Goal: Task Accomplishment & Management: Manage account settings

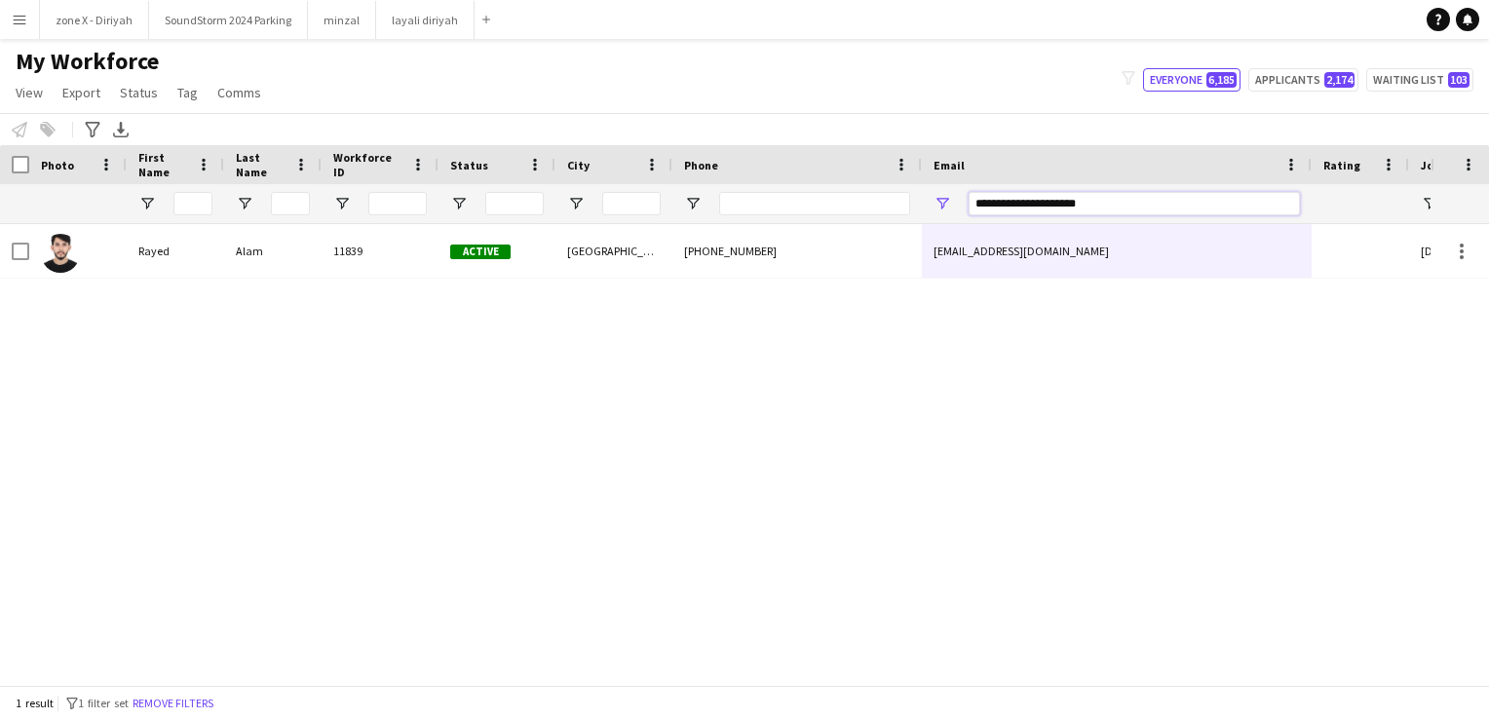
click at [1135, 206] on input "**********" at bounding box center [1134, 203] width 331 height 23
paste input "Email Filter Input"
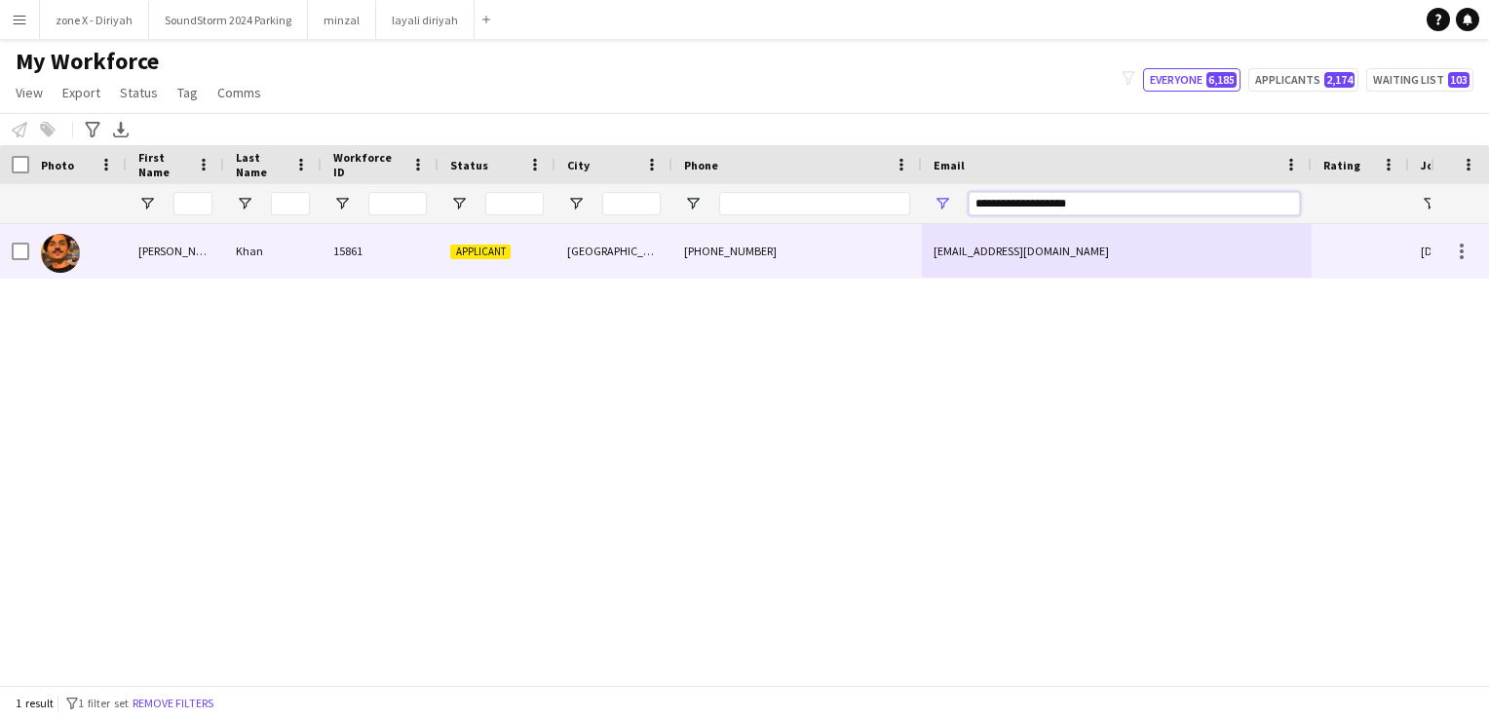
type input "**********"
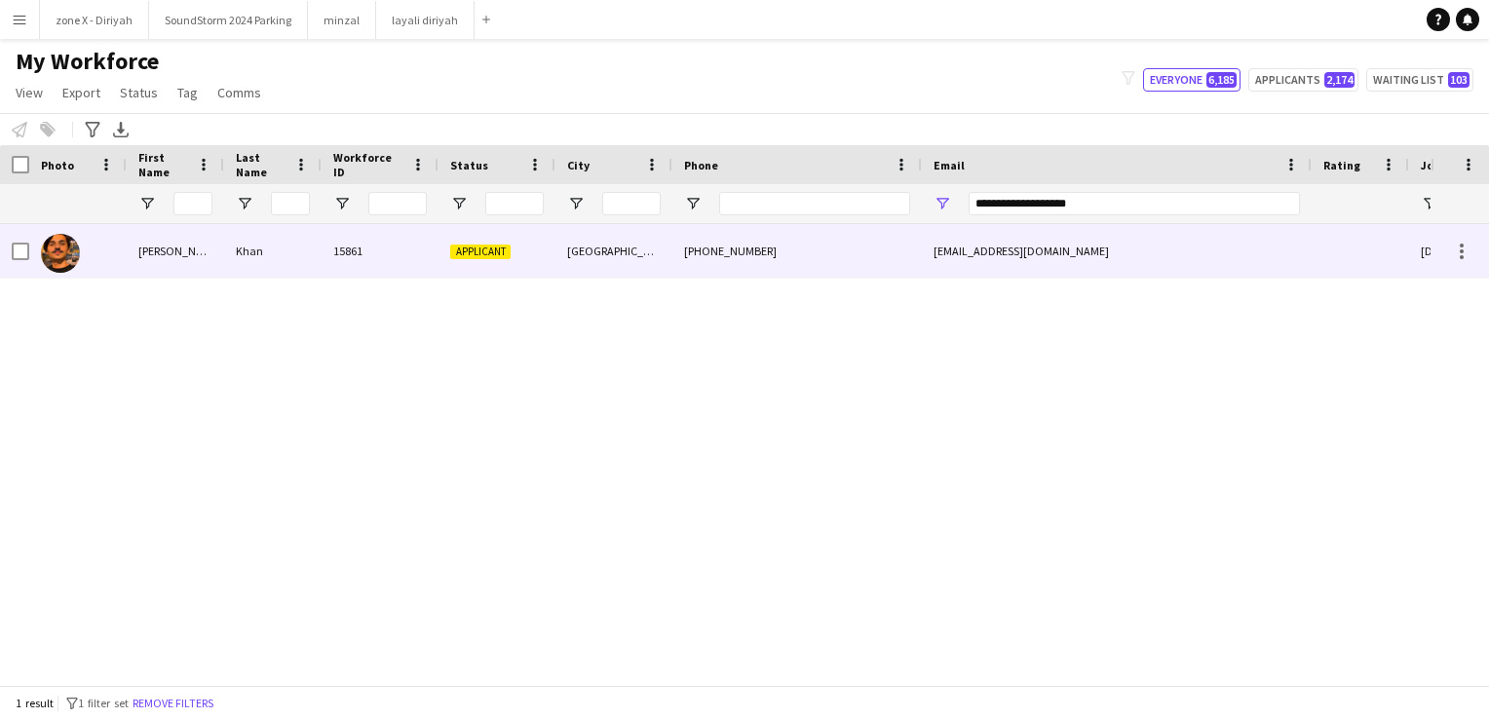
click at [1098, 260] on div "zeshoa.19@gmail.com" at bounding box center [1117, 251] width 390 height 54
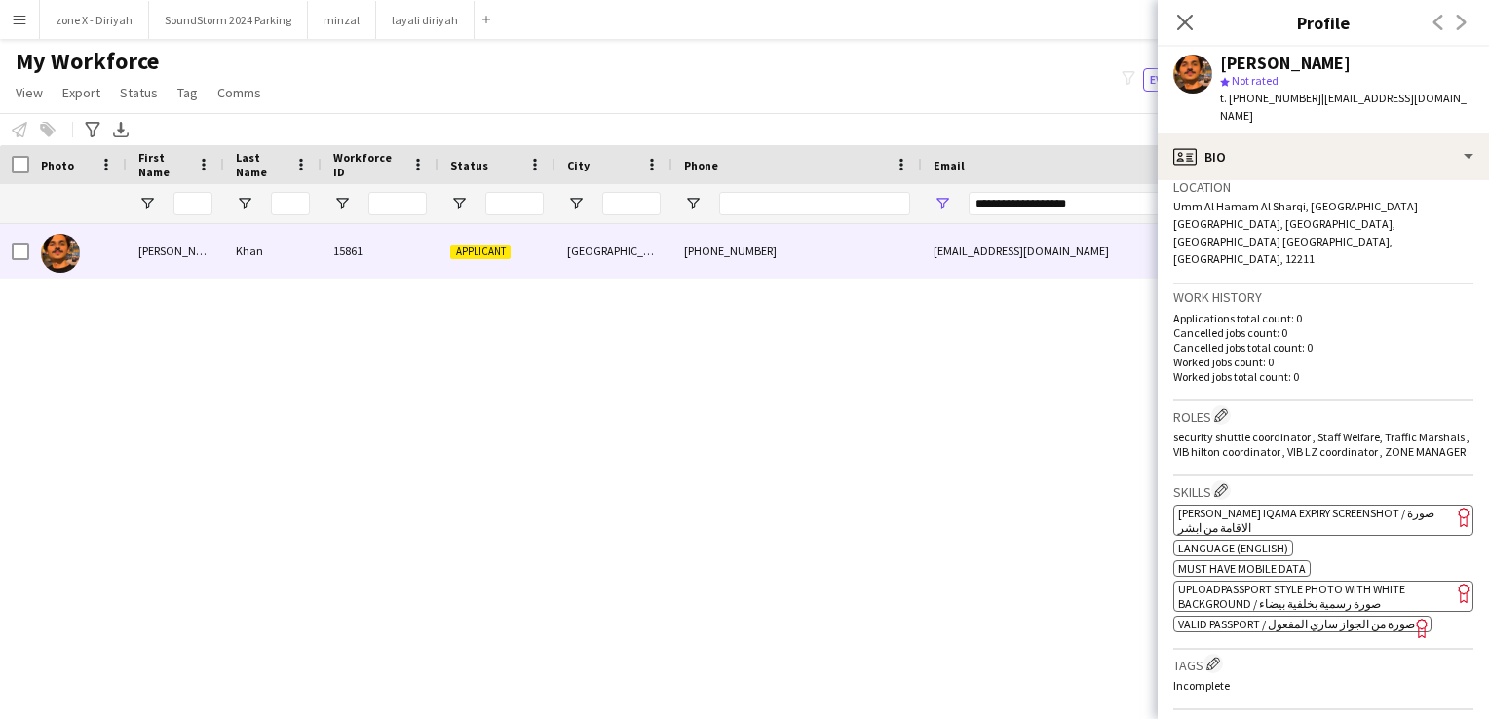
scroll to position [428, 0]
click at [1351, 505] on span "[PERSON_NAME] Iqama Expiry Screenshot / صورة الاقامة من ابشر" at bounding box center [1306, 519] width 256 height 29
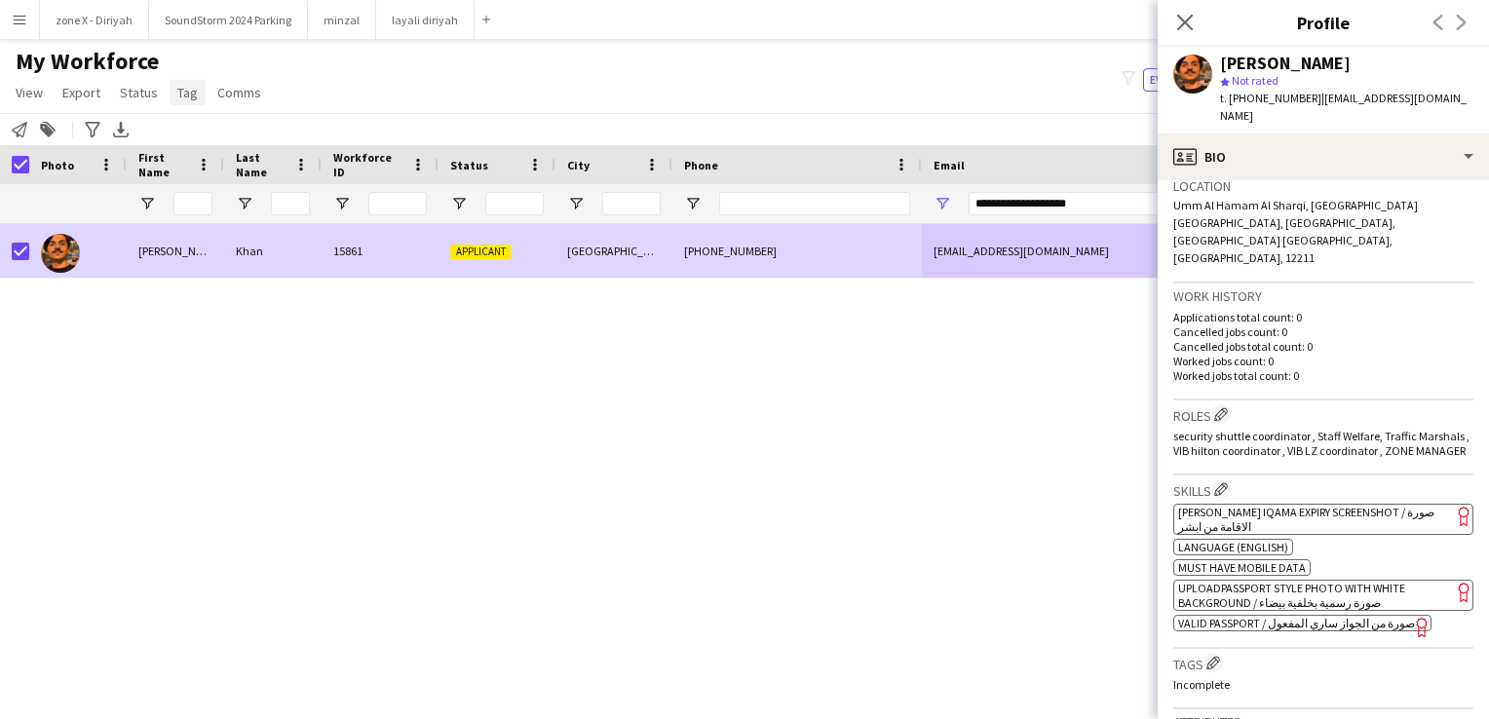
click at [184, 95] on span "Tag" at bounding box center [187, 93] width 20 height 18
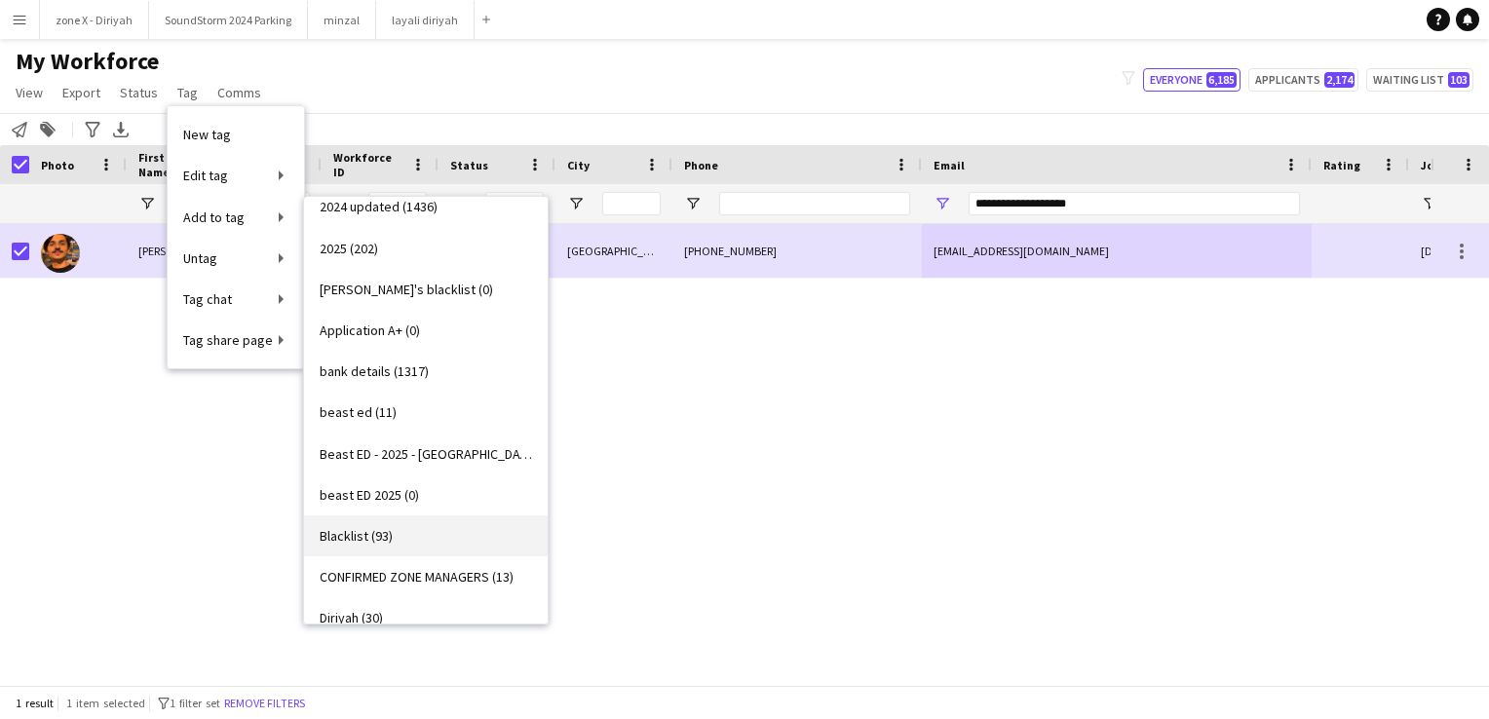
scroll to position [17, 0]
click at [462, 466] on link "Beast ED - 2025 - riyadh (5)" at bounding box center [426, 456] width 244 height 41
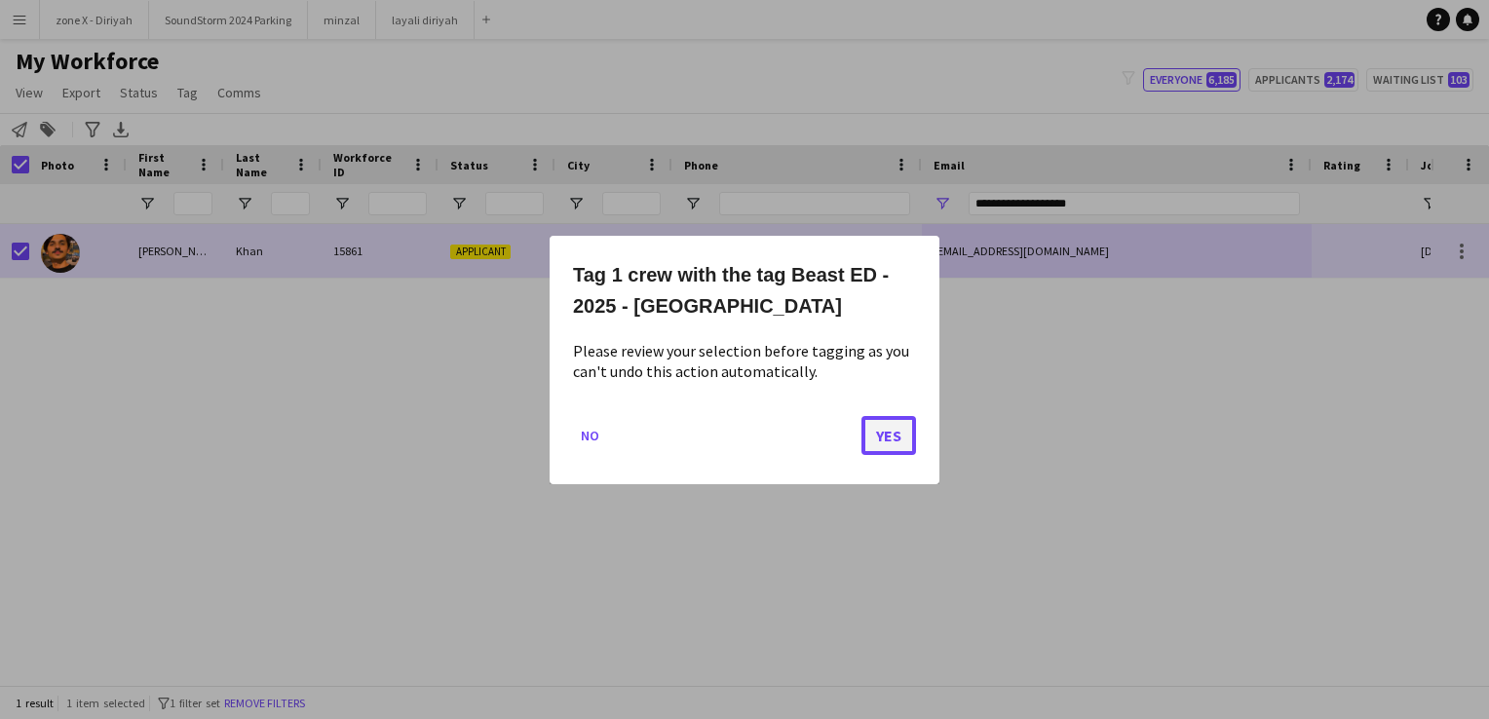
click at [908, 439] on button "Yes" at bounding box center [888, 434] width 55 height 39
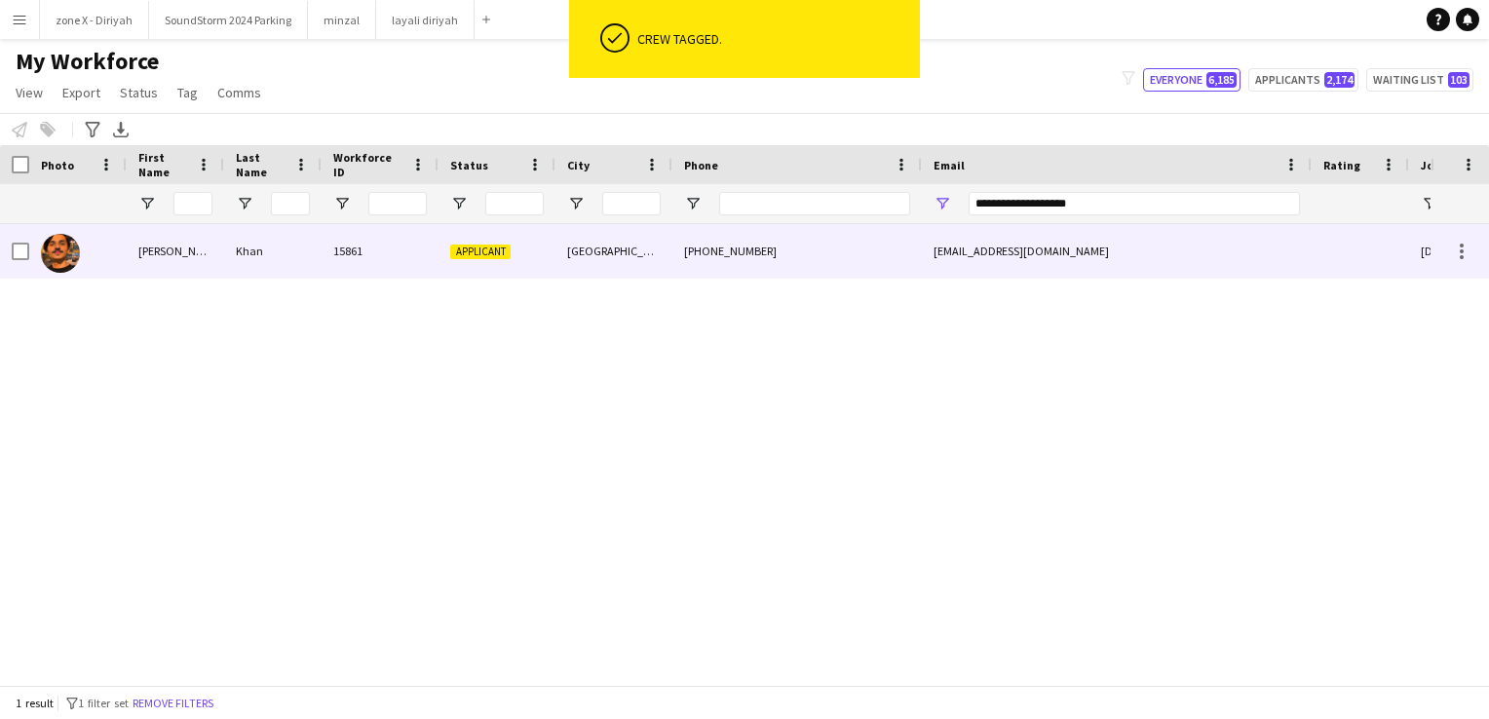
click at [631, 275] on div "[GEOGRAPHIC_DATA]" at bounding box center [613, 251] width 117 height 54
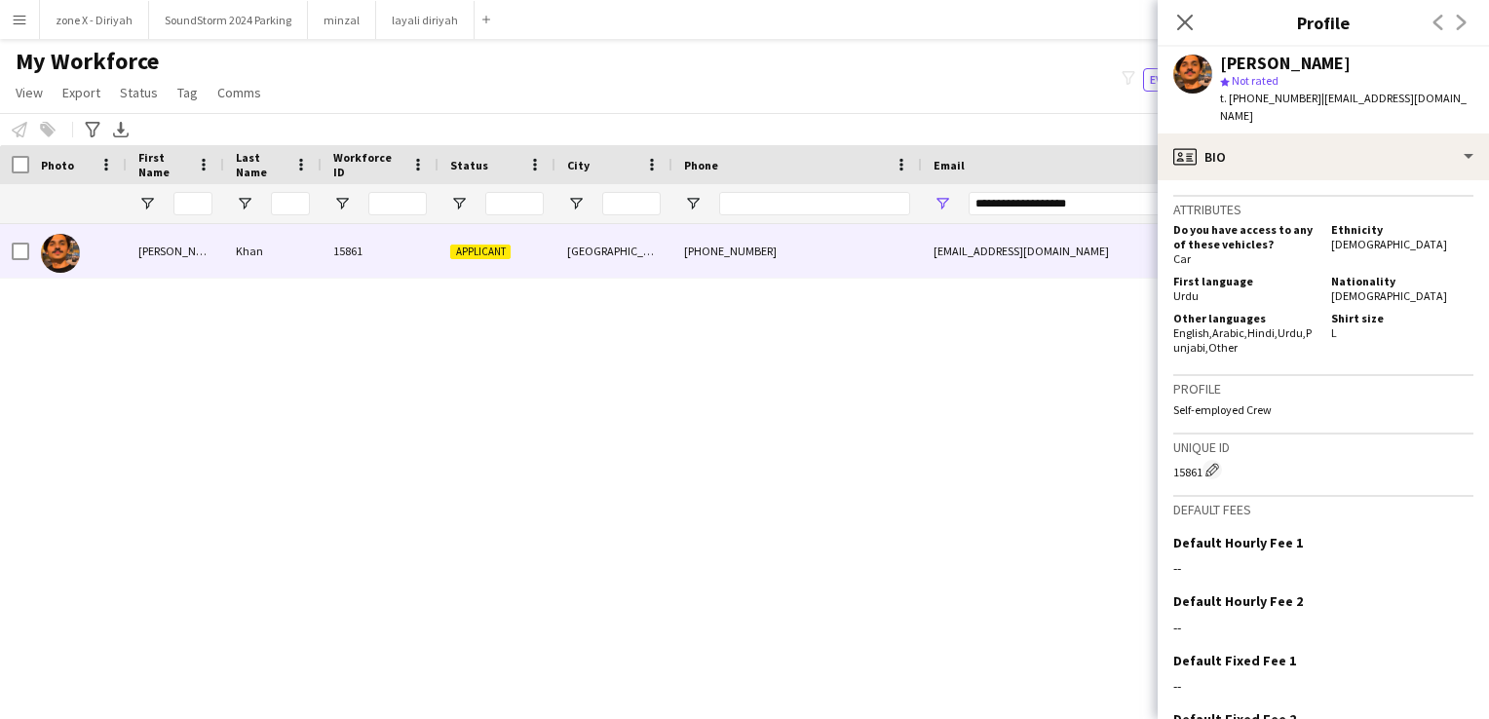
scroll to position [1037, 0]
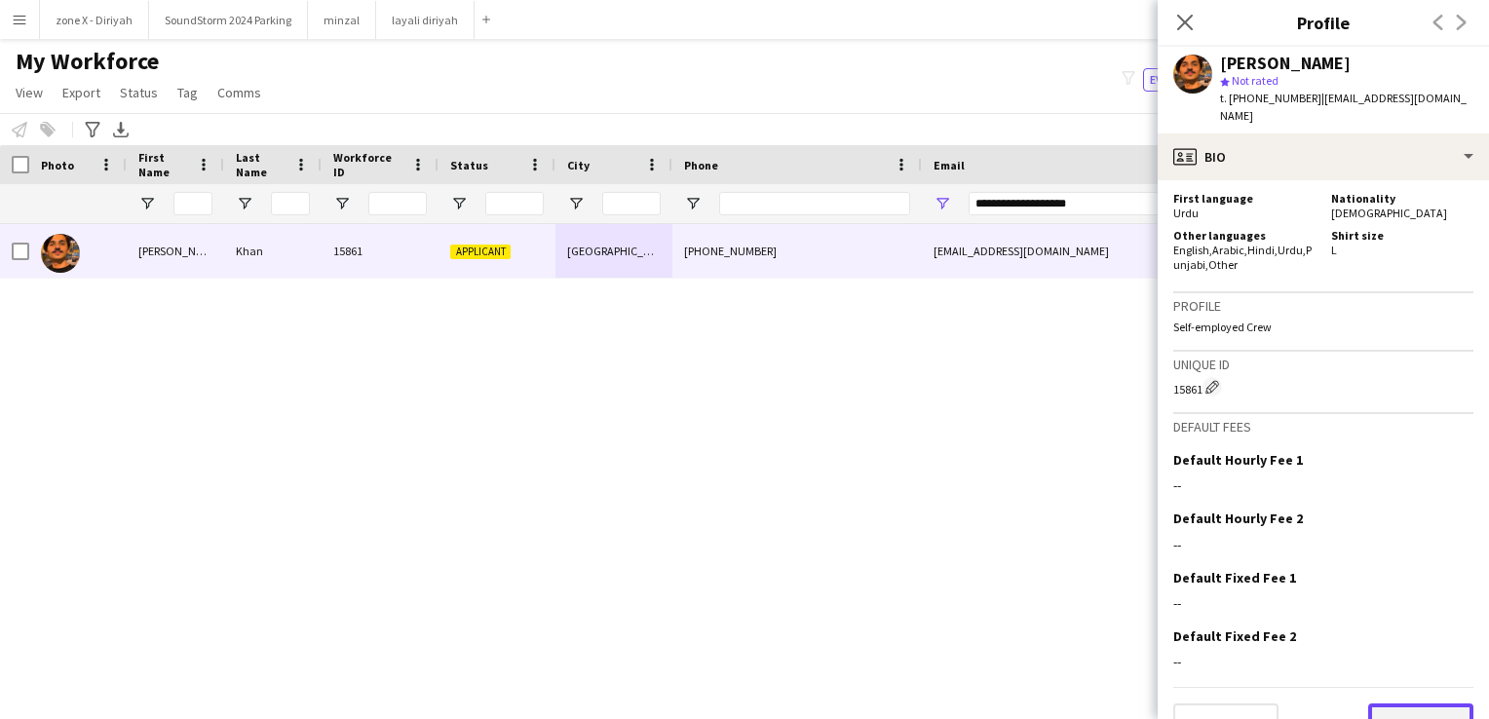
click at [1391, 703] on button "Next" at bounding box center [1420, 722] width 105 height 39
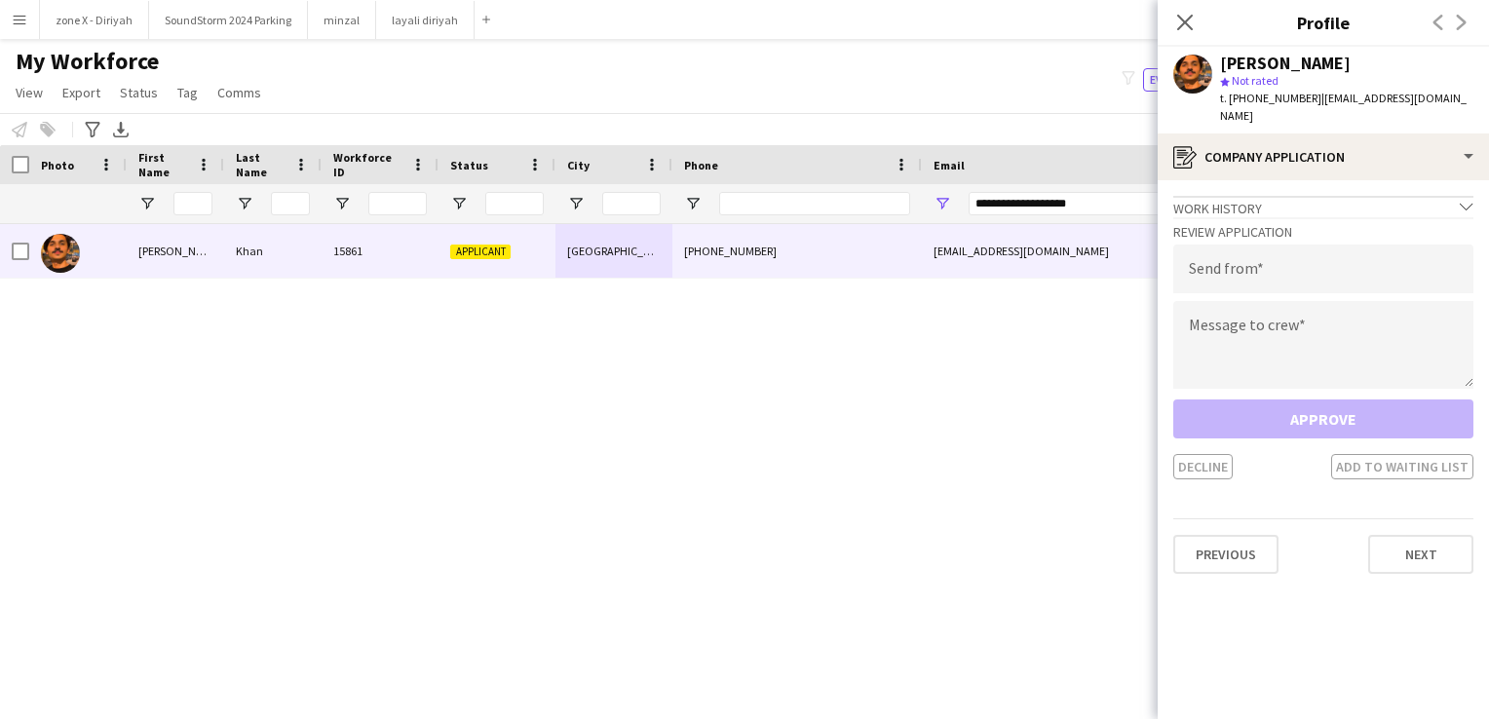
click at [1279, 223] on h3 "Review Application" at bounding box center [1323, 232] width 300 height 18
click at [1277, 254] on input "email" at bounding box center [1323, 269] width 300 height 49
type input "**********"
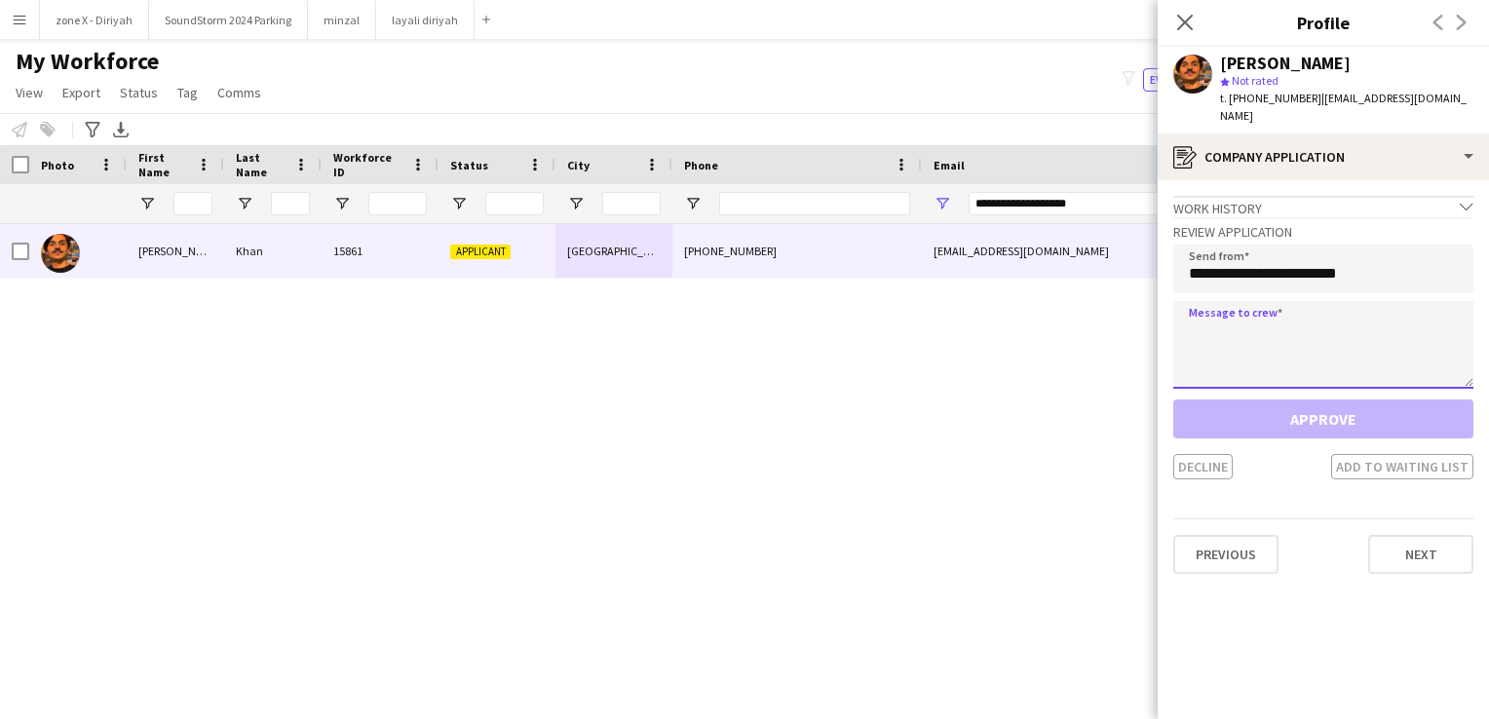
click at [1277, 329] on textarea at bounding box center [1323, 345] width 300 height 88
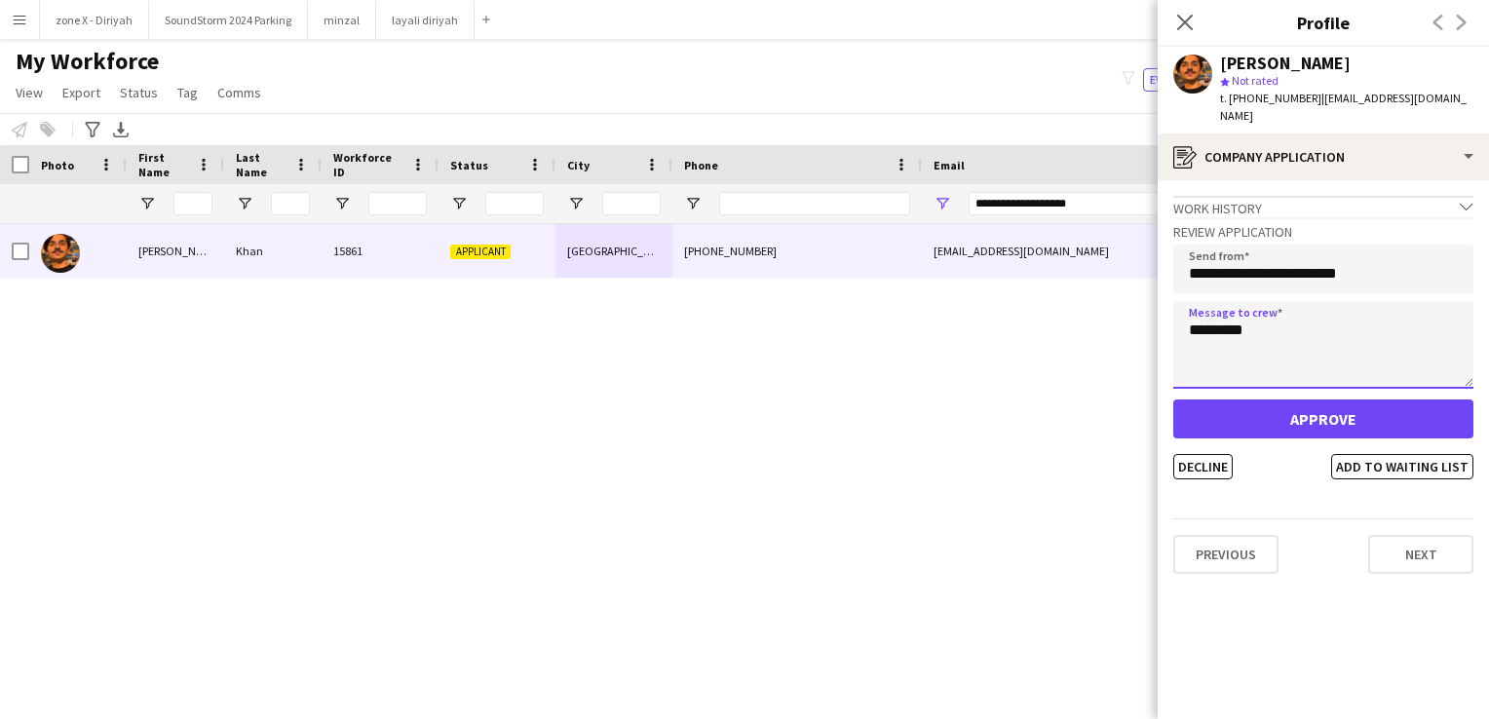
type textarea "********"
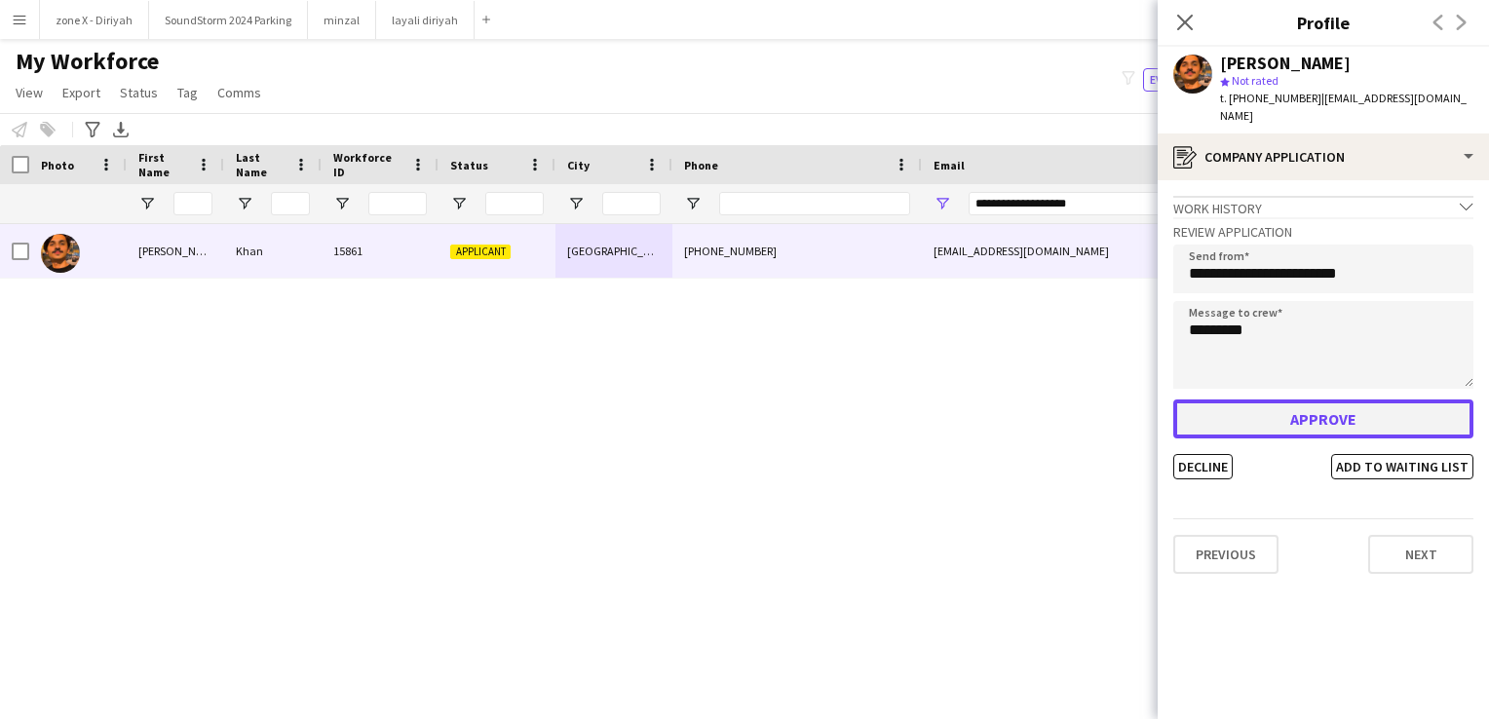
click at [1292, 410] on button "Approve" at bounding box center [1323, 418] width 300 height 39
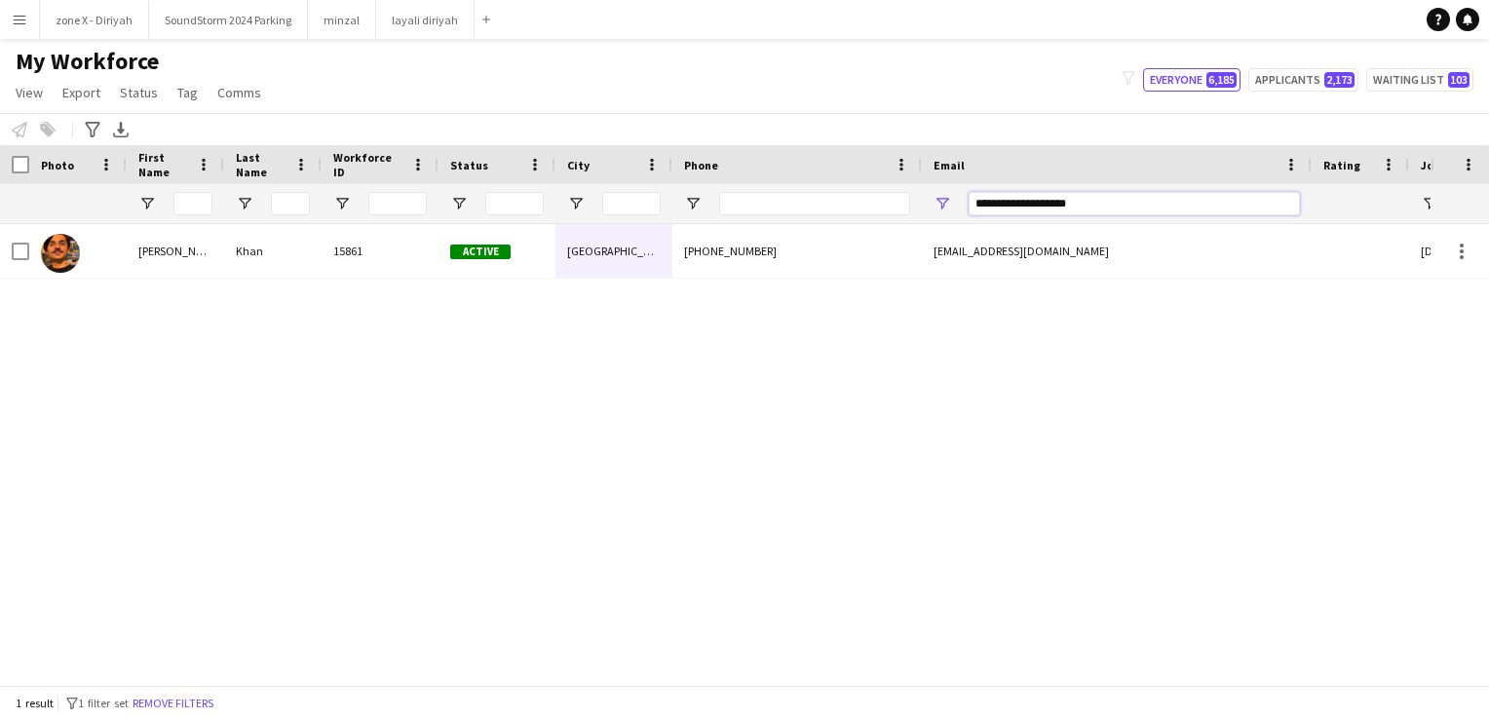
click at [1095, 202] on input "**********" at bounding box center [1134, 203] width 331 height 23
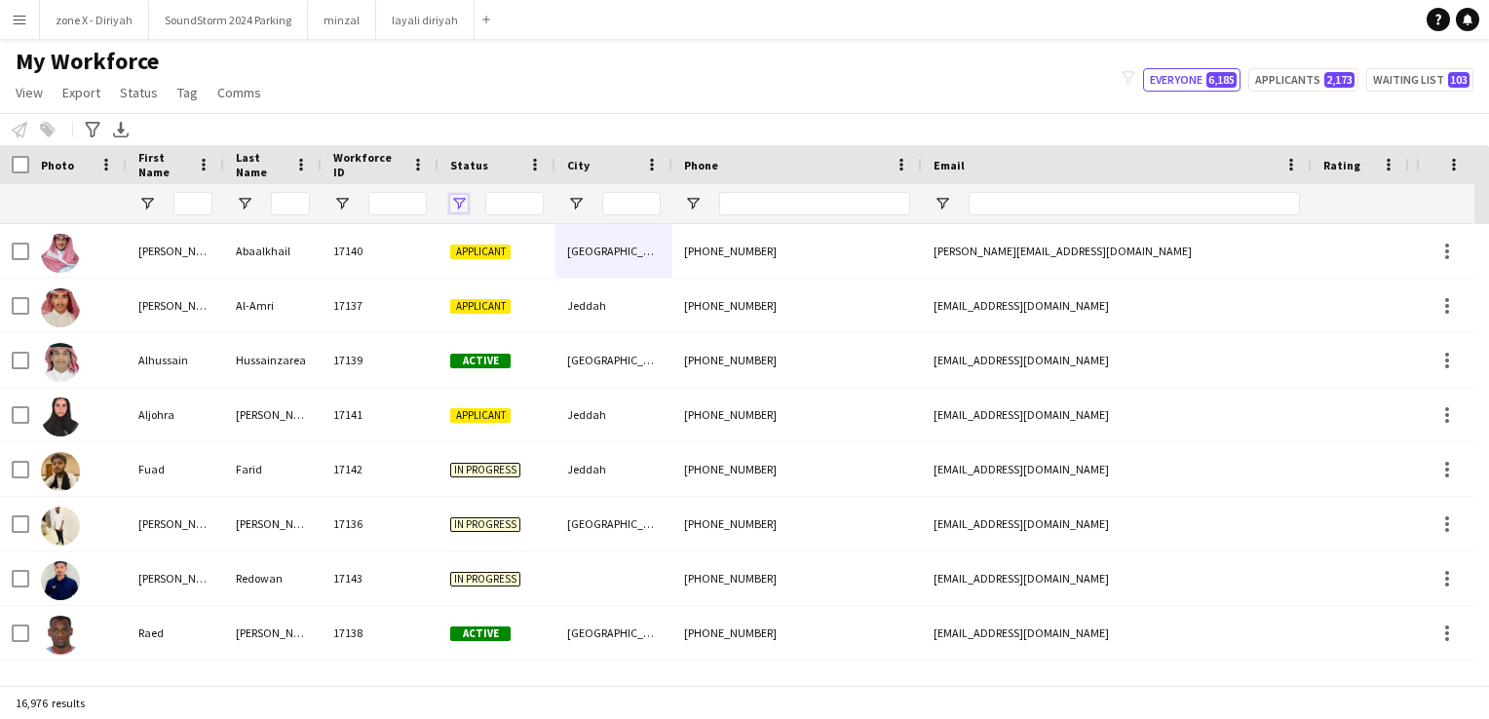
click at [456, 202] on span "Open Filter Menu" at bounding box center [459, 204] width 18 height 18
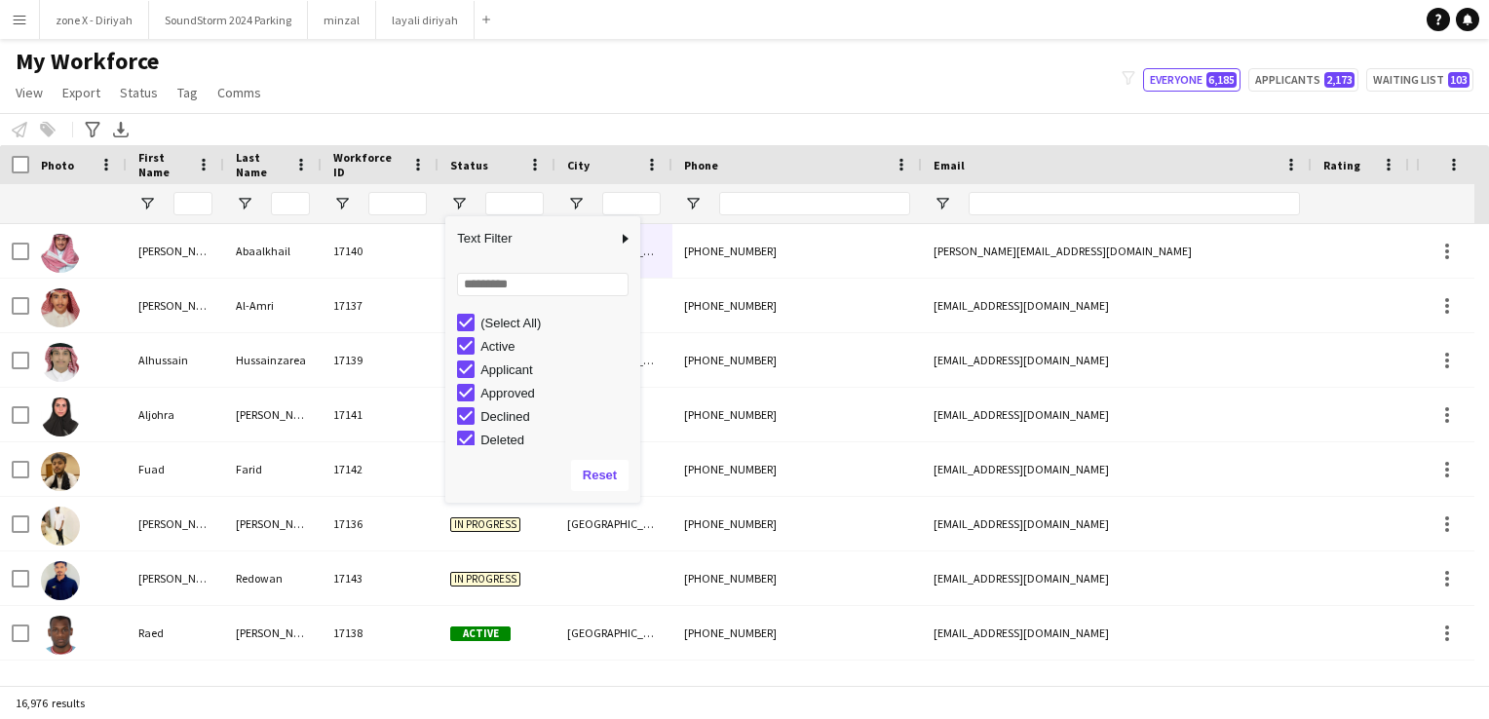
click at [511, 322] on div "(Select All)" at bounding box center [557, 323] width 154 height 15
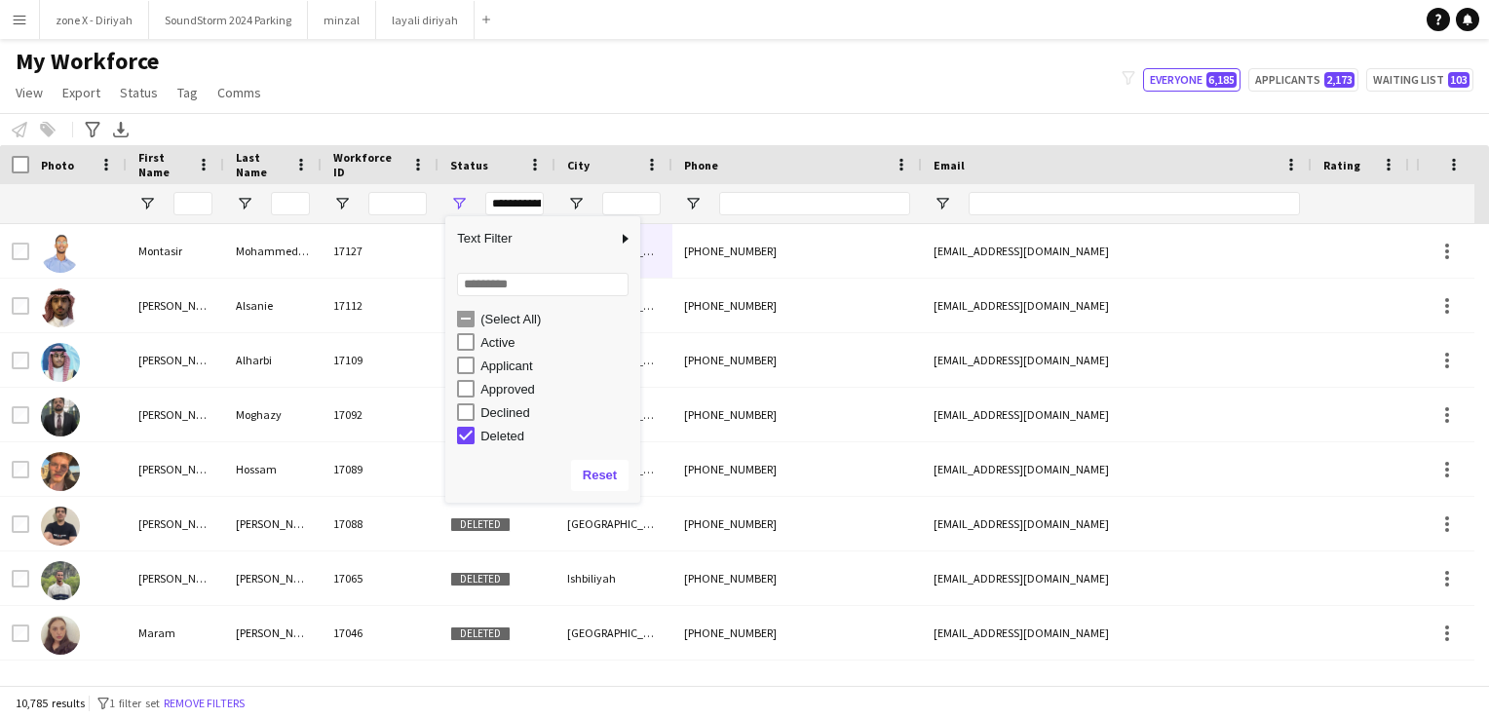
scroll to position [4, 0]
type input "**********"
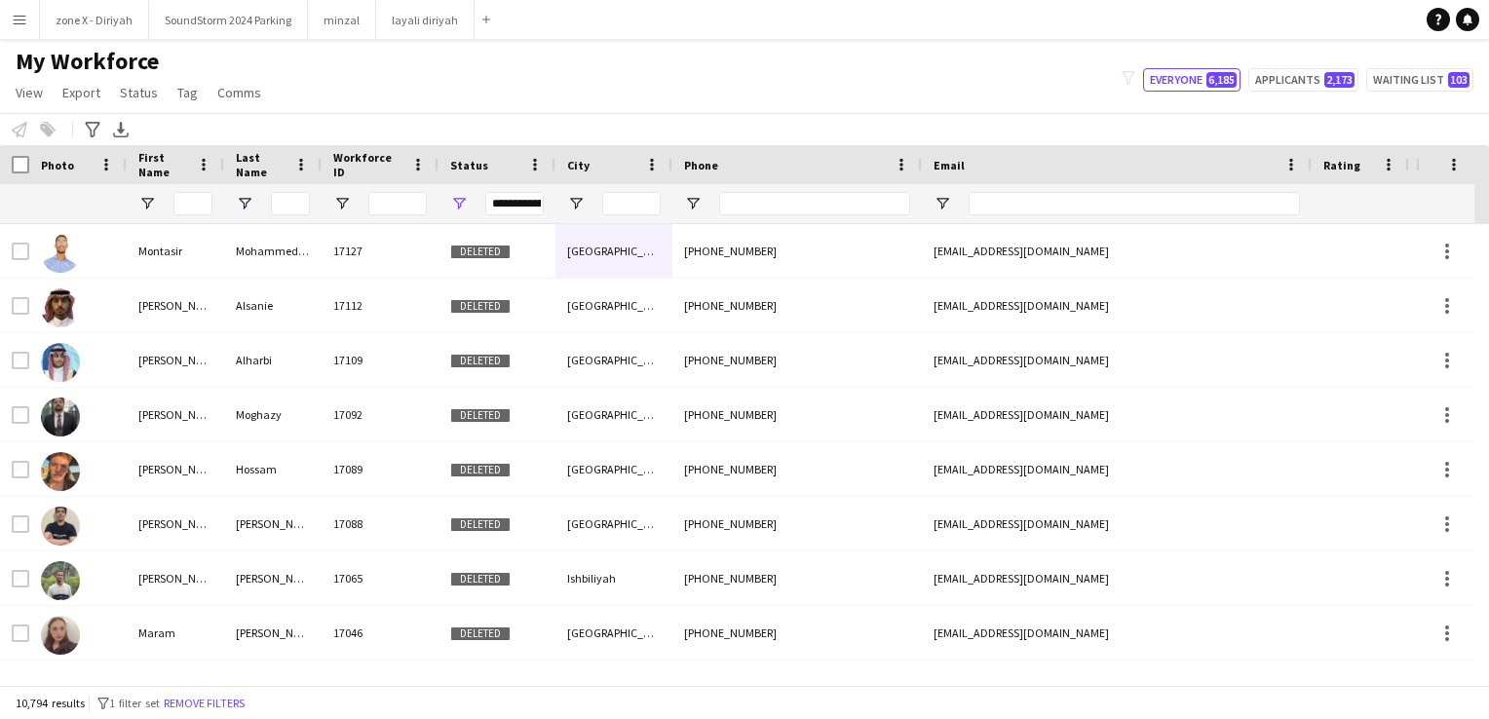
click at [566, 122] on div "Notify workforce Add to tag Select at least one crew to tag him or her. Advance…" at bounding box center [744, 129] width 1489 height 32
click at [29, 152] on div "Photo" at bounding box center [77, 164] width 97 height 39
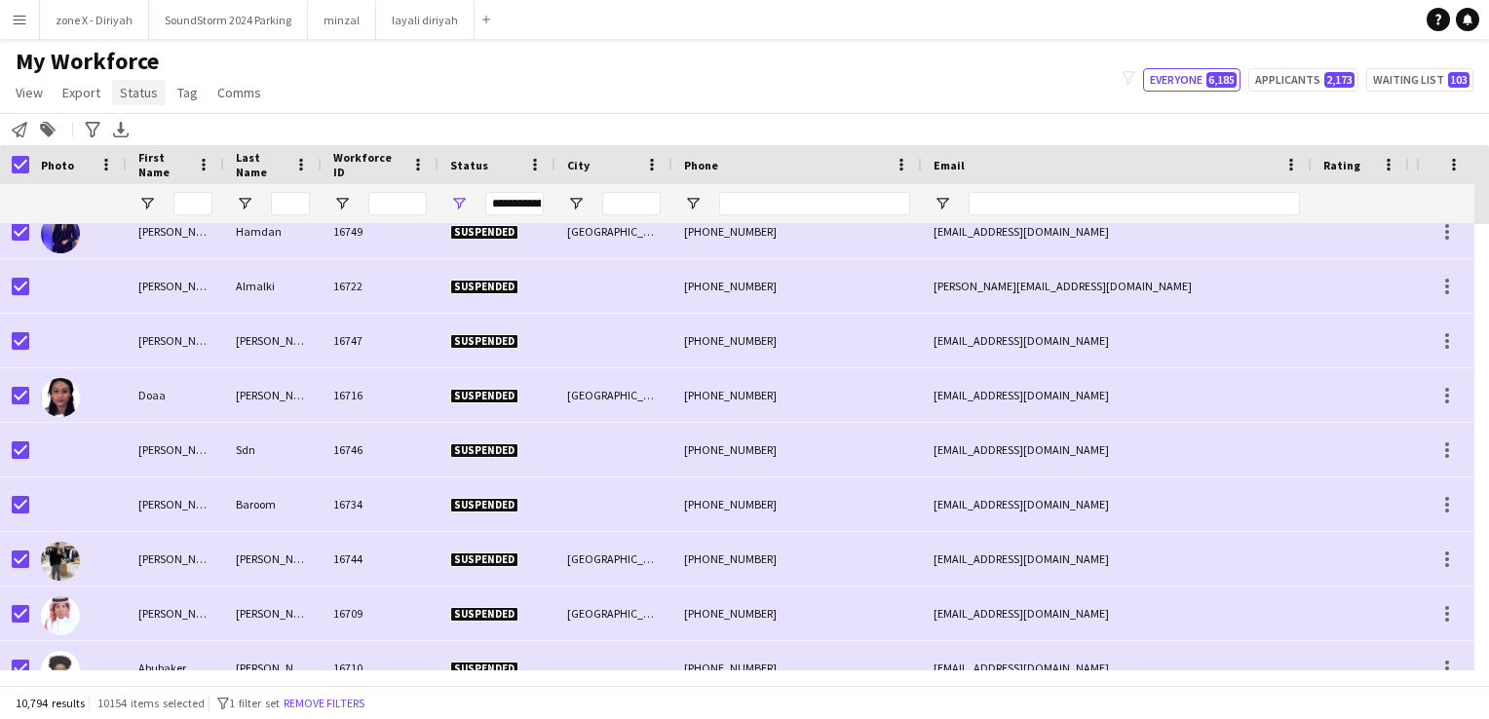
click at [140, 92] on span "Status" at bounding box center [139, 93] width 38 height 18
click at [142, 124] on link "Edit" at bounding box center [180, 134] width 136 height 41
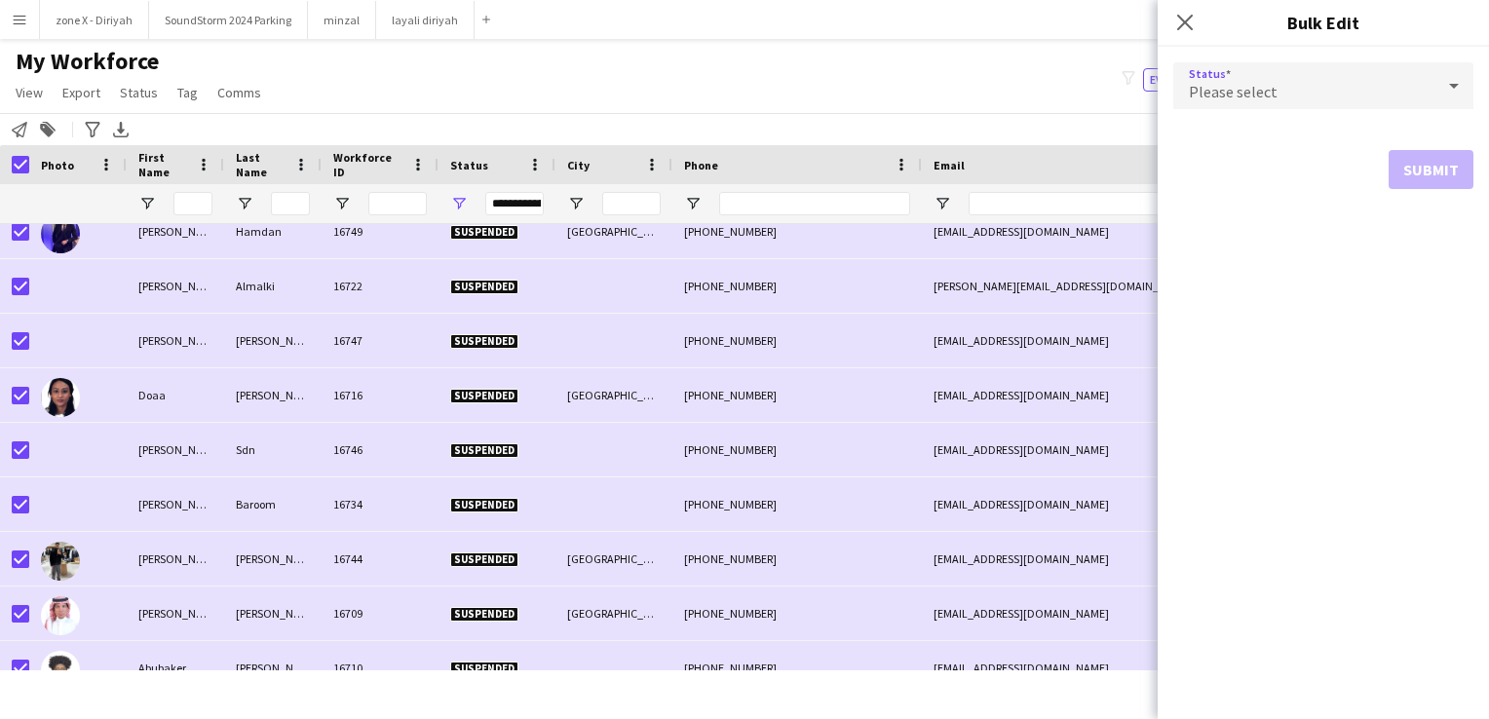
click at [1304, 94] on div "Please select" at bounding box center [1303, 85] width 261 height 47
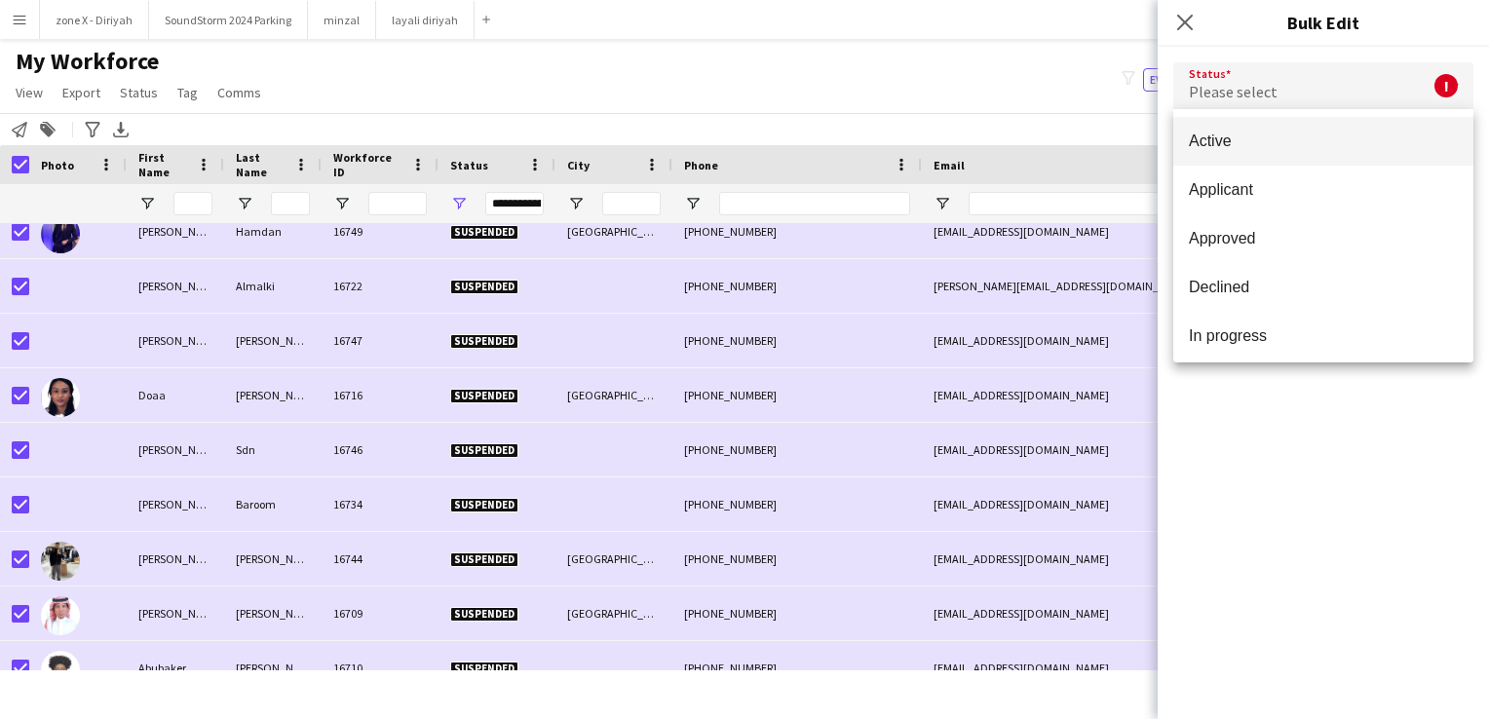
click at [921, 104] on div at bounding box center [744, 359] width 1489 height 719
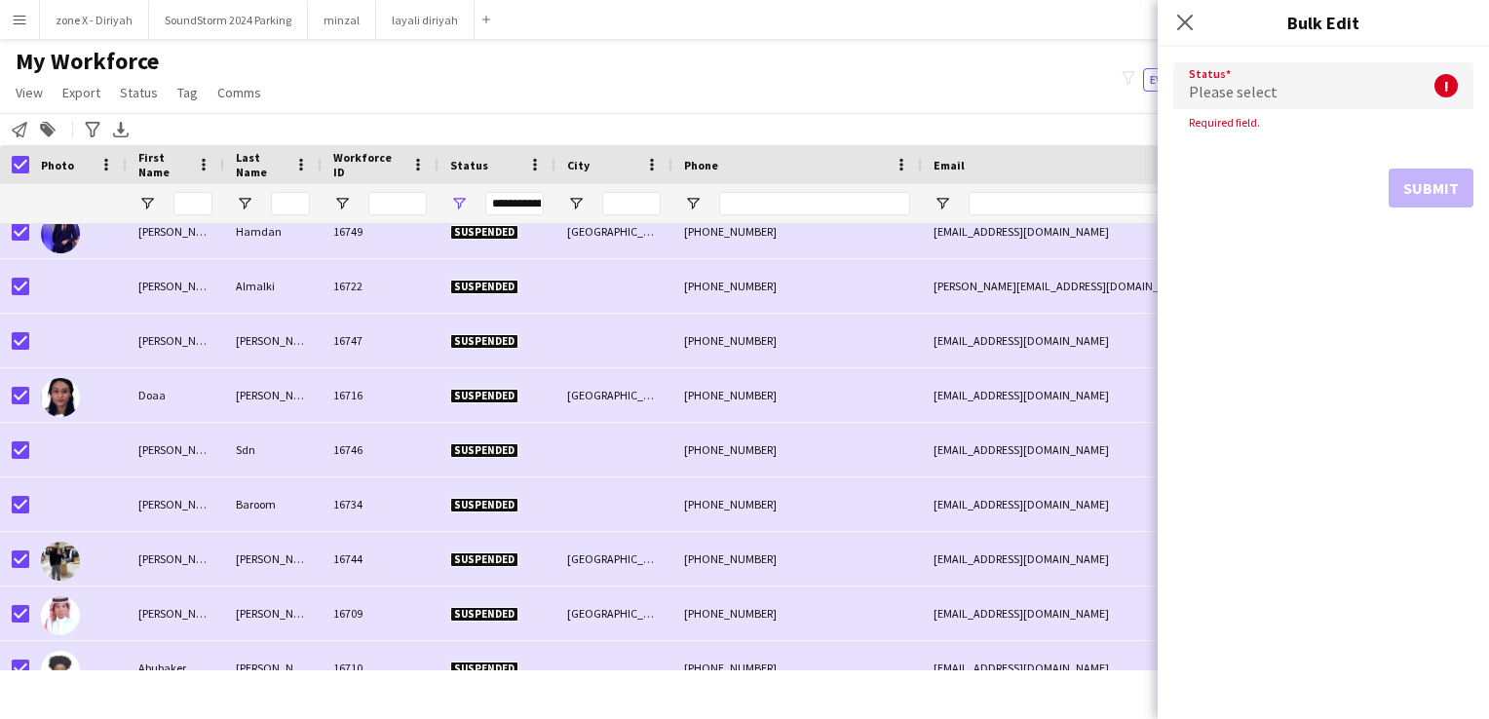
click at [1251, 76] on div "Please select" at bounding box center [1303, 85] width 261 height 47
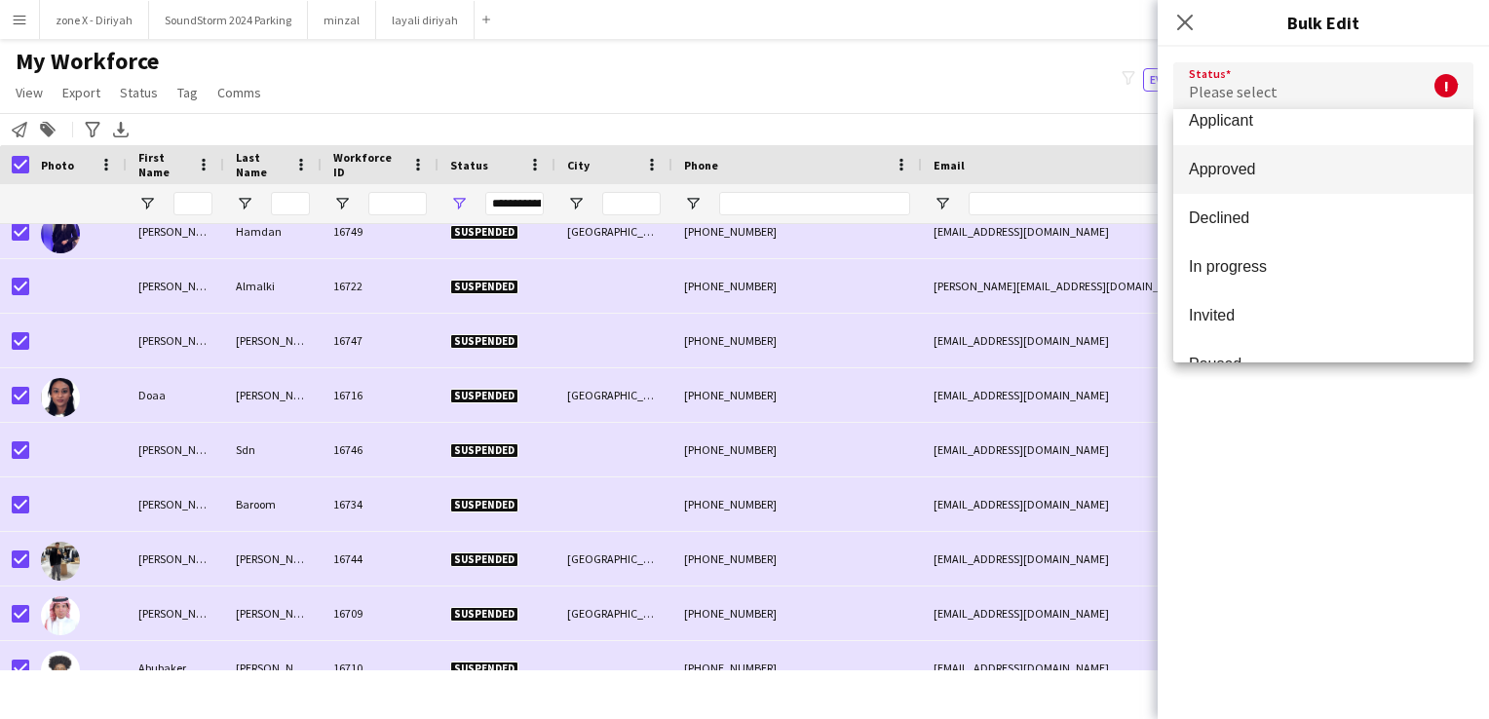
scroll to position [68, 0]
click at [1275, 213] on span "Declined" at bounding box center [1323, 218] width 269 height 19
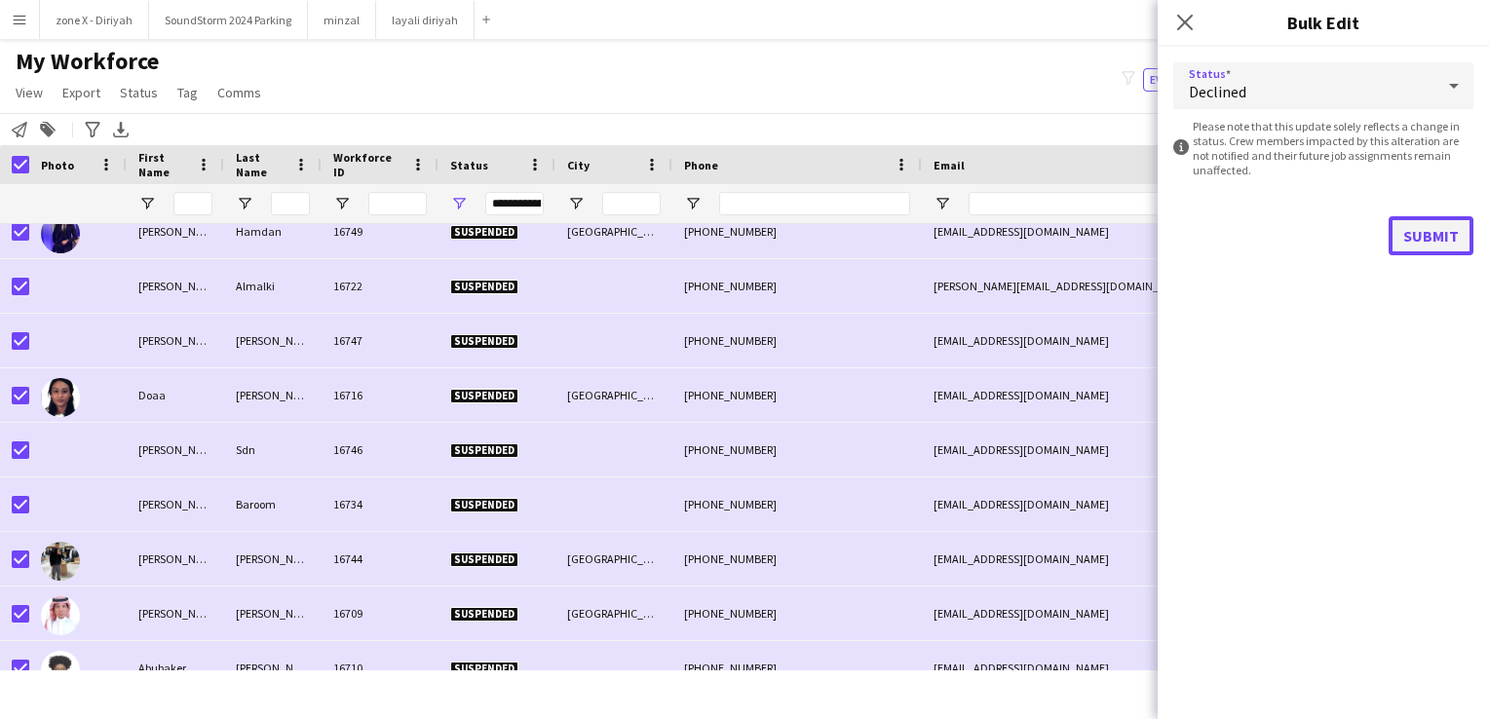
click at [1413, 240] on button "Submit" at bounding box center [1430, 235] width 85 height 39
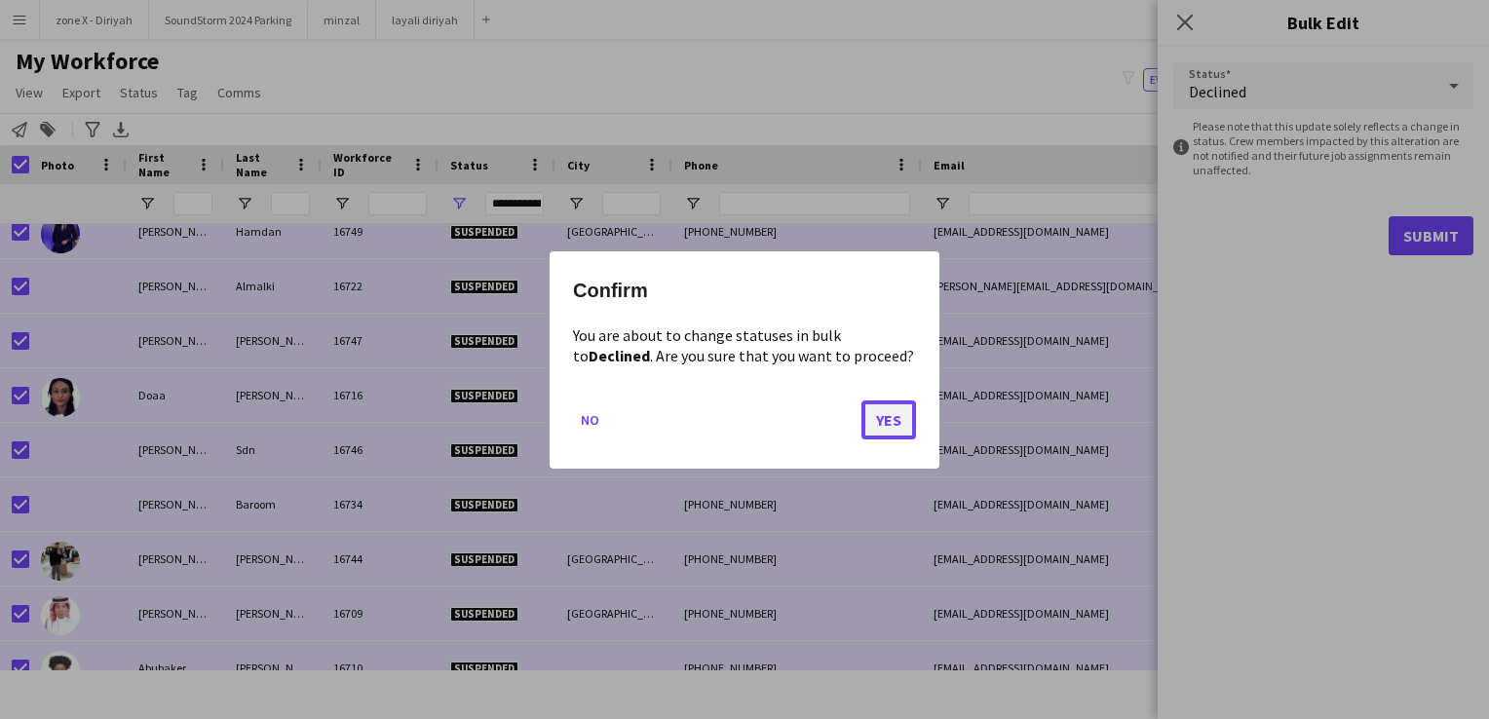
click at [878, 420] on button "Yes" at bounding box center [888, 418] width 55 height 39
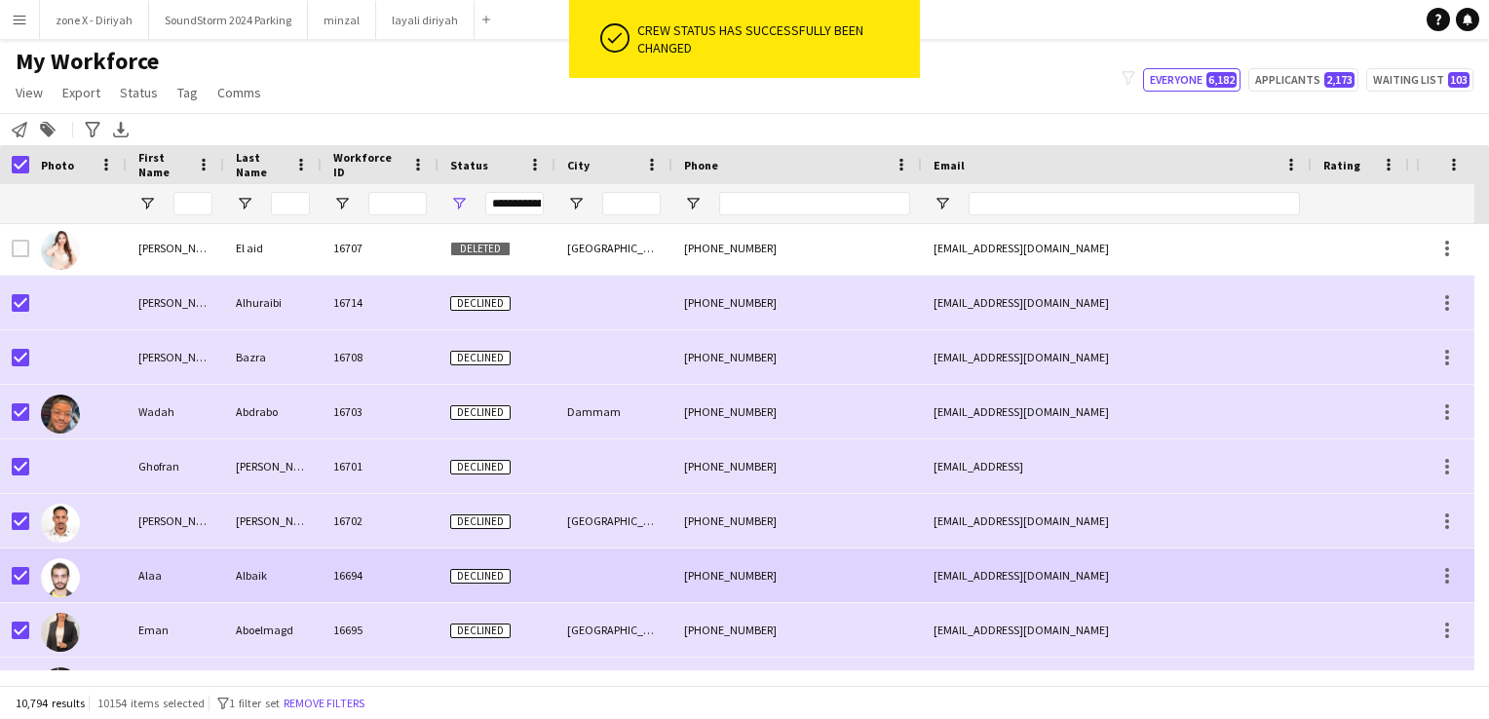
scroll to position [5679, 0]
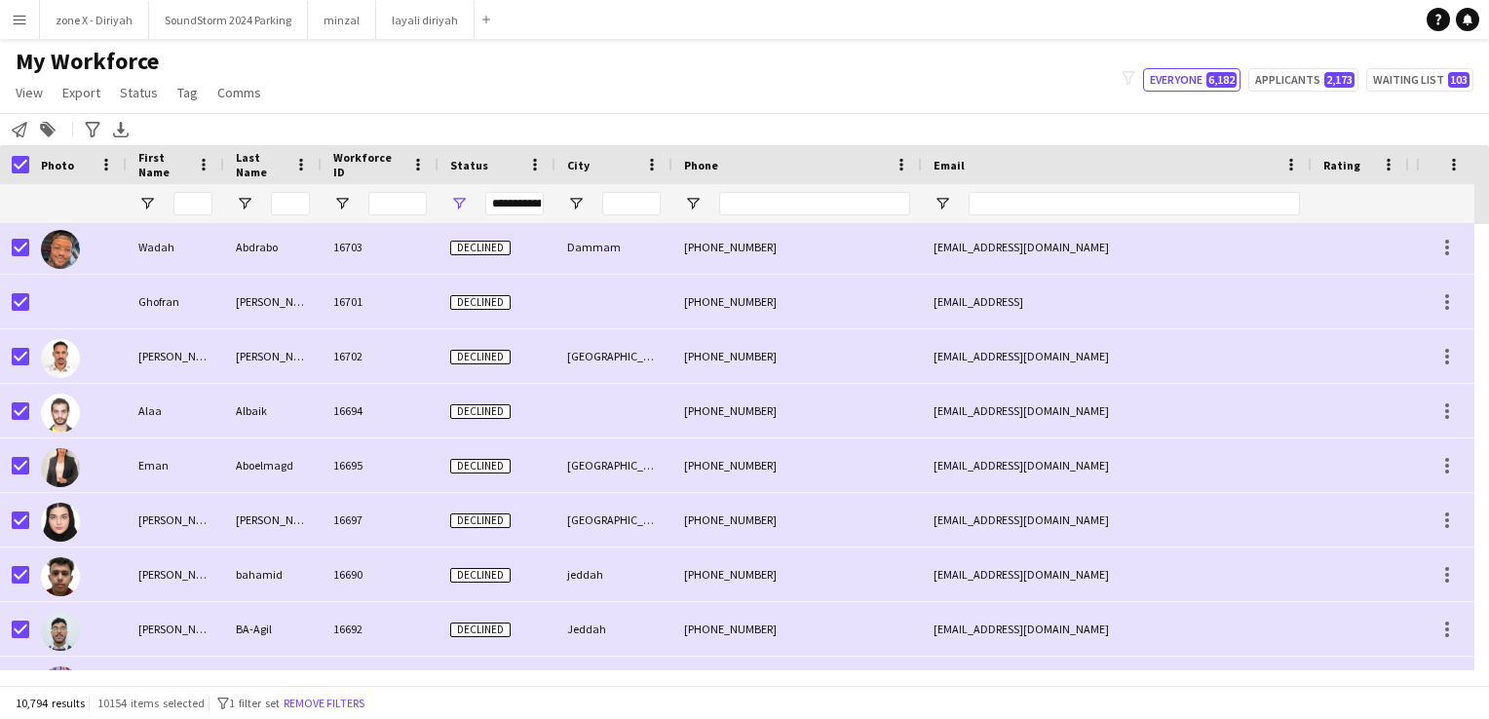
click at [25, 14] on app-icon "Menu" at bounding box center [20, 20] width 16 height 16
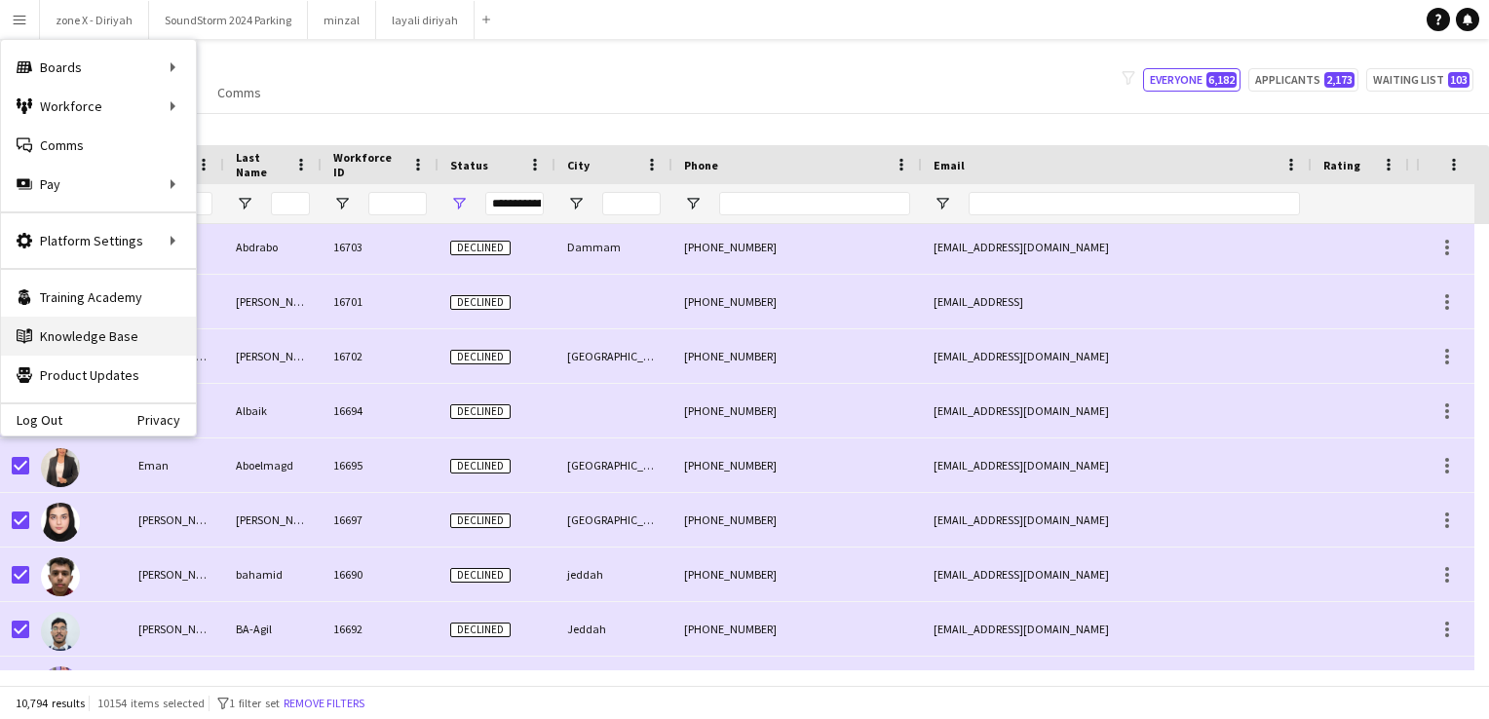
click at [88, 337] on link "Knowledge Base Knowledge Base" at bounding box center [98, 336] width 195 height 39
click at [296, 131] on div "Notify workforce Add to tag Search tags magnifier Add tag Advanced filters Adva…" at bounding box center [744, 129] width 1489 height 32
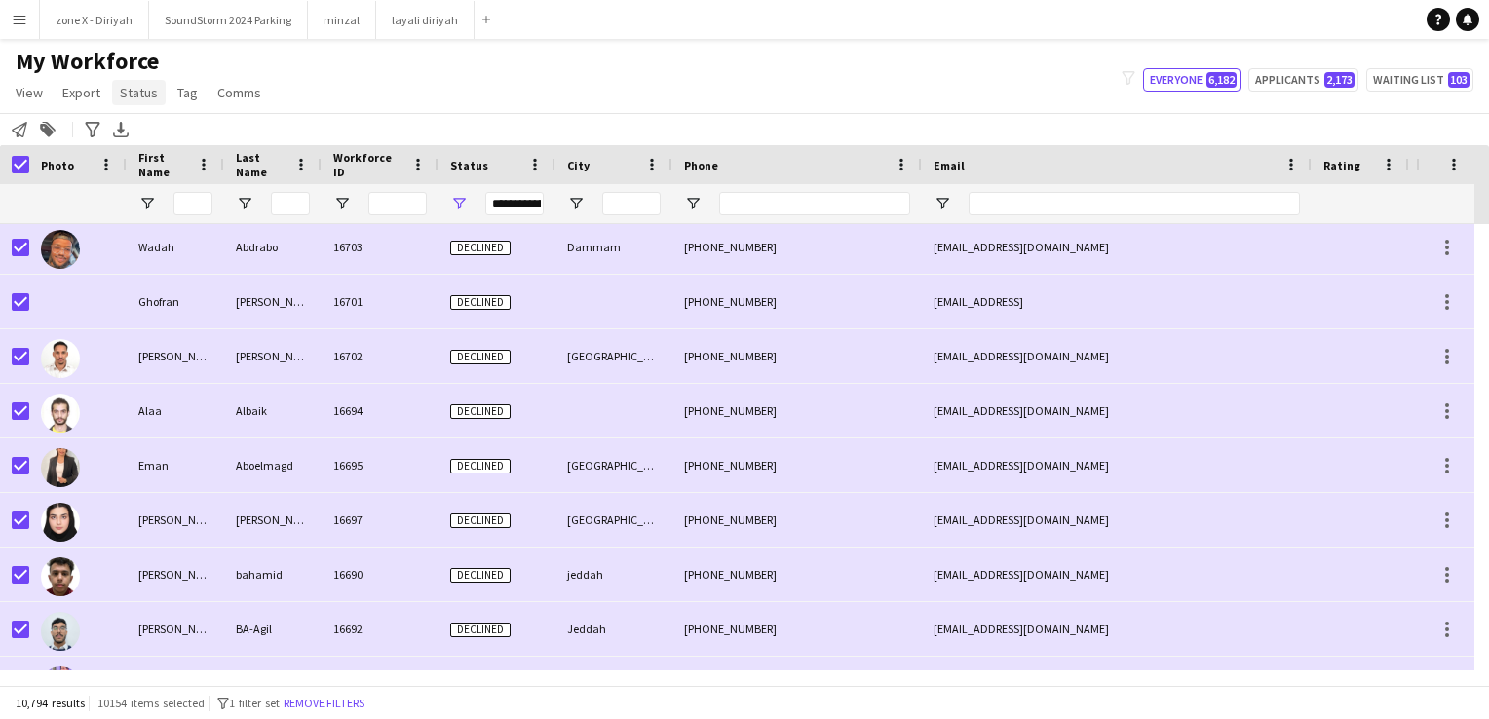
click at [140, 98] on span "Status" at bounding box center [139, 93] width 38 height 18
click at [171, 142] on link "Edit" at bounding box center [180, 134] width 136 height 41
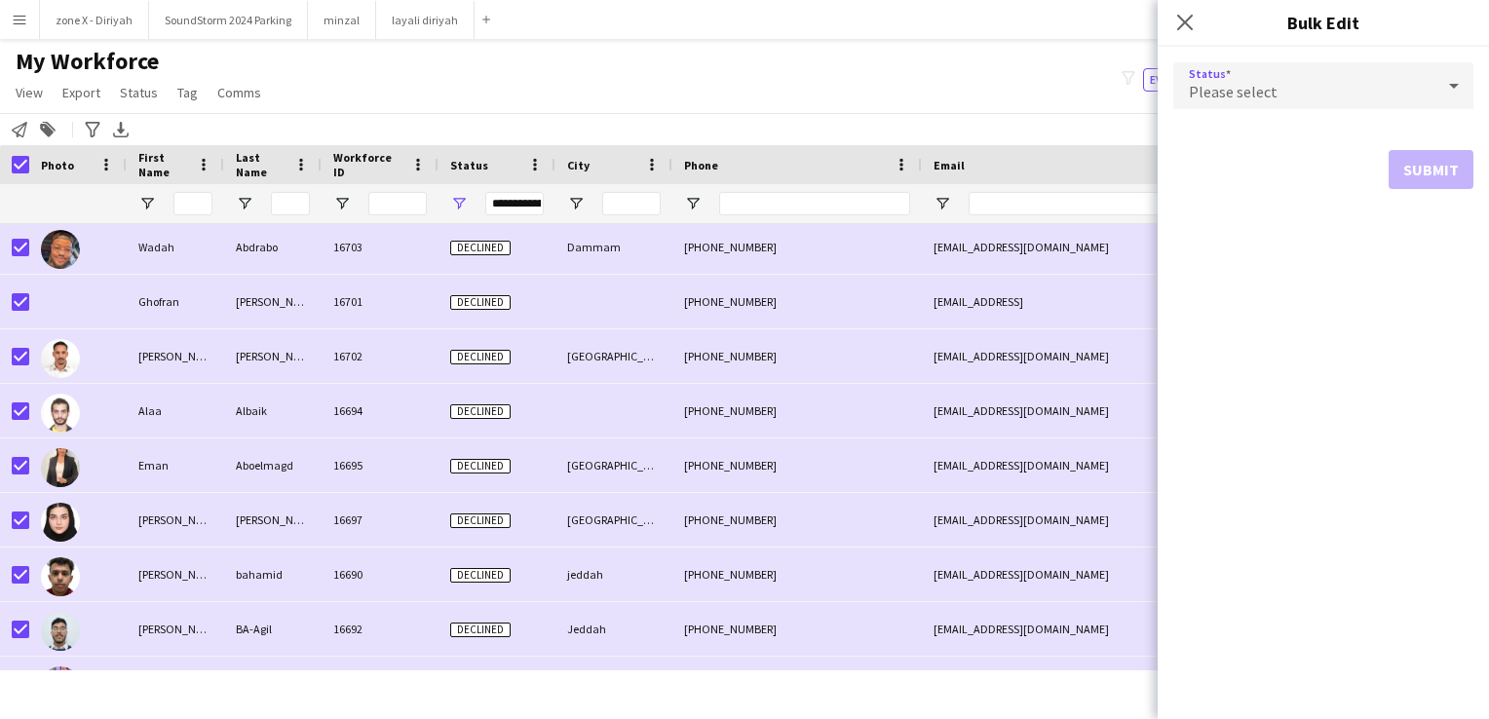
click at [1383, 84] on div "Please select" at bounding box center [1303, 85] width 261 height 47
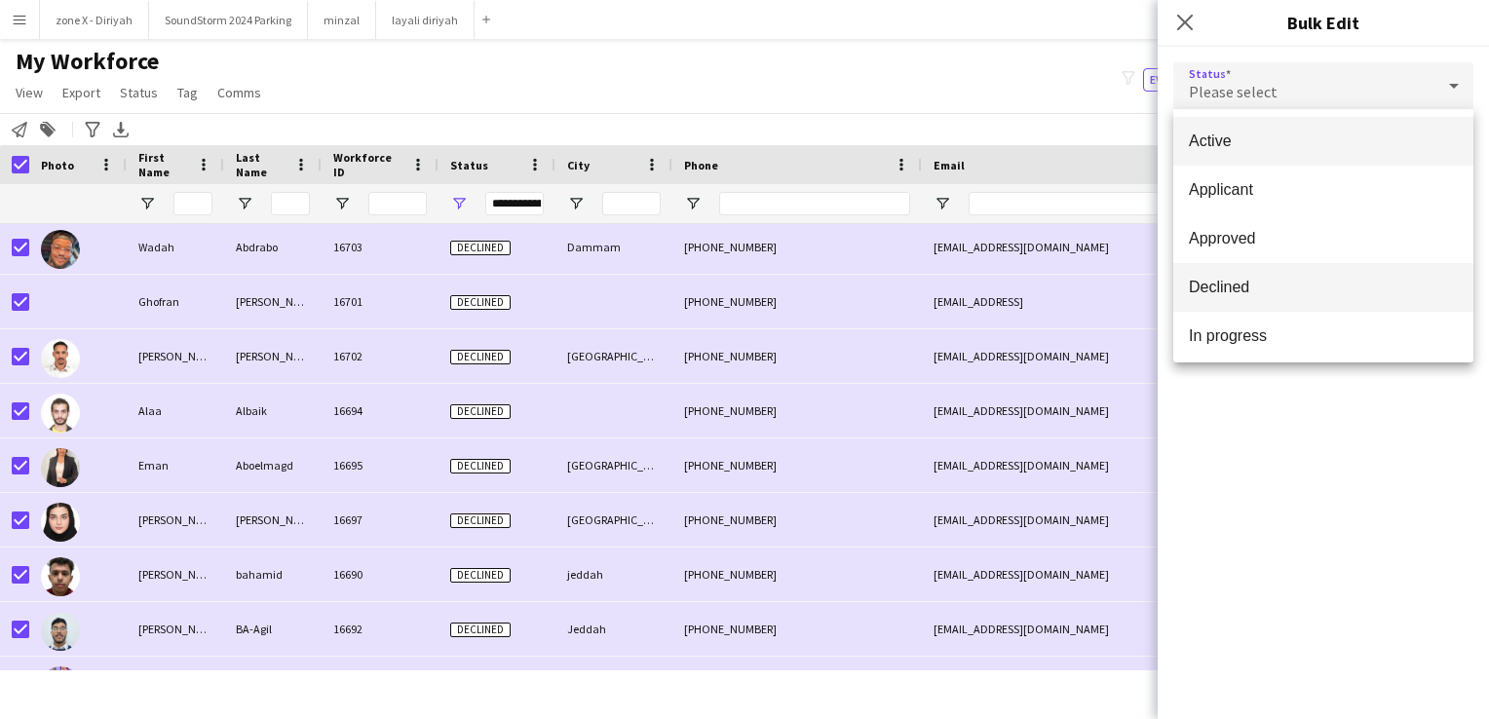
scroll to position [201, 0]
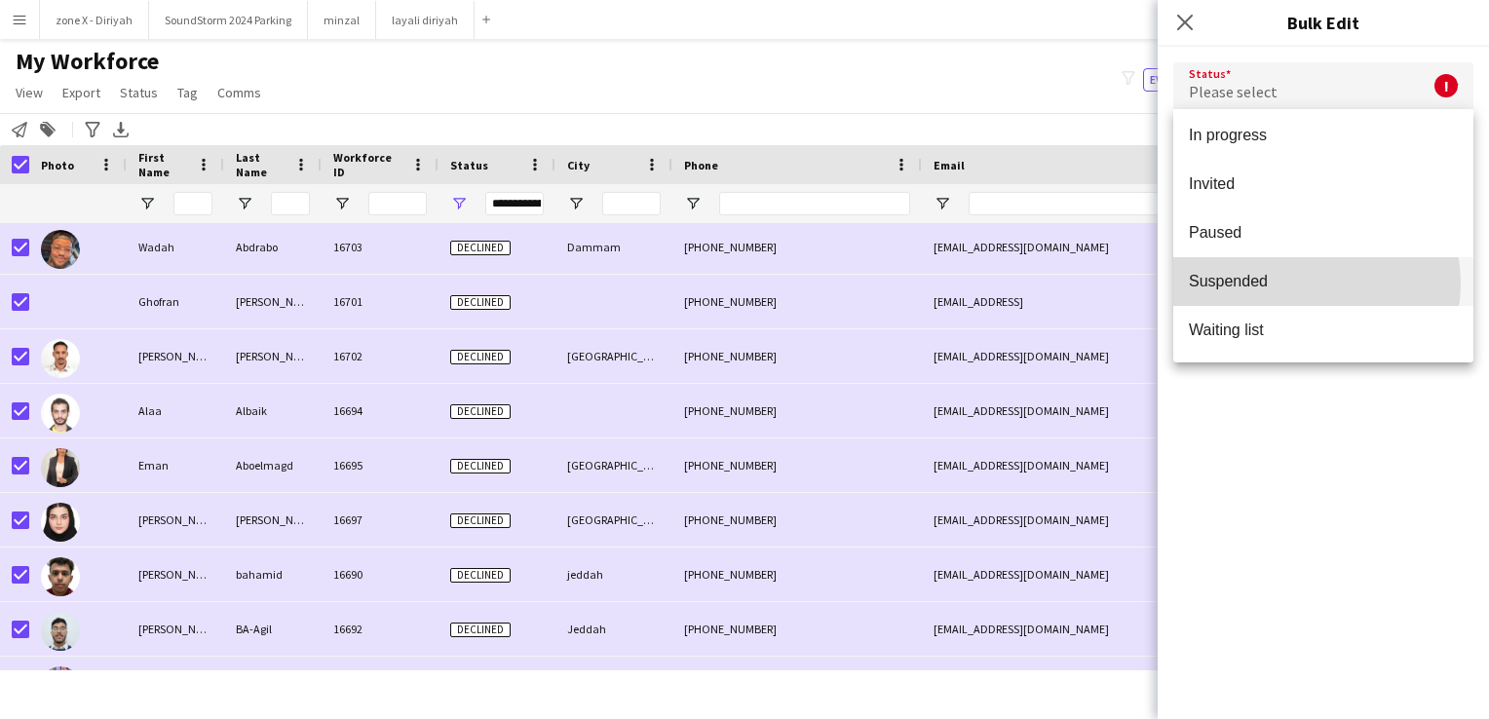
click at [1313, 283] on span "Suspended" at bounding box center [1323, 281] width 269 height 19
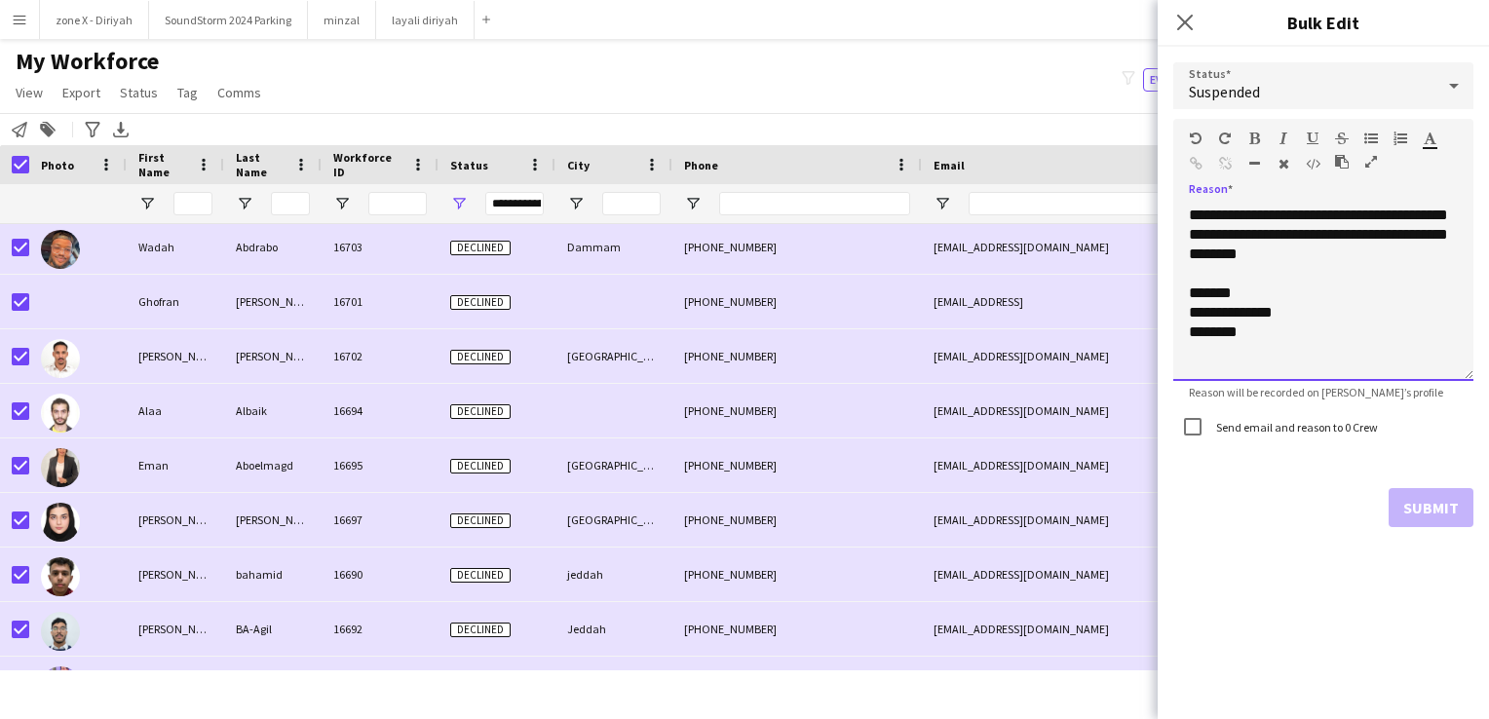
click at [1287, 340] on div "**********" at bounding box center [1323, 293] width 300 height 175
click at [1185, 17] on icon "Close pop-in" at bounding box center [1184, 22] width 19 height 19
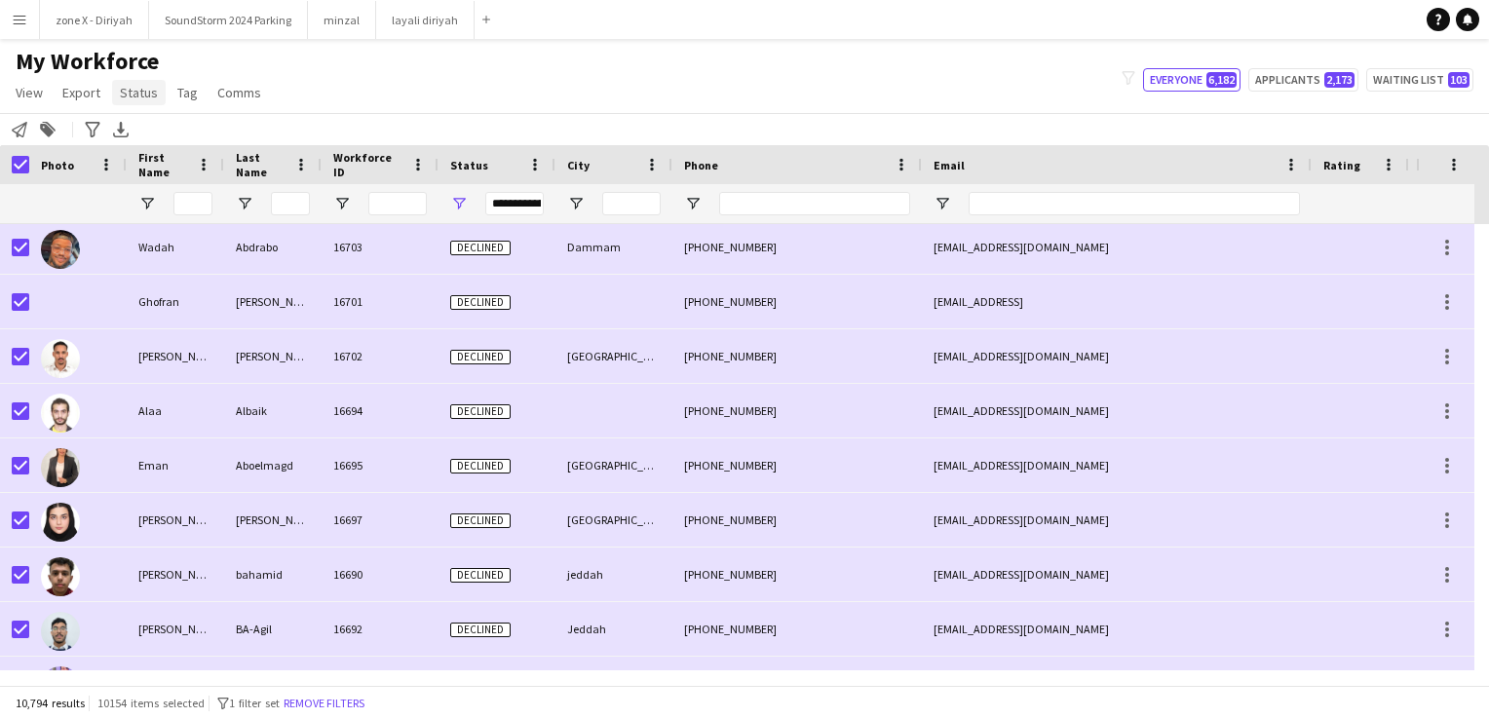
click at [149, 96] on span "Status" at bounding box center [139, 93] width 38 height 18
click at [159, 124] on link "Edit" at bounding box center [180, 134] width 136 height 41
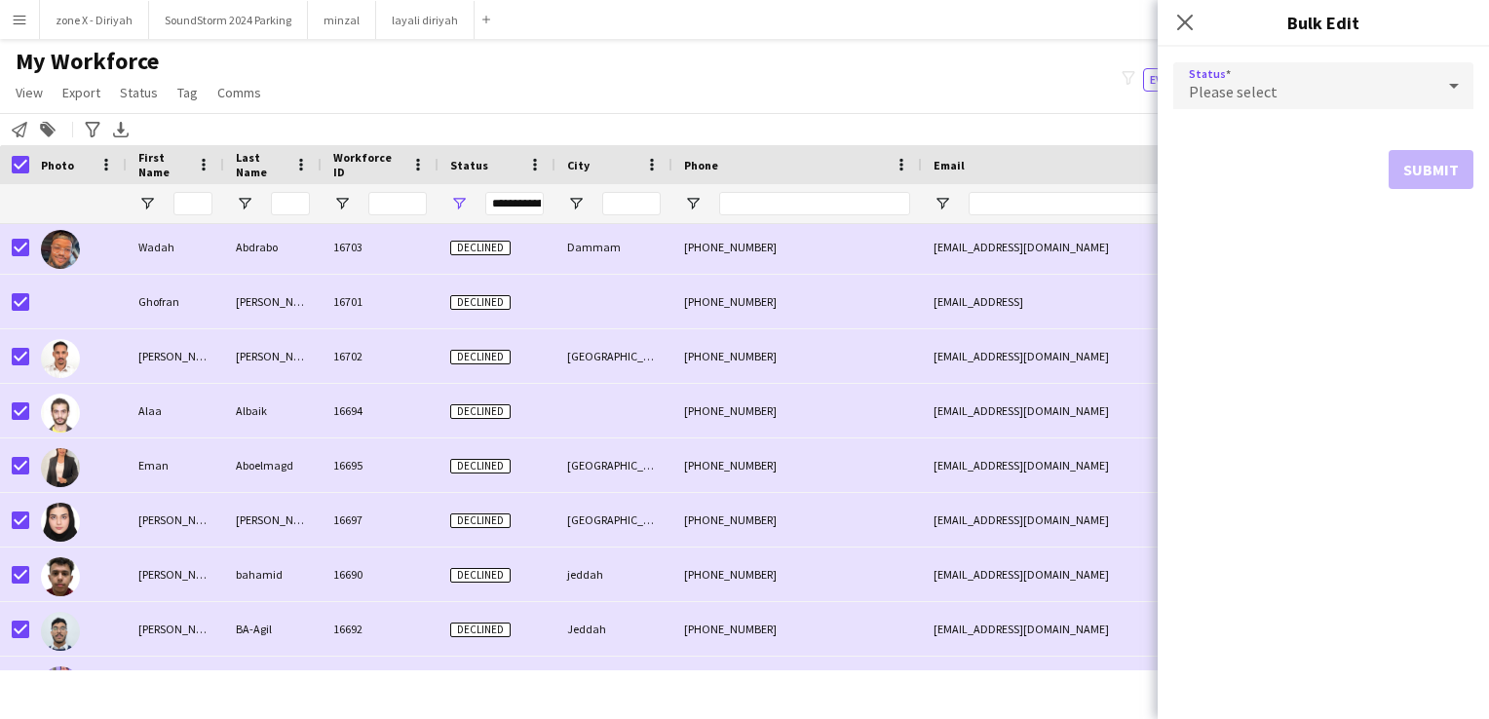
click at [1247, 95] on span "Please select" at bounding box center [1233, 91] width 89 height 19
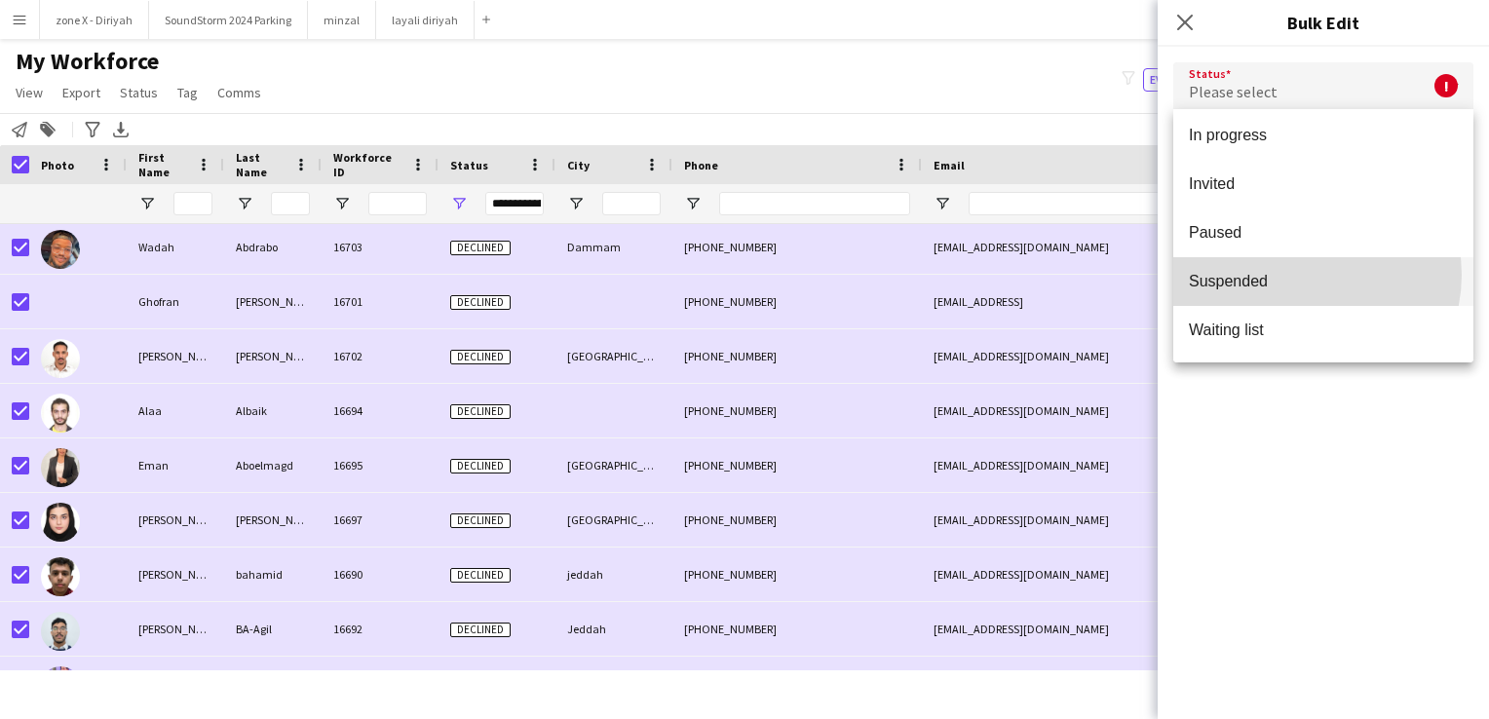
click at [1305, 275] on span "Suspended" at bounding box center [1323, 281] width 269 height 19
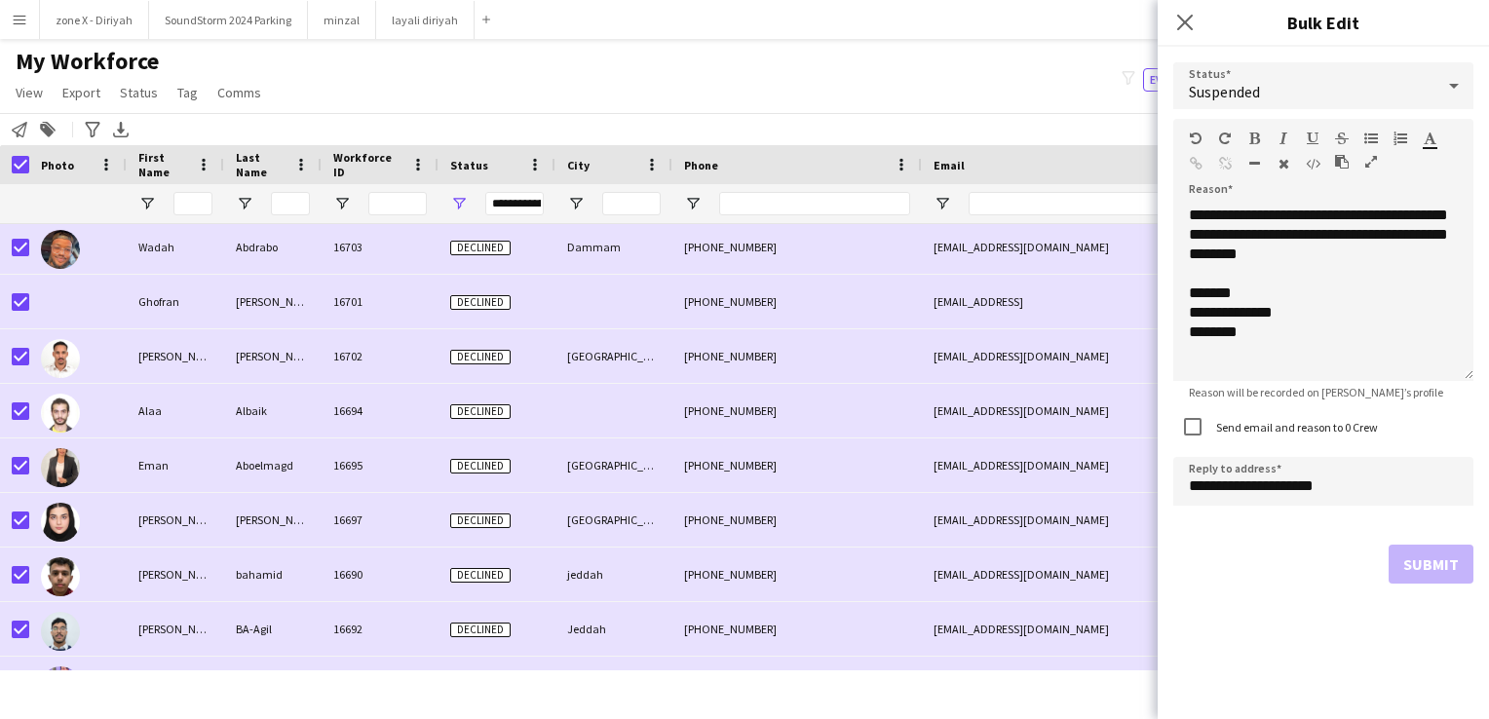
click at [1234, 423] on label "Send email and reason to 0 Crew" at bounding box center [1295, 427] width 166 height 15
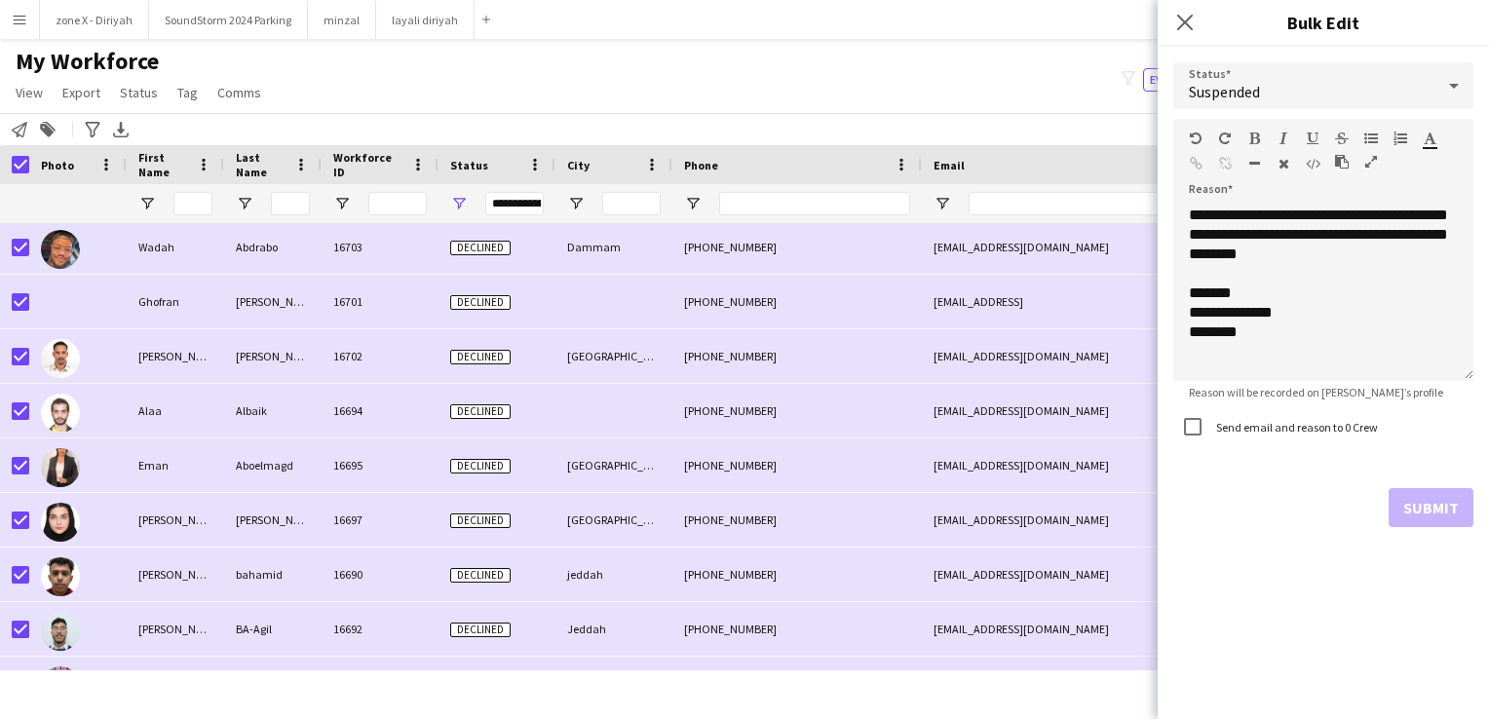
click at [1395, 512] on div "Submit" at bounding box center [1323, 507] width 300 height 39
click at [1255, 308] on div "**********" at bounding box center [1323, 293] width 300 height 175
click at [1274, 372] on div "**********" at bounding box center [1323, 293] width 300 height 175
click at [1414, 498] on div "Submit" at bounding box center [1323, 507] width 300 height 39
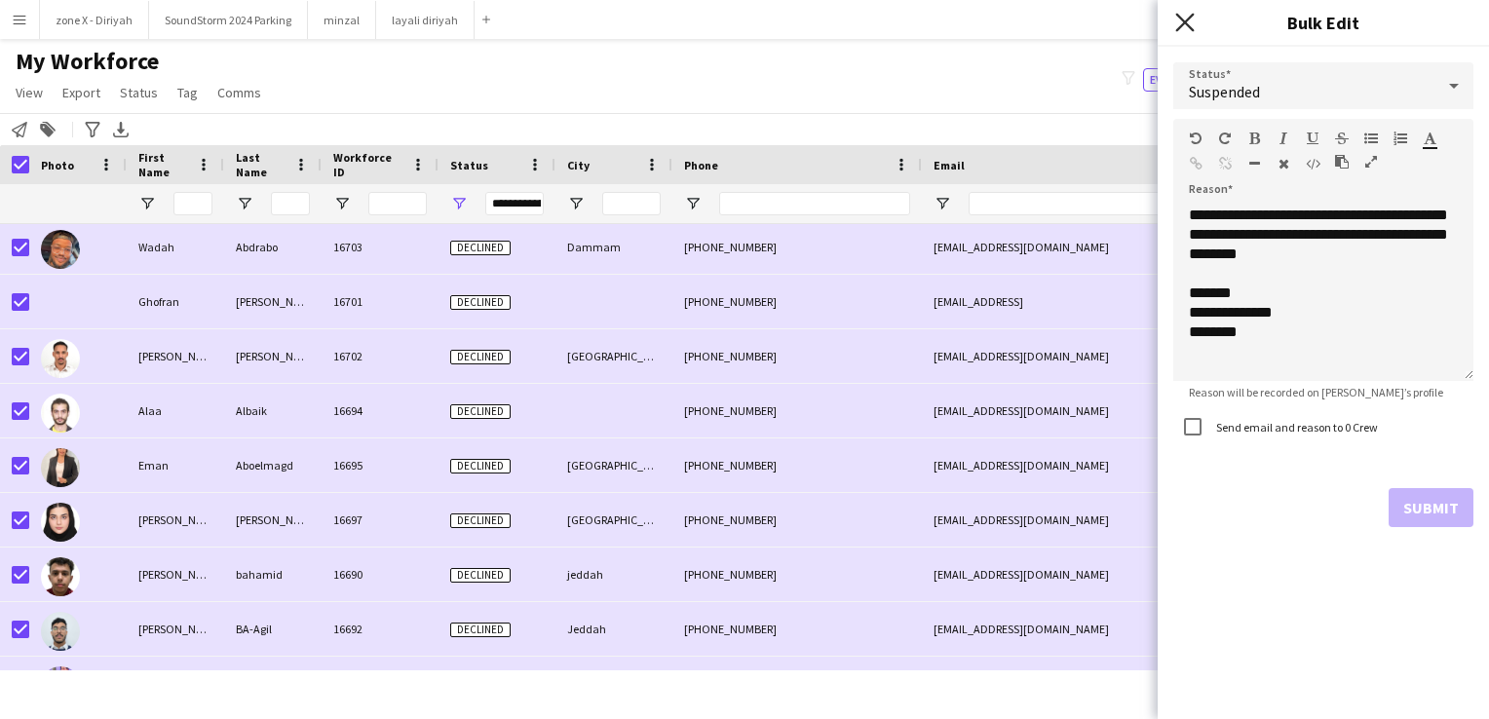
click at [1182, 25] on icon at bounding box center [1184, 22] width 19 height 19
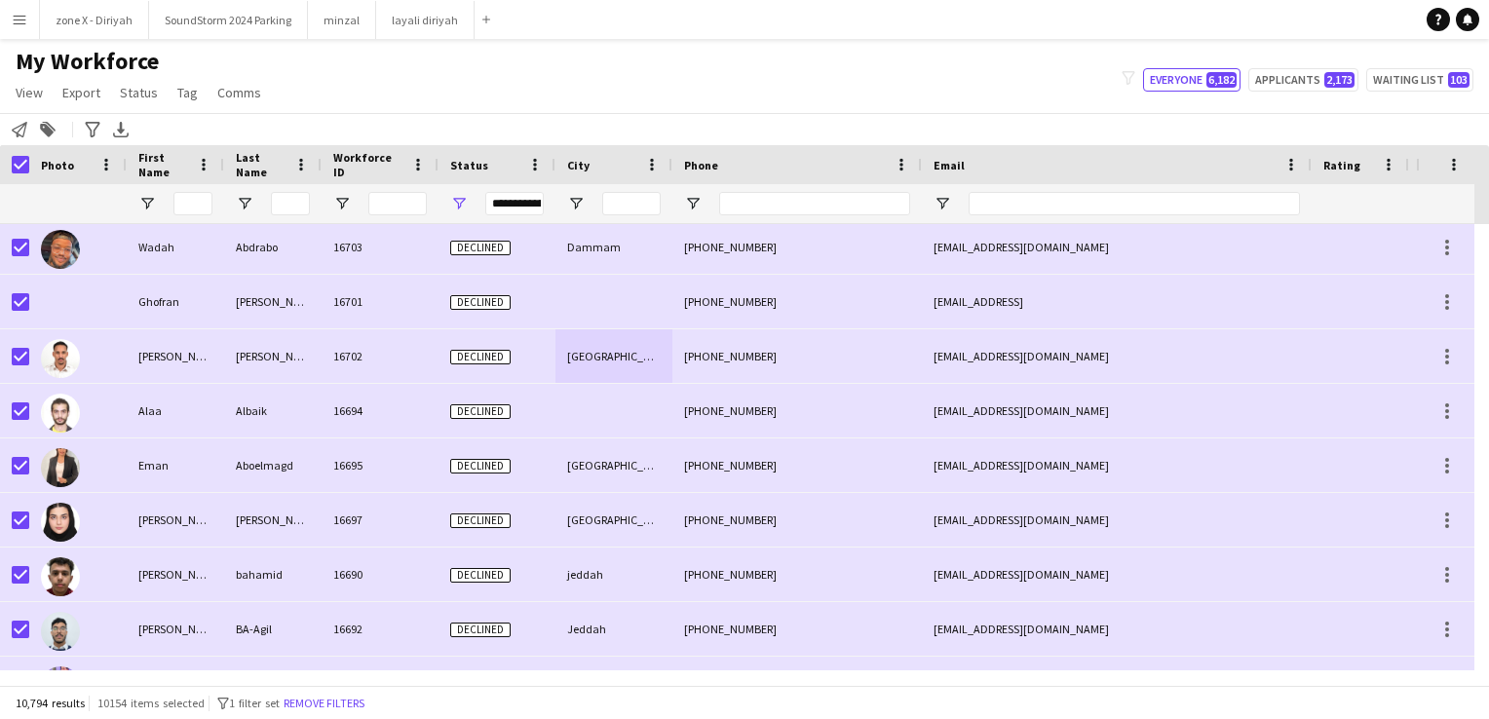
drag, startPoint x: 617, startPoint y: 301, endPoint x: 625, endPoint y: 388, distance: 87.1
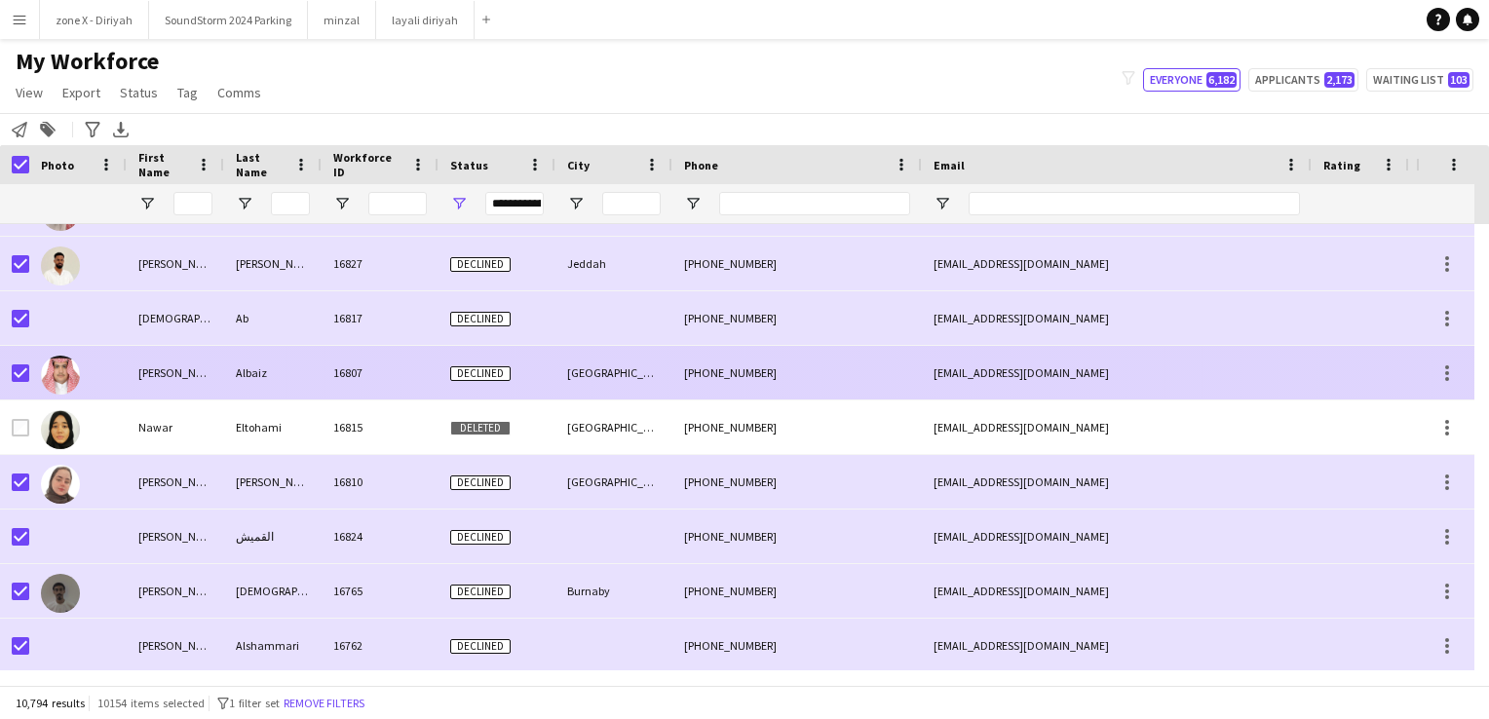
scroll to position [3917, 0]
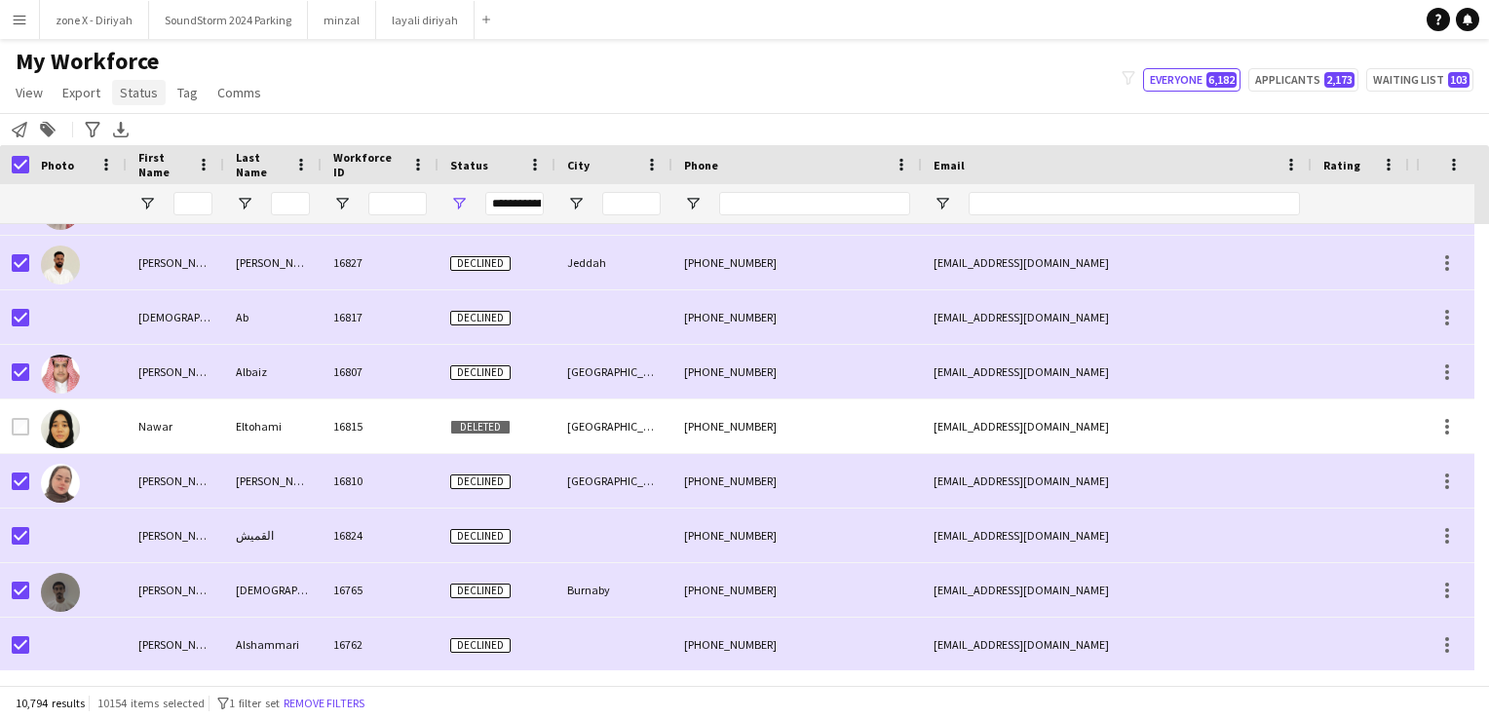
click at [132, 88] on span "Status" at bounding box center [139, 93] width 38 height 18
click at [173, 127] on link "Edit" at bounding box center [180, 134] width 136 height 41
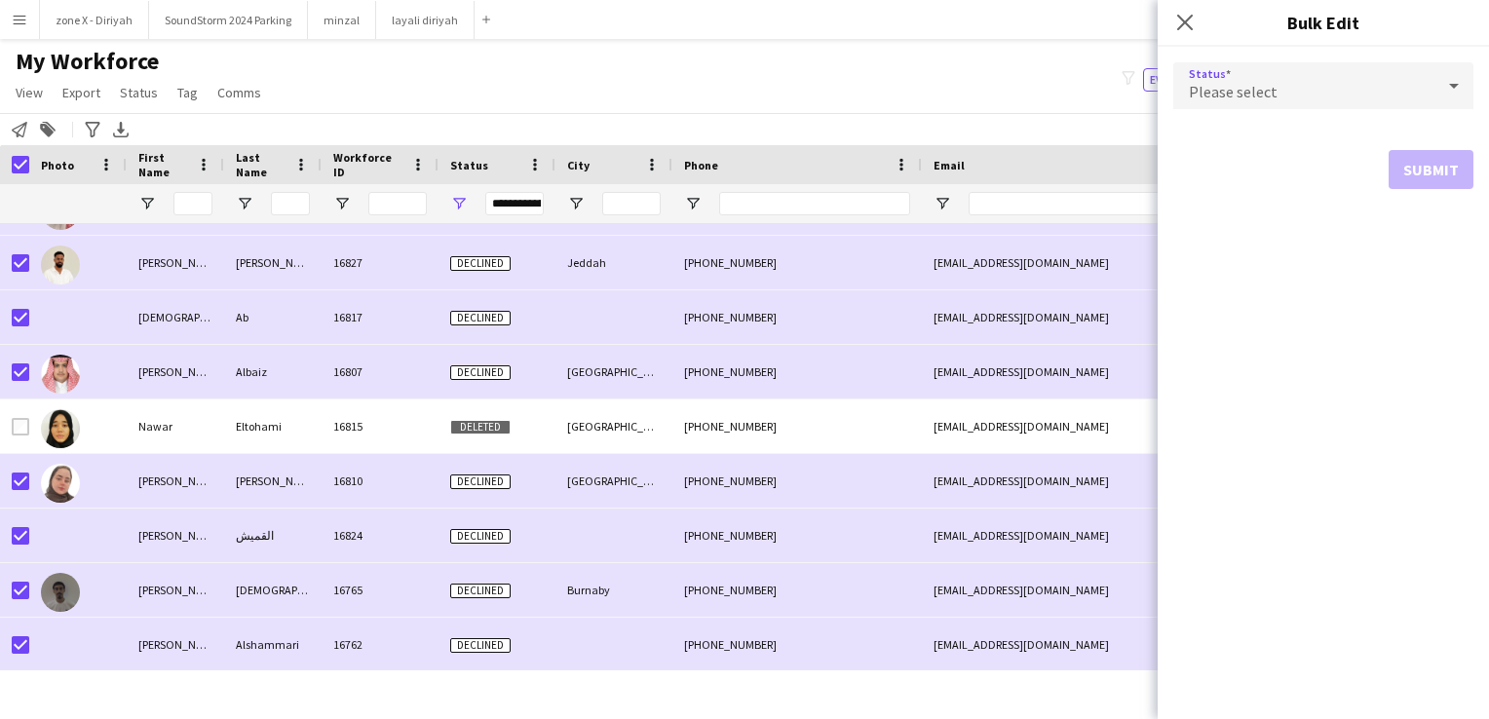
click at [1393, 86] on div "Please select" at bounding box center [1303, 85] width 261 height 47
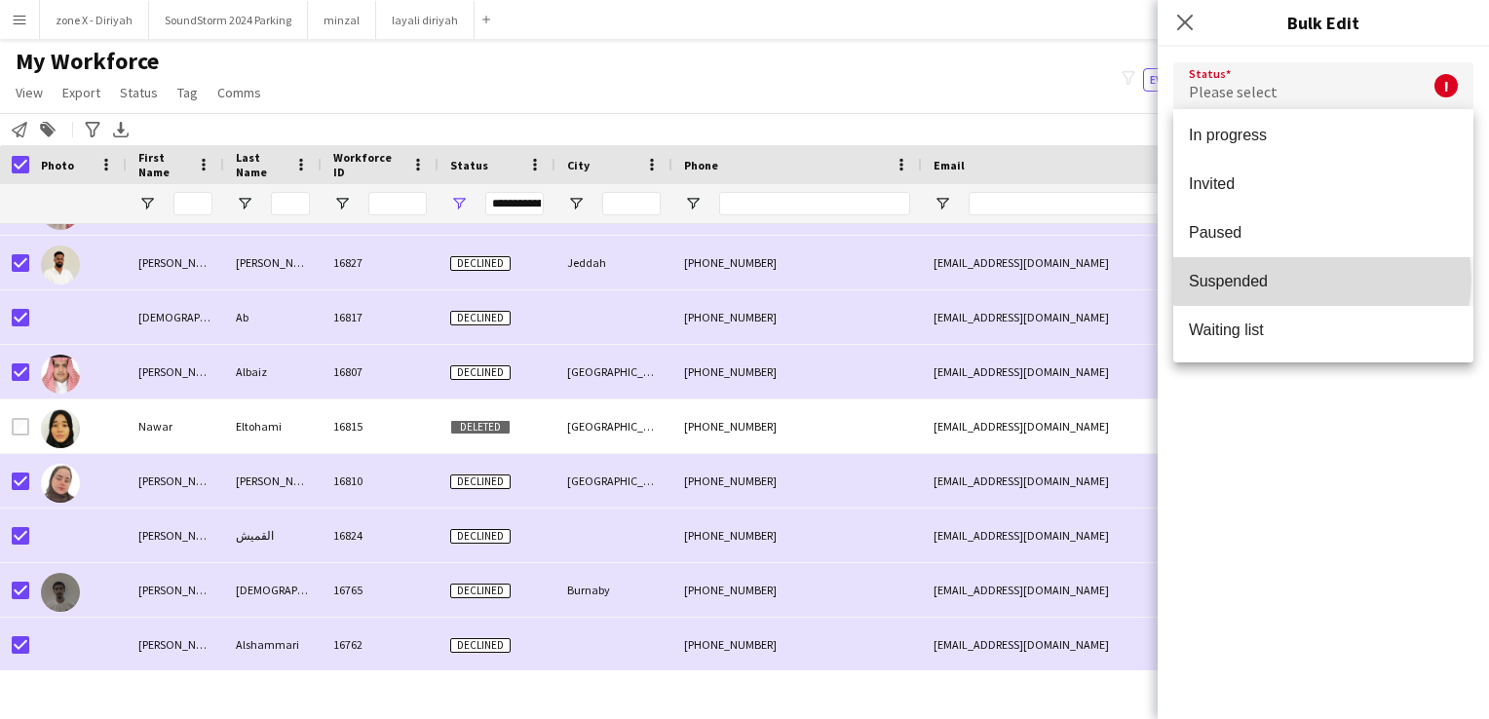
click at [1321, 279] on span "Suspended" at bounding box center [1323, 281] width 269 height 19
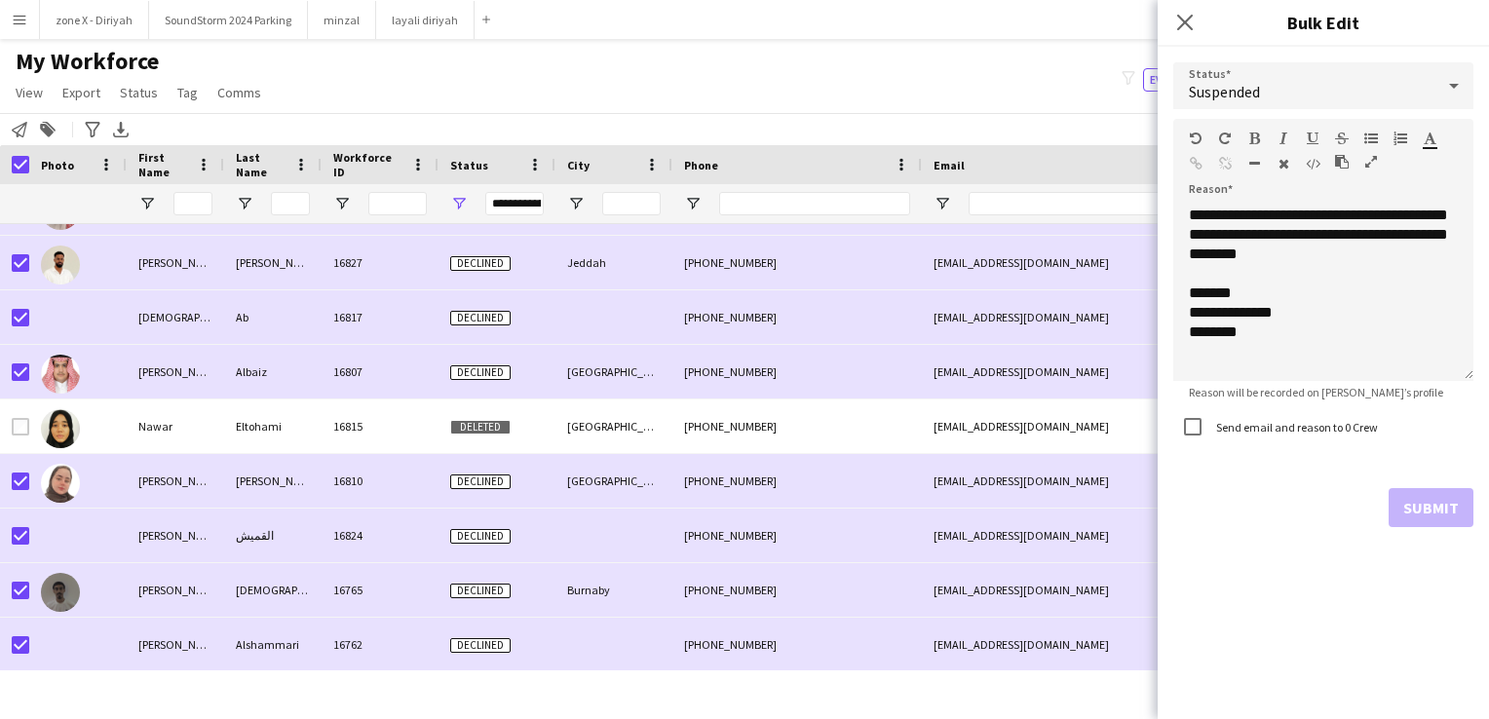
click at [1412, 505] on div "Submit" at bounding box center [1323, 507] width 300 height 39
click at [1190, 30] on icon "Close pop-in" at bounding box center [1184, 22] width 19 height 19
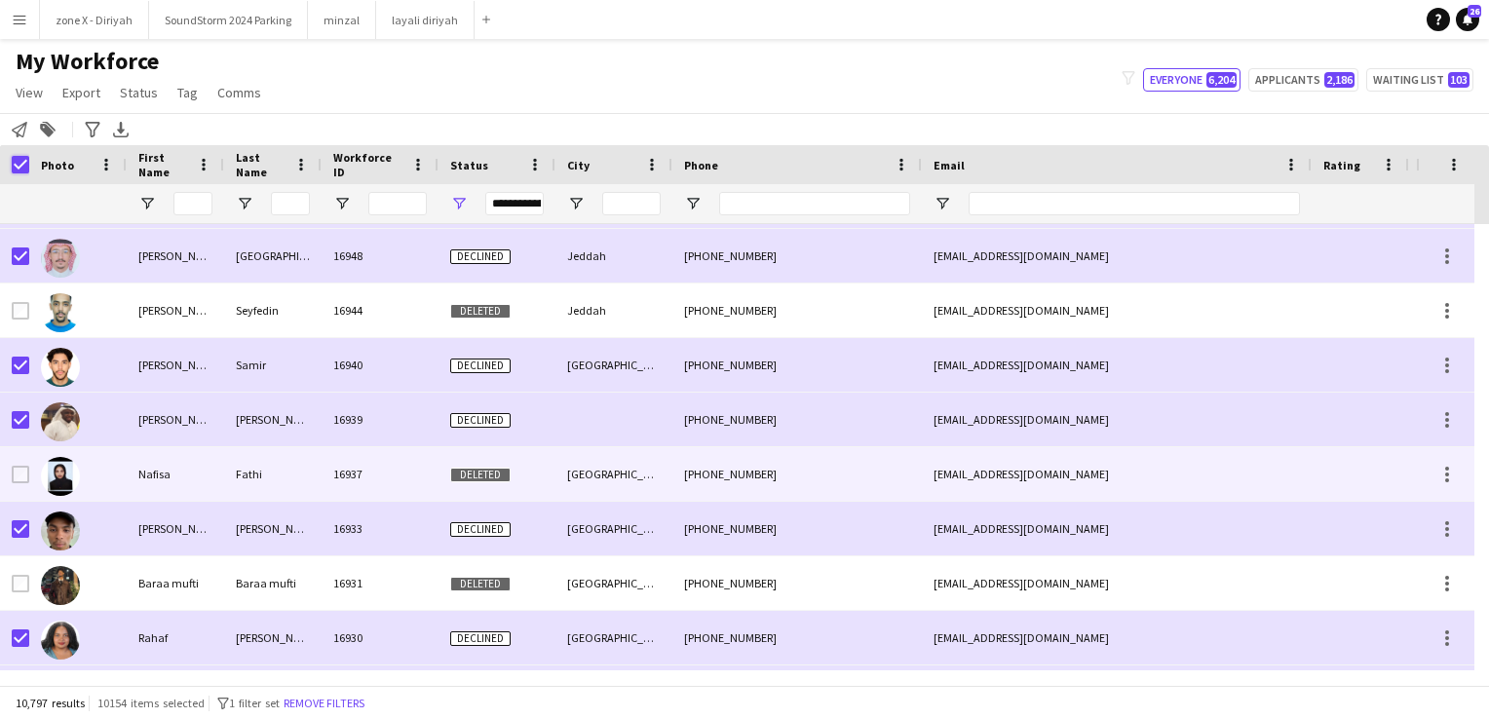
scroll to position [977, 0]
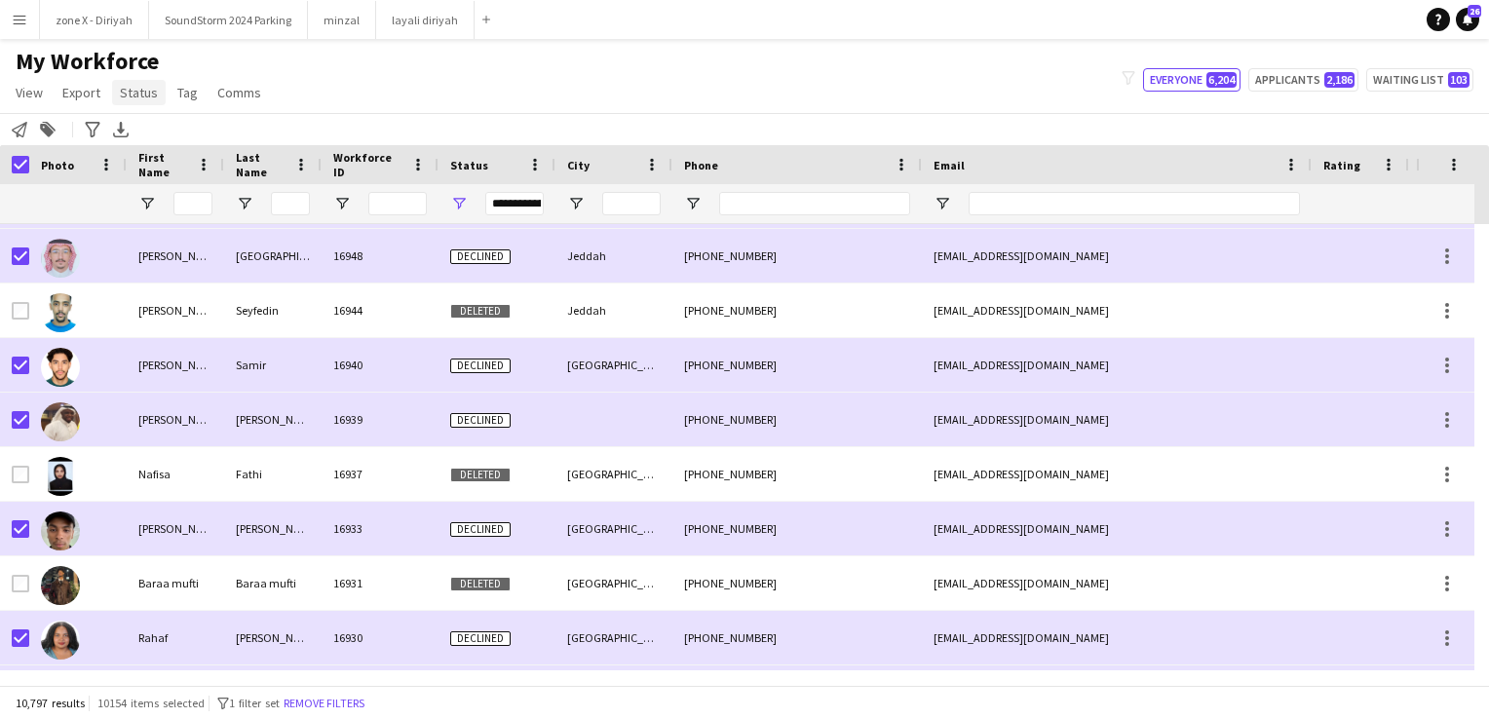
click at [126, 96] on span "Status" at bounding box center [139, 93] width 38 height 18
click at [148, 130] on span "Edit" at bounding box center [139, 135] width 22 height 18
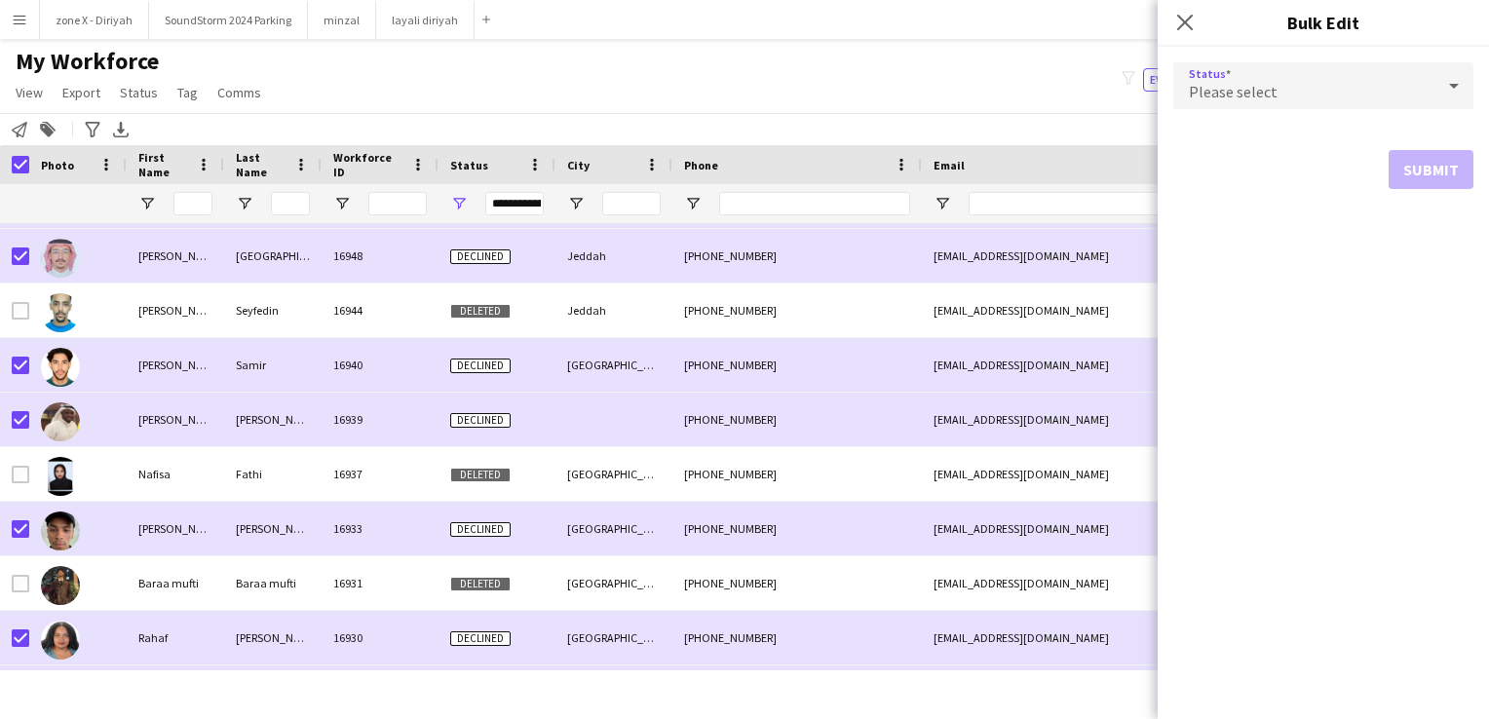
click at [1329, 83] on div "Please select" at bounding box center [1303, 85] width 261 height 47
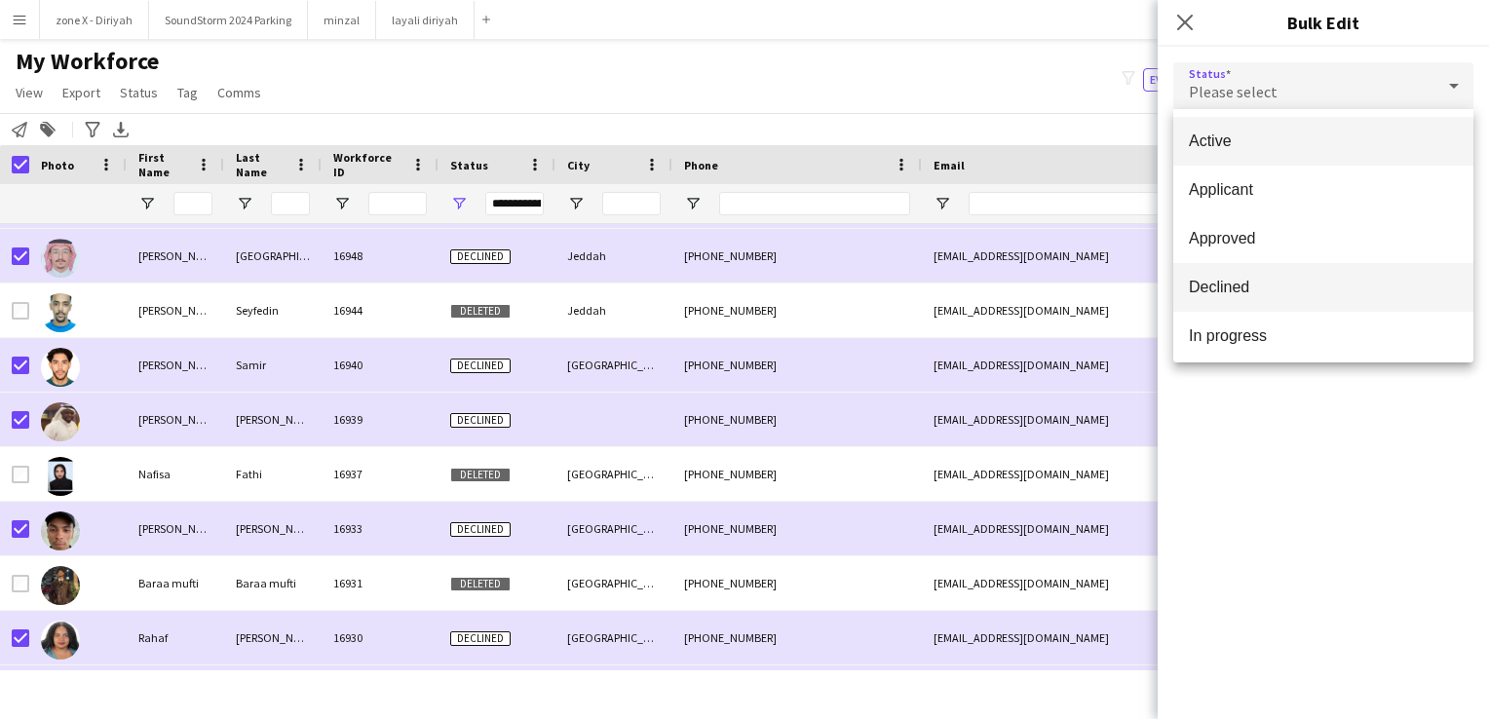
scroll to position [201, 0]
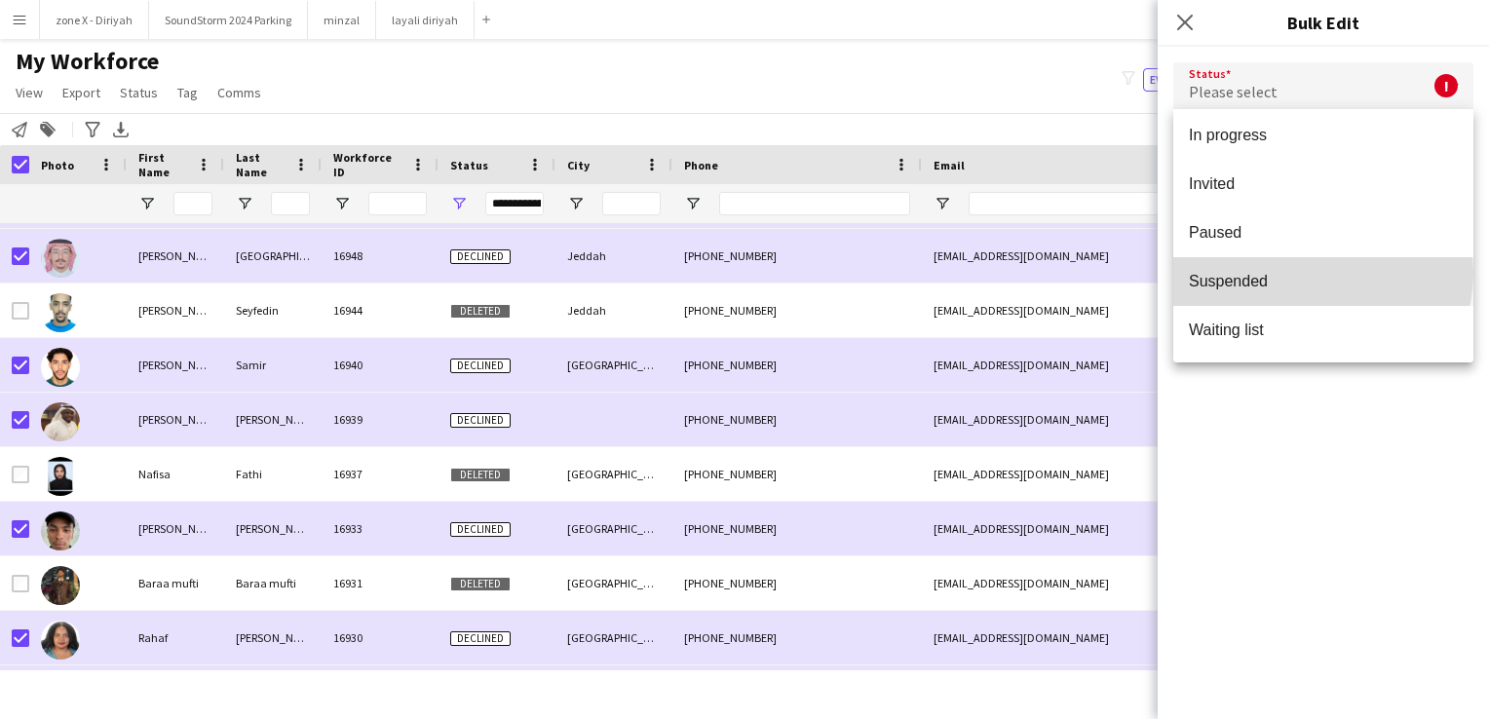
click at [1321, 273] on span "Suspended" at bounding box center [1323, 281] width 269 height 19
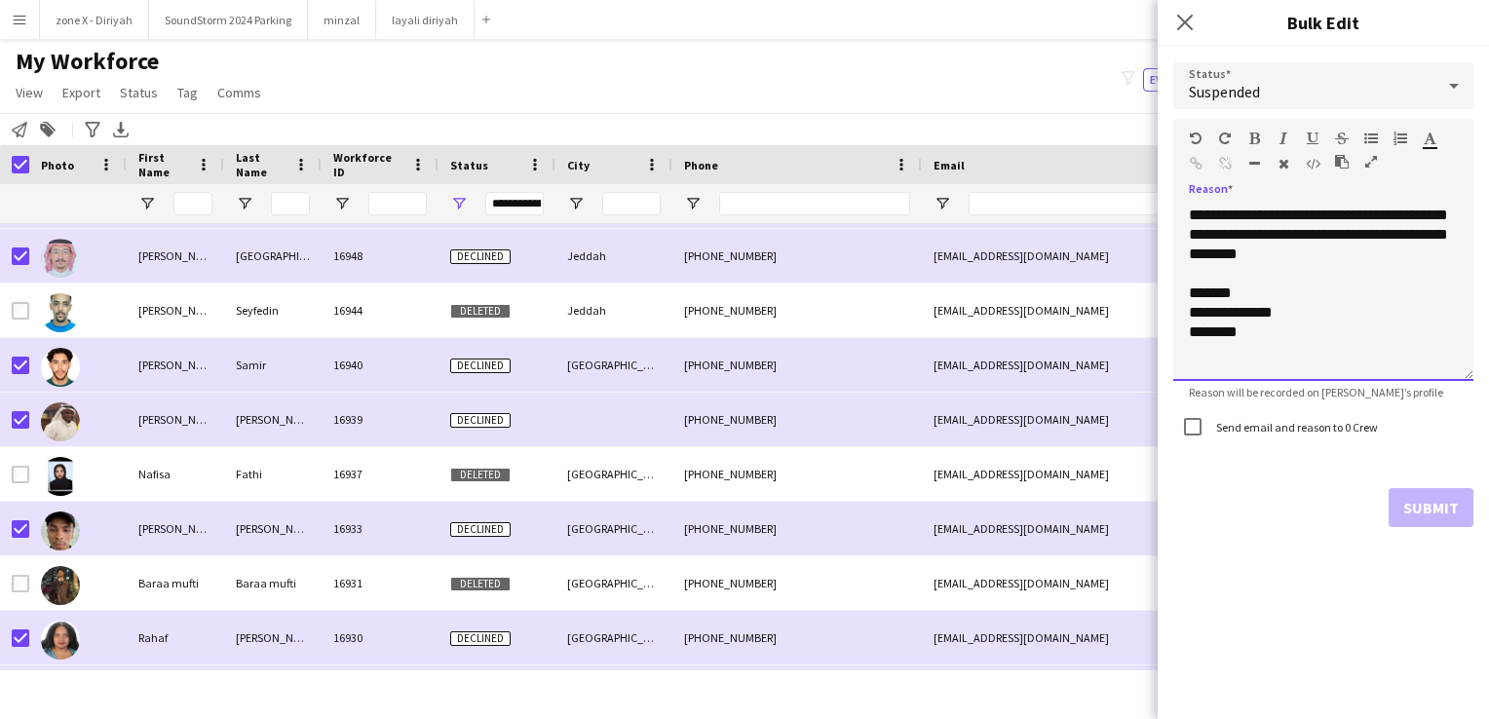
click at [1268, 363] on div "**********" at bounding box center [1323, 293] width 300 height 175
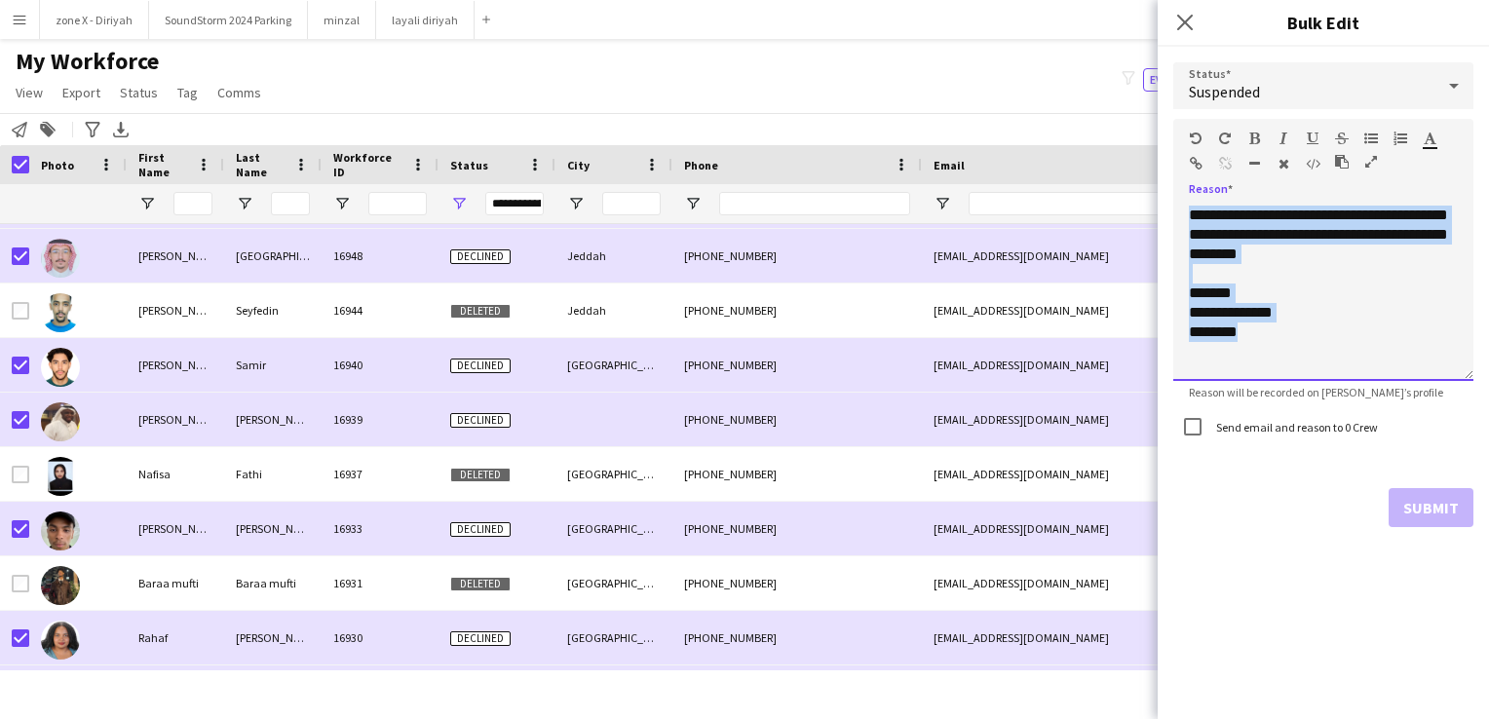
drag, startPoint x: 1268, startPoint y: 363, endPoint x: 1173, endPoint y: 195, distance: 193.3
click at [1173, 195] on div "**********" at bounding box center [1323, 286] width 300 height 189
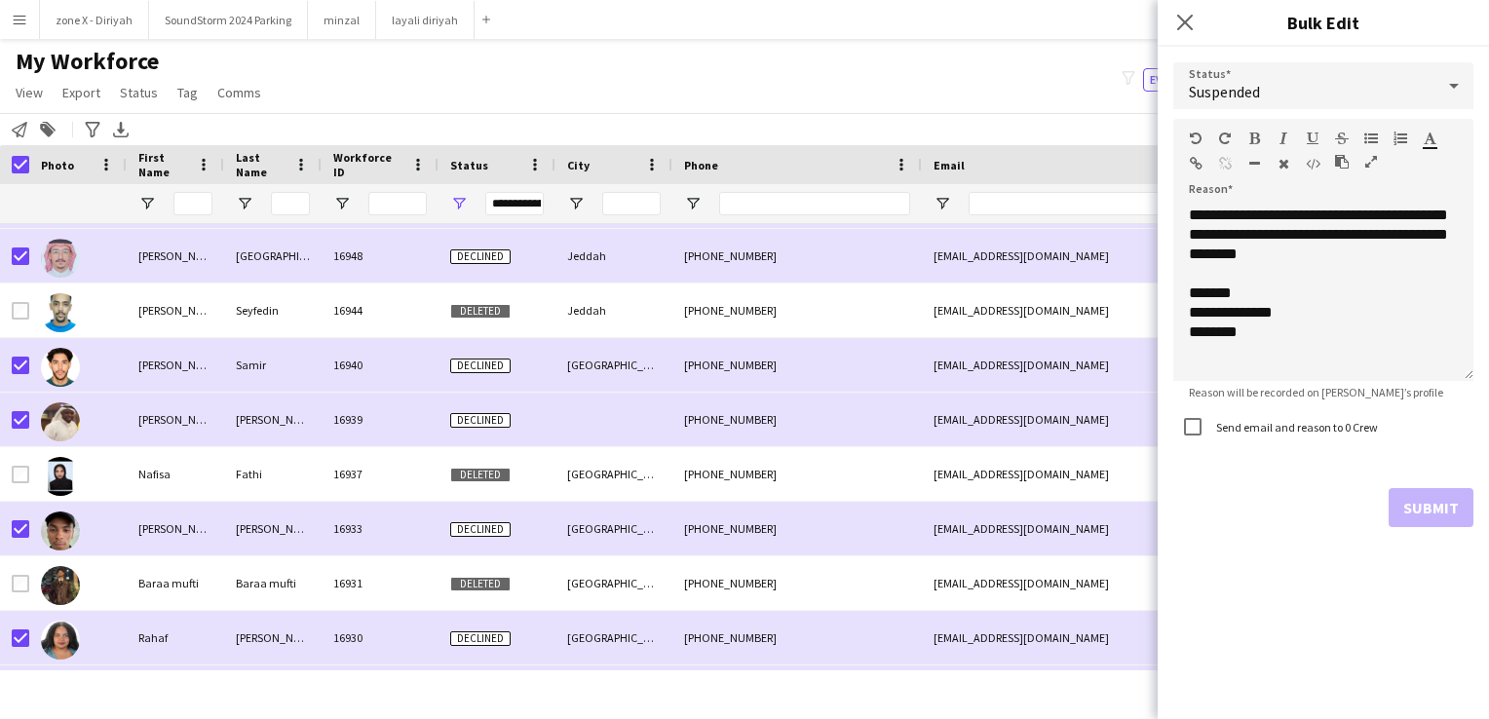
click at [1219, 522] on div "Submit" at bounding box center [1323, 507] width 300 height 39
click at [1415, 496] on div "Submit" at bounding box center [1323, 507] width 300 height 39
click at [1185, 19] on icon "Close pop-in" at bounding box center [1184, 22] width 19 height 19
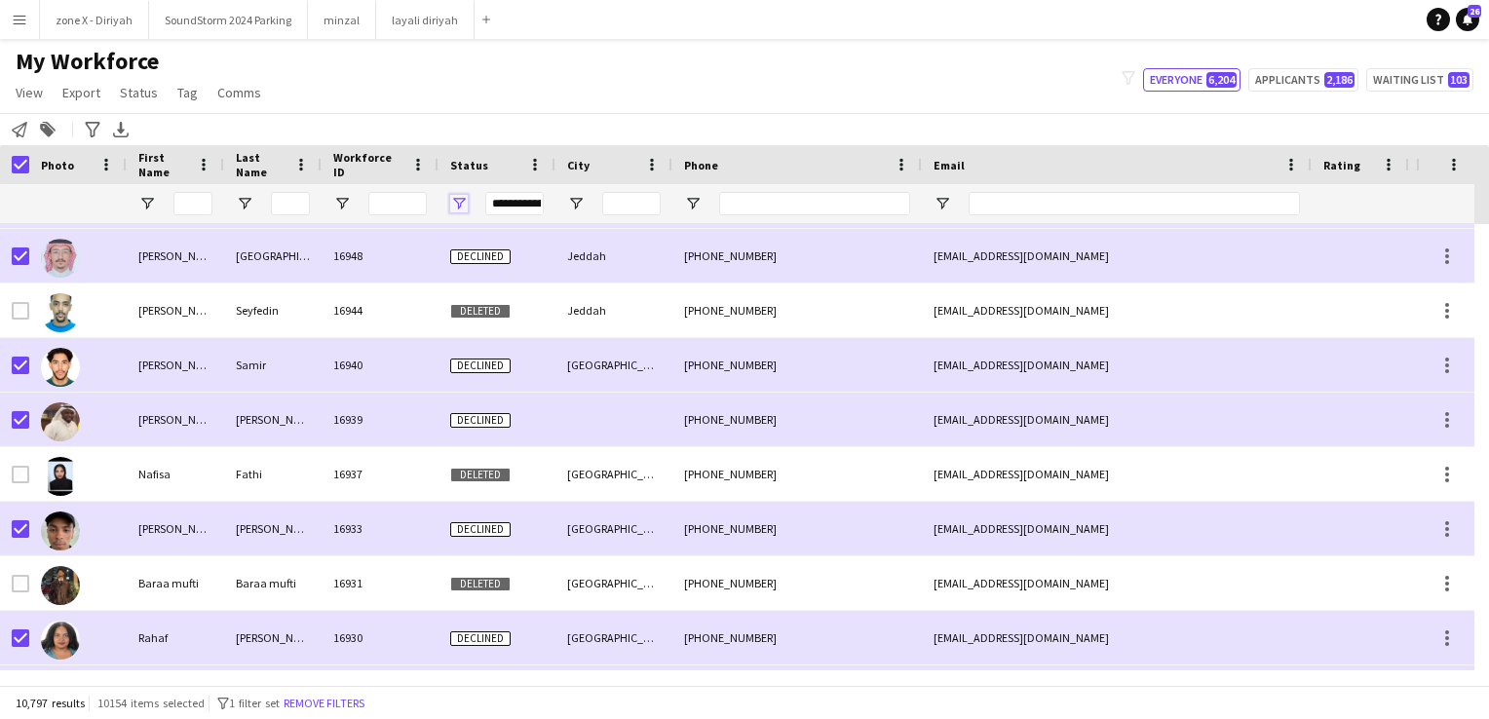
click at [455, 199] on span "Open Filter Menu" at bounding box center [459, 204] width 18 height 18
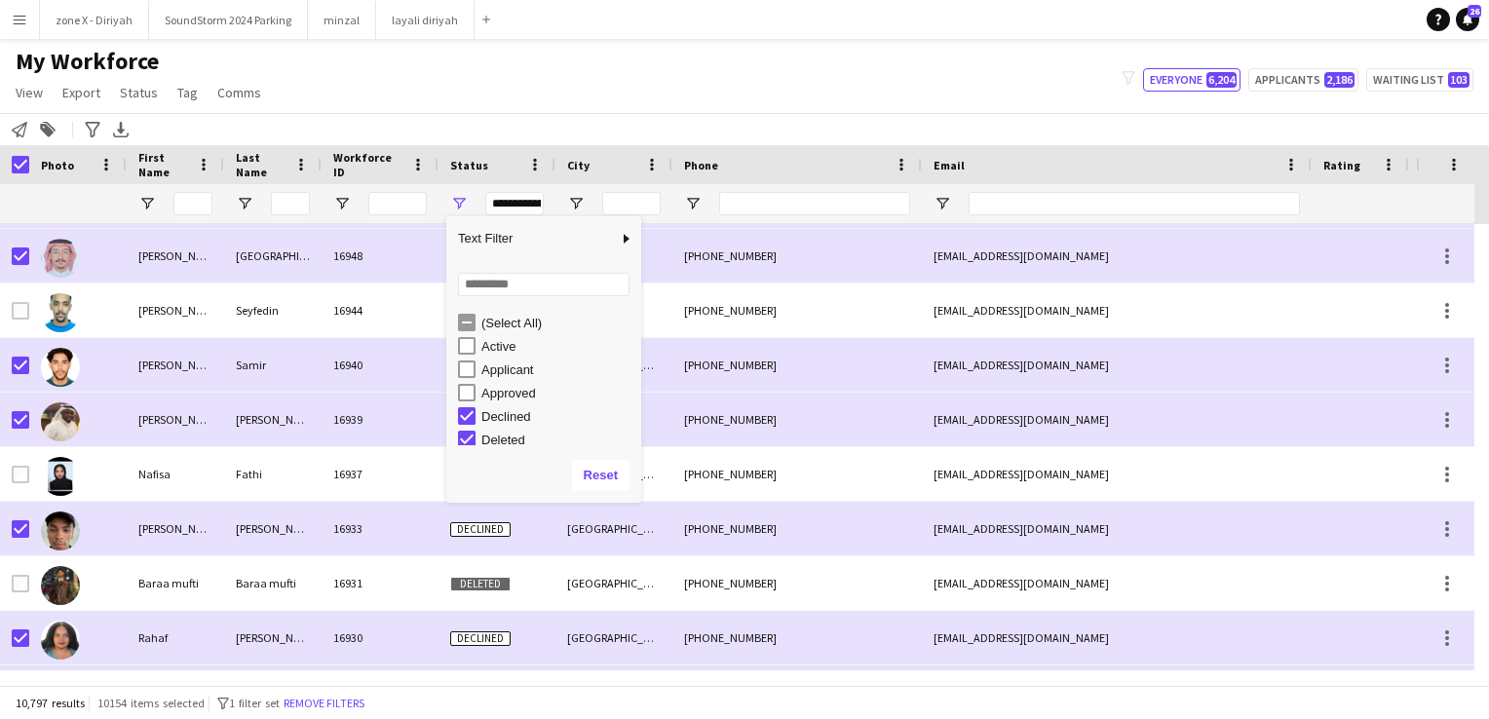
click at [498, 436] on div "Deleted" at bounding box center [558, 440] width 154 height 15
type input "**********"
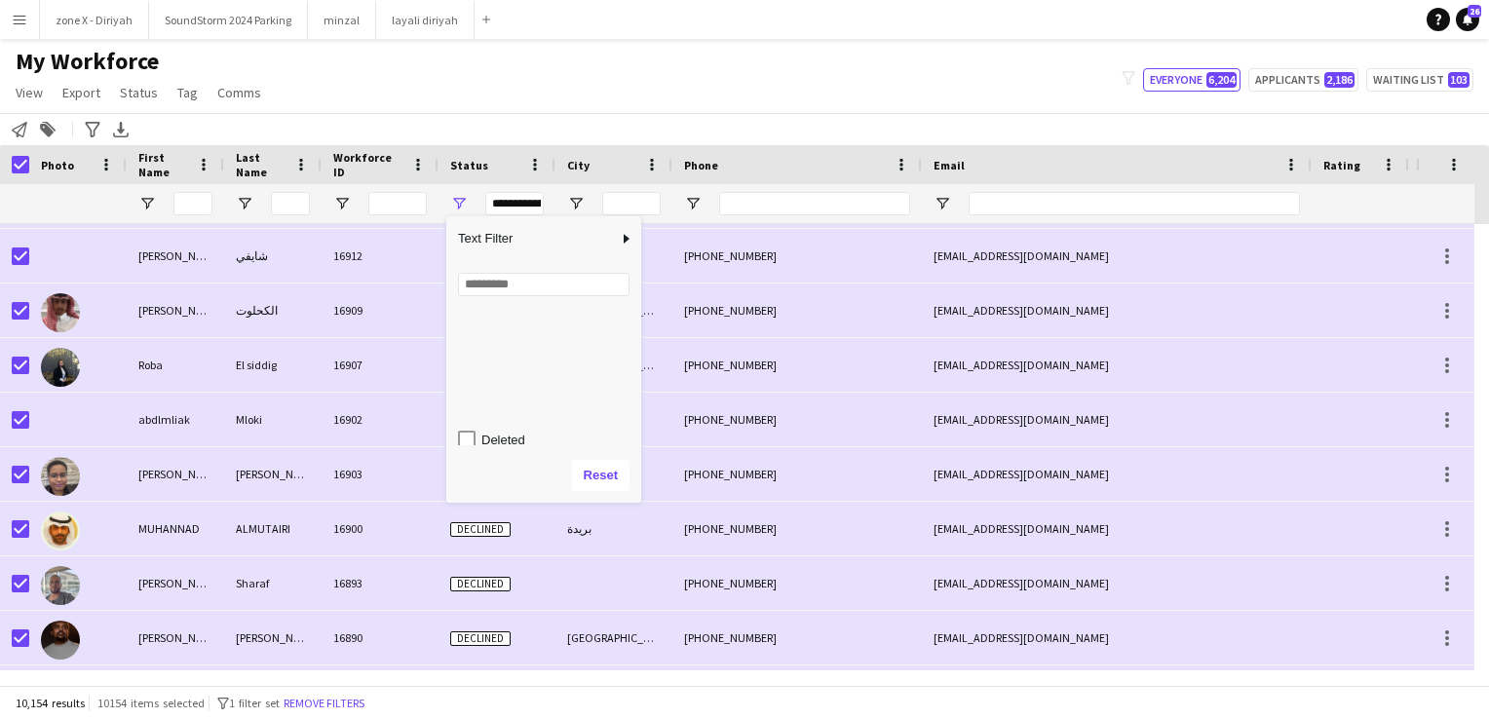
scroll to position [117, 0]
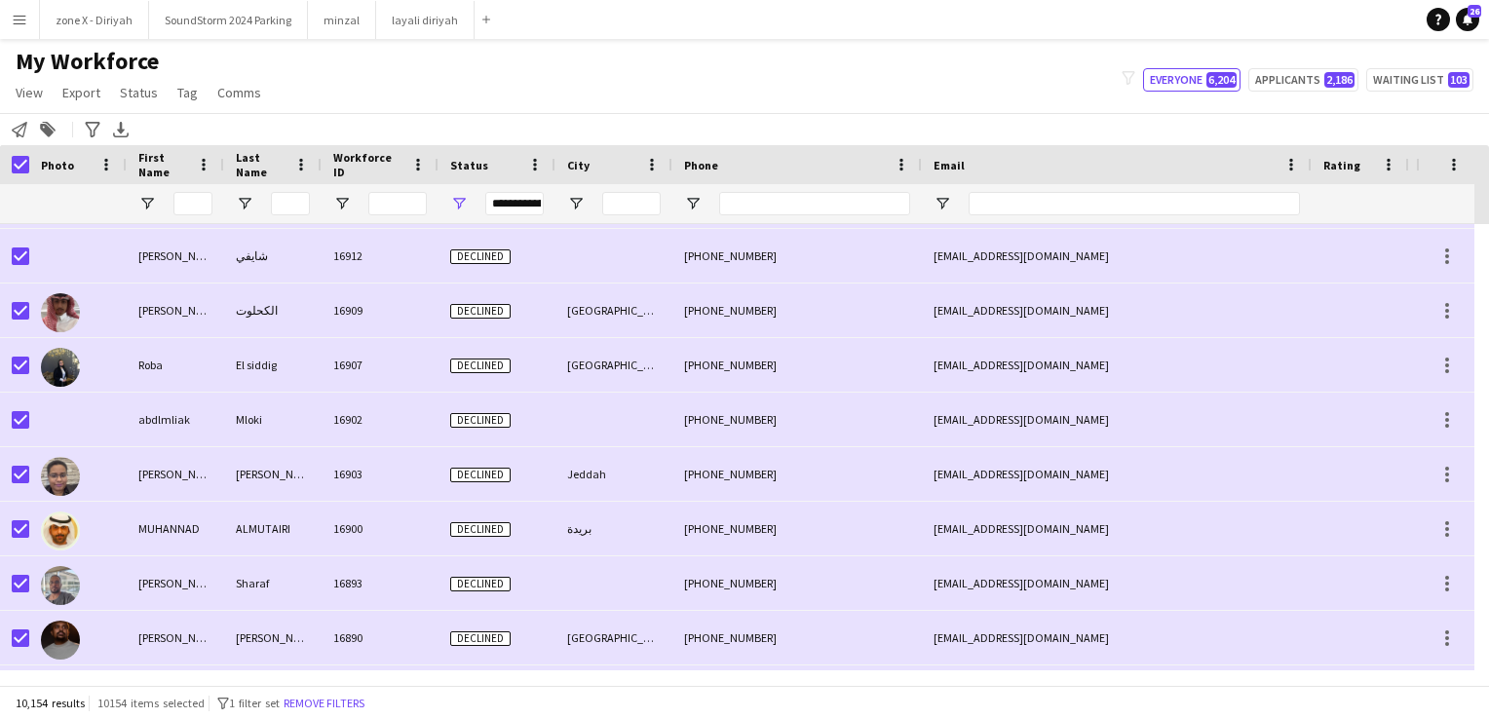
click at [589, 54] on div "My Workforce View Views Default view Bank Details IDs/Email New view Update vie…" at bounding box center [744, 80] width 1489 height 66
click at [136, 92] on span "Status" at bounding box center [139, 93] width 38 height 18
click at [155, 127] on link "Edit" at bounding box center [180, 134] width 136 height 41
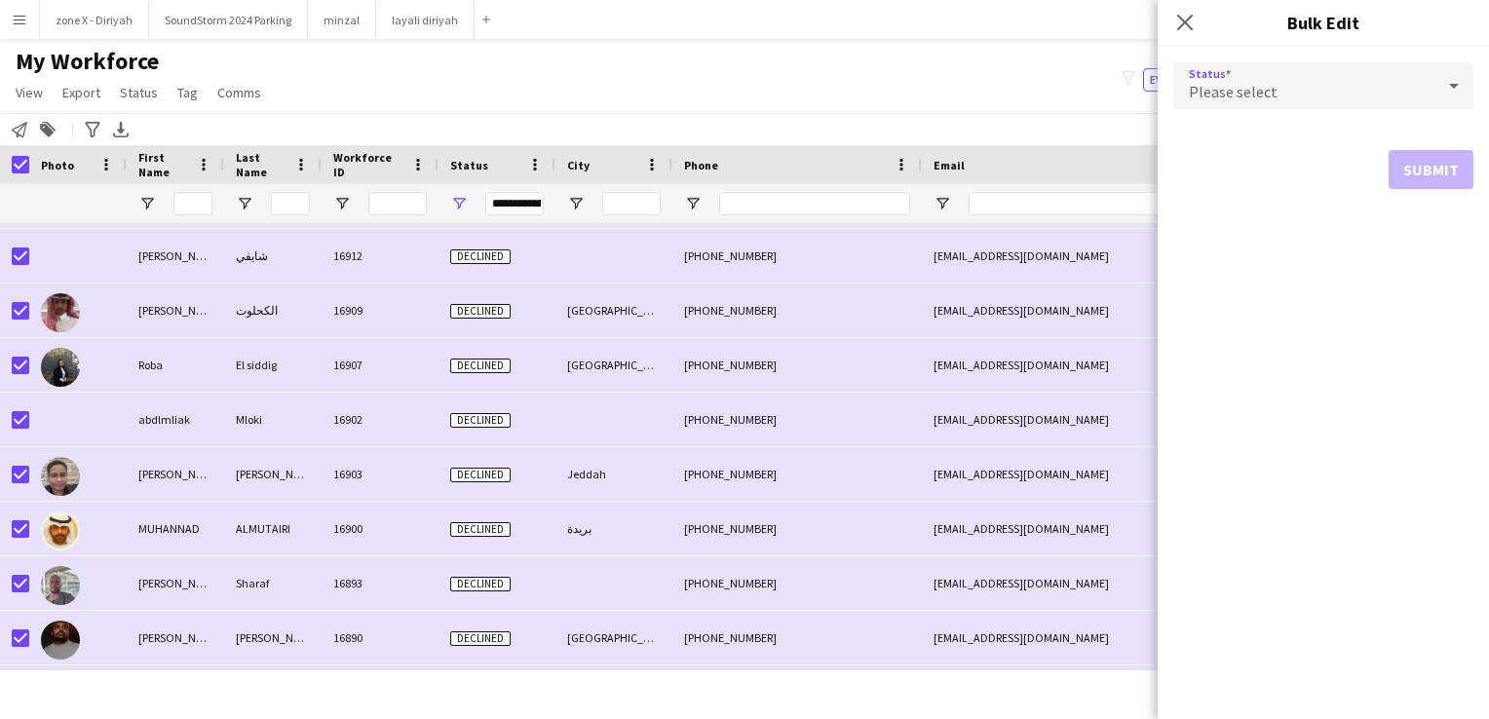
click at [1243, 95] on span "Please select" at bounding box center [1233, 91] width 89 height 19
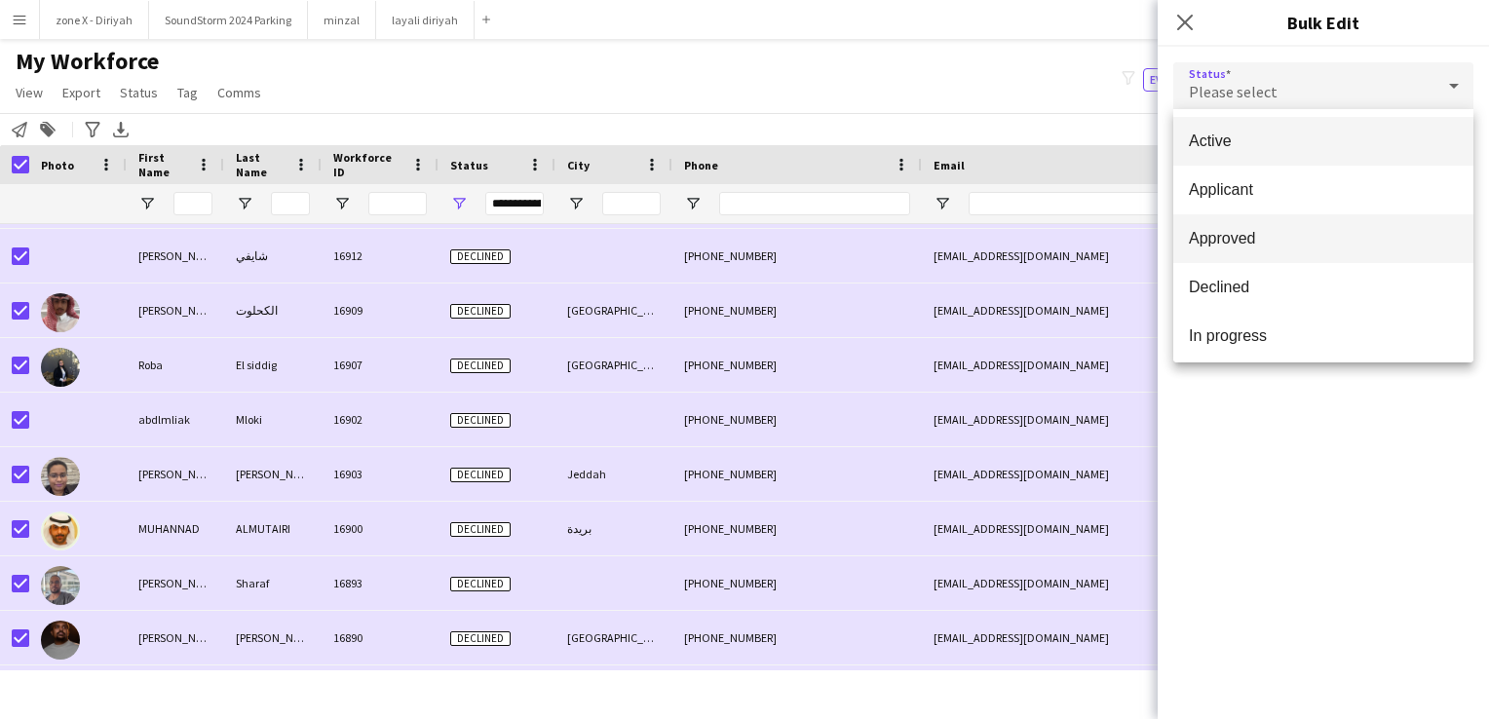
scroll to position [201, 0]
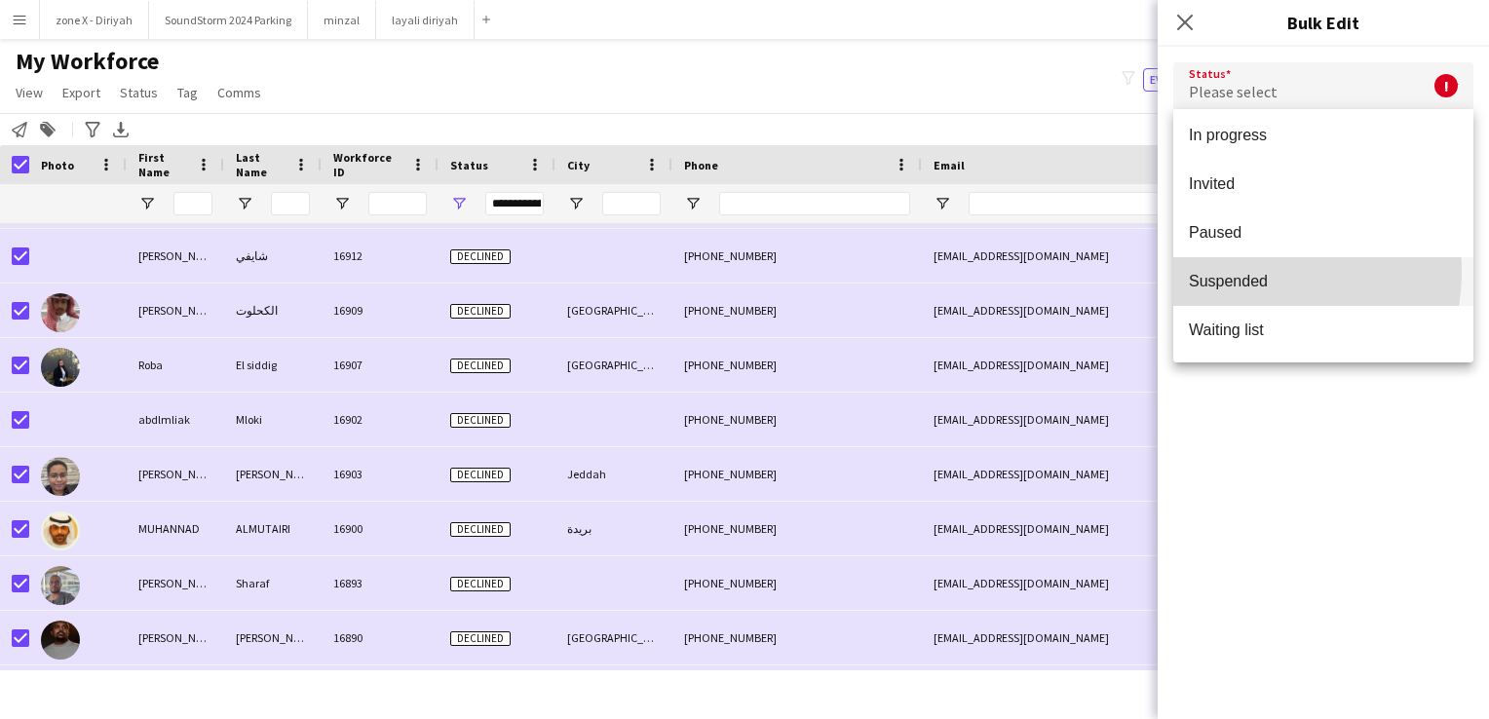
click at [1245, 272] on span "Suspended" at bounding box center [1323, 281] width 269 height 19
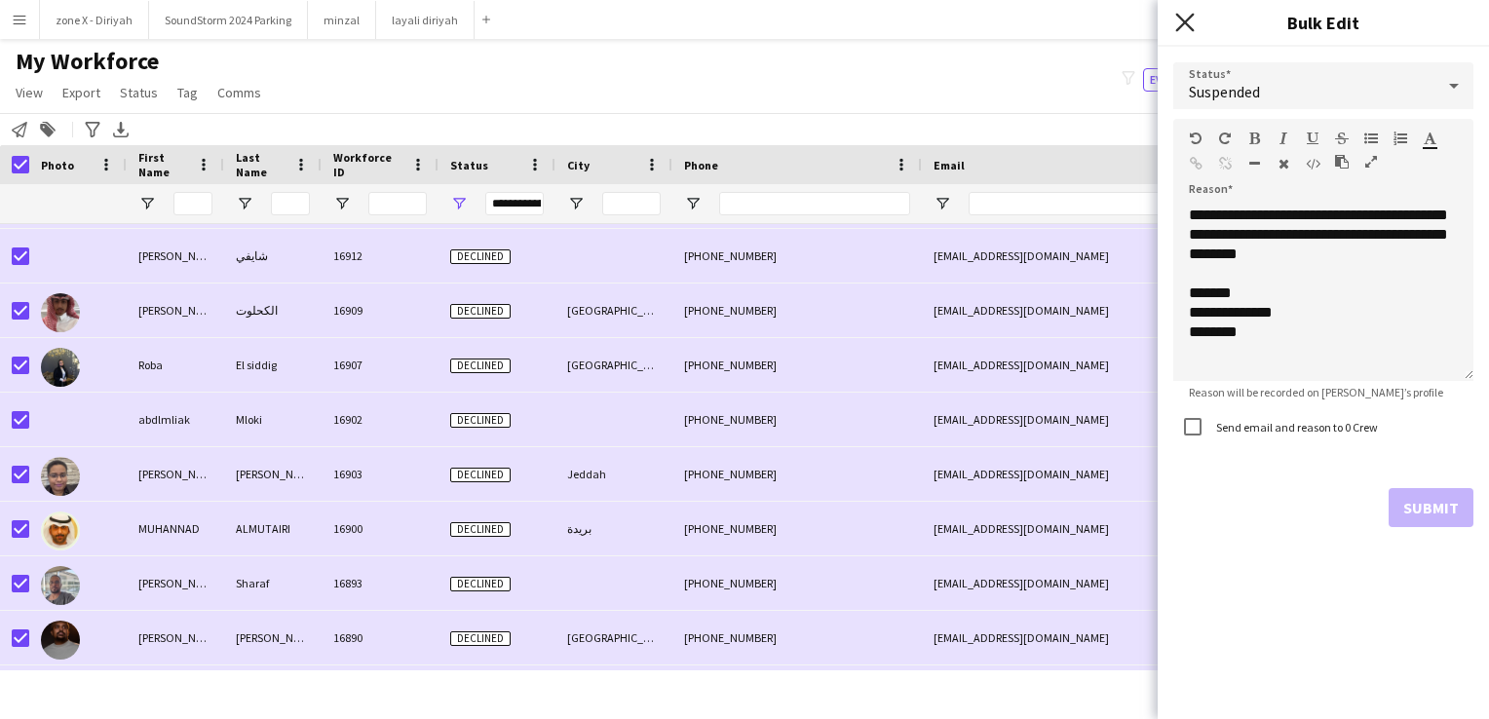
click at [1184, 29] on icon "Close pop-in" at bounding box center [1184, 22] width 19 height 19
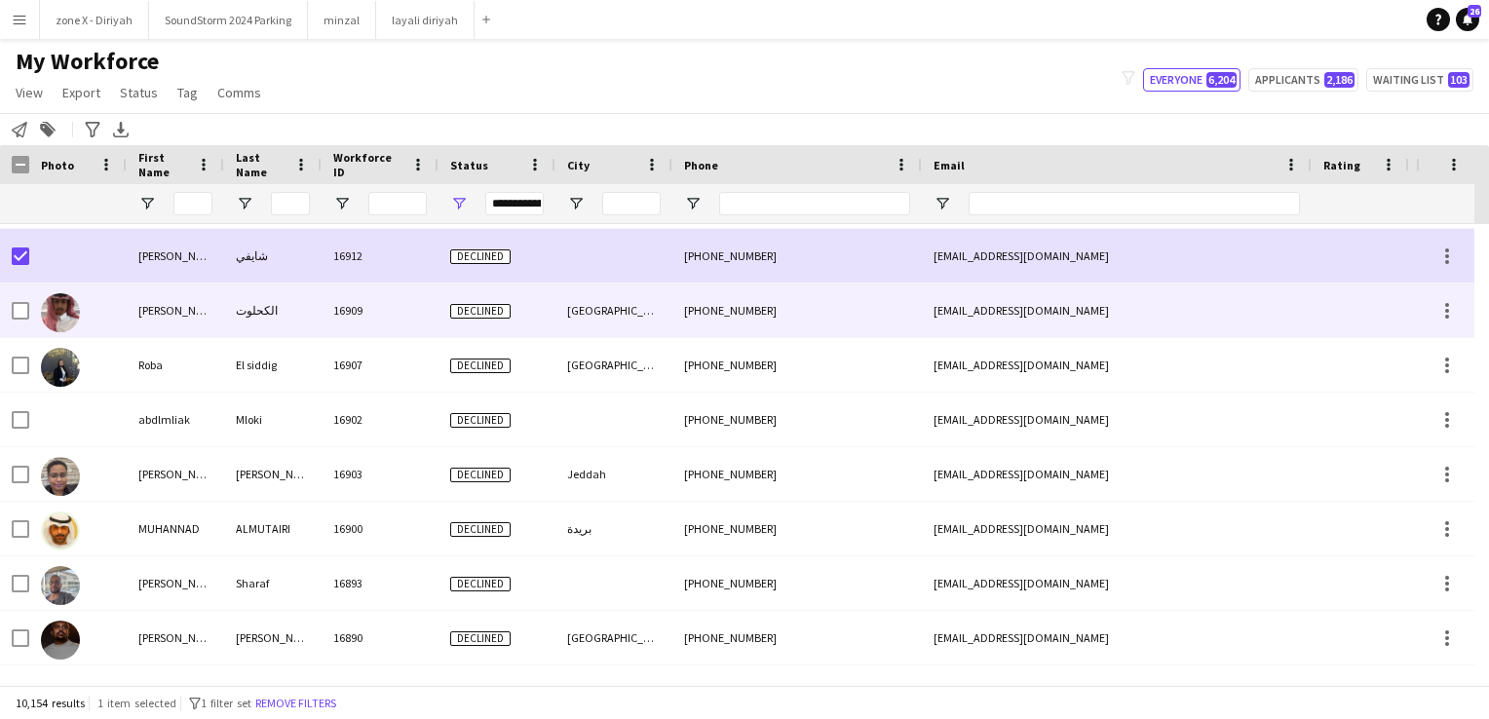
click at [20, 295] on div at bounding box center [21, 311] width 18 height 55
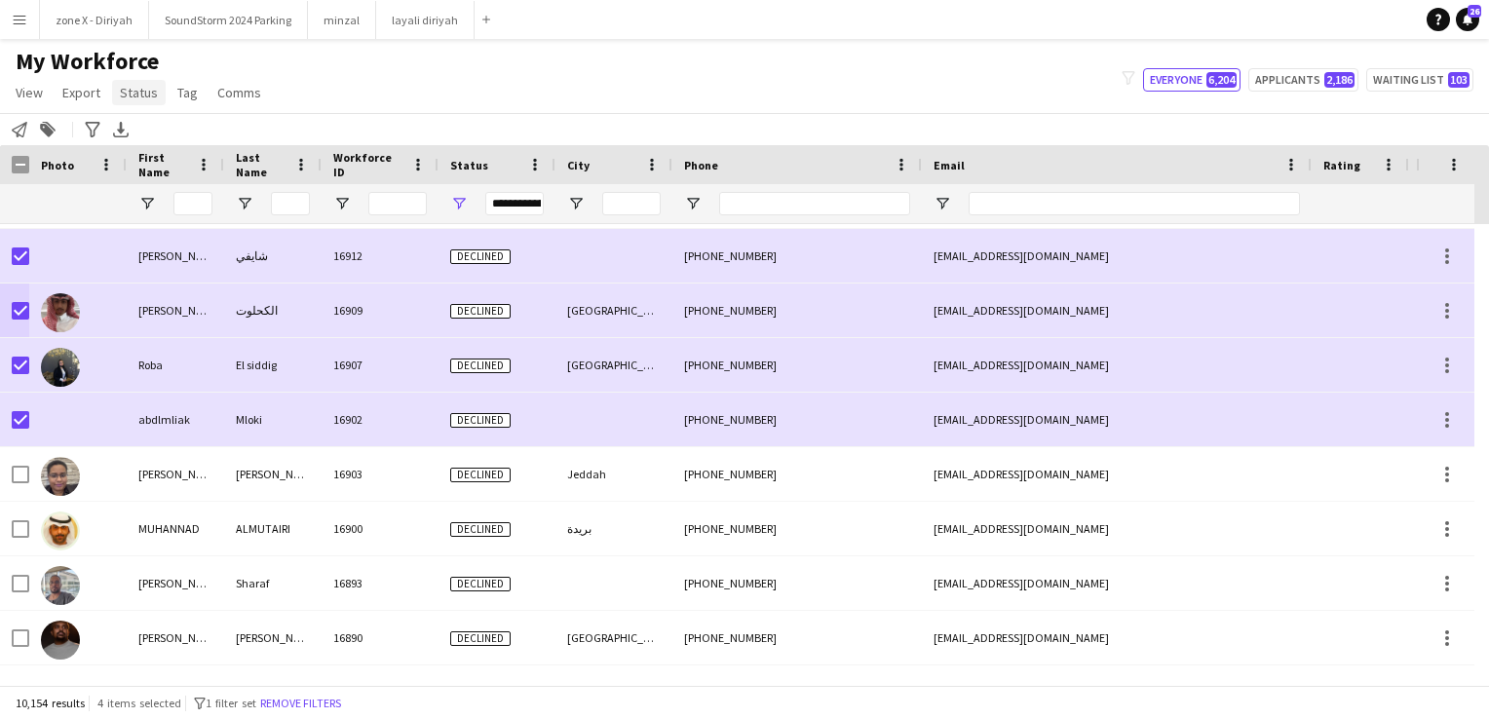
click at [133, 98] on span "Status" at bounding box center [139, 93] width 38 height 18
click at [172, 147] on link "Edit" at bounding box center [180, 134] width 136 height 41
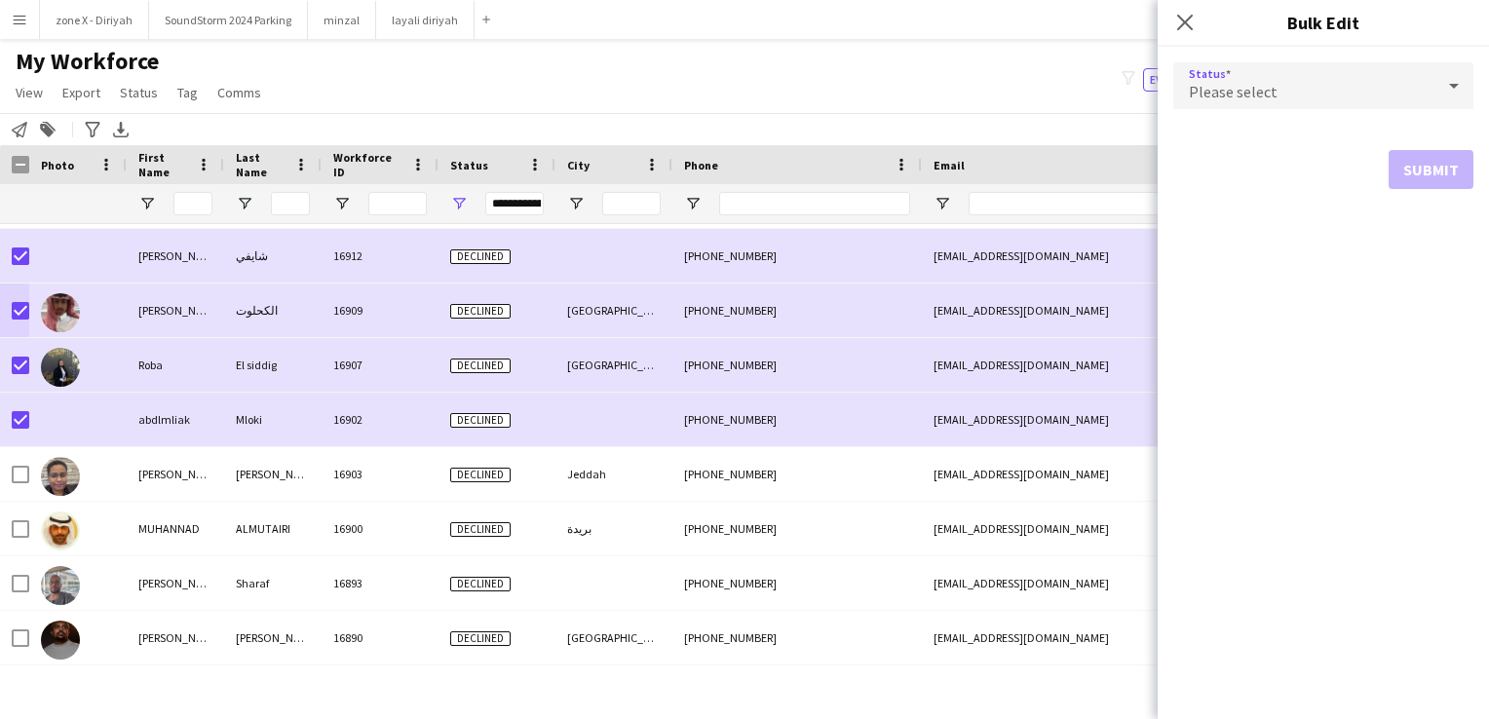
click at [1273, 77] on div "Please select" at bounding box center [1303, 85] width 261 height 47
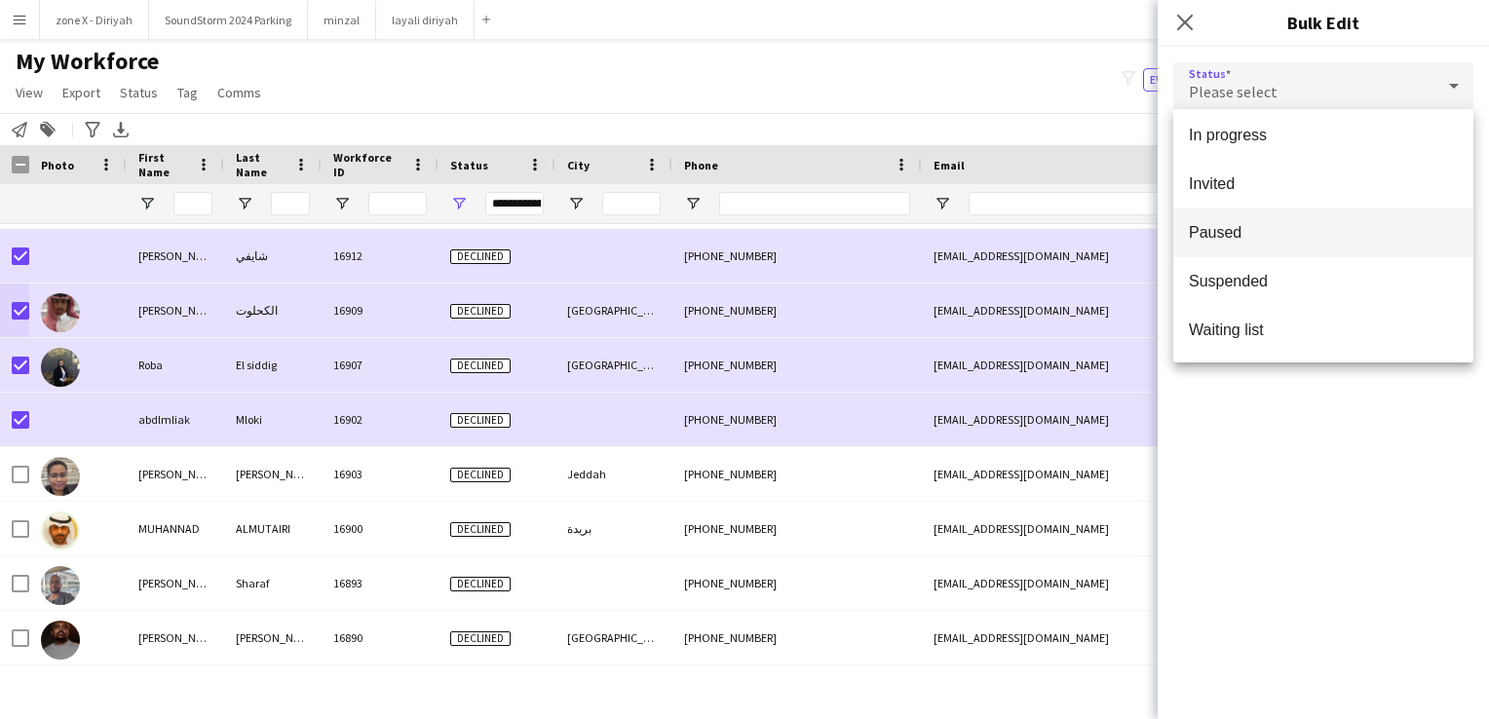
scroll to position [200, 0]
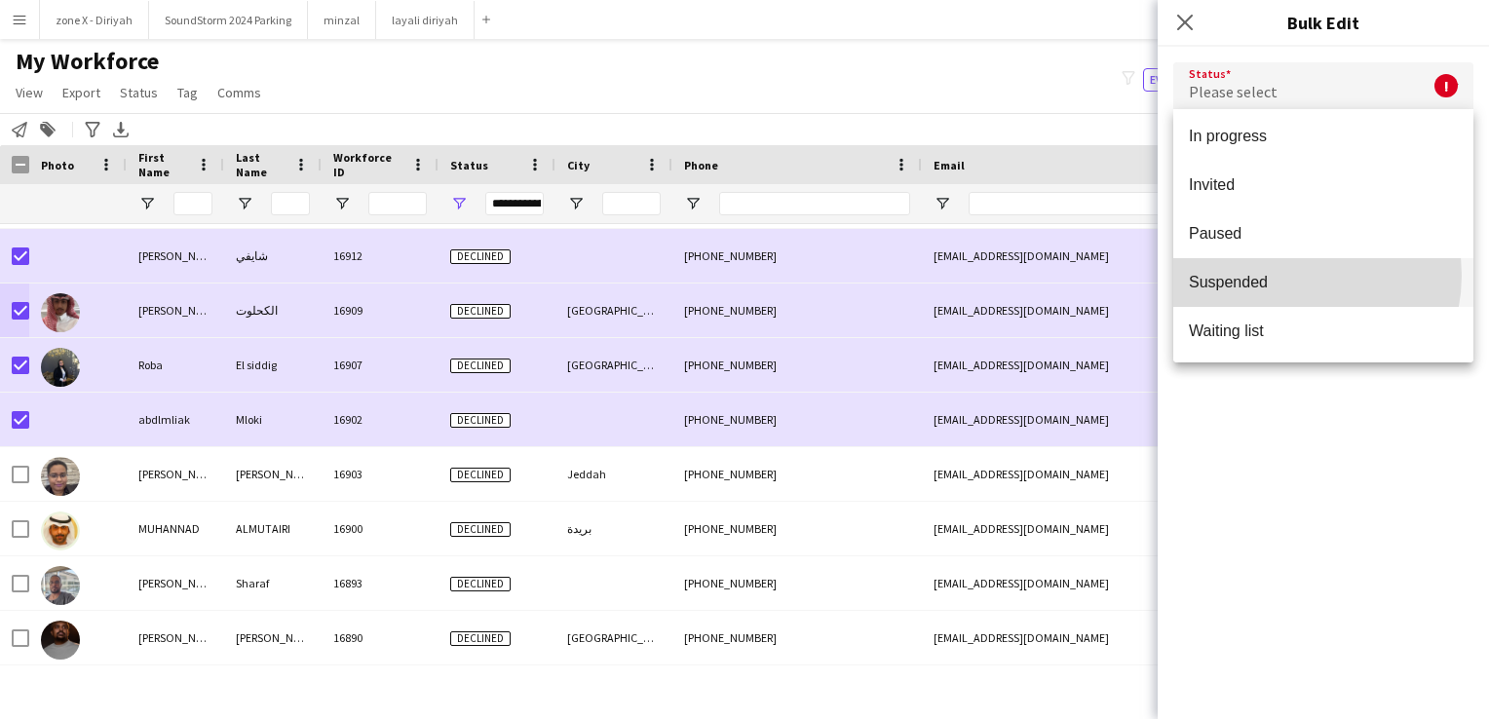
click at [1286, 275] on span "Suspended" at bounding box center [1323, 282] width 269 height 19
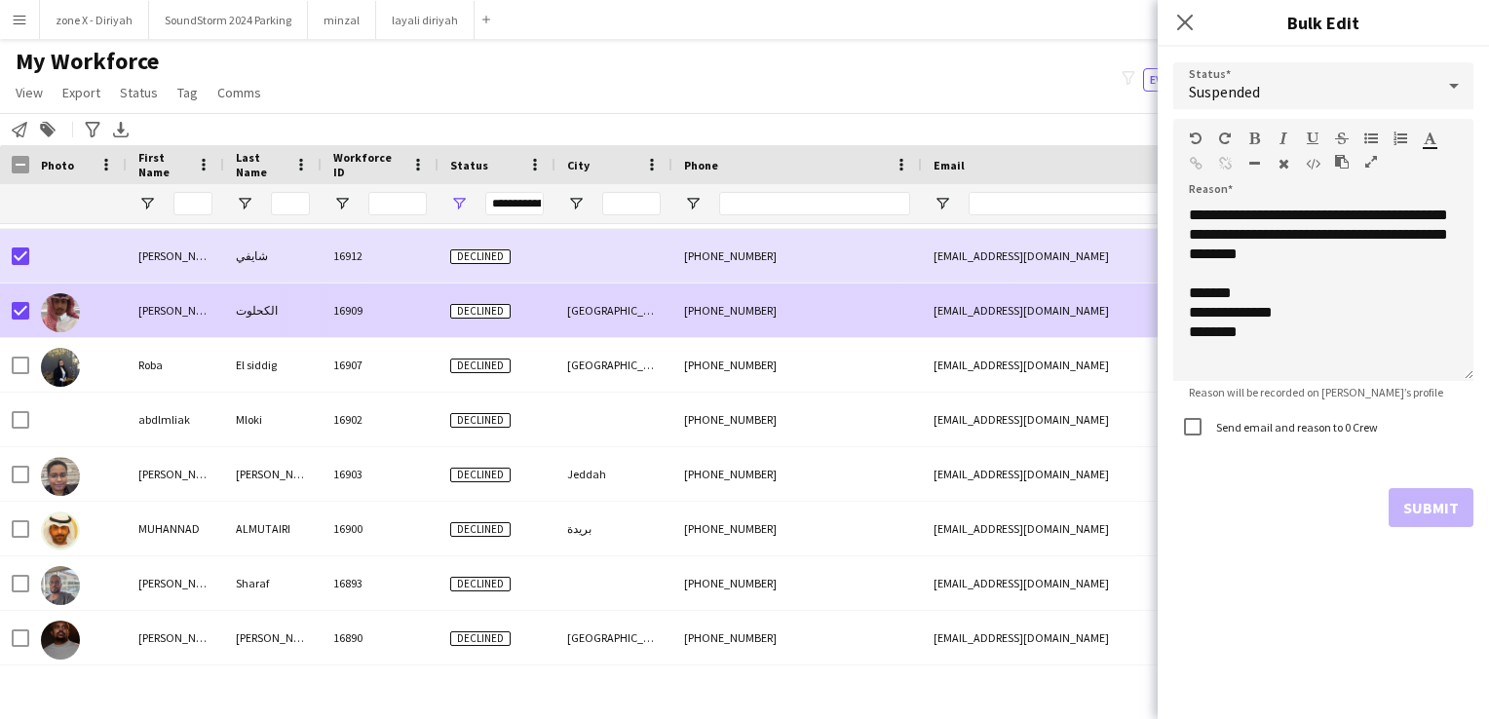
click at [20, 321] on div at bounding box center [21, 311] width 18 height 55
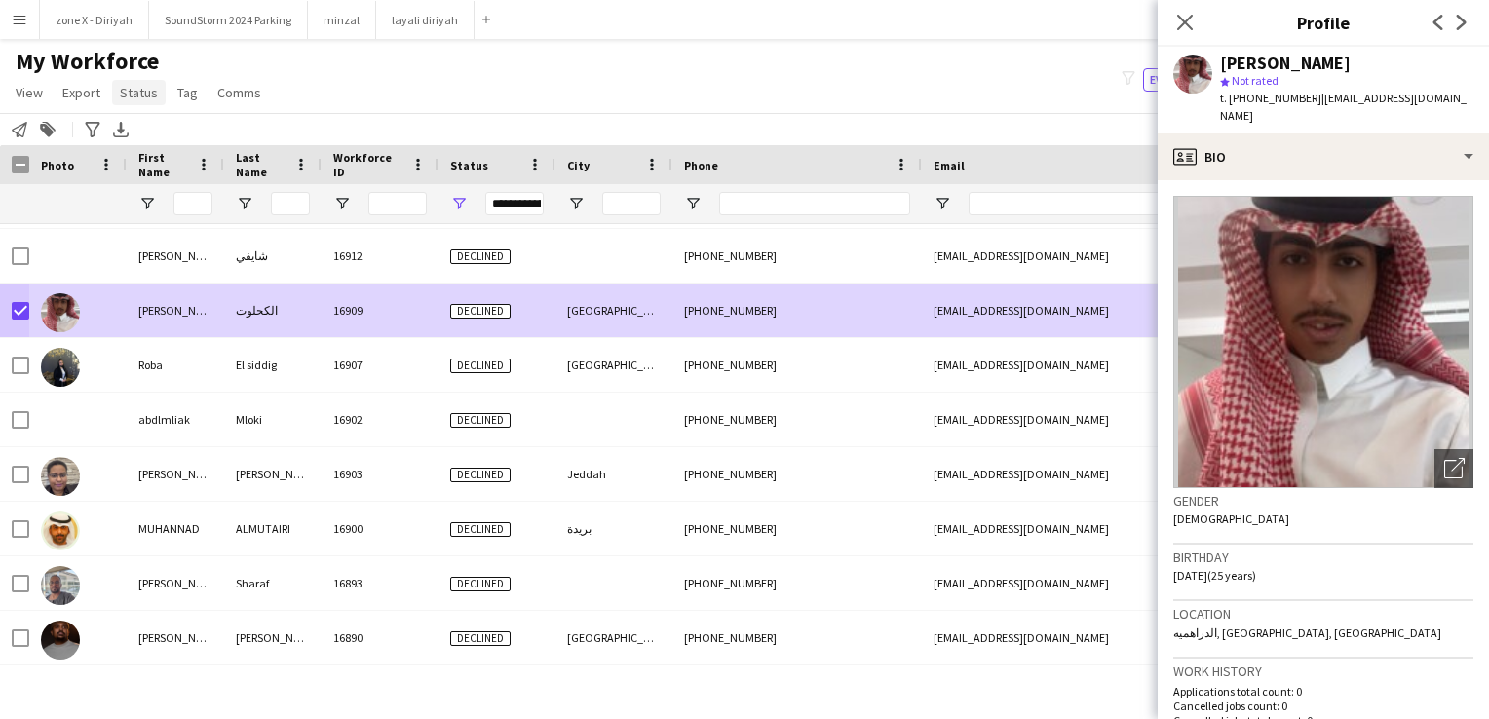
click at [146, 95] on span "Status" at bounding box center [139, 93] width 38 height 18
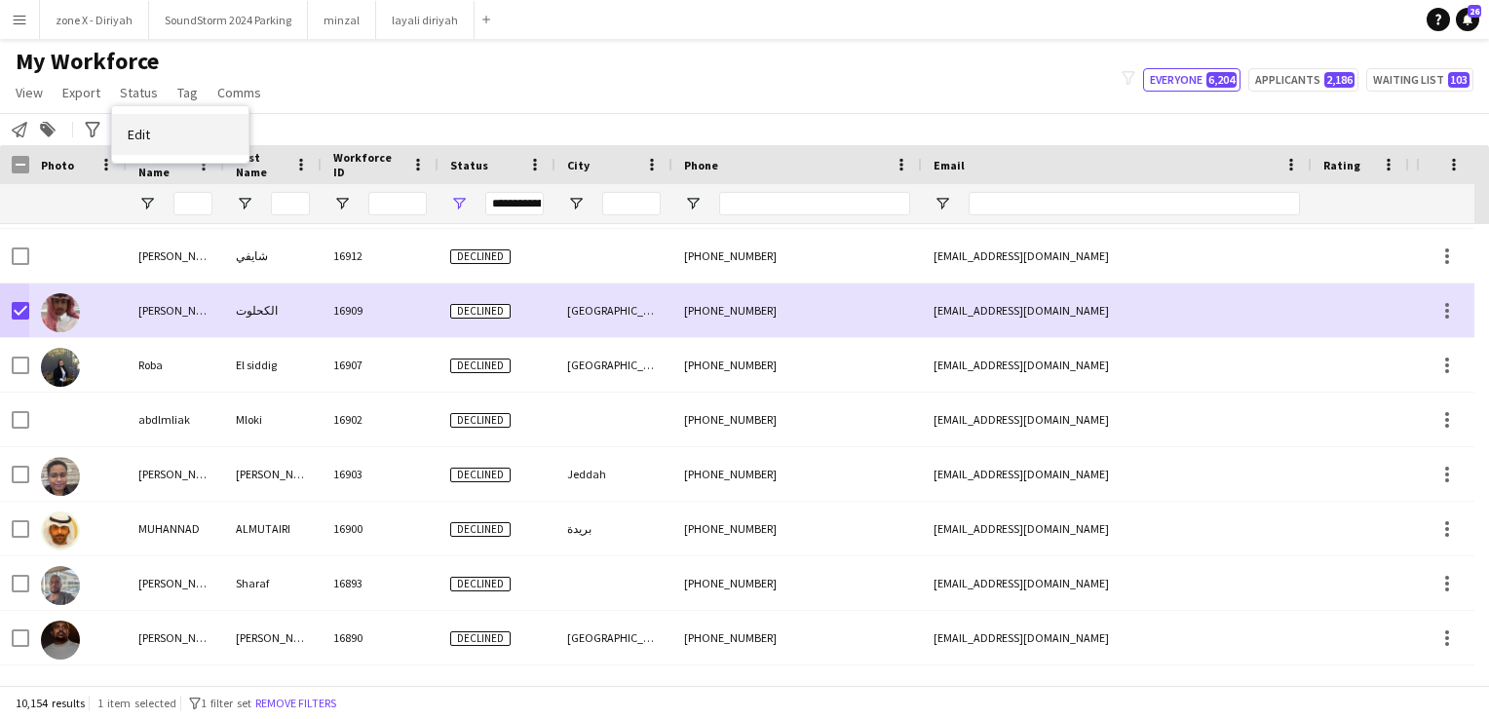
click at [152, 133] on link "Edit" at bounding box center [180, 134] width 136 height 41
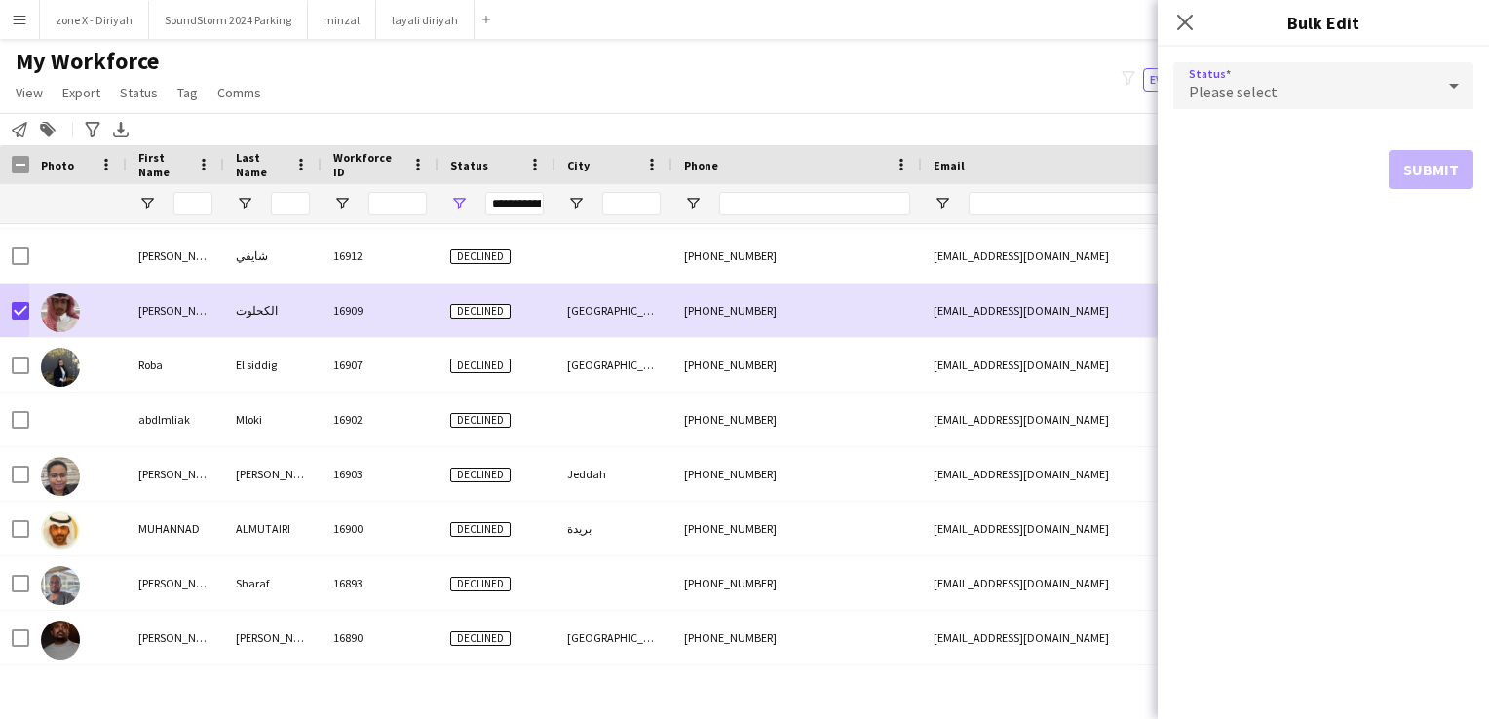
click at [1293, 70] on div "Please select" at bounding box center [1303, 85] width 261 height 47
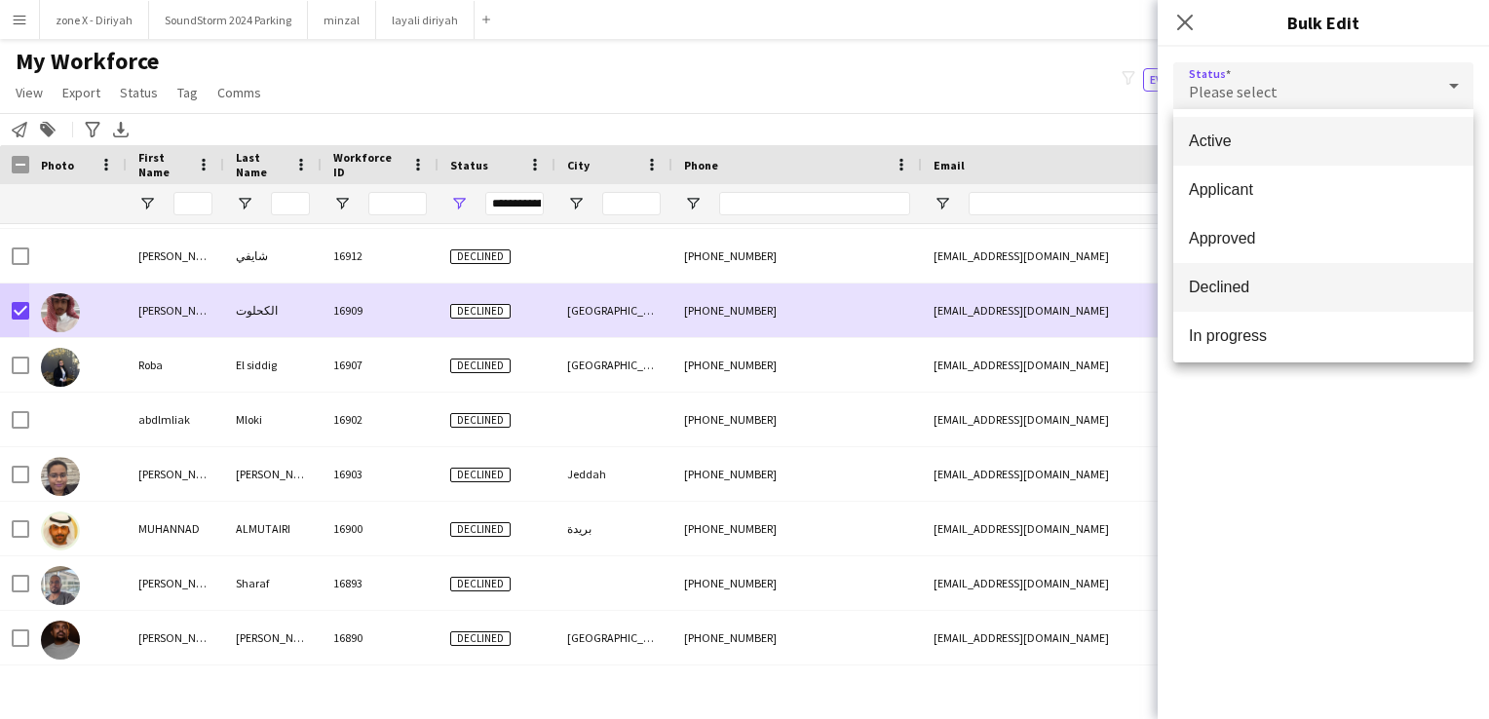
scroll to position [201, 0]
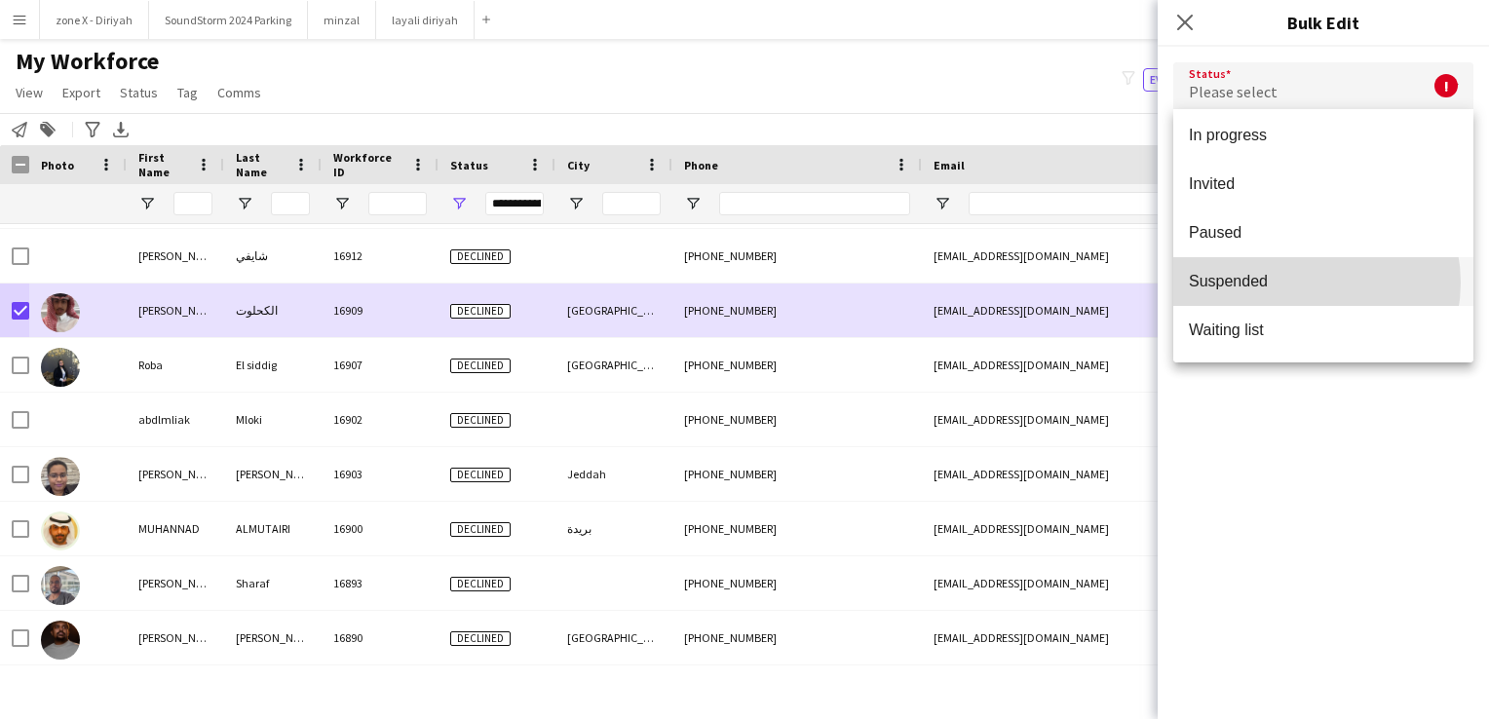
click at [1304, 283] on span "Suspended" at bounding box center [1323, 281] width 269 height 19
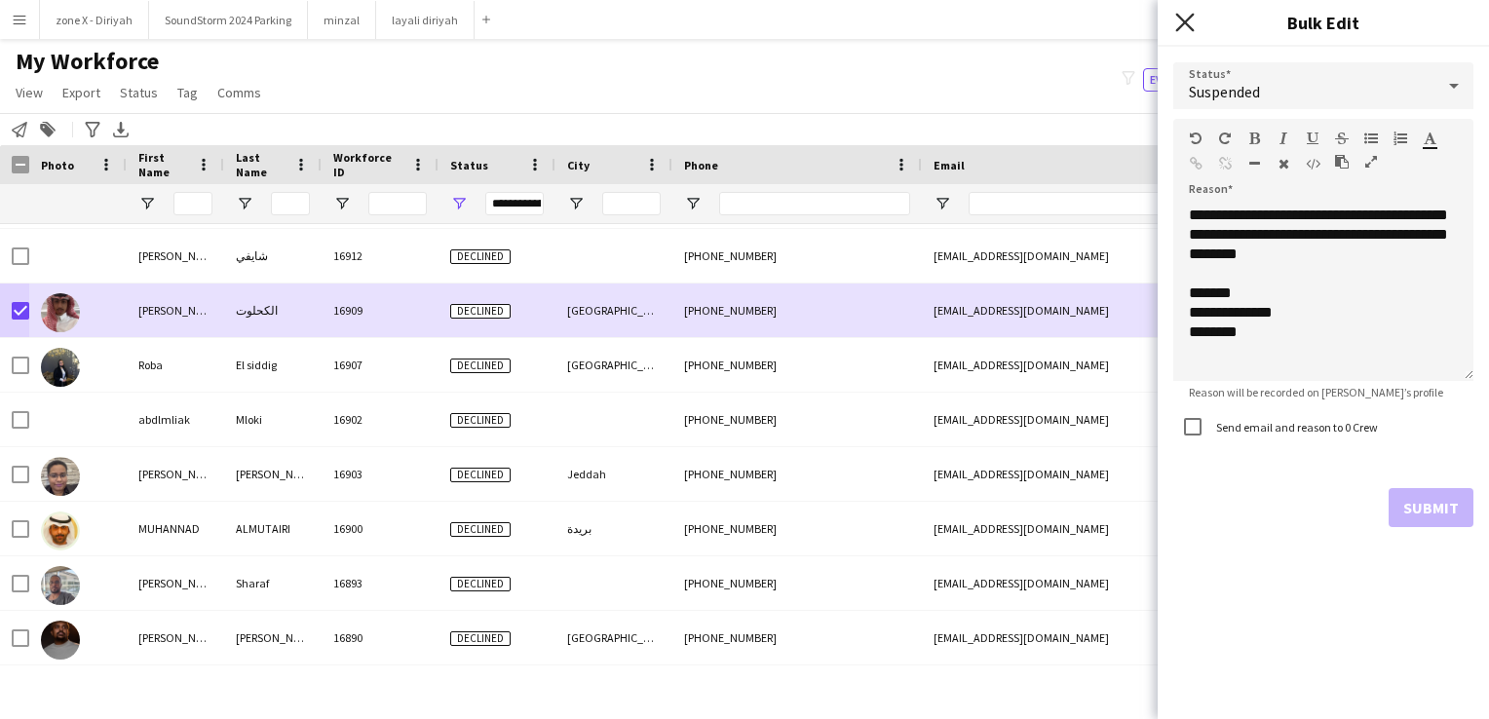
click at [1191, 29] on icon at bounding box center [1184, 22] width 19 height 19
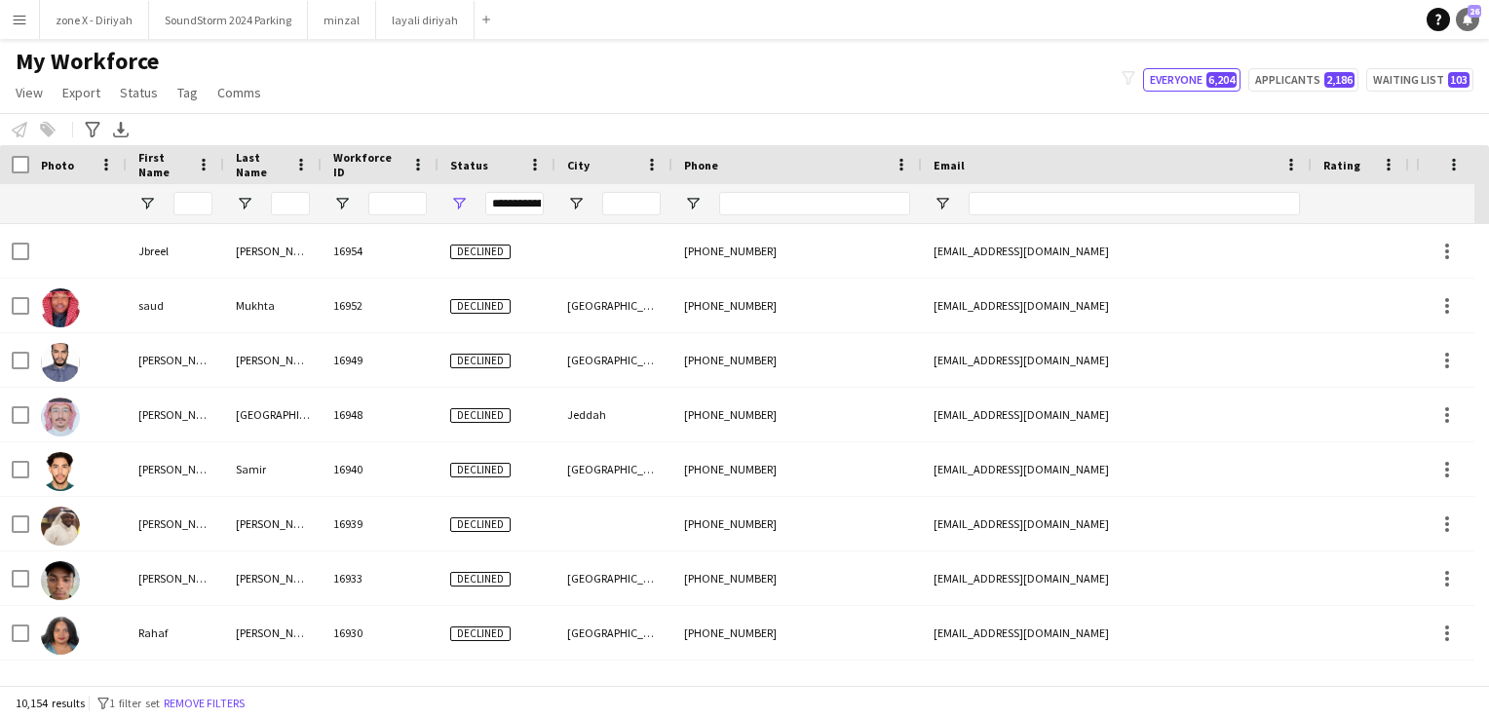
click at [1474, 19] on link "Notifications 26" at bounding box center [1467, 19] width 23 height 23
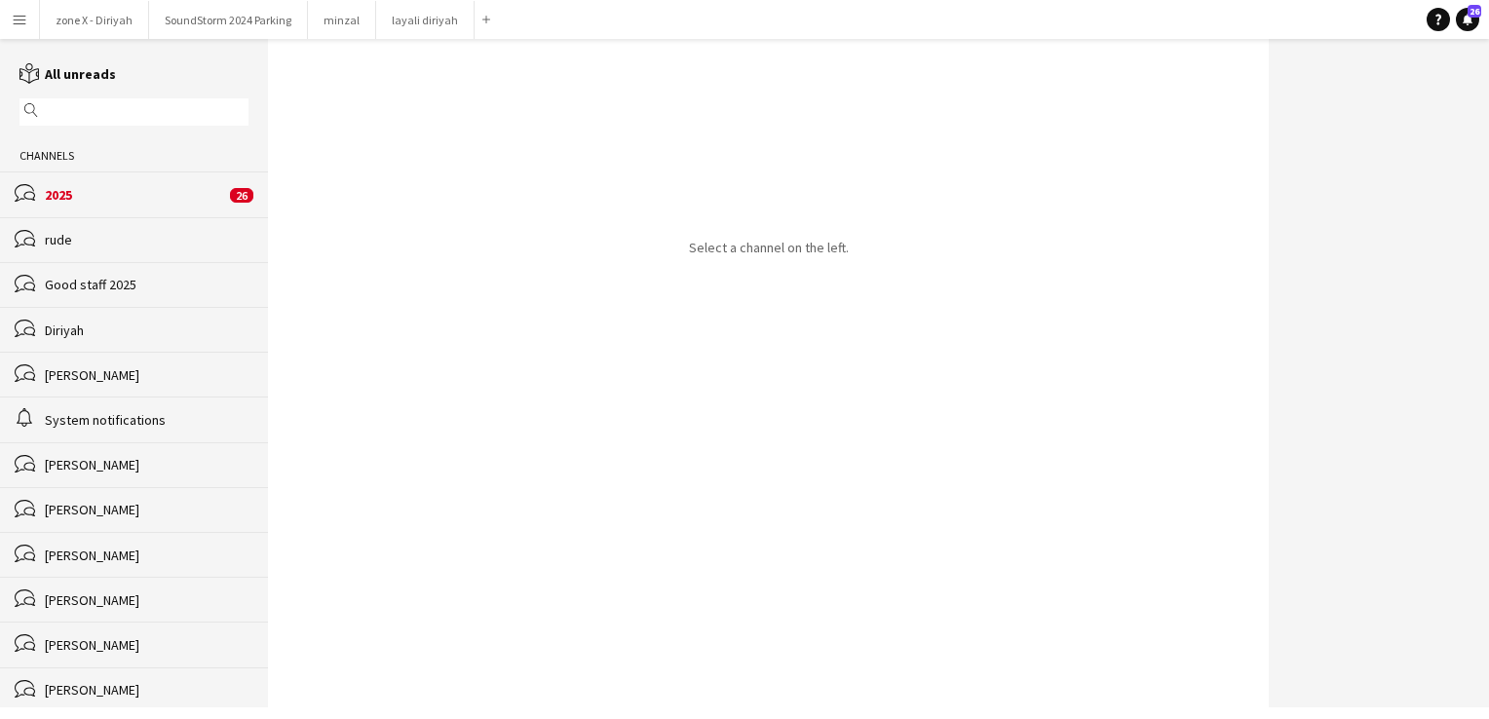
click at [152, 200] on div "2025" at bounding box center [135, 195] width 180 height 18
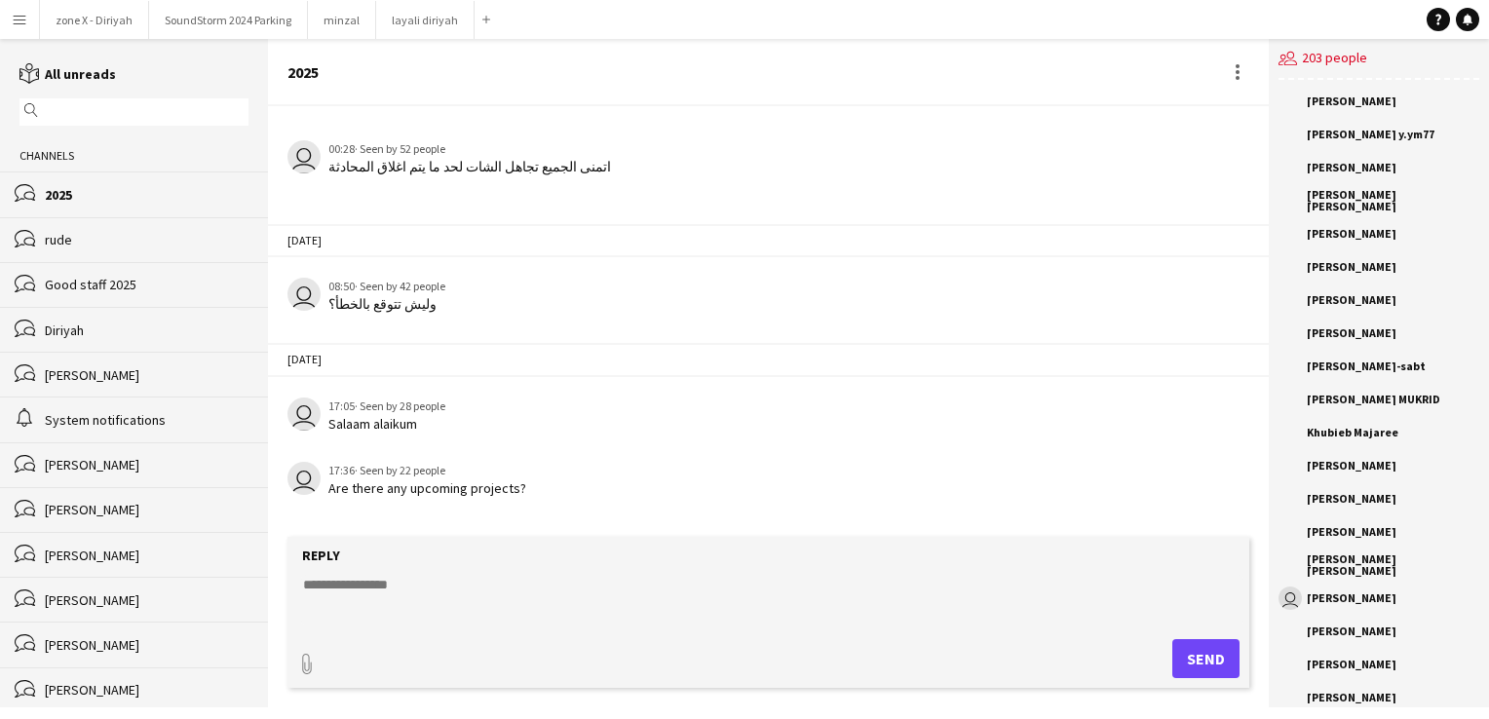
scroll to position [1856, 0]
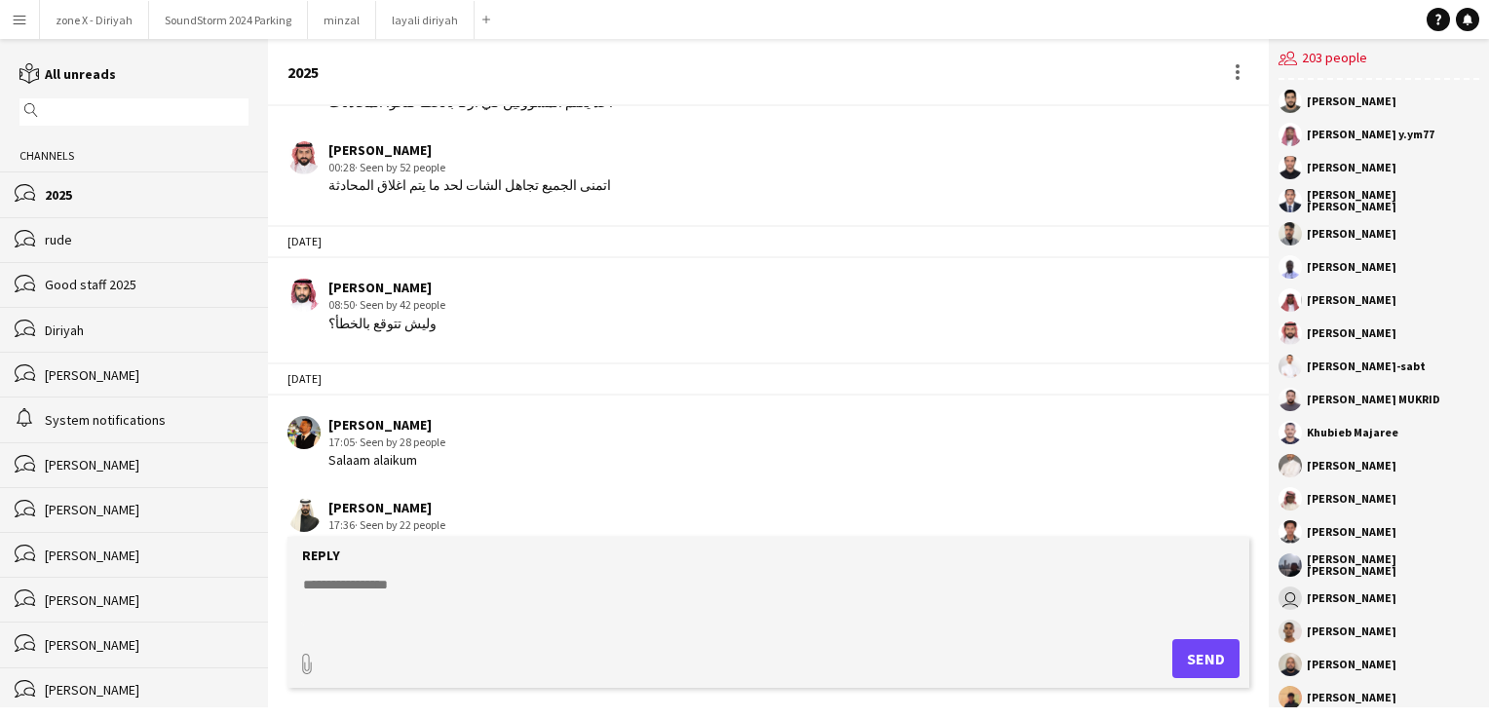
click at [129, 239] on div "rude" at bounding box center [147, 240] width 204 height 18
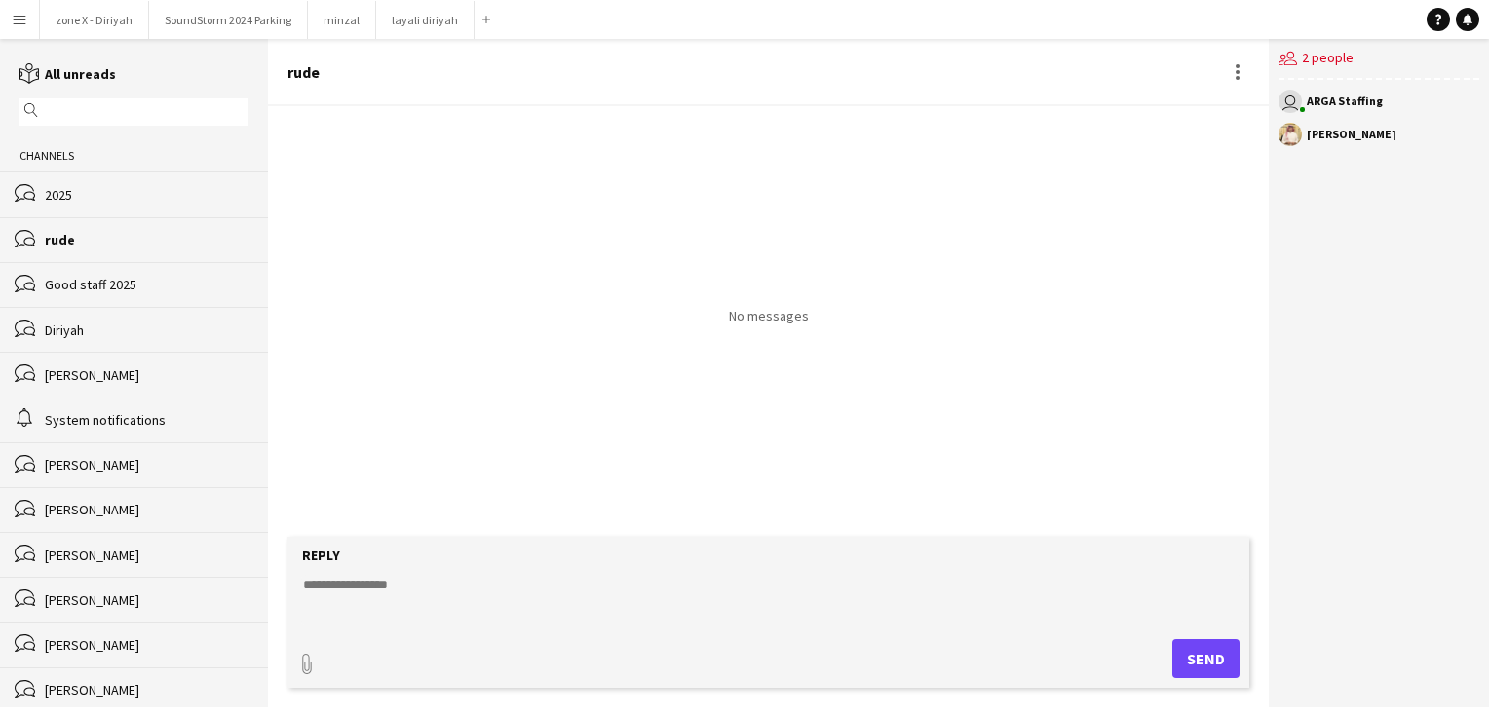
click at [1324, 136] on div "[PERSON_NAME]" at bounding box center [1352, 135] width 90 height 12
click at [43, 193] on div "bubbles 2025" at bounding box center [134, 193] width 268 height 45
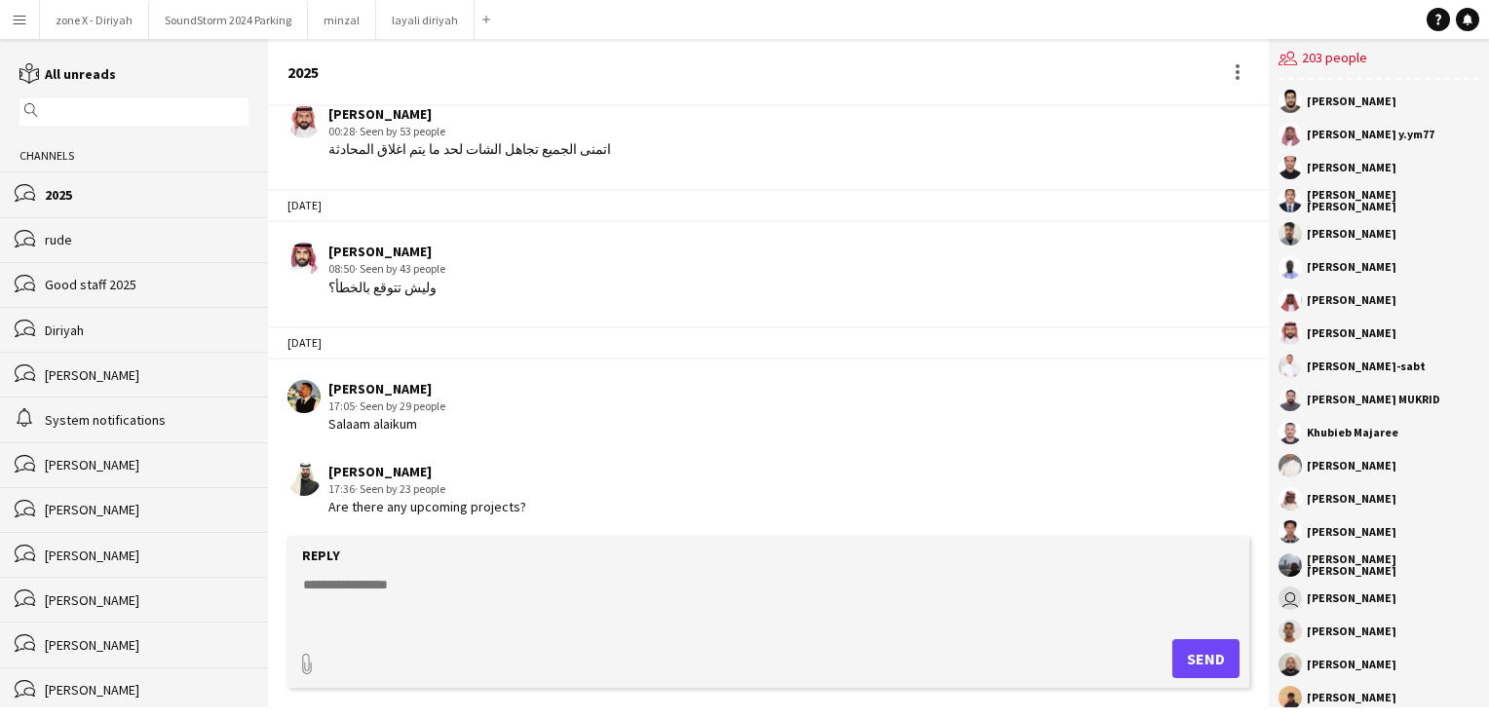
click at [16, 12] on app-icon "Menu" at bounding box center [20, 20] width 16 height 16
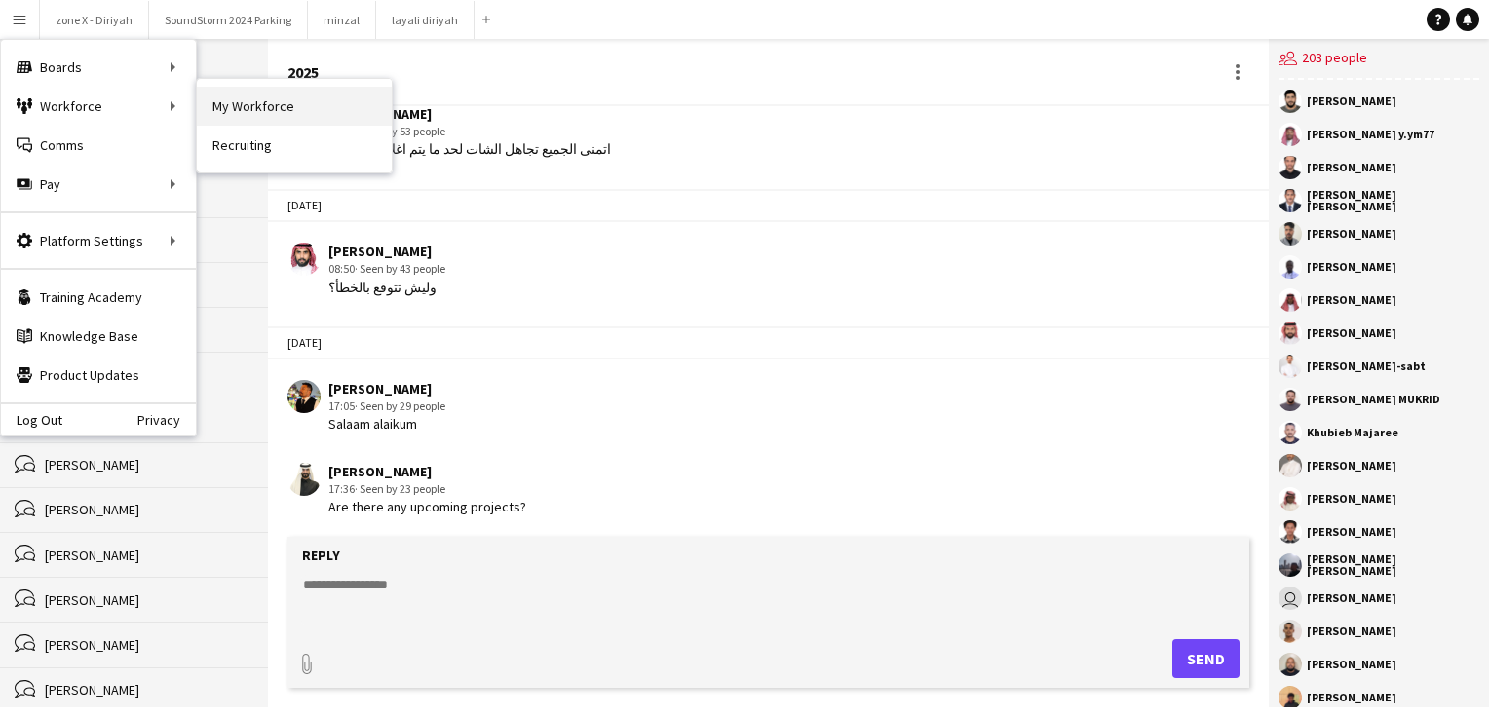
click at [331, 103] on link "My Workforce" at bounding box center [294, 106] width 195 height 39
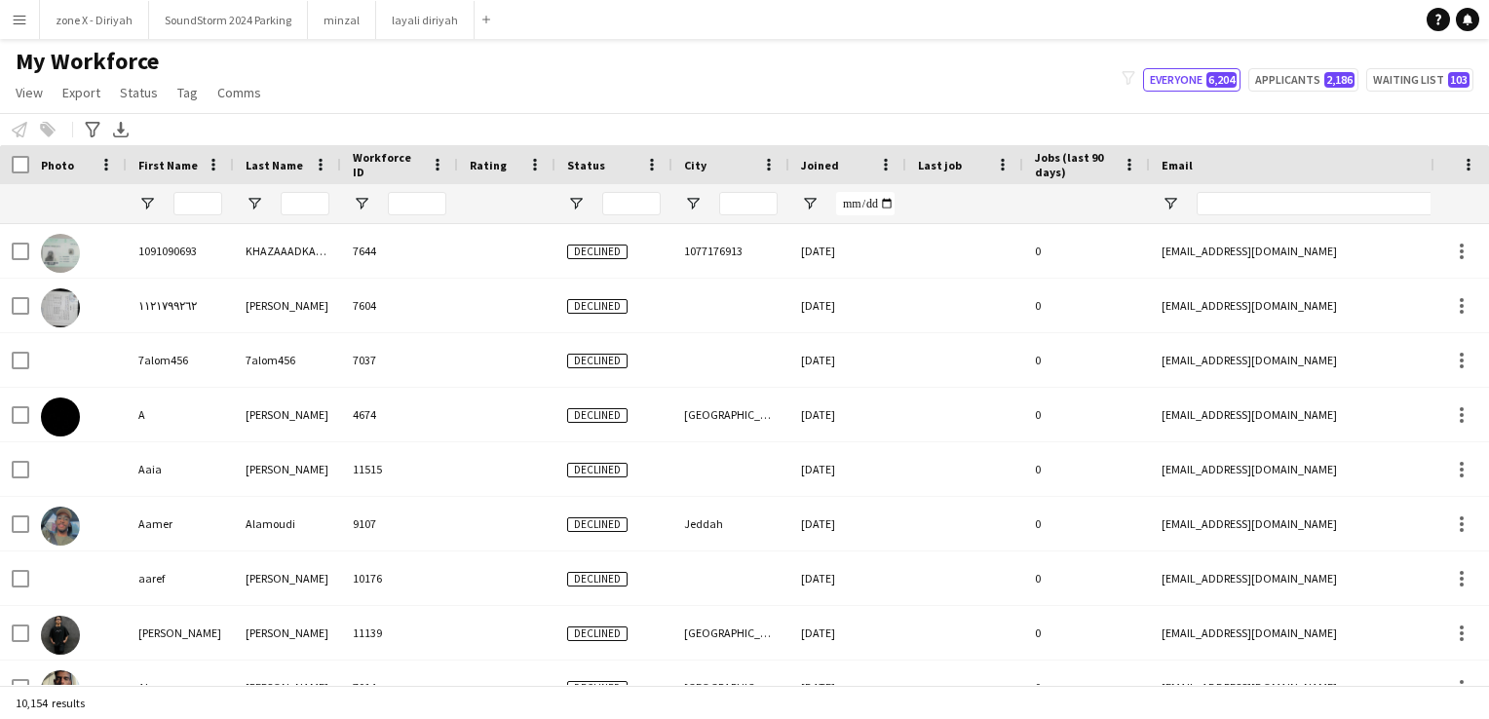
click at [18, 18] on app-icon "Menu" at bounding box center [20, 20] width 16 height 16
type input "**********"
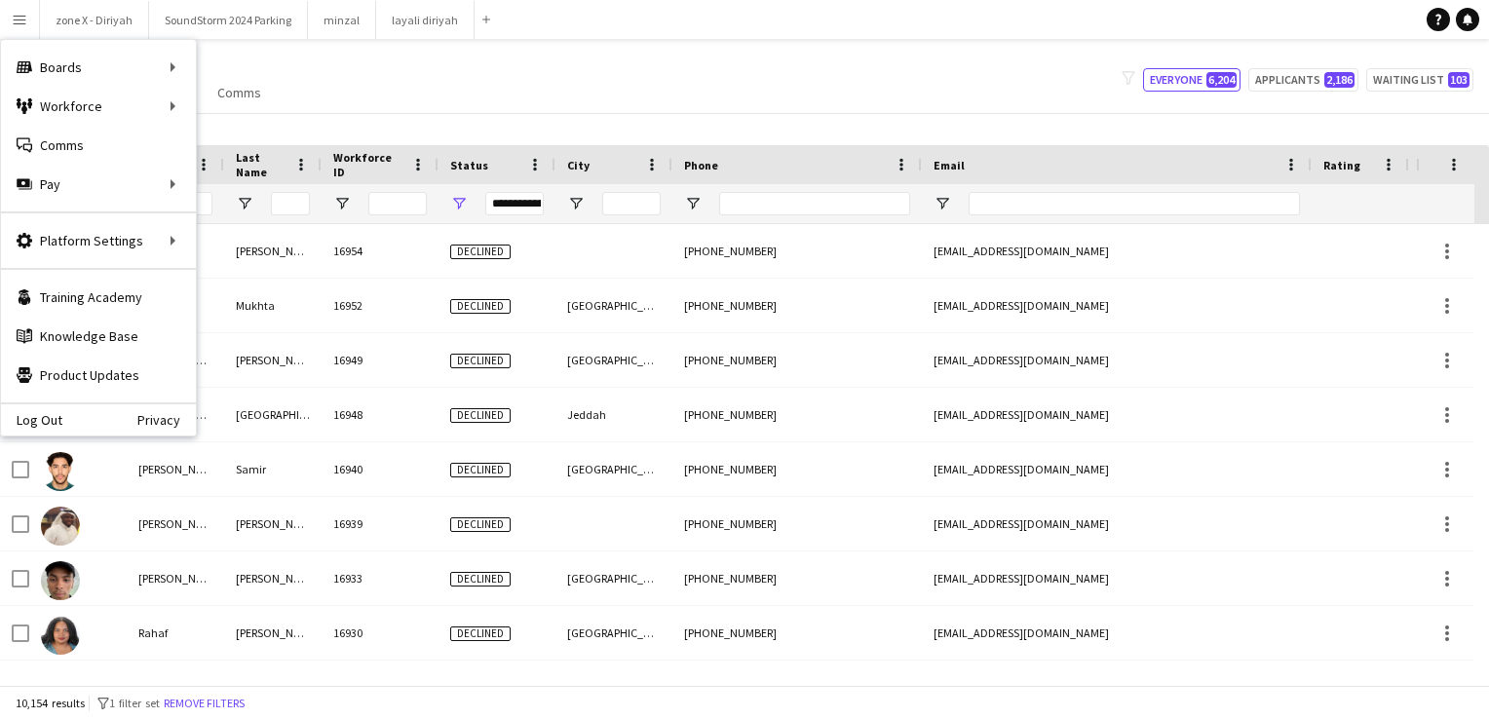
click at [552, 98] on div "My Workforce View Views Default view Bank Details IDs/Email New view Update vie…" at bounding box center [744, 80] width 1489 height 66
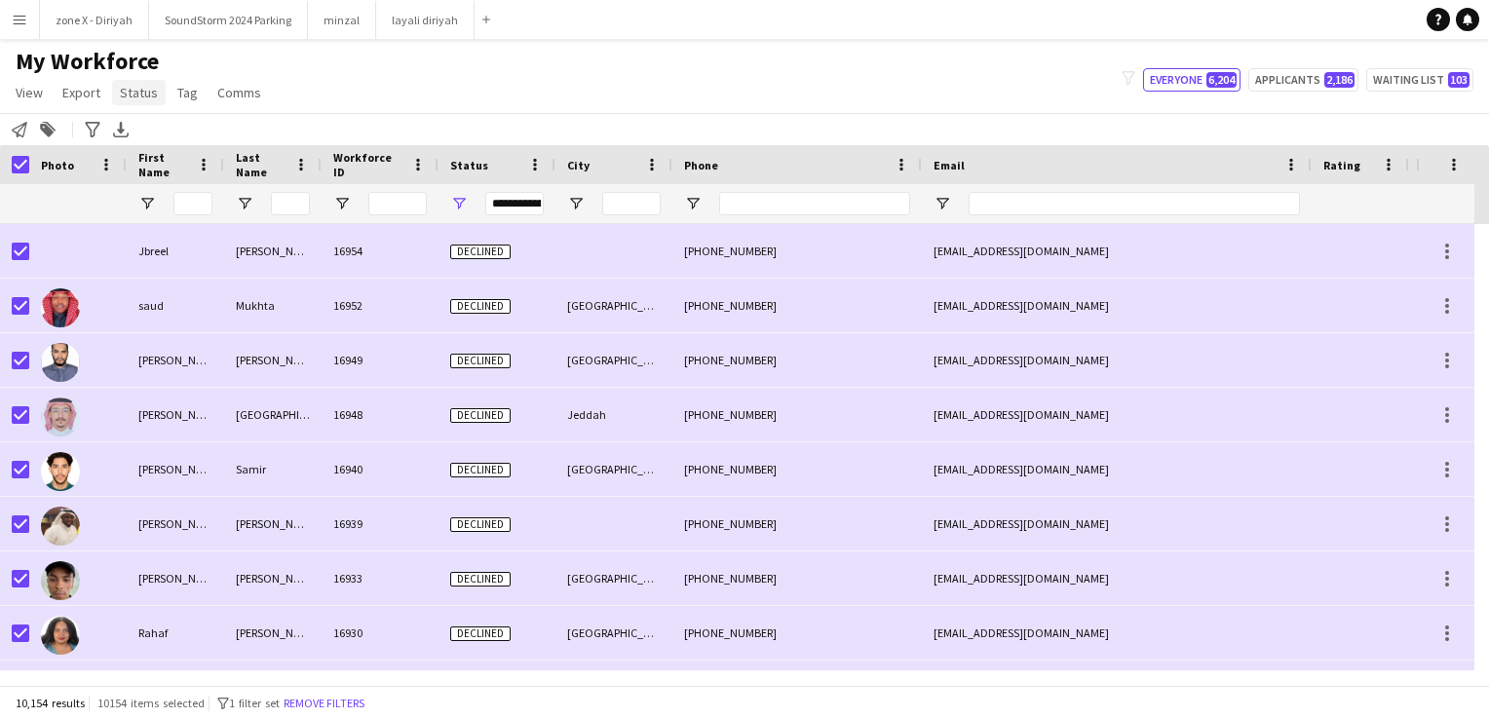
click at [136, 94] on span "Status" at bounding box center [139, 93] width 38 height 18
click at [164, 128] on link "Edit" at bounding box center [180, 134] width 136 height 41
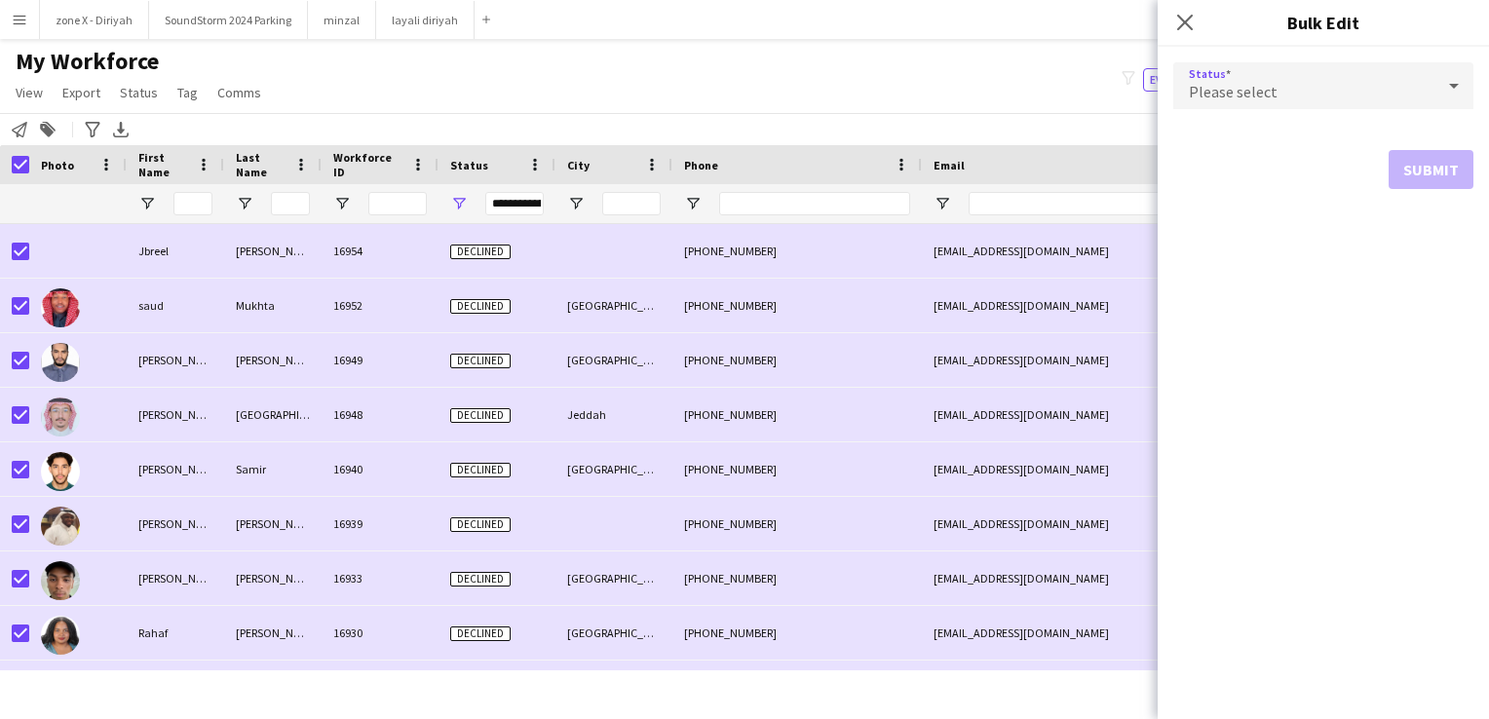
click at [1255, 67] on div "Please select" at bounding box center [1303, 85] width 261 height 47
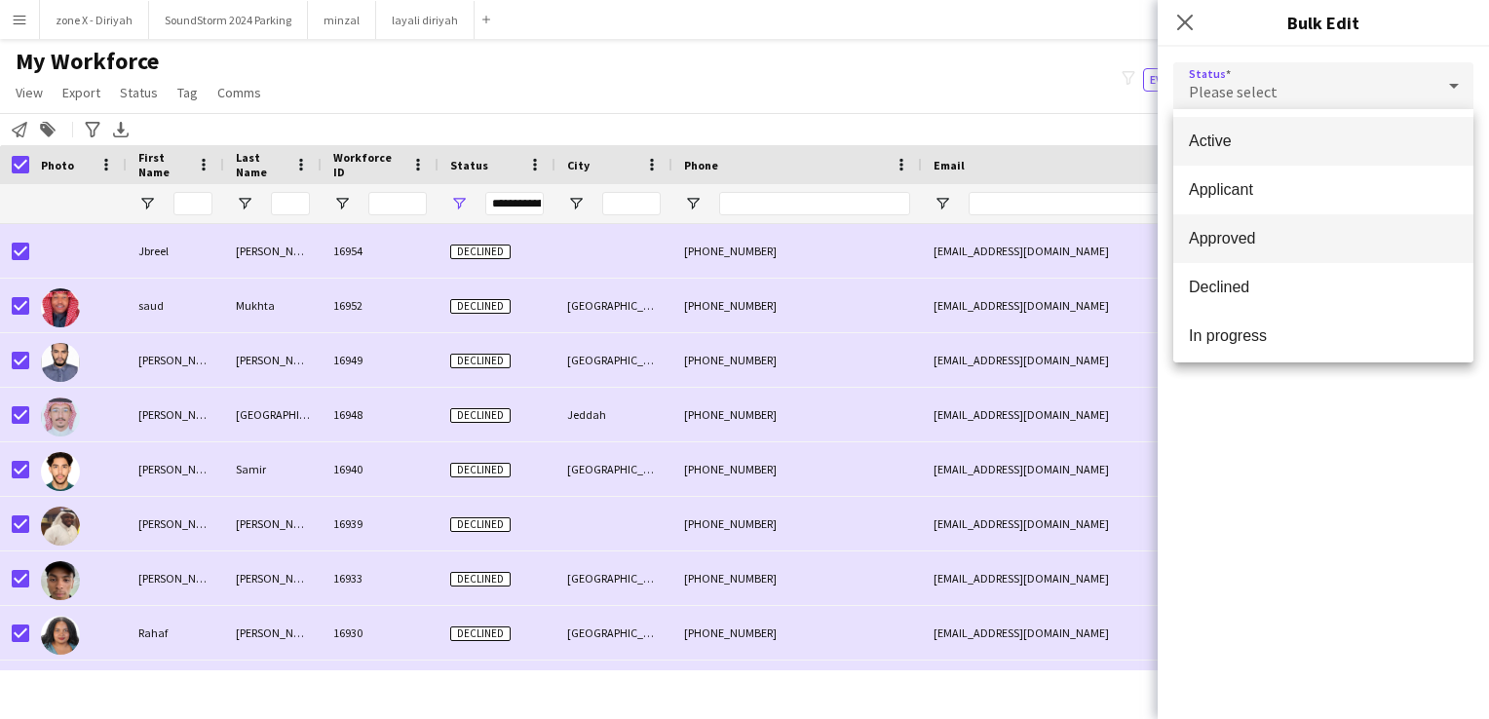
scroll to position [201, 0]
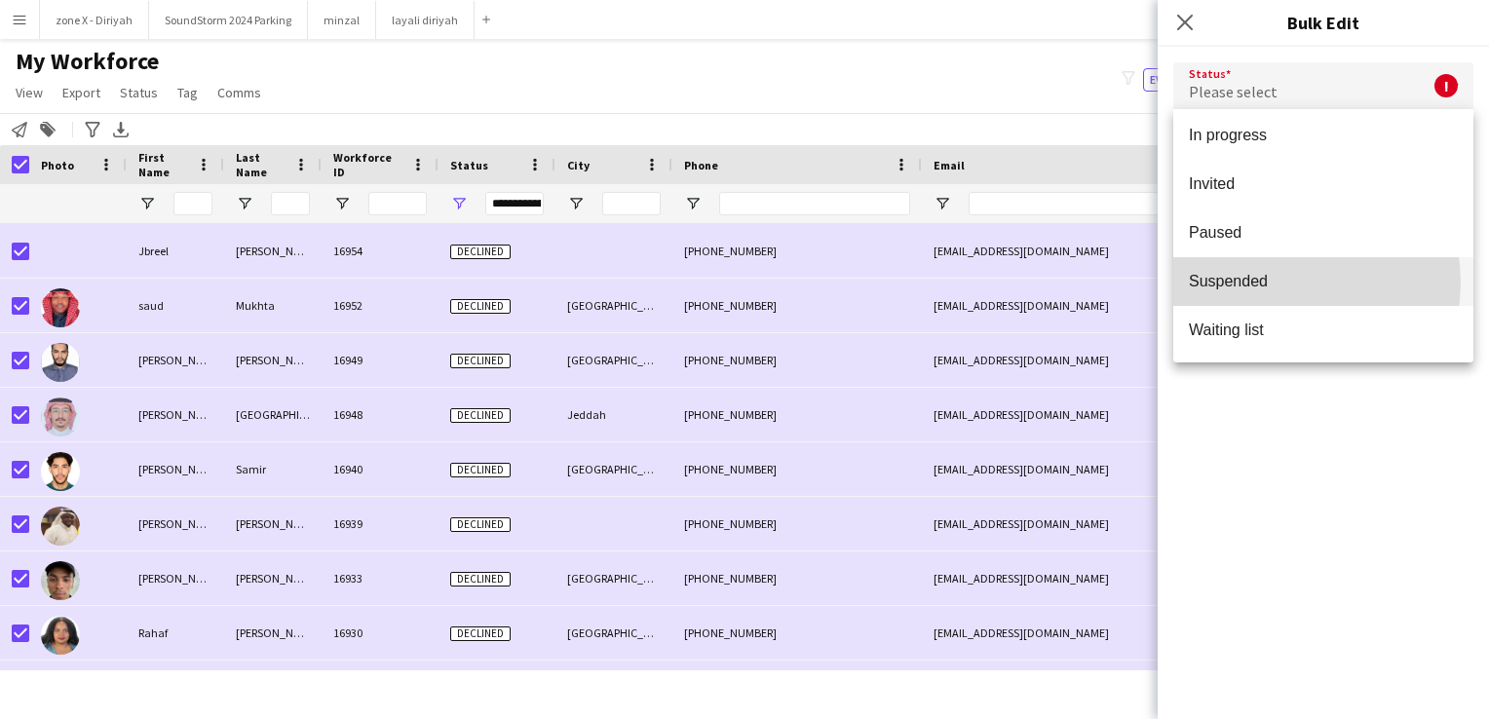
click at [1280, 282] on span "Suspended" at bounding box center [1323, 281] width 269 height 19
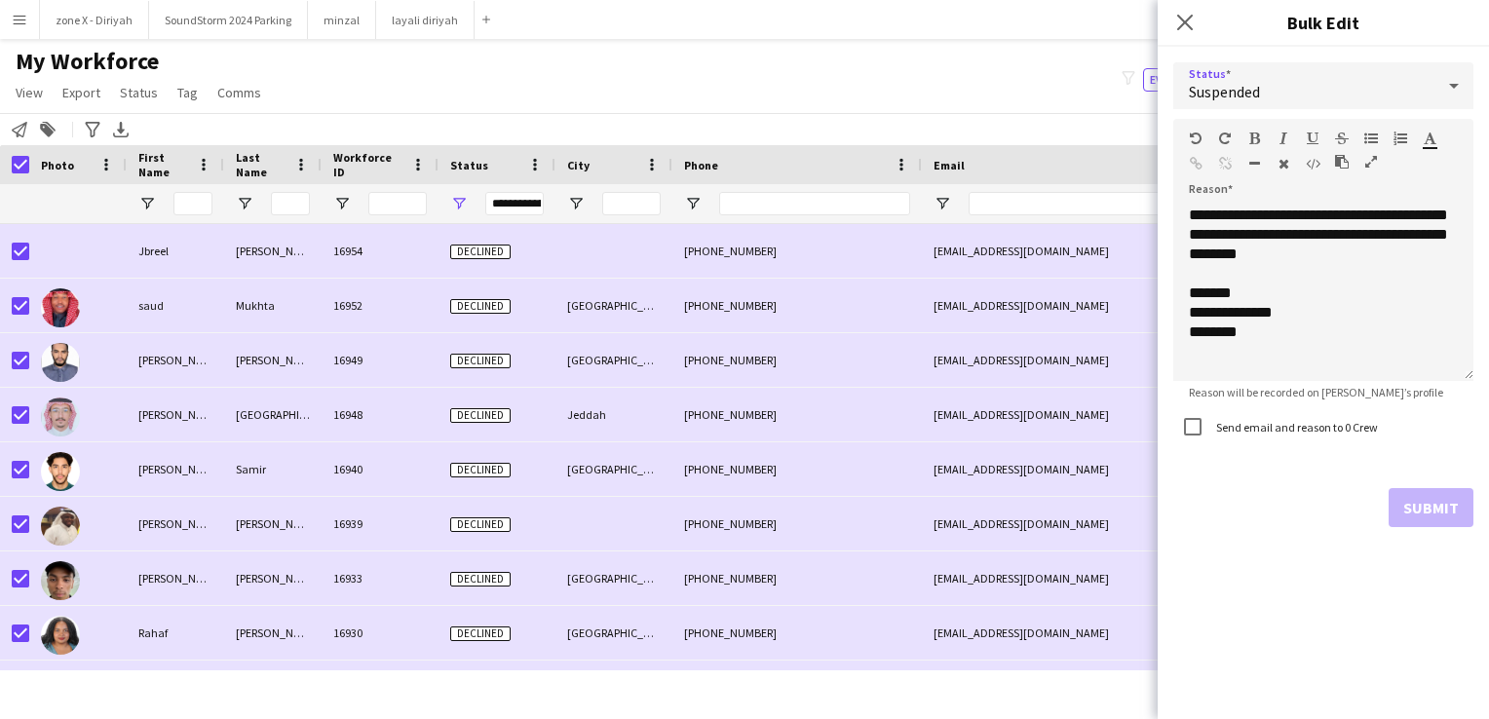
click at [1397, 85] on div "Suspended" at bounding box center [1303, 85] width 261 height 47
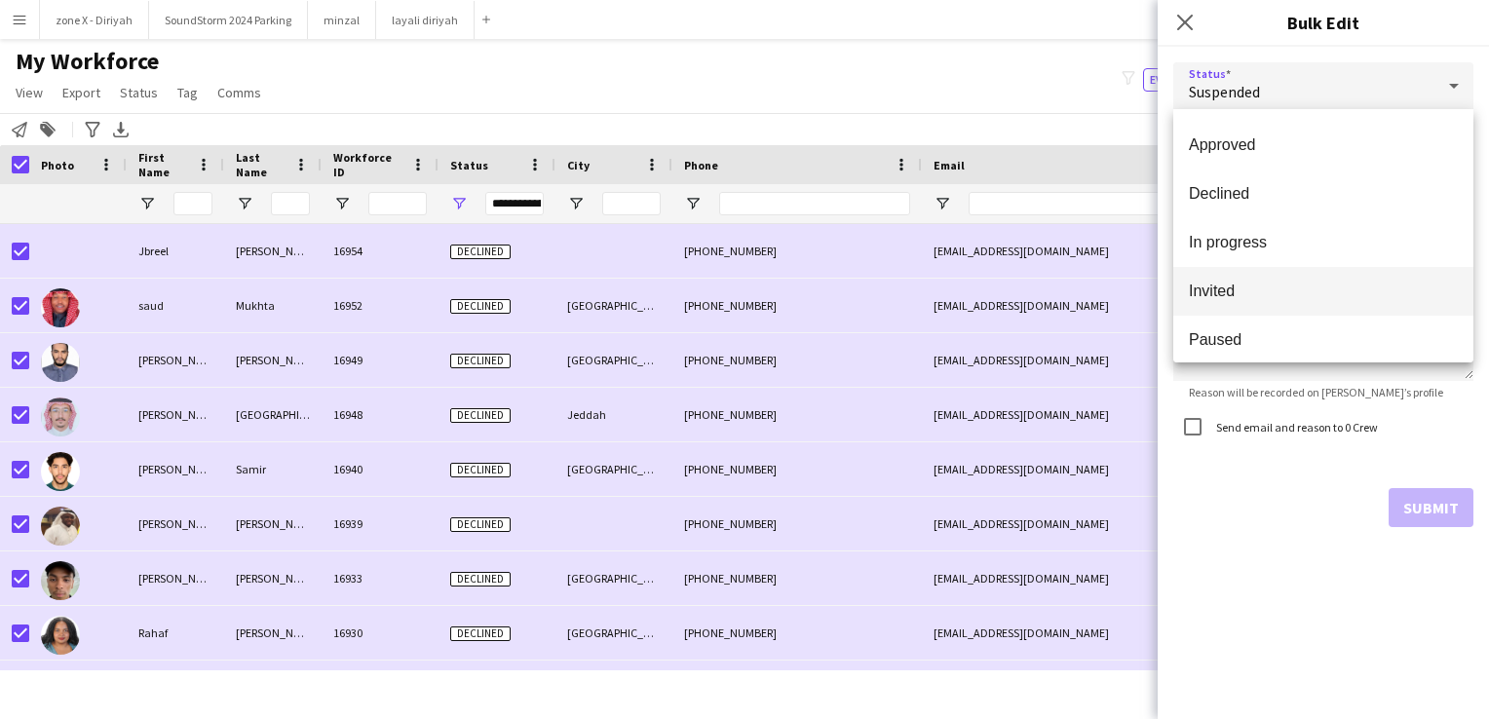
scroll to position [79, 0]
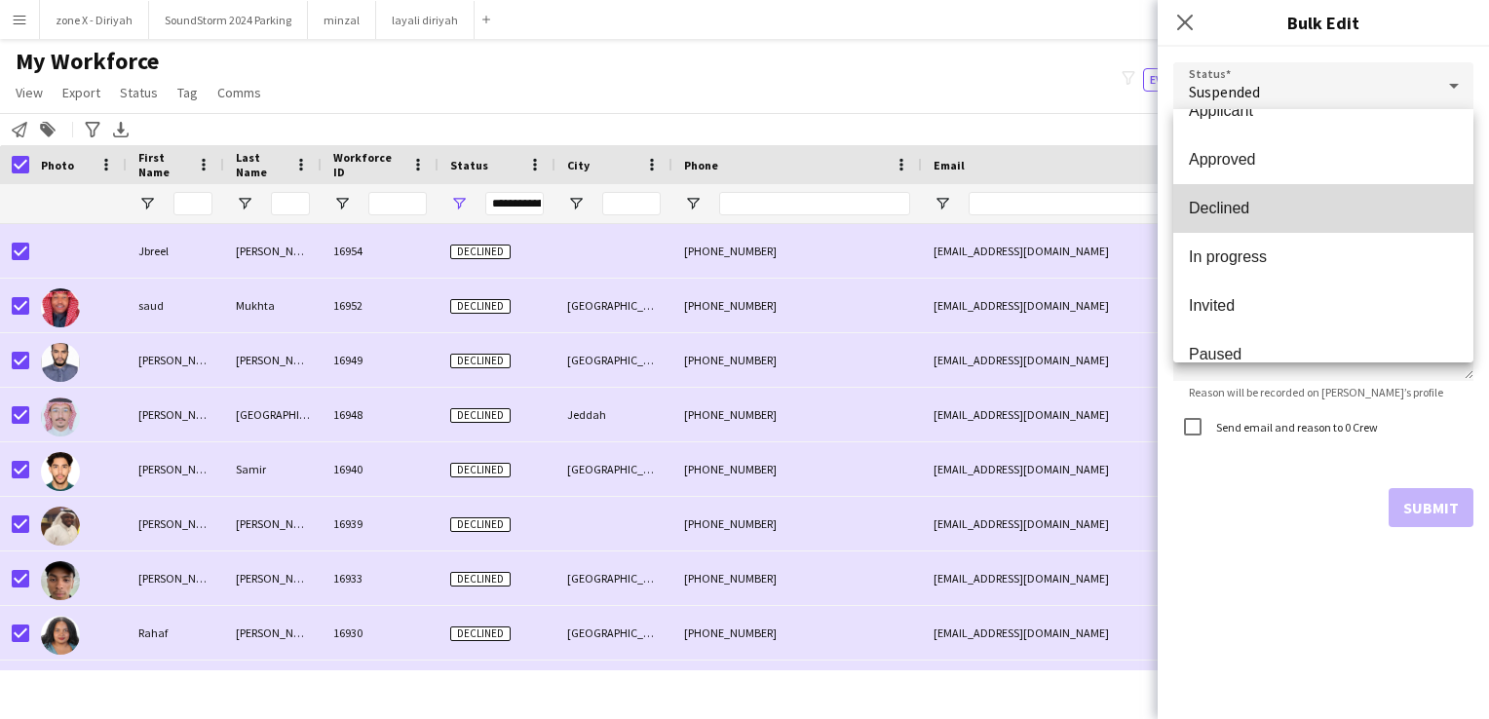
click at [1333, 218] on mat-option "Declined" at bounding box center [1323, 208] width 300 height 49
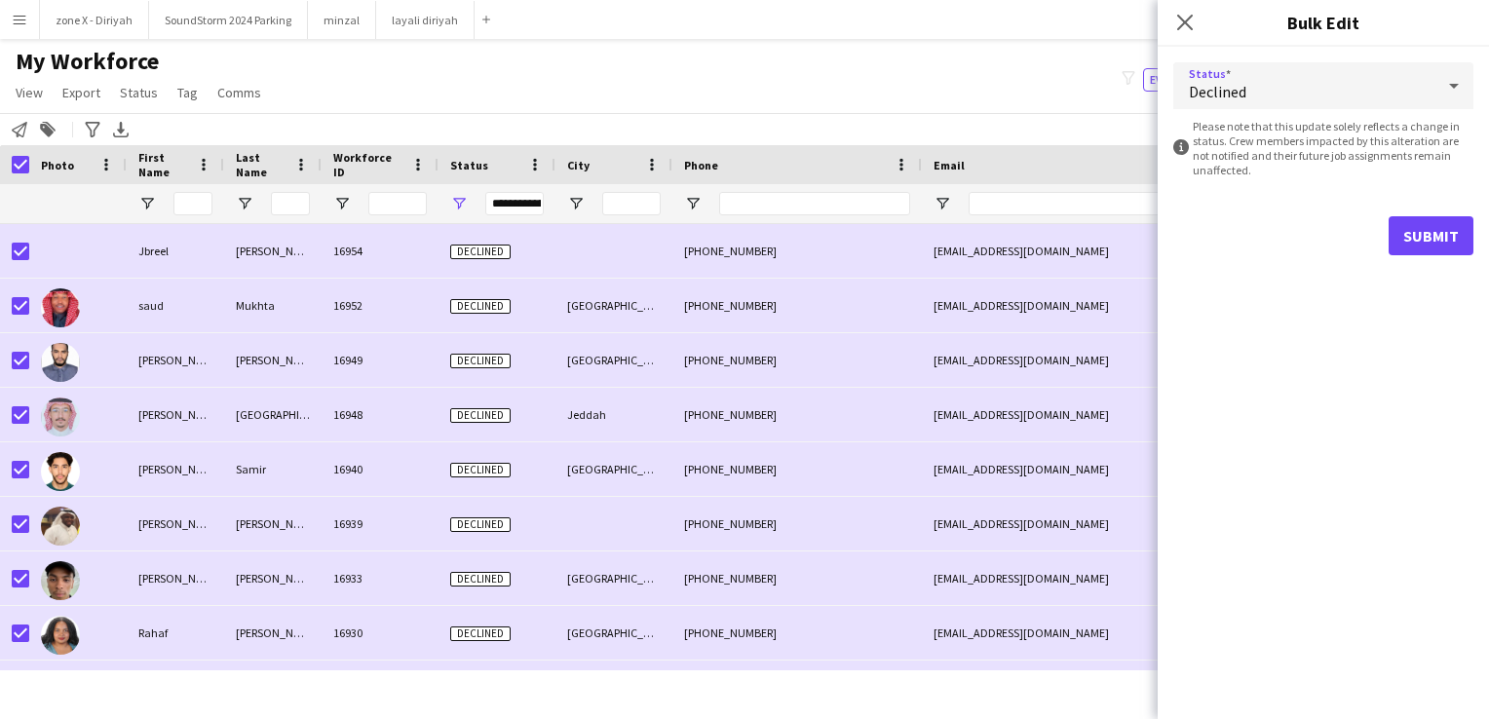
click at [1324, 70] on div "Declined" at bounding box center [1303, 85] width 261 height 47
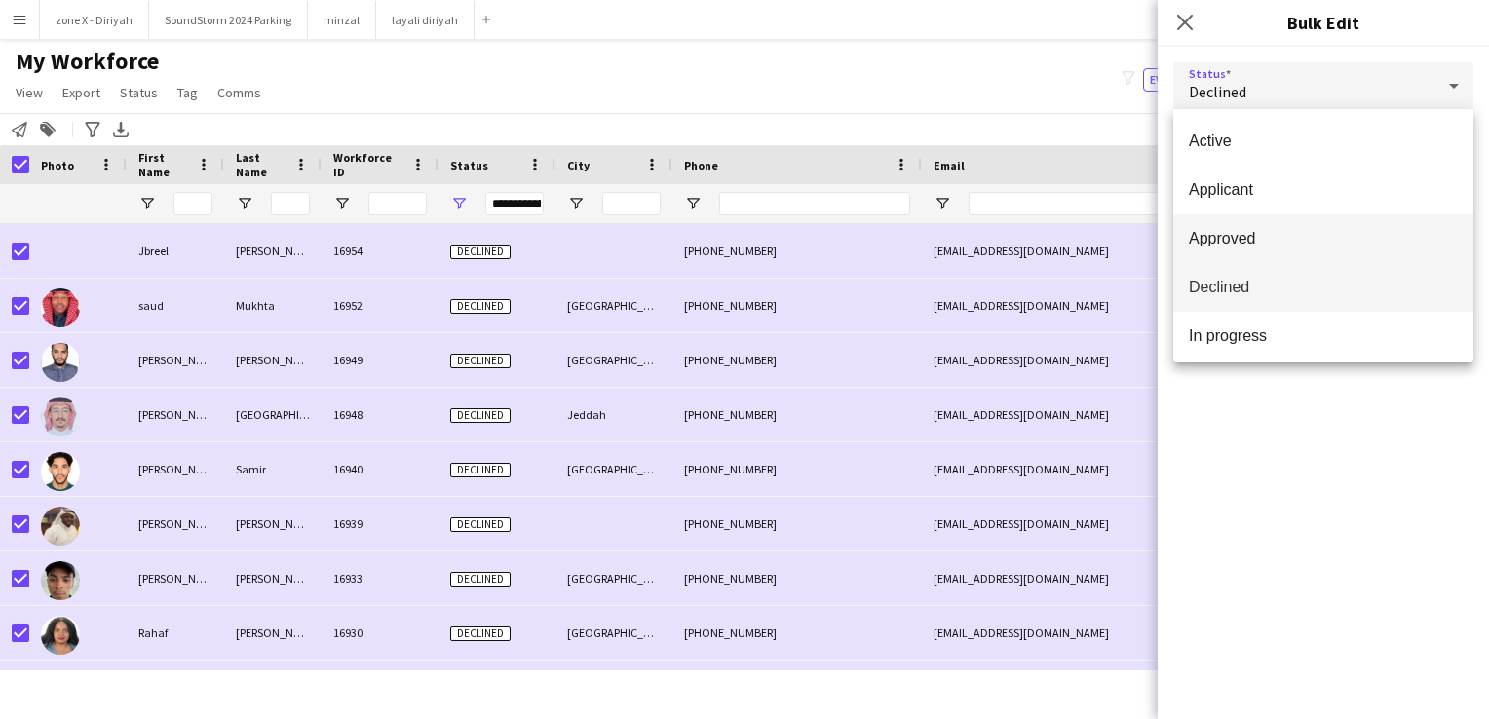
scroll to position [201, 0]
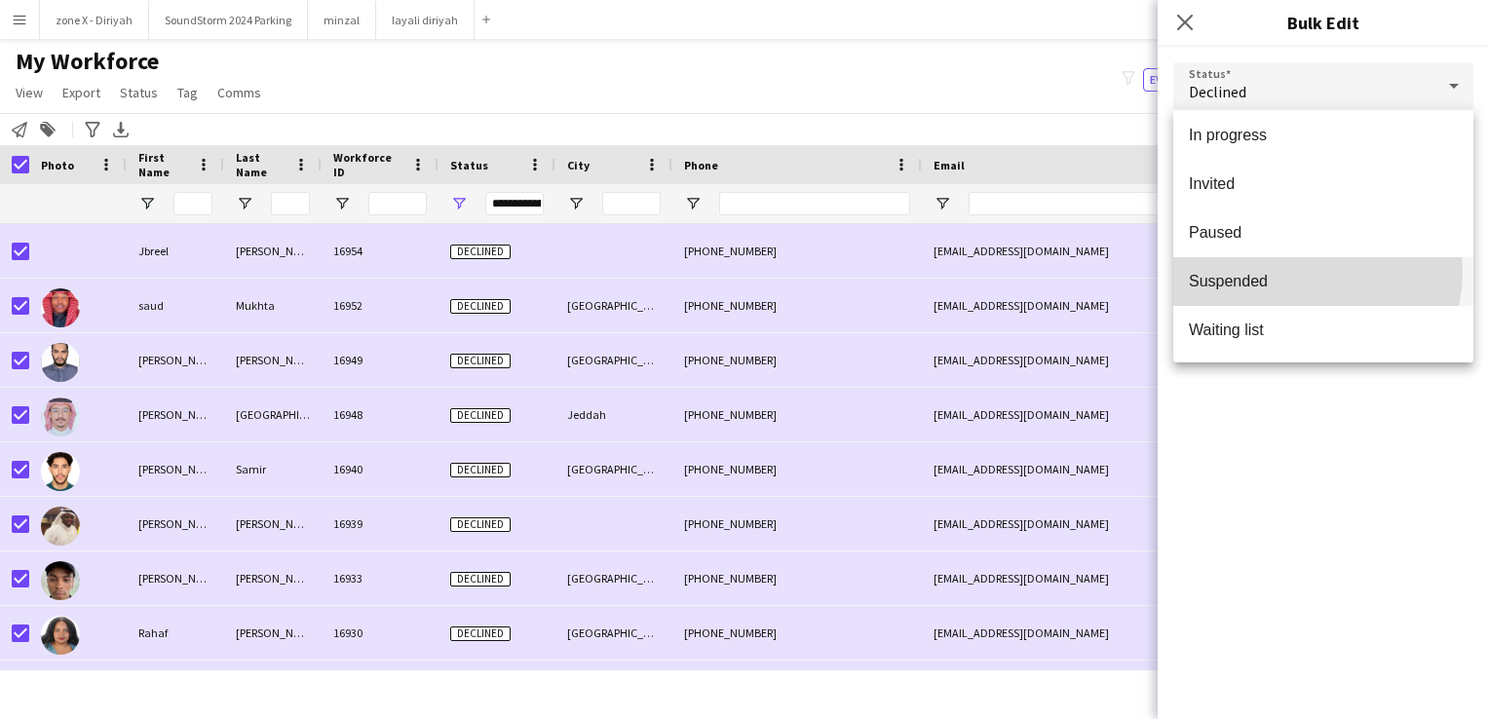
click at [1297, 272] on span "Suspended" at bounding box center [1323, 281] width 269 height 19
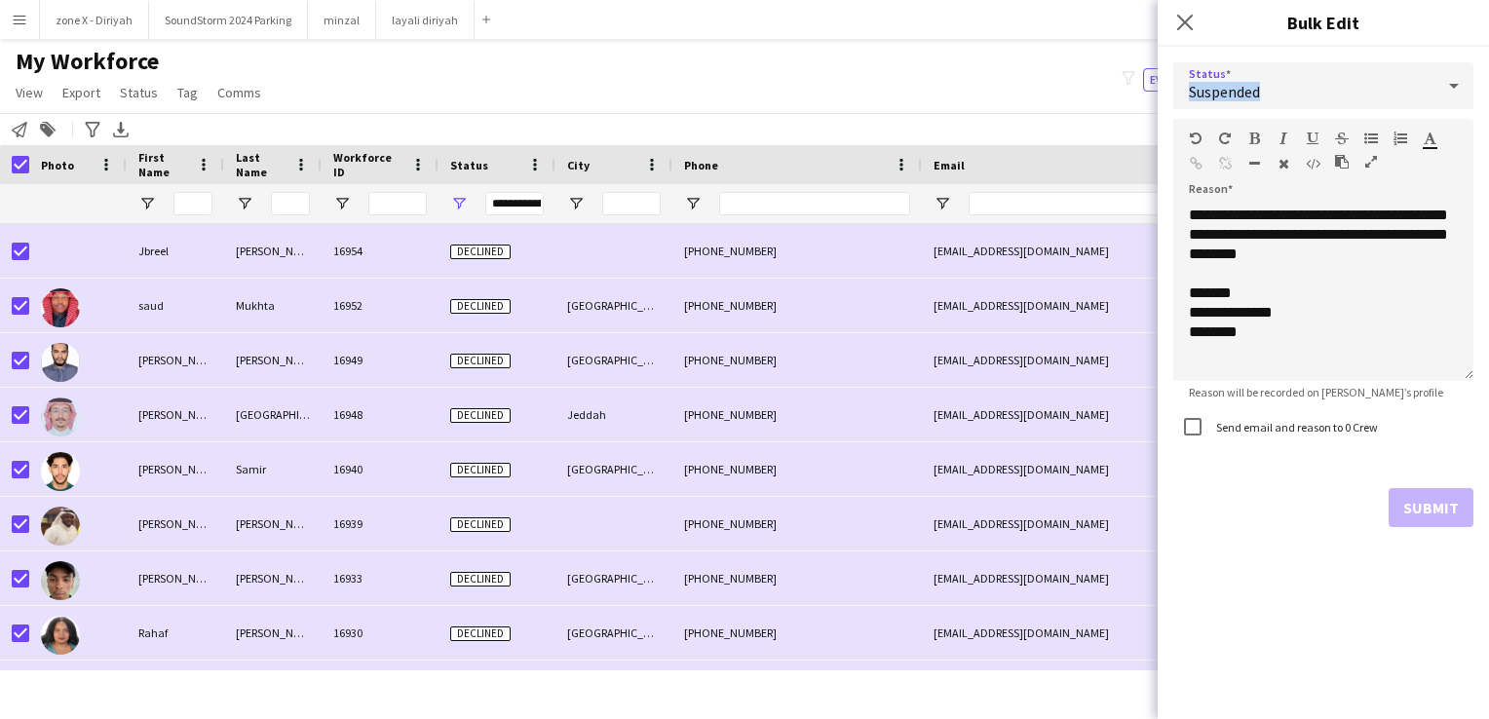
drag, startPoint x: 1286, startPoint y: 89, endPoint x: 1188, endPoint y: 93, distance: 98.5
click at [1188, 93] on div "Suspended" at bounding box center [1303, 85] width 261 height 47
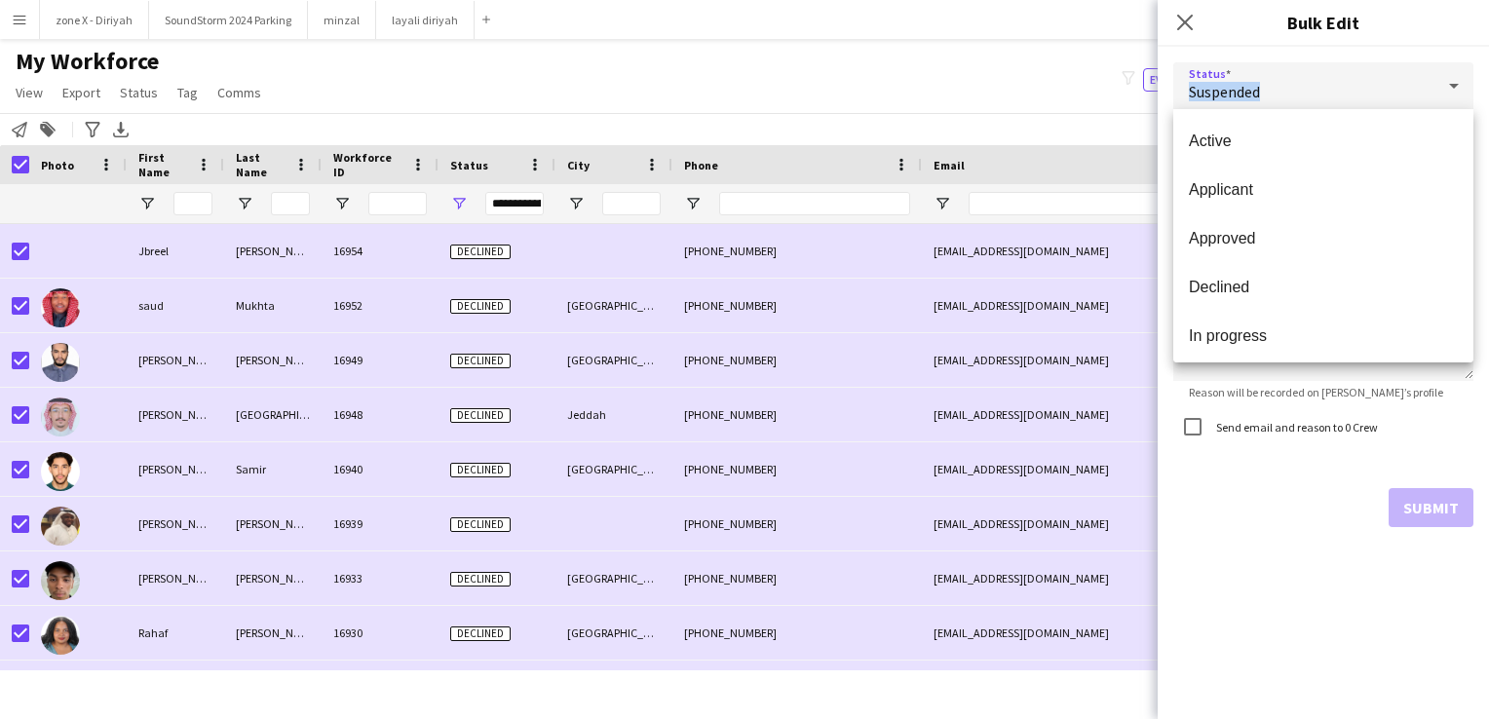
scroll to position [144, 0]
copy span "Suspended"
drag, startPoint x: 317, startPoint y: 309, endPoint x: 366, endPoint y: 306, distance: 49.8
click at [366, 306] on div at bounding box center [744, 359] width 1489 height 719
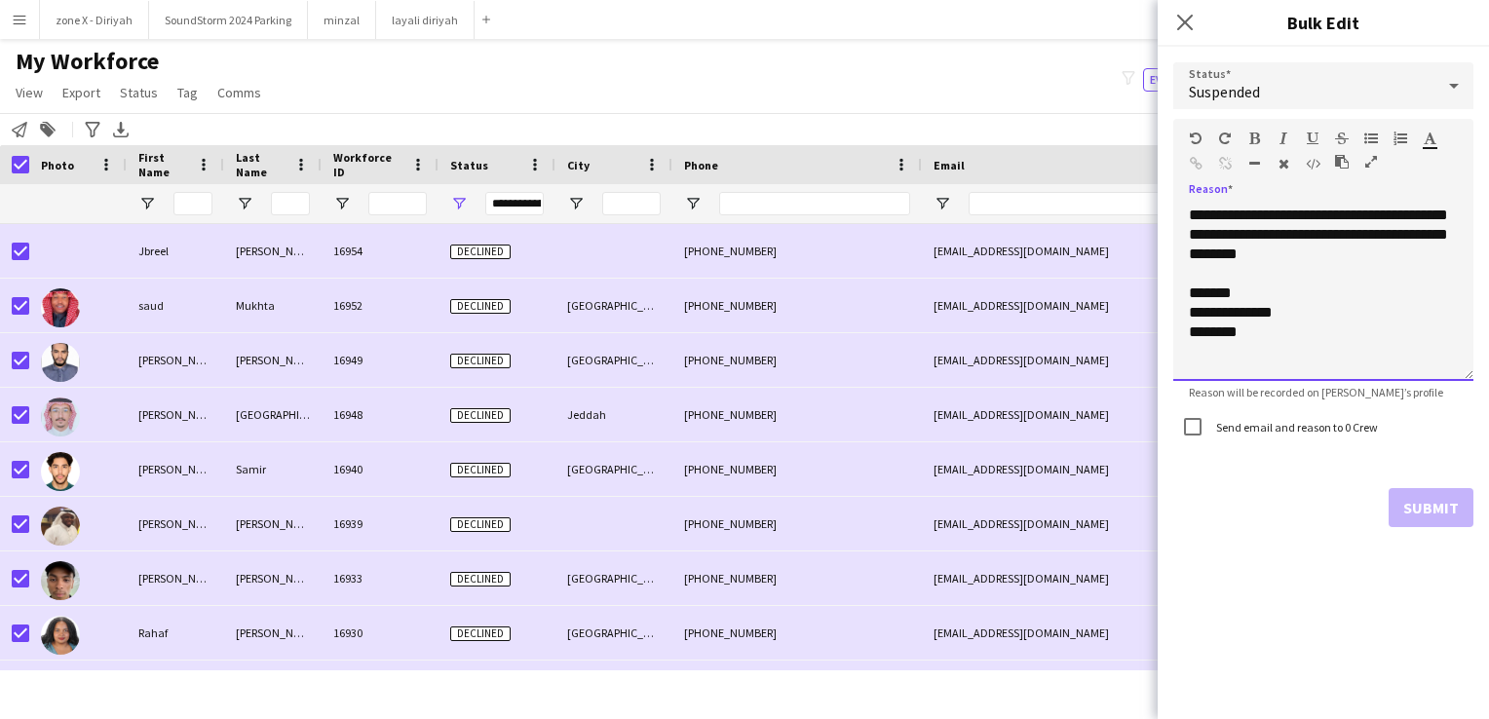
click at [1347, 217] on div "**********" at bounding box center [1323, 293] width 300 height 175
click at [1348, 72] on div "Suspended" at bounding box center [1303, 85] width 261 height 47
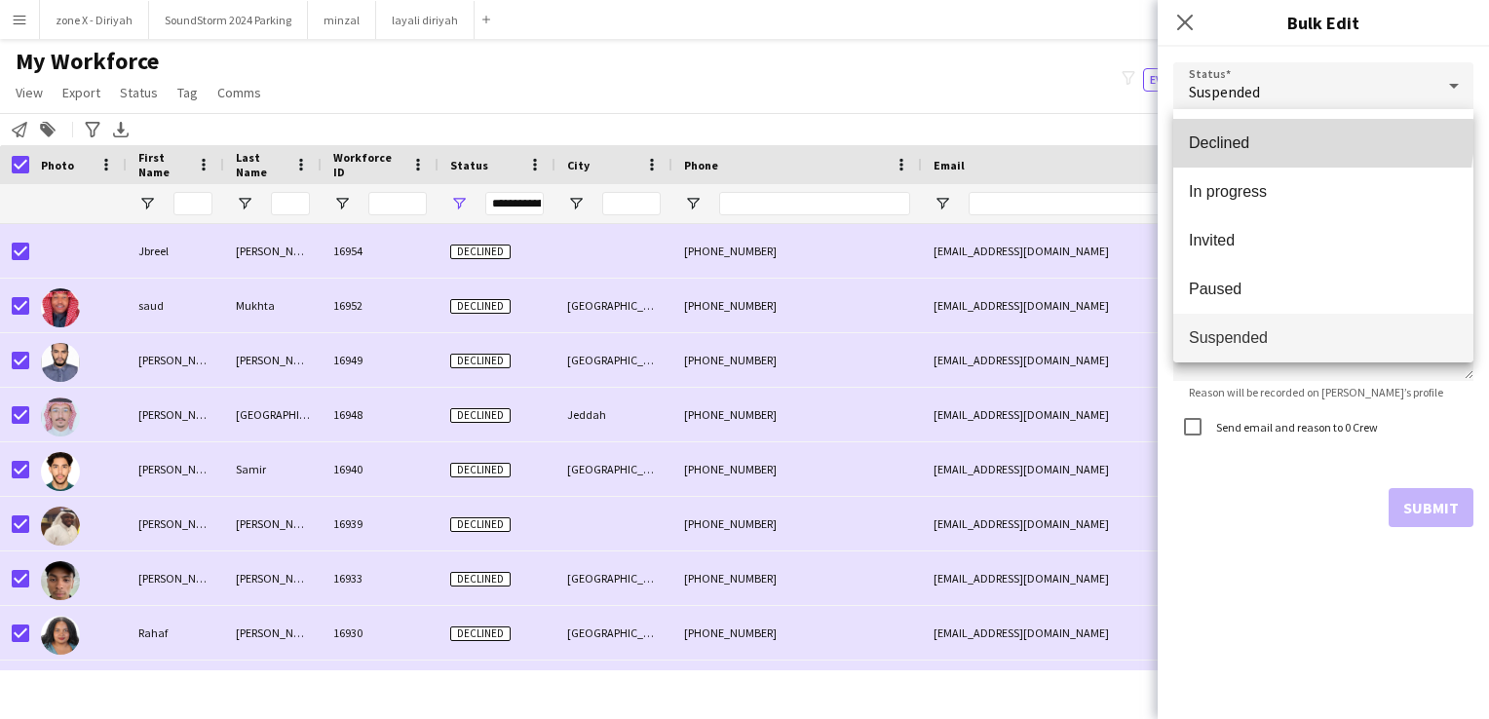
click at [1322, 137] on span "Declined" at bounding box center [1323, 142] width 269 height 19
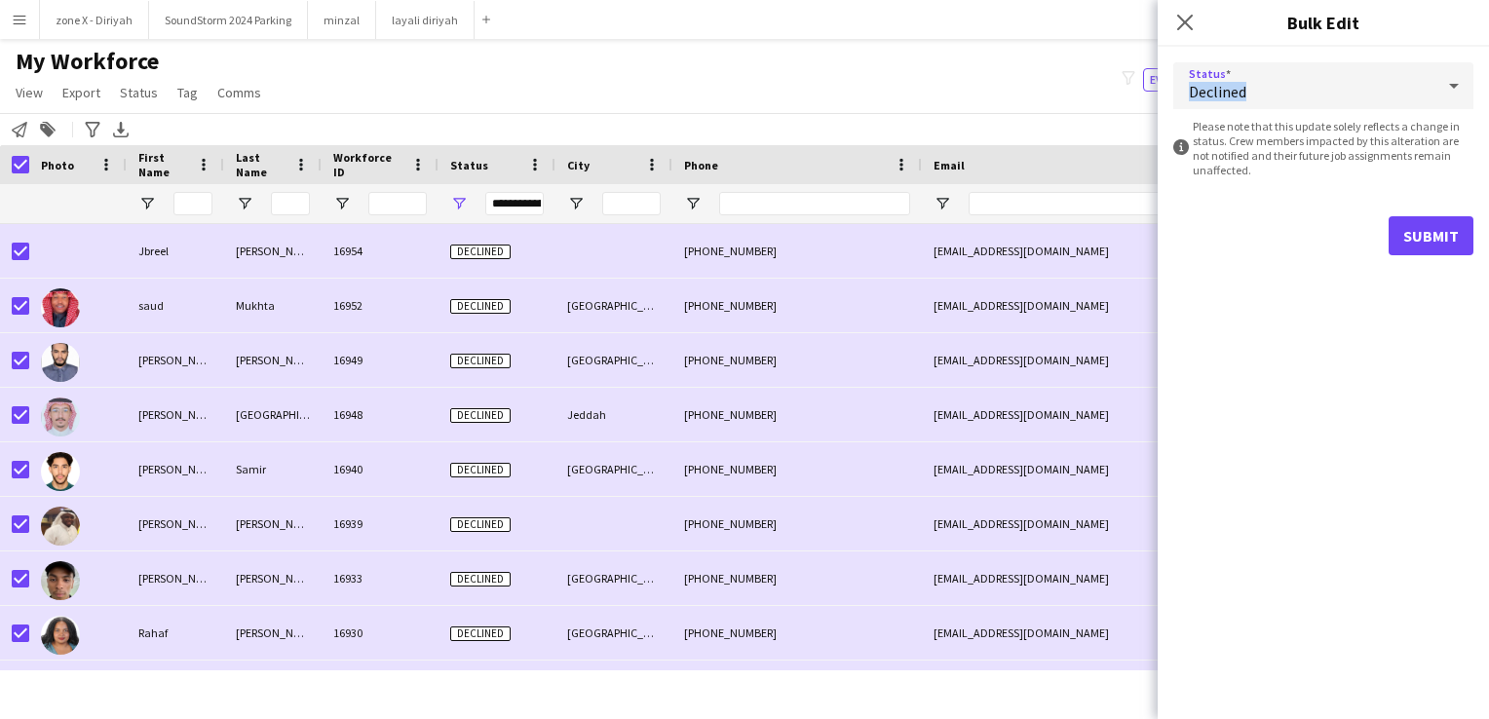
drag, startPoint x: 1271, startPoint y: 83, endPoint x: 1169, endPoint y: 88, distance: 101.4
click at [1169, 88] on div "Status Declined information-circle Please note that this update solely reflects…" at bounding box center [1323, 159] width 331 height 224
copy span "Declined"
click at [1267, 71] on div "Declined" at bounding box center [1303, 85] width 261 height 47
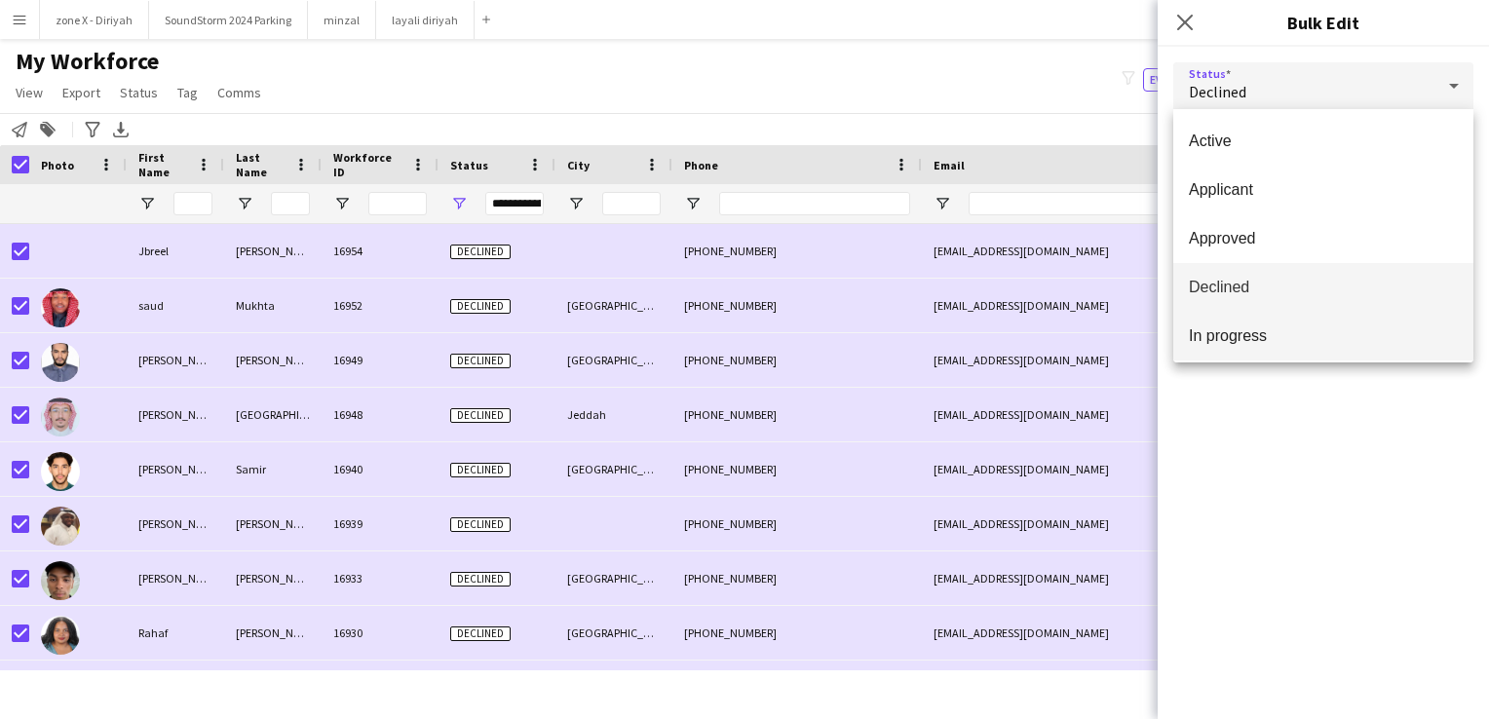
scroll to position [201, 0]
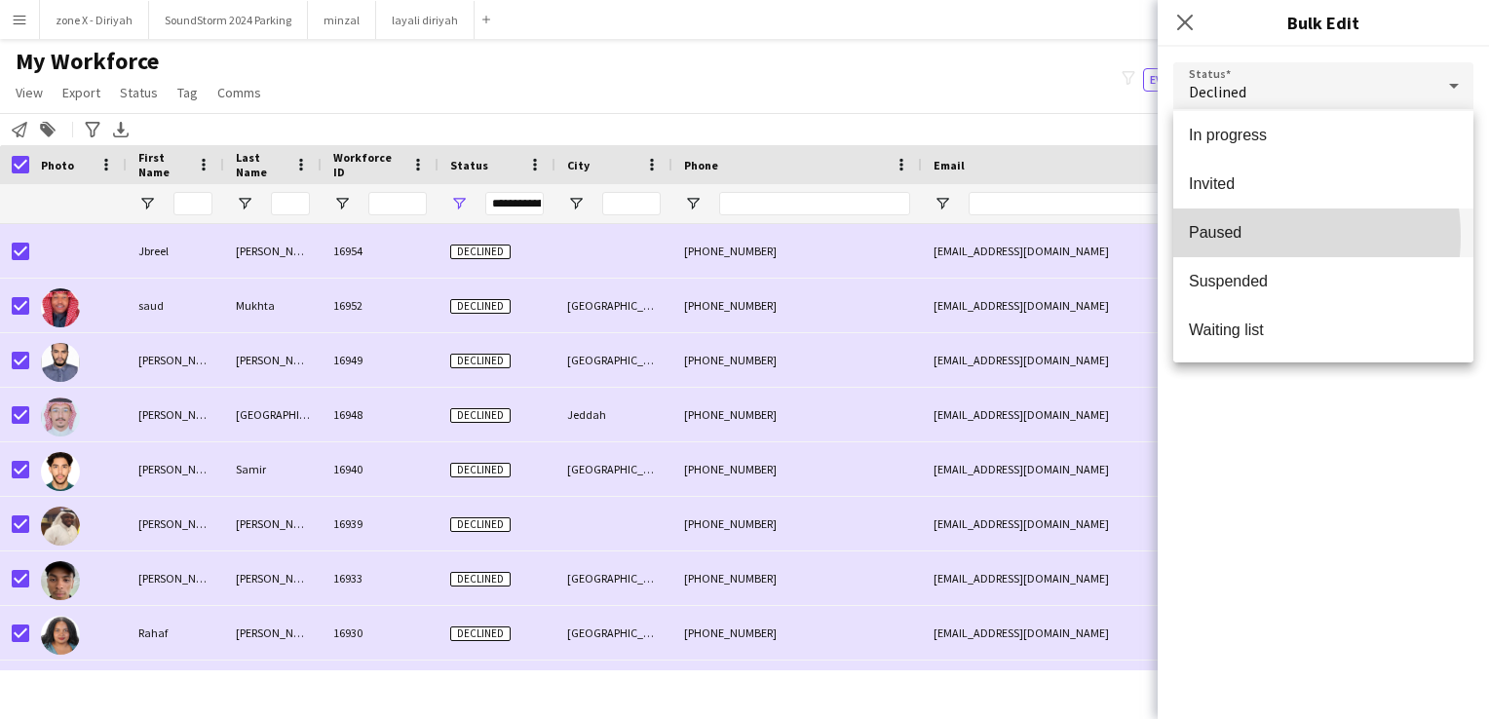
click at [1242, 236] on span "Paused" at bounding box center [1323, 232] width 269 height 19
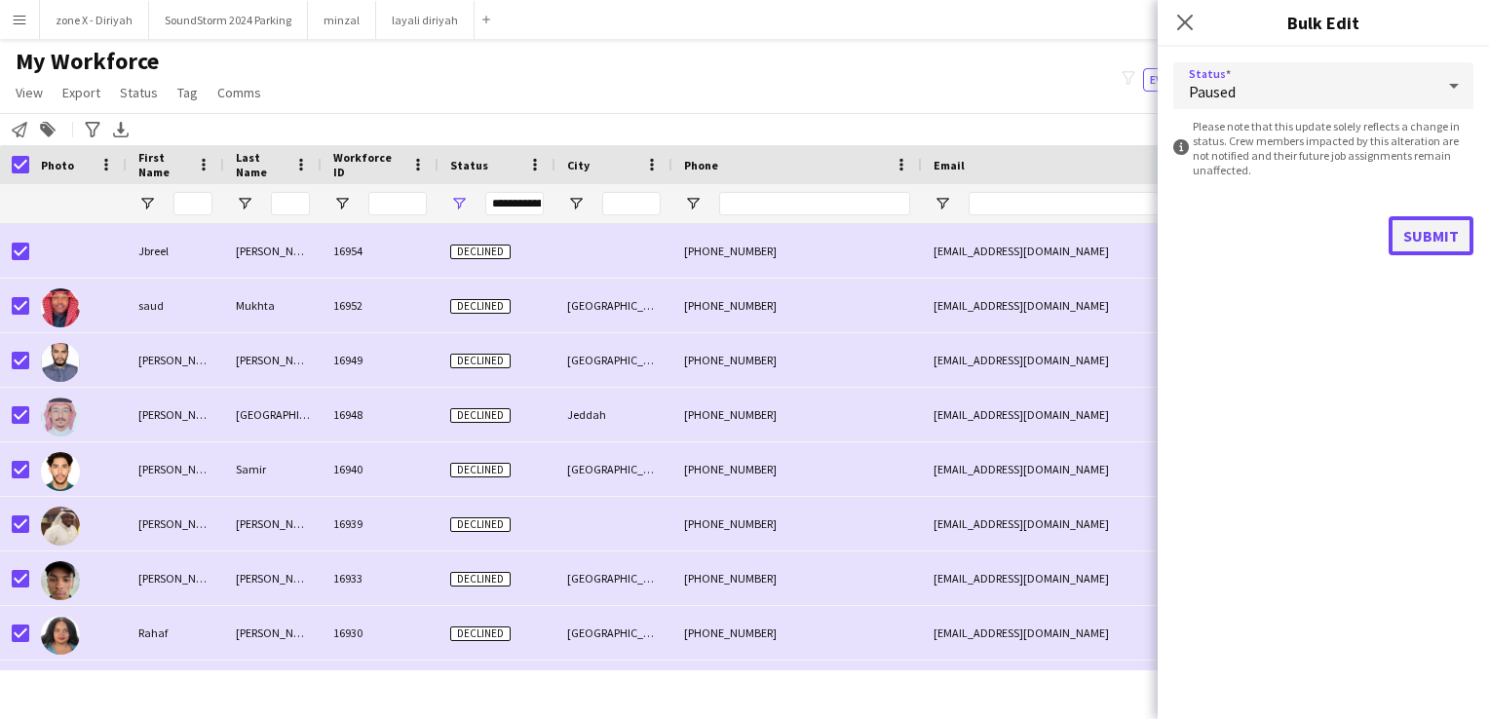
click at [1419, 246] on button "Submit" at bounding box center [1430, 235] width 85 height 39
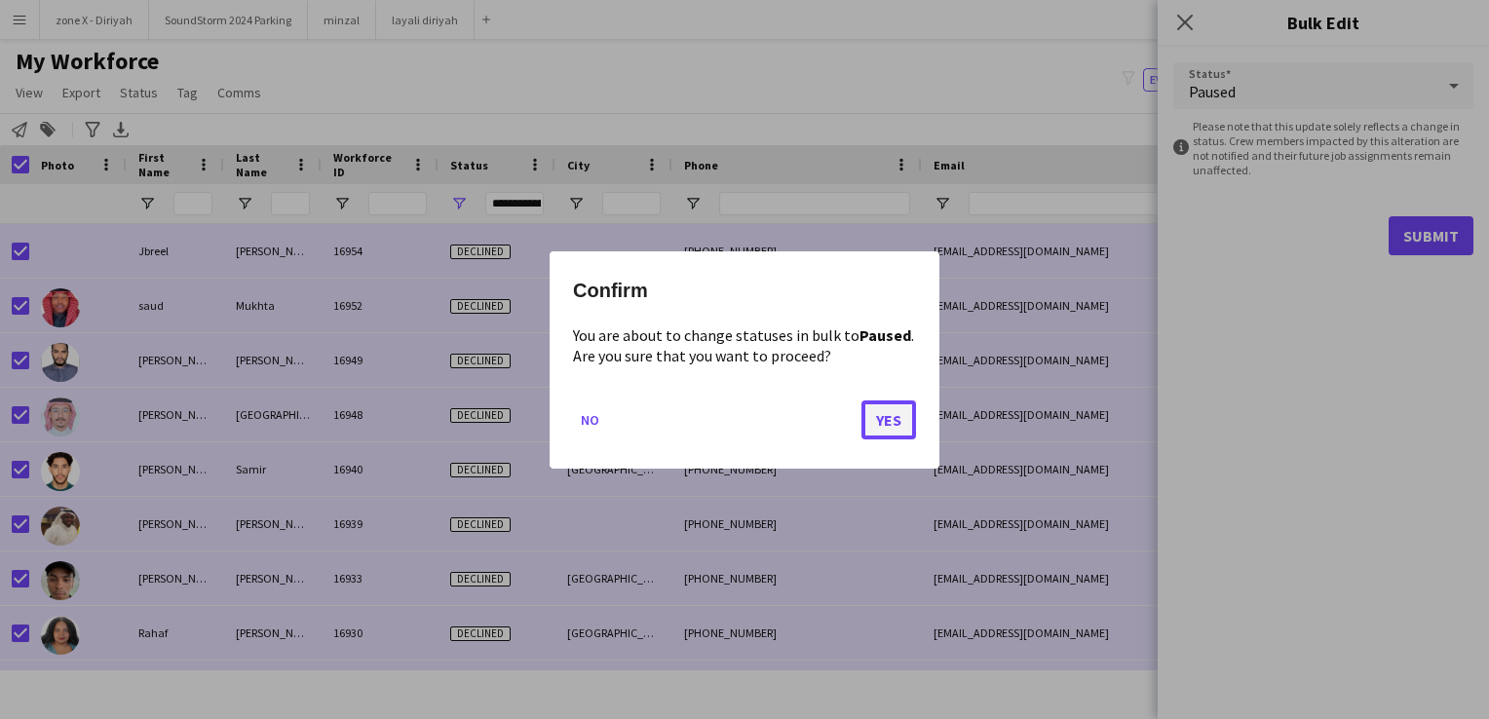
click at [865, 419] on button "Yes" at bounding box center [888, 418] width 55 height 39
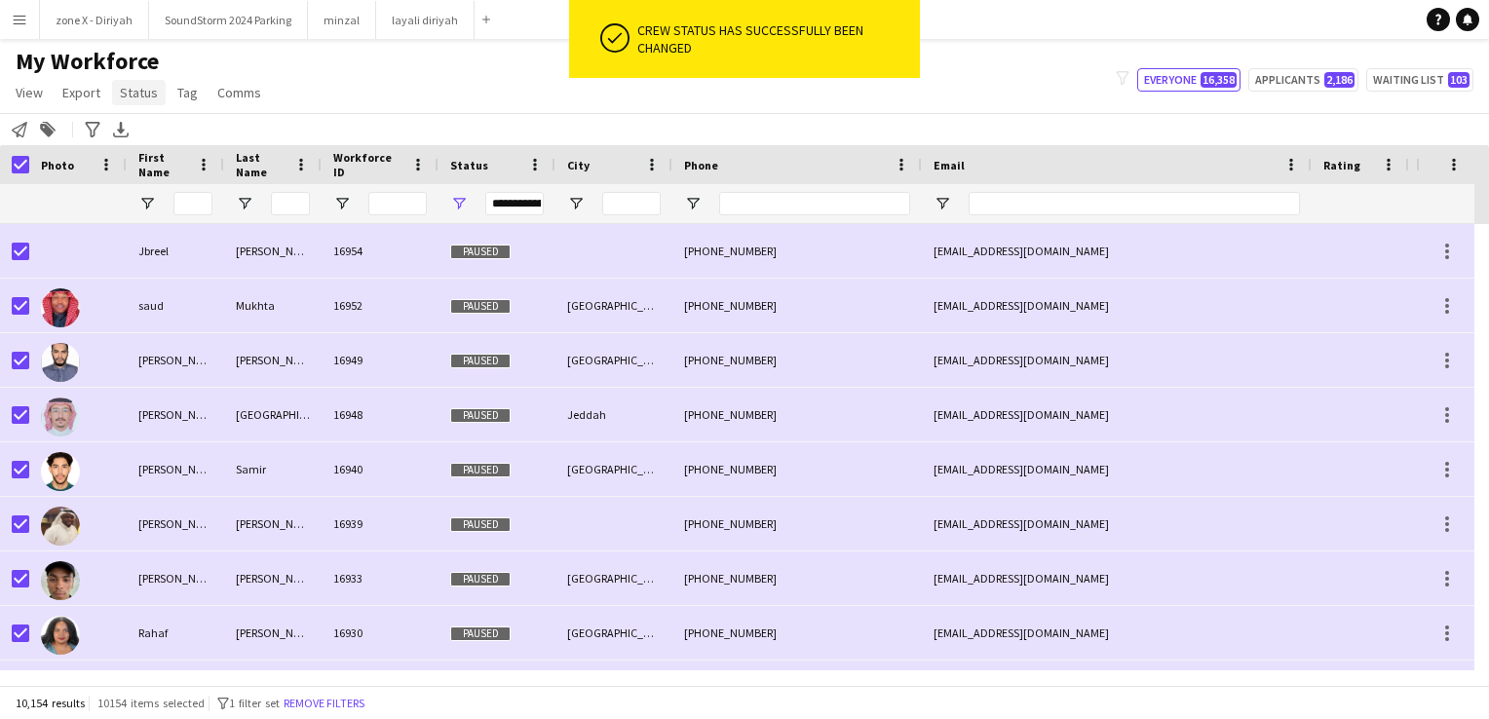
click at [133, 90] on span "Status" at bounding box center [139, 93] width 38 height 18
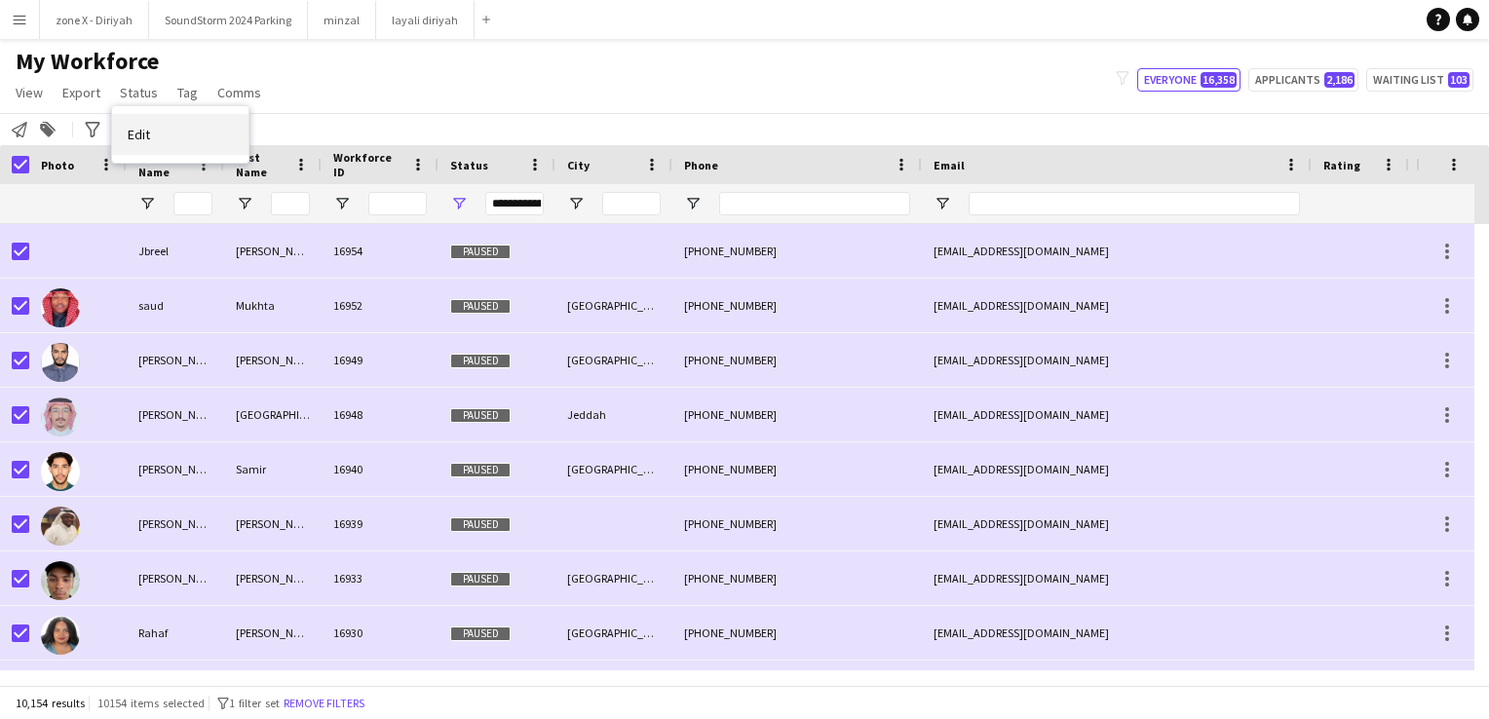
click at [168, 123] on link "Edit" at bounding box center [180, 134] width 136 height 41
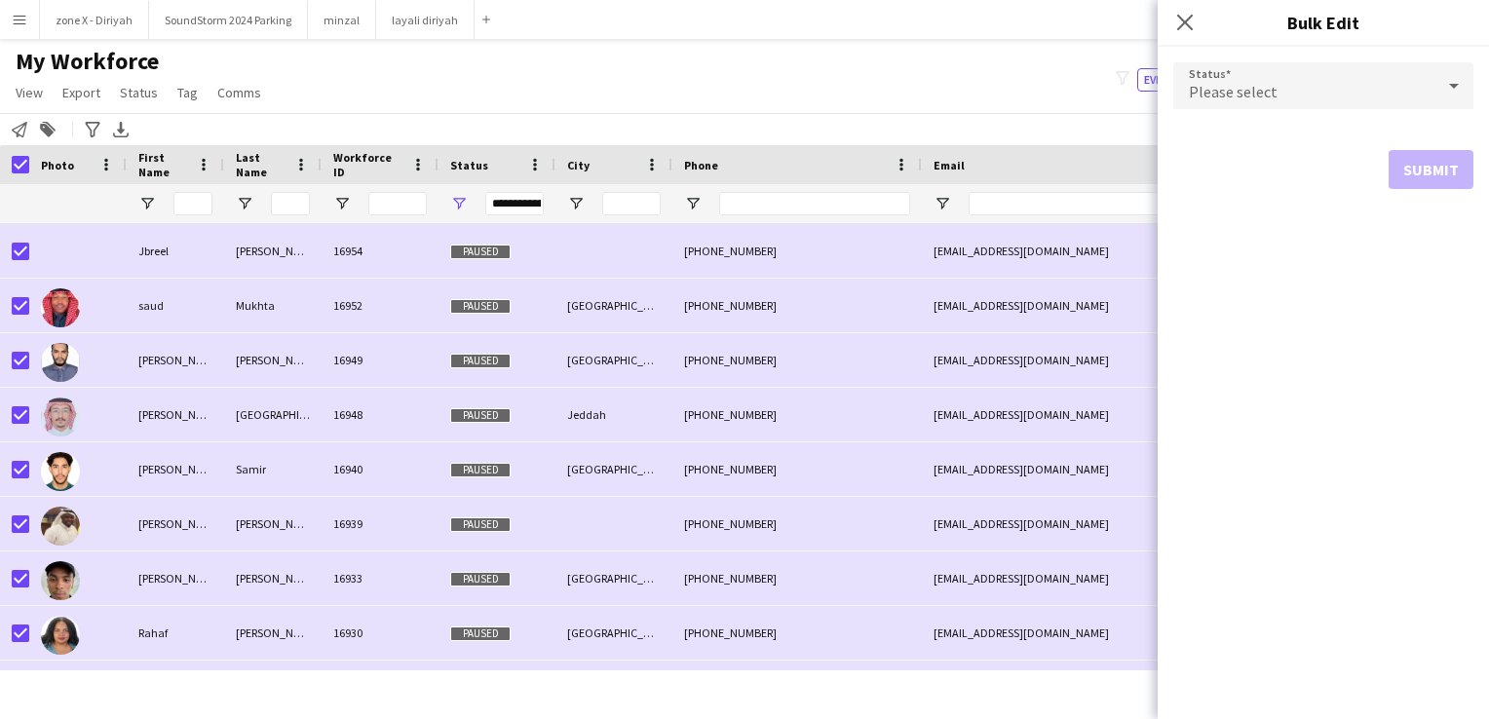
click at [1251, 87] on span "Please select" at bounding box center [1233, 91] width 89 height 19
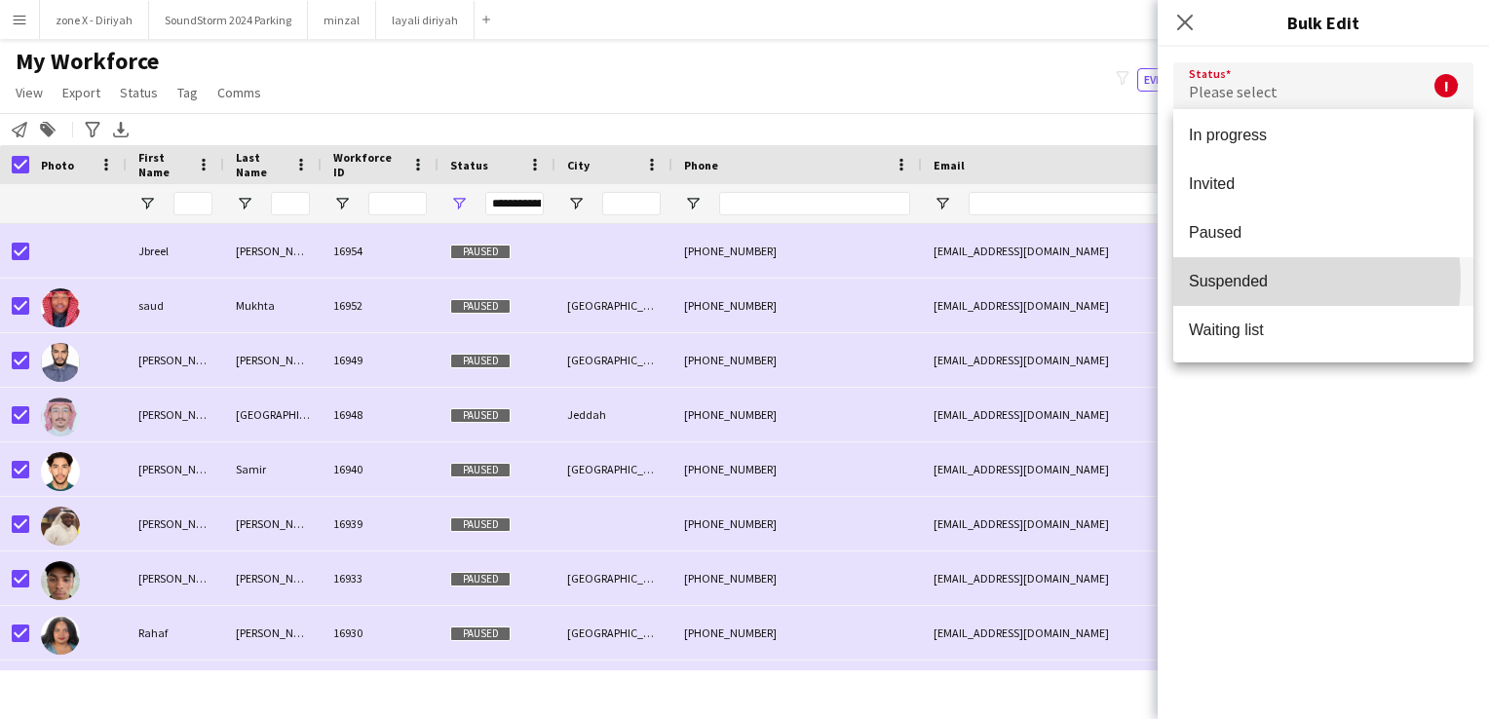
click at [1259, 280] on span "Suspended" at bounding box center [1323, 281] width 269 height 19
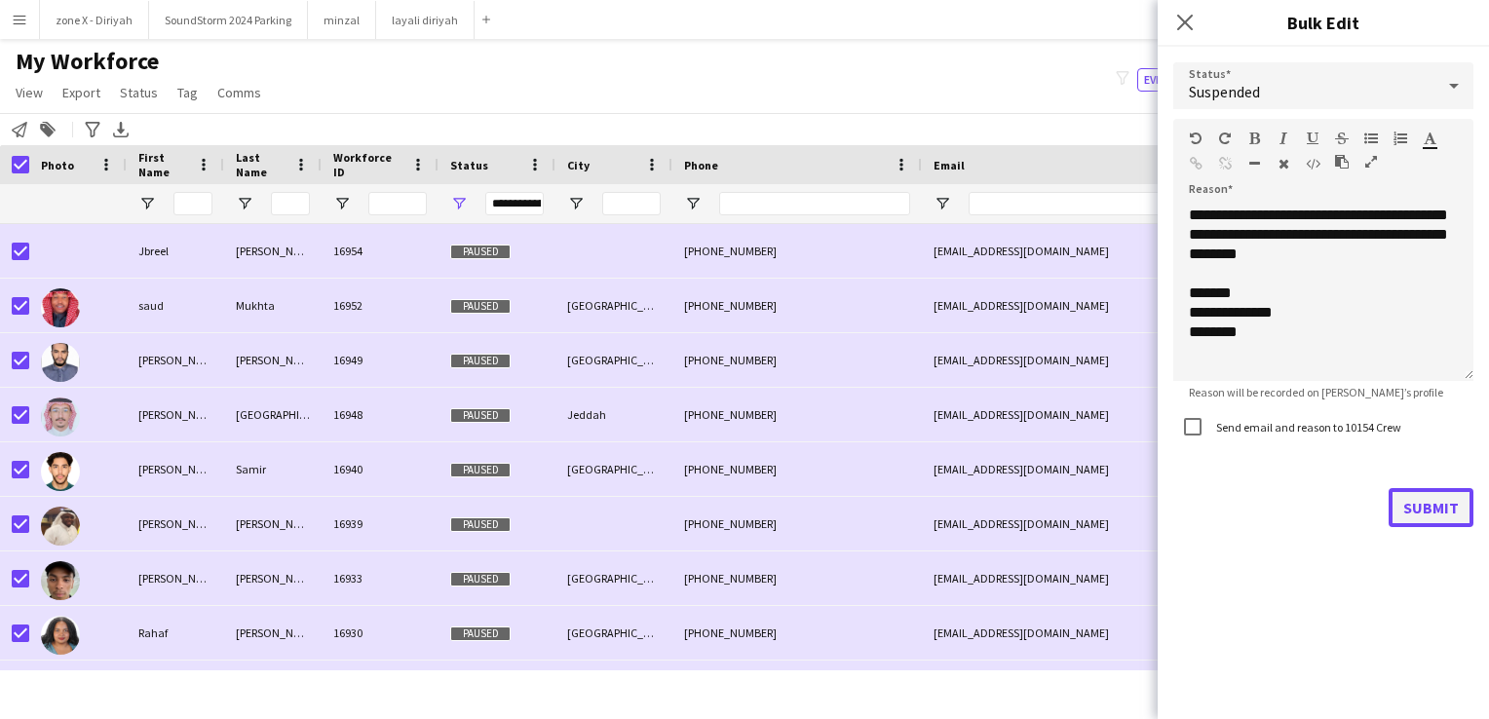
click at [1422, 508] on button "Submit" at bounding box center [1430, 507] width 85 height 39
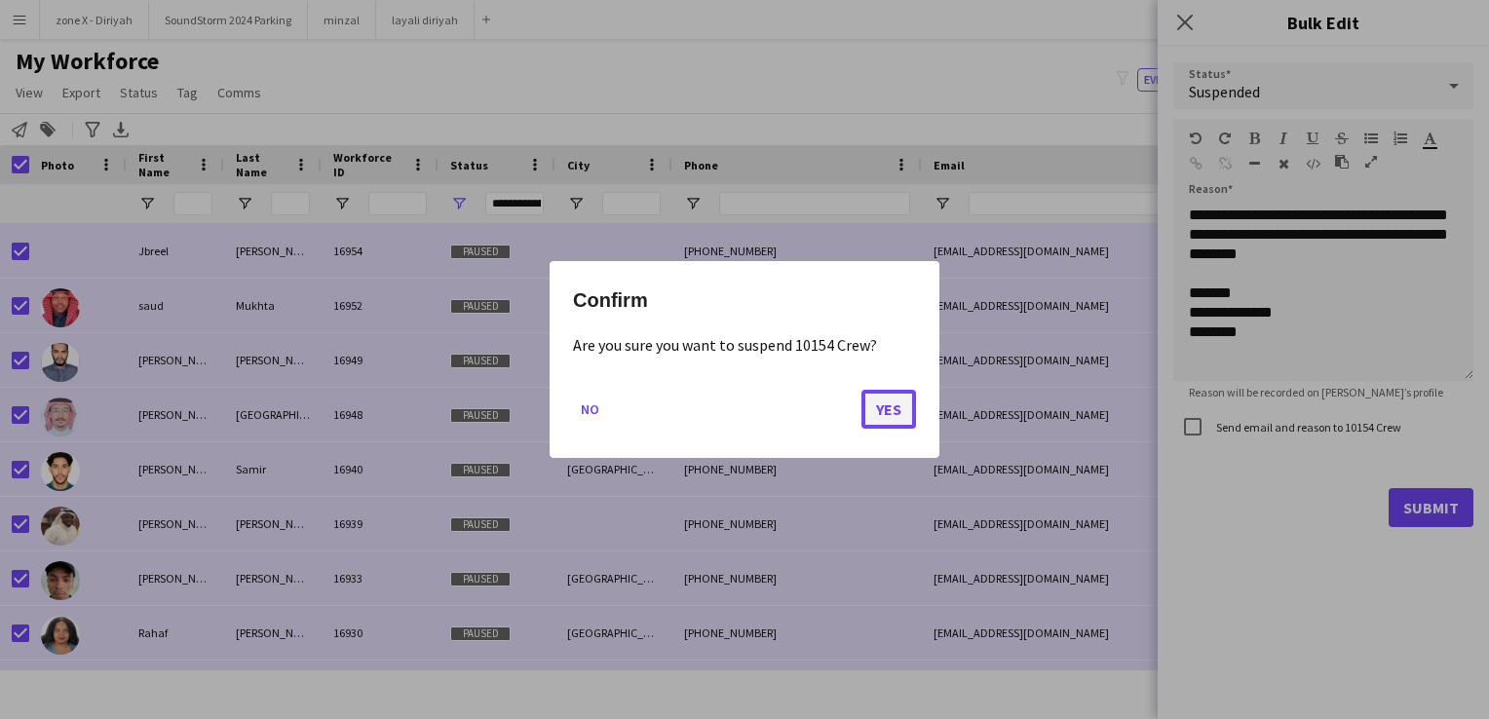
click at [887, 410] on button "Yes" at bounding box center [888, 409] width 55 height 39
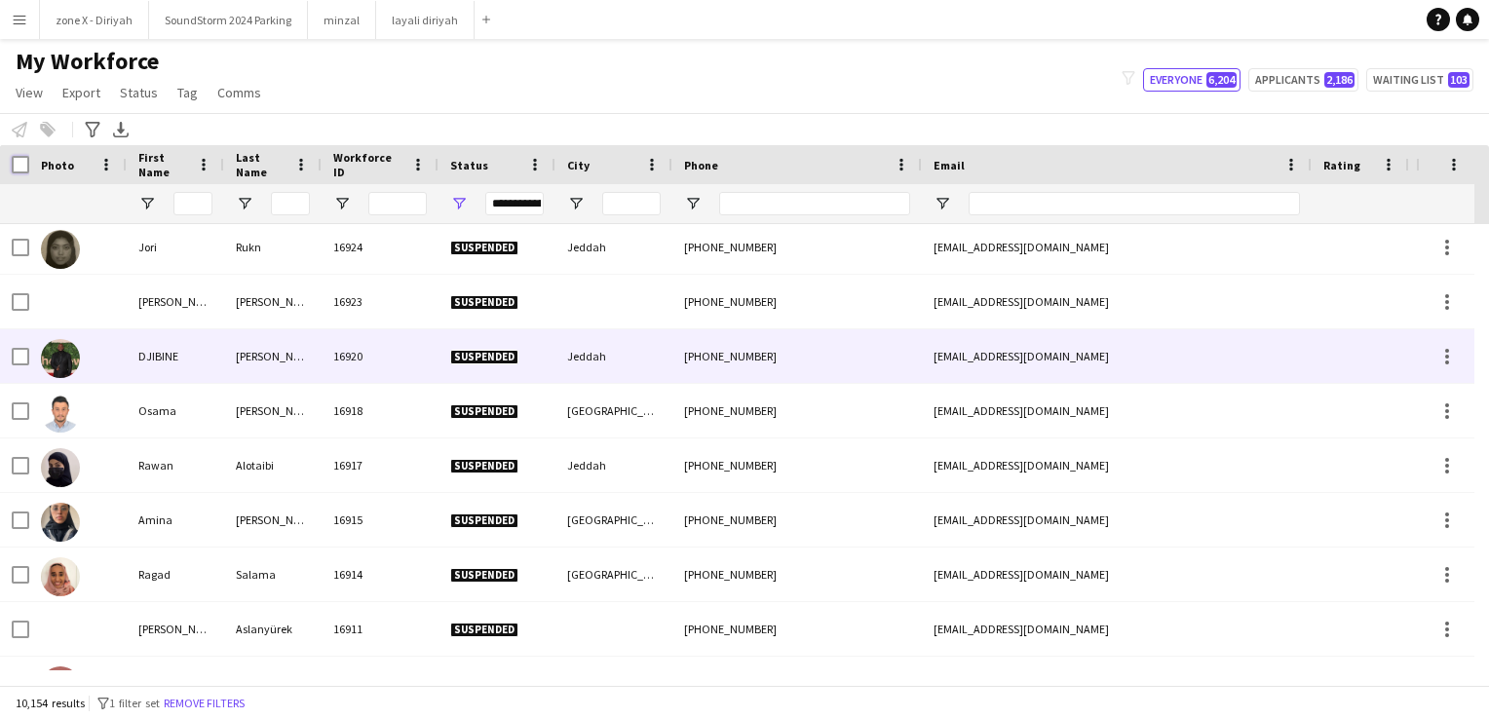
scroll to position [0, 0]
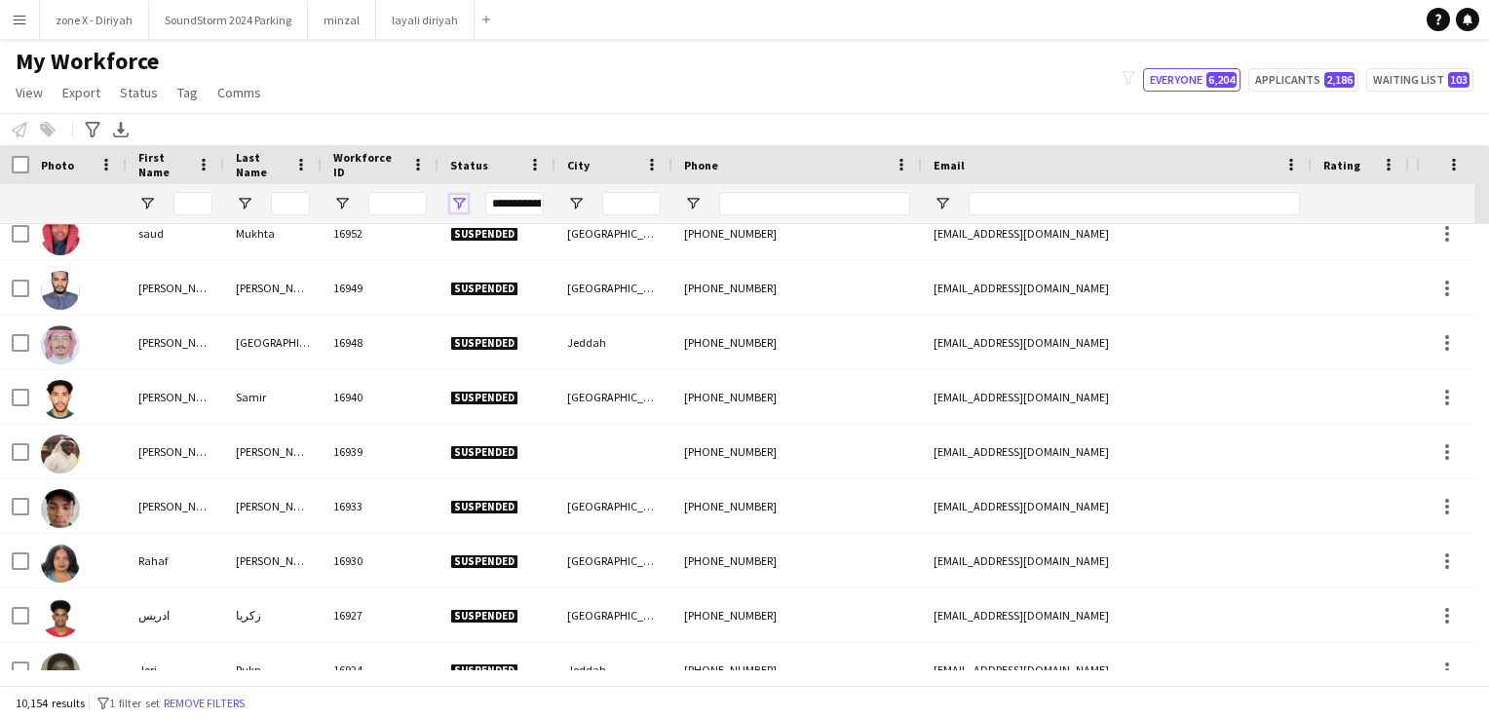
click at [458, 199] on span "Open Filter Menu" at bounding box center [459, 204] width 18 height 18
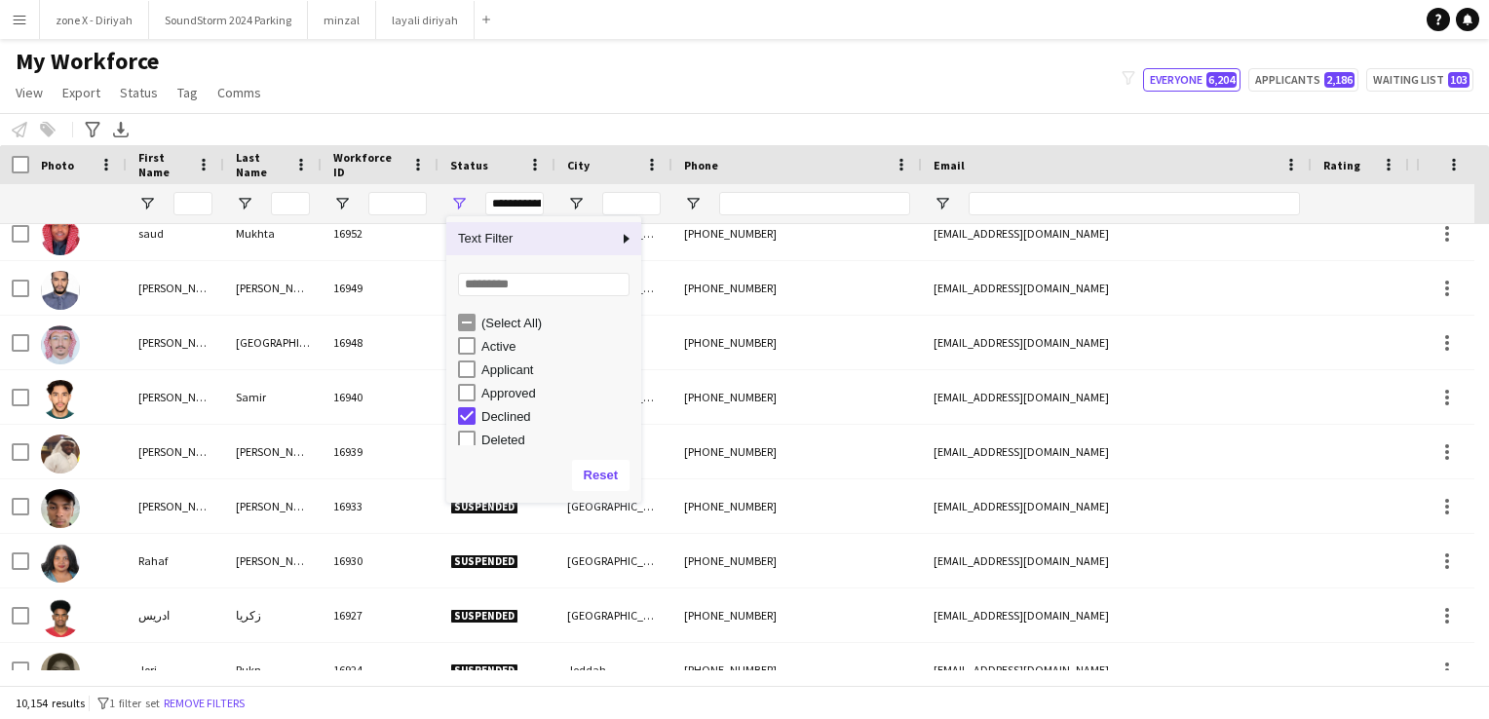
click at [499, 316] on div "(Select All)" at bounding box center [558, 323] width 154 height 15
click at [491, 322] on div "(Select All)" at bounding box center [558, 323] width 154 height 15
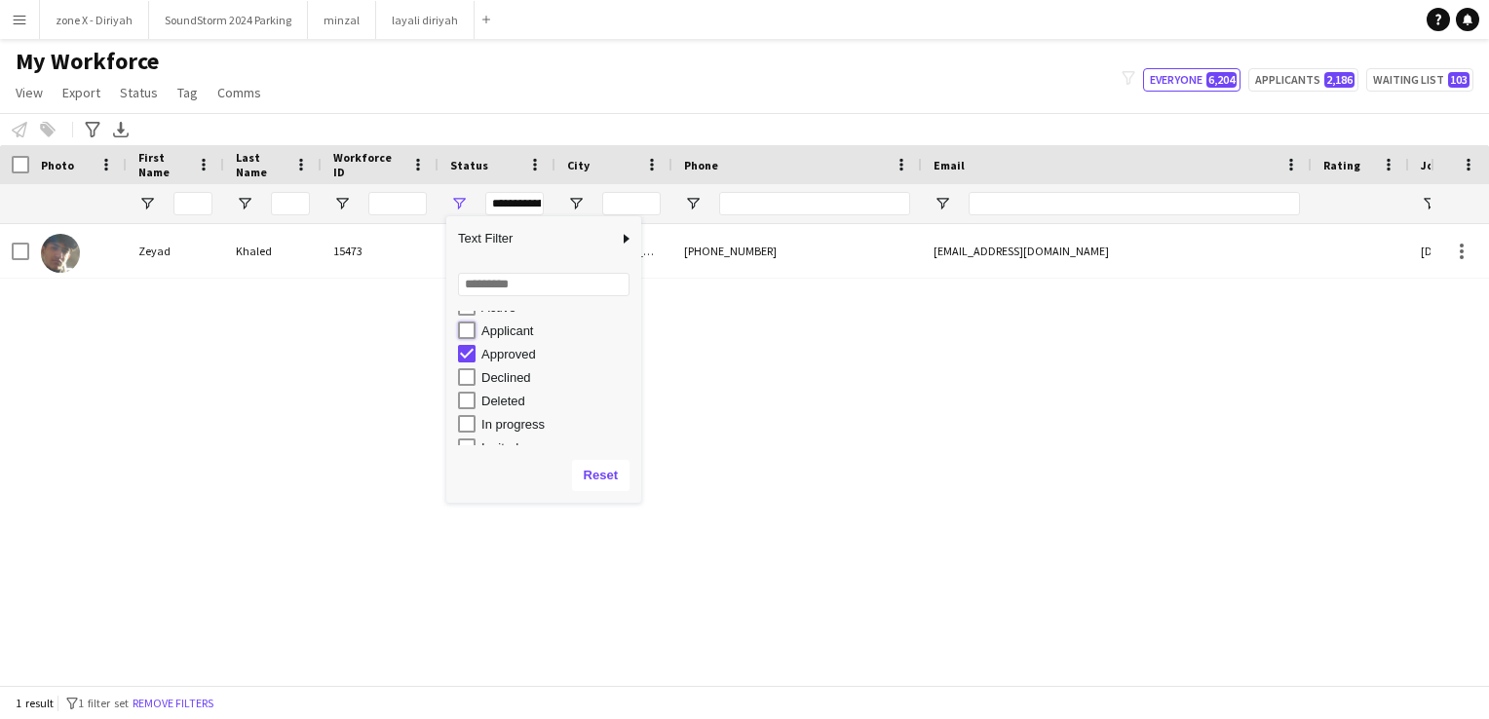
scroll to position [41, 0]
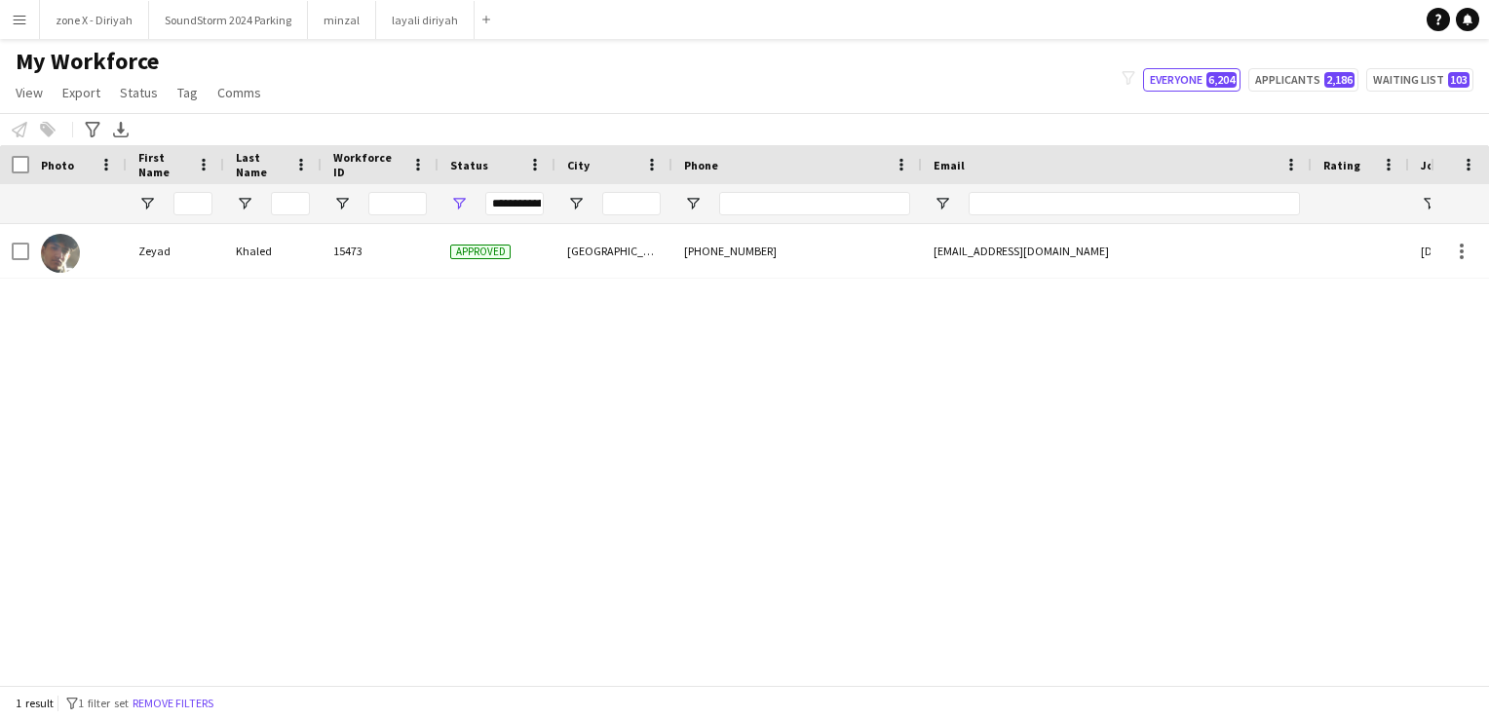
click at [257, 337] on div "Zeyad Khaled 15473 Approved Riyadh +966537943055 khaldzyad91@gmail.com 10-12-20…" at bounding box center [715, 447] width 1430 height 446
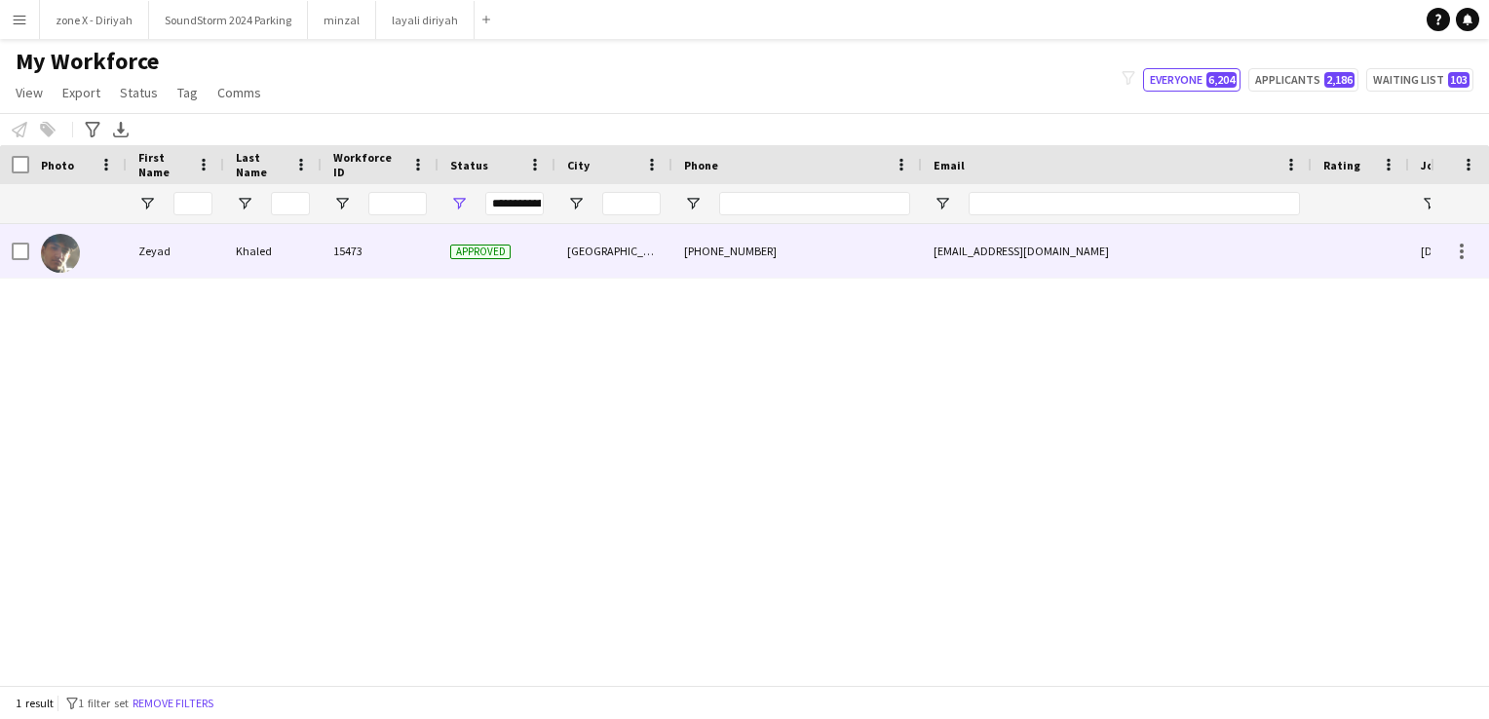
click at [9, 244] on div at bounding box center [14, 251] width 29 height 54
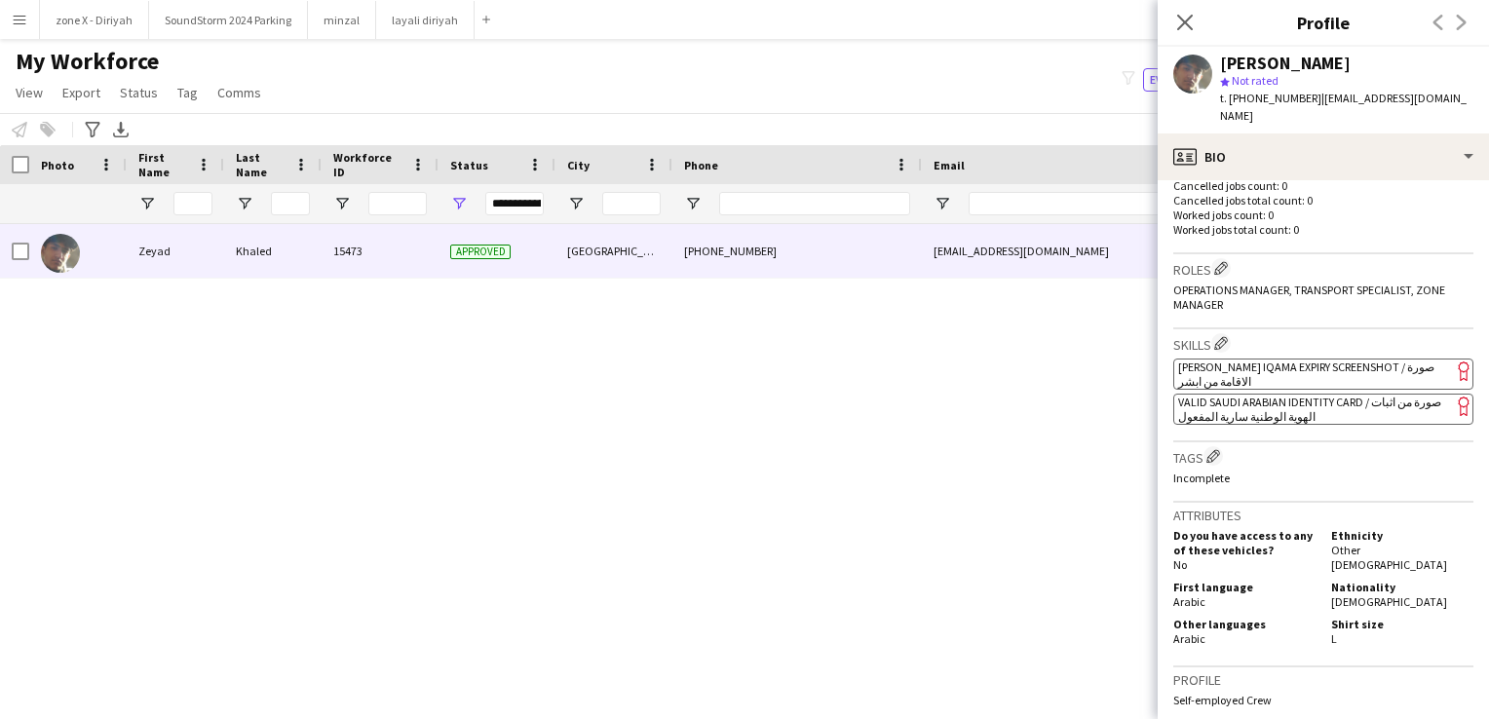
scroll to position [537, 0]
click at [1364, 361] on span "[PERSON_NAME] Iqama Expiry Screenshot / صورة الاقامة من ابشر" at bounding box center [1306, 375] width 256 height 29
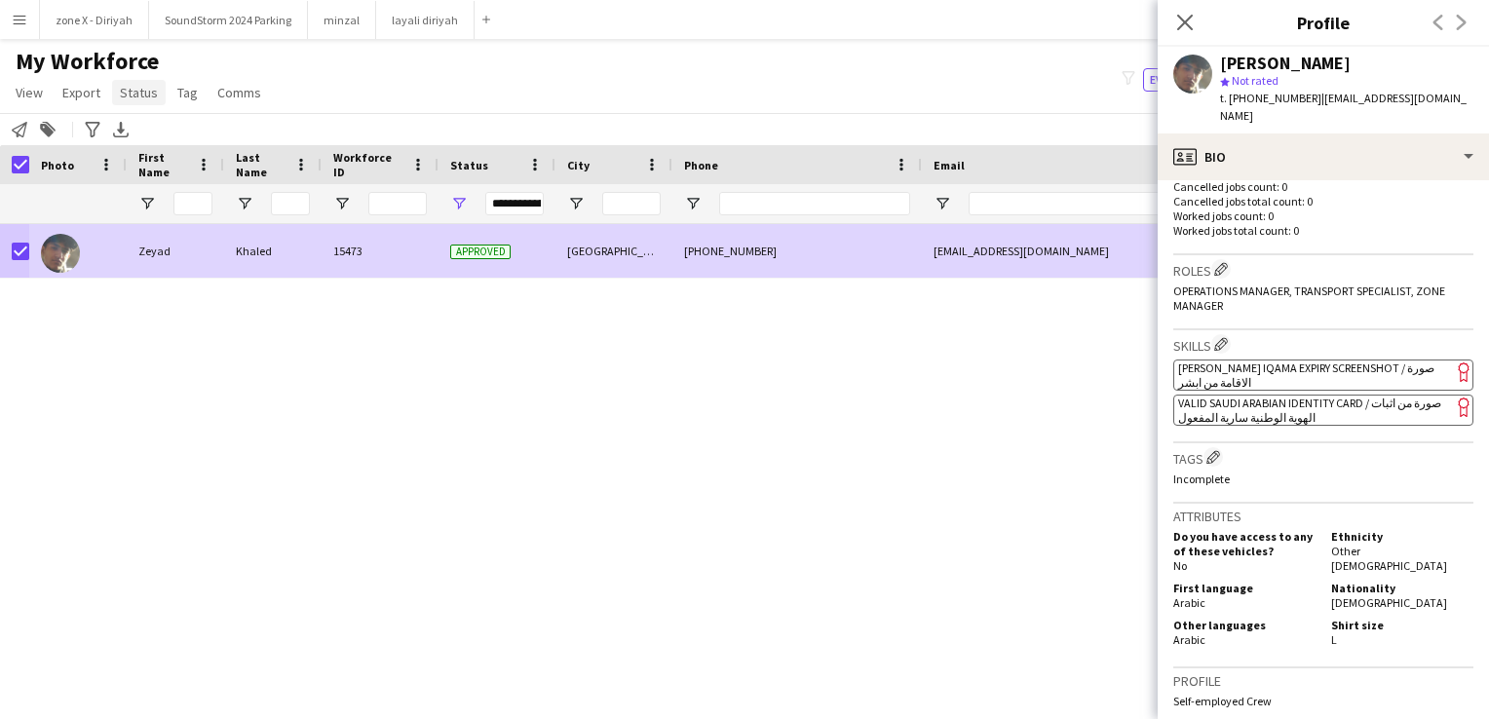
click at [150, 96] on span "Status" at bounding box center [139, 93] width 38 height 18
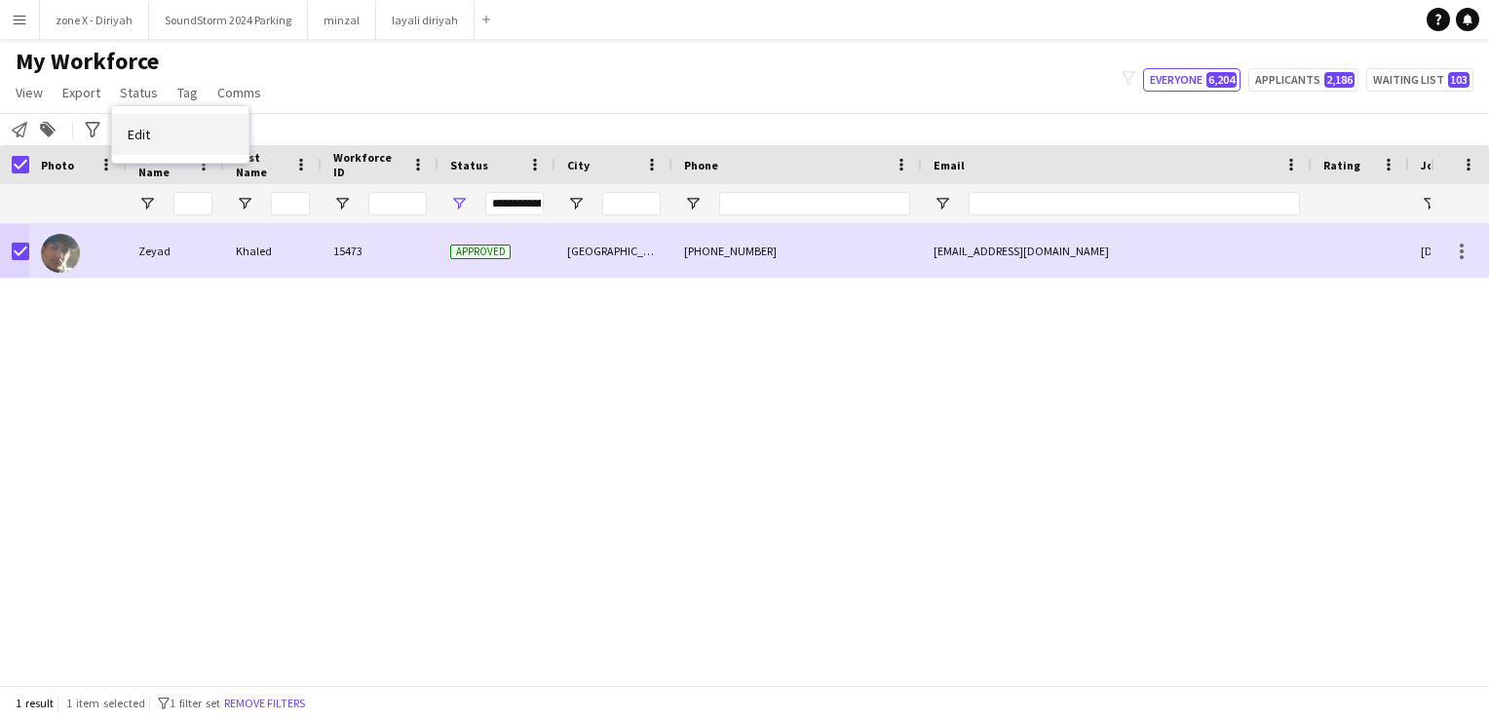
click at [175, 128] on link "Edit" at bounding box center [180, 134] width 136 height 41
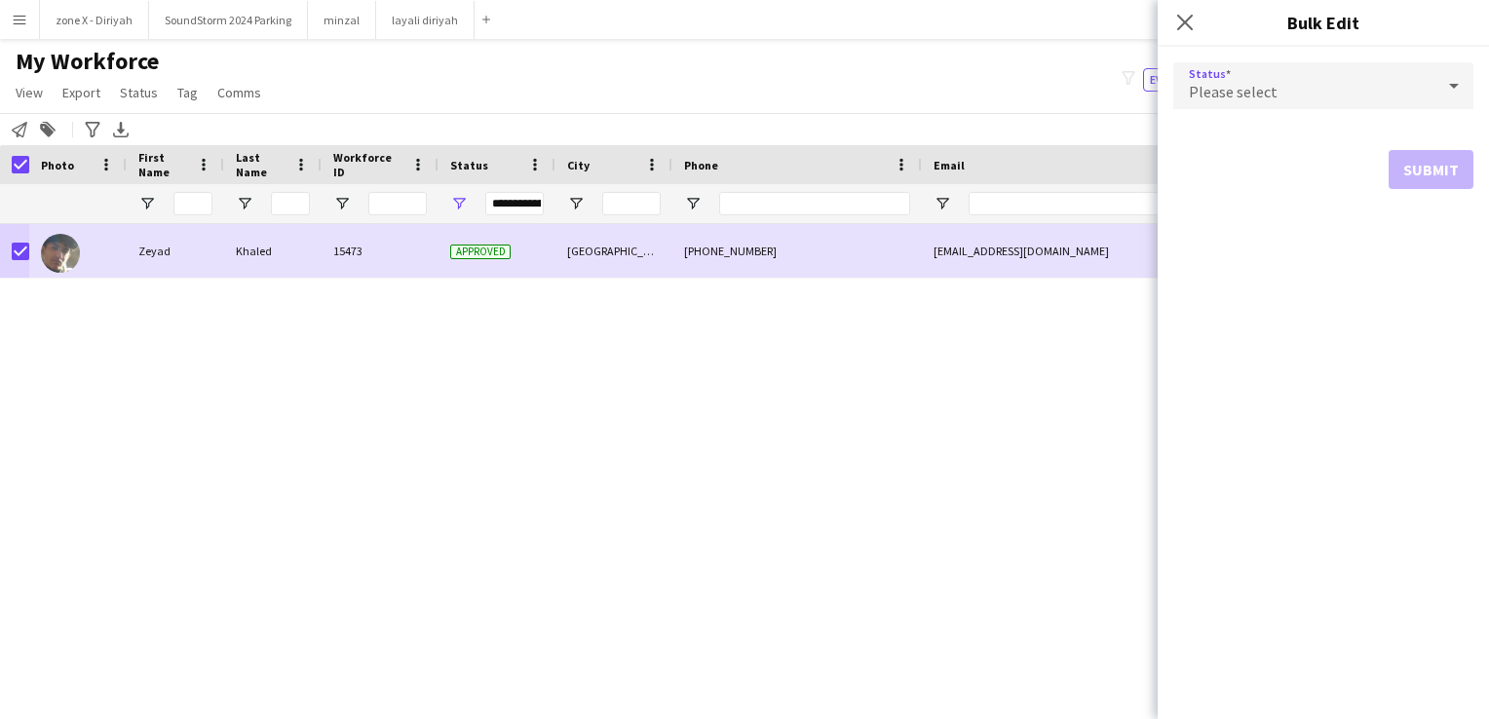
click at [1293, 78] on div "Please select" at bounding box center [1303, 85] width 261 height 47
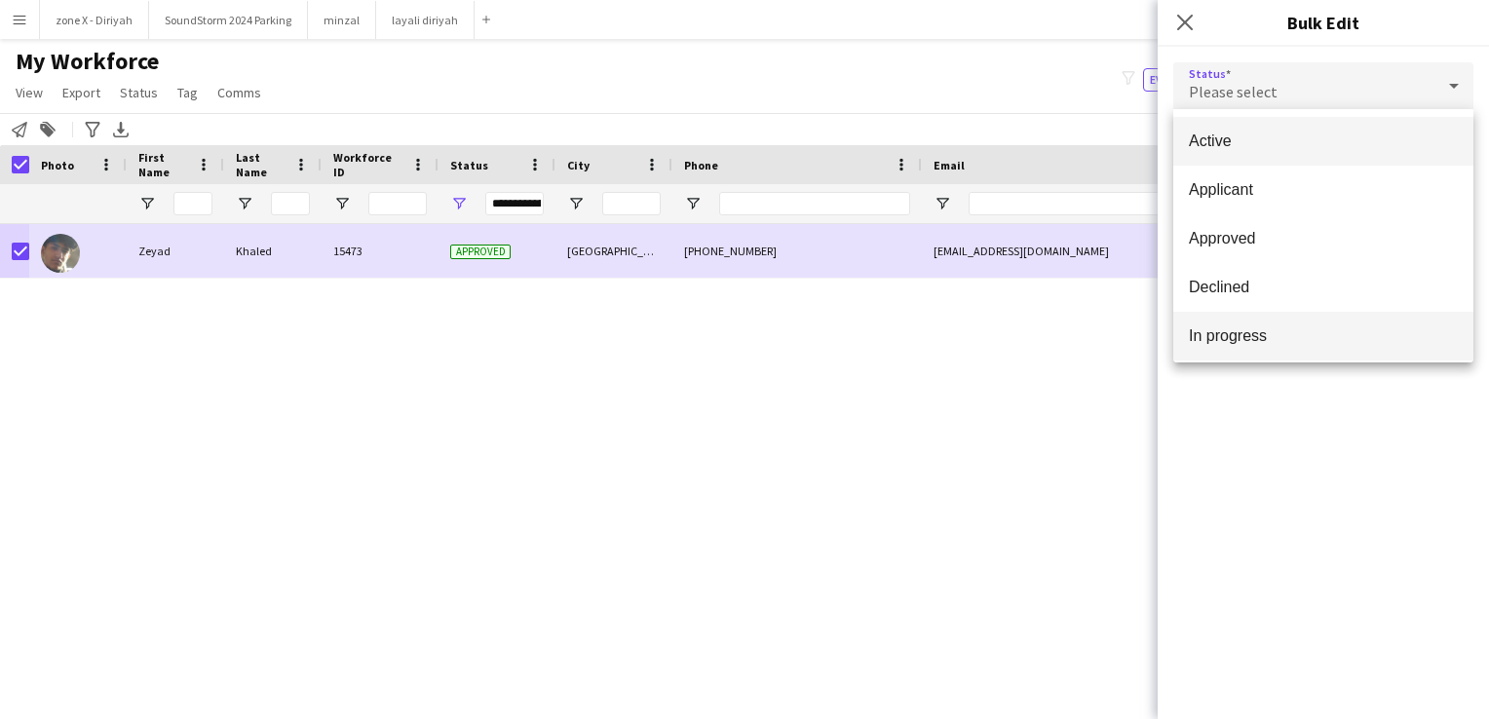
scroll to position [201, 0]
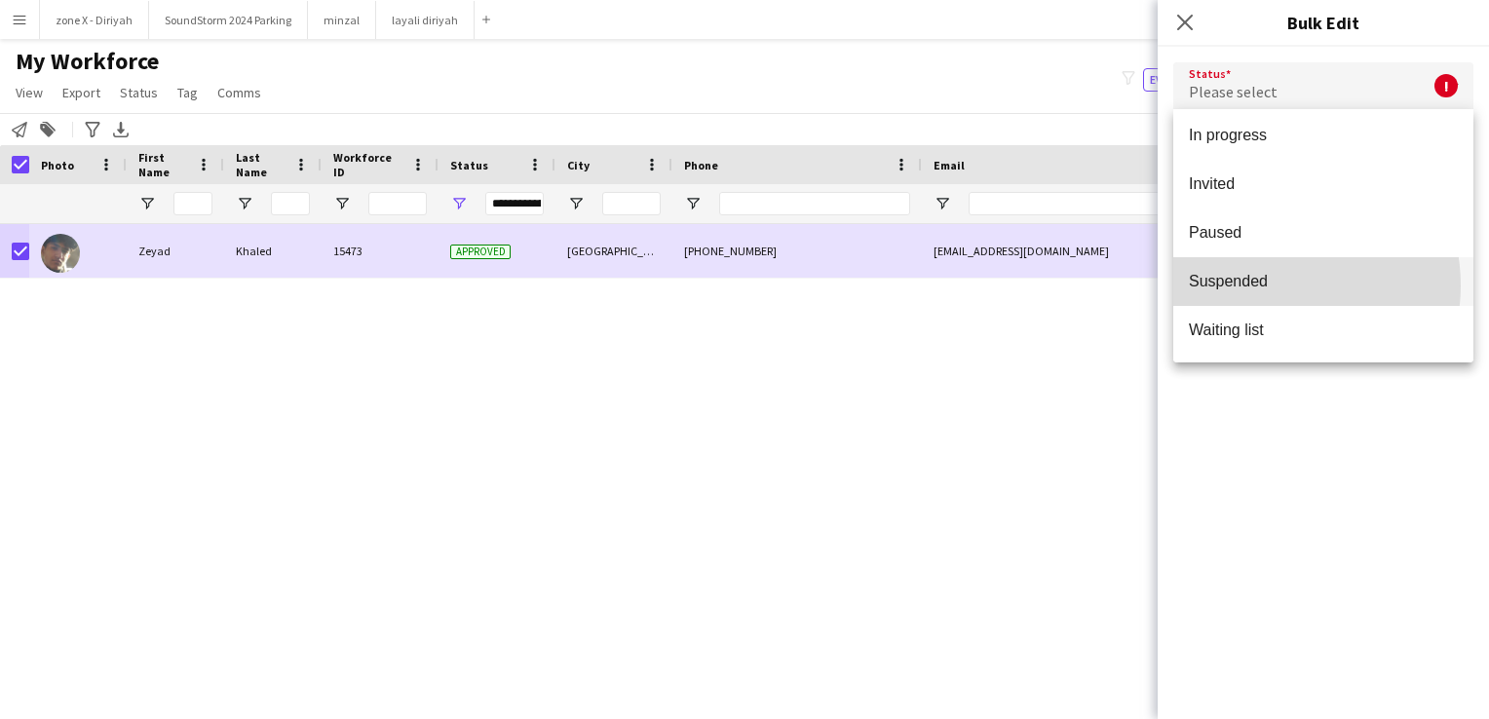
click at [1268, 285] on span "Suspended" at bounding box center [1323, 281] width 269 height 19
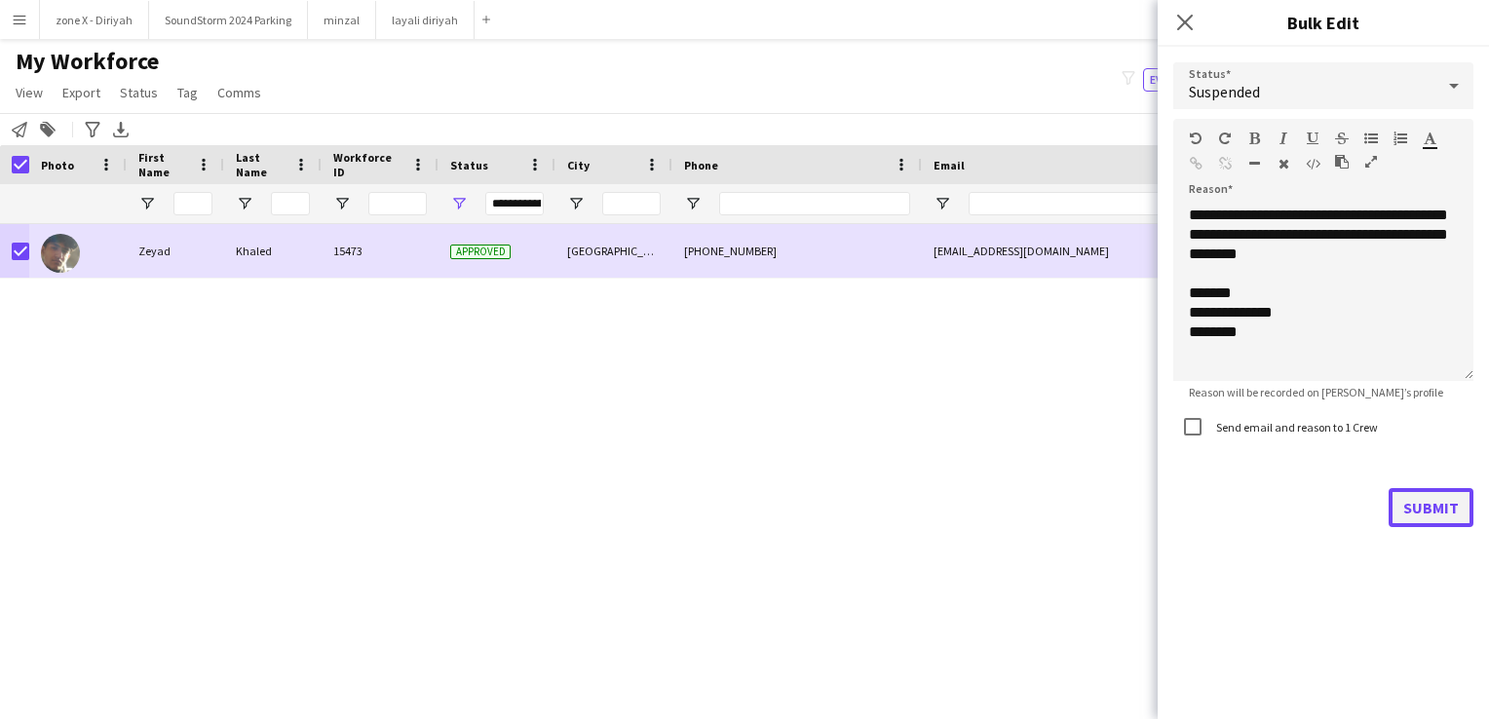
click at [1420, 508] on button "Submit" at bounding box center [1430, 507] width 85 height 39
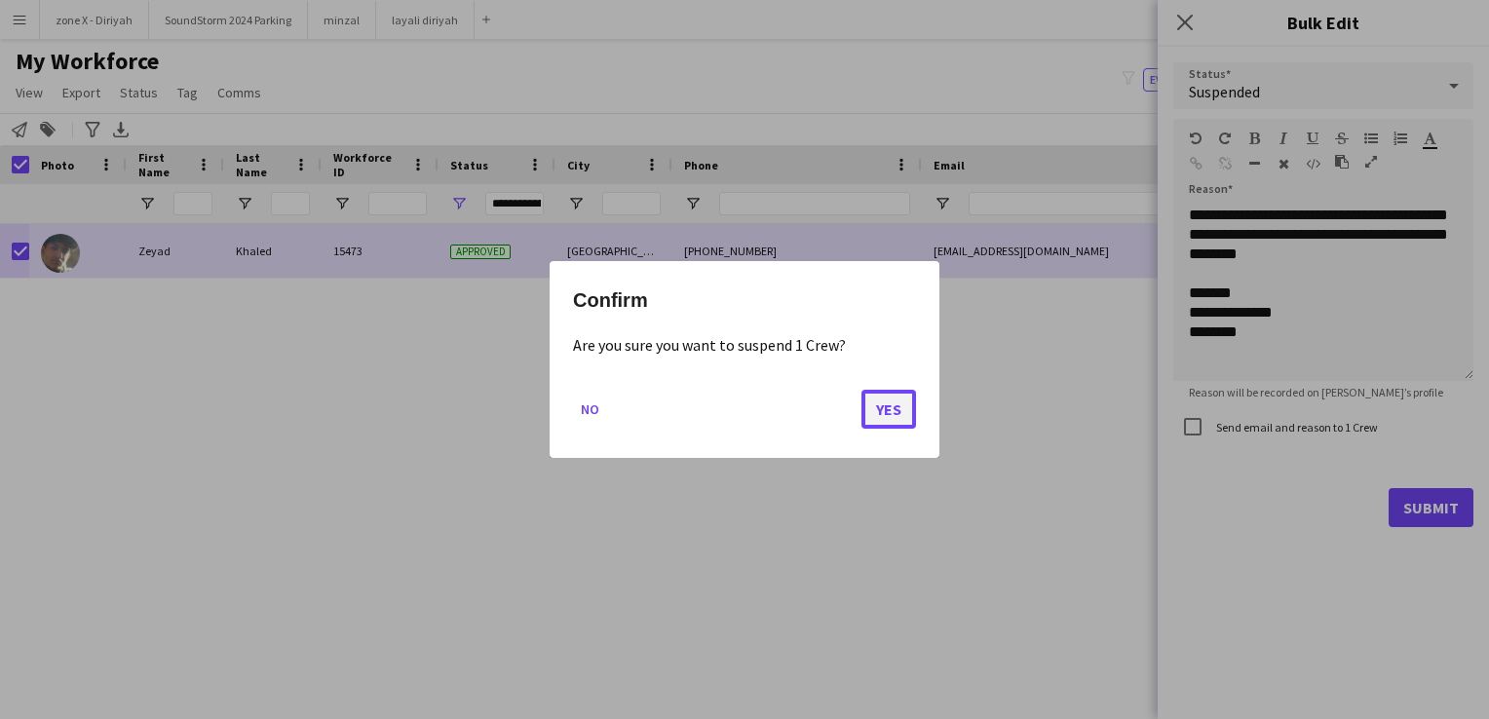
click at [893, 413] on button "Yes" at bounding box center [888, 409] width 55 height 39
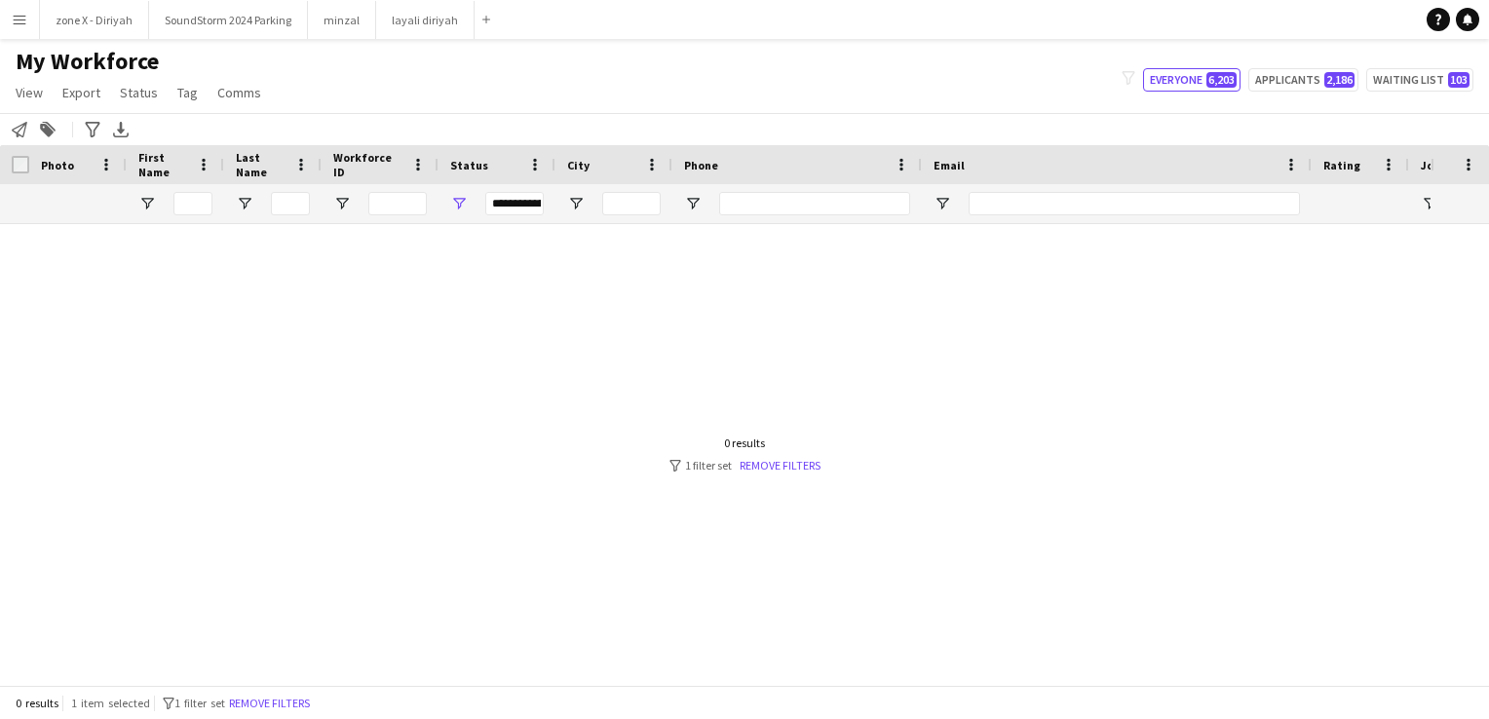
click at [511, 201] on div "**********" at bounding box center [514, 203] width 58 height 23
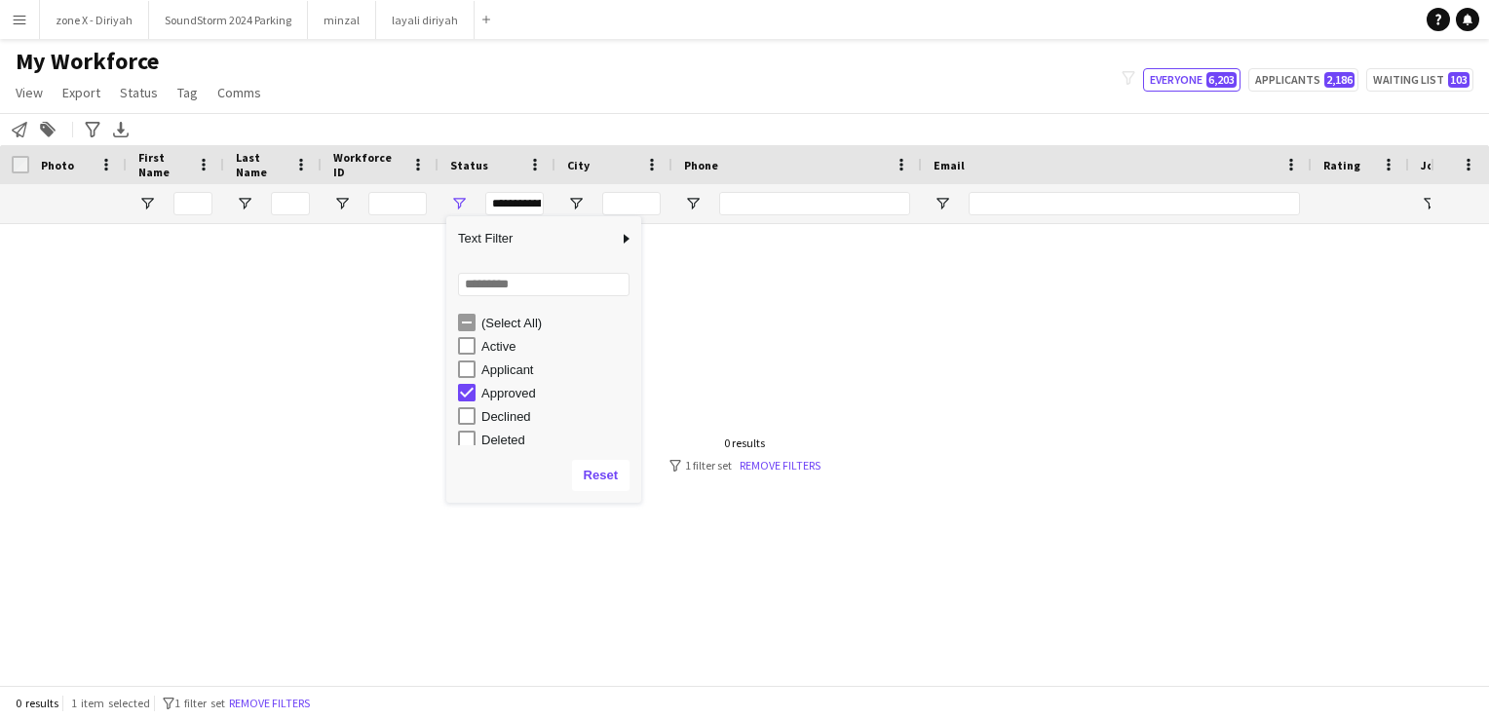
click at [493, 415] on div "Declined" at bounding box center [558, 416] width 154 height 15
click at [495, 393] on div "Approved" at bounding box center [558, 393] width 154 height 15
click at [495, 393] on div "In progress" at bounding box center [558, 387] width 154 height 15
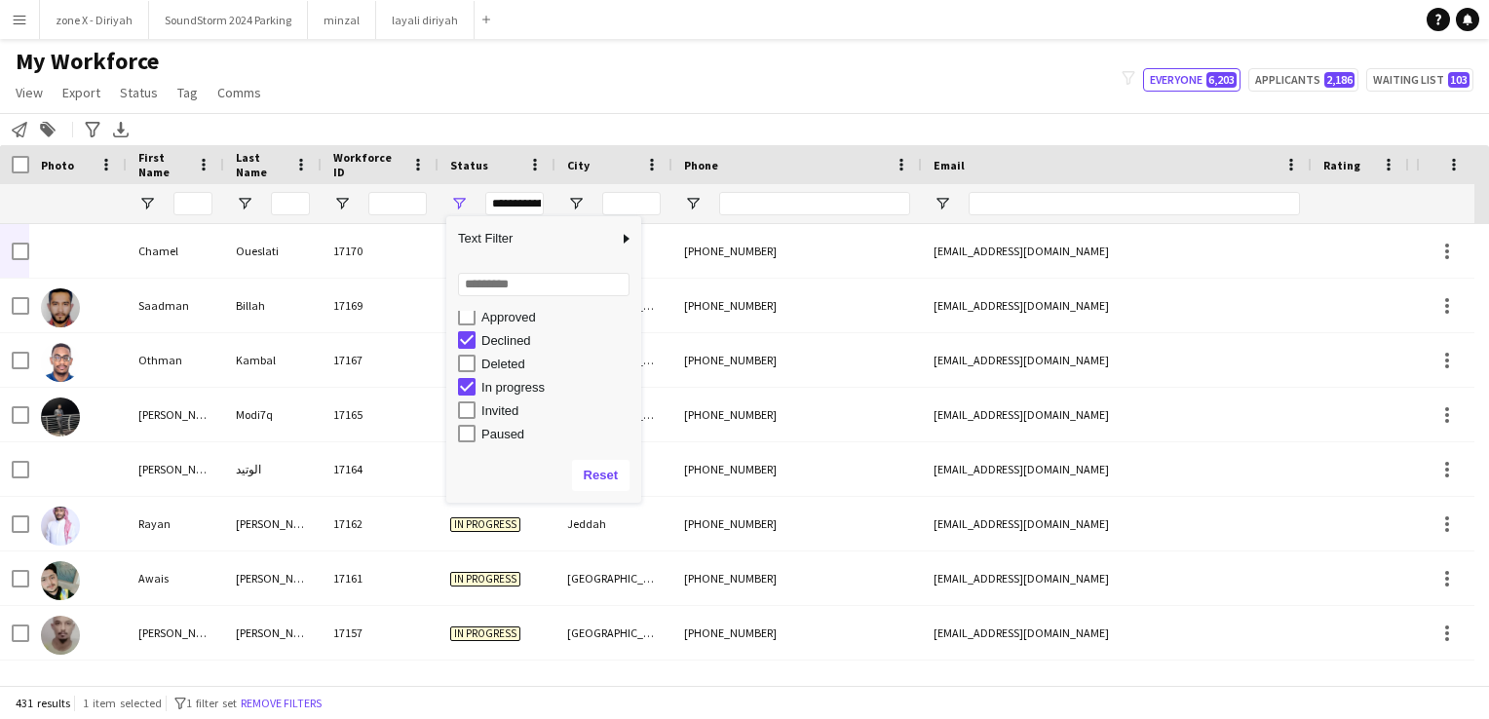
click at [497, 388] on div "In progress" at bounding box center [558, 387] width 154 height 15
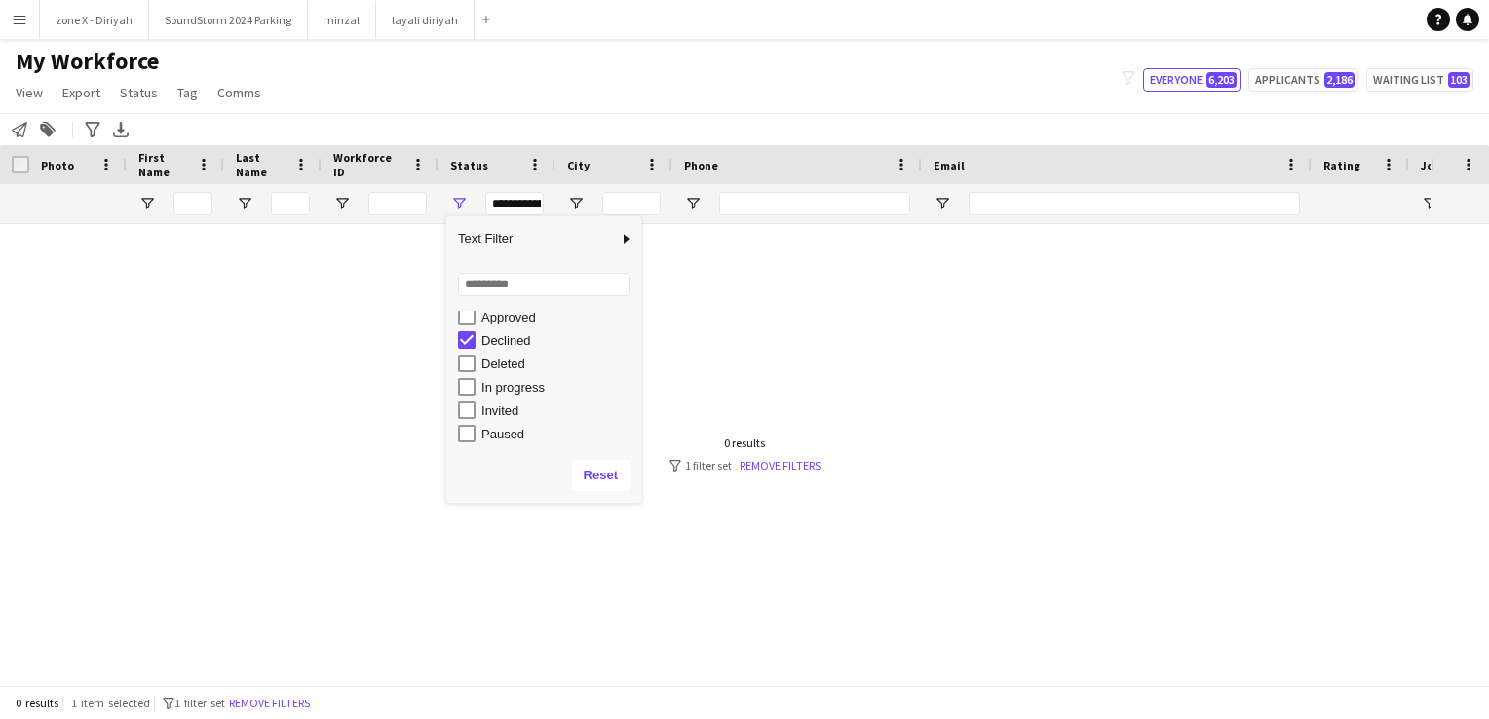
click at [497, 410] on div "Invited" at bounding box center [558, 410] width 154 height 15
click at [497, 433] on div "Paused" at bounding box center [558, 434] width 154 height 15
click at [502, 437] on div "Waiting list" at bounding box center [558, 435] width 154 height 15
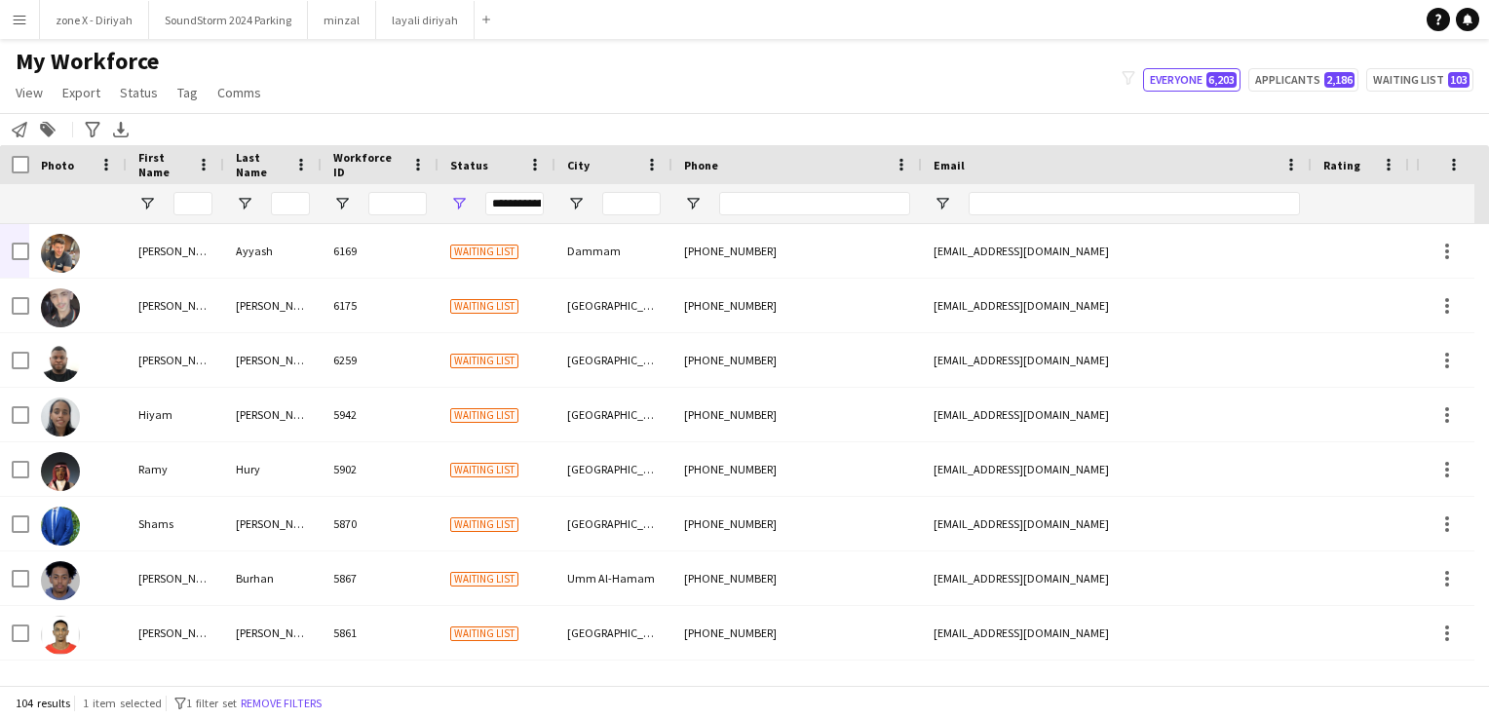
click at [569, 103] on div "My Workforce View Views Default view Bank Details IDs/Email New view Update vie…" at bounding box center [744, 80] width 1489 height 66
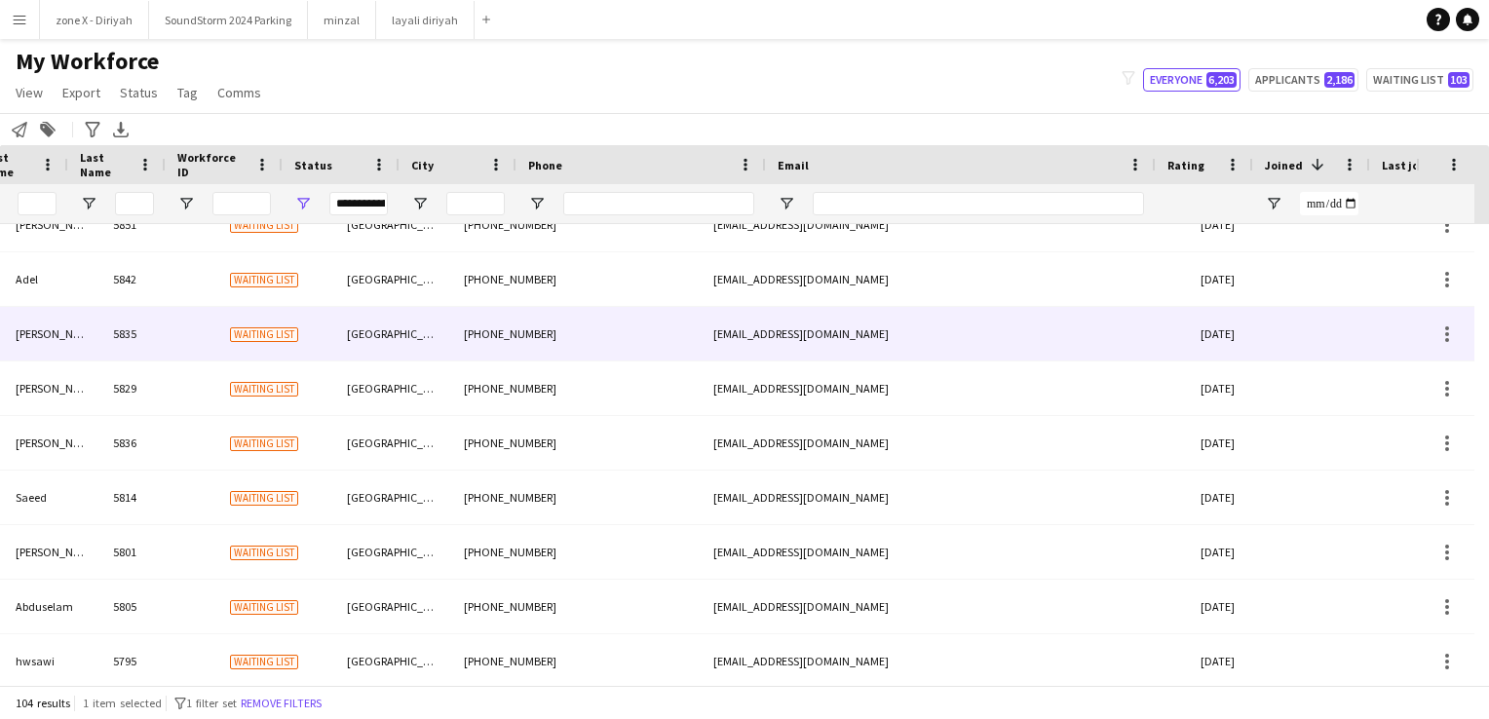
scroll to position [0, 220]
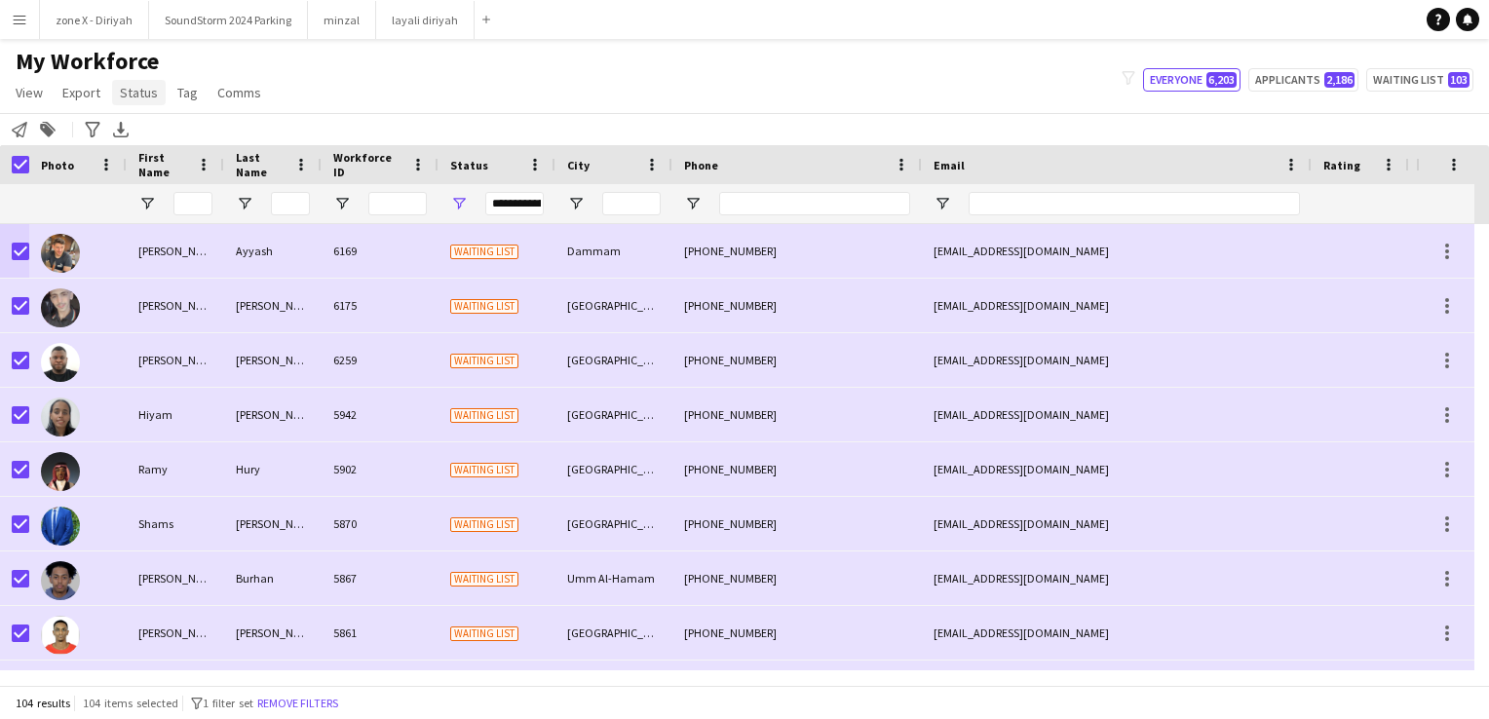
click at [128, 95] on span "Status" at bounding box center [139, 93] width 38 height 18
click at [151, 150] on link "Edit" at bounding box center [180, 134] width 136 height 41
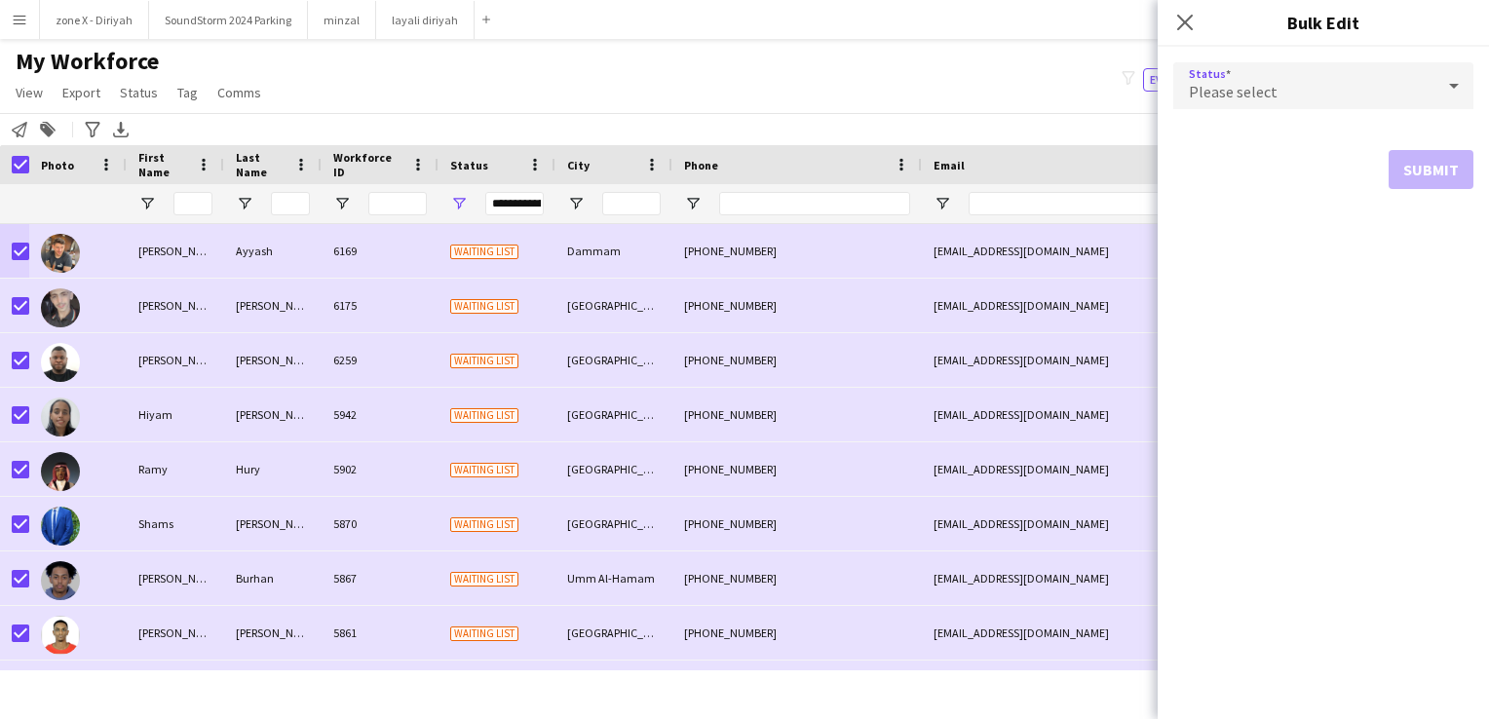
click at [1430, 83] on div "Please select" at bounding box center [1303, 85] width 261 height 47
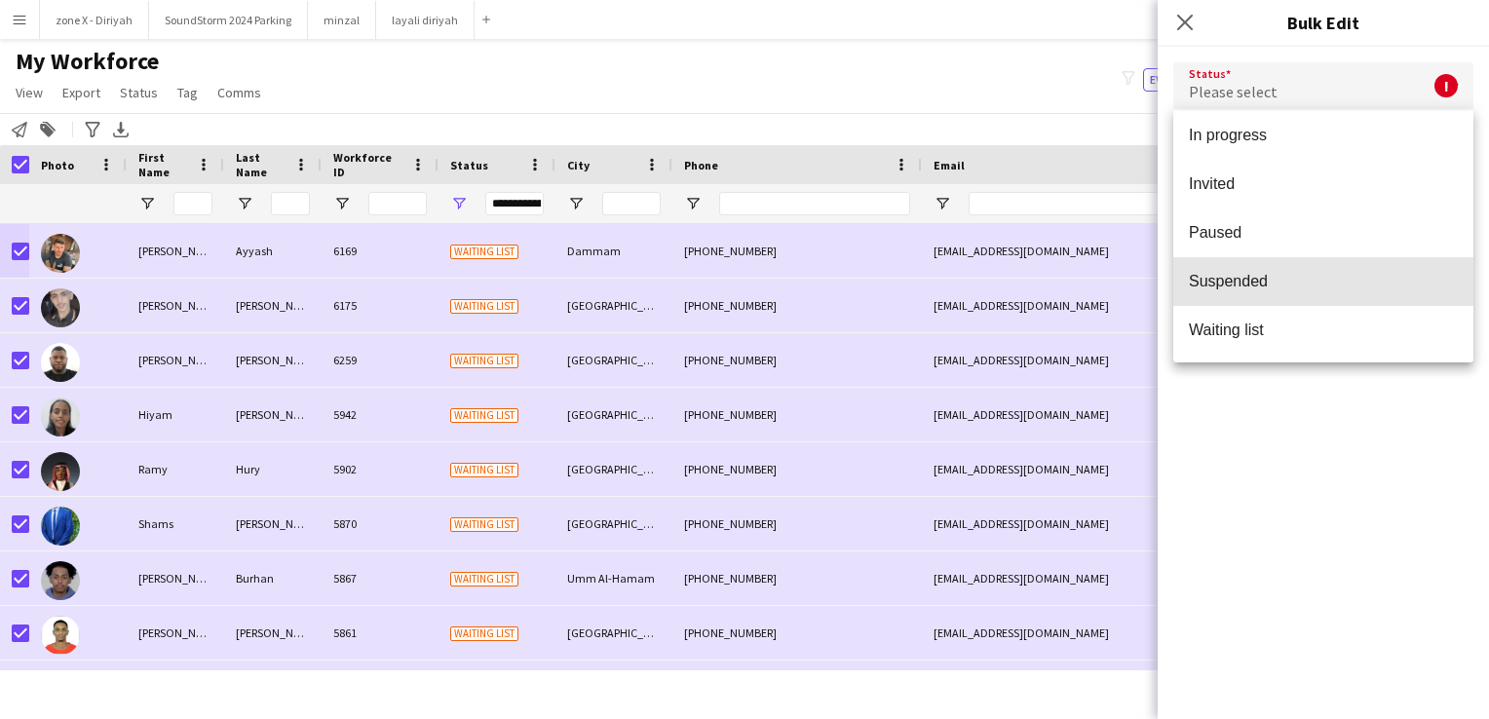
click at [1356, 280] on span "Suspended" at bounding box center [1323, 281] width 269 height 19
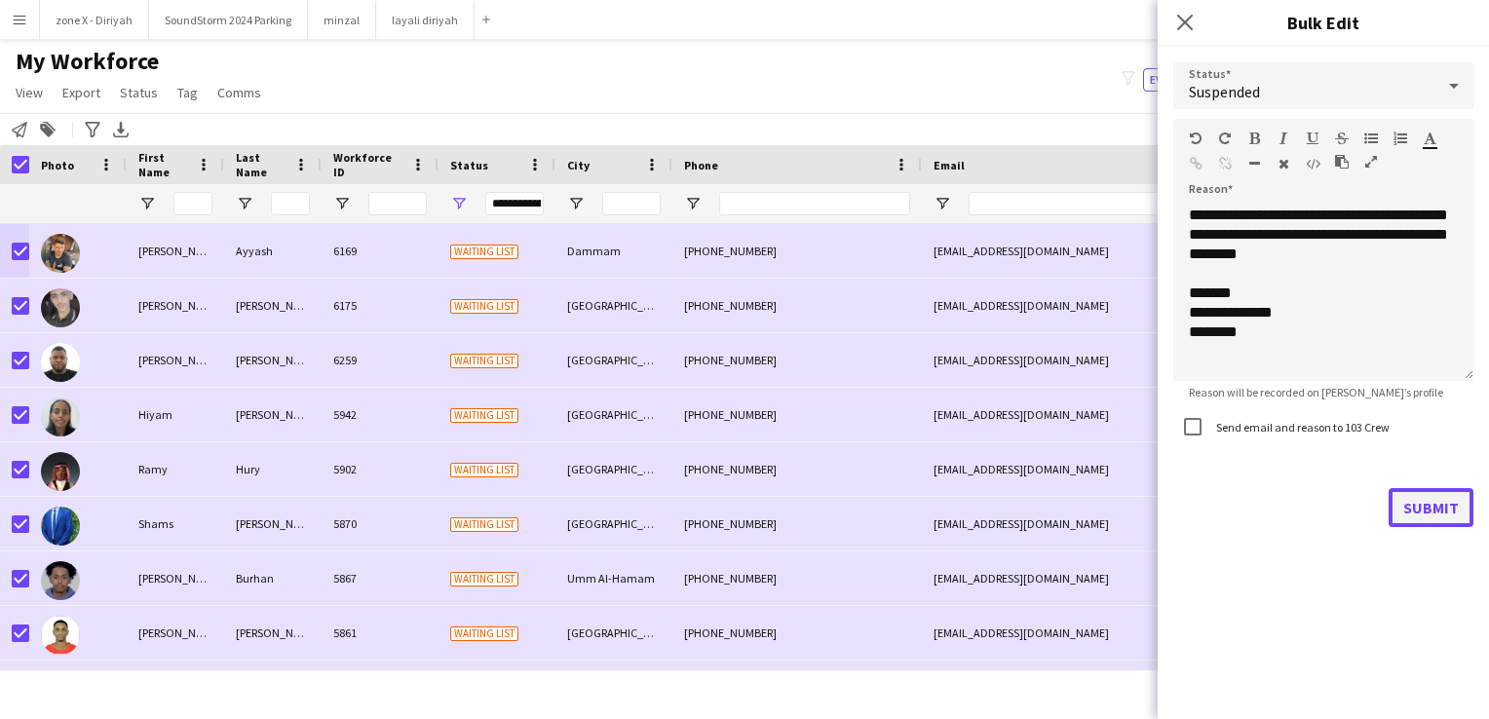
click at [1418, 511] on button "Submit" at bounding box center [1430, 507] width 85 height 39
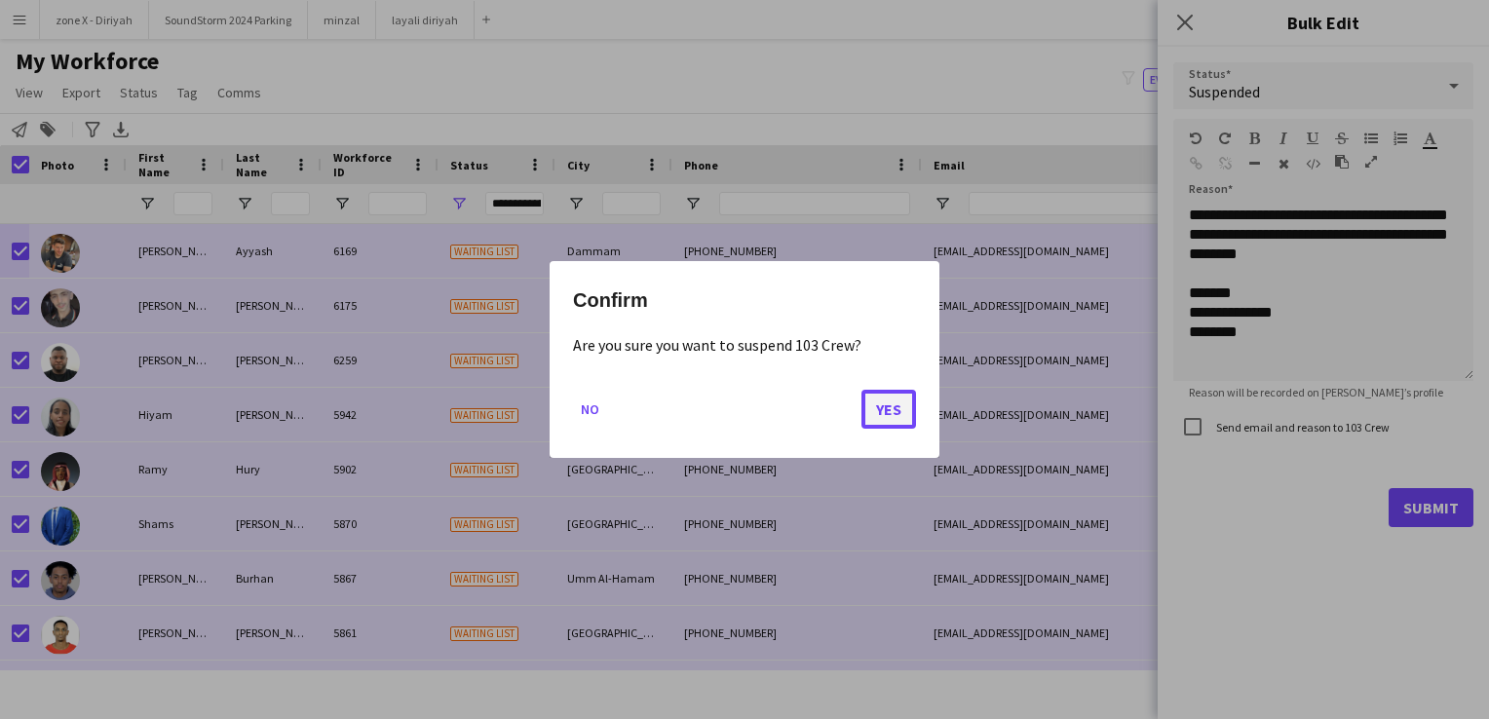
click at [887, 414] on button "Yes" at bounding box center [888, 409] width 55 height 39
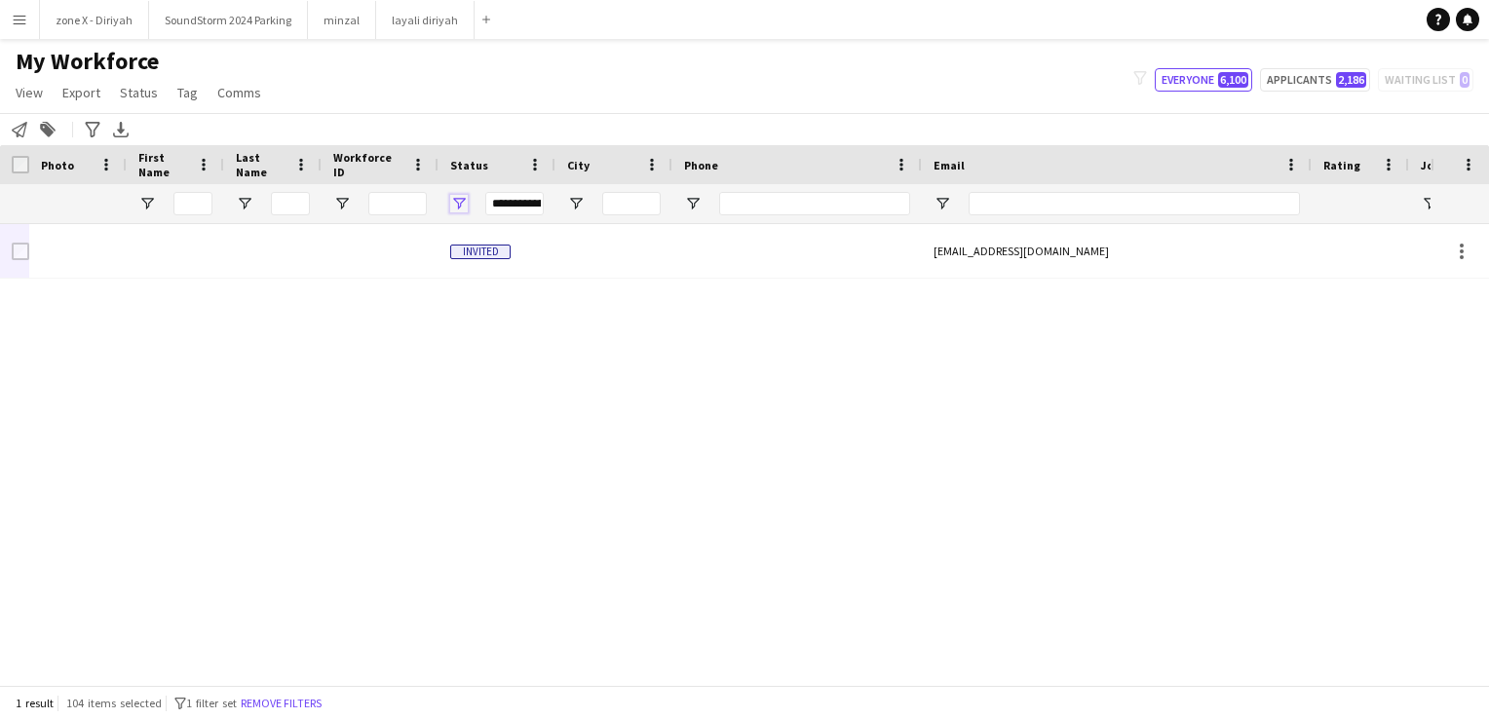
click at [456, 205] on span "Open Filter Menu" at bounding box center [459, 204] width 18 height 18
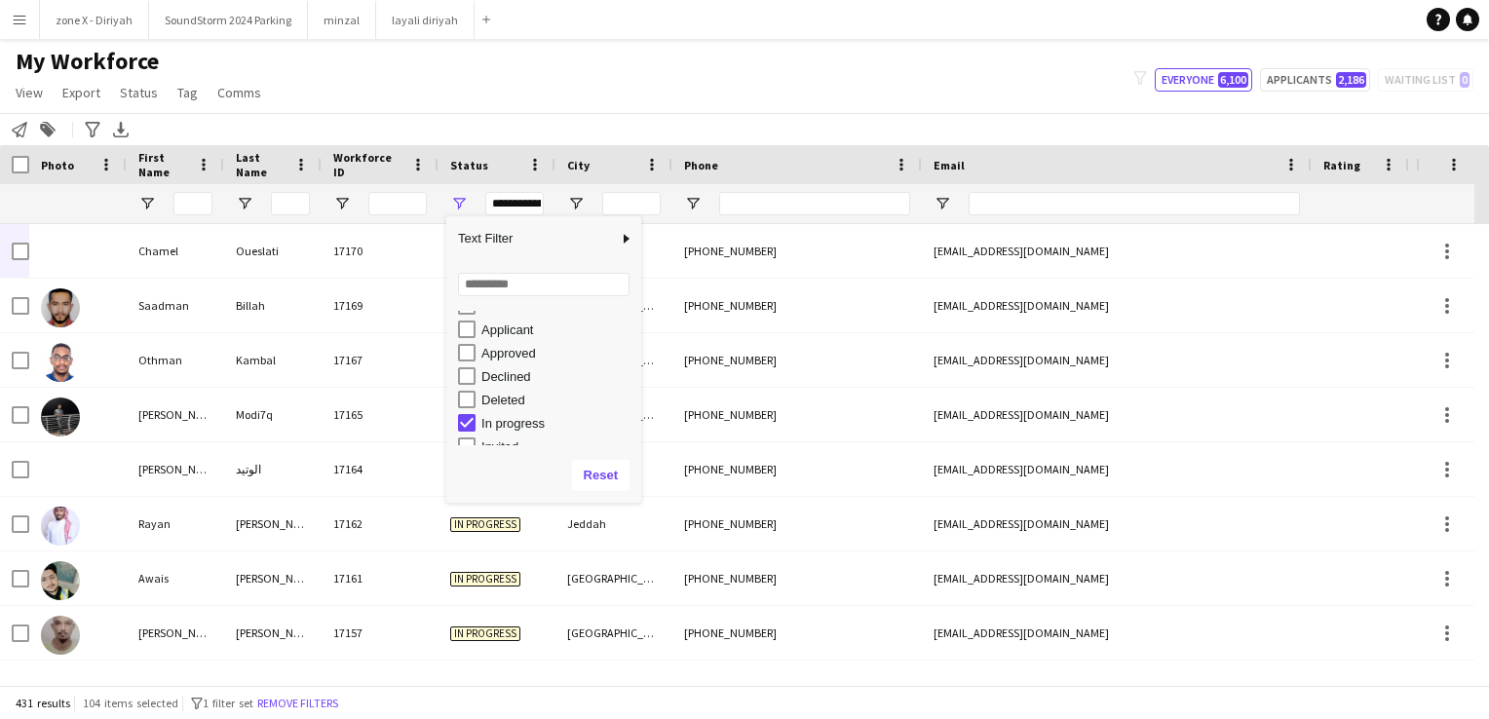
scroll to position [27, 0]
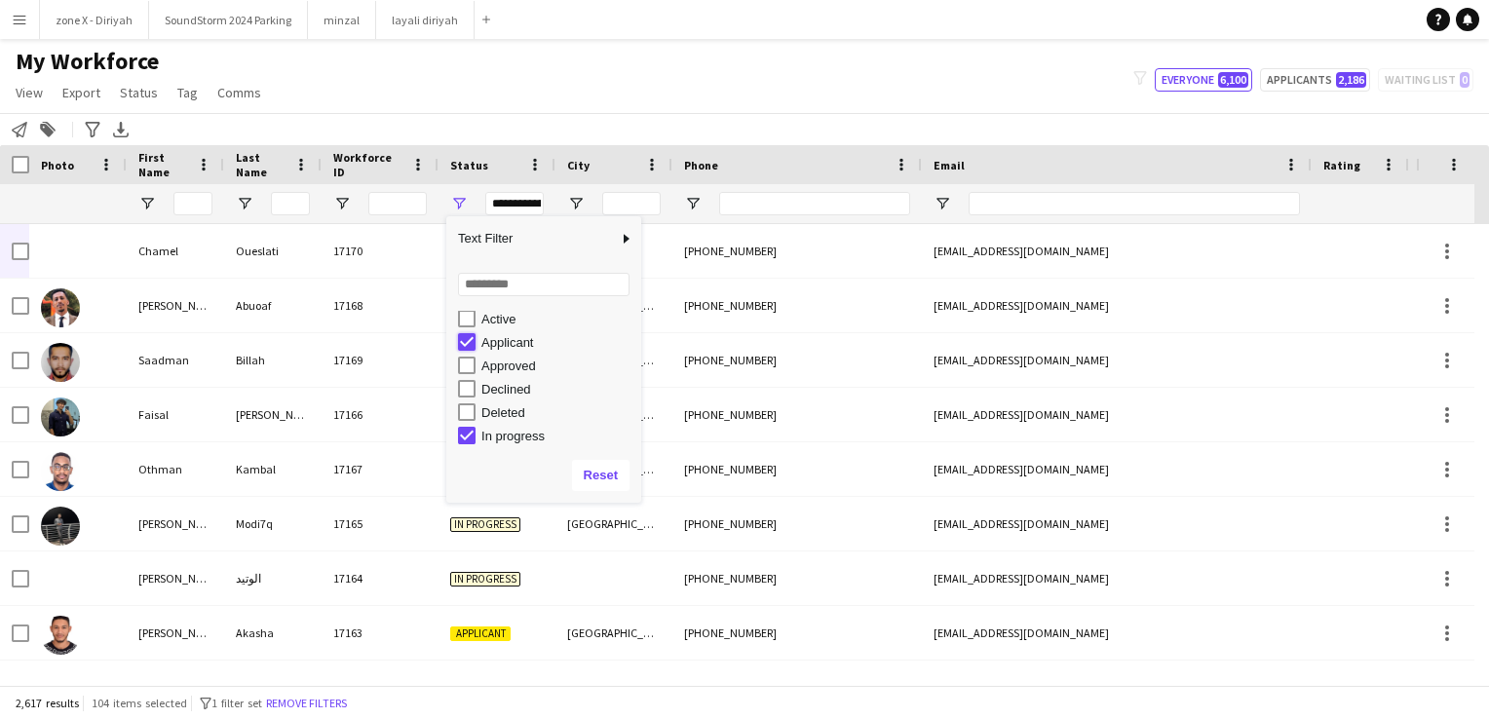
type input "**********"
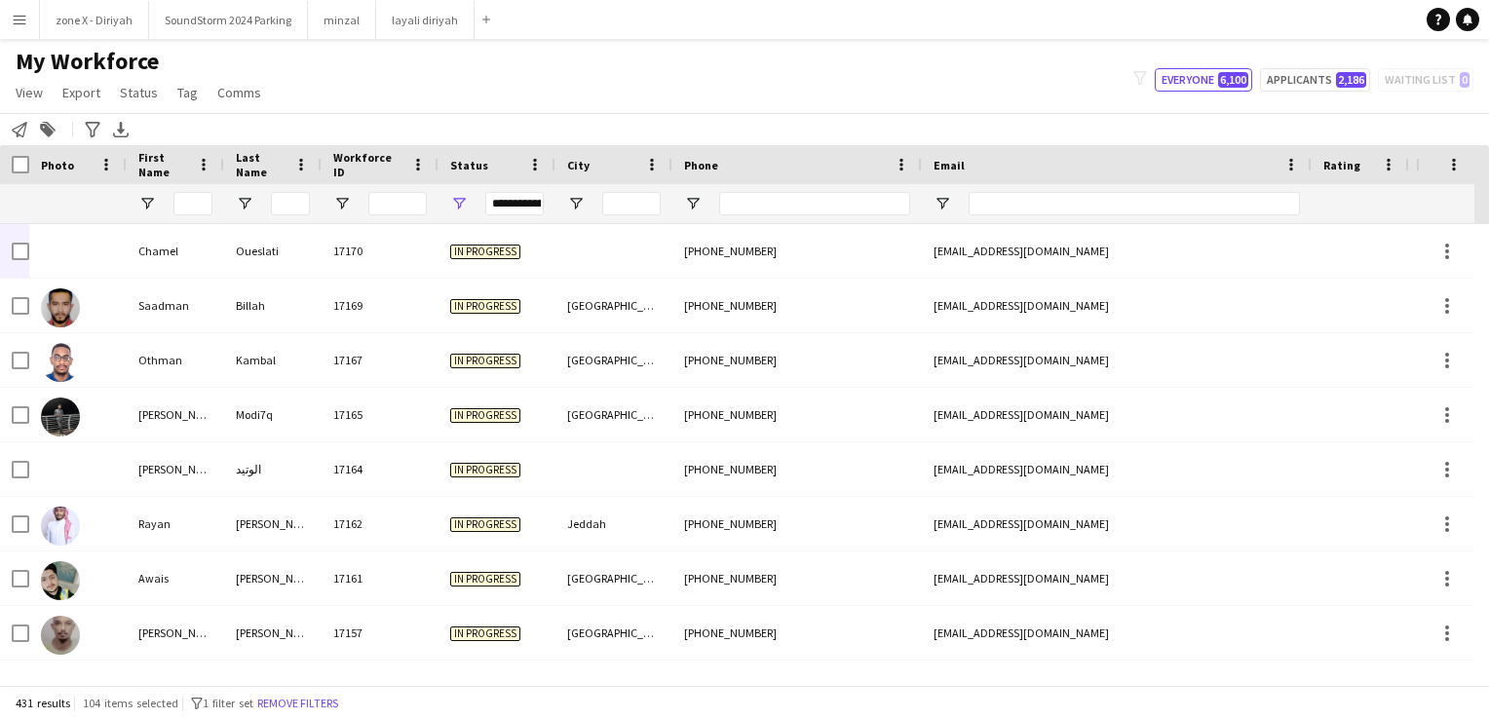
click at [779, 60] on div "My Workforce View Views Default view Bank Details IDs/Email New view Update vie…" at bounding box center [744, 80] width 1489 height 66
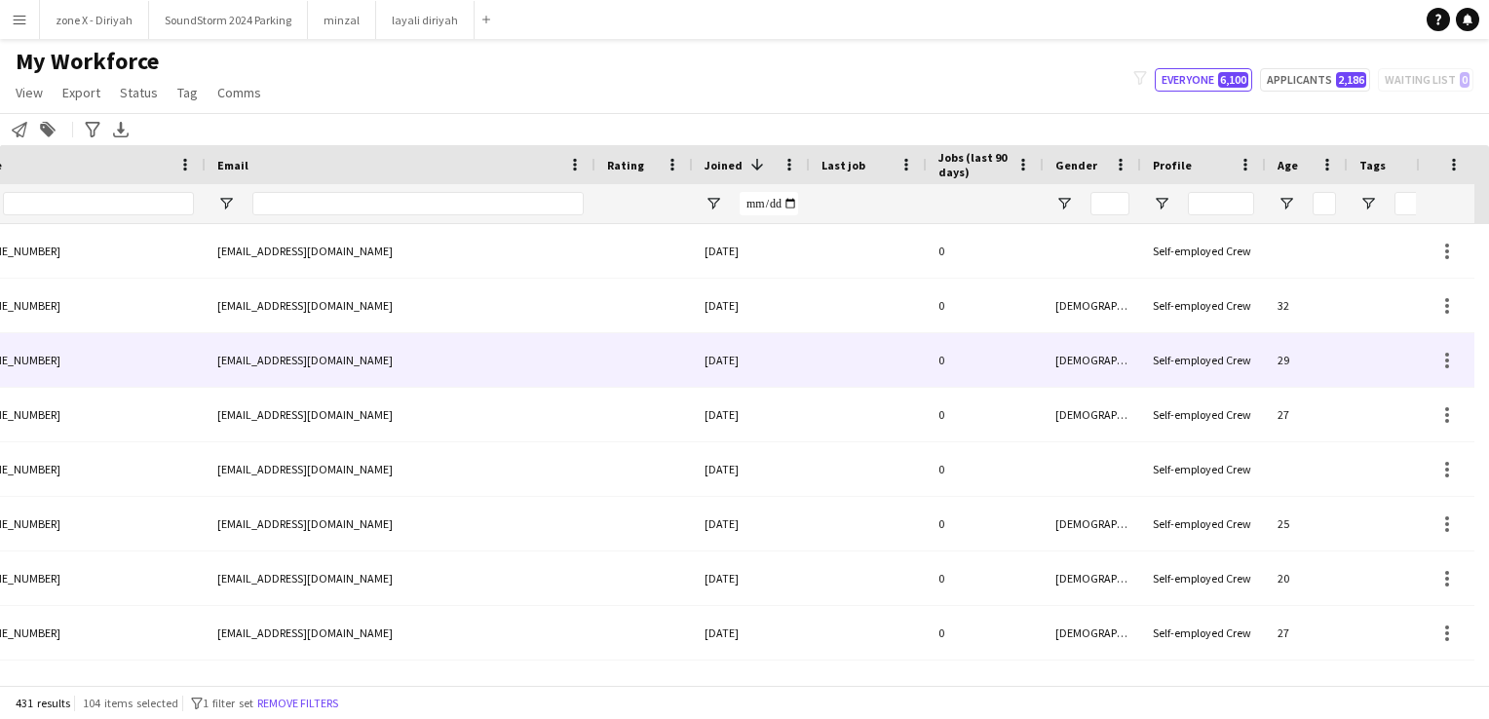
scroll to position [0, 744]
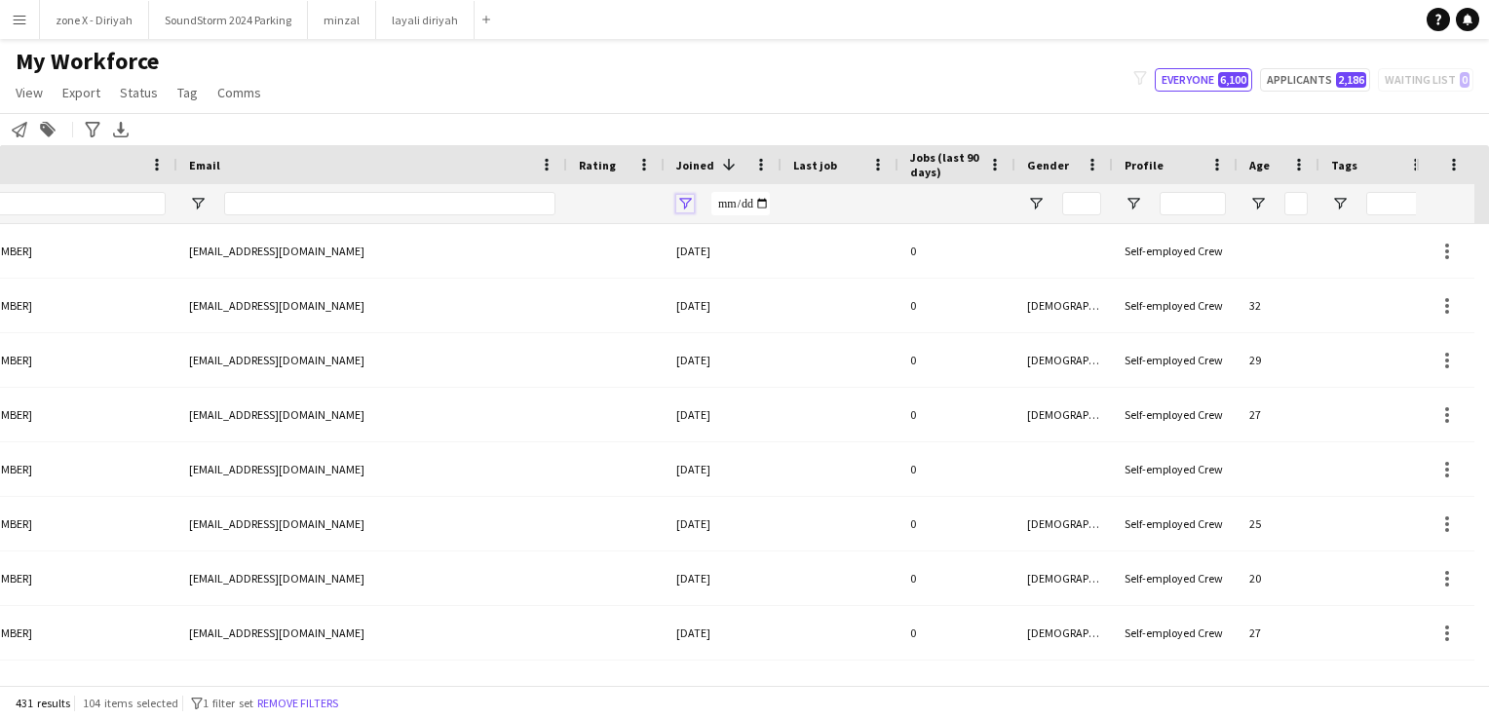
click at [688, 201] on span "Open Filter Menu" at bounding box center [685, 204] width 18 height 18
click at [627, 210] on div at bounding box center [616, 203] width 74 height 39
click at [692, 165] on span "Joined" at bounding box center [695, 165] width 38 height 15
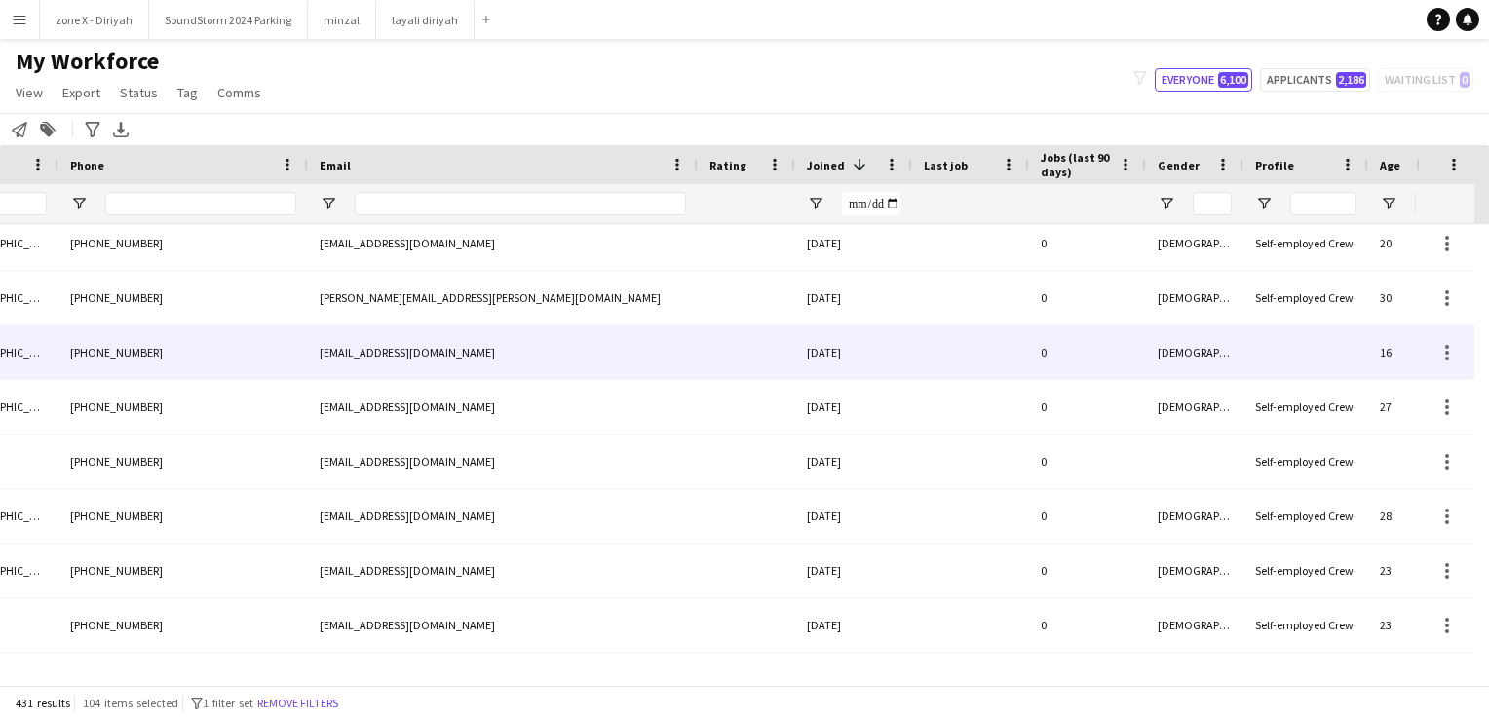
scroll to position [3094, 0]
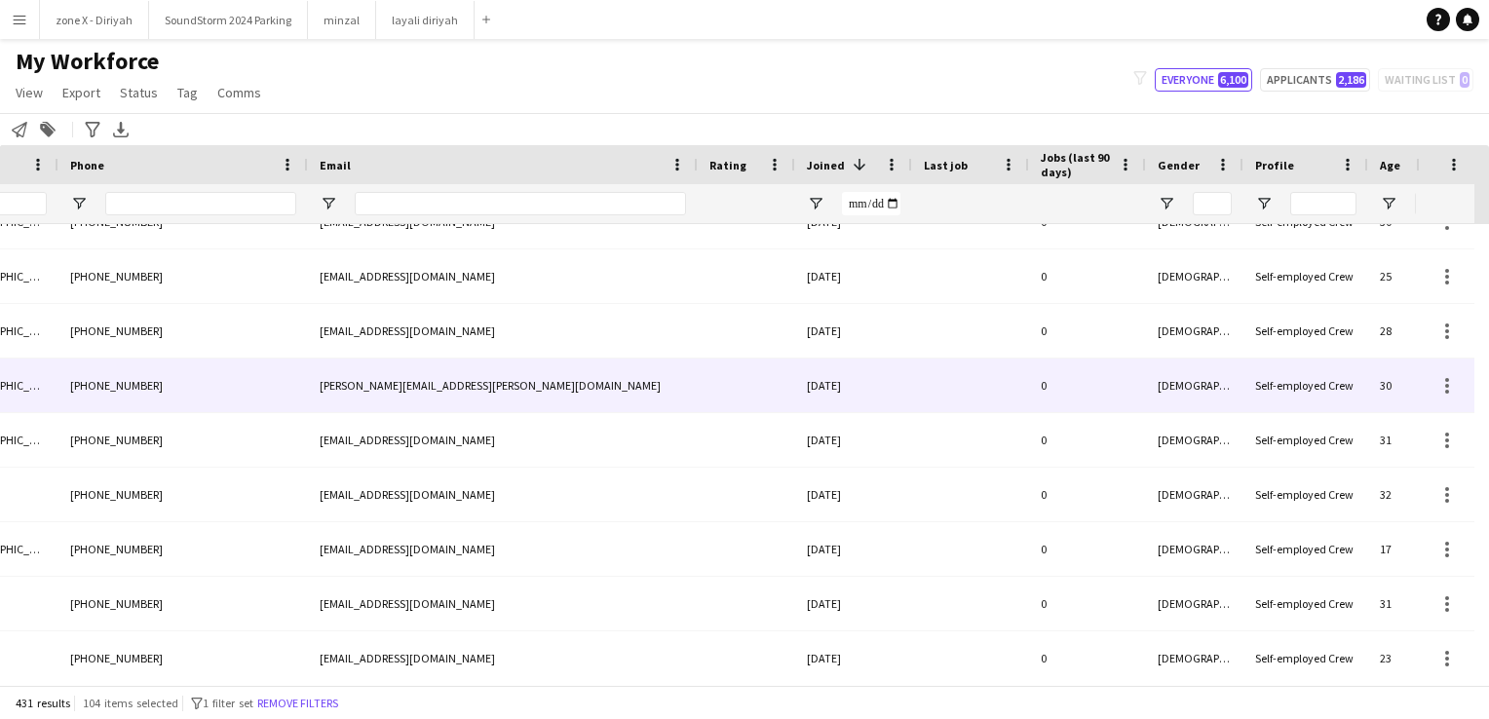
click at [929, 380] on div at bounding box center [970, 386] width 117 height 54
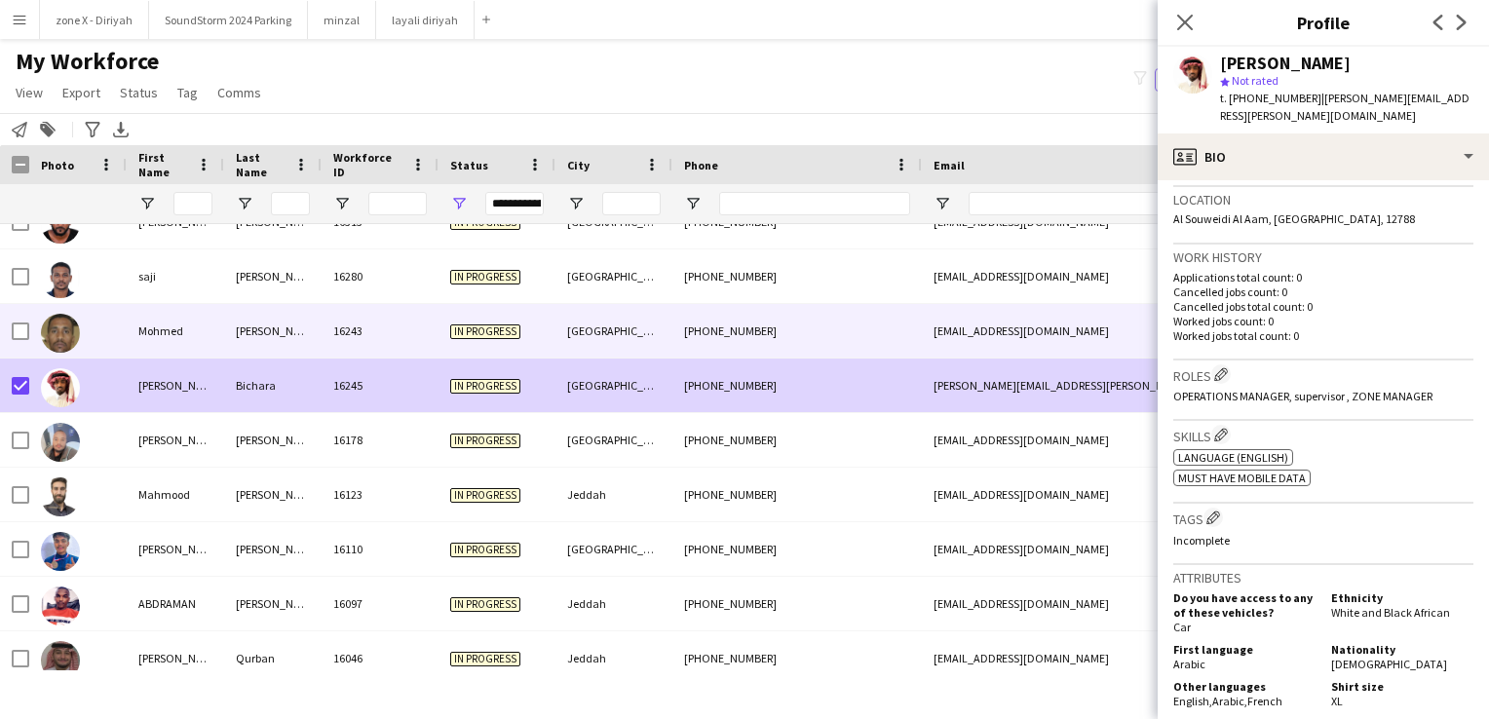
click at [1006, 330] on div "ahmedmalfateh04@gmail.com" at bounding box center [1117, 331] width 390 height 54
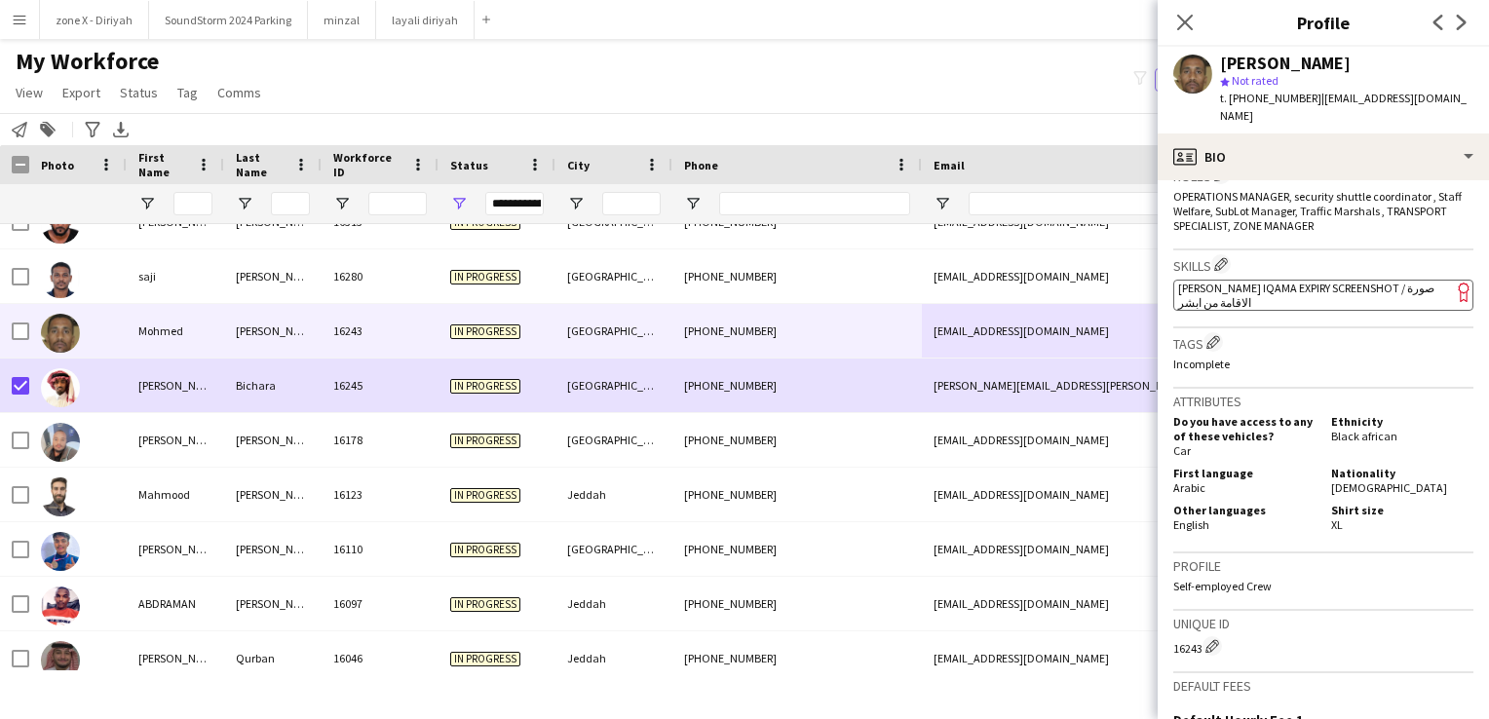
click at [1286, 280] on app-spec-pill "ok-circled2 background Layer 1 cross-circle-red background Layer 1 Absher Iqama…" at bounding box center [1323, 295] width 300 height 31
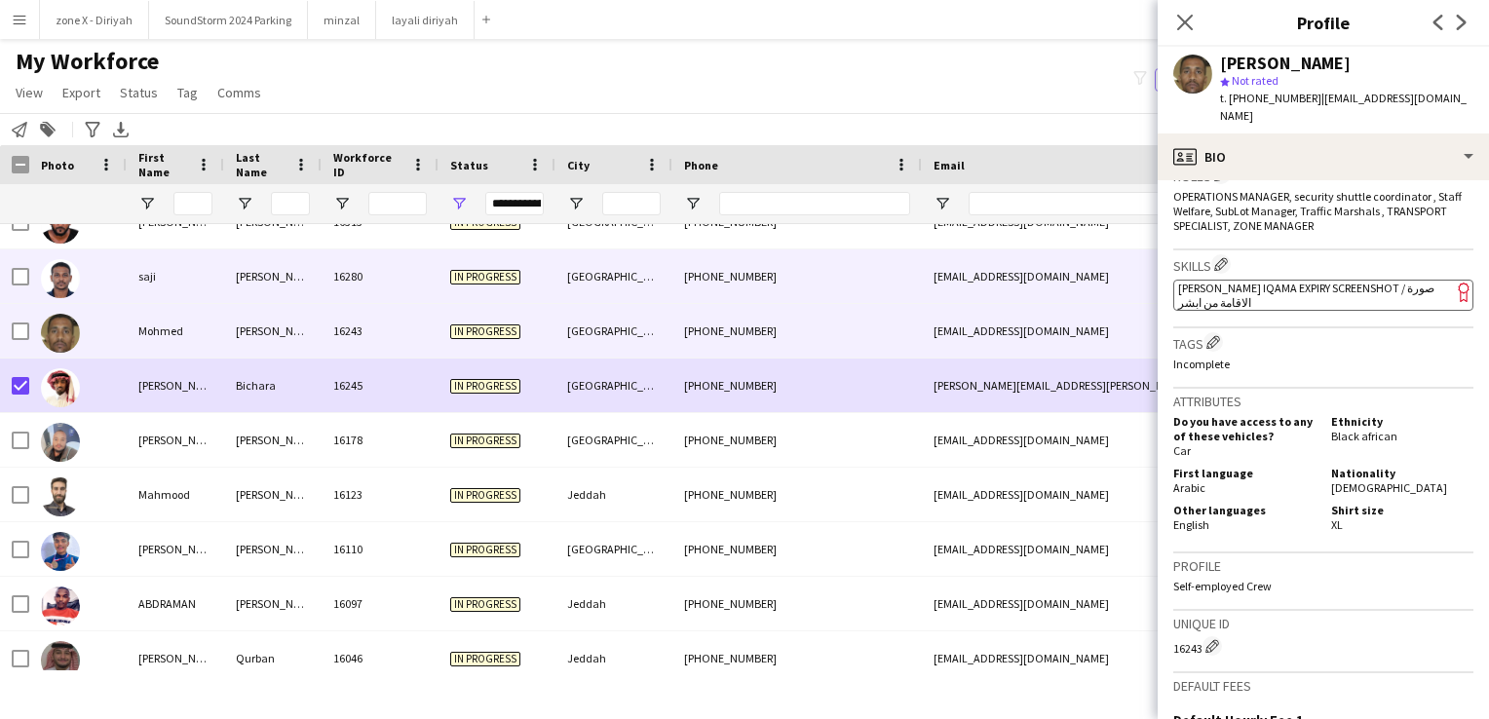
click at [983, 254] on div "s.a.g.e.200048@gmail.com" at bounding box center [1117, 276] width 390 height 54
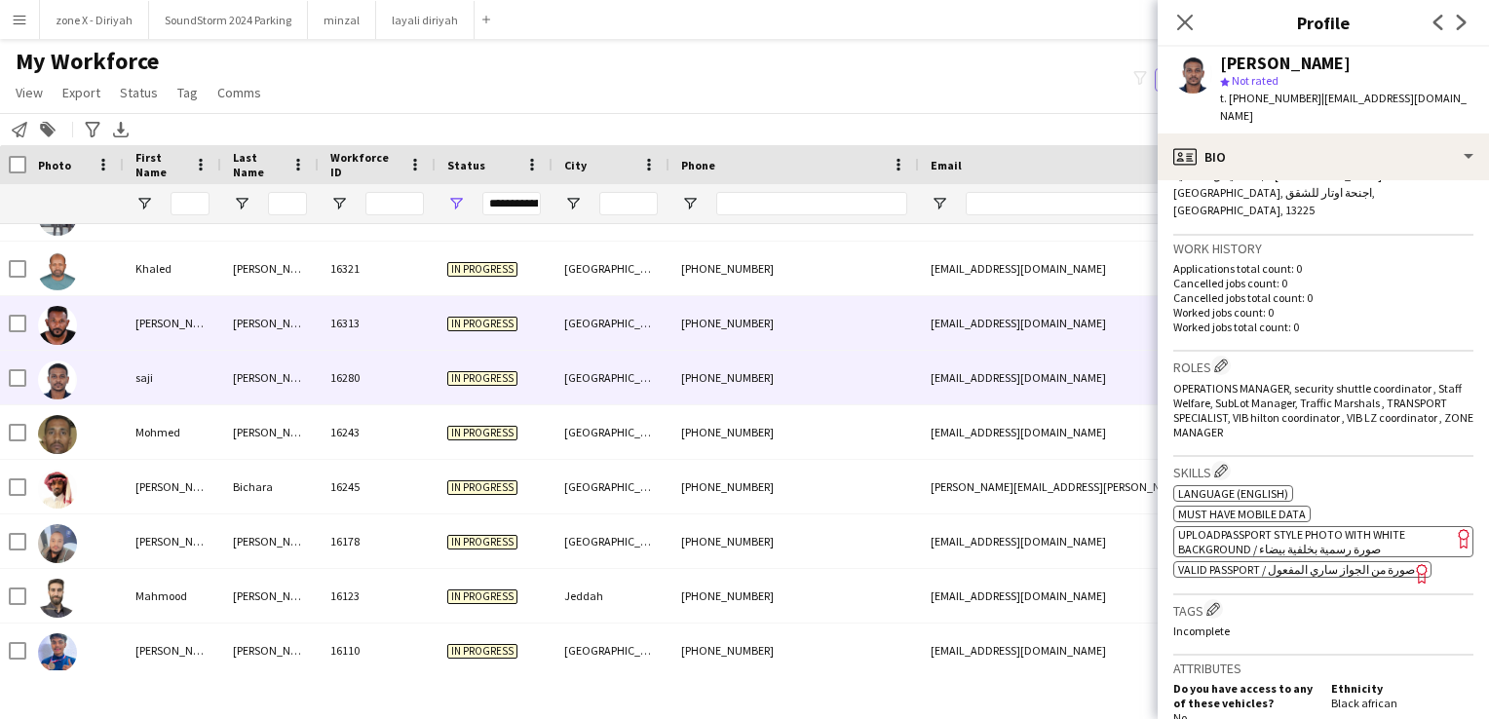
click at [636, 318] on div "[GEOGRAPHIC_DATA]" at bounding box center [610, 323] width 117 height 54
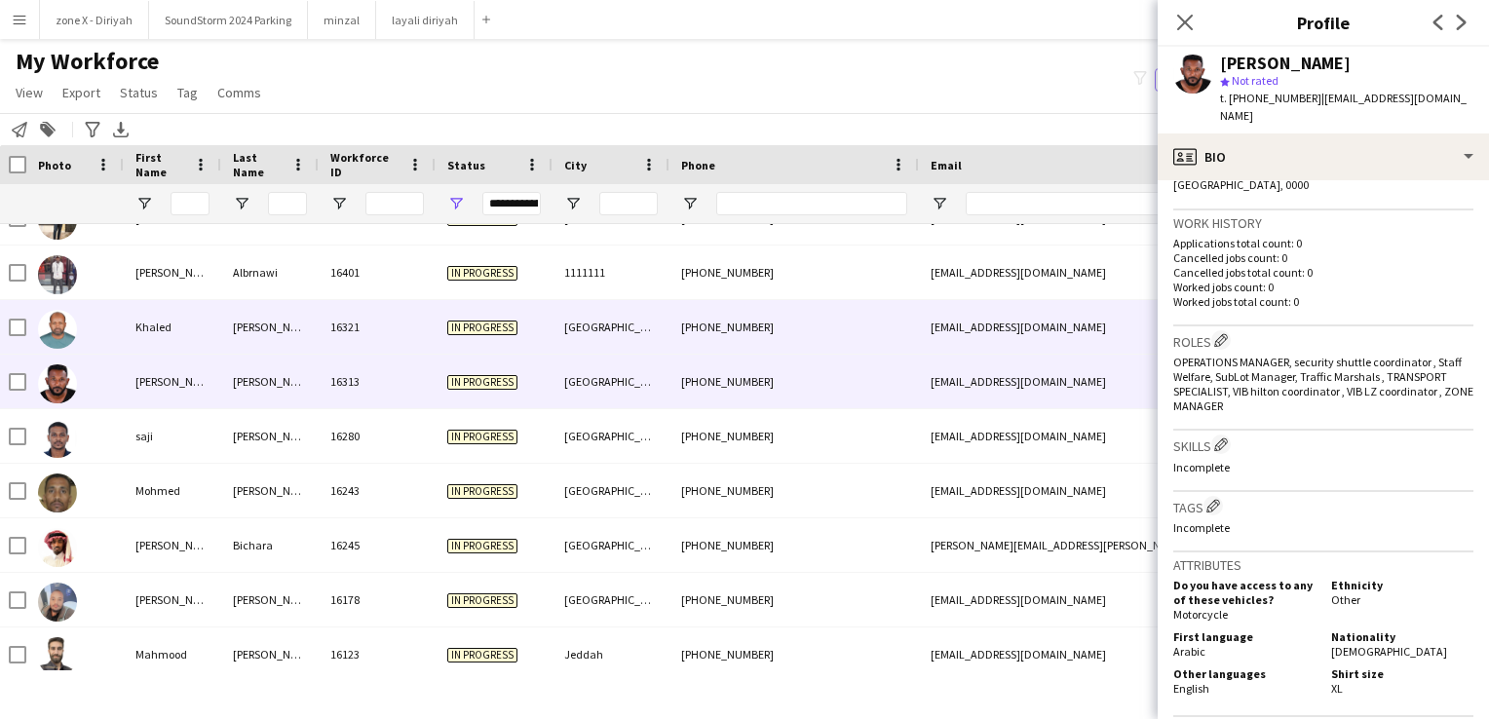
click at [1096, 321] on div "tentimes86@gmail.com" at bounding box center [1114, 327] width 390 height 54
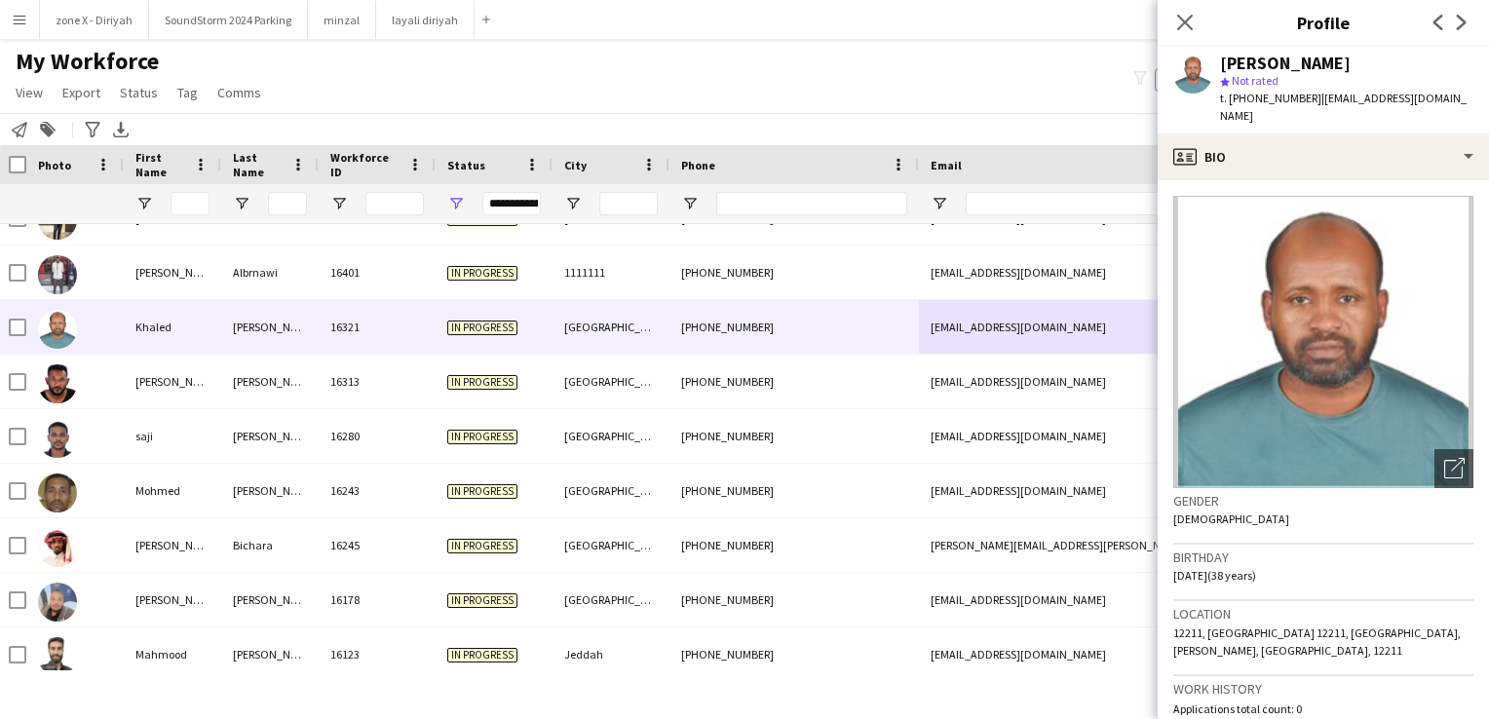
click at [1254, 413] on img at bounding box center [1323, 342] width 300 height 292
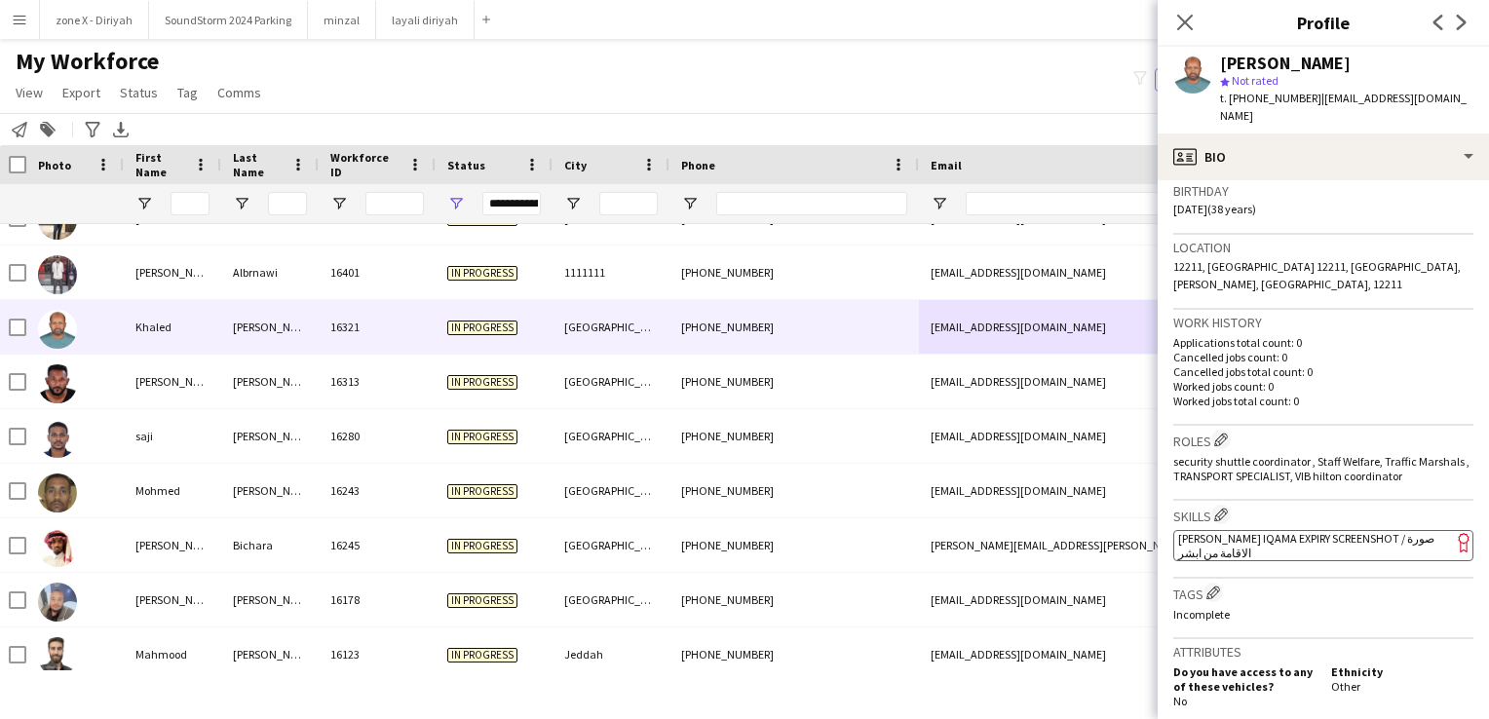
drag, startPoint x: 1254, startPoint y: 413, endPoint x: 1253, endPoint y: 511, distance: 97.4
click at [1253, 530] on app-spec-pill "ok-circled2 background Layer 1 cross-circle-red background Layer 1 Absher Iqama…" at bounding box center [1323, 545] width 300 height 31
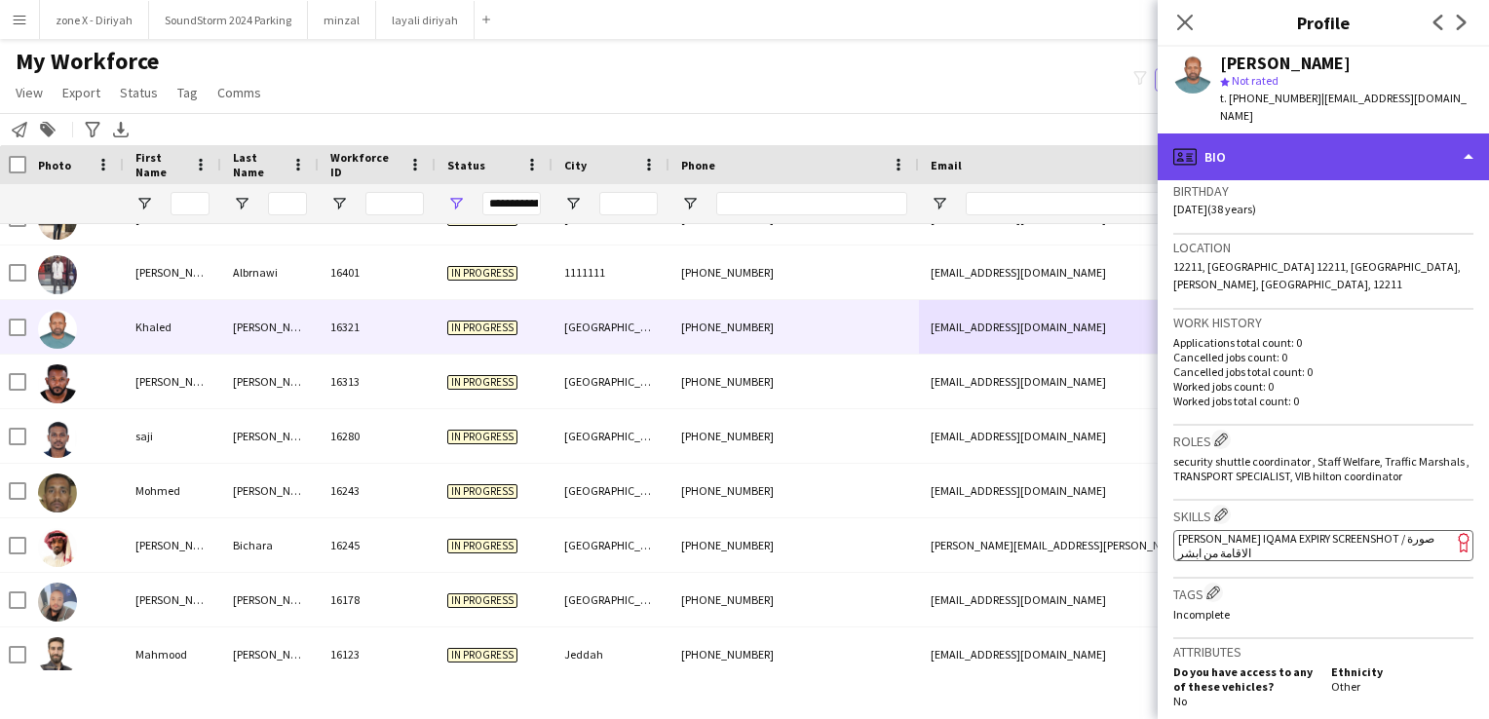
click at [1218, 141] on div "profile Bio" at bounding box center [1323, 156] width 331 height 47
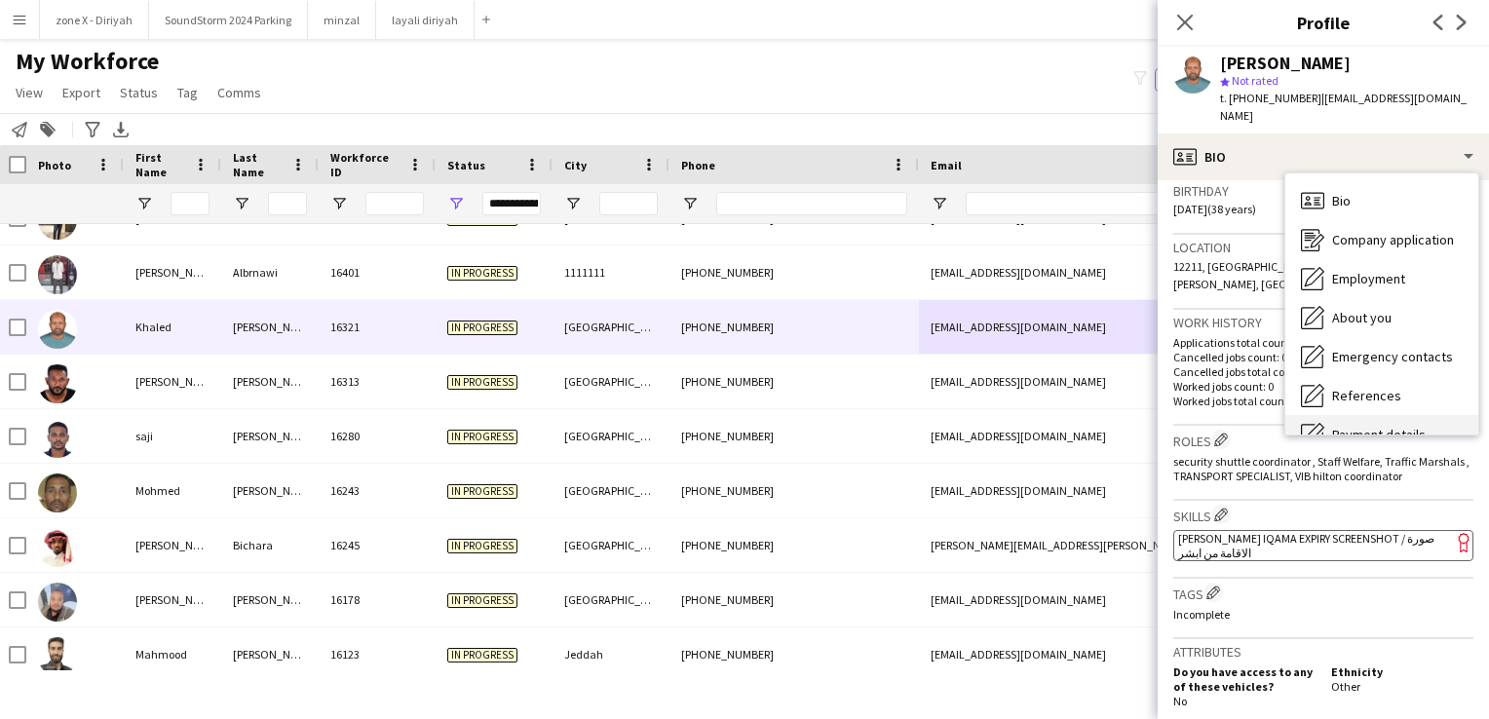
click at [1327, 415] on div "Payment details Payment details" at bounding box center [1381, 434] width 193 height 39
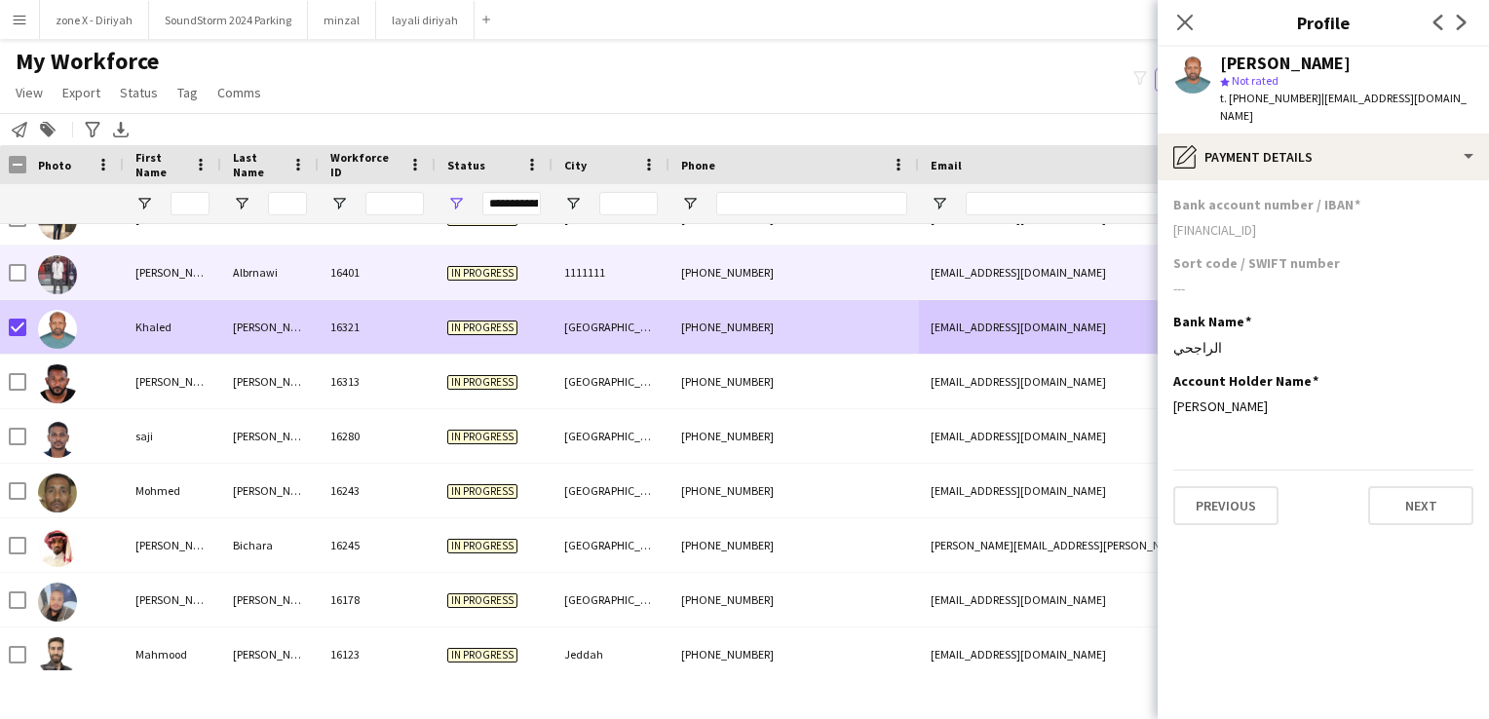
click at [679, 264] on div "+966544724571" at bounding box center [793, 273] width 249 height 54
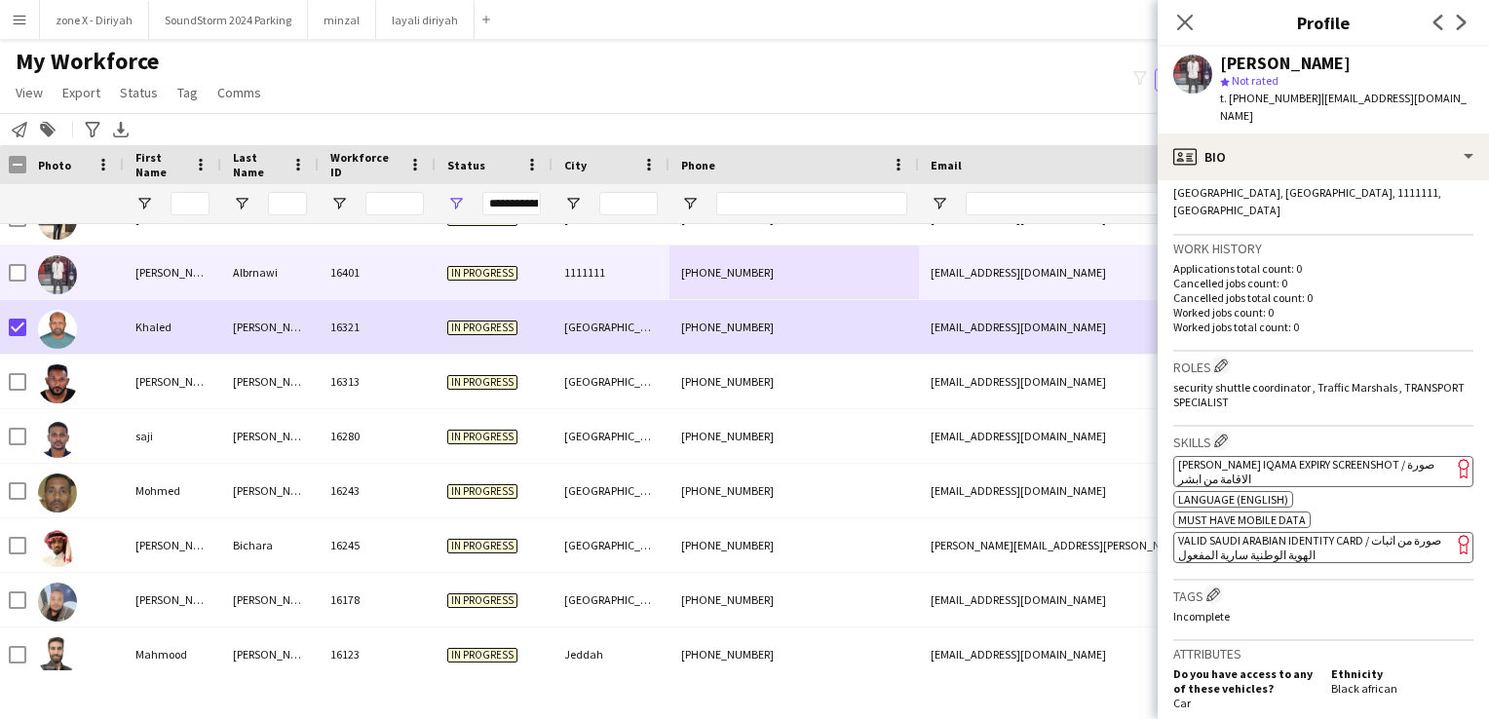
click at [1328, 457] on span "[PERSON_NAME] Iqama Expiry Screenshot / صورة الاقامة من ابشر" at bounding box center [1306, 471] width 256 height 29
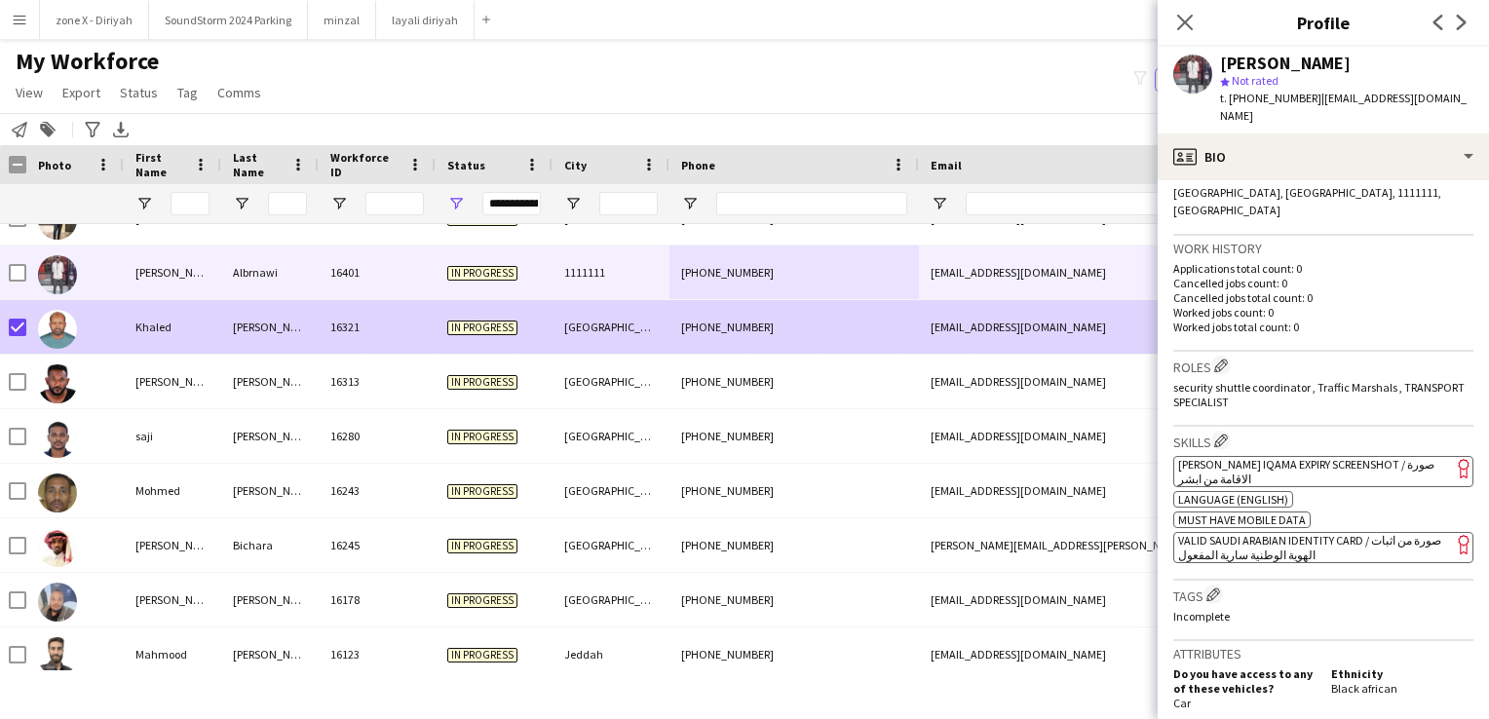
scroll to position [440, 0]
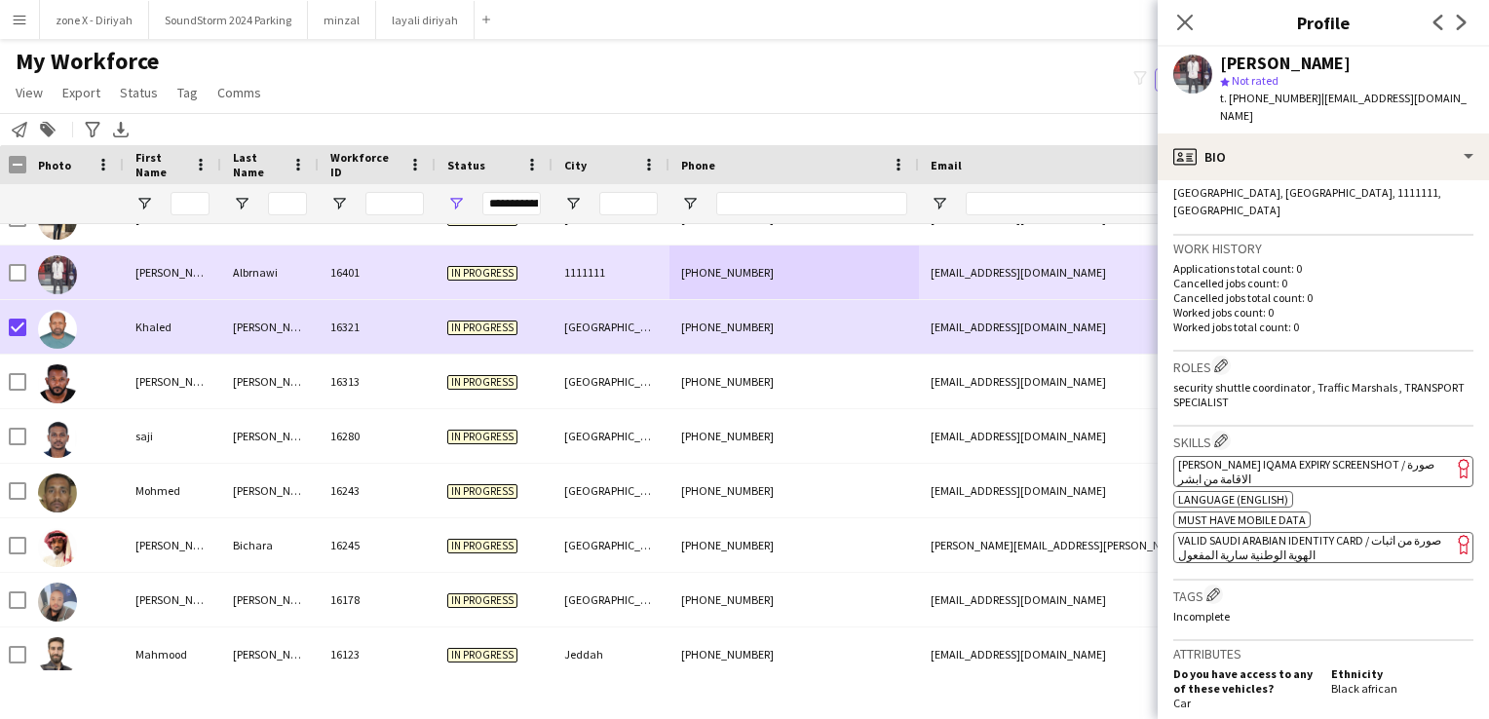
drag, startPoint x: 942, startPoint y: 283, endPoint x: 172, endPoint y: 347, distance: 772.4
click at [942, 283] on div "omeralbrnawi@gmail.com" at bounding box center [1114, 273] width 390 height 54
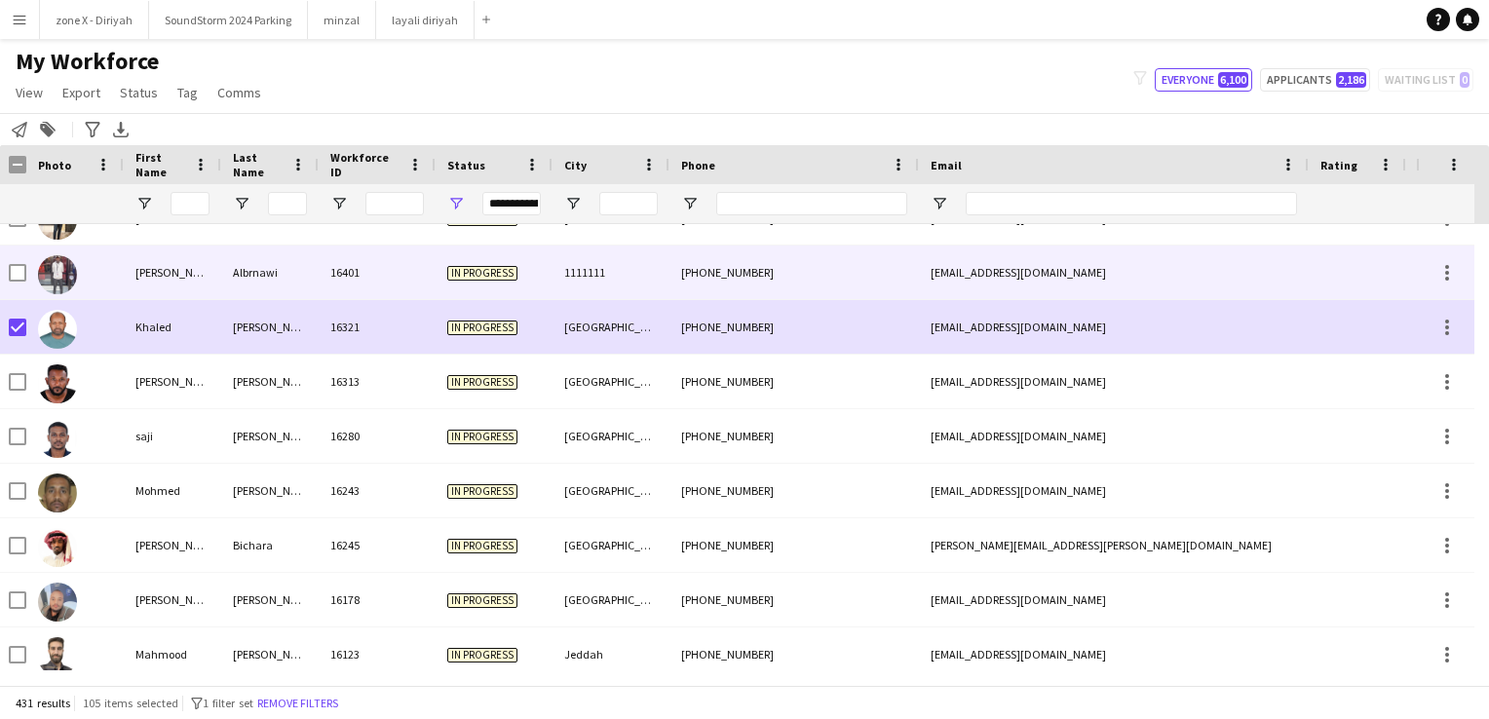
click at [678, 280] on div "+966544724571" at bounding box center [793, 273] width 249 height 54
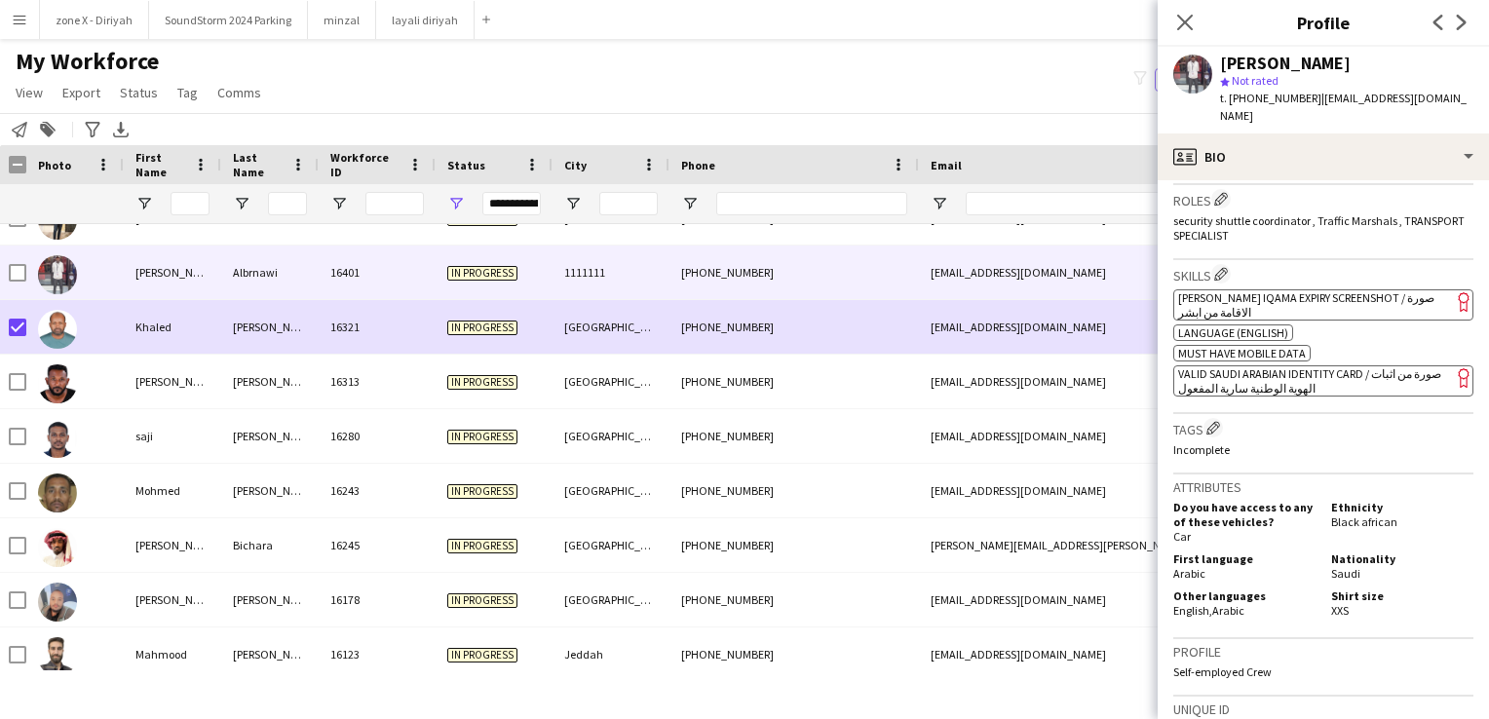
scroll to position [600, 0]
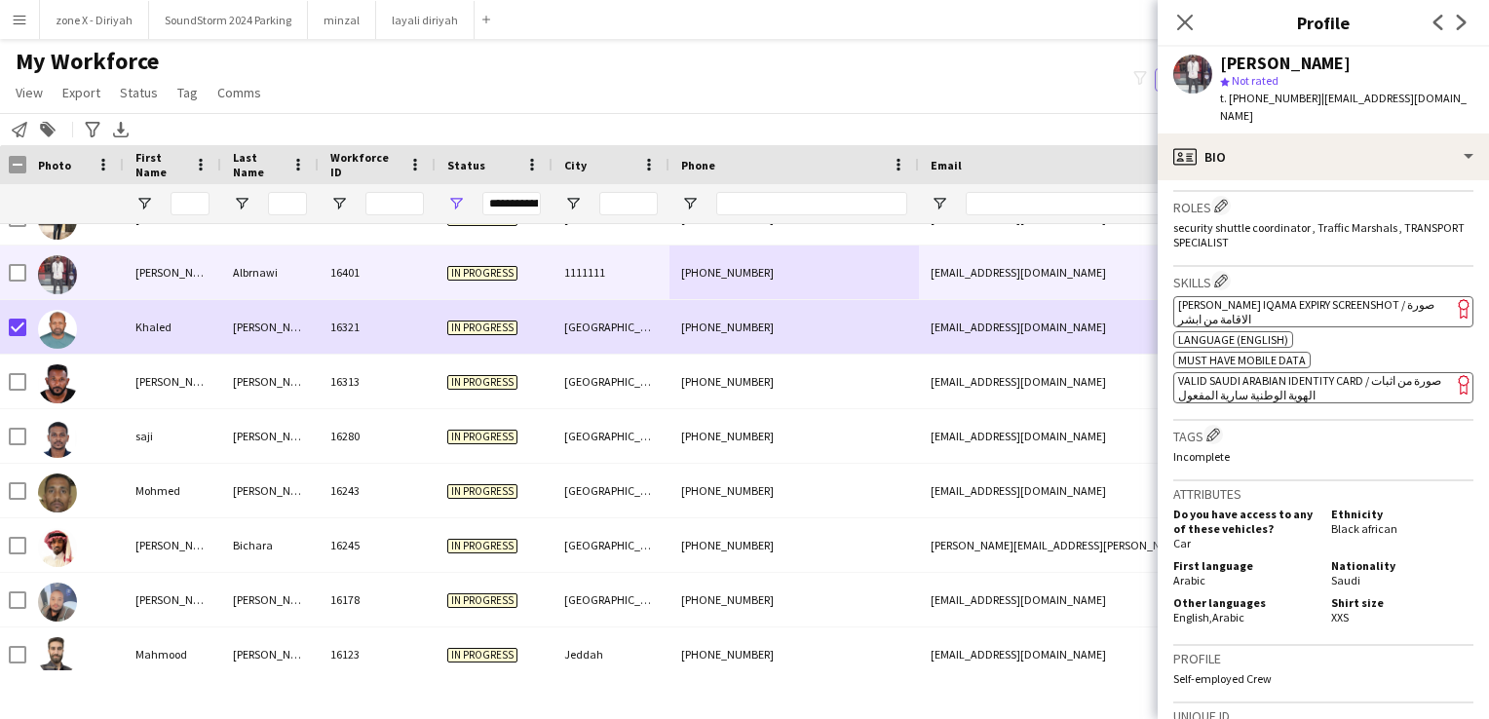
click at [1284, 373] on span "VALID SAUDI ARABIAN IDENTITY CARD / صورة من اثبات الهوية الوطنية سارية المفعول" at bounding box center [1309, 387] width 263 height 29
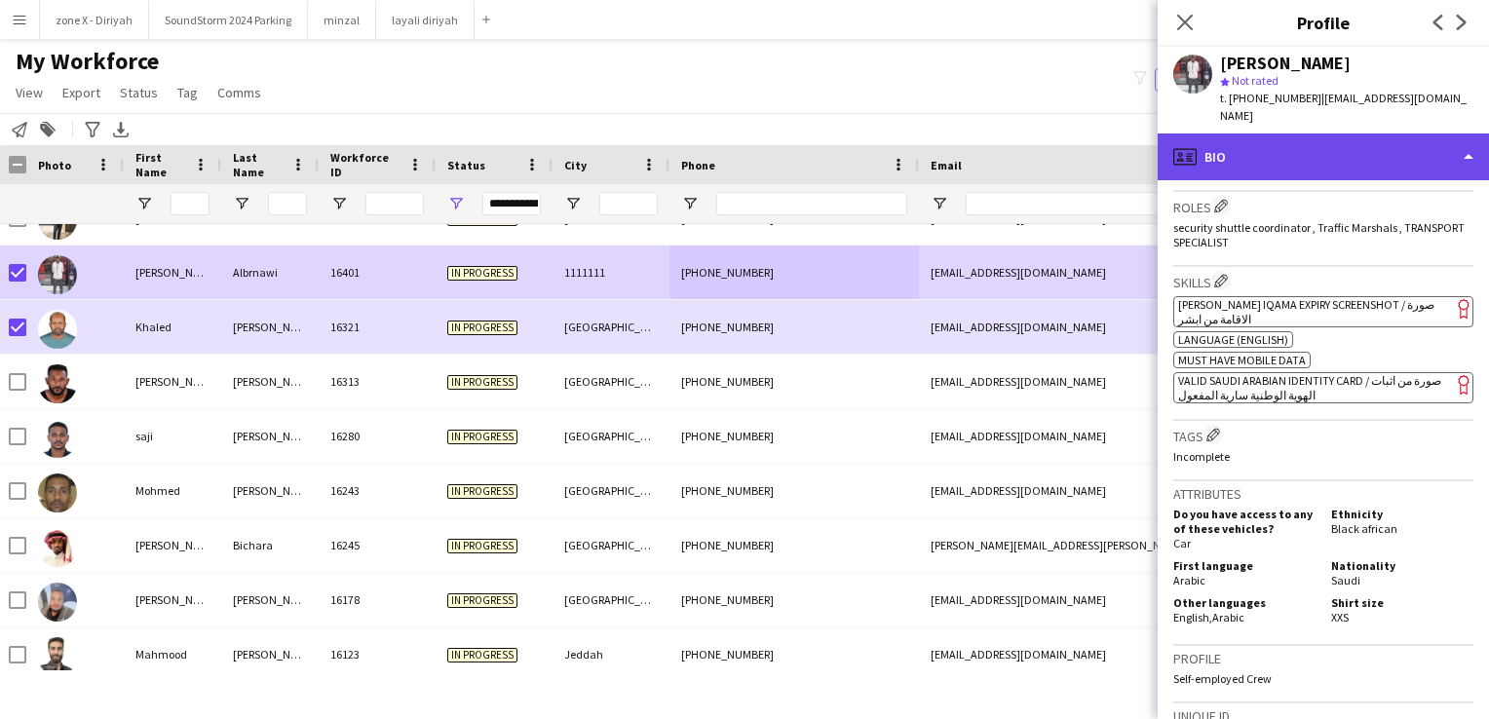
click at [1302, 144] on div "profile Bio" at bounding box center [1323, 156] width 331 height 47
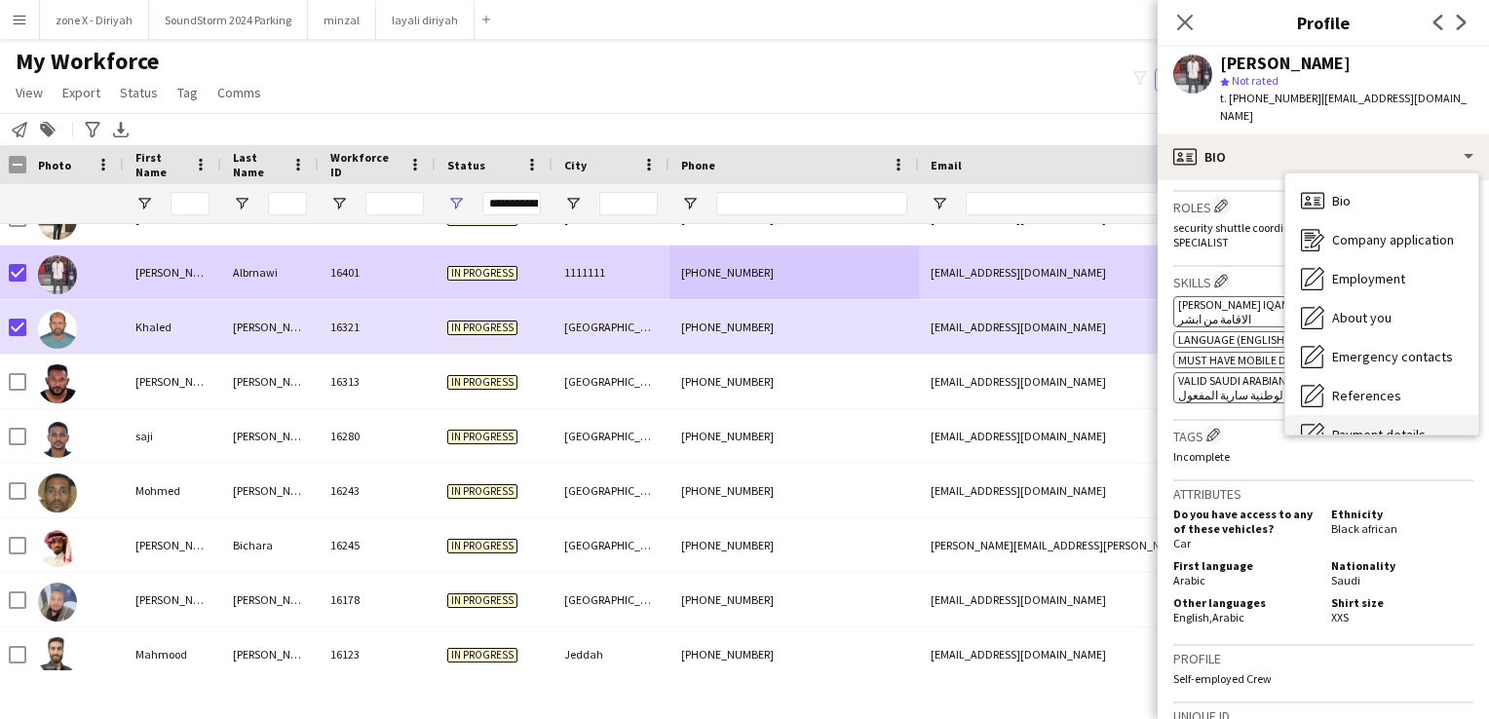
click at [1357, 426] on span "Payment details" at bounding box center [1379, 435] width 94 height 18
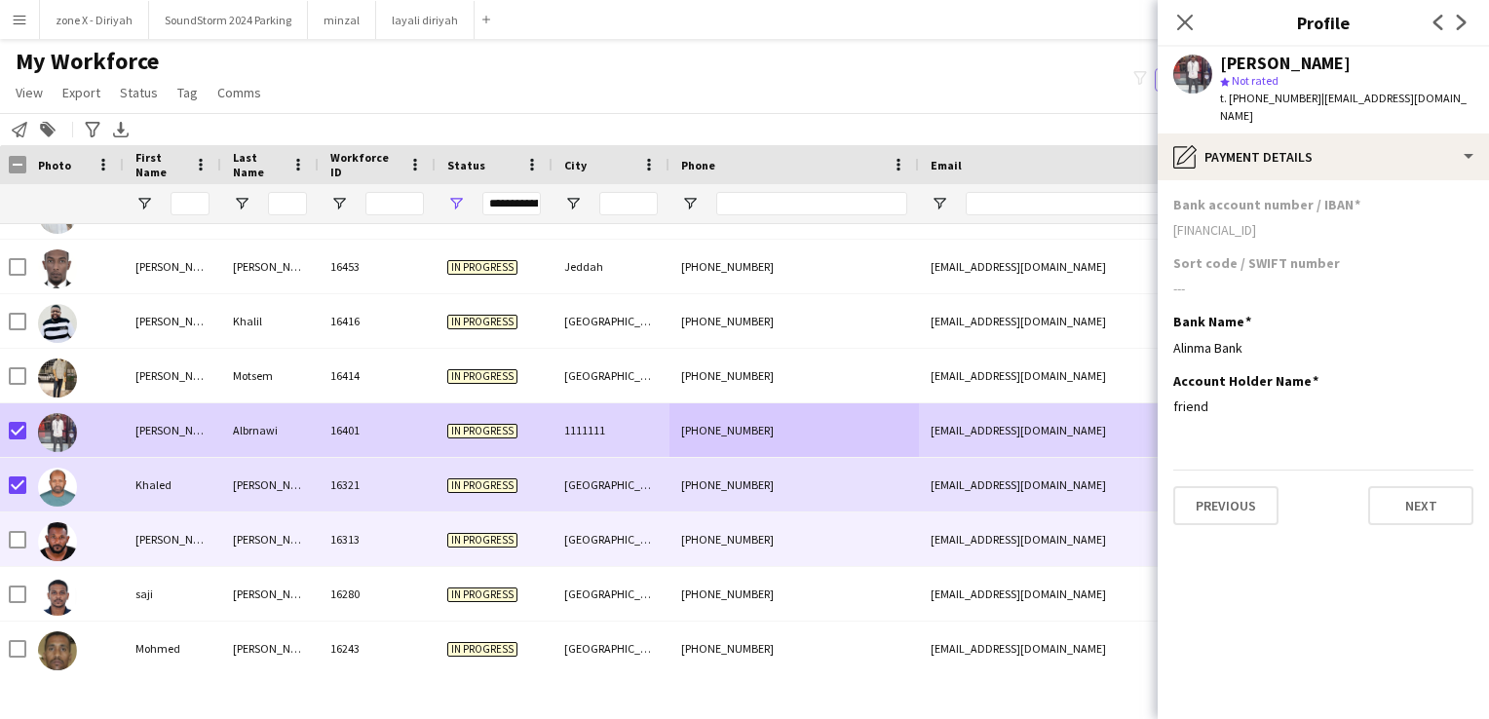
scroll to position [5441, 0]
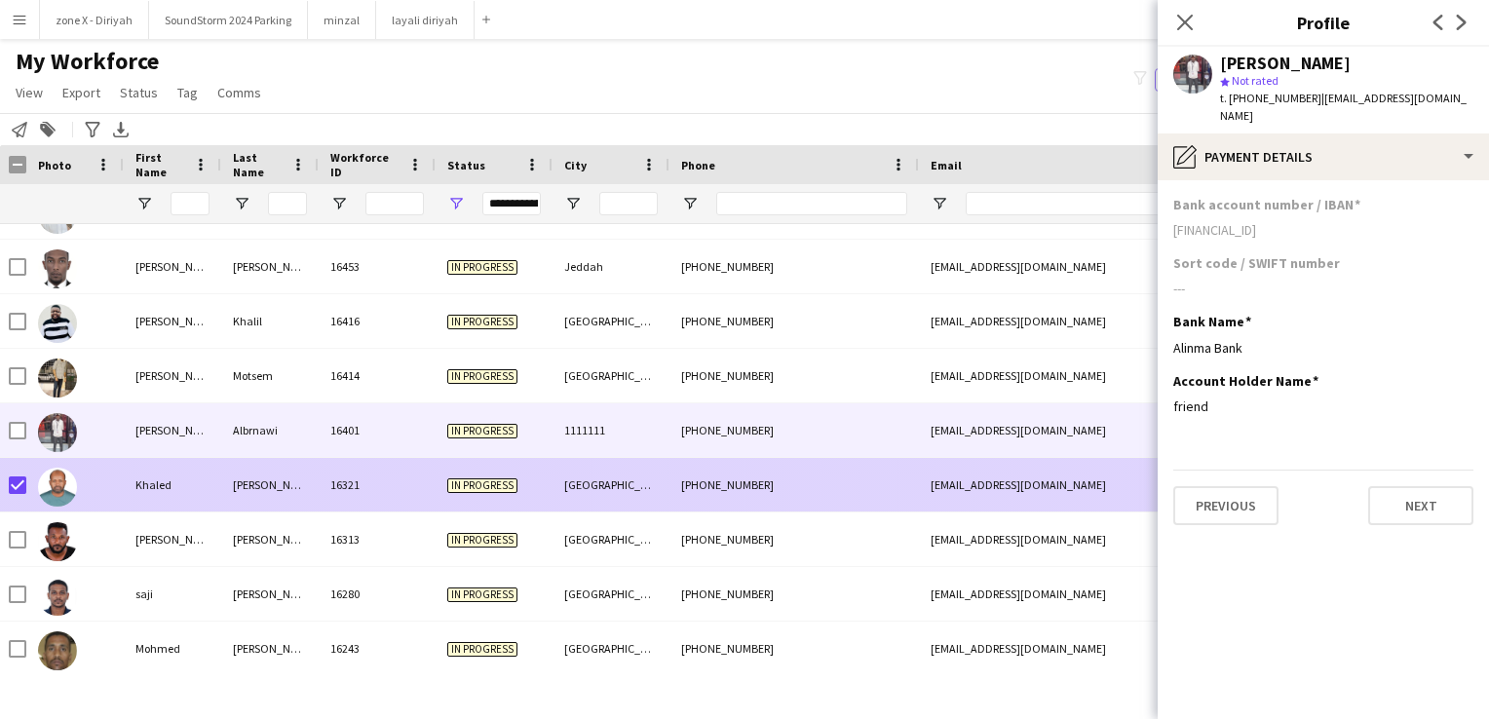
click at [58, 477] on img at bounding box center [57, 487] width 39 height 39
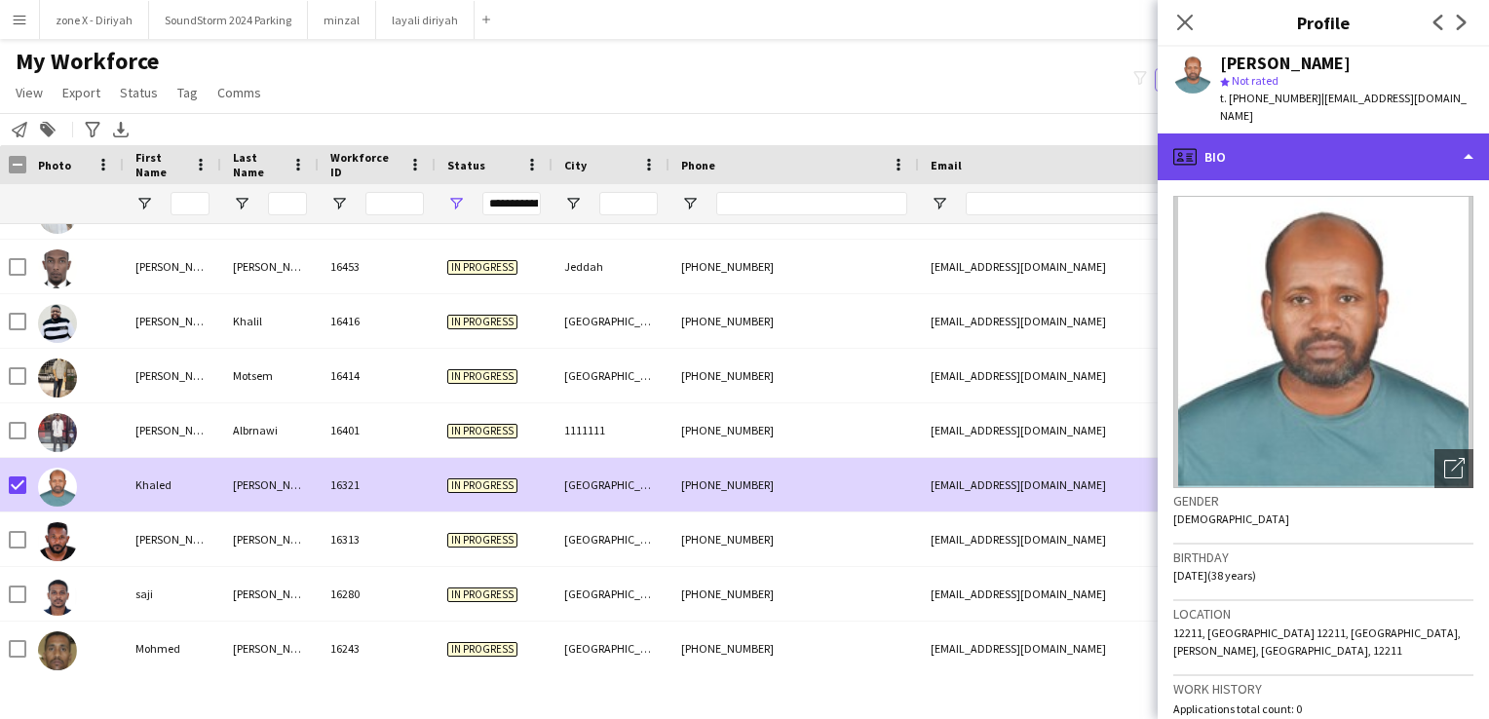
click at [1379, 133] on div "profile Bio" at bounding box center [1323, 156] width 331 height 47
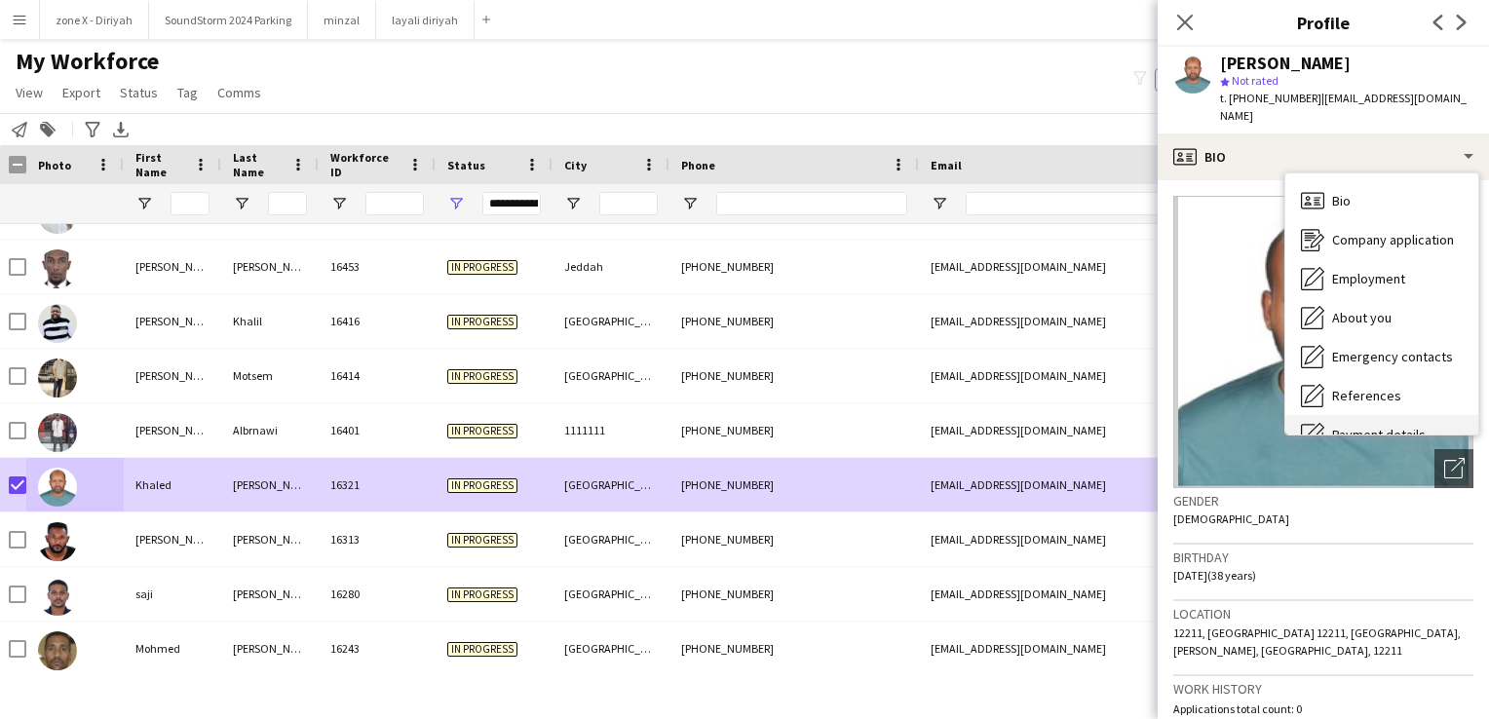
click at [1419, 415] on div "Payment details Payment details" at bounding box center [1381, 434] width 193 height 39
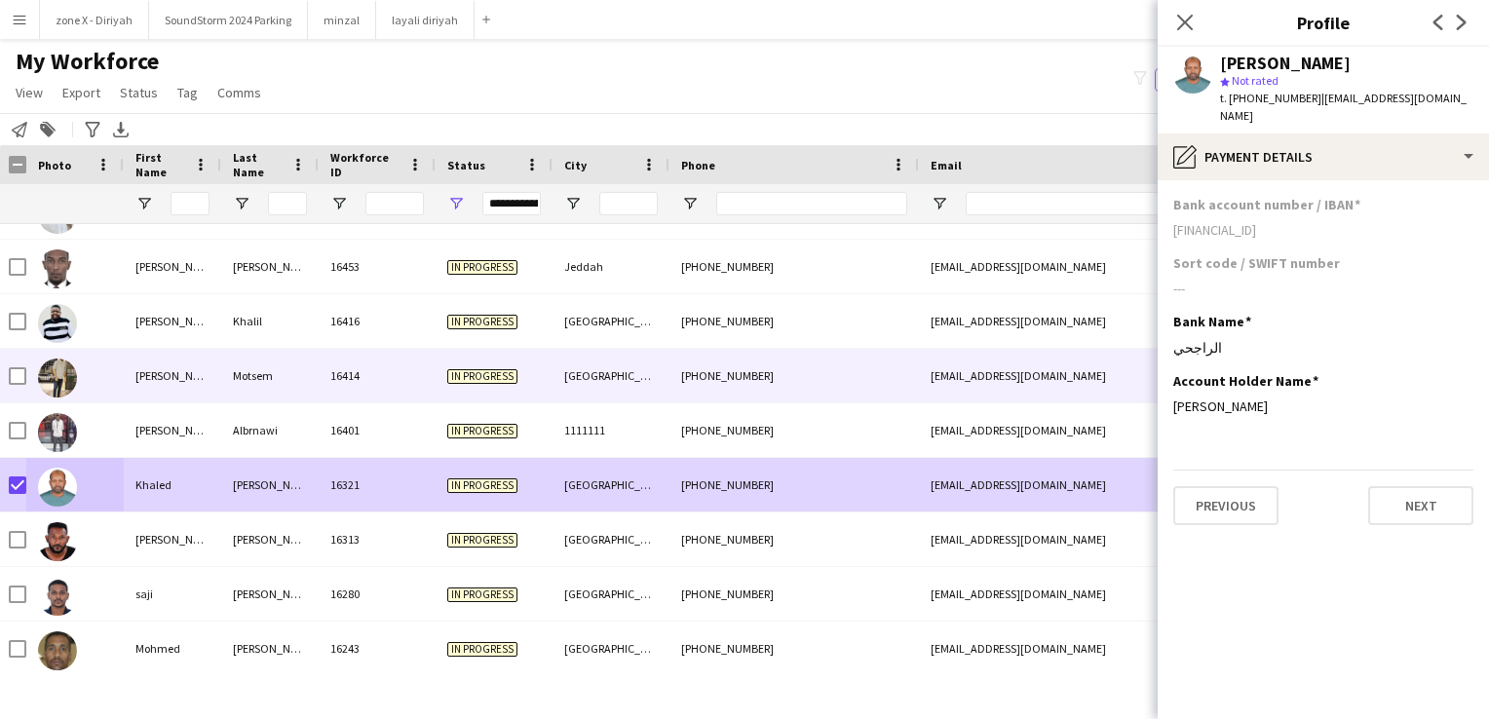
click at [873, 355] on div "+966537097837" at bounding box center [793, 376] width 249 height 54
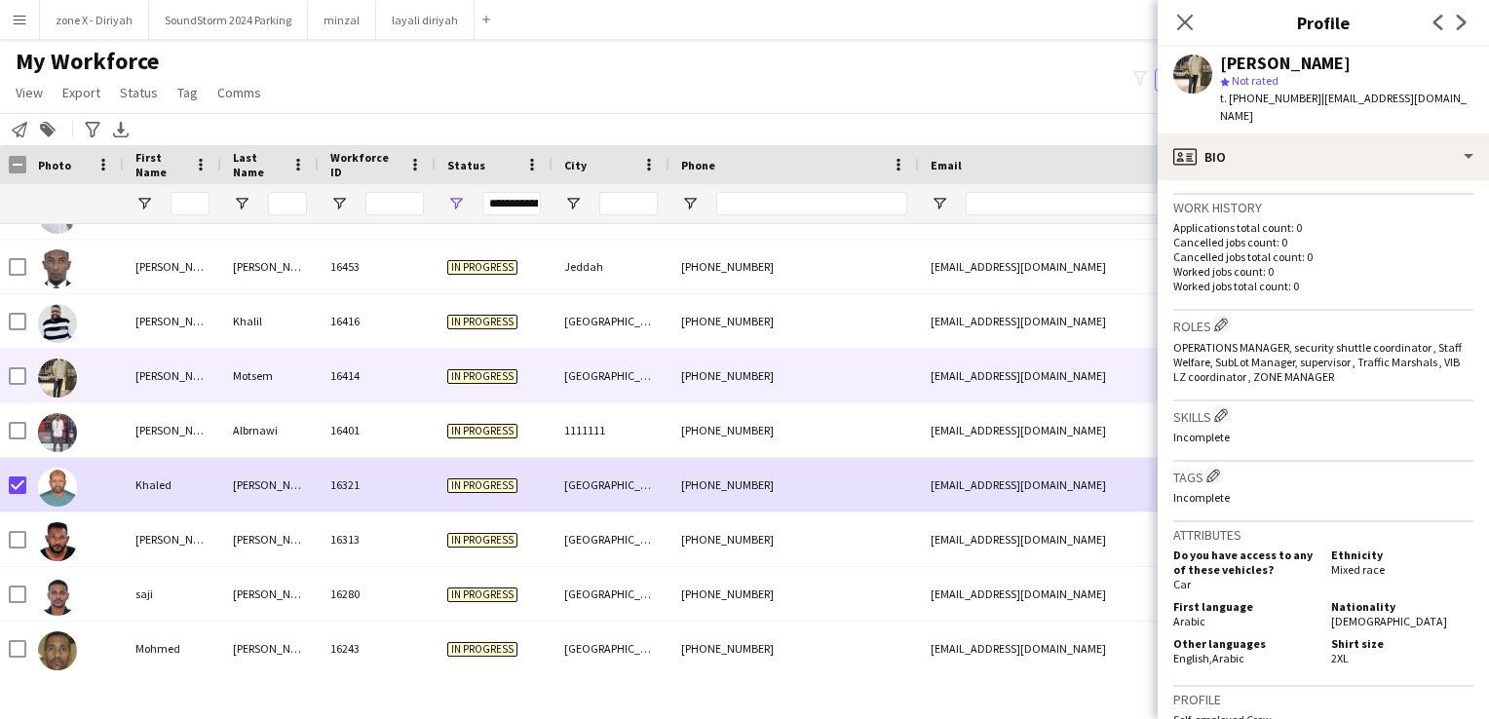
scroll to position [529, 0]
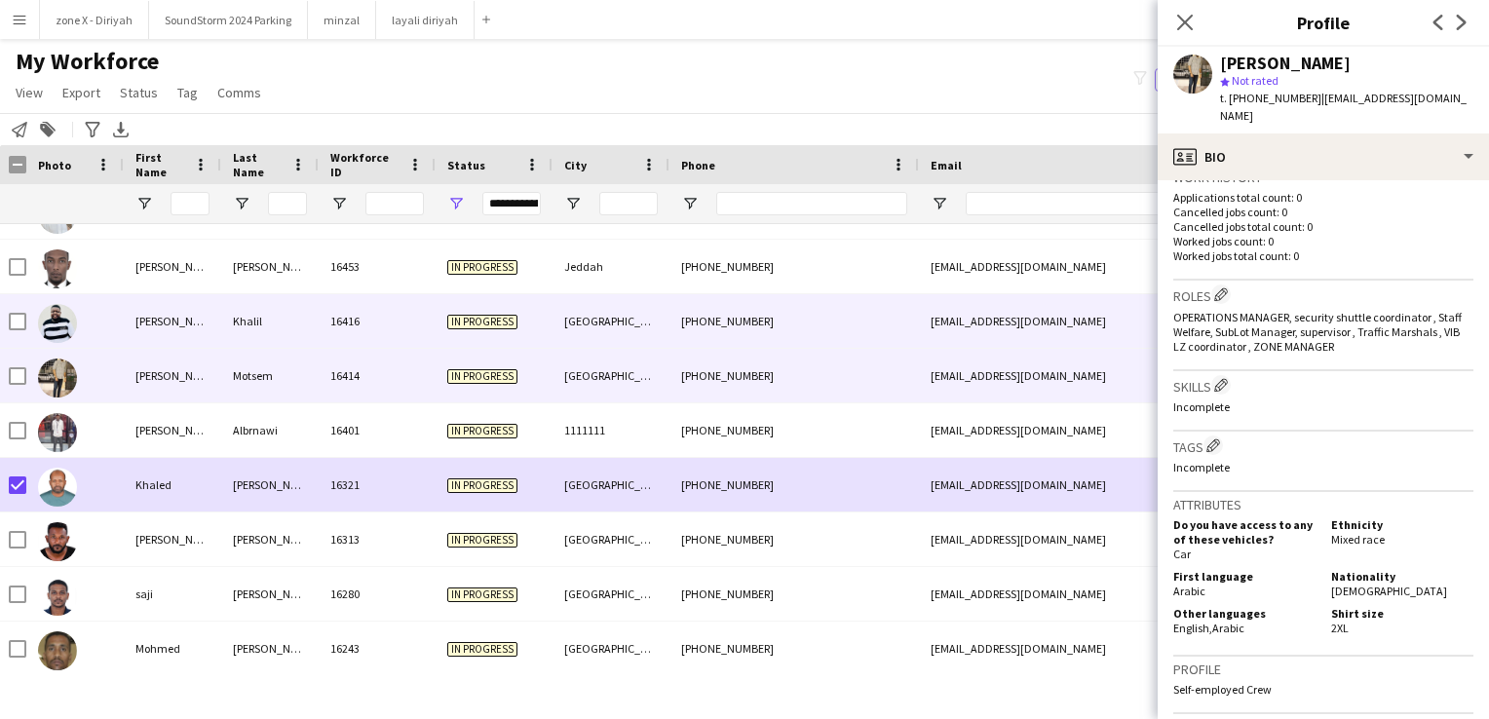
click at [903, 306] on div "+966564518842" at bounding box center [793, 321] width 249 height 54
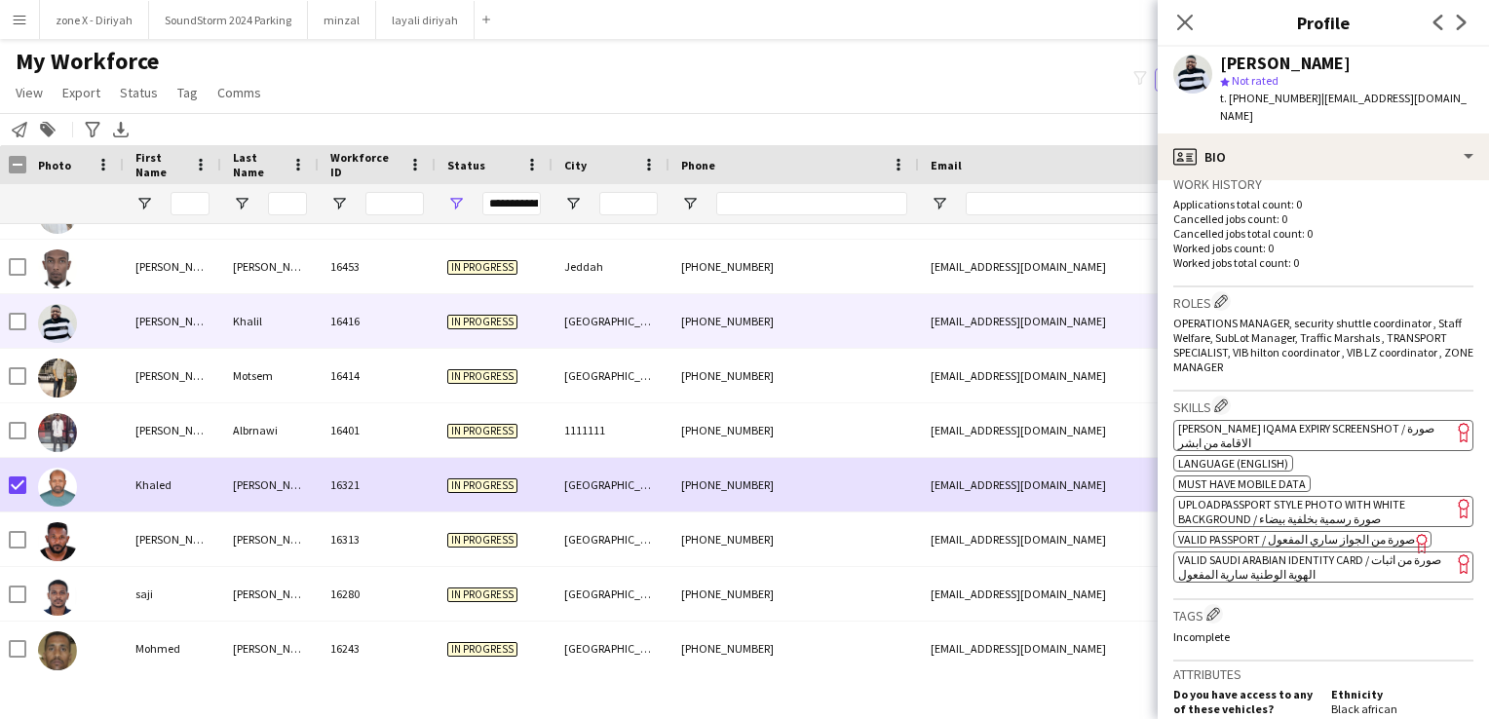
scroll to position [491, 0]
click at [1344, 417] on span "[PERSON_NAME] Iqama Expiry Screenshot / صورة الاقامة من ابشر" at bounding box center [1306, 431] width 256 height 29
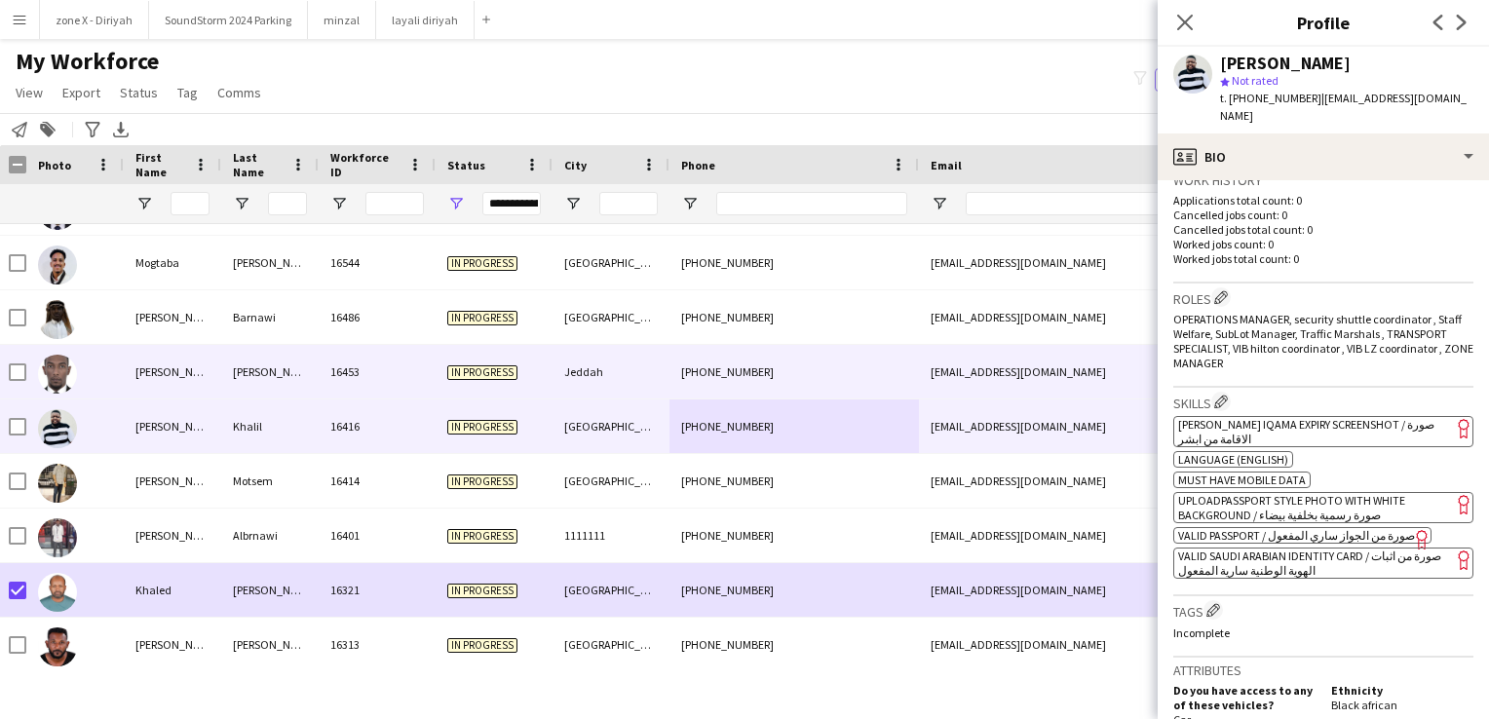
scroll to position [5254, 0]
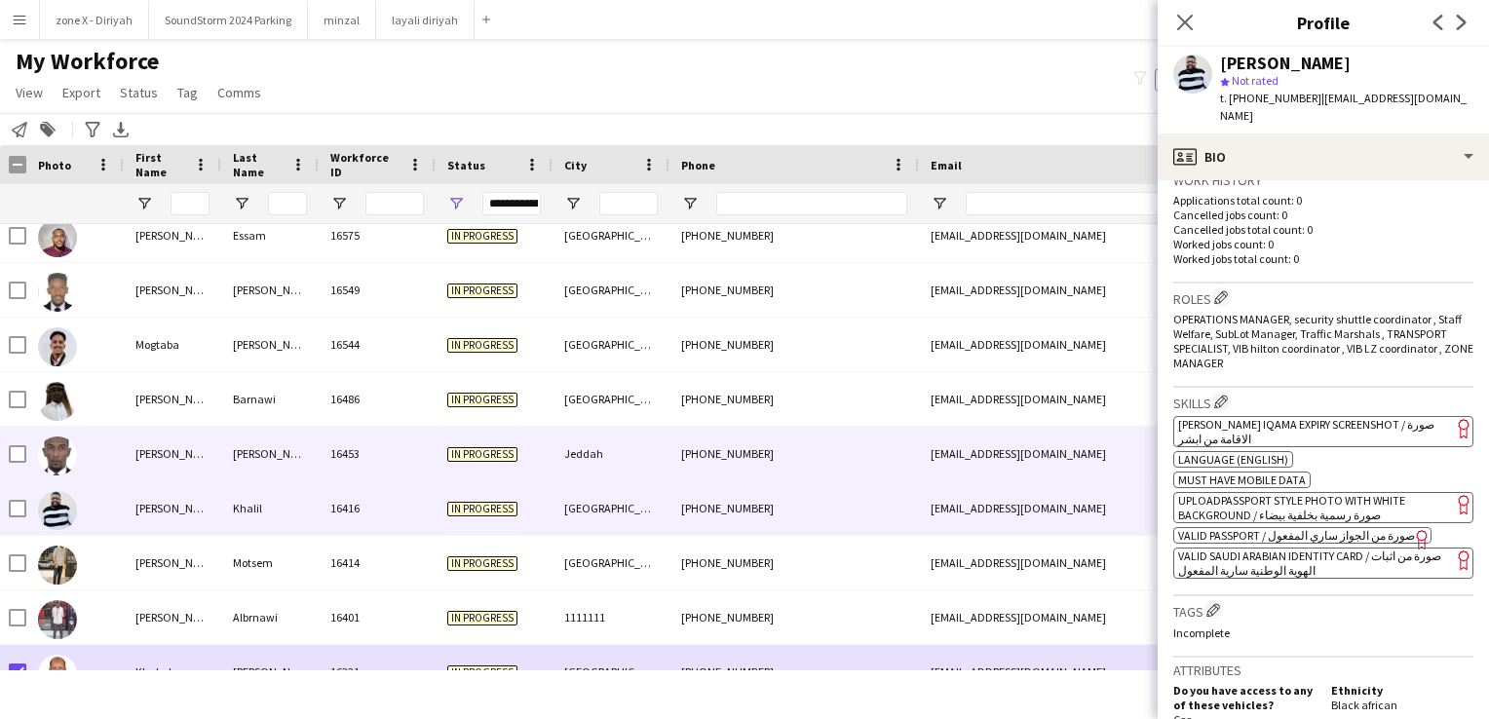
click at [773, 441] on div "+966536179910" at bounding box center [793, 454] width 249 height 54
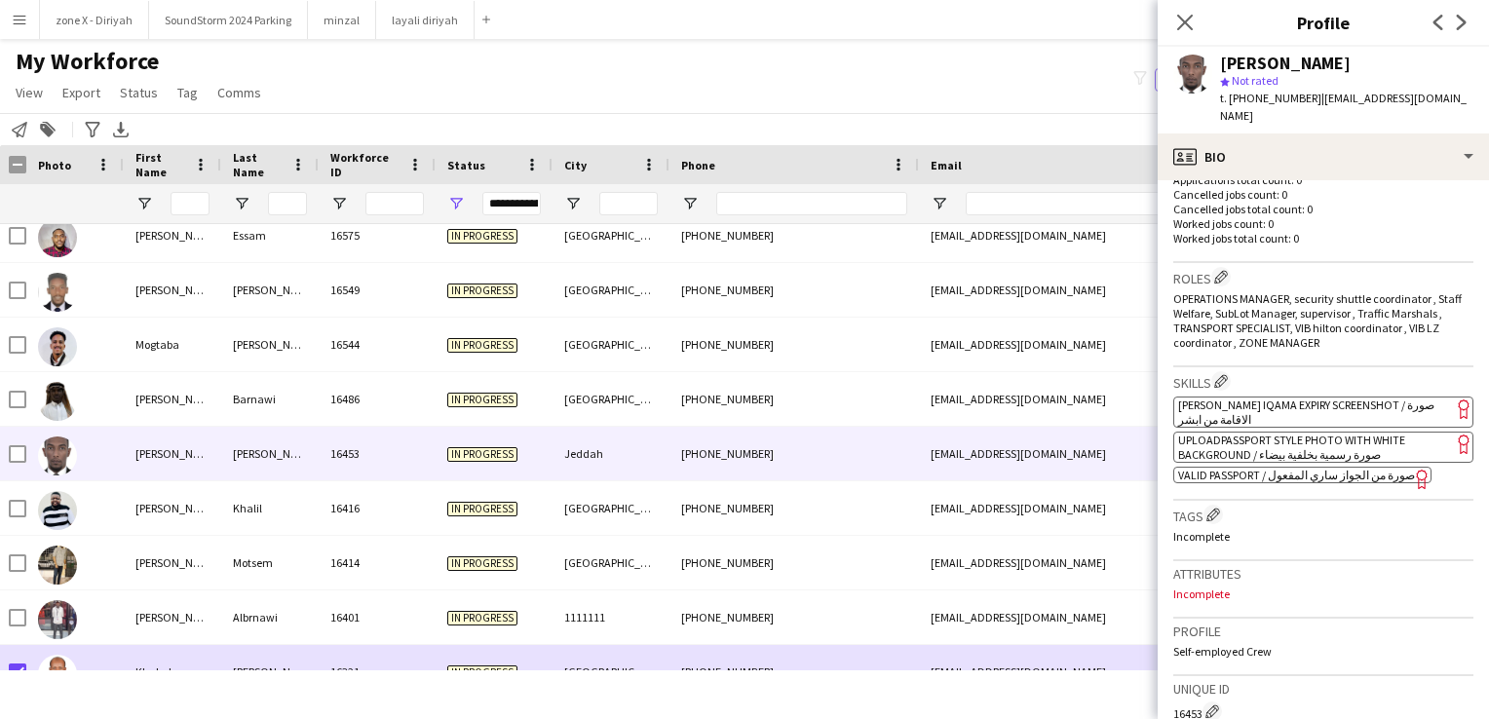
scroll to position [557, 0]
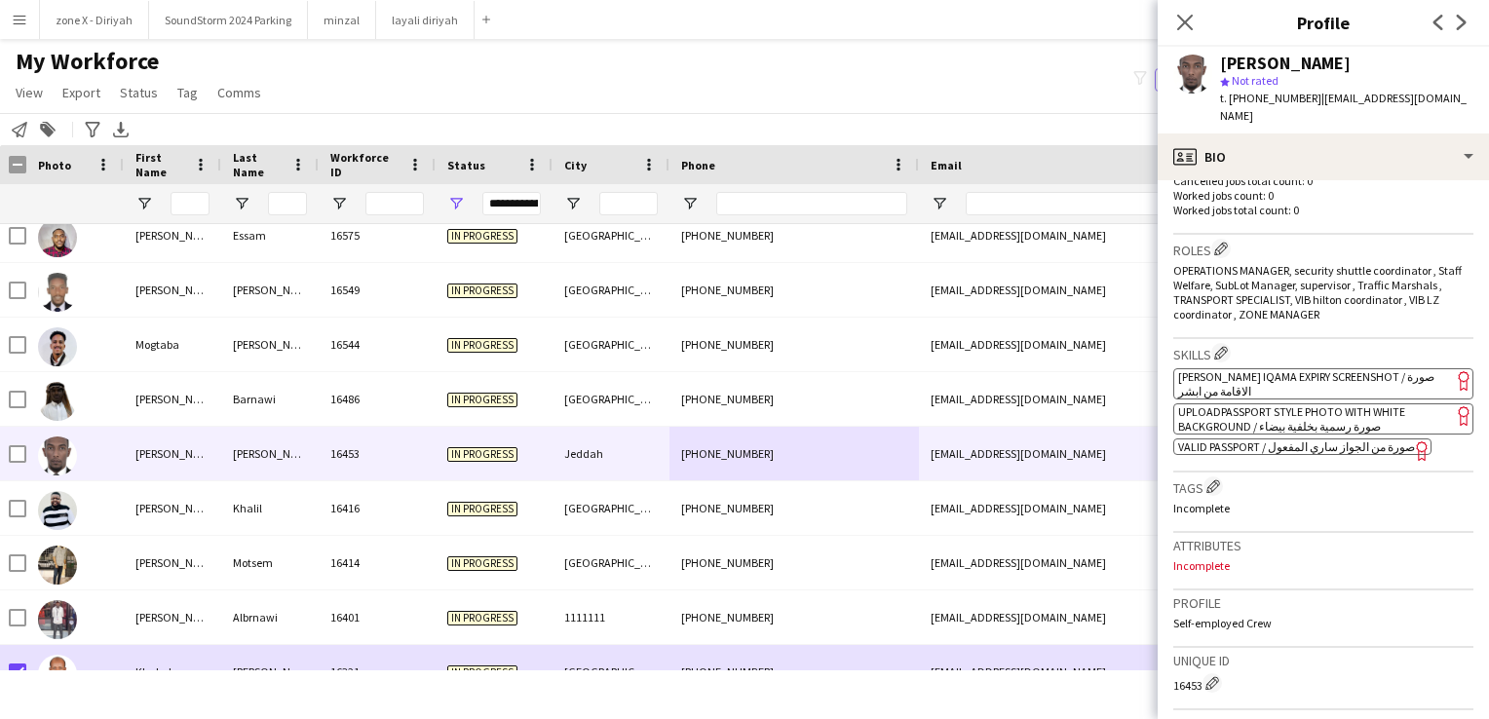
click at [1314, 368] on app-spec-pill "ok-circled2 background Layer 1 cross-circle-red background Layer 1 Absher Iqama…" at bounding box center [1323, 383] width 300 height 31
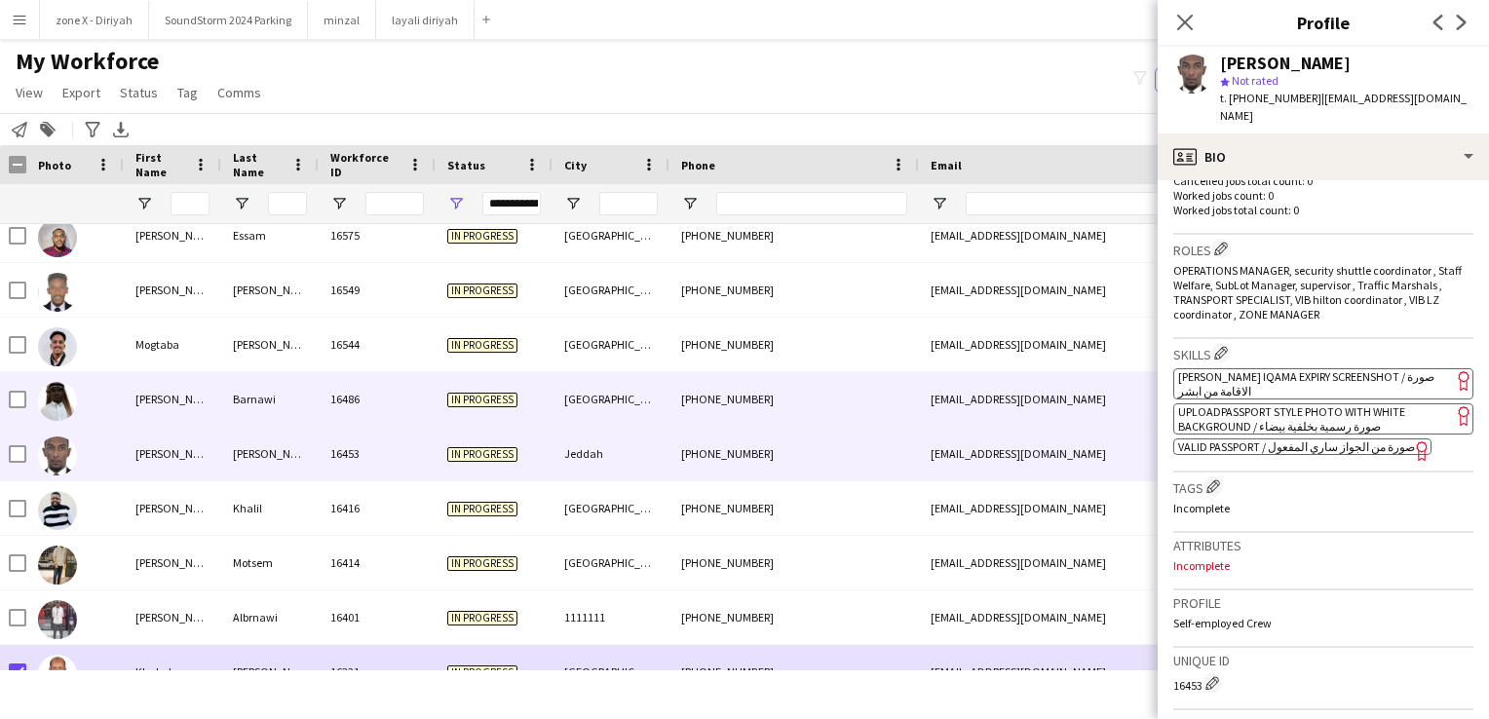
click at [676, 399] on div "+966582119312" at bounding box center [793, 399] width 249 height 54
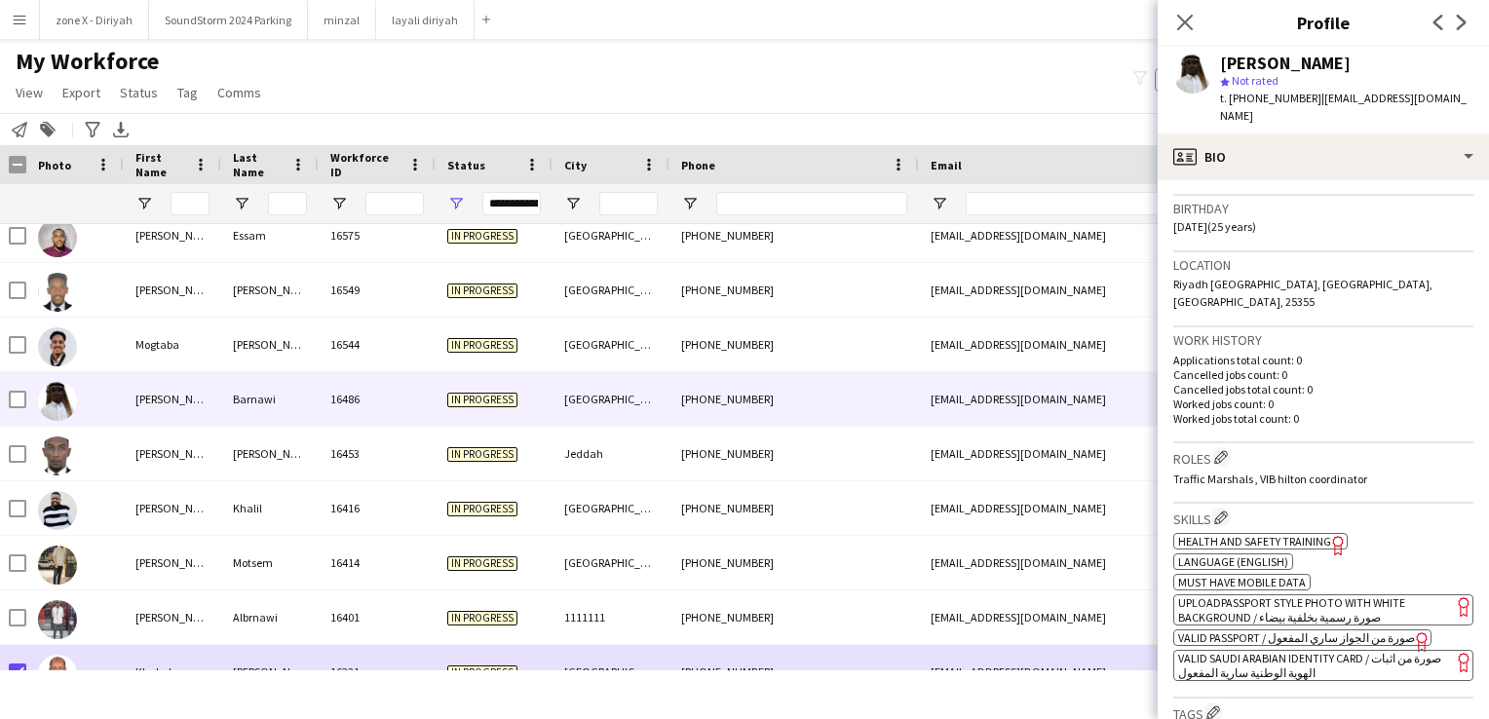
scroll to position [452, 0]
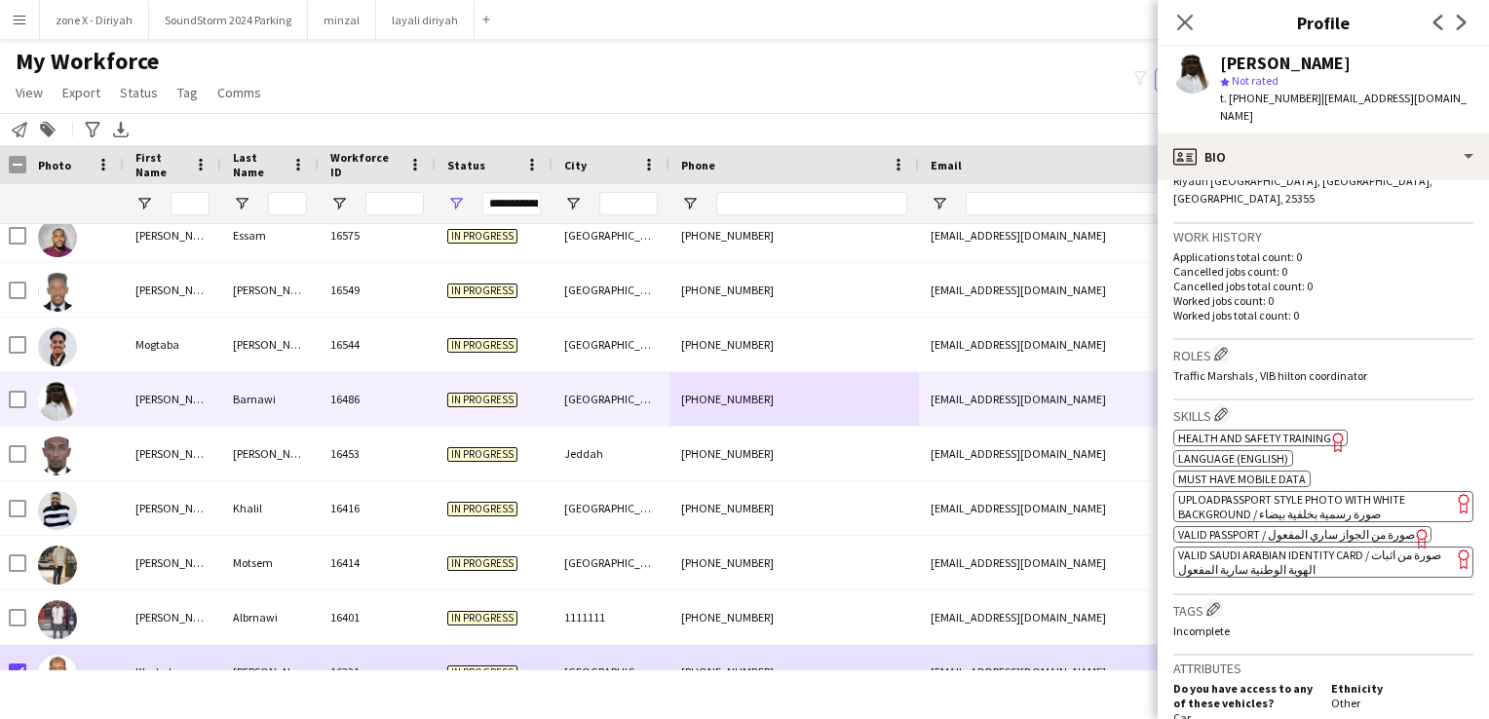
click at [1244, 548] on span "VALID SAUDI ARABIAN IDENTITY CARD / صورة من اثبات الهوية الوطنية سارية المفعول" at bounding box center [1309, 562] width 263 height 29
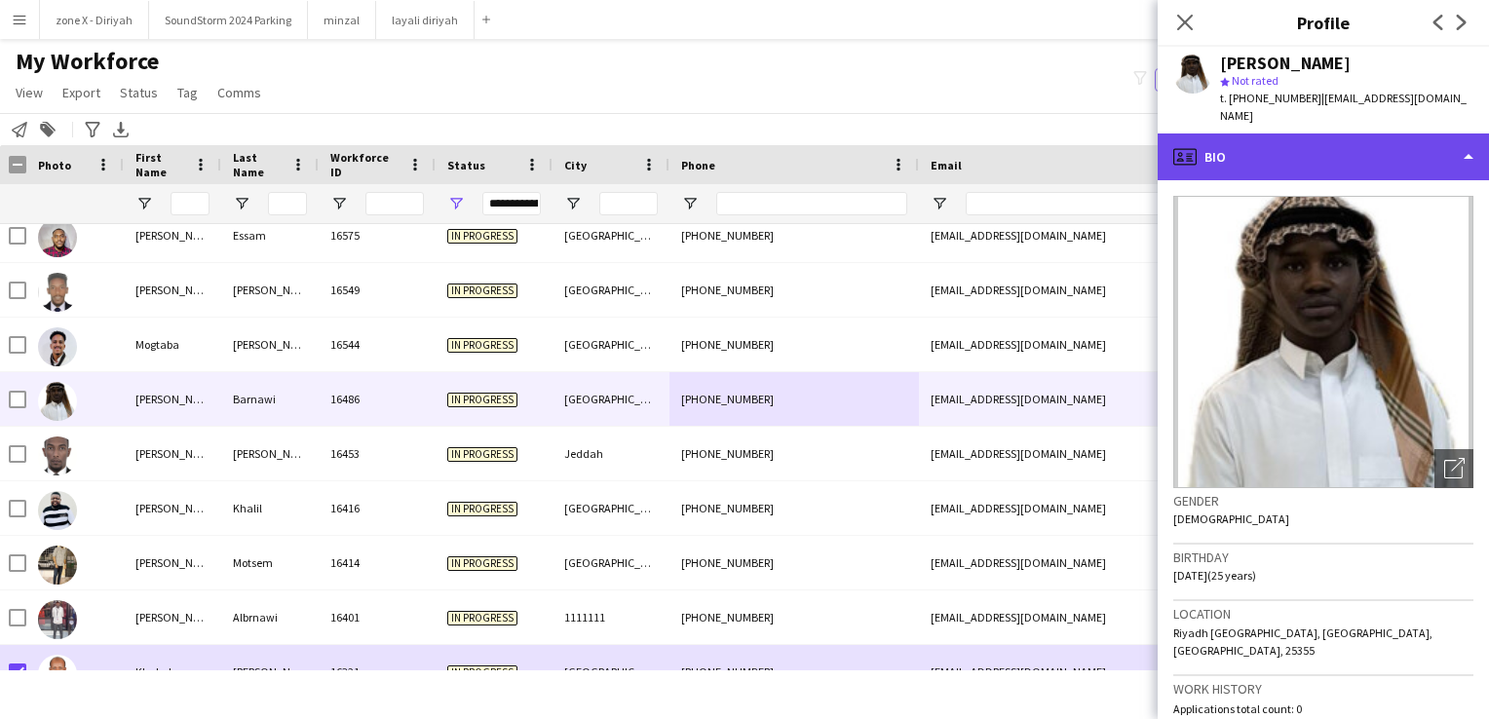
click at [1379, 135] on div "profile Bio" at bounding box center [1323, 156] width 331 height 47
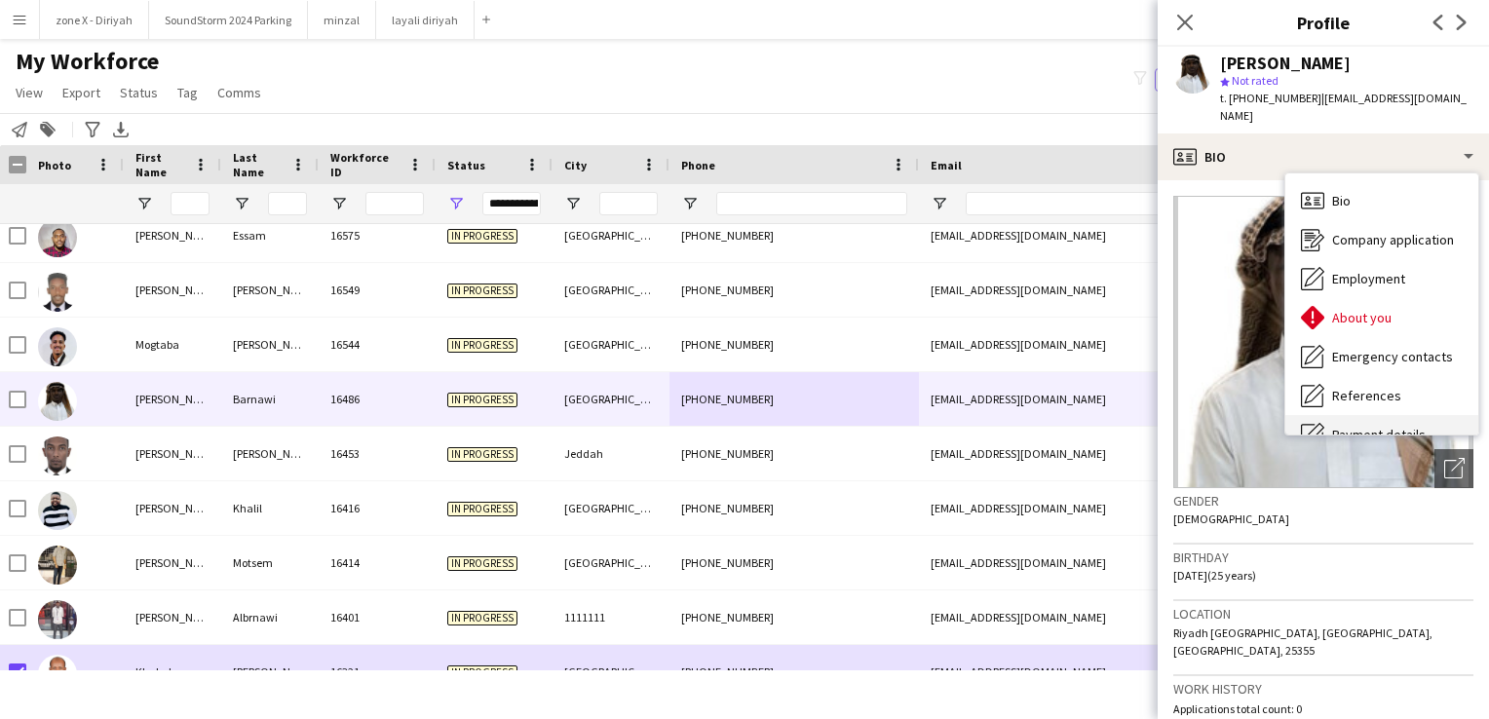
click at [1372, 426] on span "Payment details" at bounding box center [1379, 435] width 94 height 18
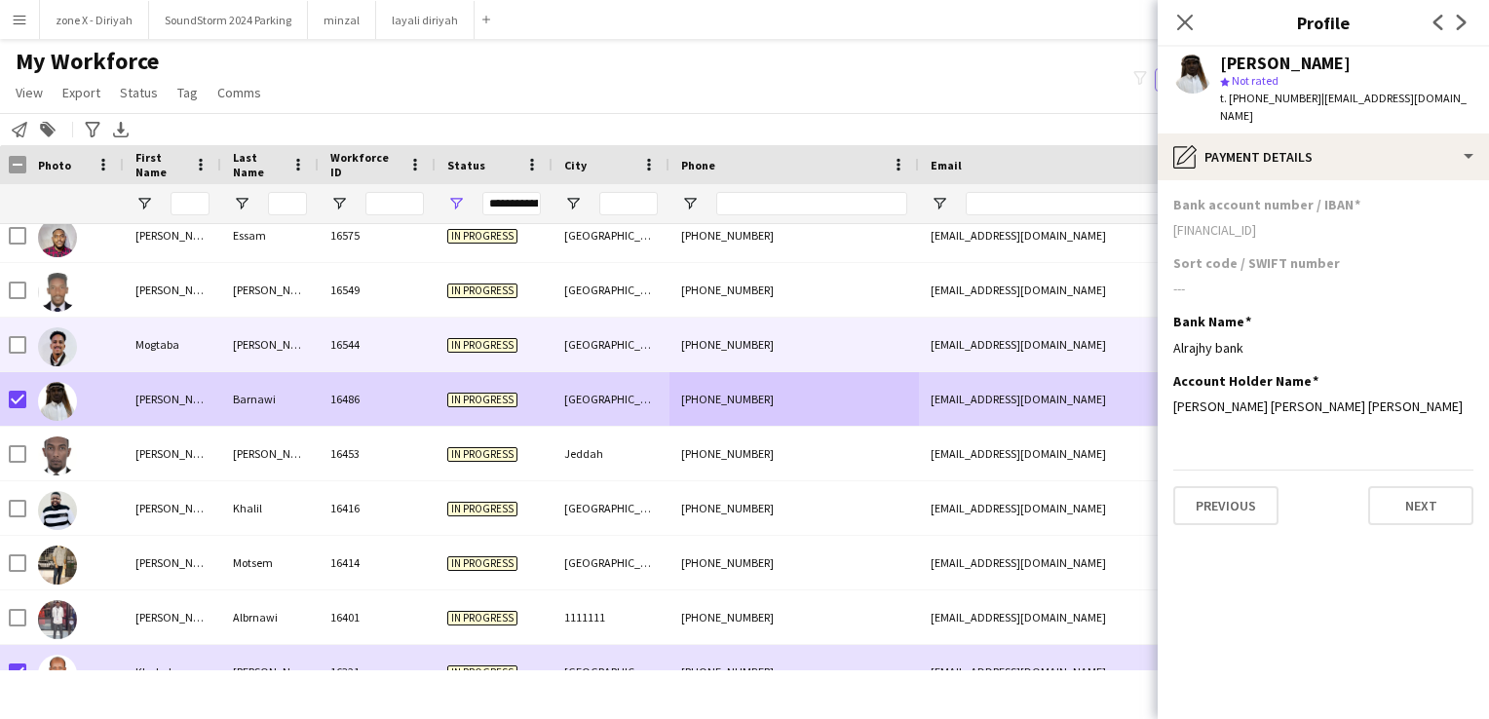
click at [579, 355] on div "[GEOGRAPHIC_DATA]" at bounding box center [610, 345] width 117 height 54
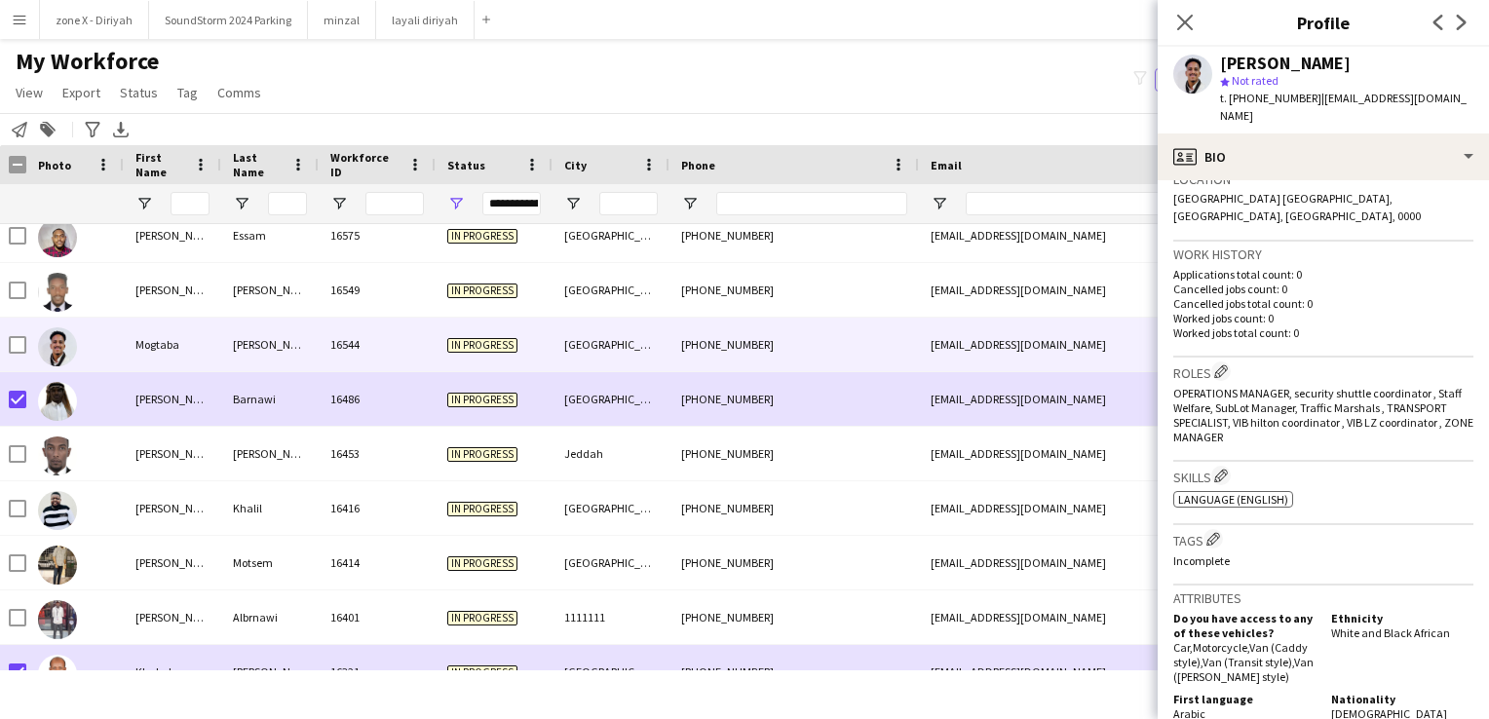
scroll to position [442, 0]
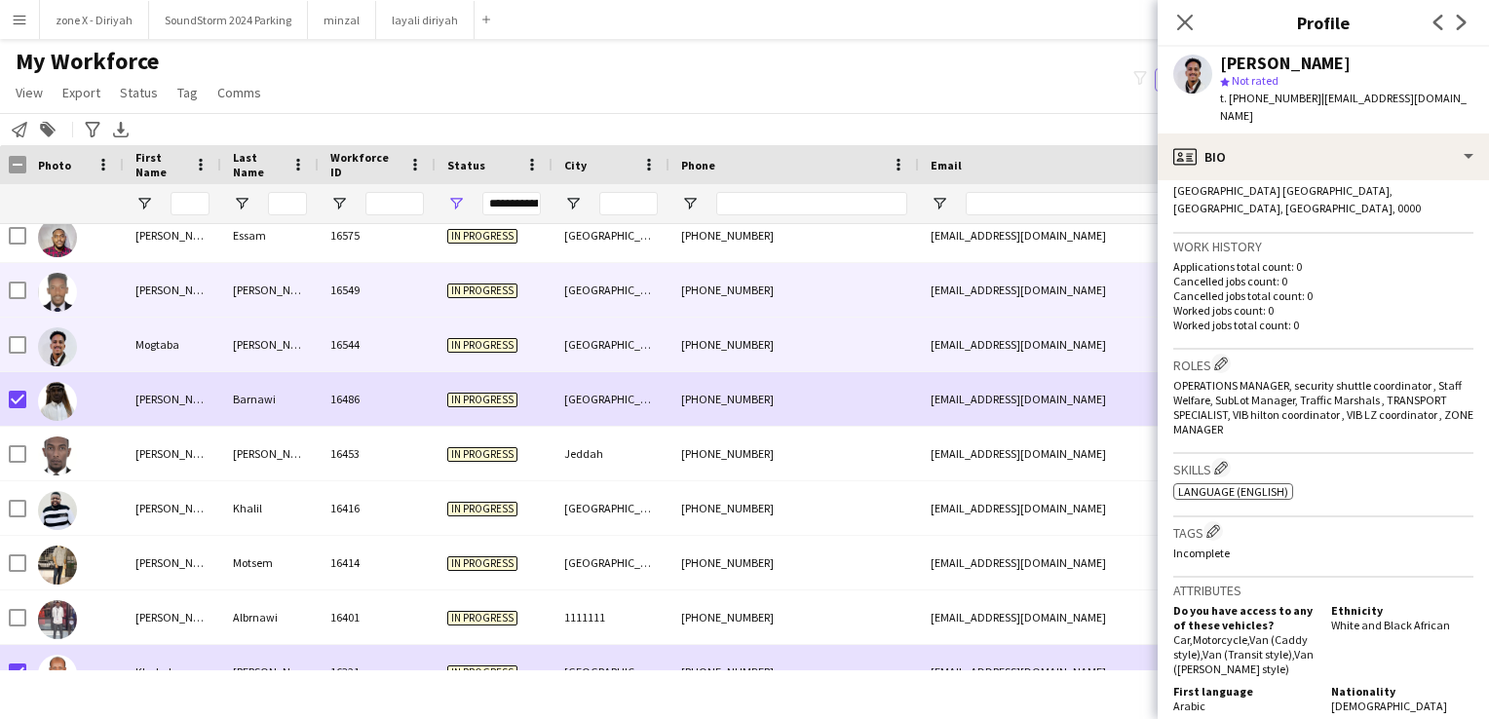
click at [1103, 279] on div "kalllou.2116@gmail.com" at bounding box center [1114, 290] width 390 height 54
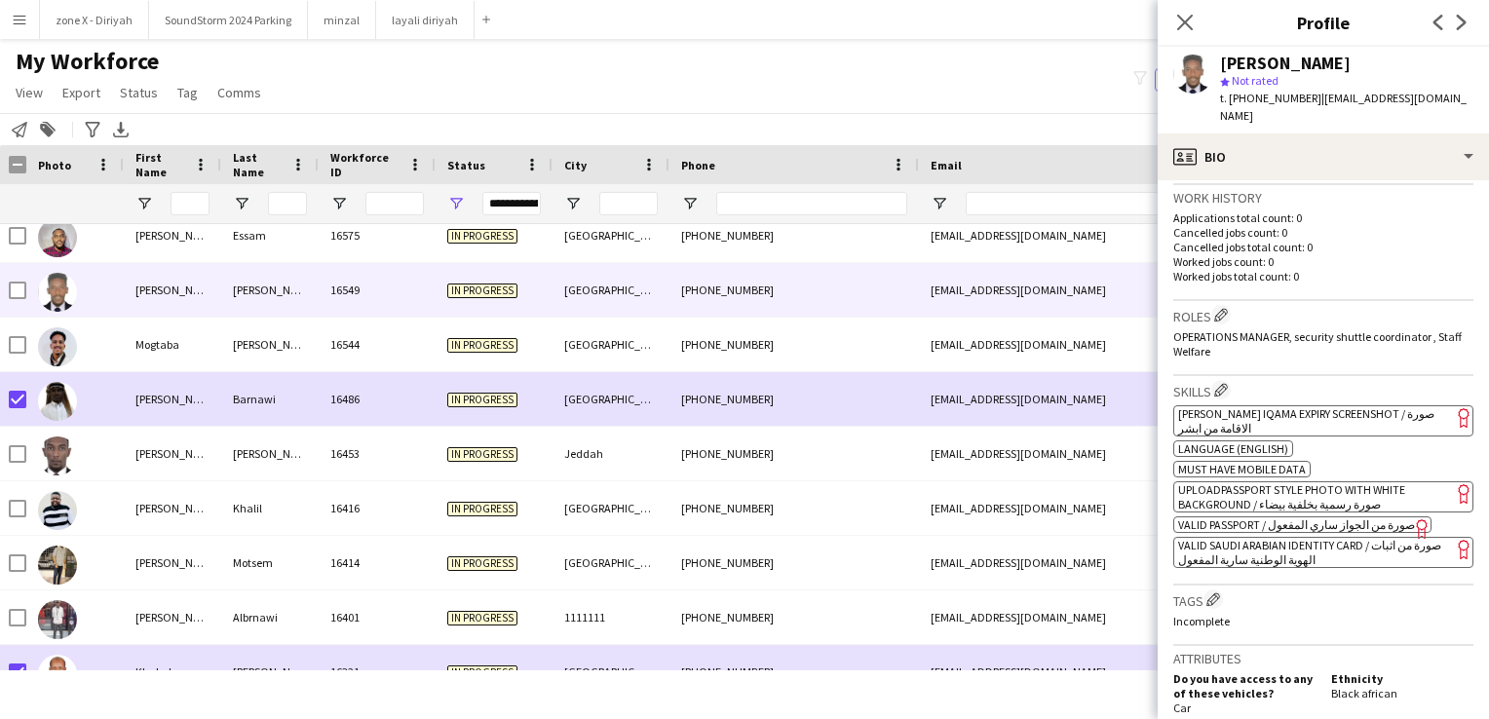
scroll to position [495, 0]
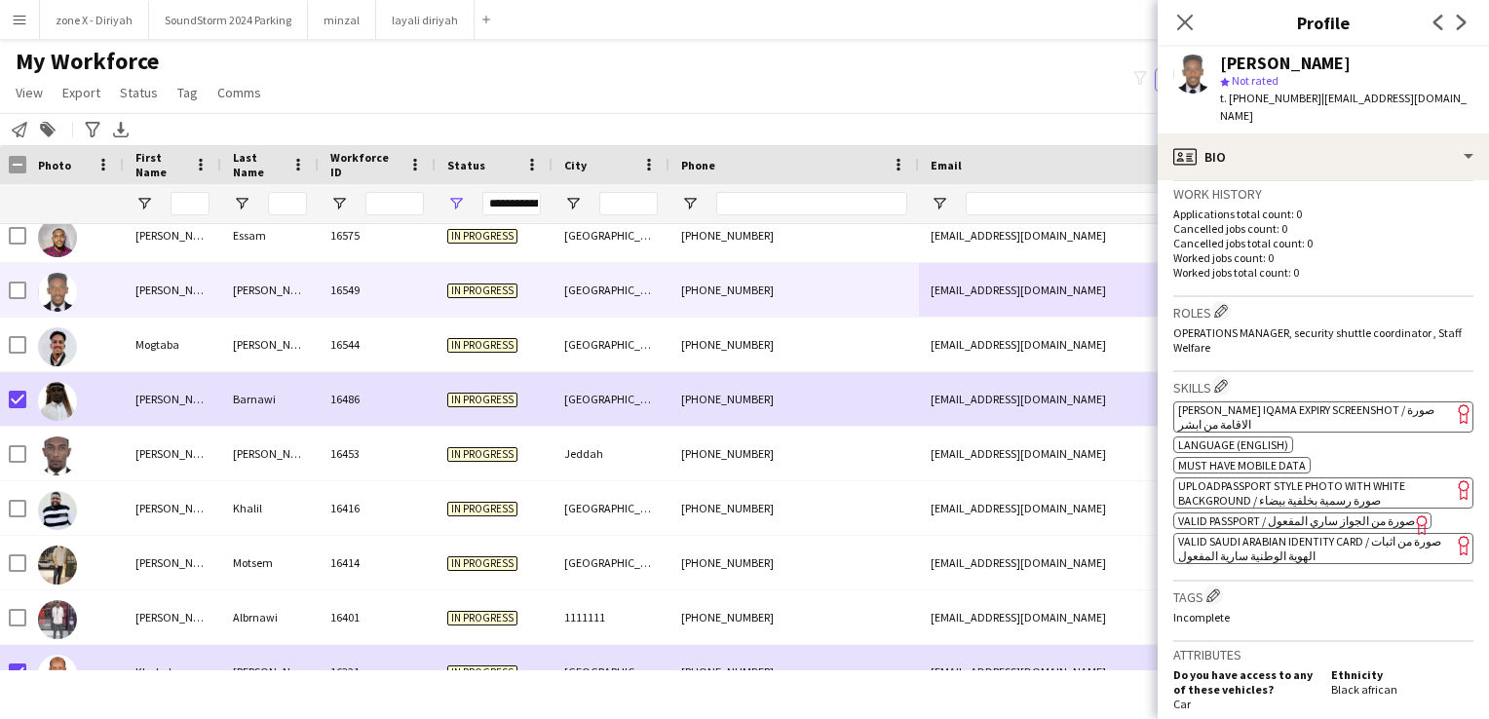
click at [1310, 534] on span "VALID SAUDI ARABIAN IDENTITY CARD / صورة من اثبات الهوية الوطنية سارية المفعول" at bounding box center [1309, 548] width 263 height 29
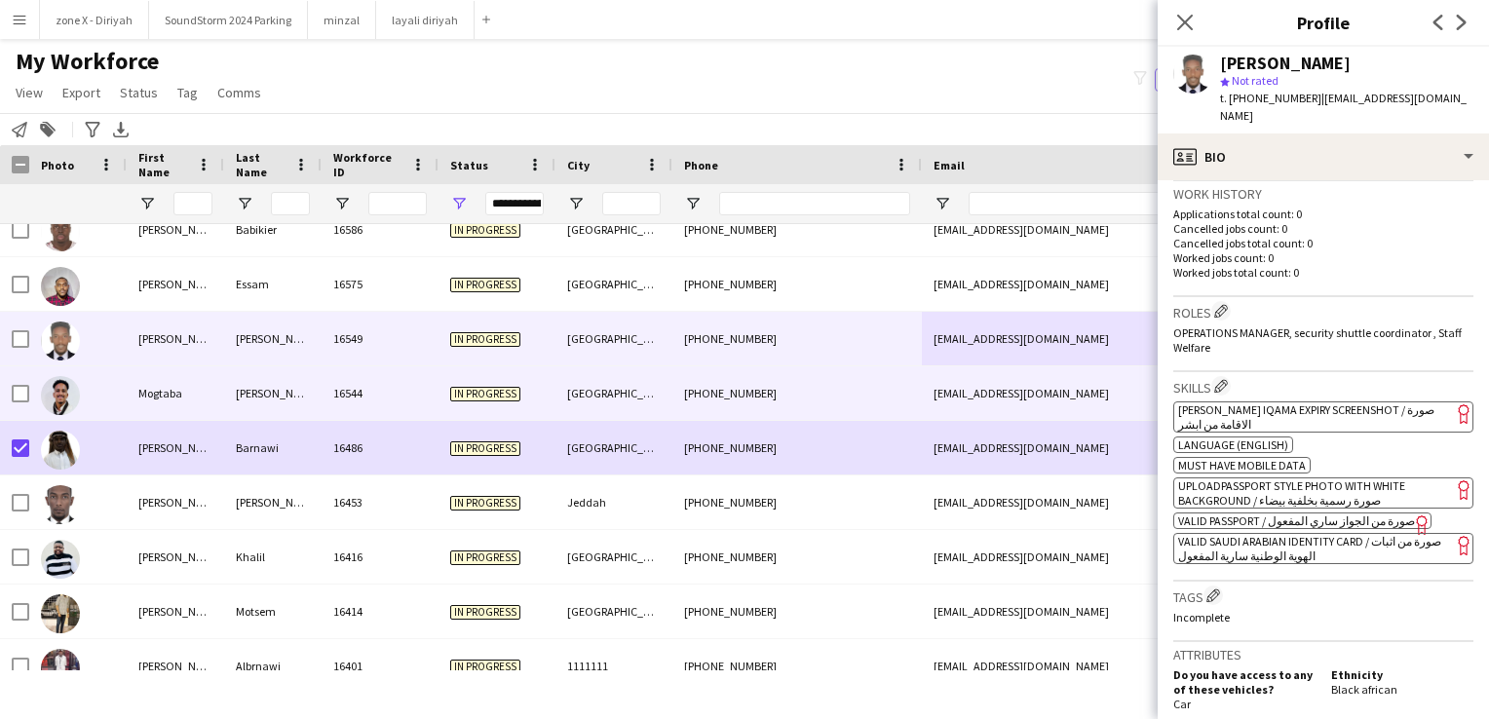
scroll to position [5144, 0]
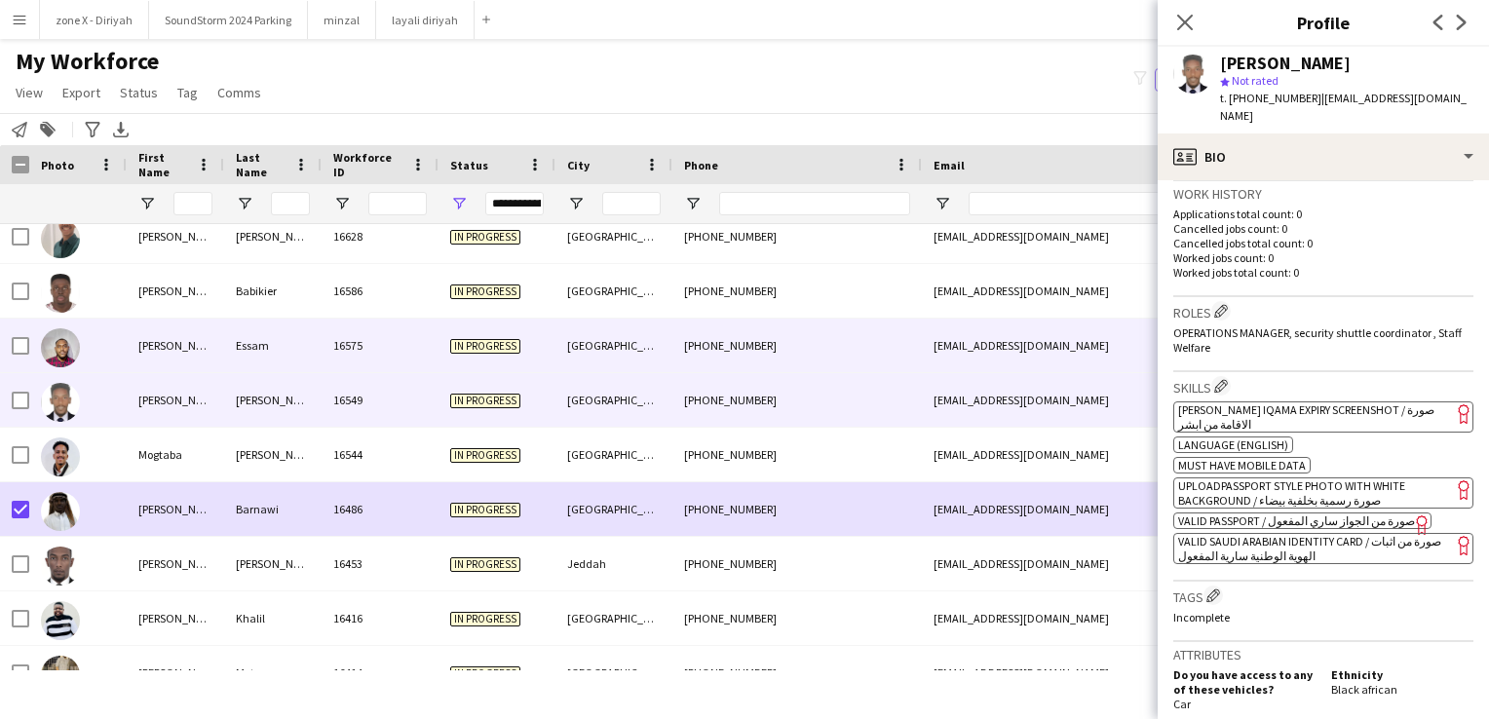
click at [426, 349] on div "16575" at bounding box center [380, 346] width 117 height 54
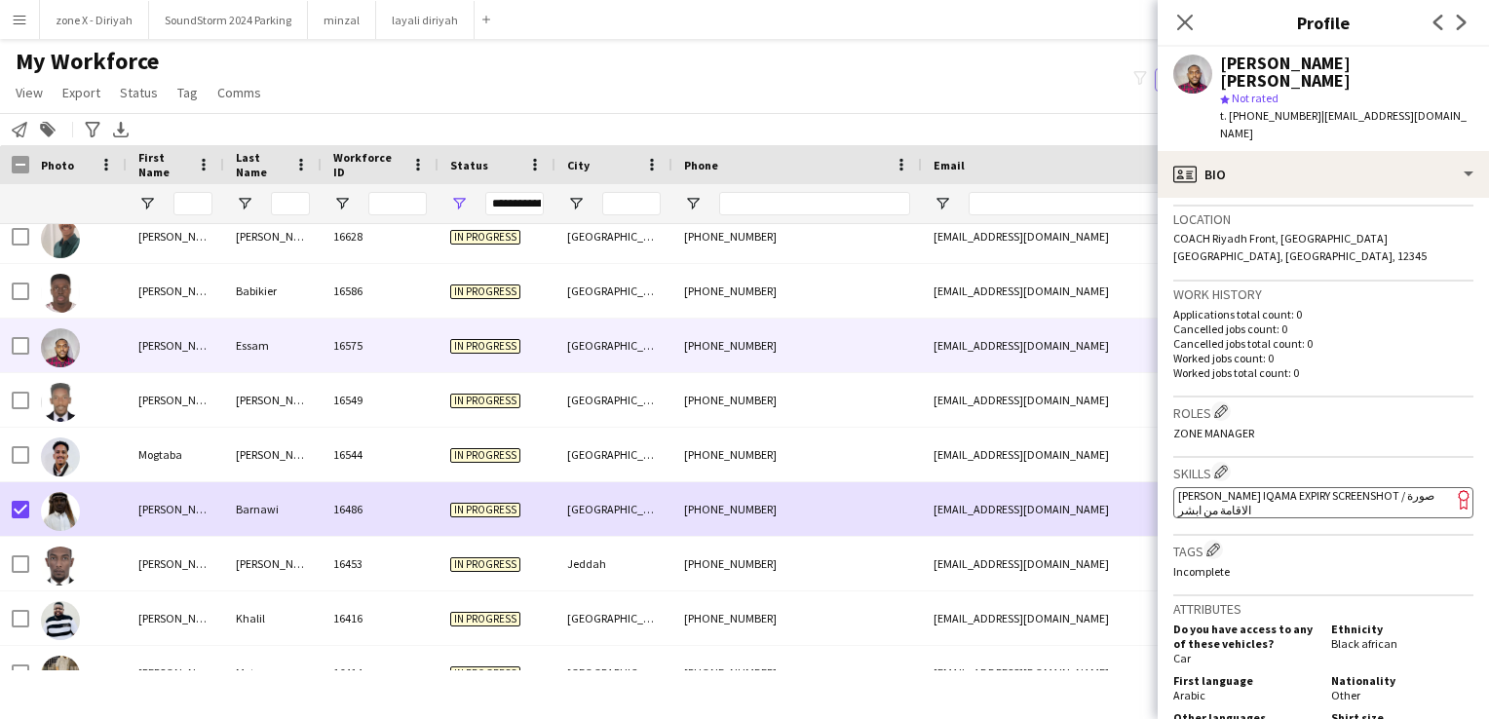
scroll to position [458, 0]
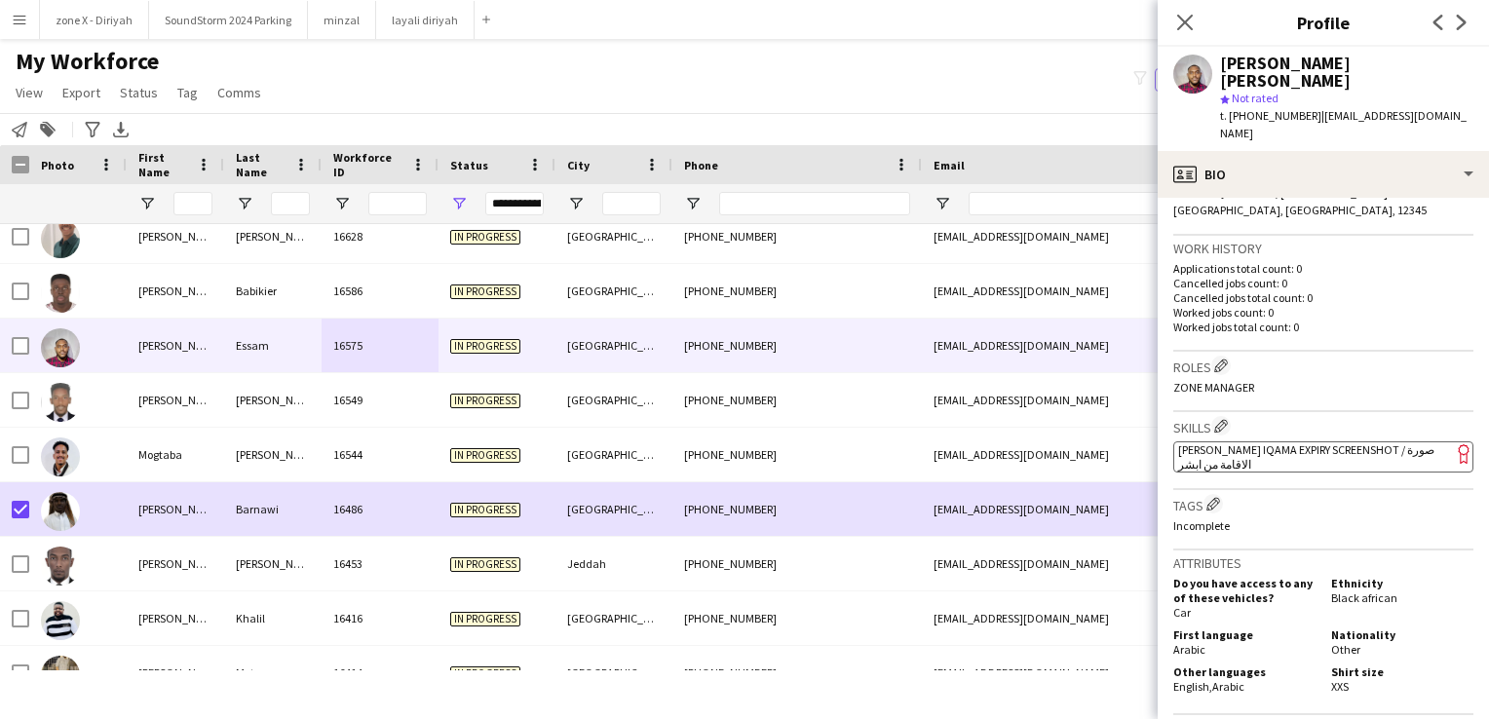
click at [1246, 441] on app-spec-pill "ok-circled2 background Layer 1 cross-circle-red background Layer 1 Absher Iqama…" at bounding box center [1323, 456] width 300 height 31
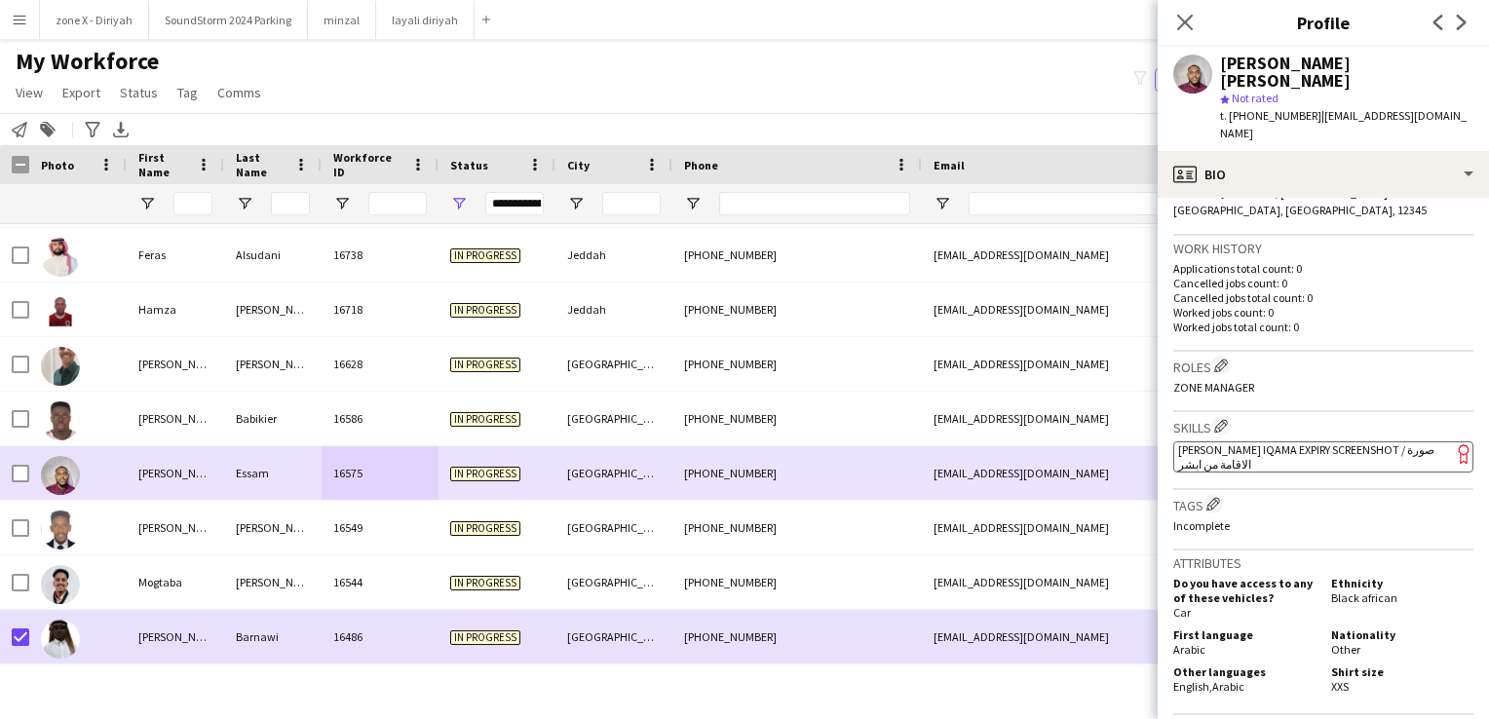
scroll to position [5015, 0]
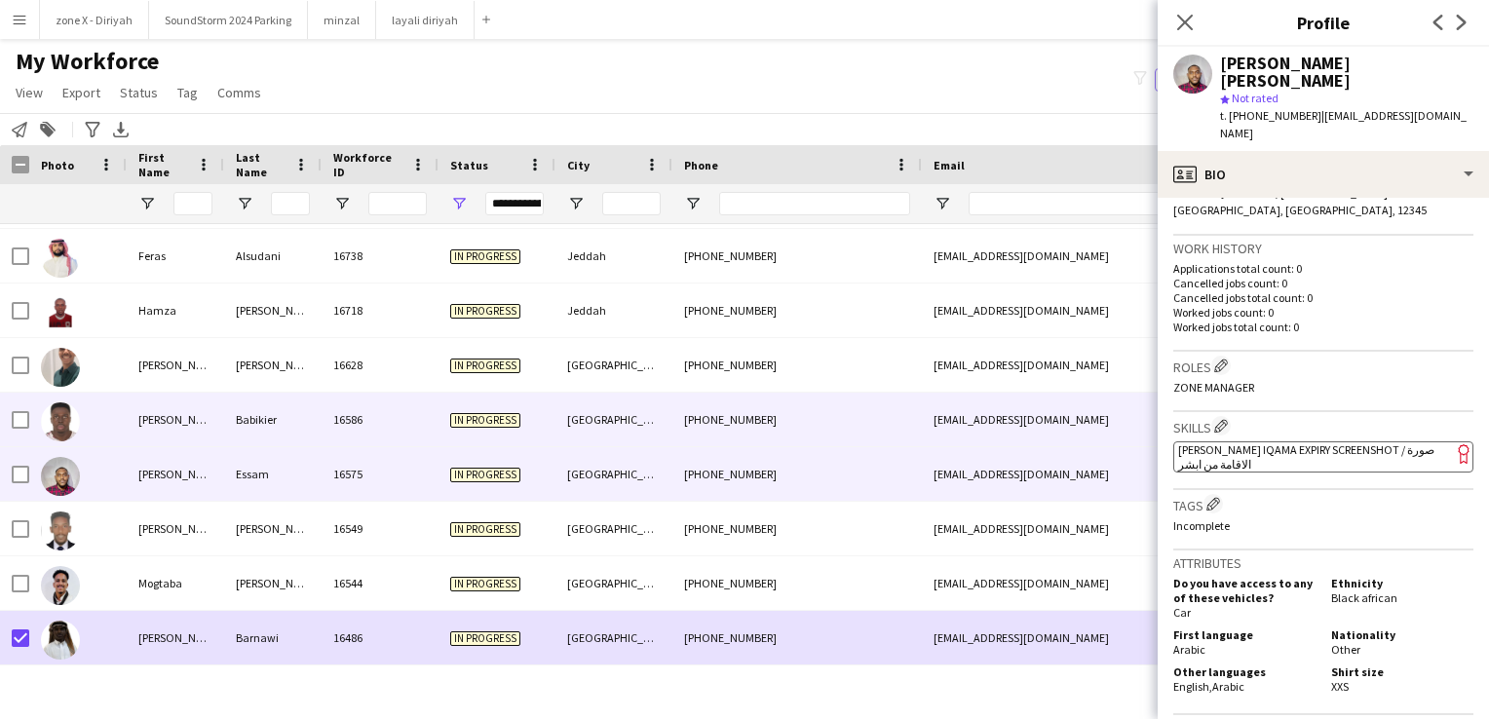
click at [828, 411] on div "+966509366350" at bounding box center [796, 420] width 249 height 54
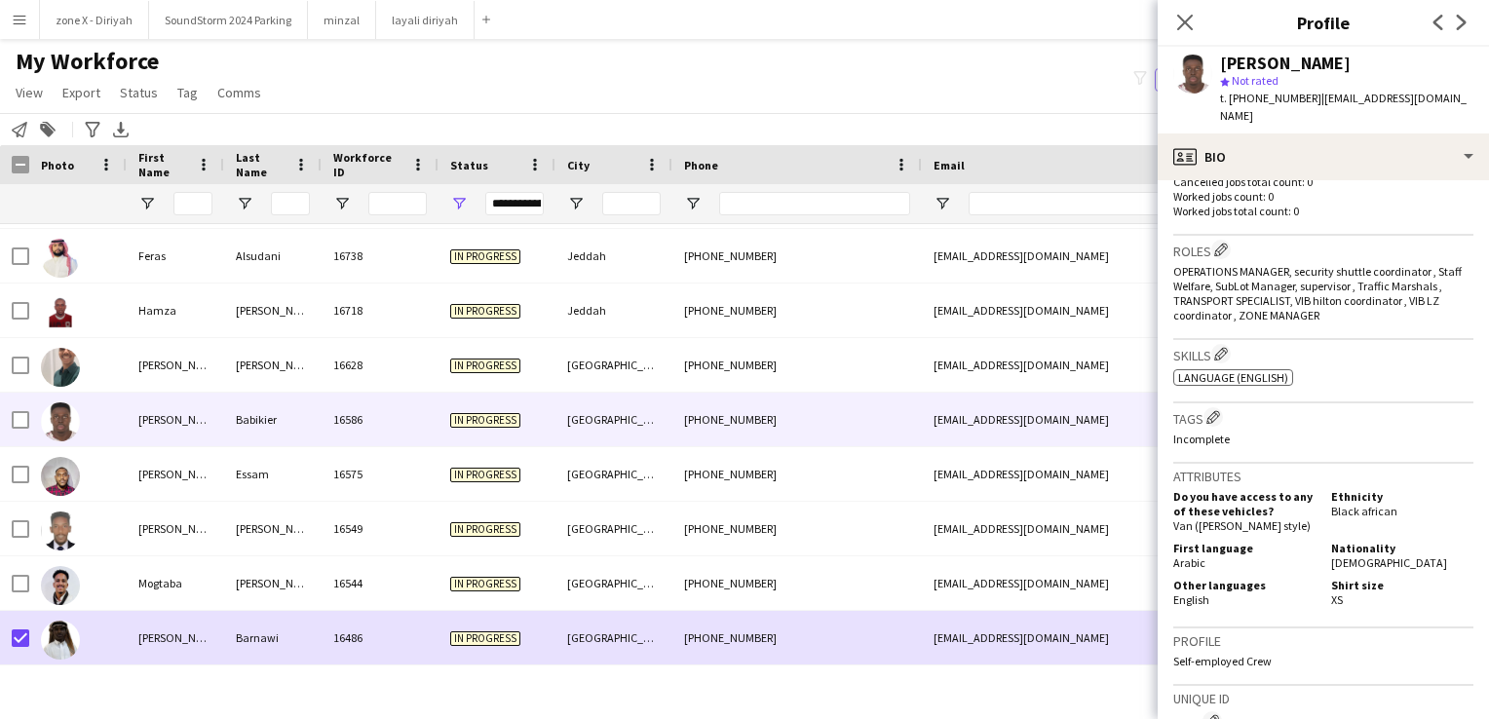
scroll to position [557, 0]
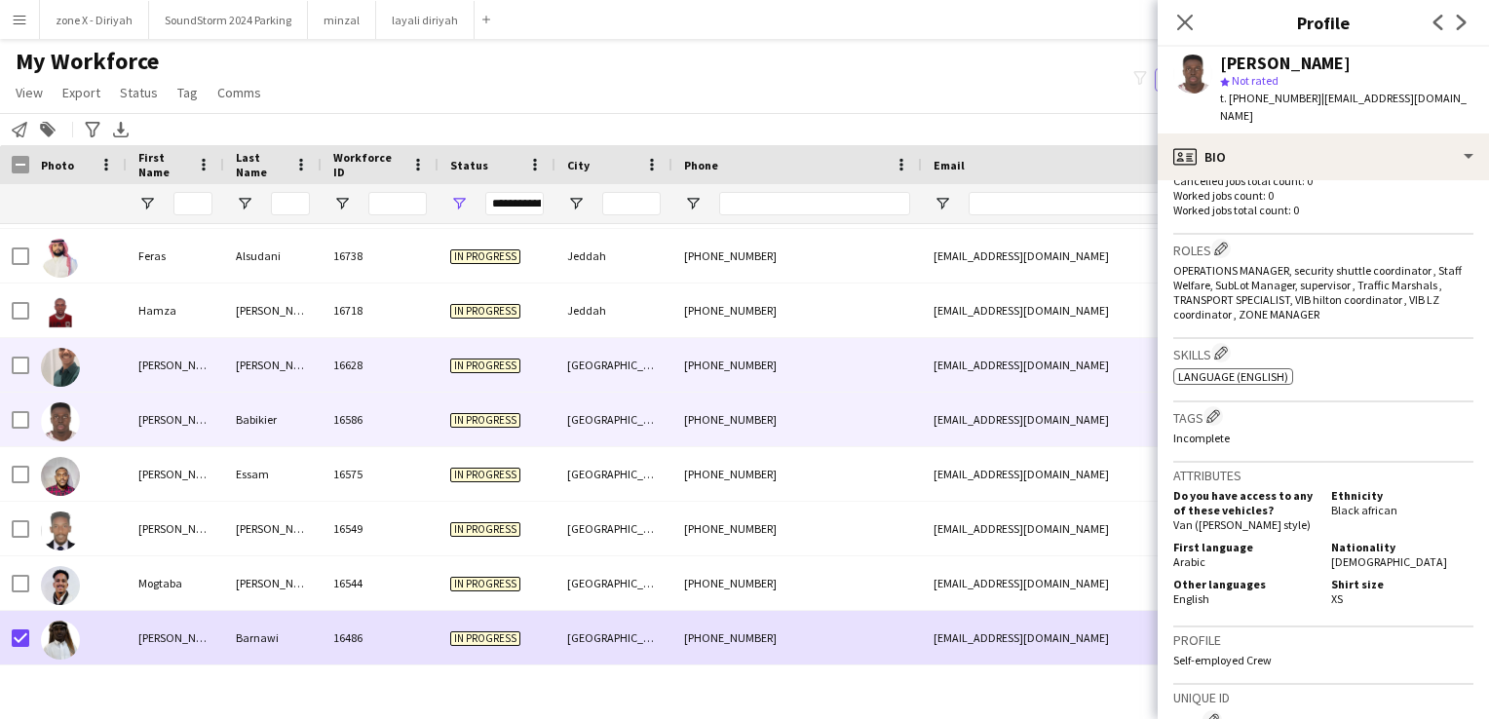
click at [1079, 357] on div "abyde123@gmail.com" at bounding box center [1117, 365] width 390 height 54
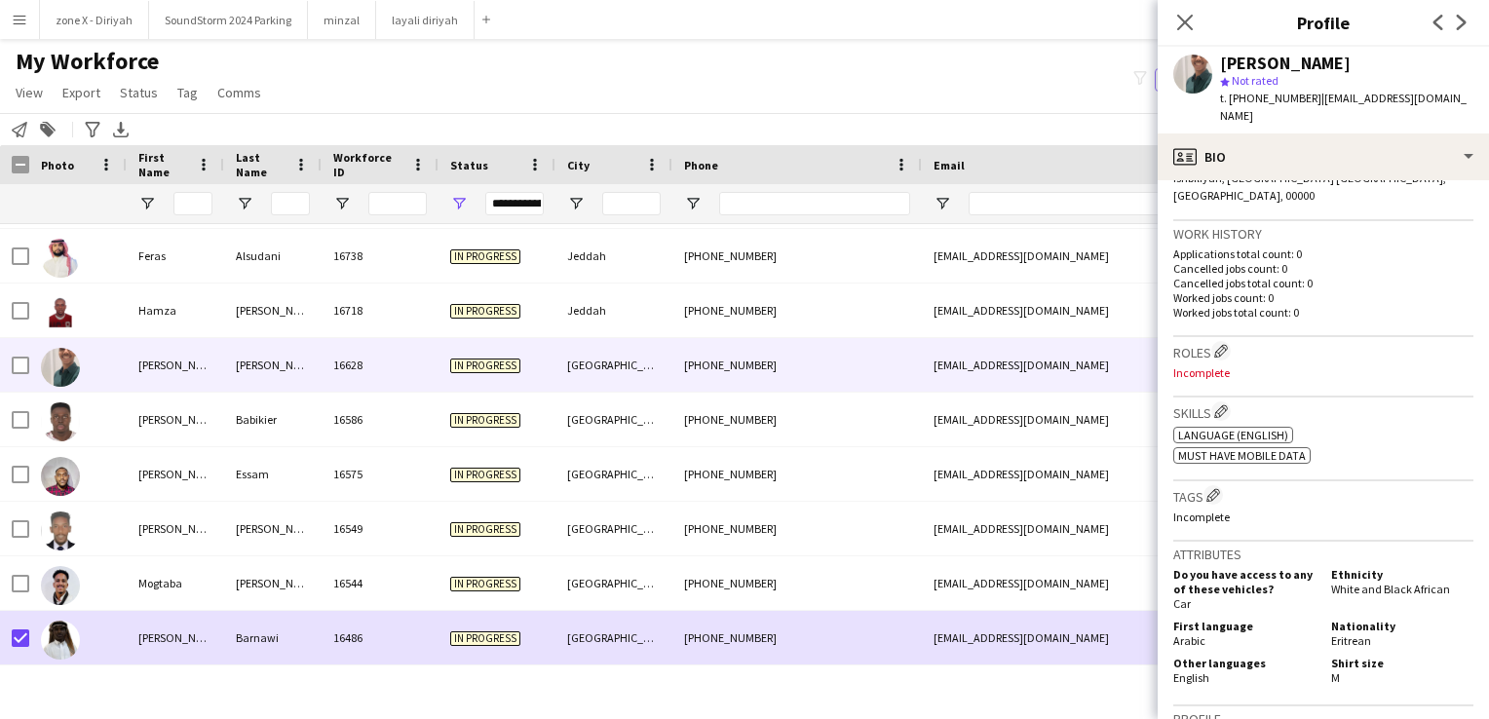
scroll to position [530, 0]
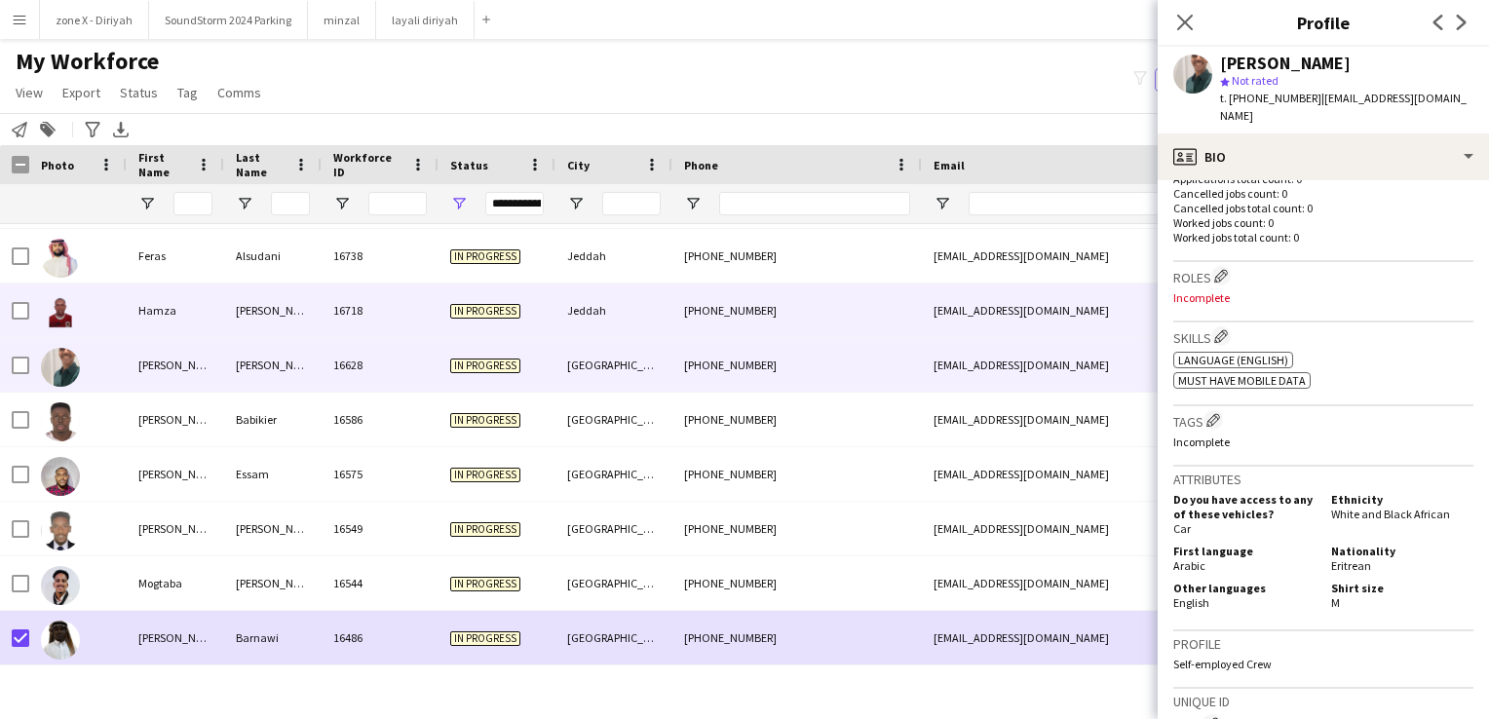
click at [1068, 322] on div "h.mizoo36@gmail.com" at bounding box center [1117, 311] width 390 height 54
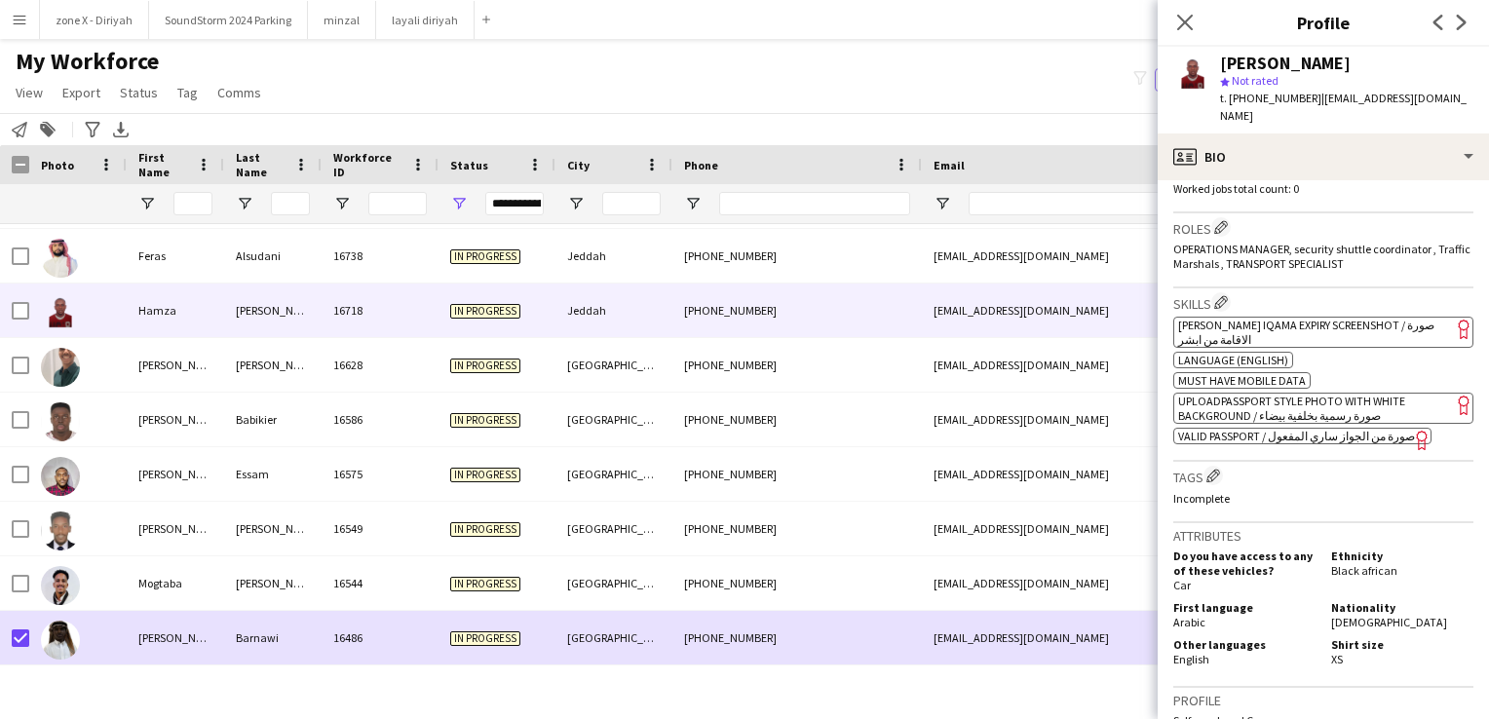
scroll to position [577, 0]
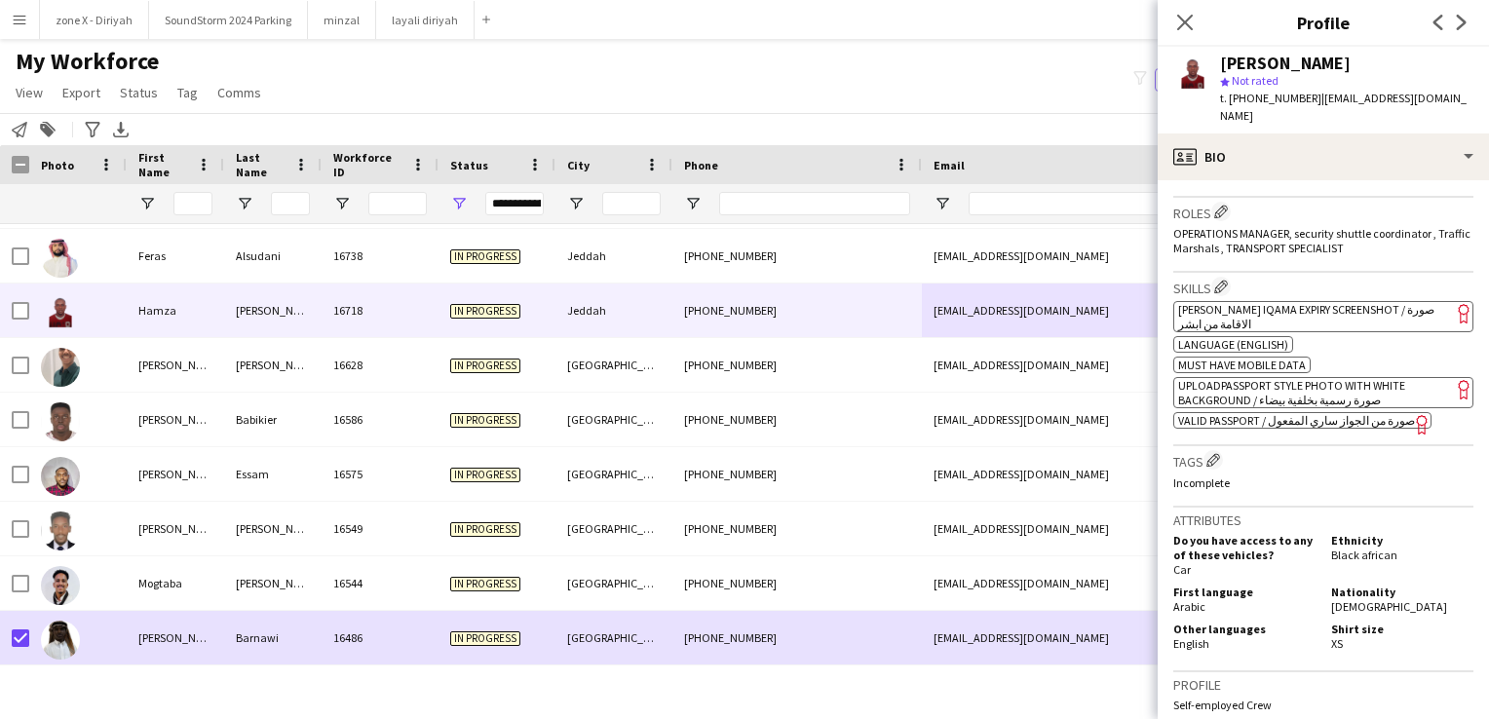
click at [1322, 306] on app-spec-pill "ok-circled2 background Layer 1 cross-circle-red background Layer 1 Absher Iqama…" at bounding box center [1323, 316] width 300 height 31
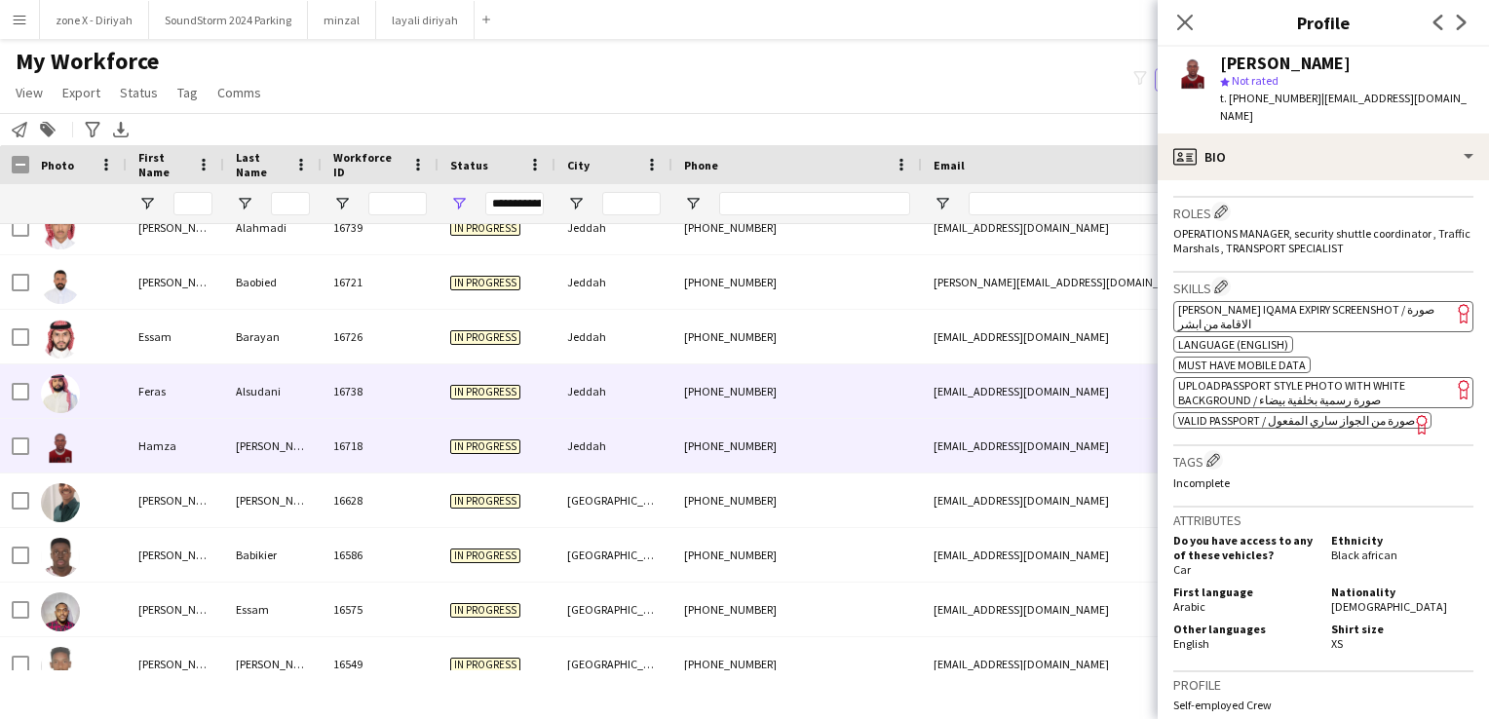
click at [586, 384] on div "Jeddah" at bounding box center [613, 391] width 117 height 54
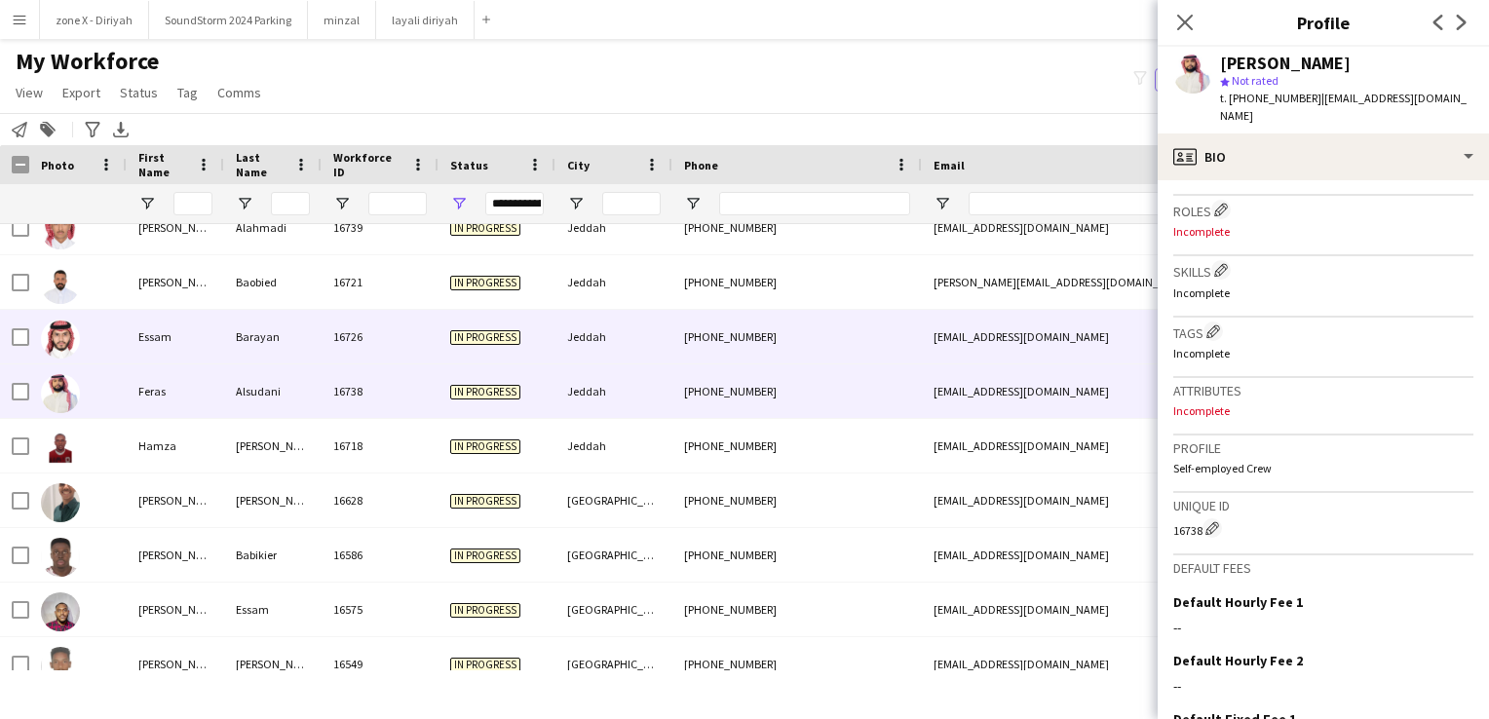
click at [1022, 349] on div "essamsahal@gmail.com" at bounding box center [1117, 337] width 390 height 54
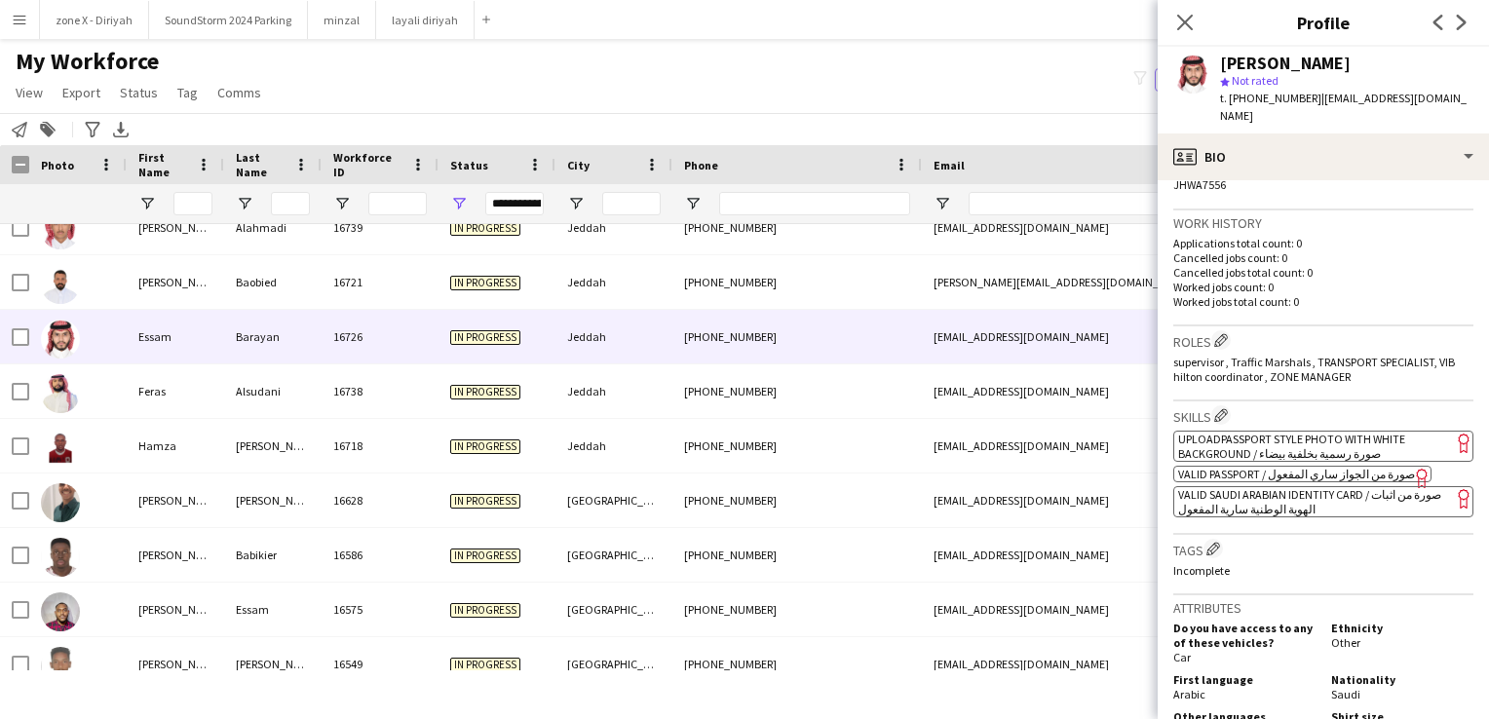
click at [1278, 487] on span "VALID SAUDI ARABIAN IDENTITY CARD / صورة من اثبات الهوية الوطنية سارية المفعول" at bounding box center [1309, 501] width 263 height 29
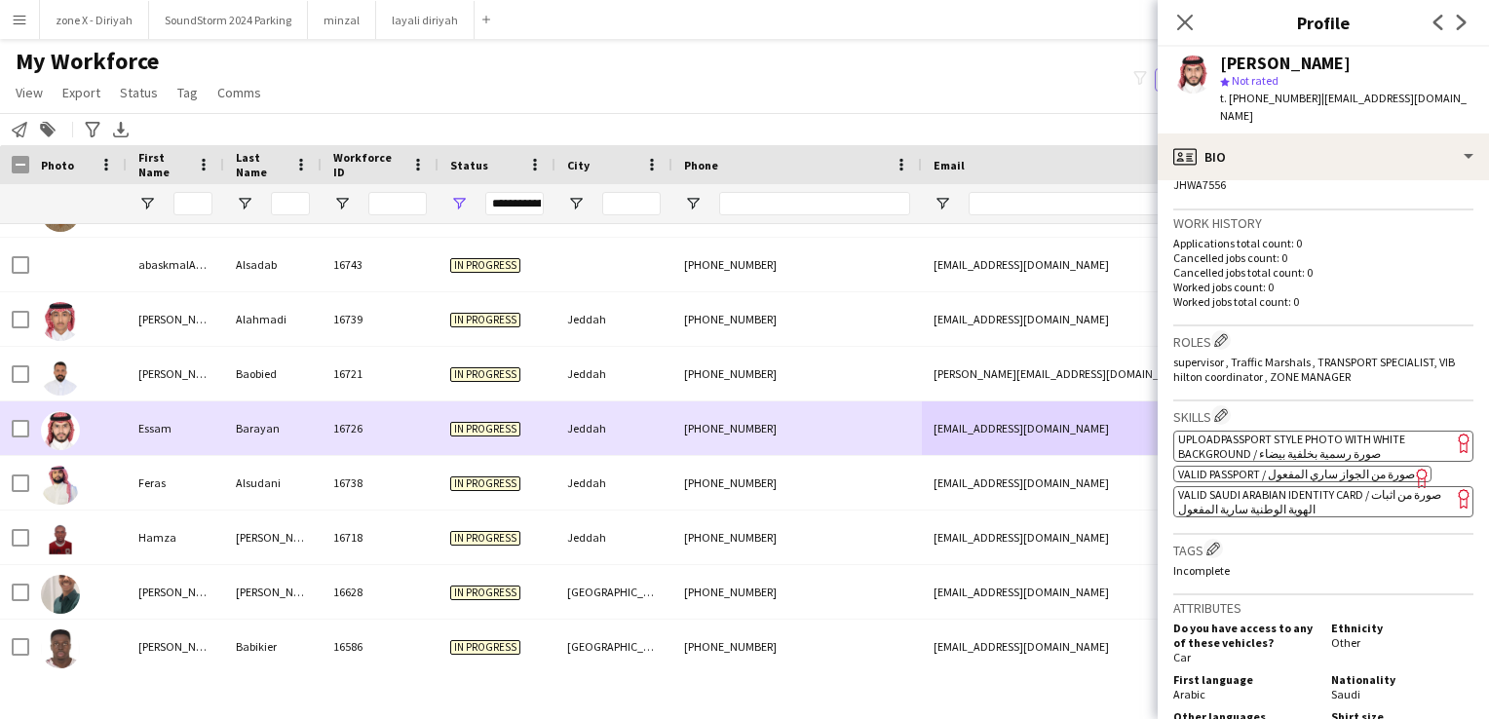
scroll to position [4774, 0]
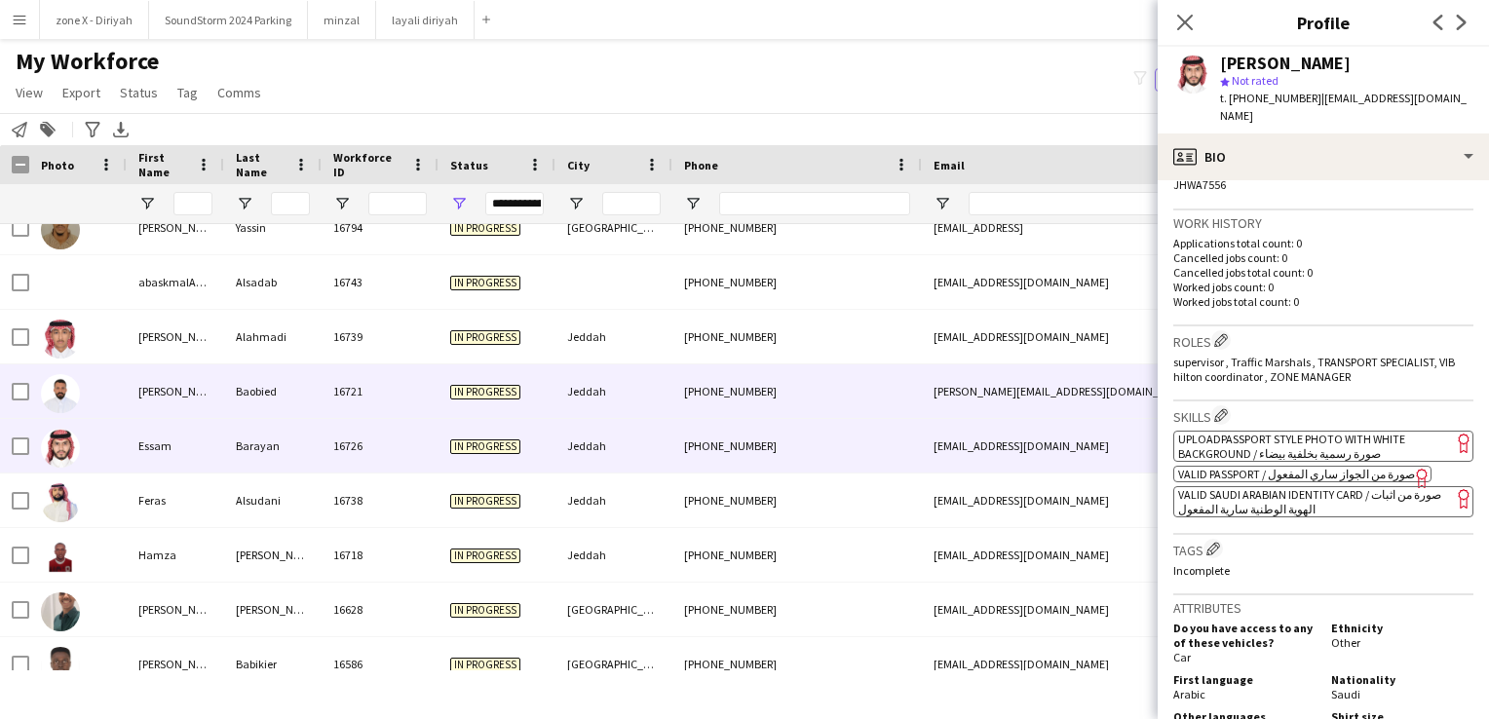
click at [755, 390] on div "+966535891804" at bounding box center [796, 391] width 249 height 54
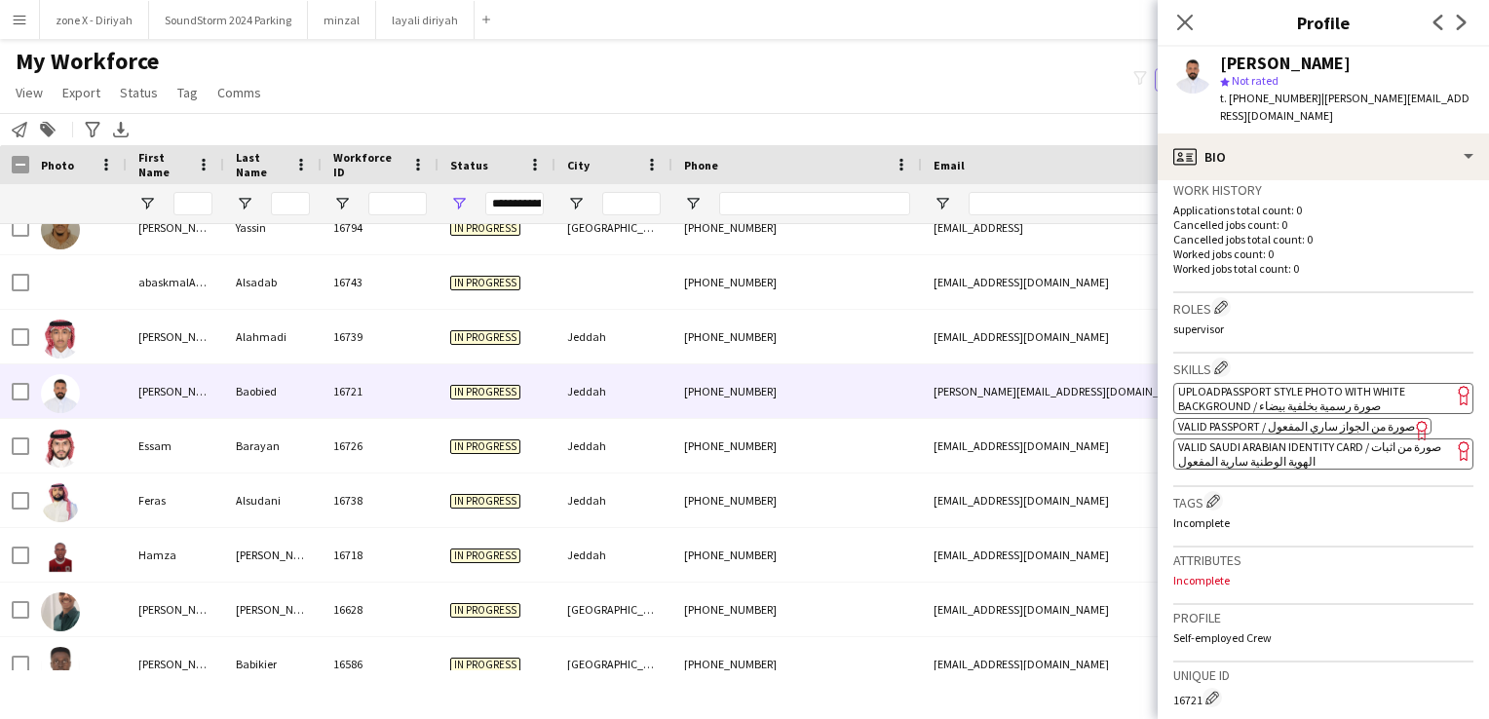
scroll to position [516, 0]
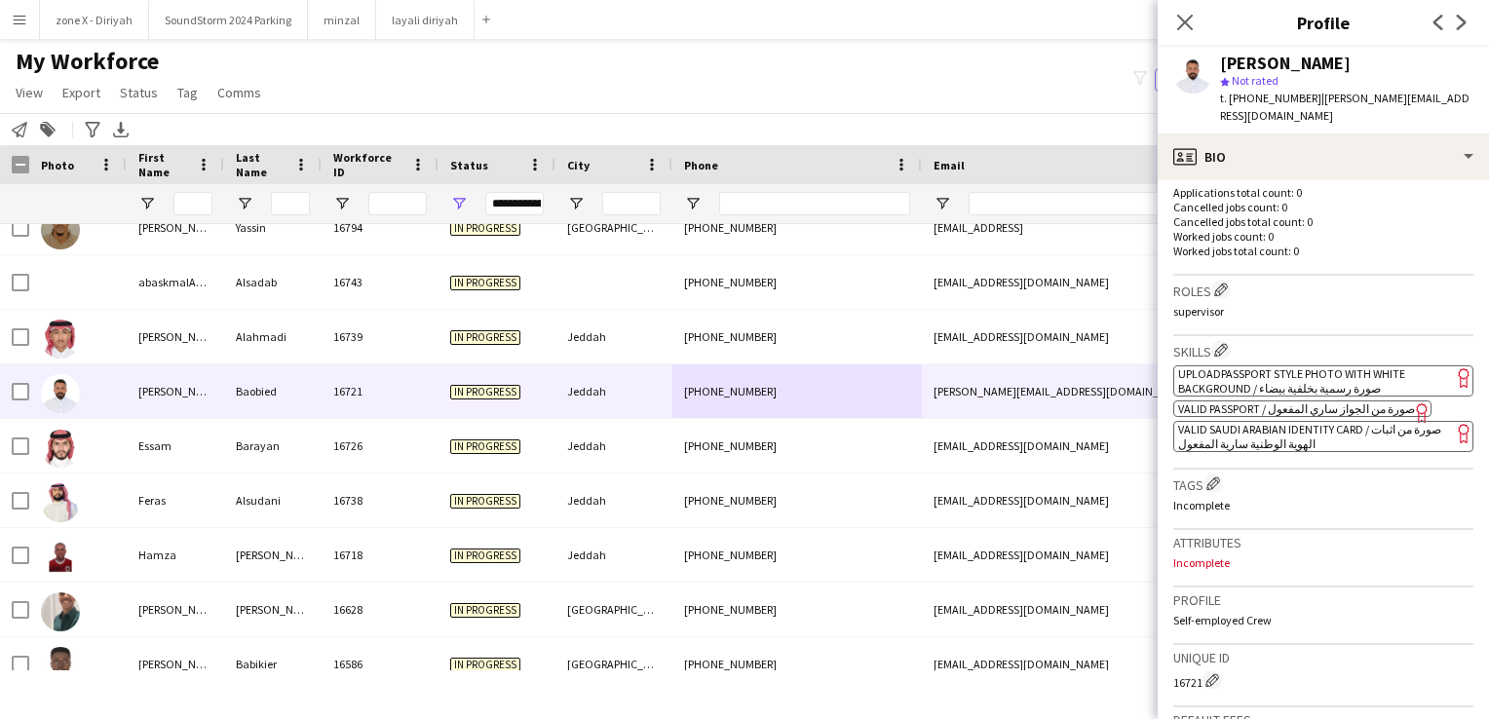
click at [1296, 421] on app-spec-pill "ok-circled2 background Layer 1 cross-circle-red background Layer 1 VALID SAUDI …" at bounding box center [1323, 436] width 300 height 31
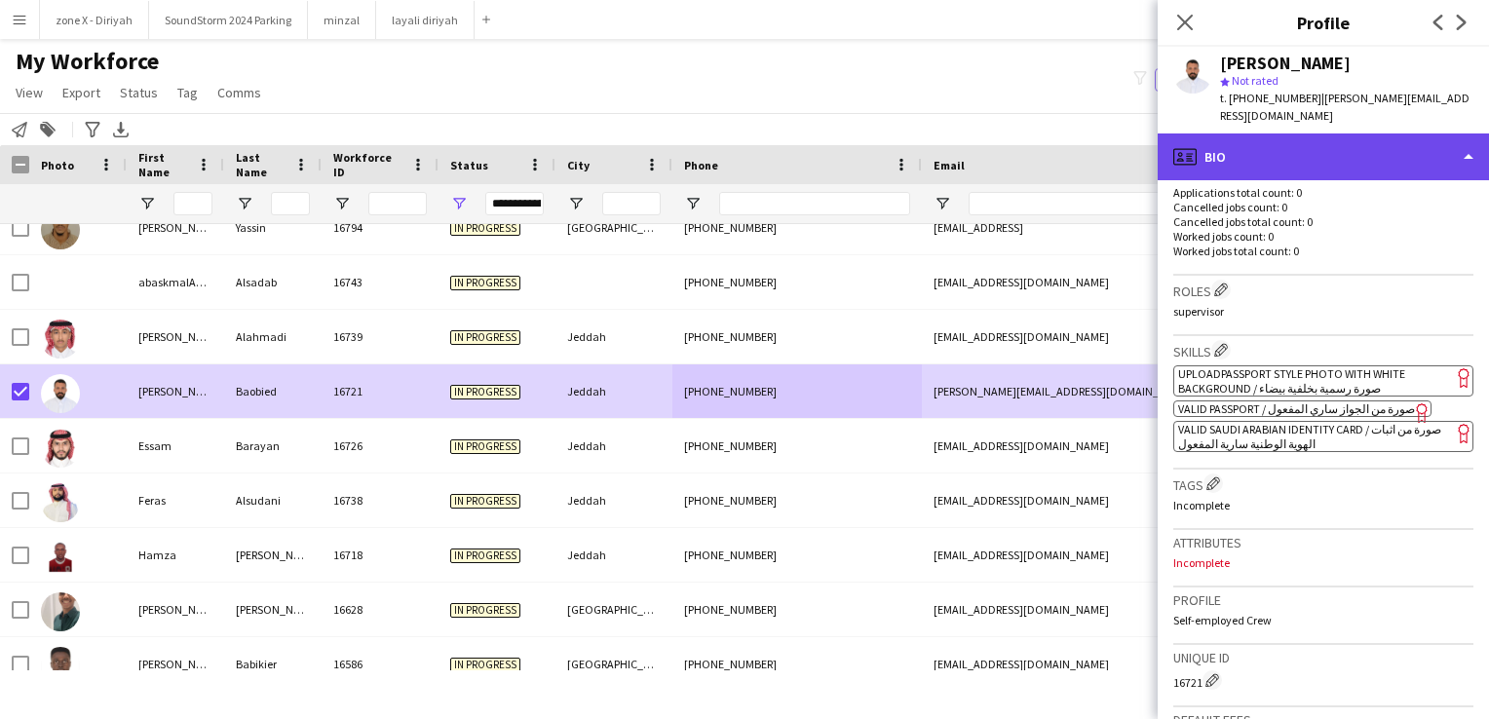
click at [1401, 133] on div "profile Bio" at bounding box center [1323, 156] width 331 height 47
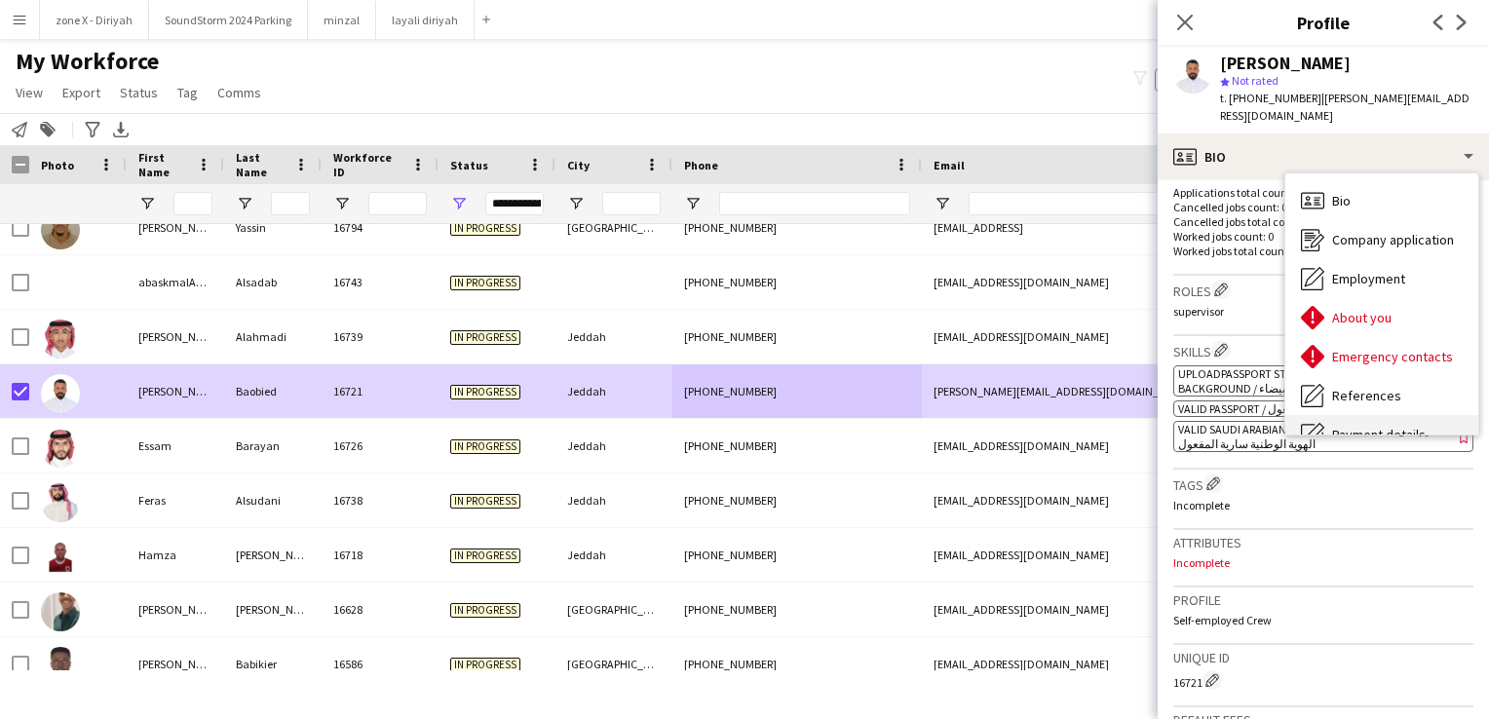
click at [1399, 415] on div "Payment details Payment details" at bounding box center [1381, 434] width 193 height 39
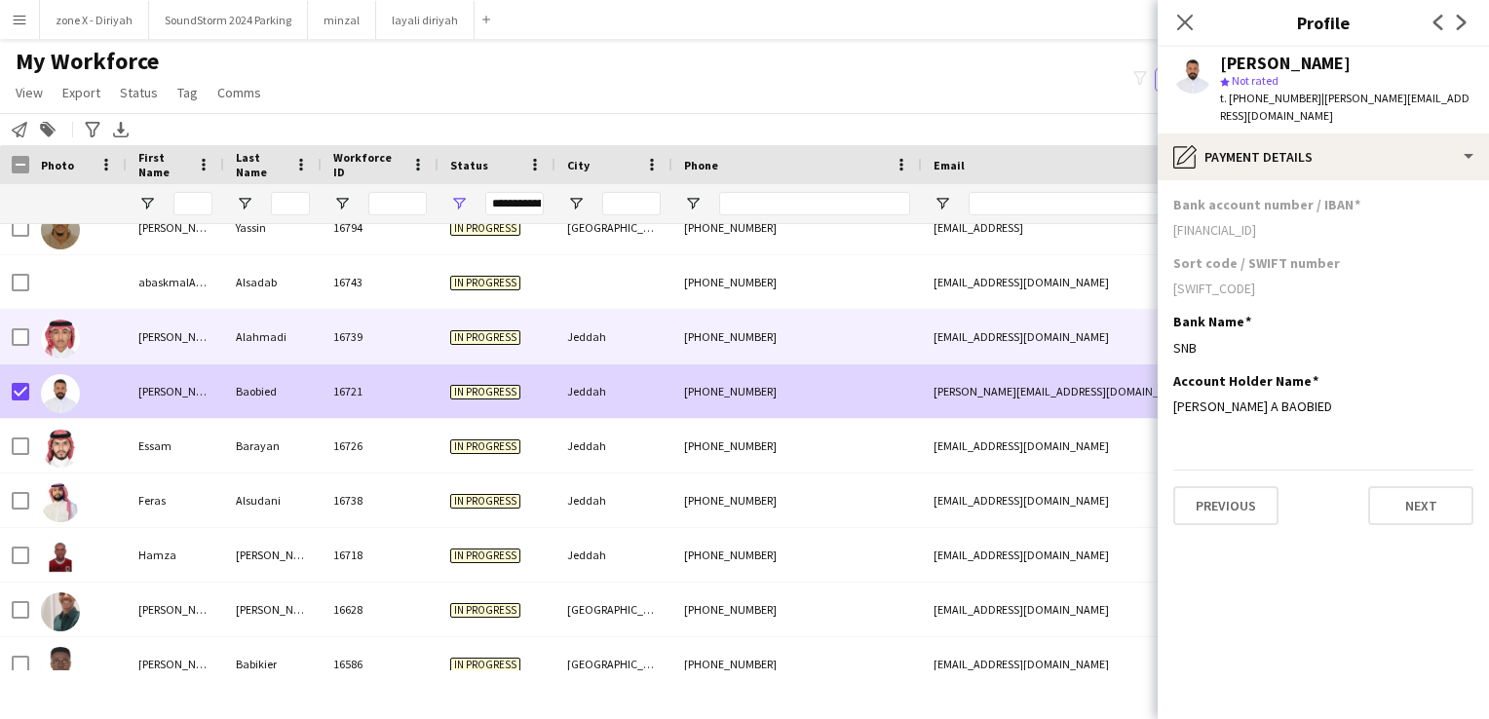
click at [905, 339] on div "+966553495098" at bounding box center [796, 337] width 249 height 54
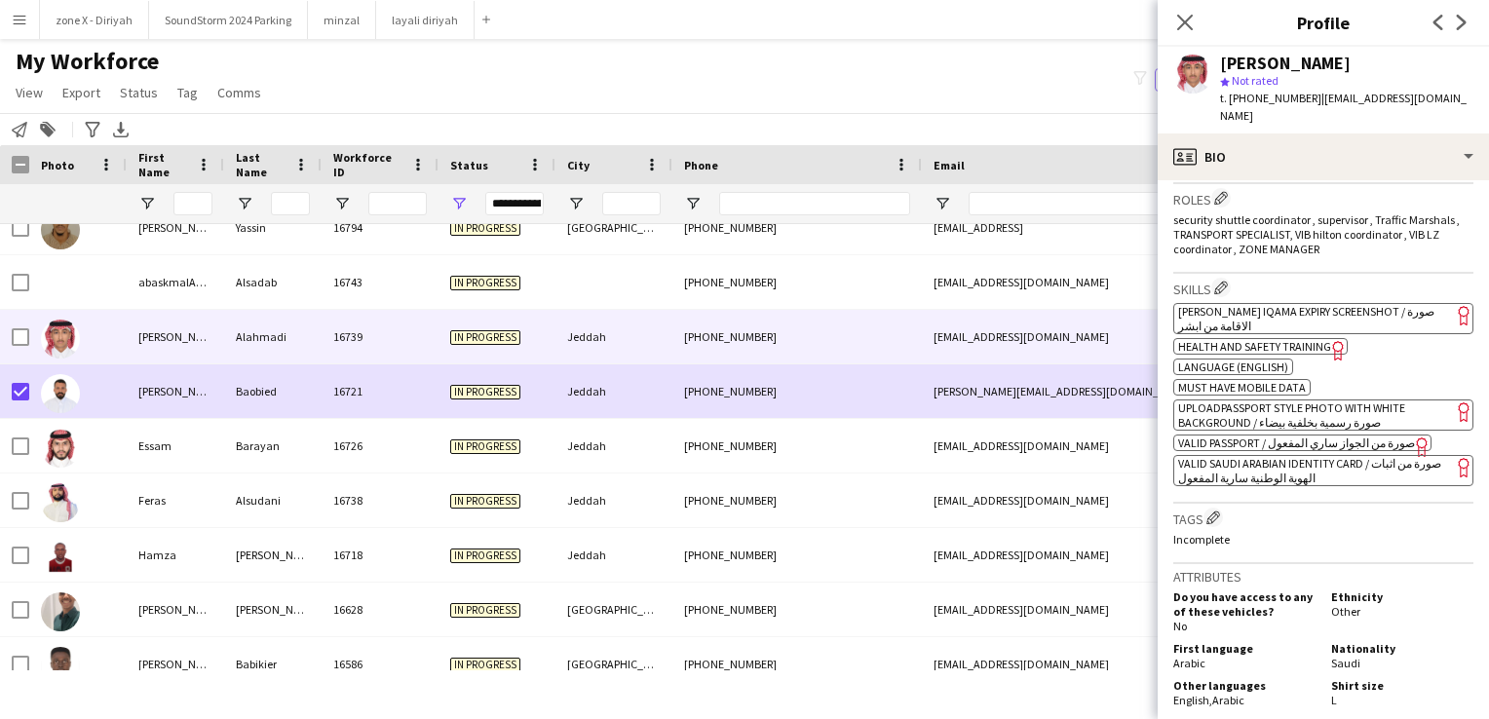
scroll to position [612, 0]
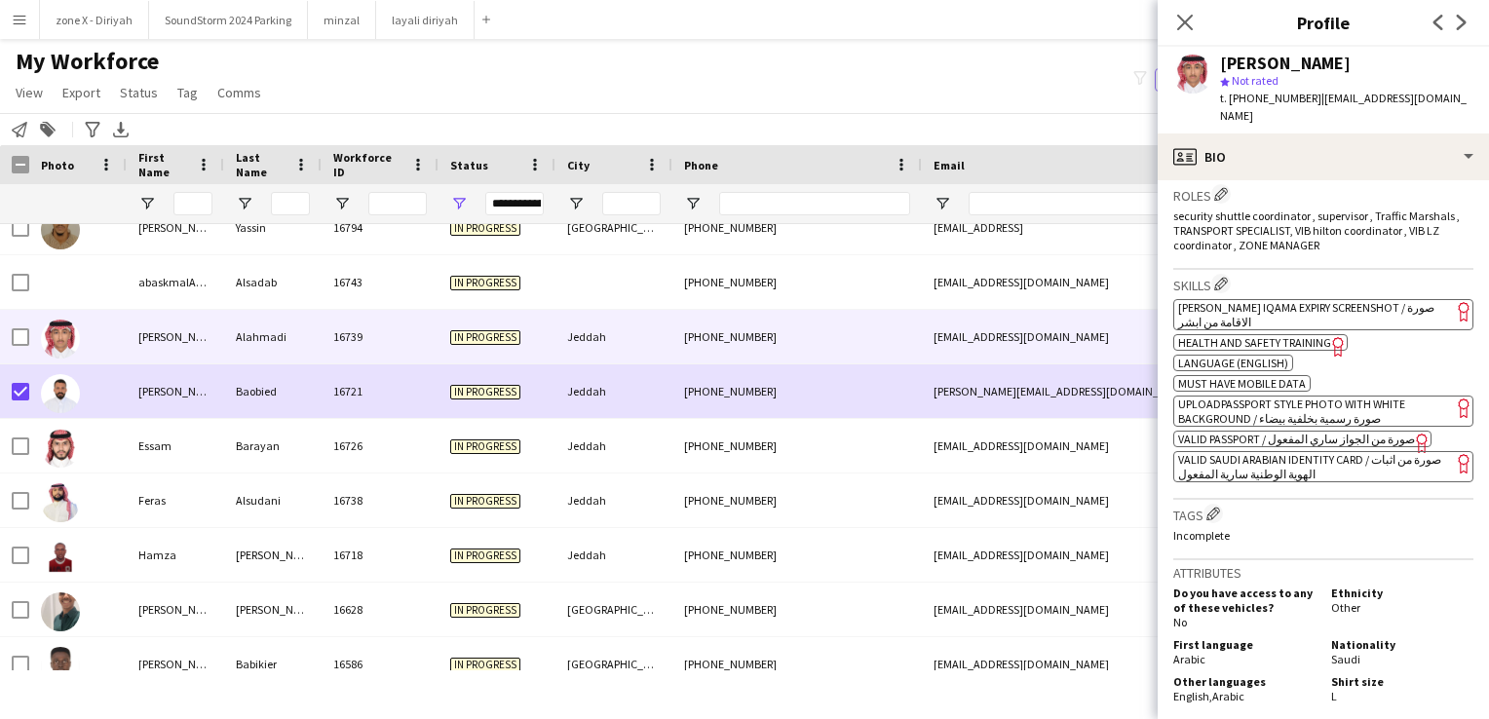
click at [1351, 299] on app-spec-pill "ok-circled2 background Layer 1 cross-circle-red background Layer 1 Absher Iqama…" at bounding box center [1323, 314] width 300 height 31
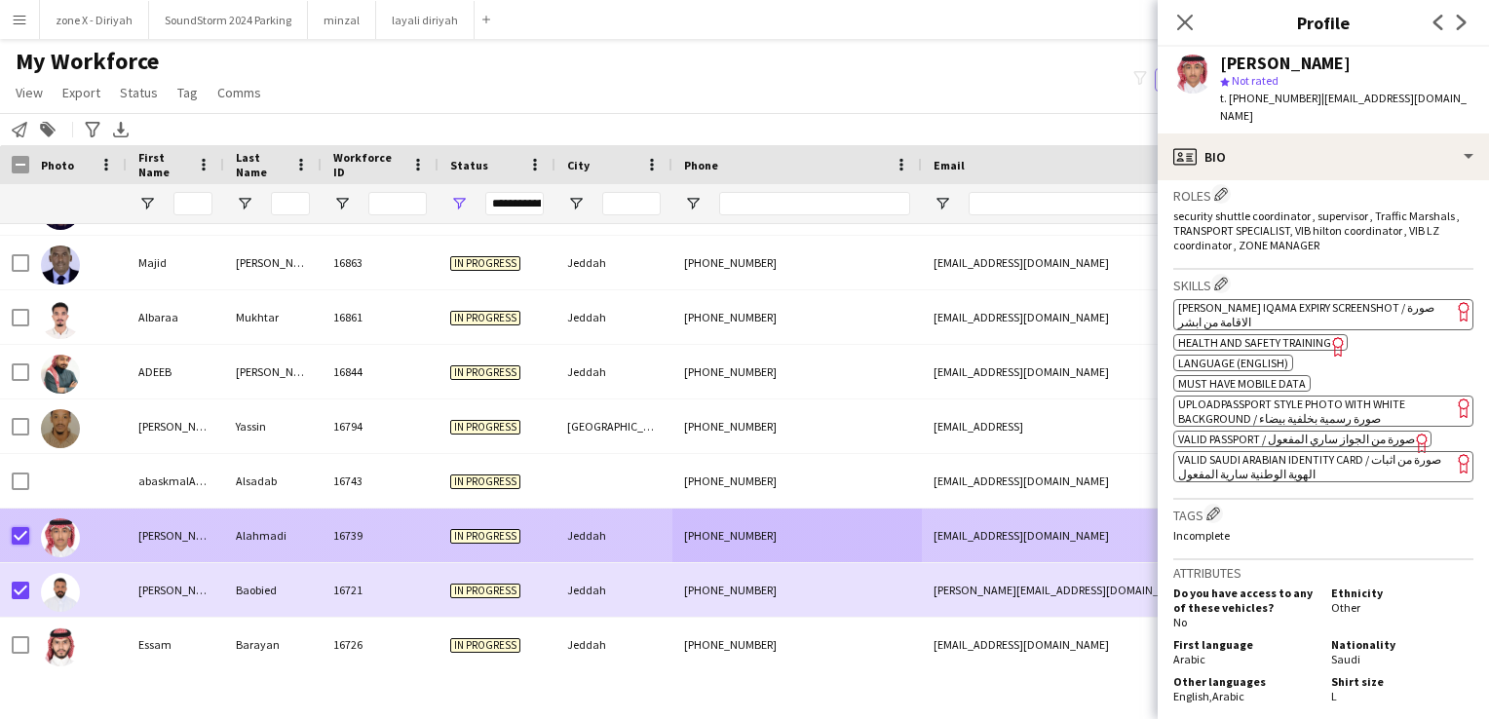
scroll to position [4529, 0]
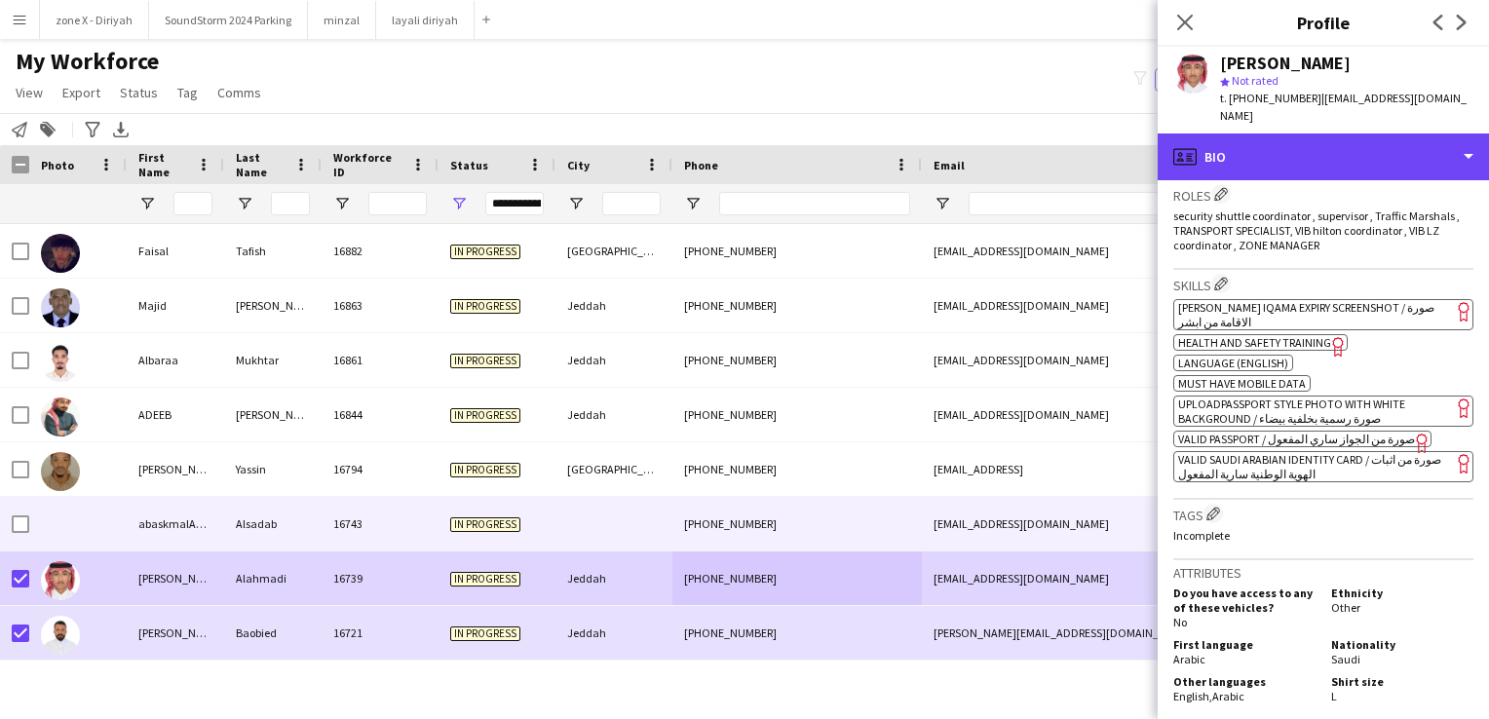
click at [1310, 146] on div "profile Bio" at bounding box center [1323, 156] width 331 height 47
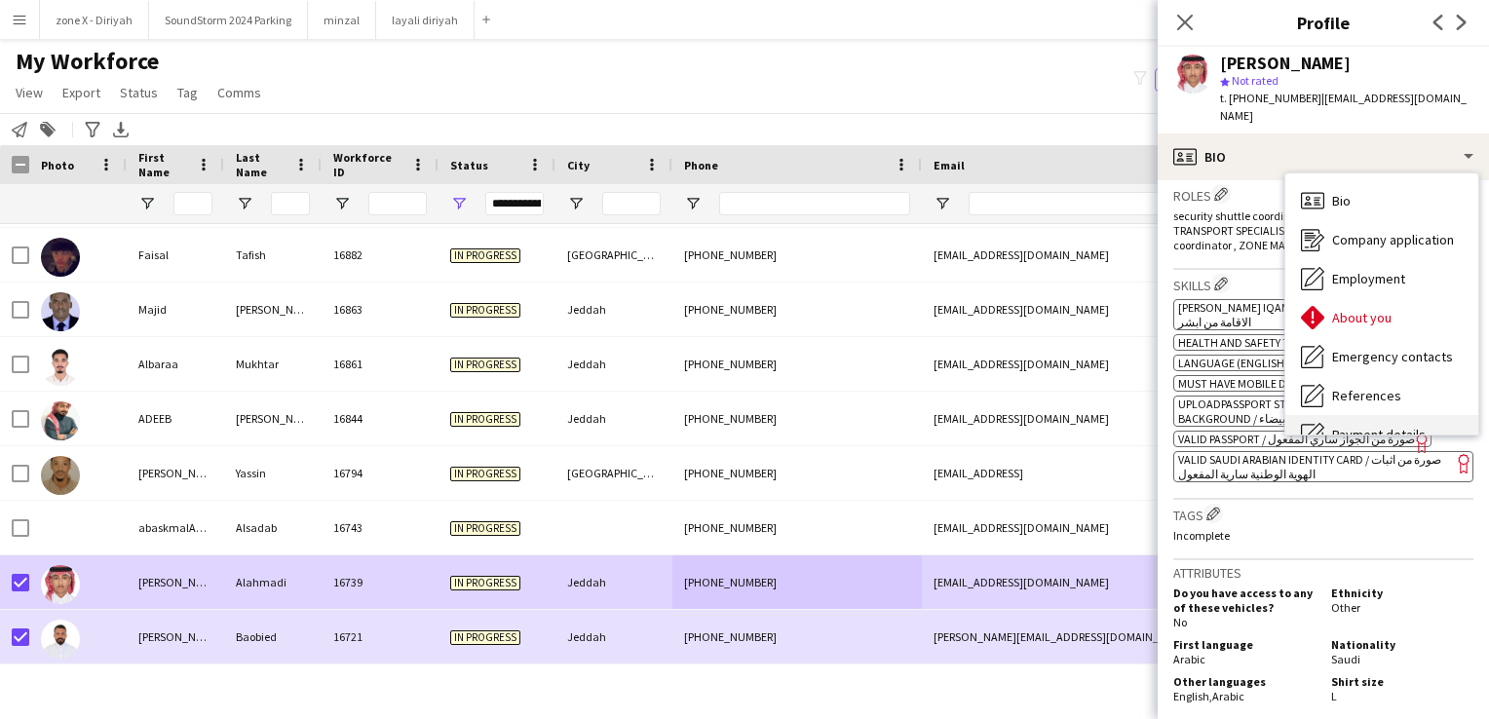
click at [1314, 423] on icon "Payment details" at bounding box center [1312, 434] width 23 height 23
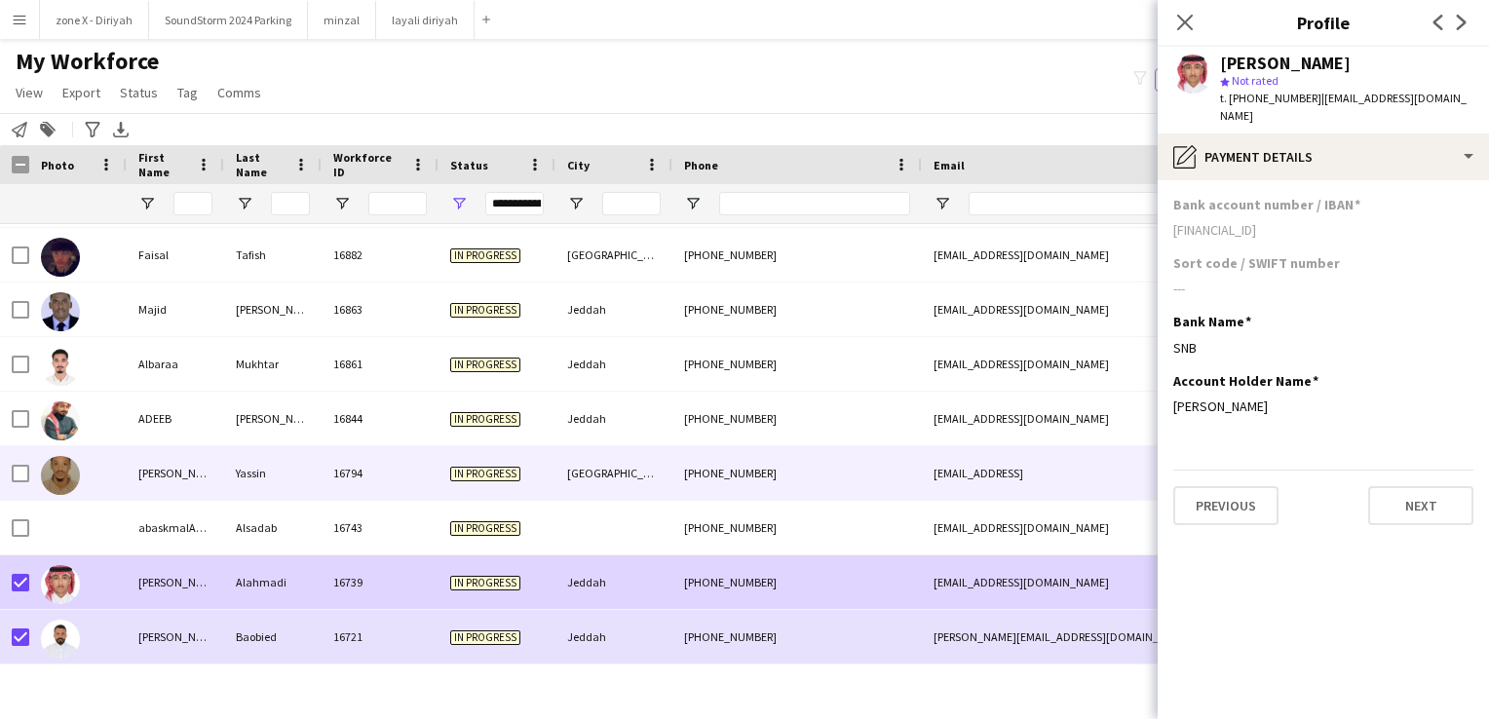
click at [968, 472] on div "kdyas187@gmail.con" at bounding box center [1117, 473] width 390 height 54
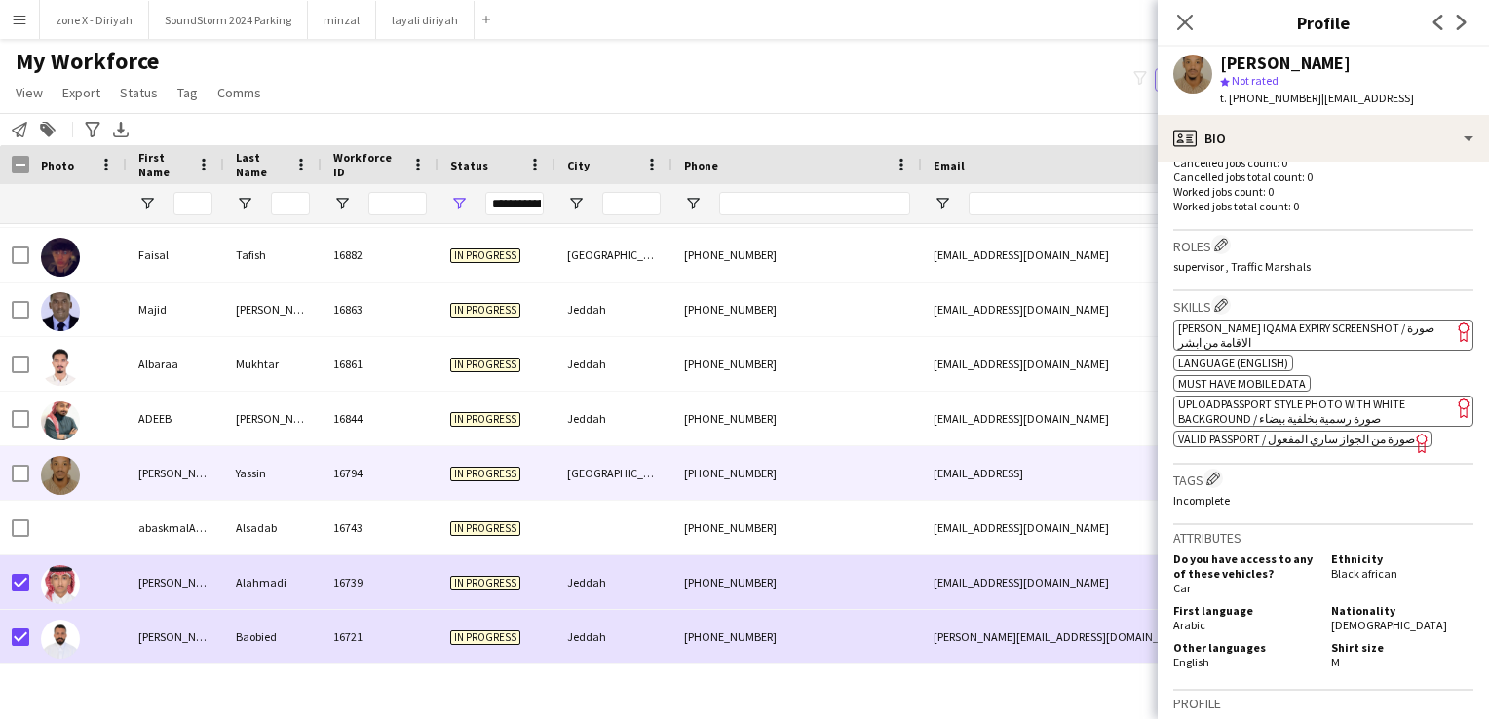
scroll to position [534, 0]
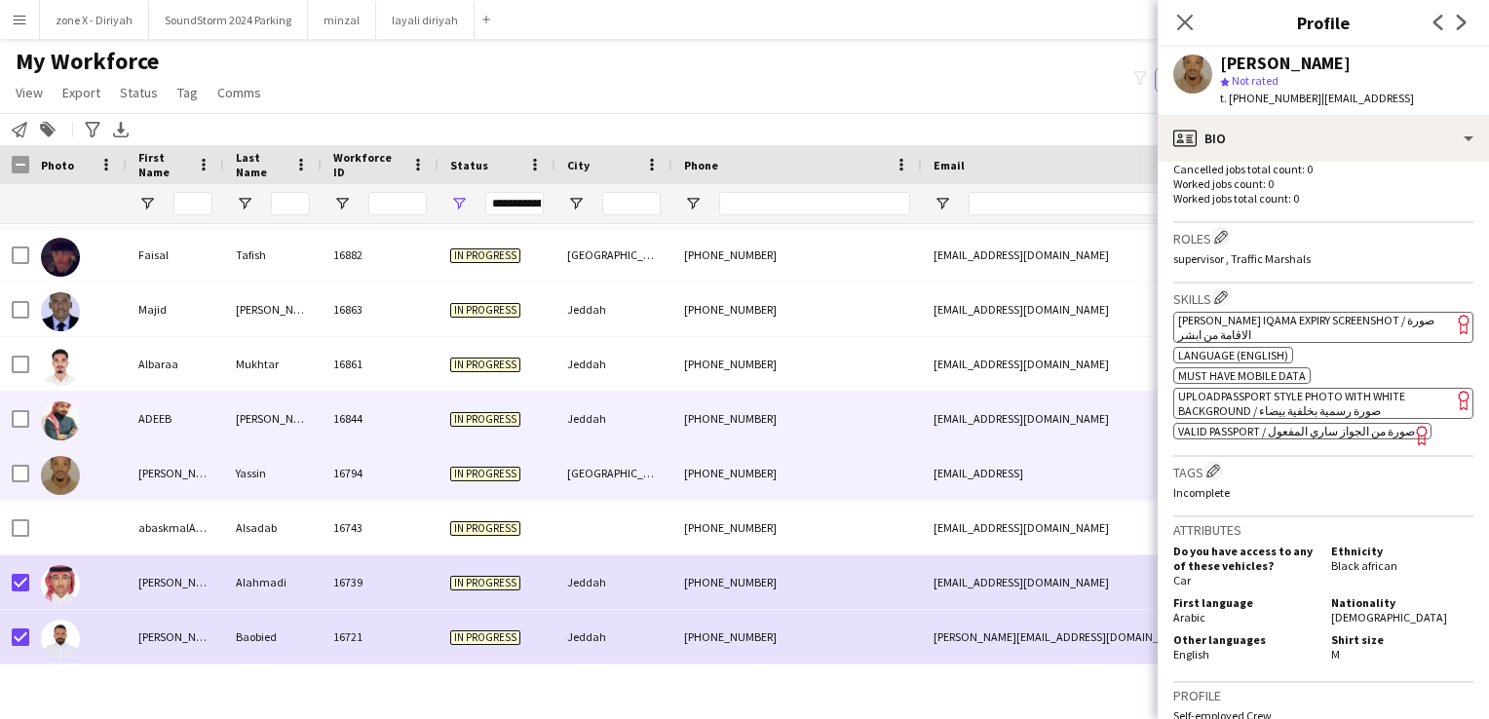
click at [811, 407] on div "+966509176070" at bounding box center [796, 419] width 249 height 54
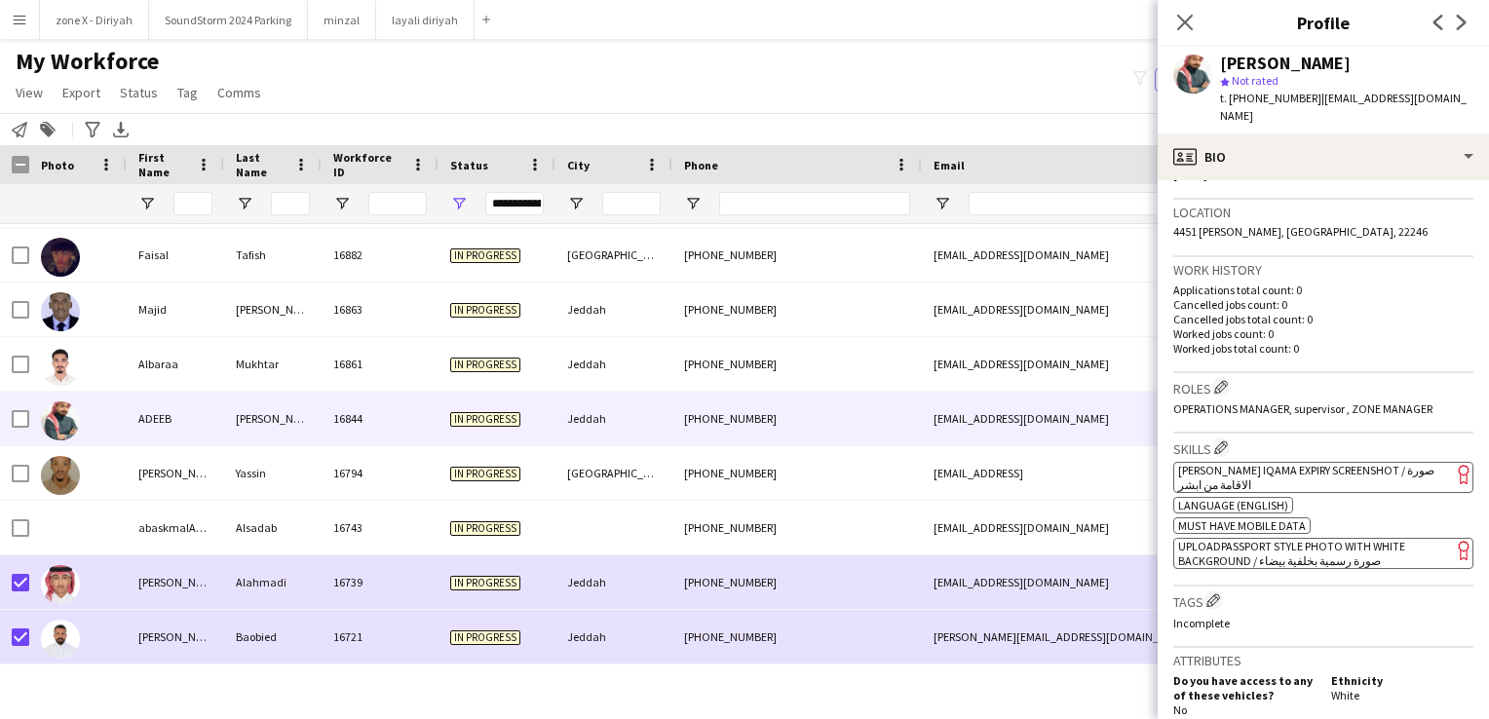
scroll to position [407, 0]
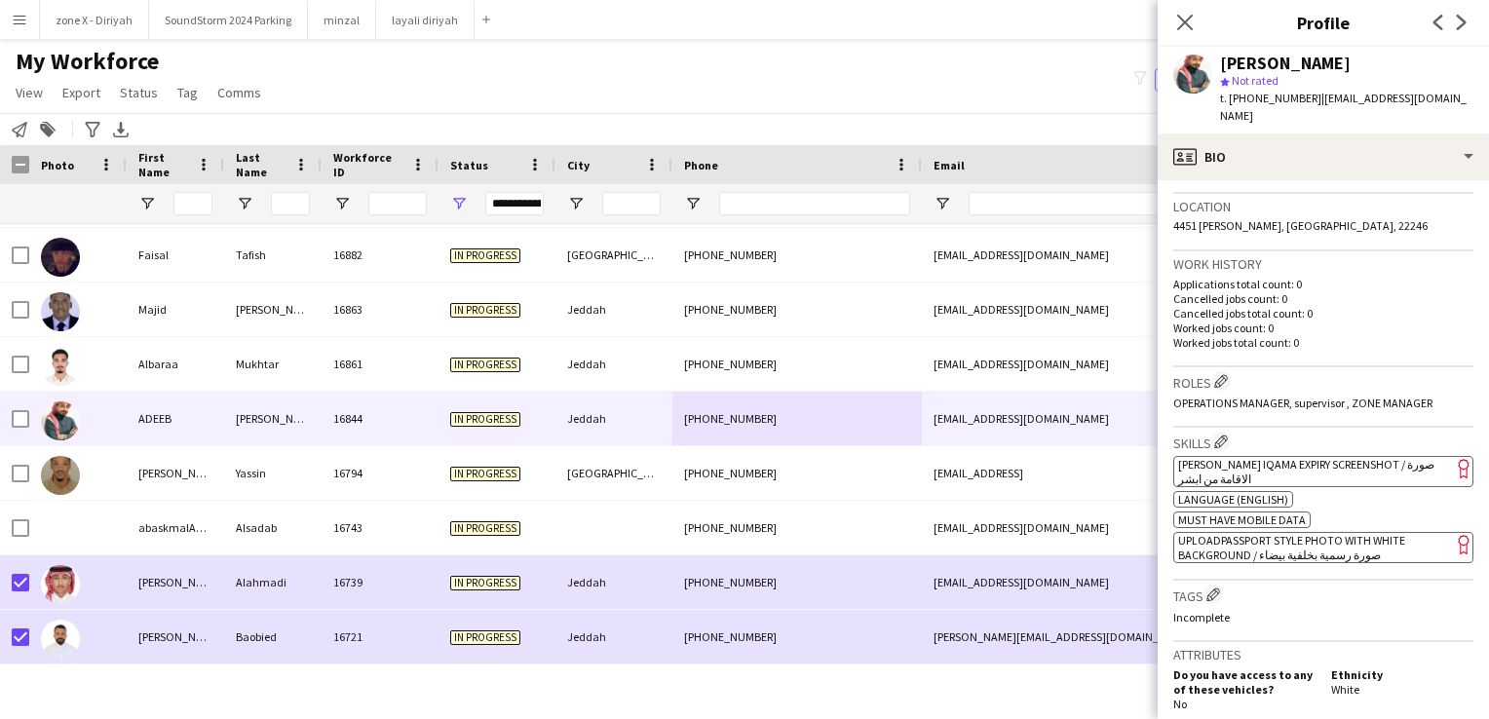
click at [1335, 457] on app-spec-pill "ok-circled2 background Layer 1 cross-circle-red background Layer 1 Absher Iqama…" at bounding box center [1323, 471] width 300 height 31
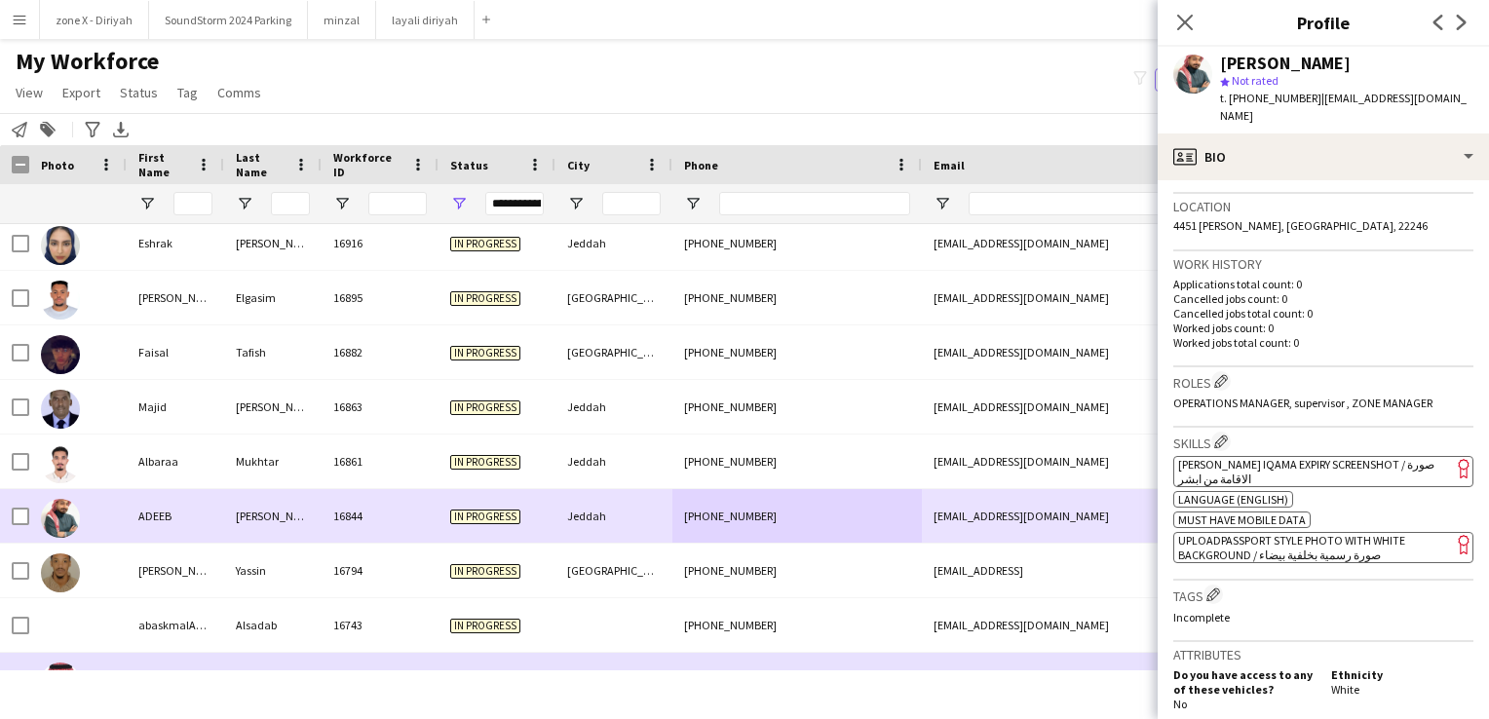
scroll to position [4422, 0]
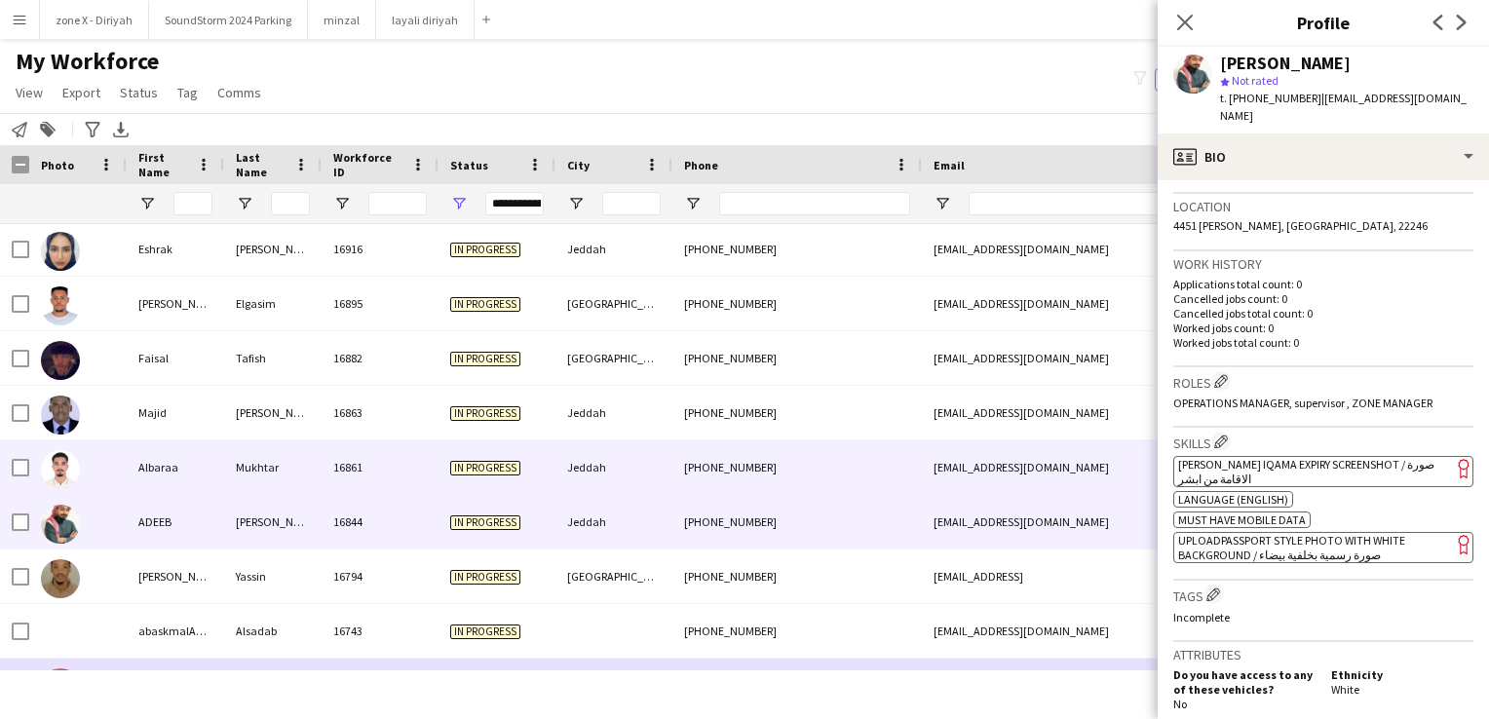
click at [636, 485] on div "Jeddah" at bounding box center [613, 467] width 117 height 54
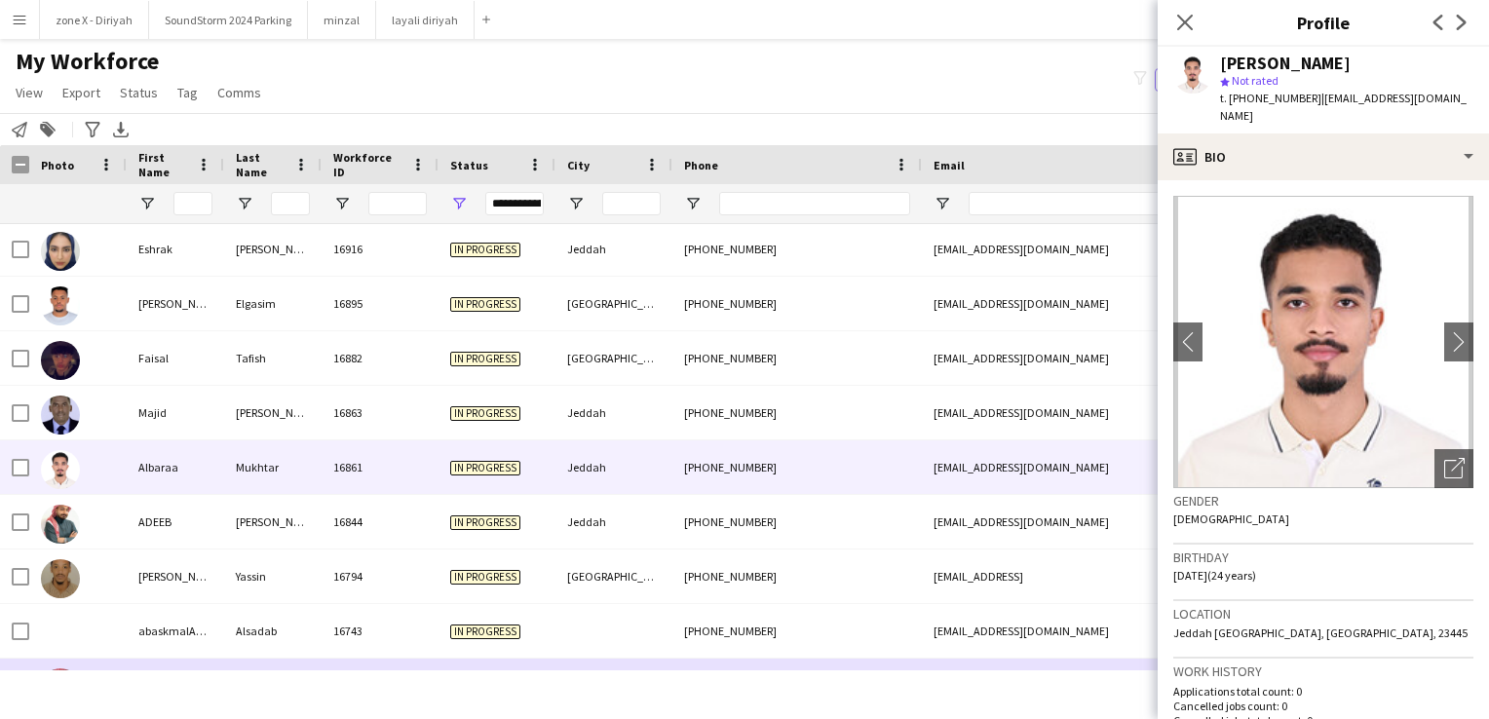
scroll to position [357, 0]
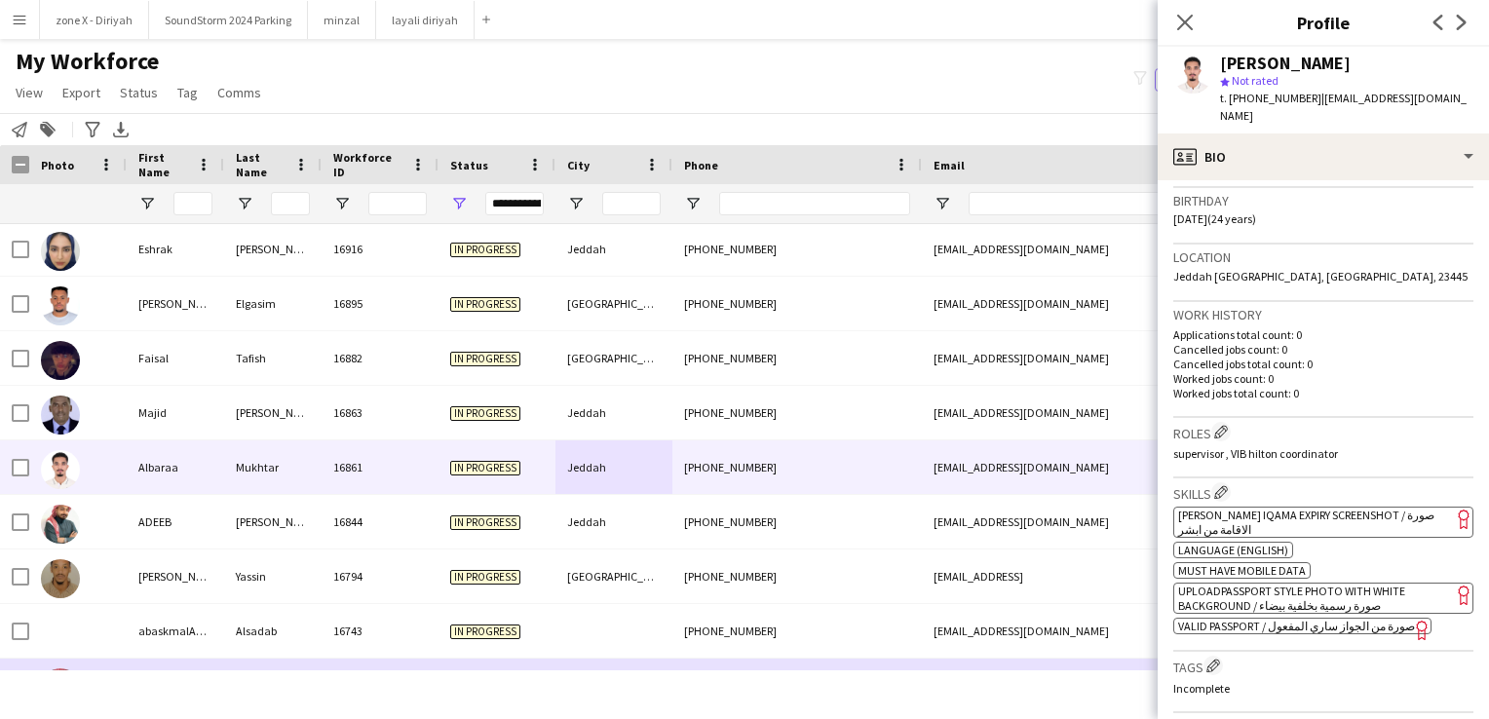
click at [1382, 513] on app-spec-pill "ok-circled2 background Layer 1 cross-circle-red background Layer 1 Absher Iqama…" at bounding box center [1323, 522] width 300 height 31
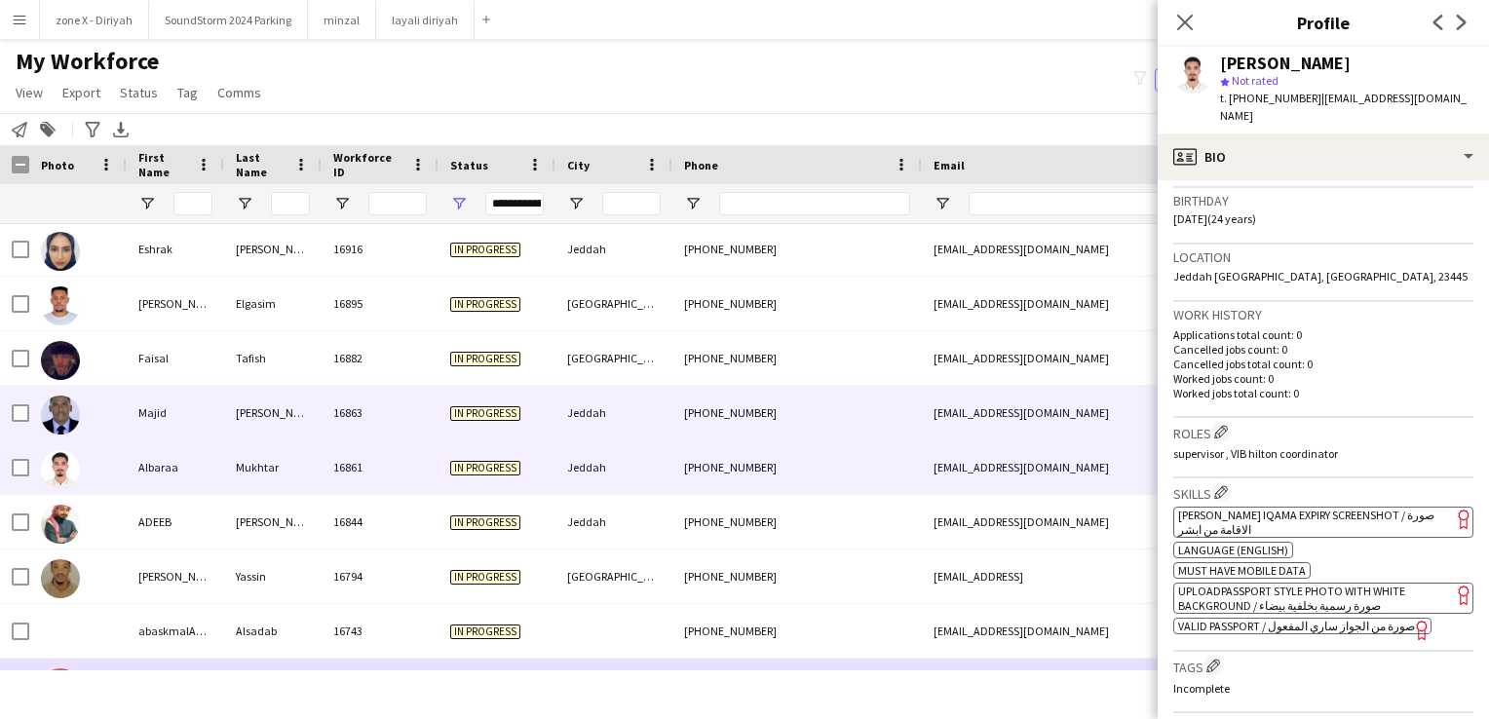
click at [586, 405] on div "Jeddah" at bounding box center [613, 413] width 117 height 54
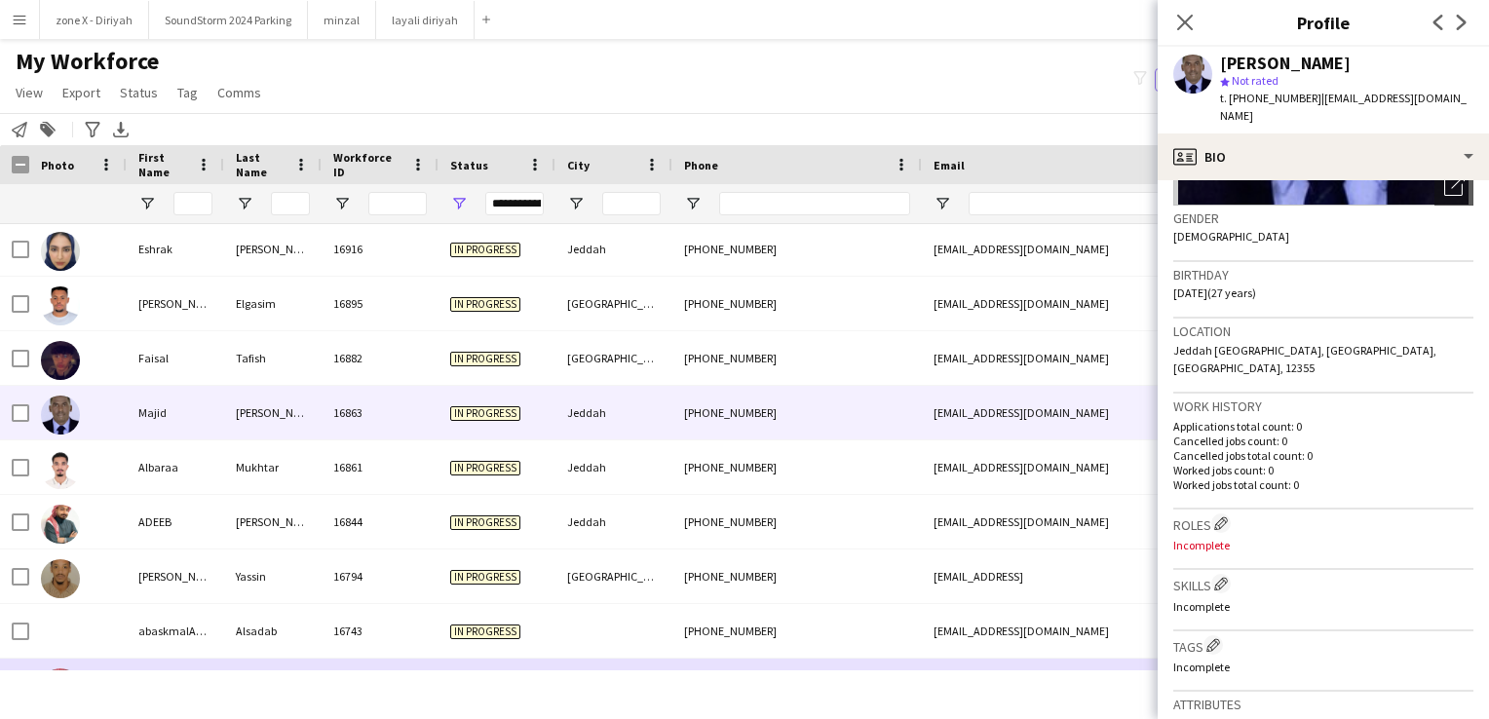
scroll to position [279, 0]
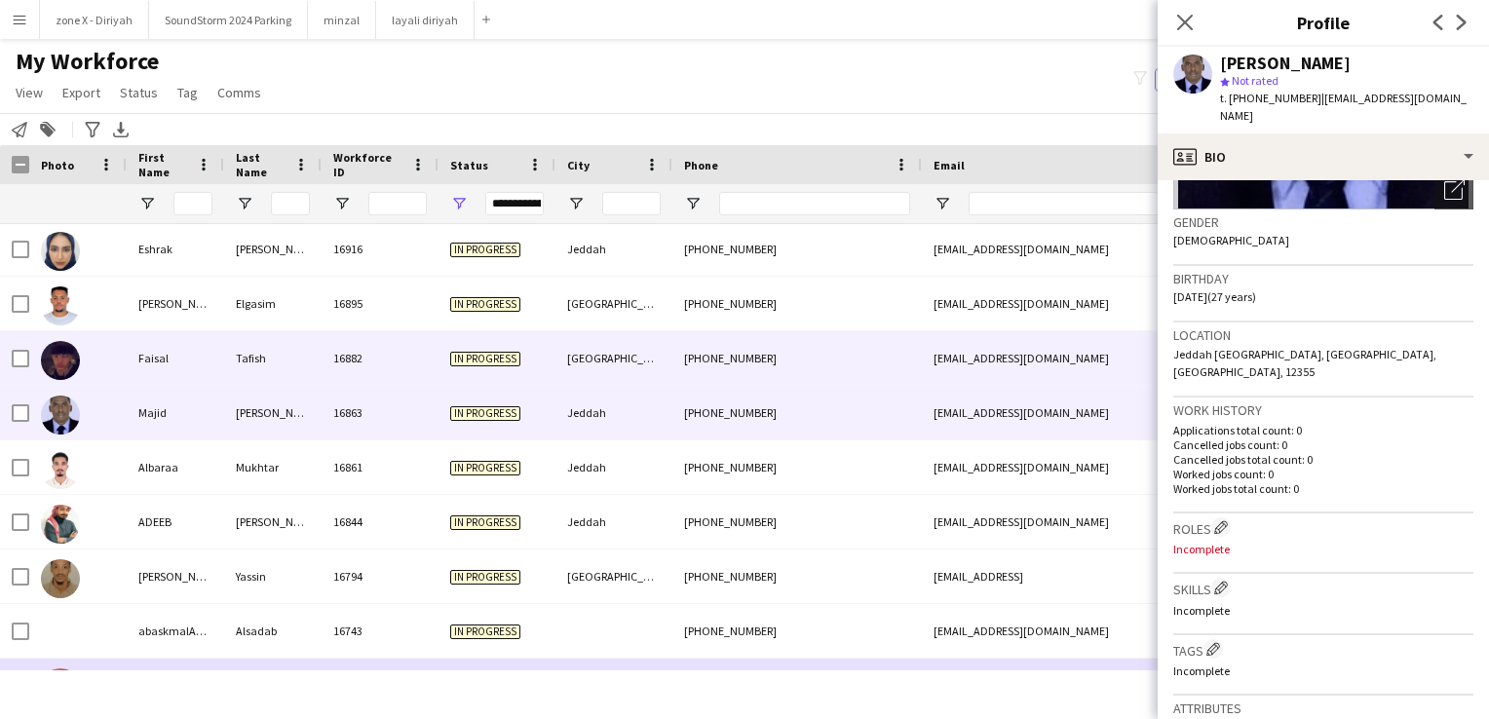
click at [1048, 365] on div "faisaltafish1123@gmail.com" at bounding box center [1117, 358] width 390 height 54
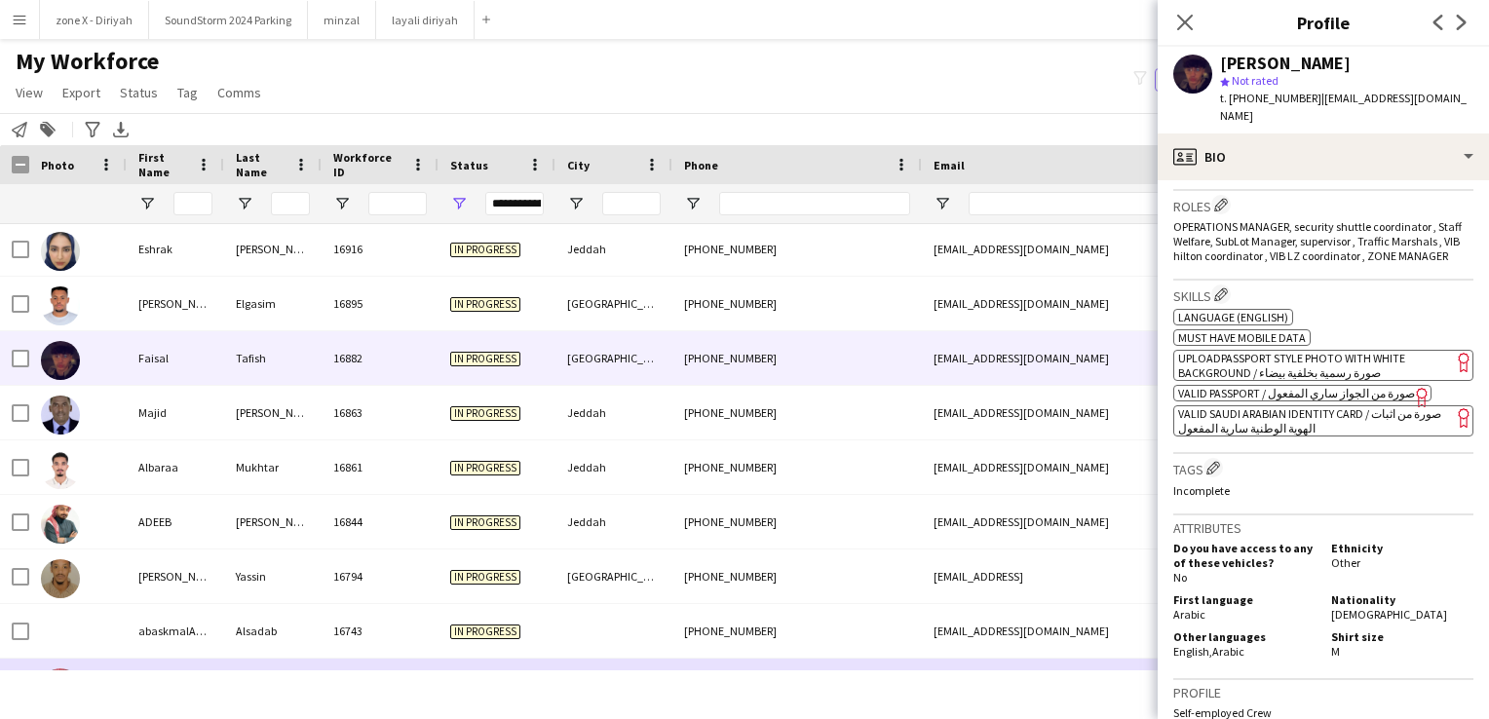
scroll to position [585, 0]
click at [1331, 405] on span "VALID SAUDI ARABIAN IDENTITY CARD / صورة من اثبات الهوية الوطنية سارية المفعول" at bounding box center [1309, 419] width 263 height 29
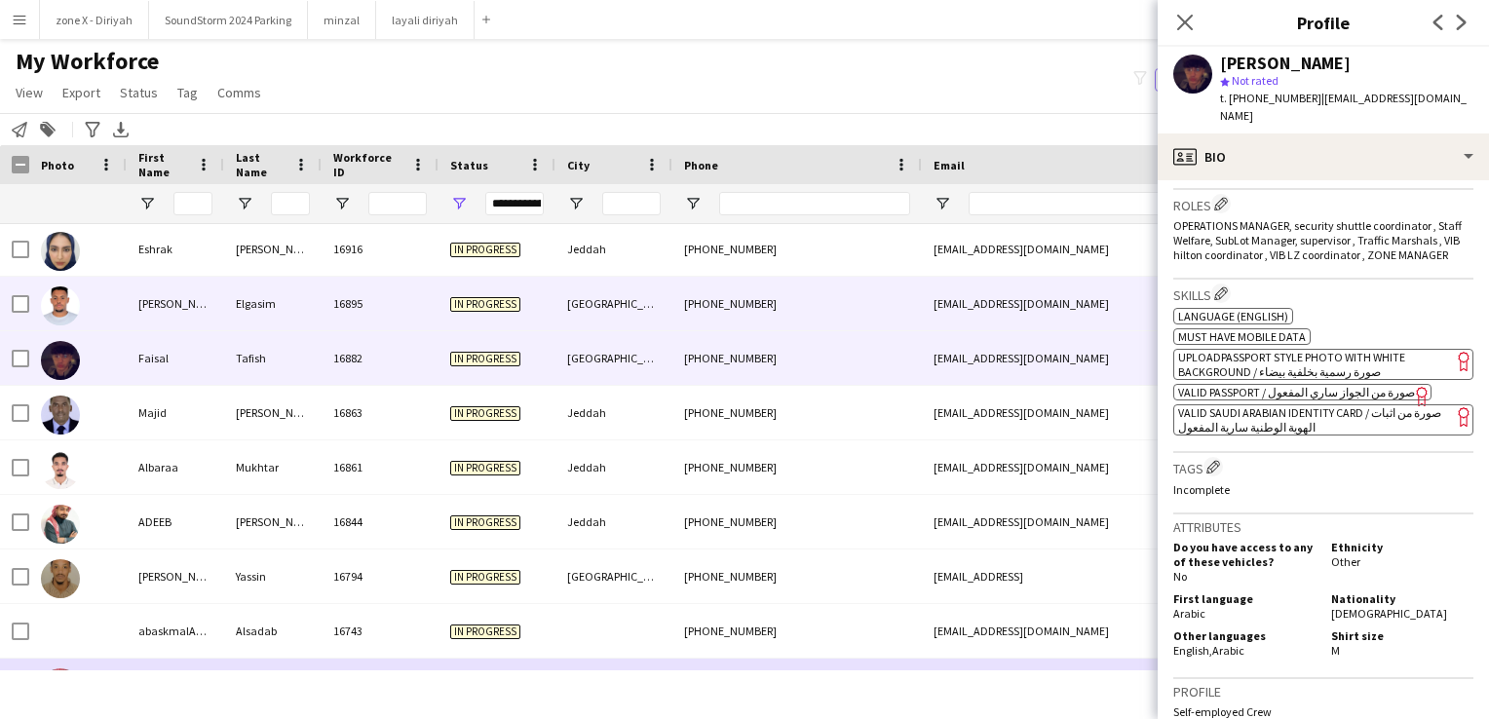
click at [911, 298] on div "+966568721180" at bounding box center [796, 304] width 249 height 54
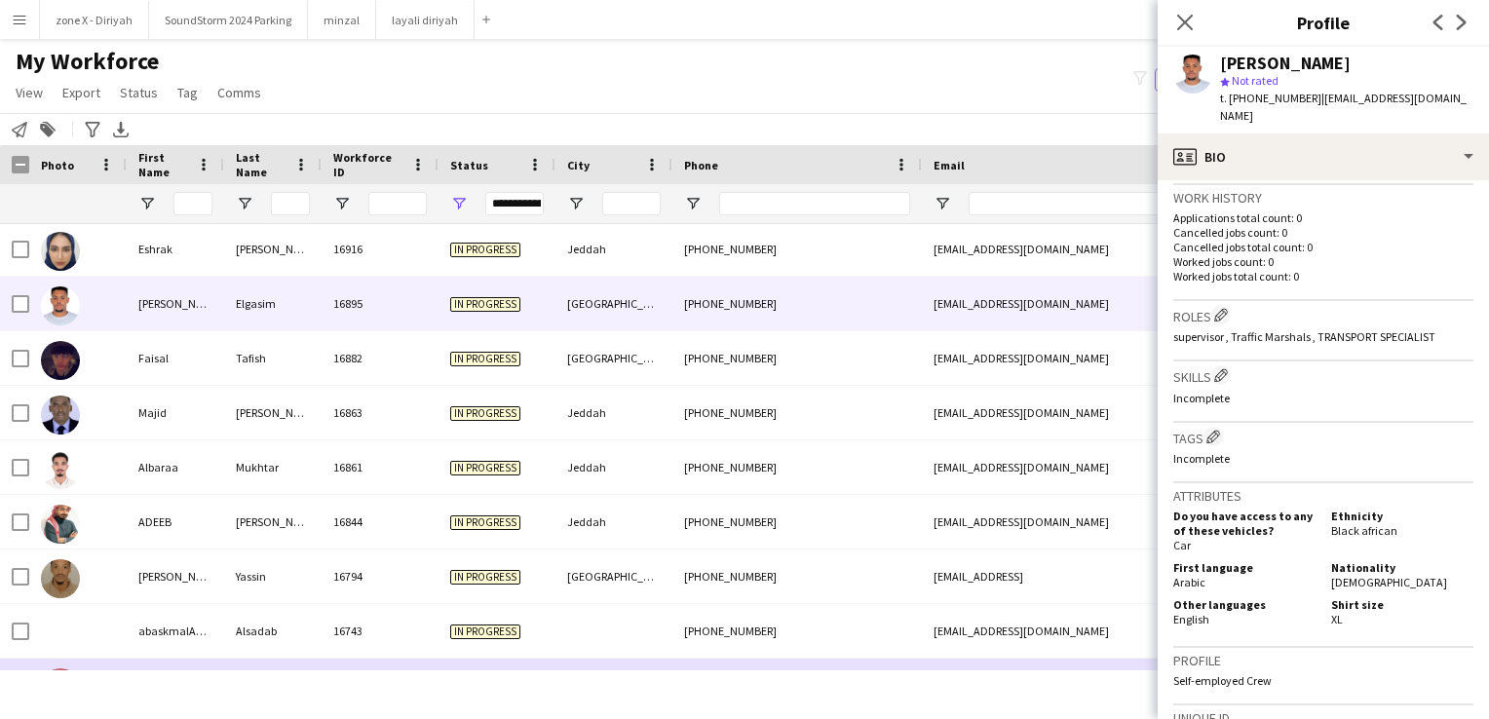
scroll to position [514, 0]
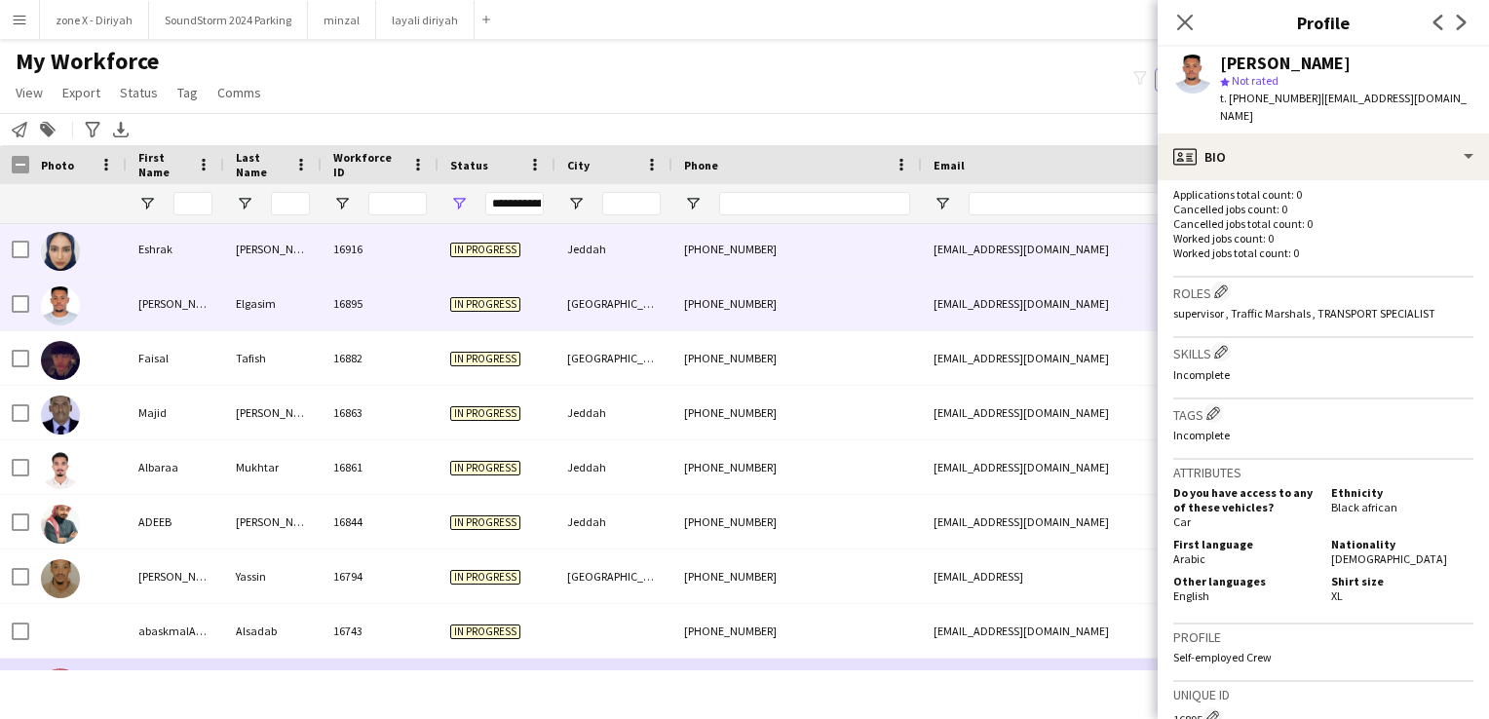
click at [1036, 255] on div "eshraq_aw@hotmail.com" at bounding box center [1117, 249] width 390 height 54
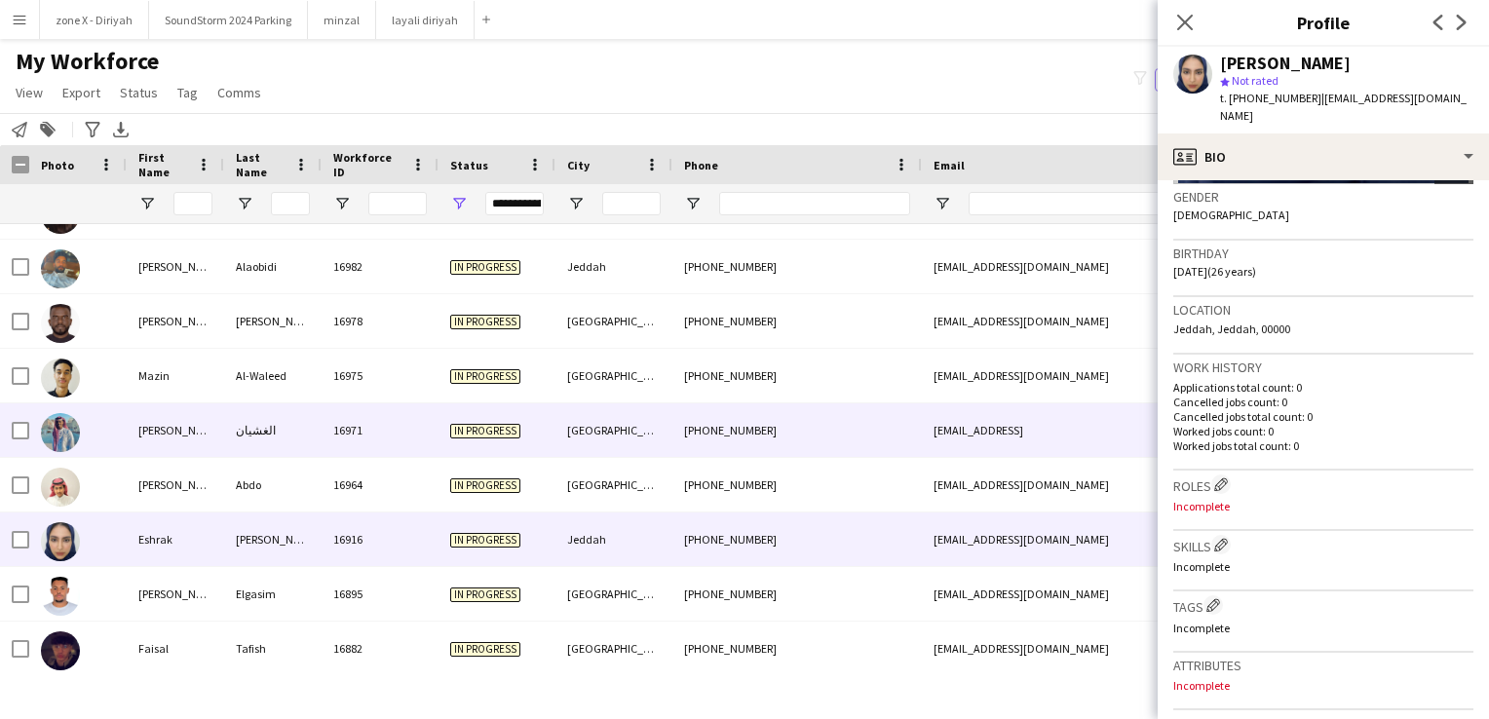
scroll to position [4130, 0]
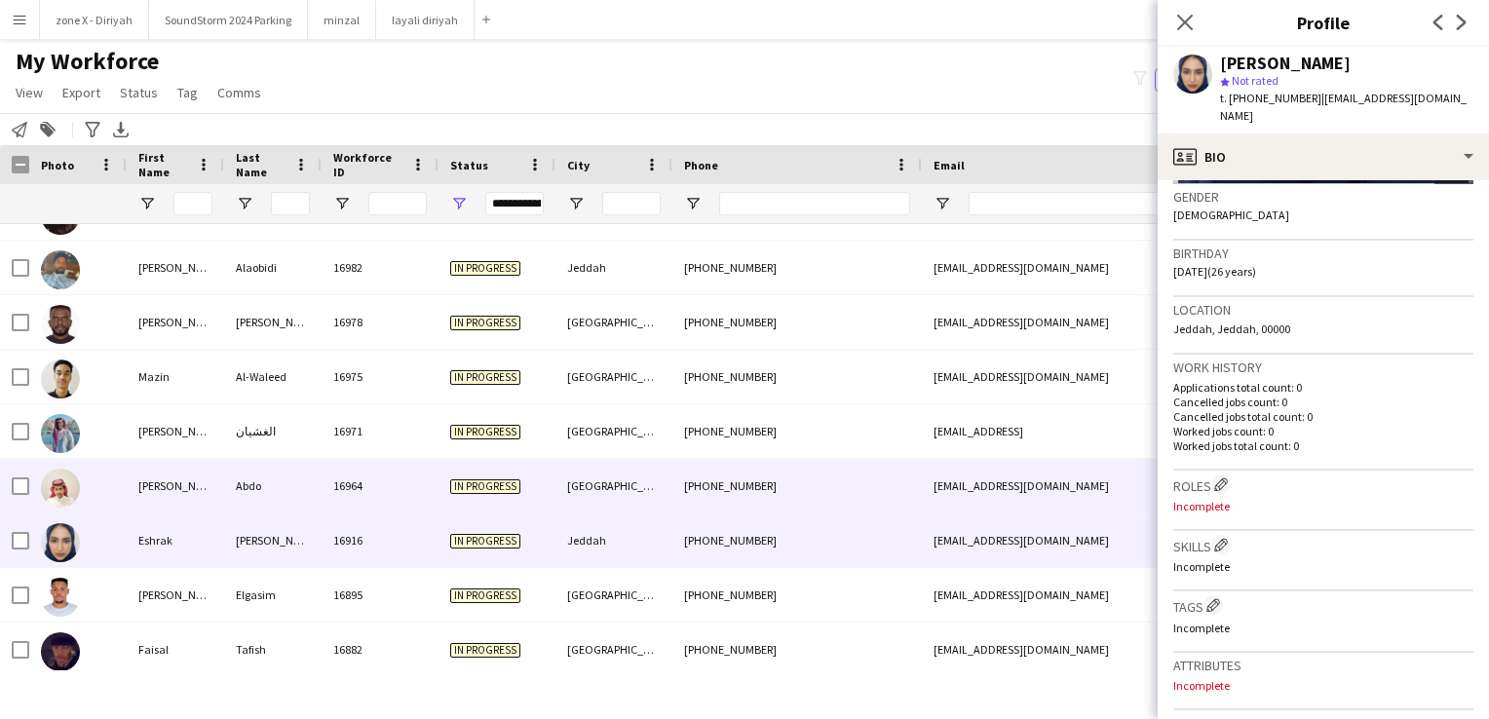
click at [979, 475] on div "aahmadahmd5@gmail.com" at bounding box center [1117, 486] width 390 height 54
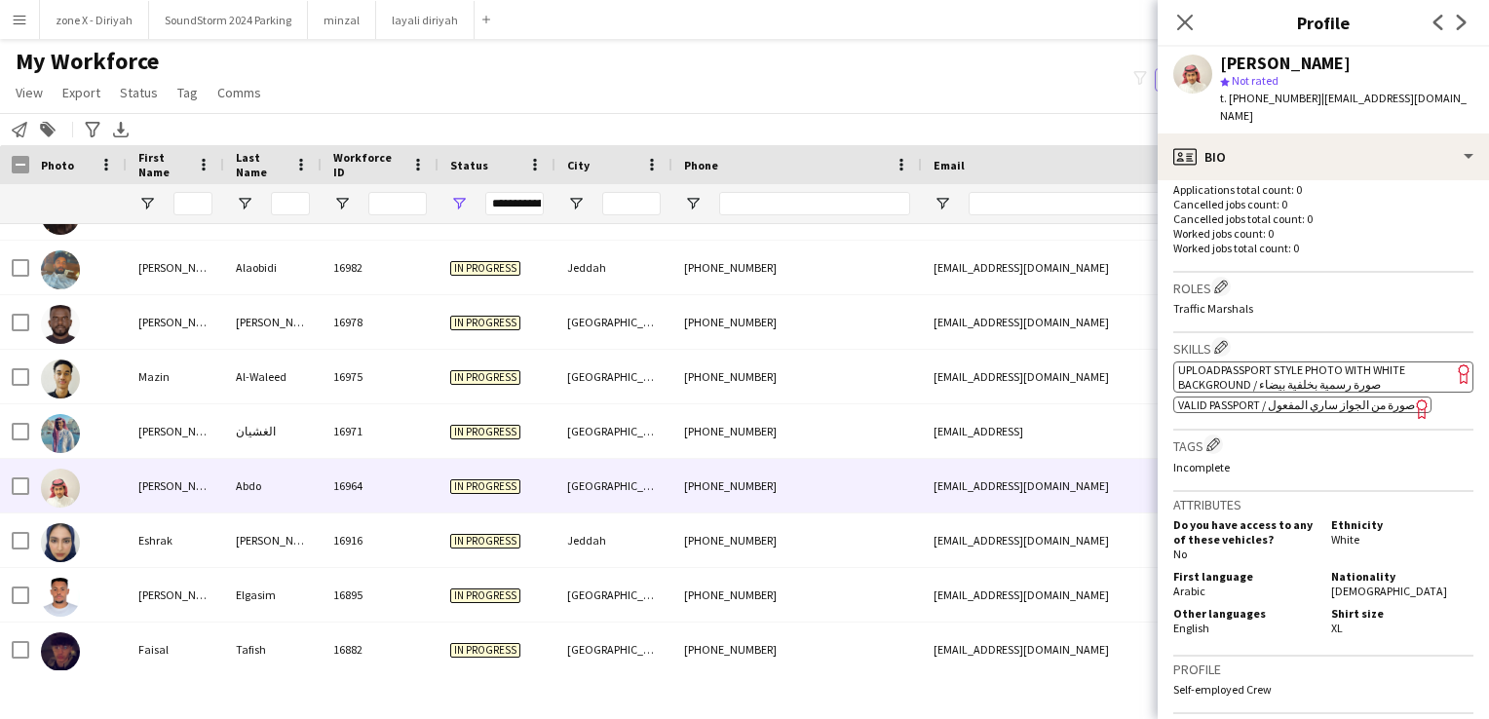
scroll to position [503, 0]
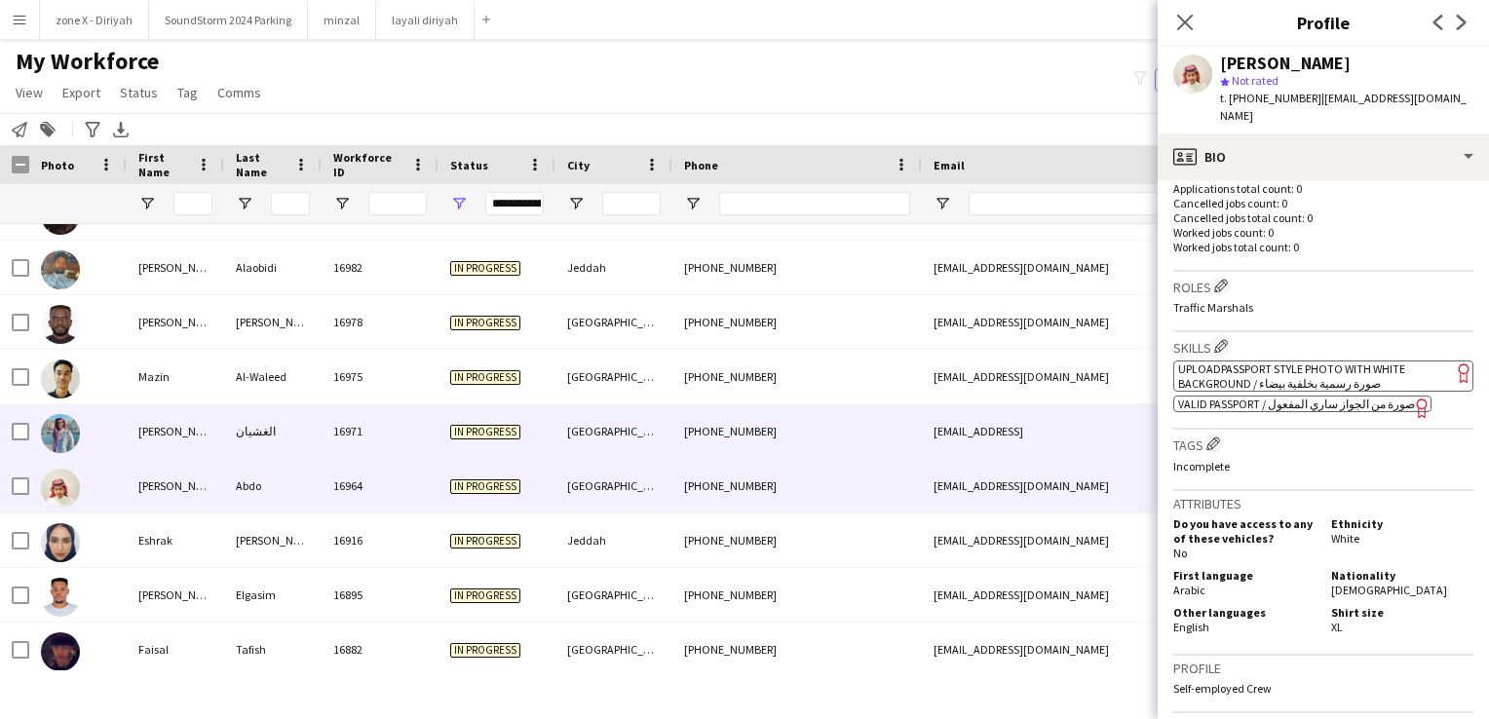
click at [1006, 428] on div "mhmdsraj396@gmail.con" at bounding box center [1117, 431] width 390 height 54
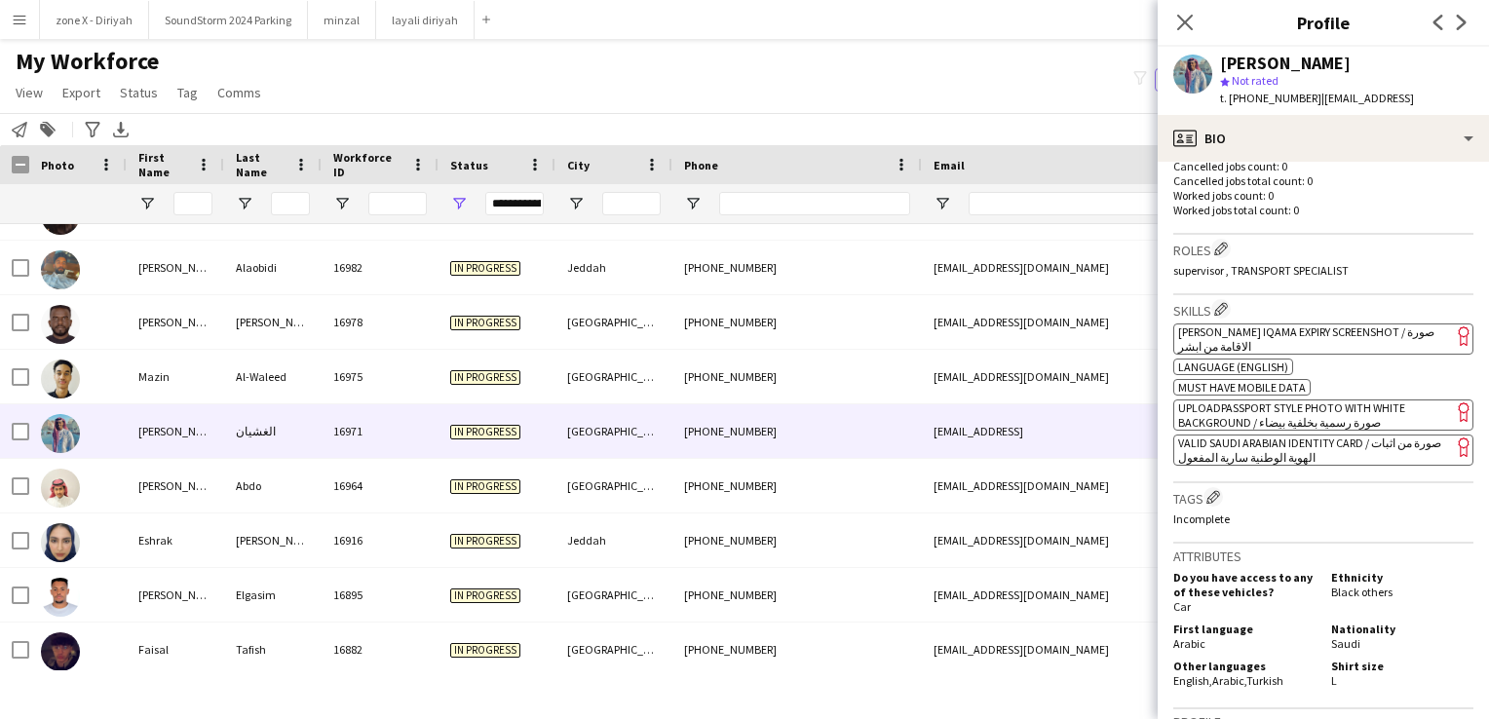
scroll to position [524, 0]
click at [1379, 325] on span "[PERSON_NAME] Iqama Expiry Screenshot / صورة الاقامة من ابشر" at bounding box center [1306, 337] width 256 height 29
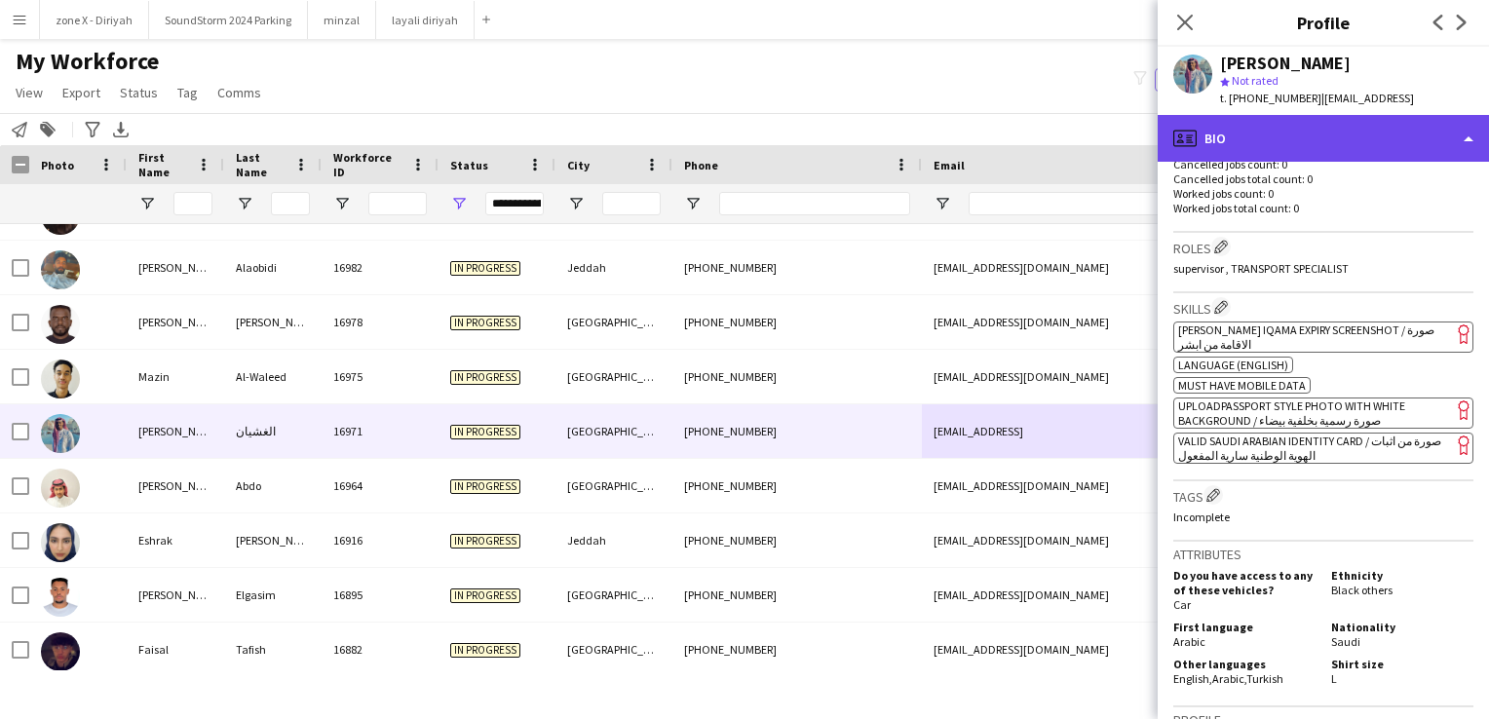
click at [1256, 149] on div "profile Bio" at bounding box center [1323, 138] width 331 height 47
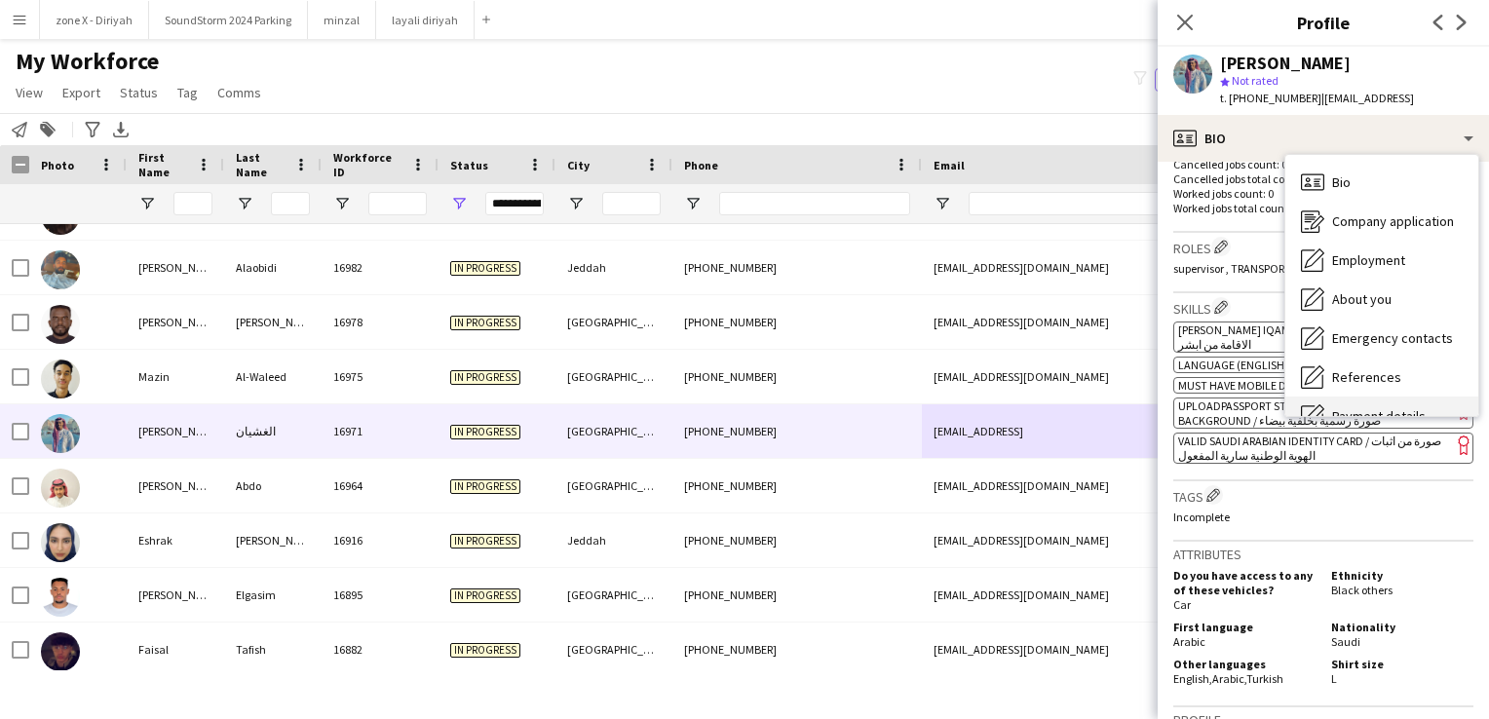
click at [1314, 401] on div "Payment details Payment details" at bounding box center [1381, 416] width 193 height 39
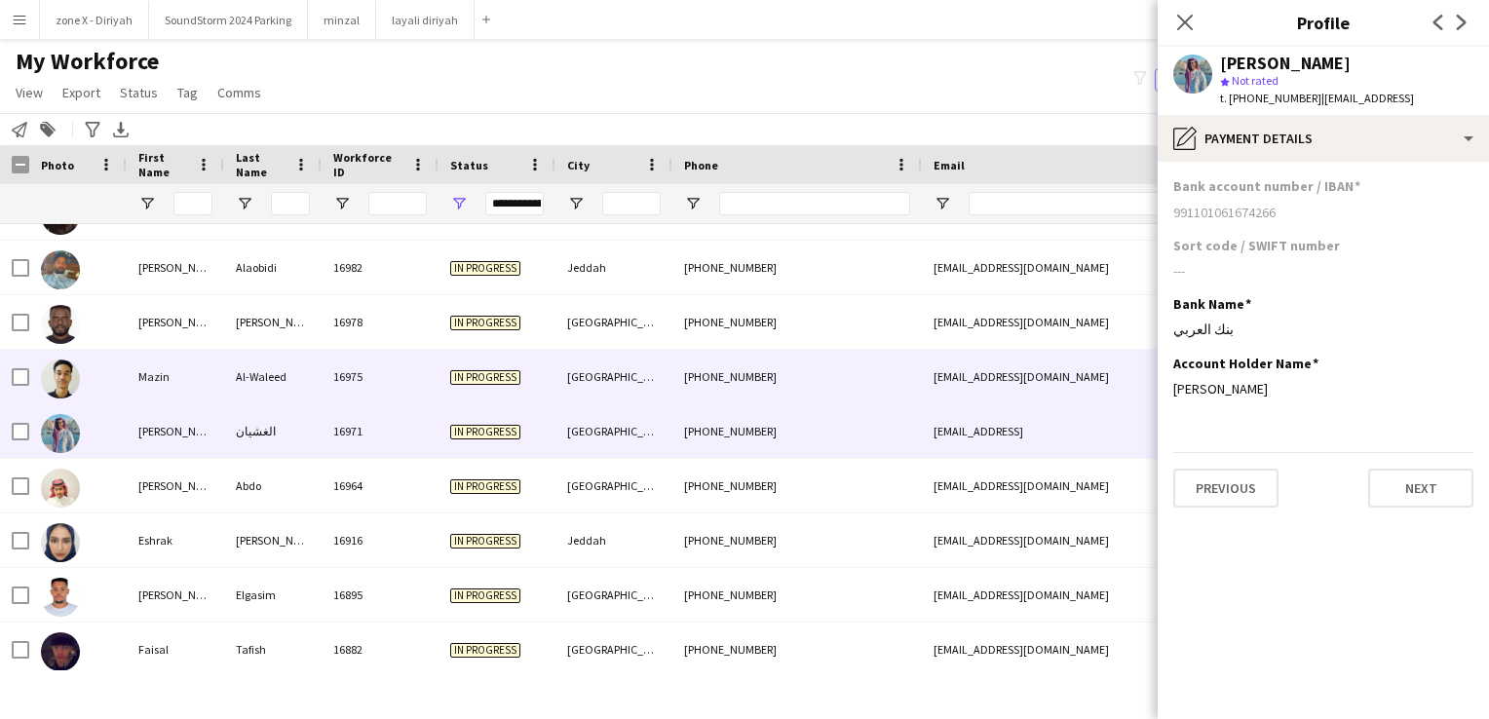
click at [741, 368] on div "+966530734695" at bounding box center [796, 377] width 249 height 54
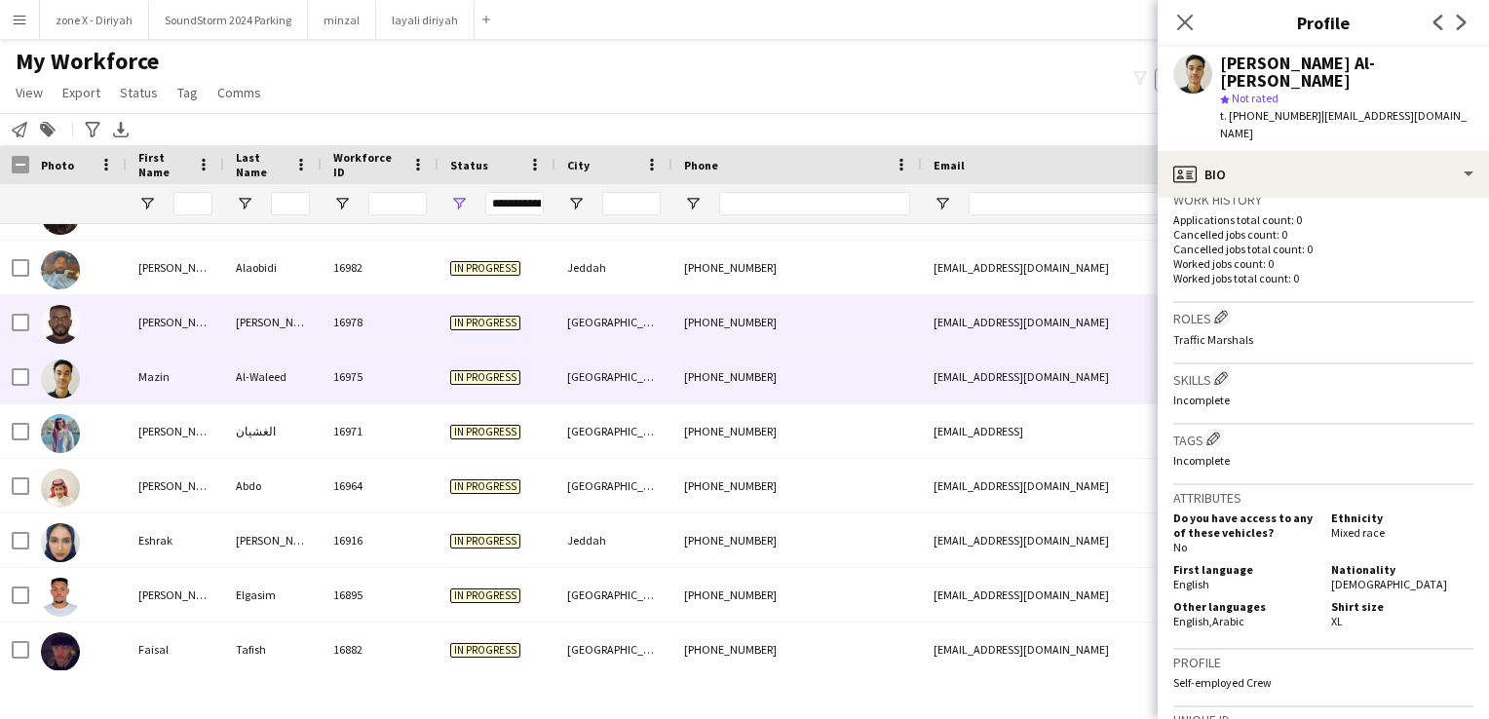
click at [954, 313] on div "khalodyabody@gmail.com" at bounding box center [1117, 322] width 390 height 54
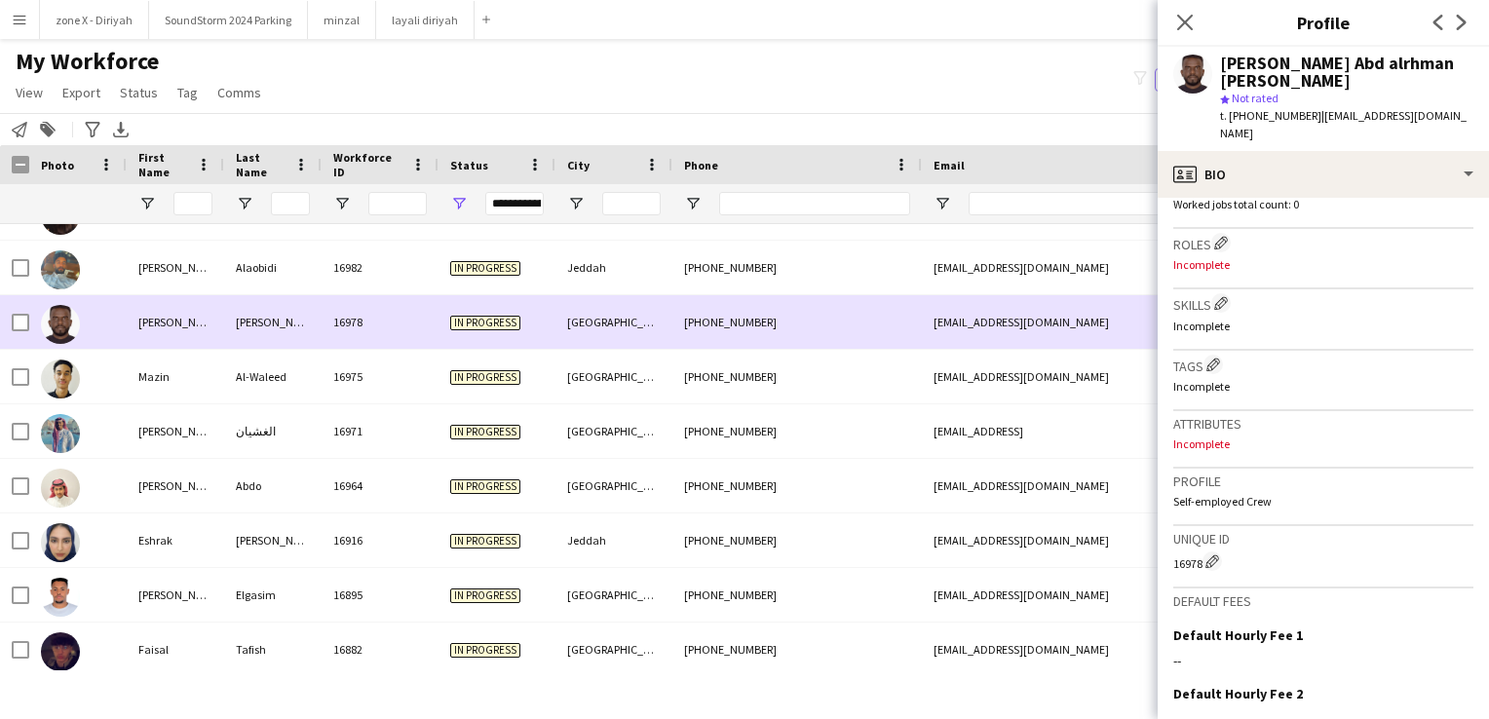
click at [1111, 251] on div "omerkaka53@gmail.com" at bounding box center [1117, 268] width 390 height 54
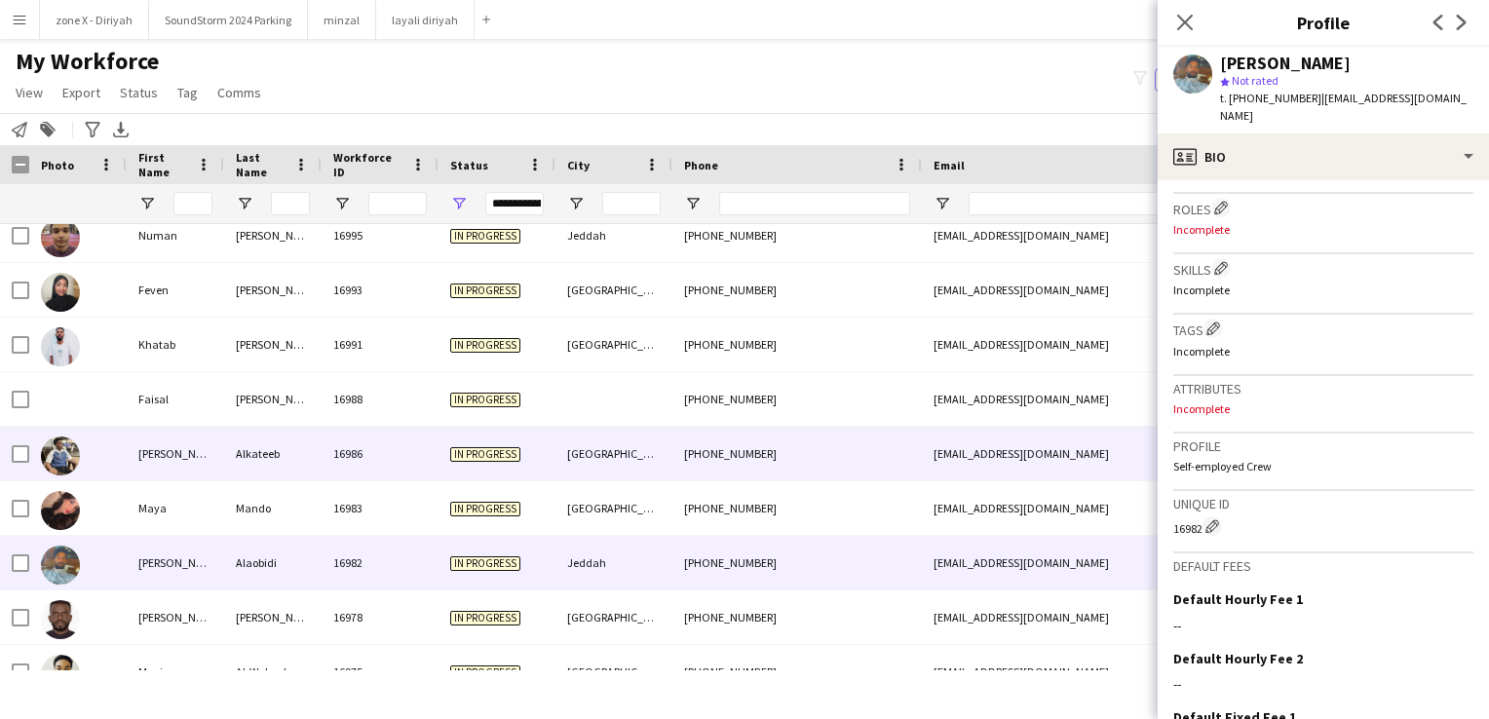
scroll to position [3834, 0]
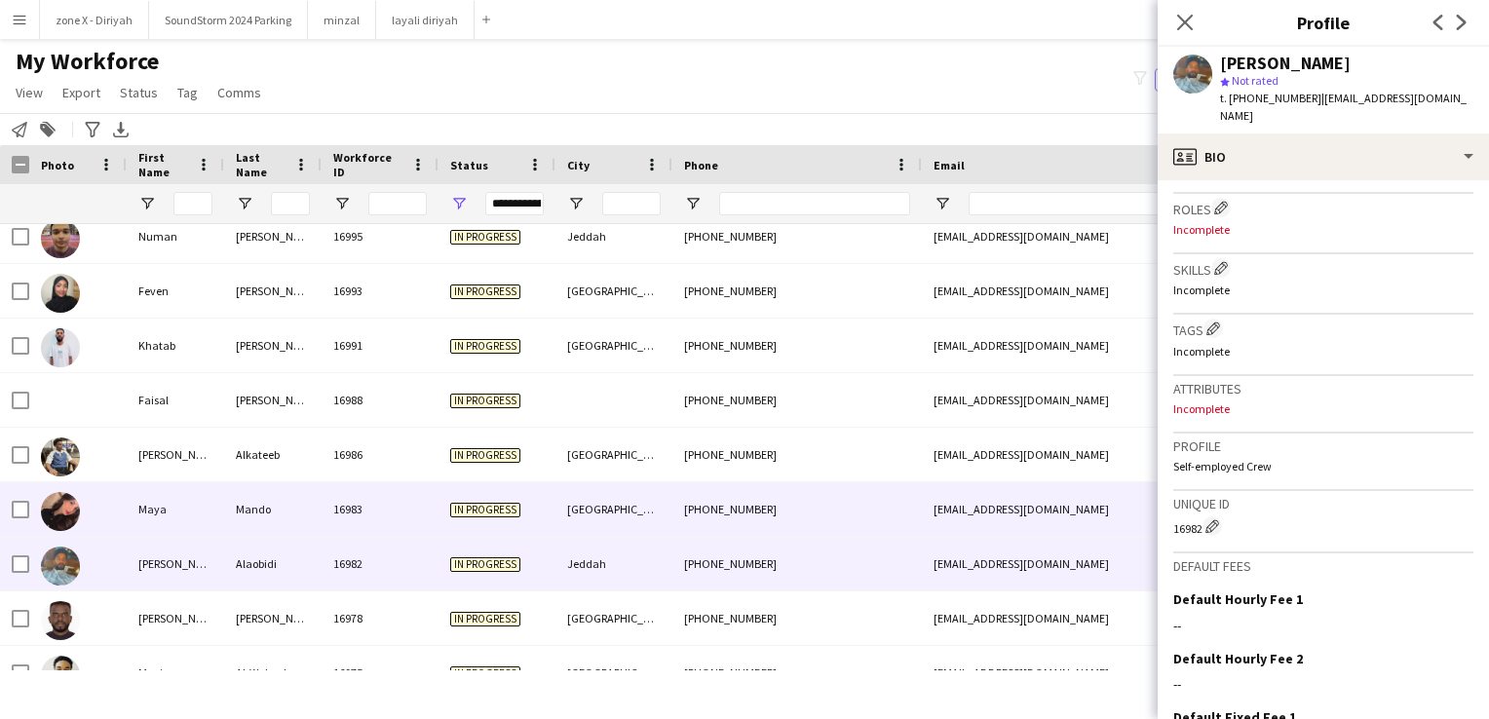
click at [943, 513] on div "mayasam360@gmail.com" at bounding box center [1117, 509] width 390 height 54
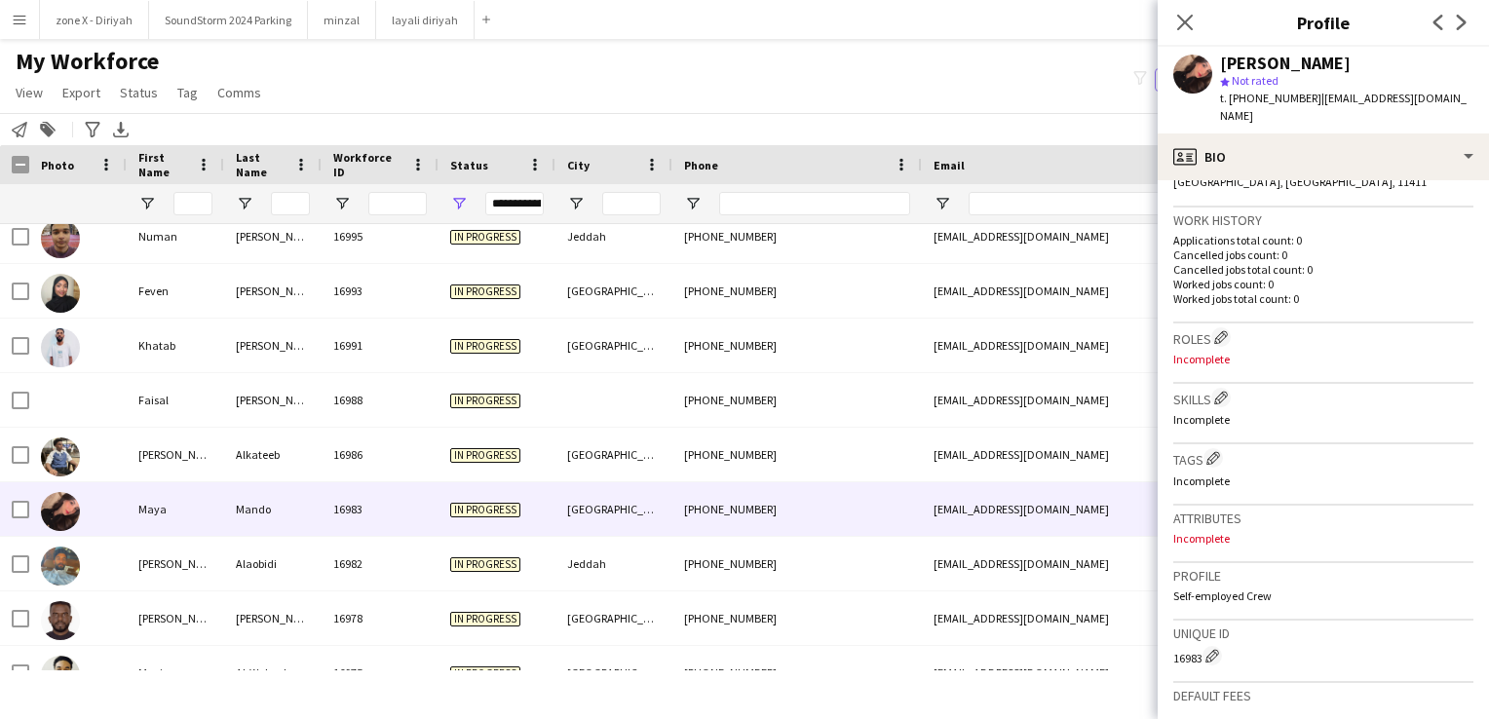
scroll to position [466, 0]
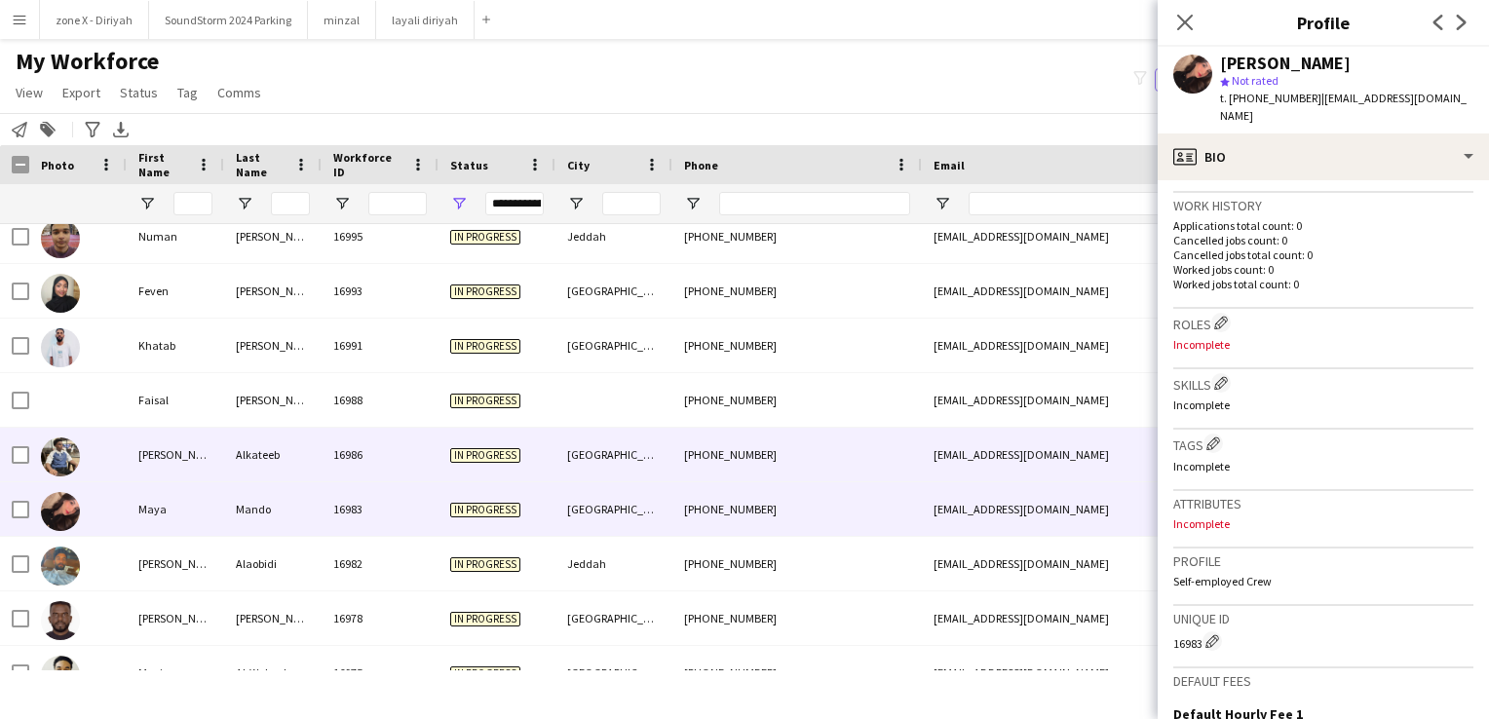
click at [1079, 466] on div "moolk90a@gmail.com" at bounding box center [1117, 455] width 390 height 54
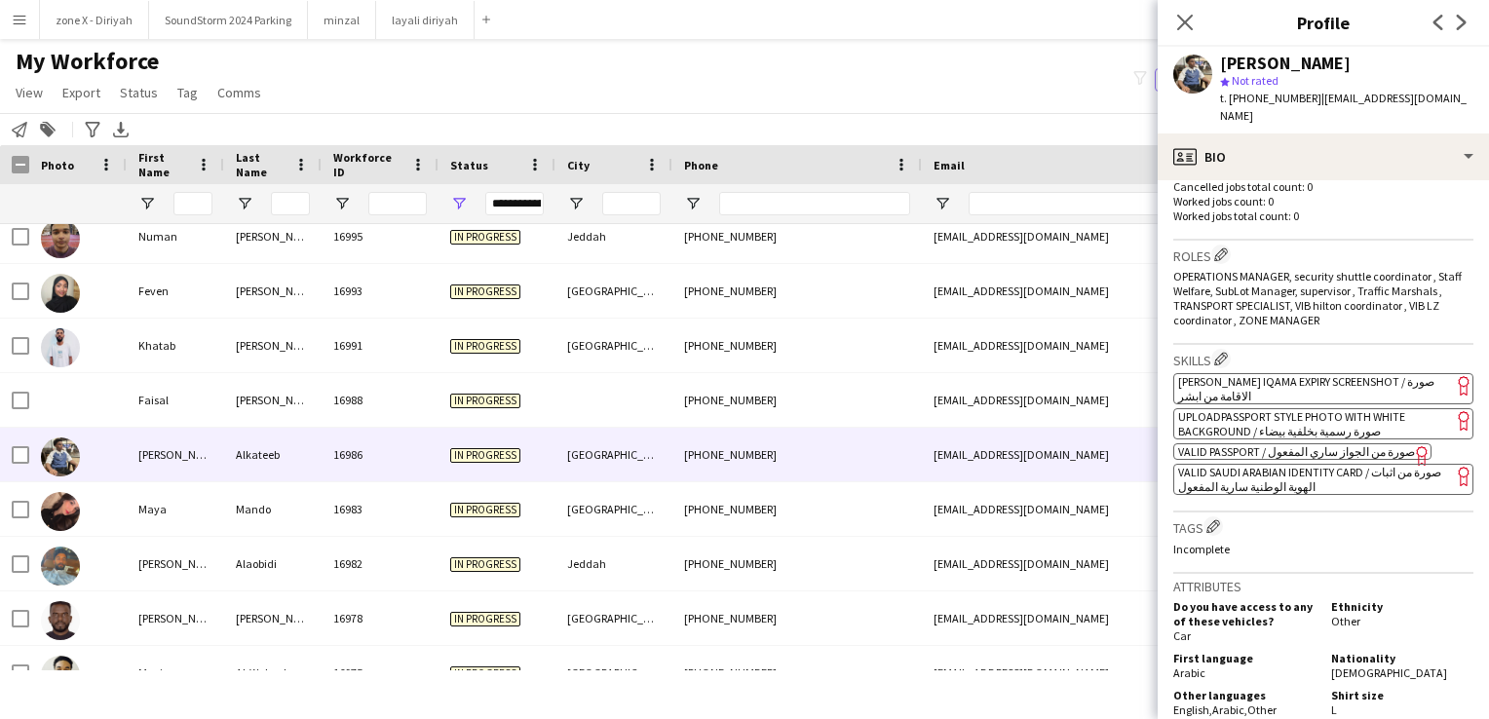
scroll to position [551, 0]
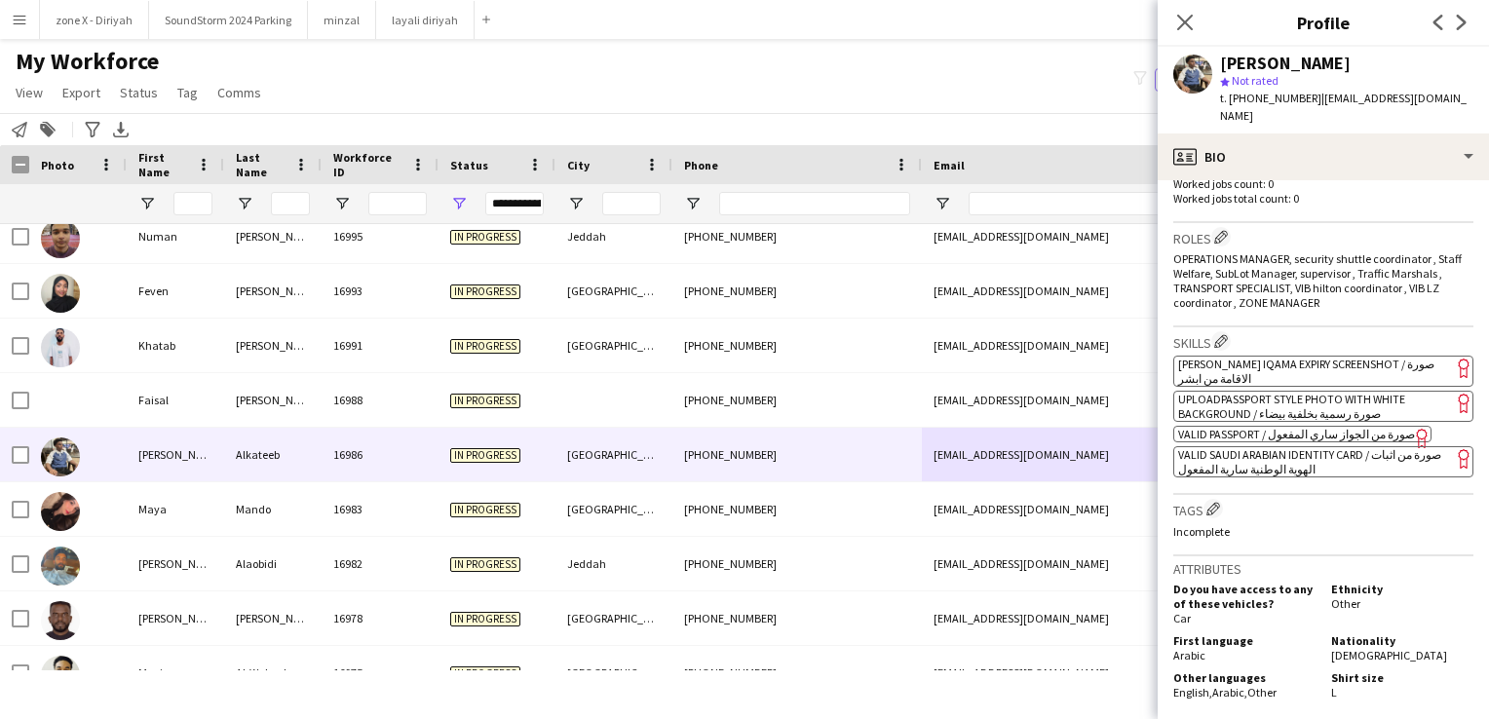
click at [1353, 357] on span "[PERSON_NAME] Iqama Expiry Screenshot / صورة الاقامة من ابشر" at bounding box center [1306, 371] width 256 height 29
click at [1407, 357] on span "[PERSON_NAME] Iqama Expiry Screenshot / صورة الاقامة من ابشر" at bounding box center [1306, 371] width 256 height 29
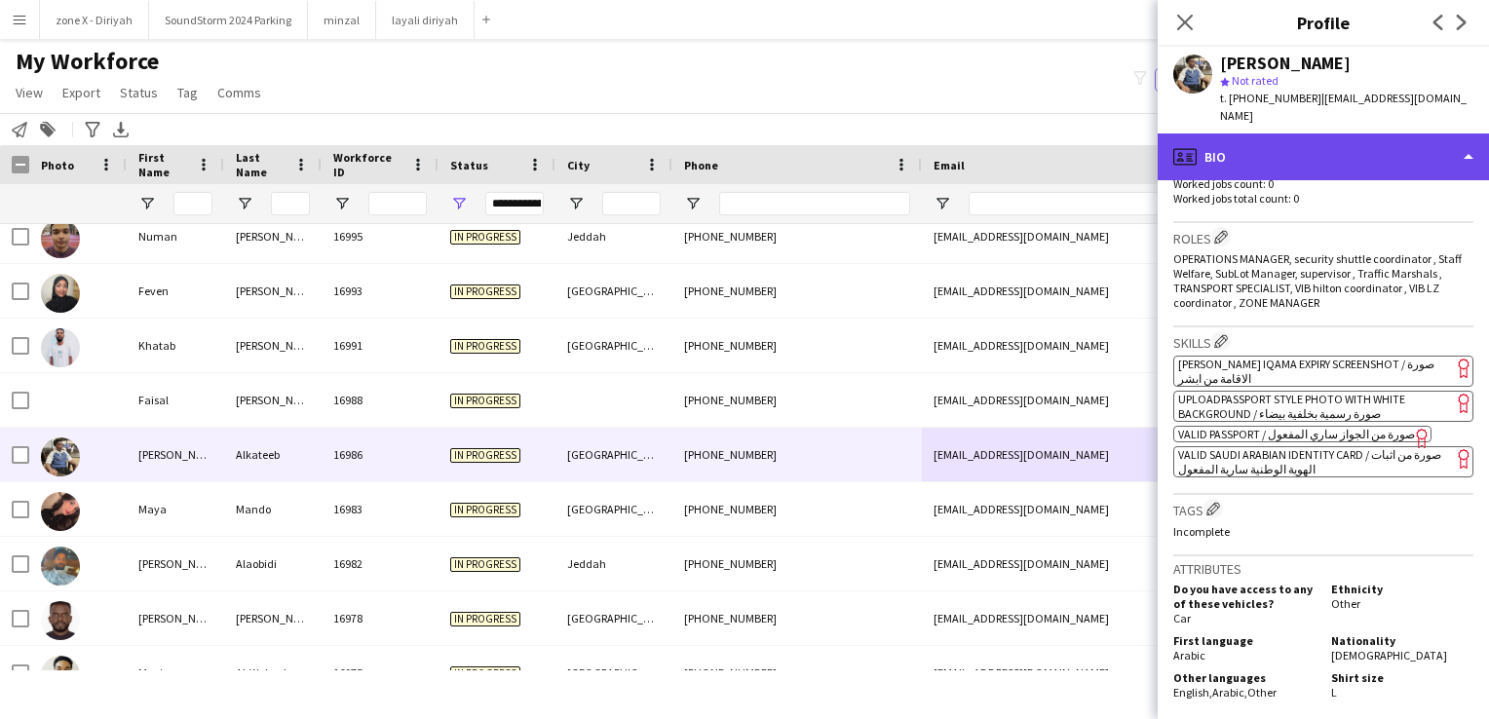
click at [1253, 150] on div "profile Bio" at bounding box center [1323, 156] width 331 height 47
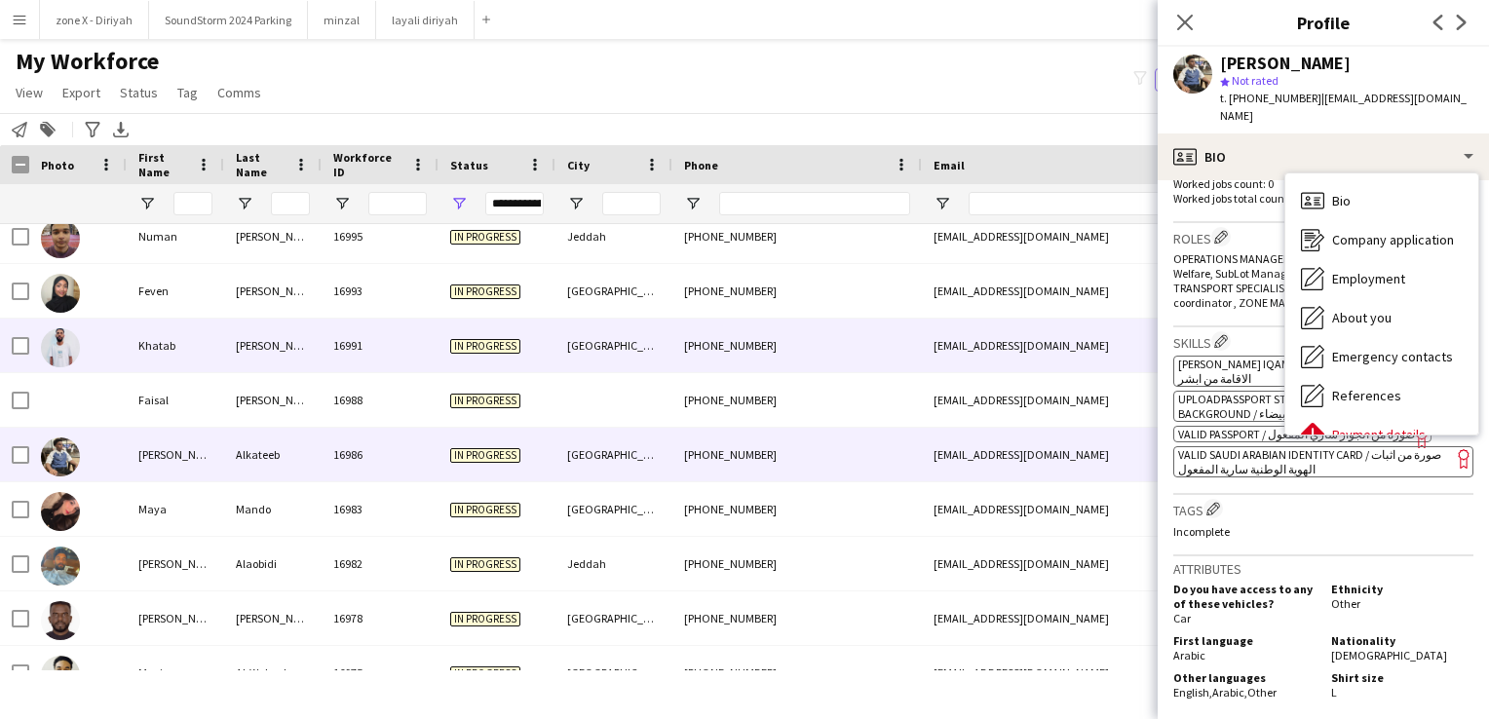
click at [445, 357] on div "In progress" at bounding box center [496, 346] width 117 height 54
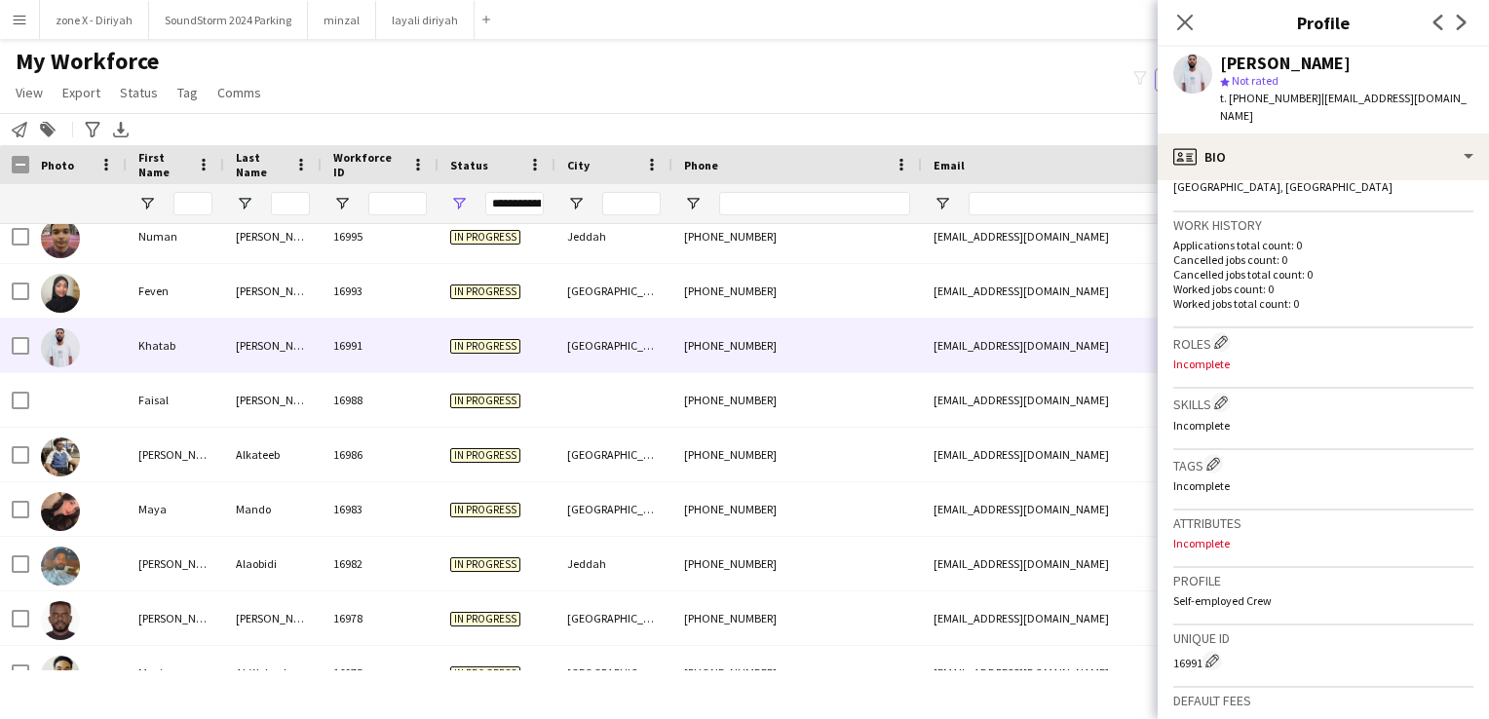
scroll to position [474, 0]
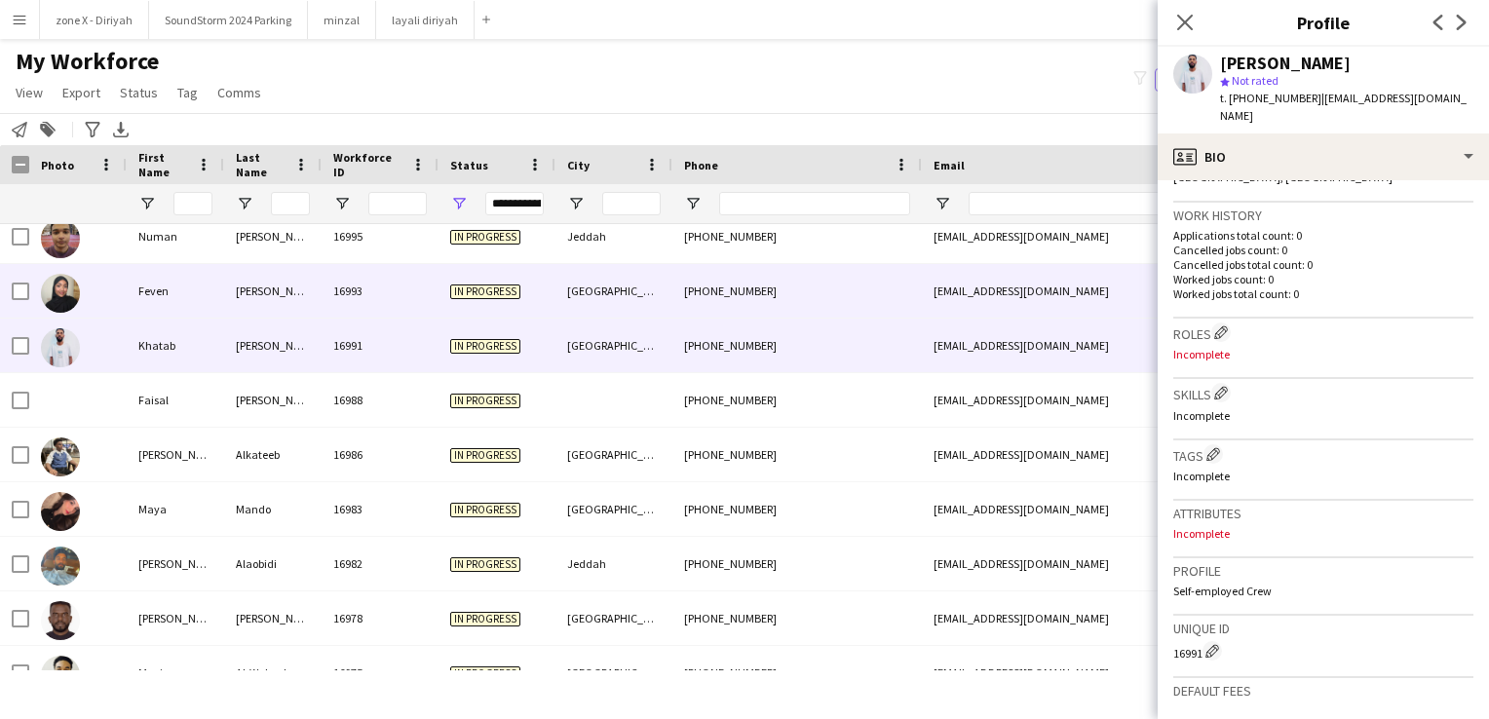
click at [1078, 286] on div "fevu132@gmail.com" at bounding box center [1117, 291] width 390 height 54
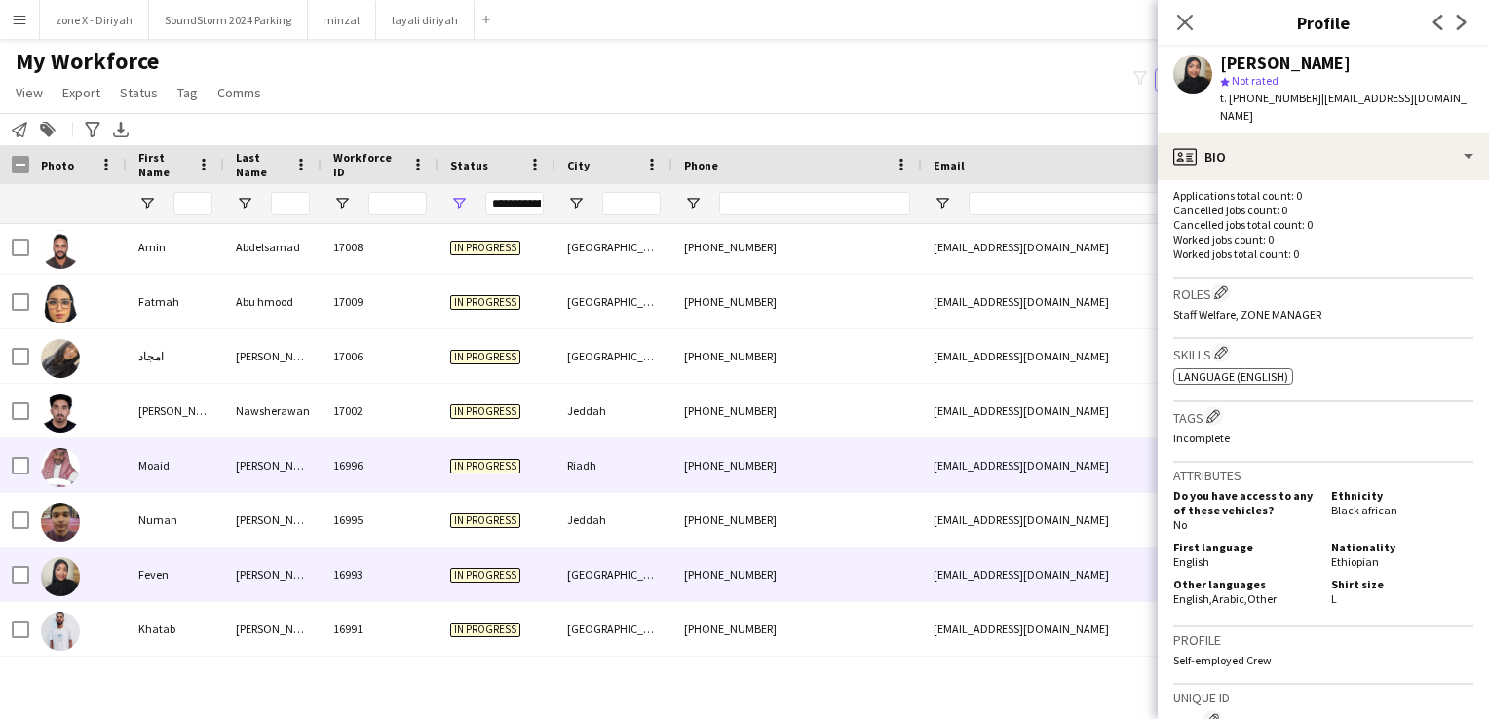
scroll to position [3550, 0]
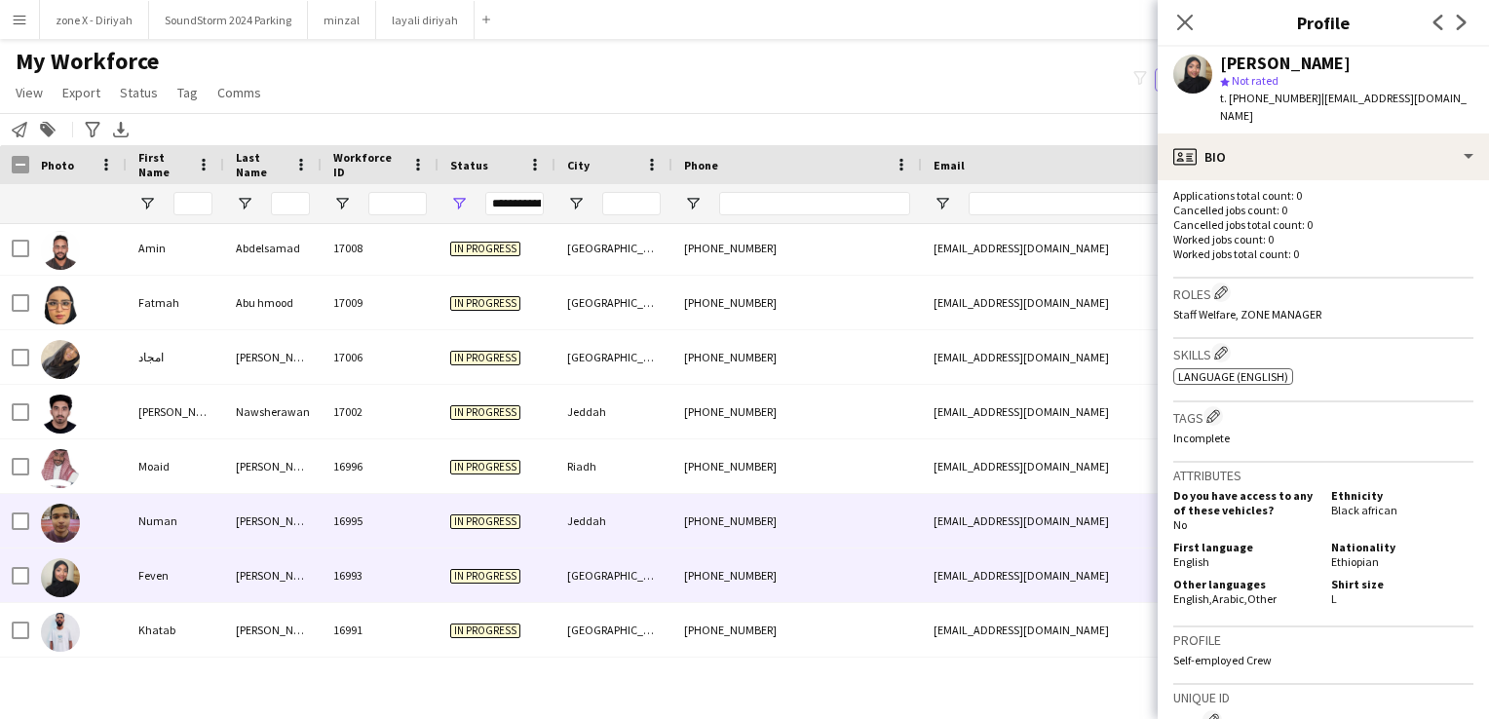
click at [1096, 524] on div "numanjahangir.06@gmail.com" at bounding box center [1117, 521] width 390 height 54
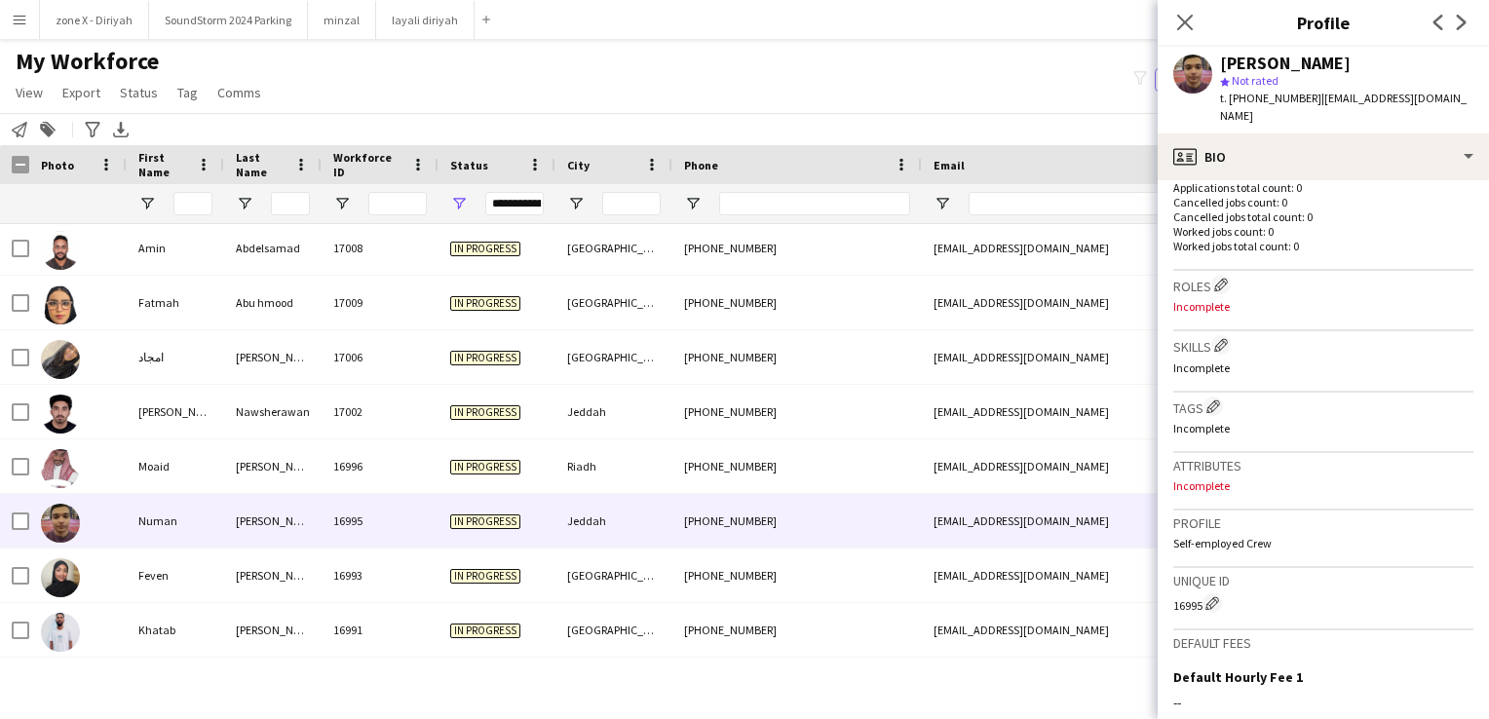
scroll to position [522, 0]
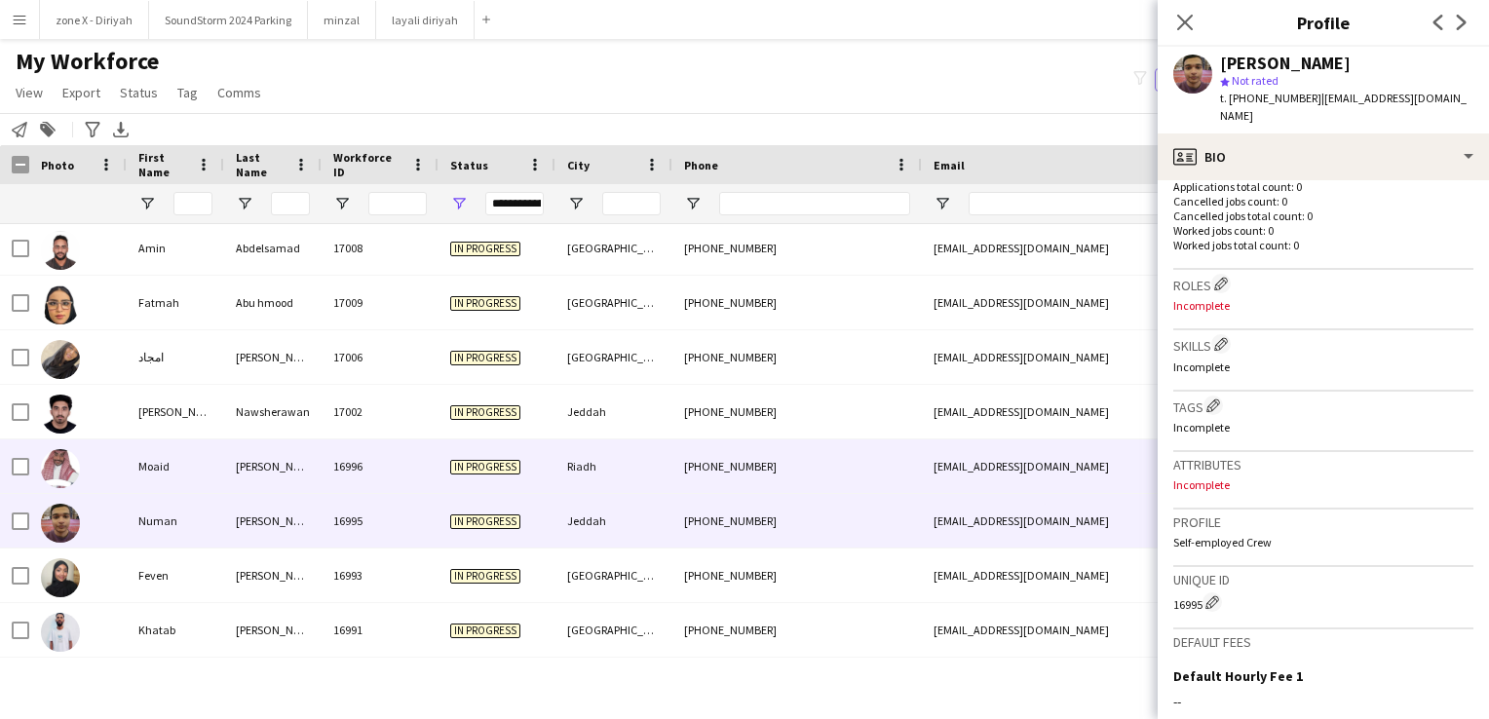
click at [931, 462] on div "m.alshelael@gmail.com" at bounding box center [1117, 466] width 390 height 54
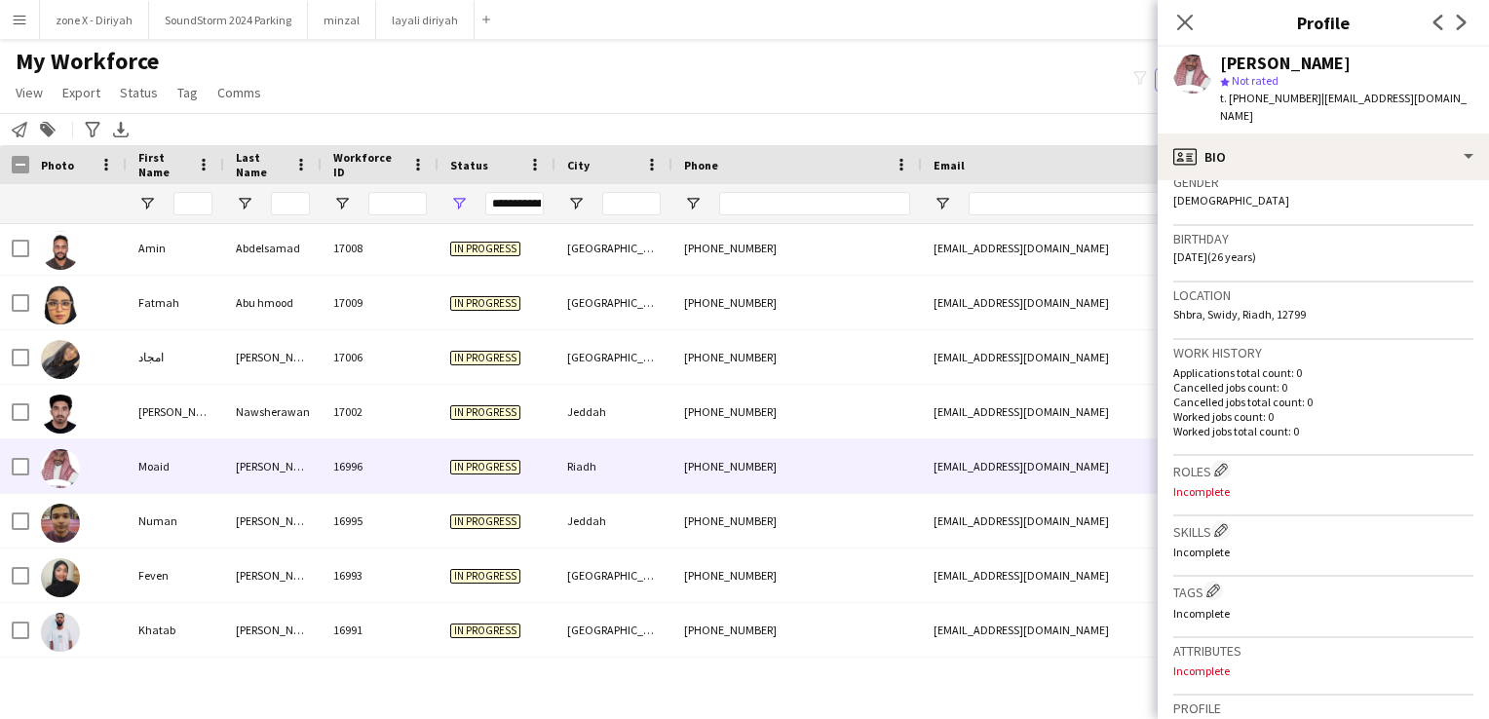
scroll to position [322, 0]
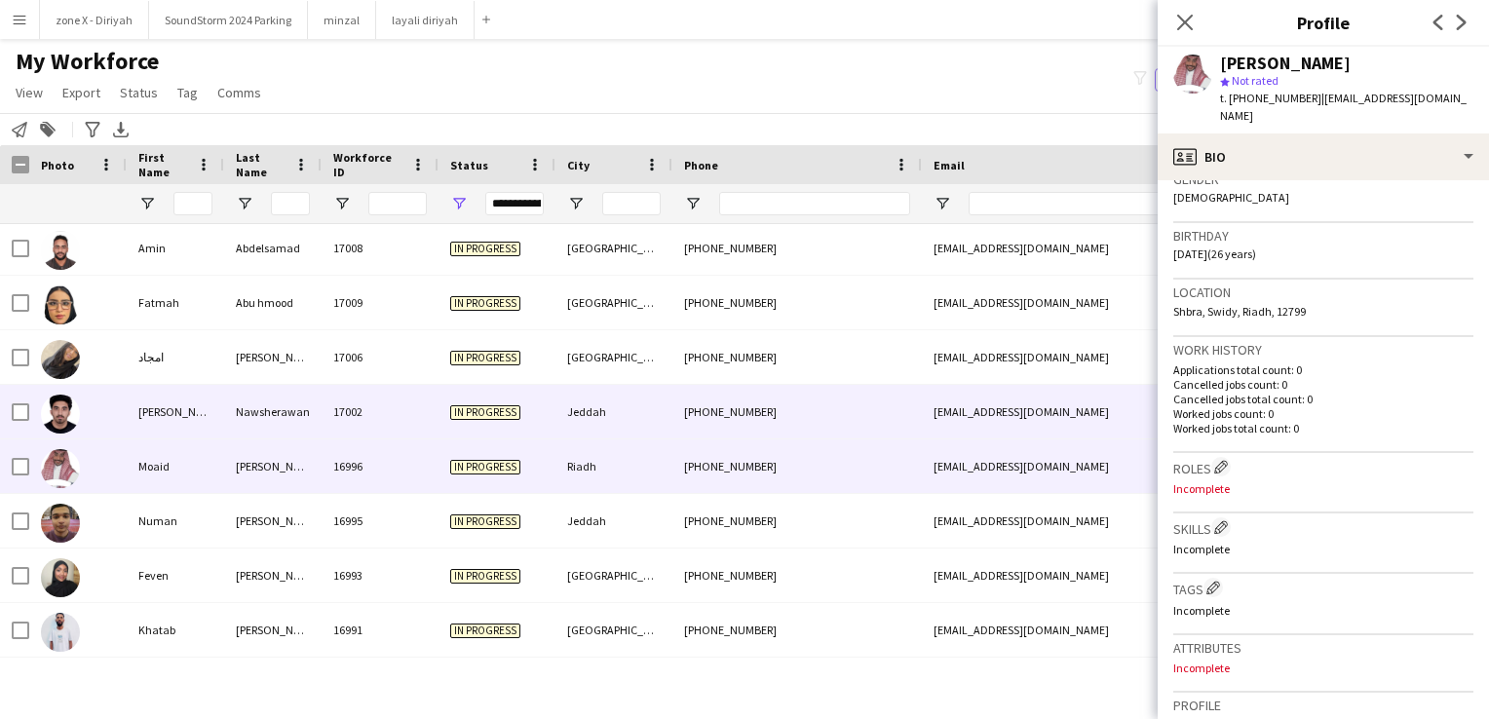
click at [1136, 423] on div "abdullahnoursherwan@gmail.com" at bounding box center [1117, 412] width 390 height 54
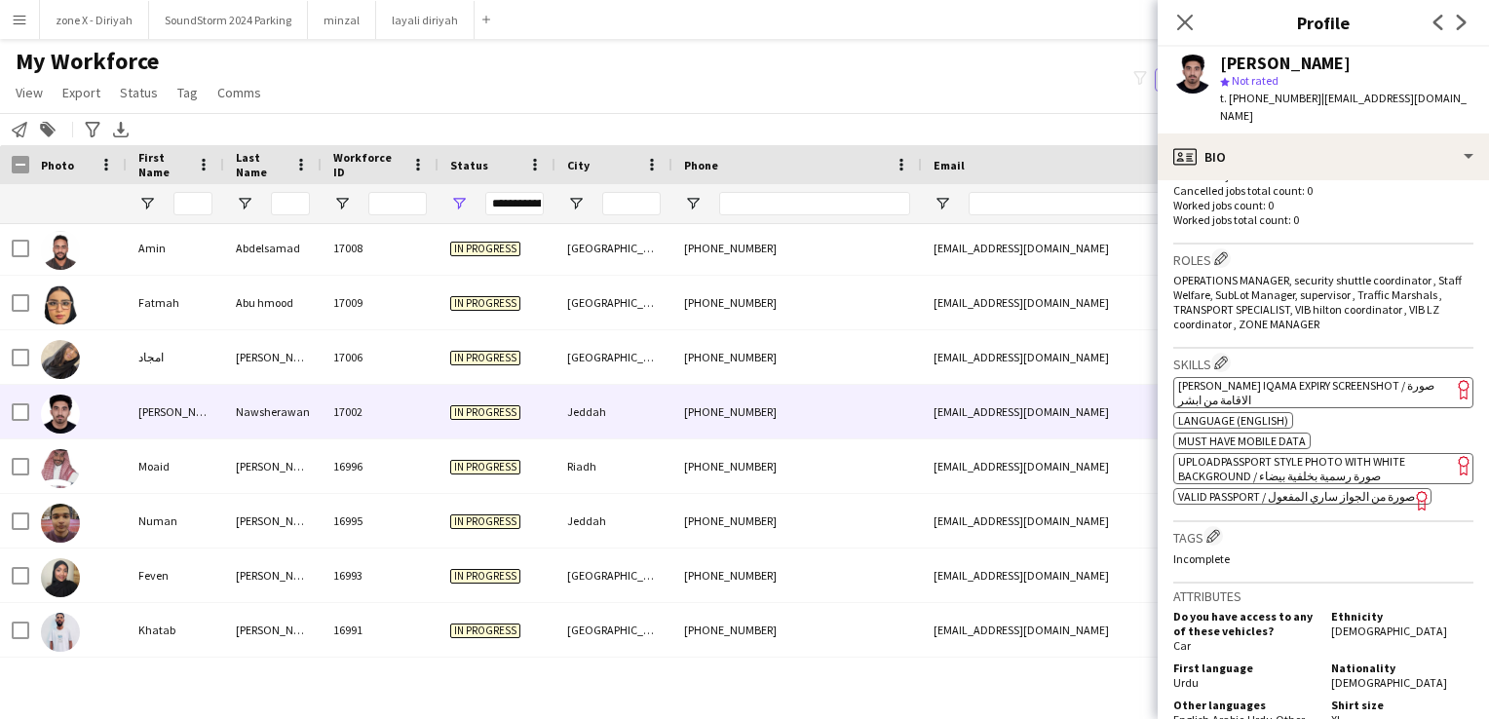
scroll to position [533, 0]
click at [1340, 375] on span "[PERSON_NAME] Iqama Expiry Screenshot / صورة الاقامة من ابشر" at bounding box center [1306, 389] width 256 height 29
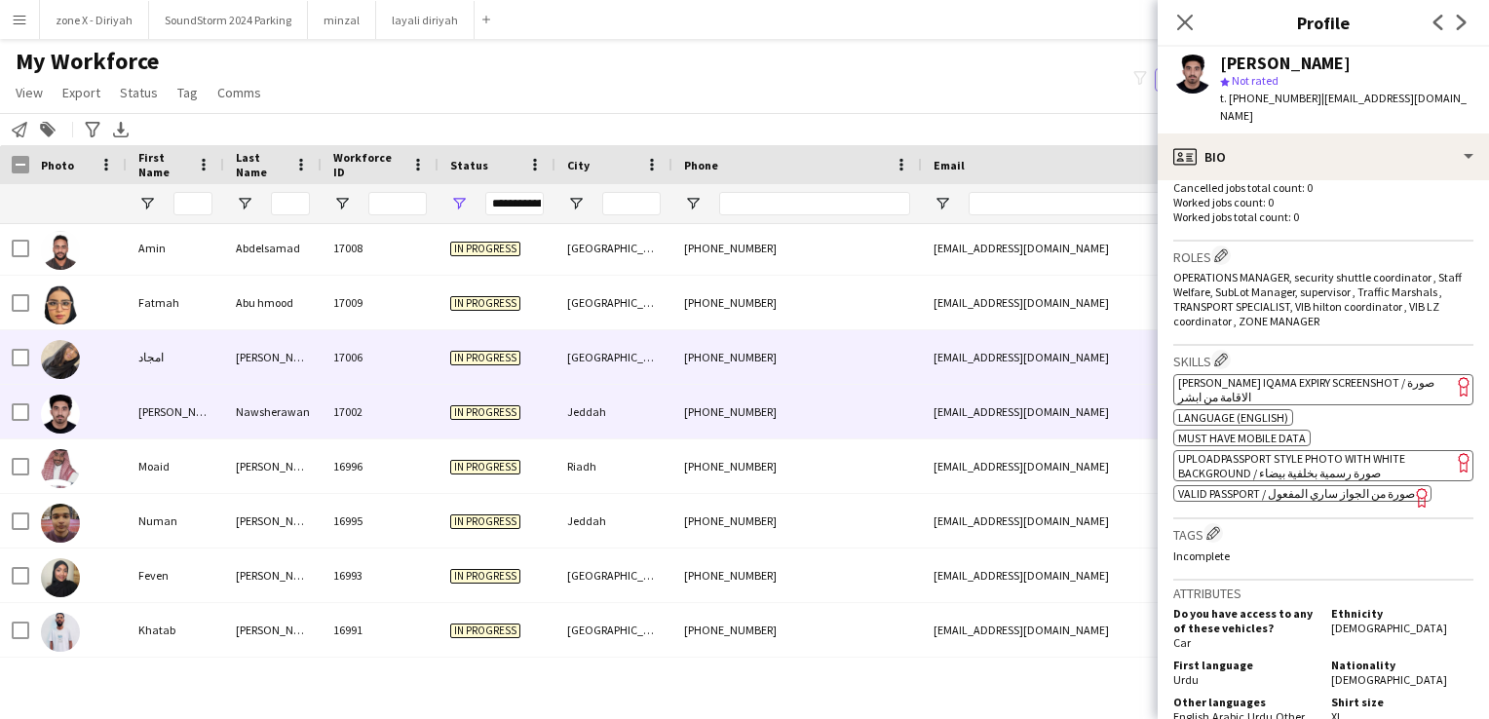
click at [605, 355] on div "[GEOGRAPHIC_DATA]" at bounding box center [613, 357] width 117 height 54
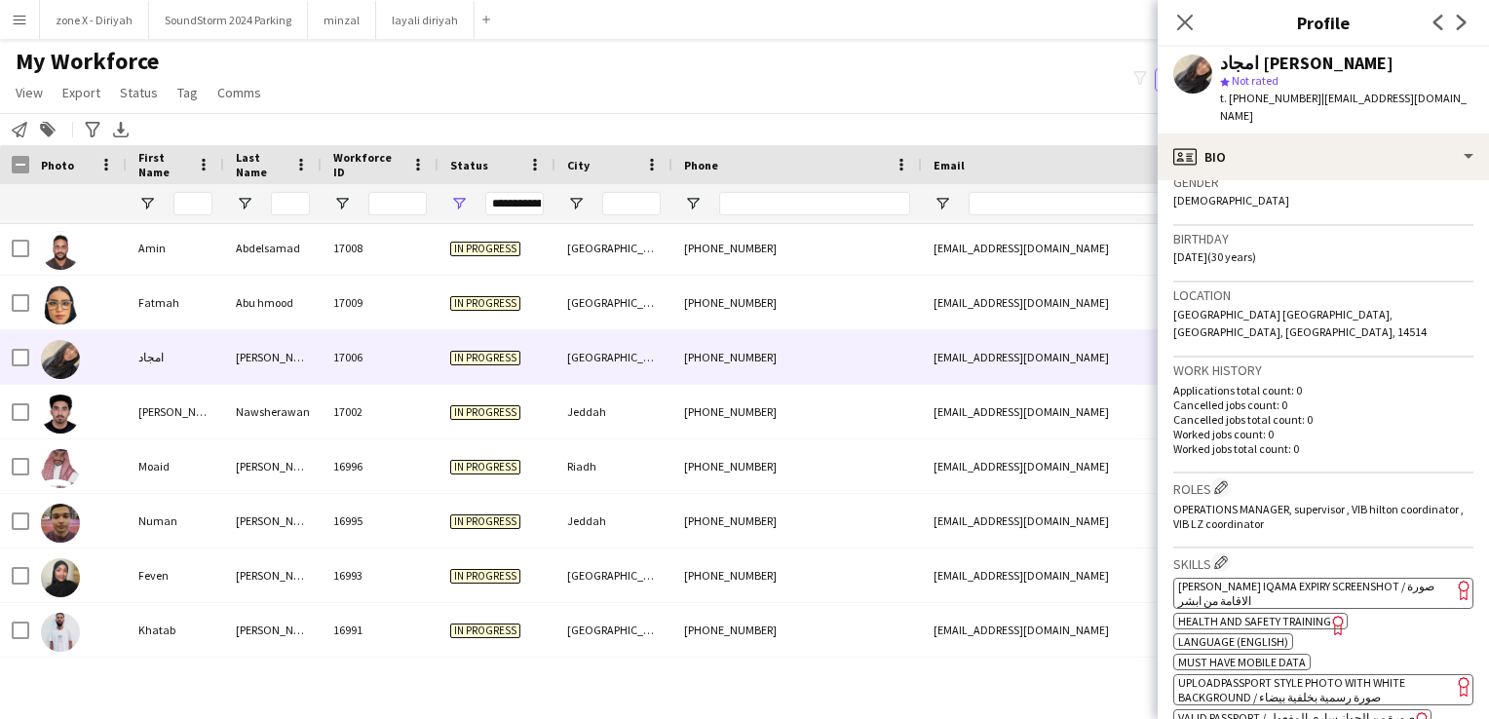
scroll to position [409, 0]
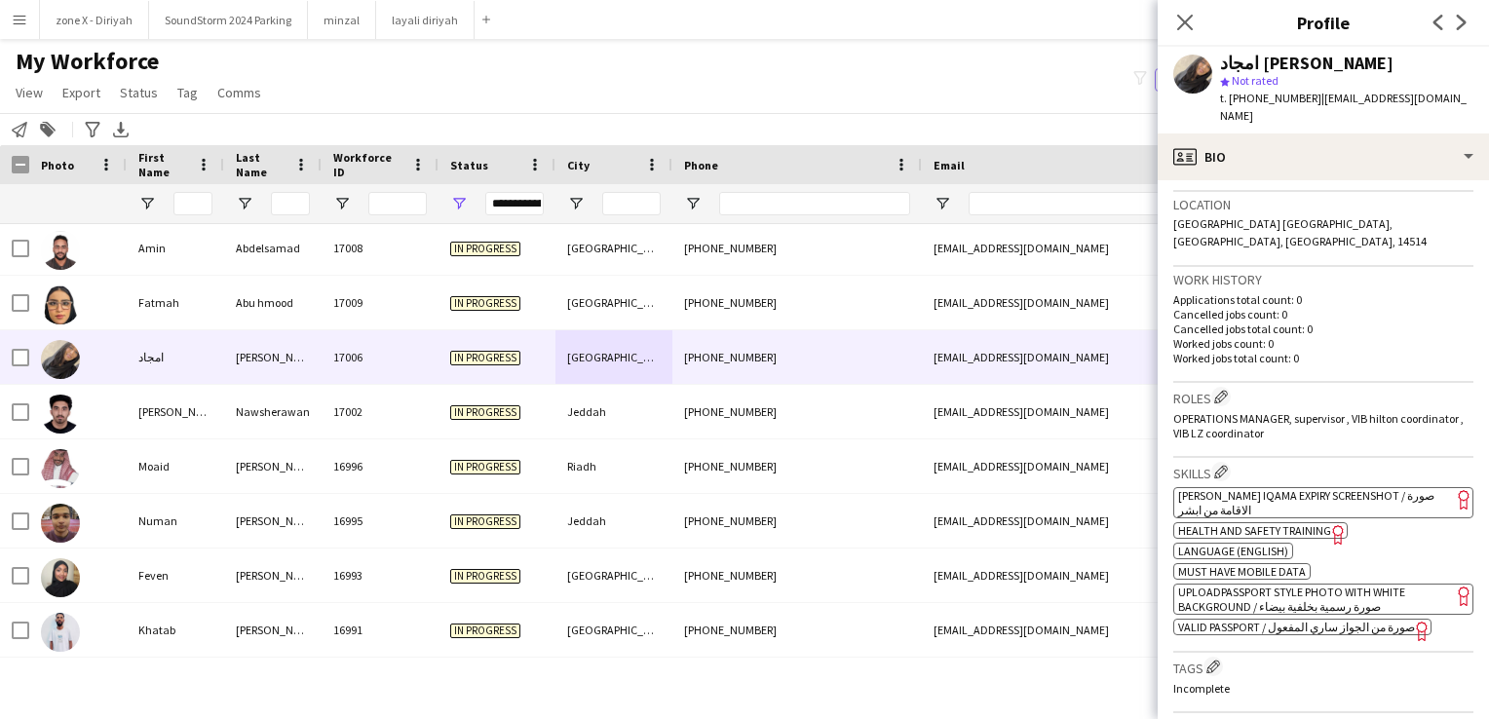
click at [1377, 487] on app-spec-pill "ok-circled2 background Layer 1 cross-circle-red background Layer 1 Absher Iqama…" at bounding box center [1323, 502] width 300 height 31
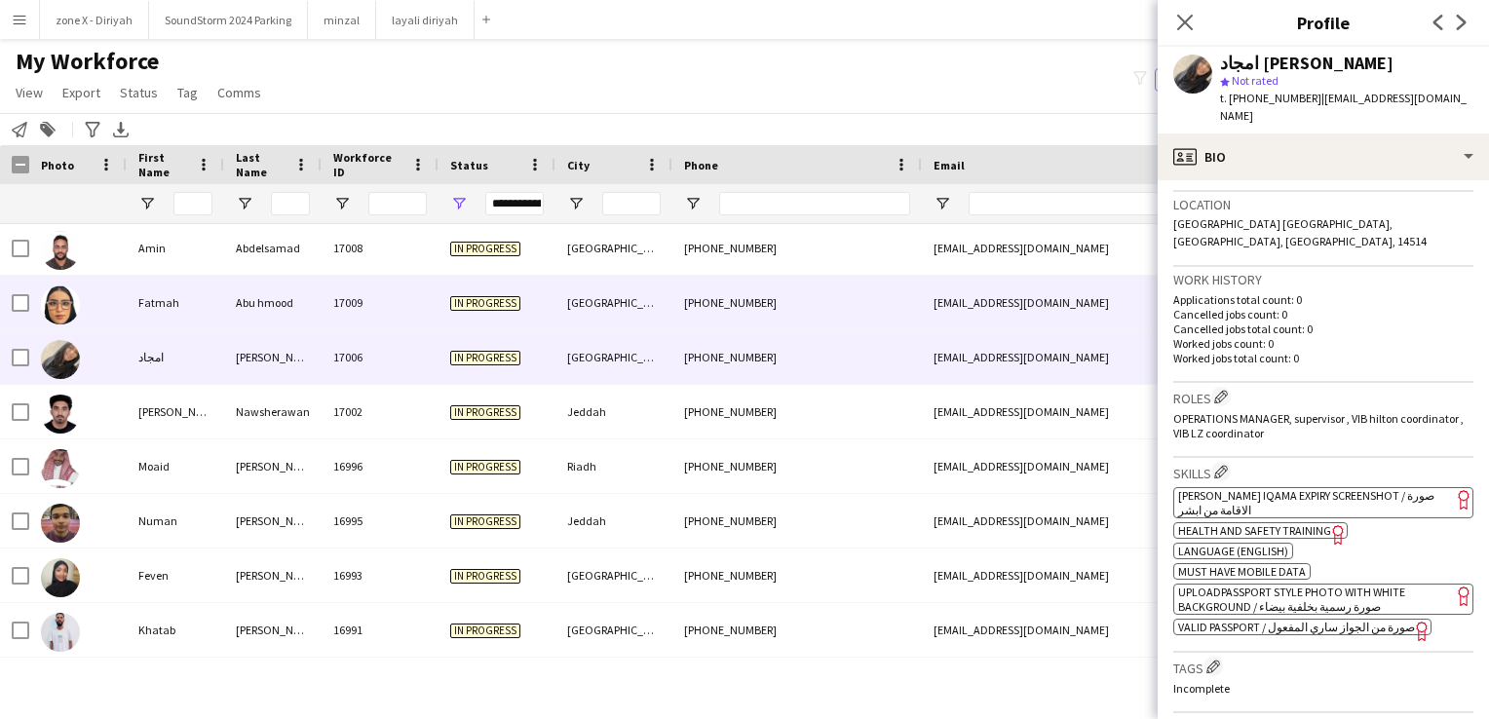
click at [911, 302] on div "+966565232890" at bounding box center [796, 303] width 249 height 54
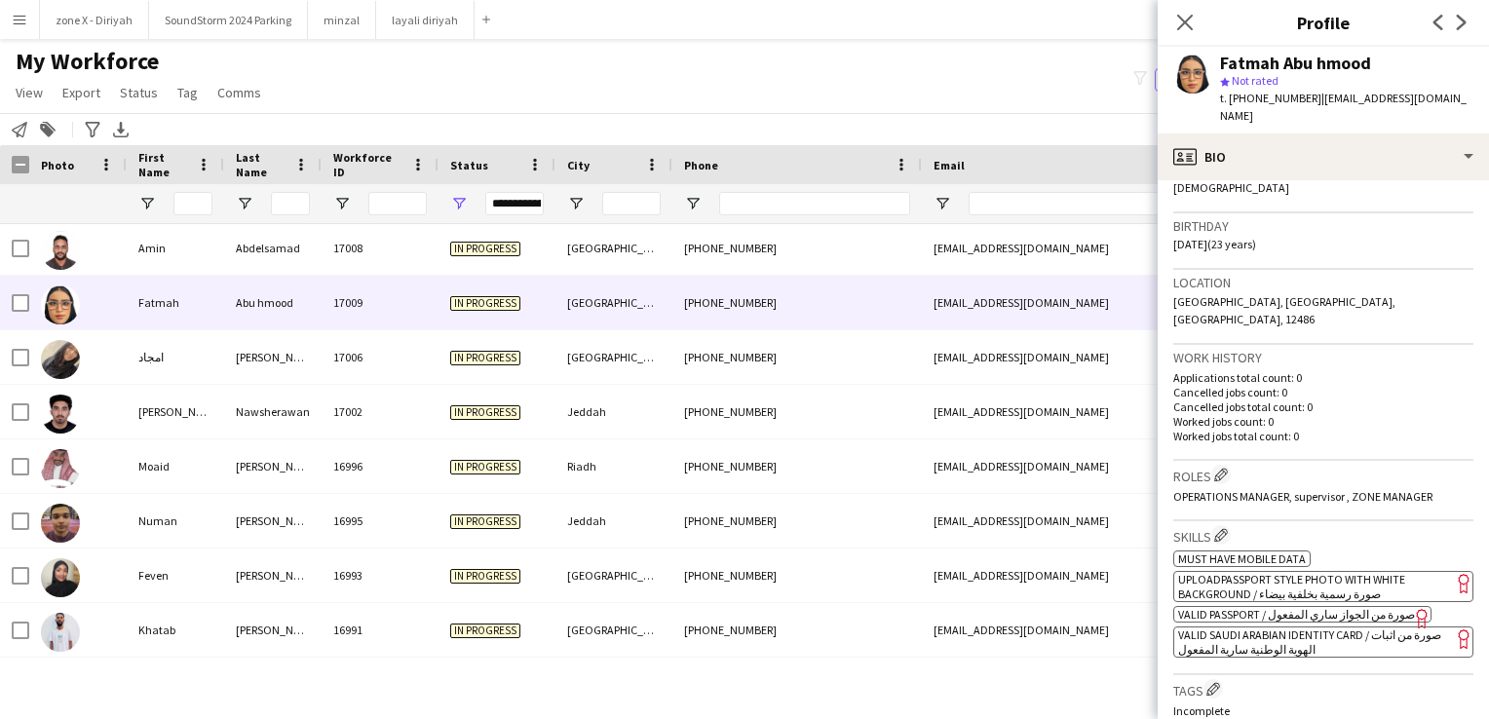
scroll to position [392, 0]
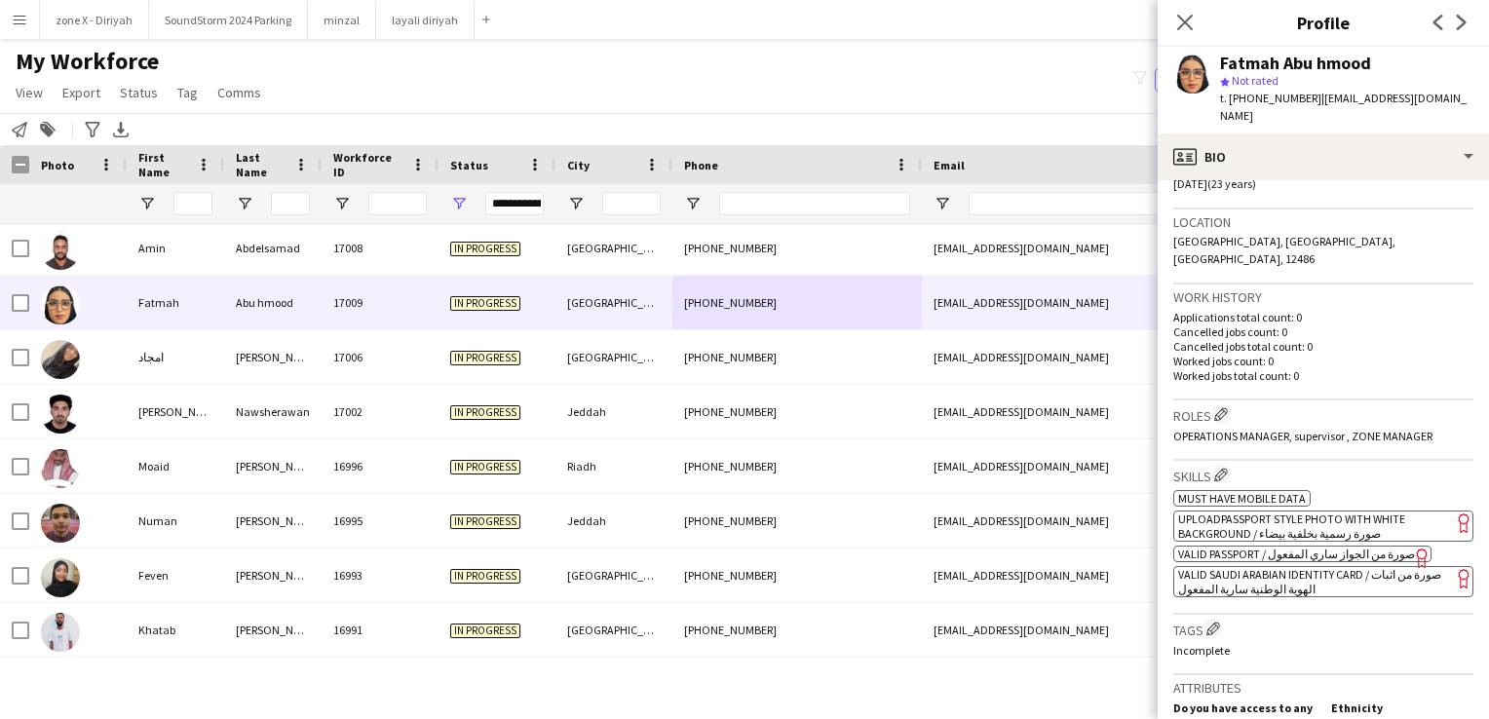
click at [1372, 566] on app-spec-pill "ok-circled2 background Layer 1 cross-circle-red background Layer 1 VALID SAUDI …" at bounding box center [1323, 581] width 300 height 31
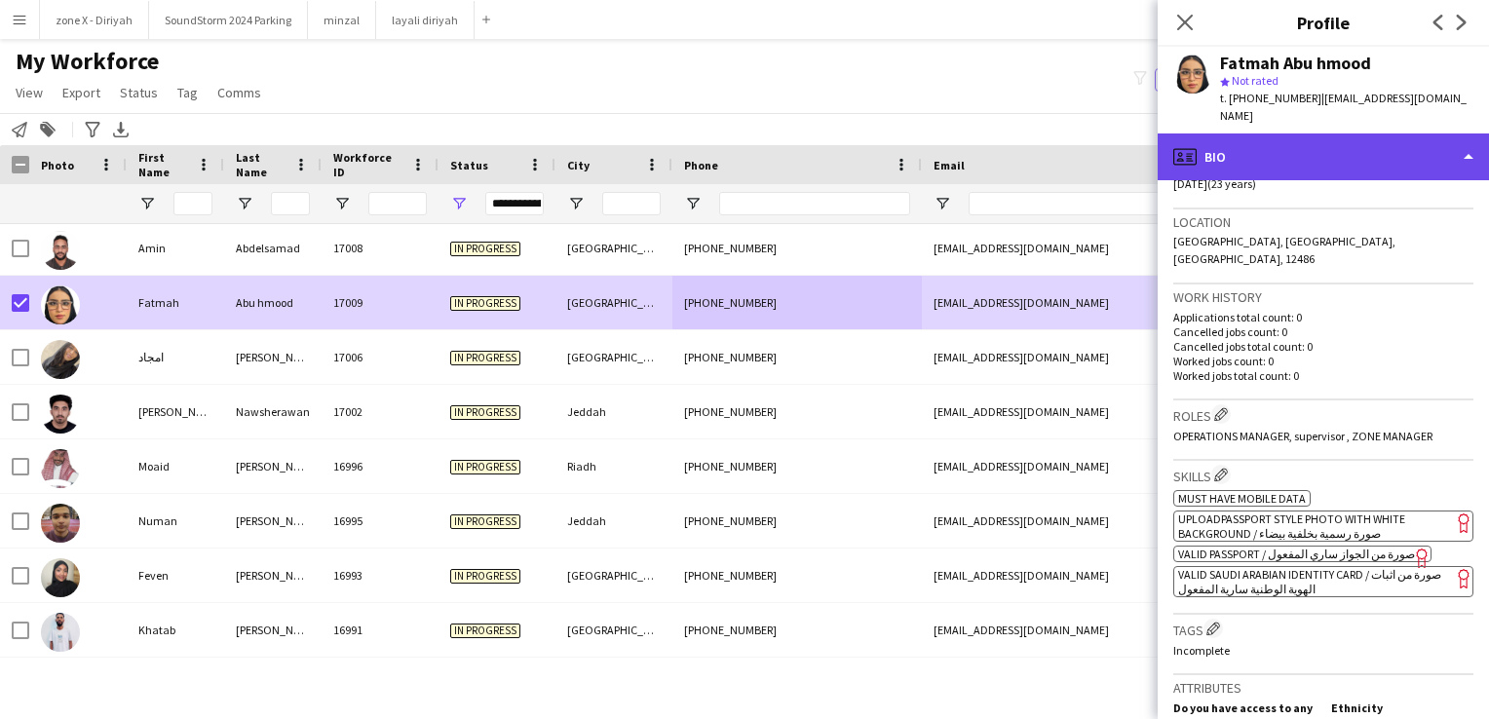
click at [1295, 144] on div "profile Bio" at bounding box center [1323, 156] width 331 height 47
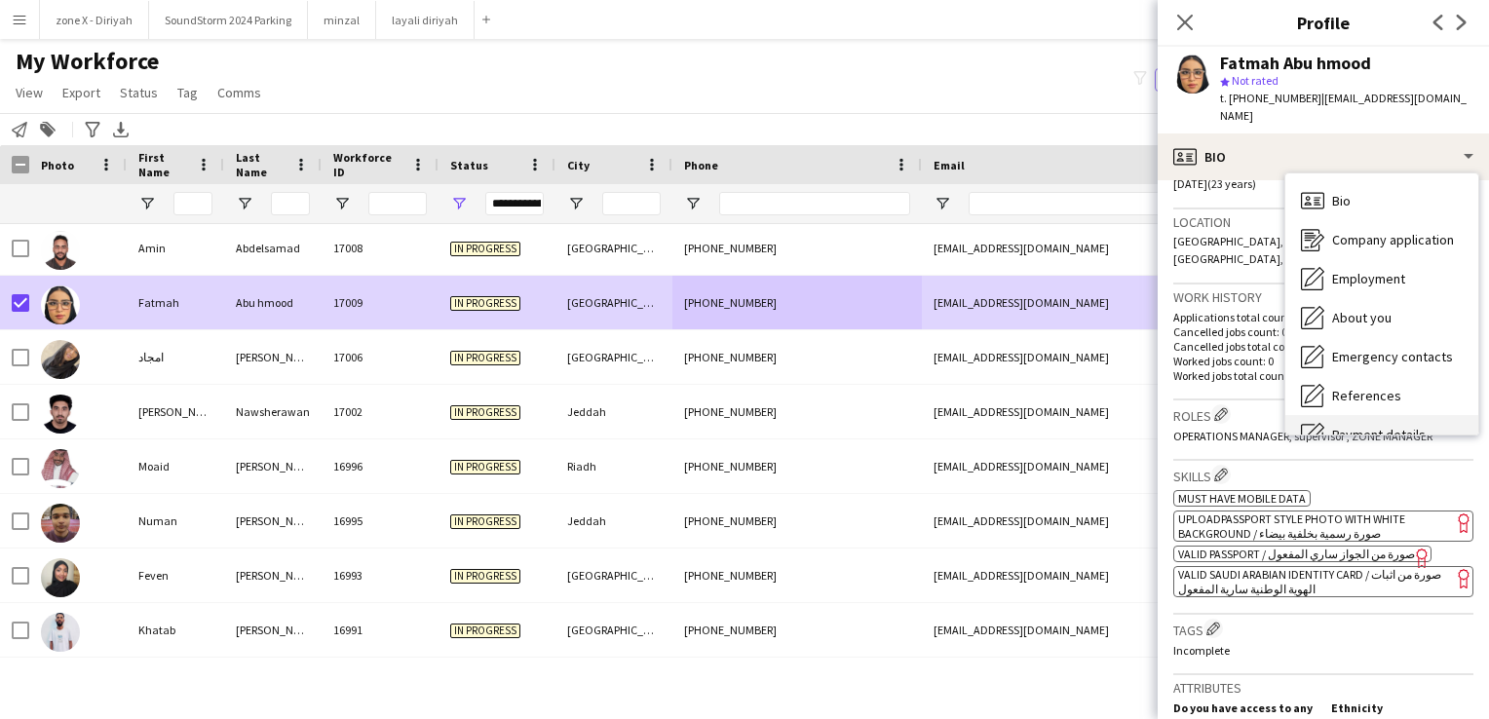
click at [1321, 423] on icon "Payment details" at bounding box center [1312, 434] width 23 height 23
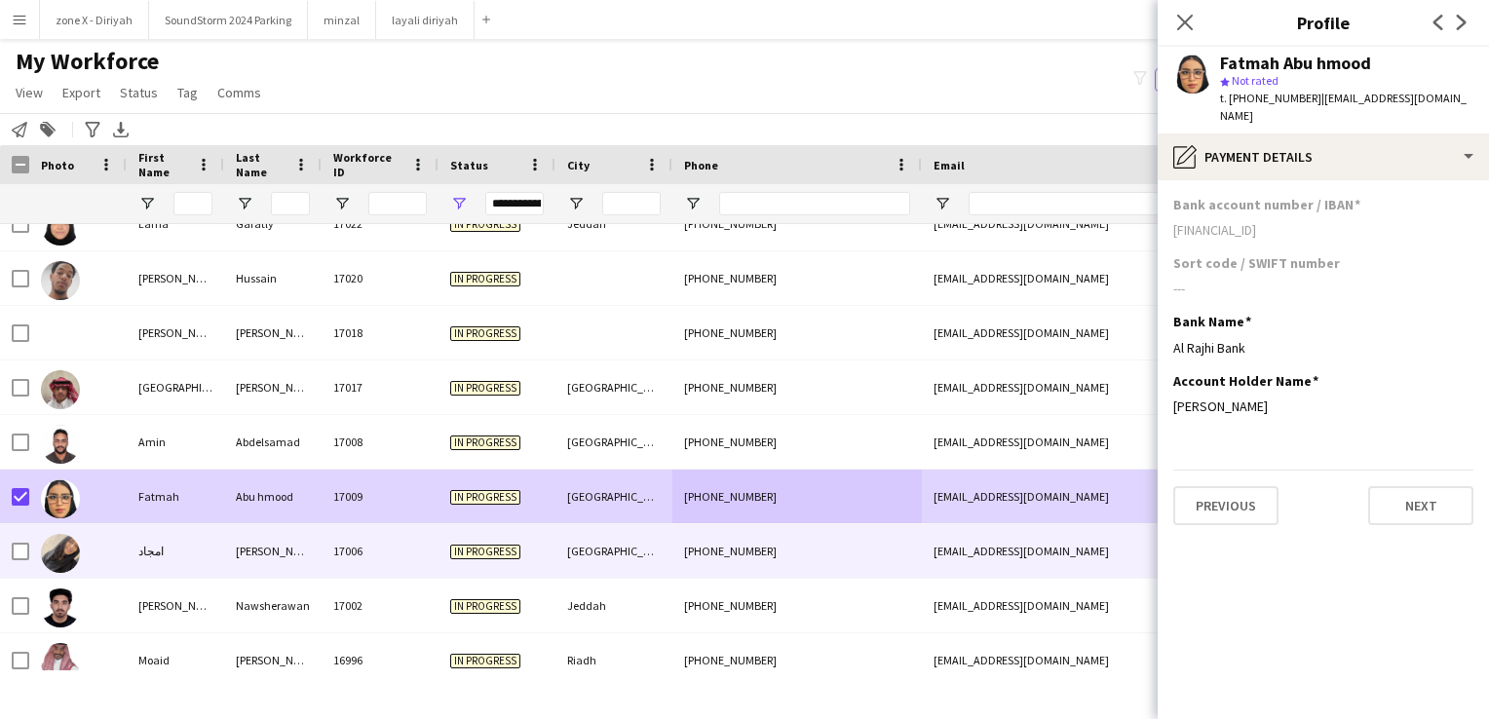
scroll to position [3308, 0]
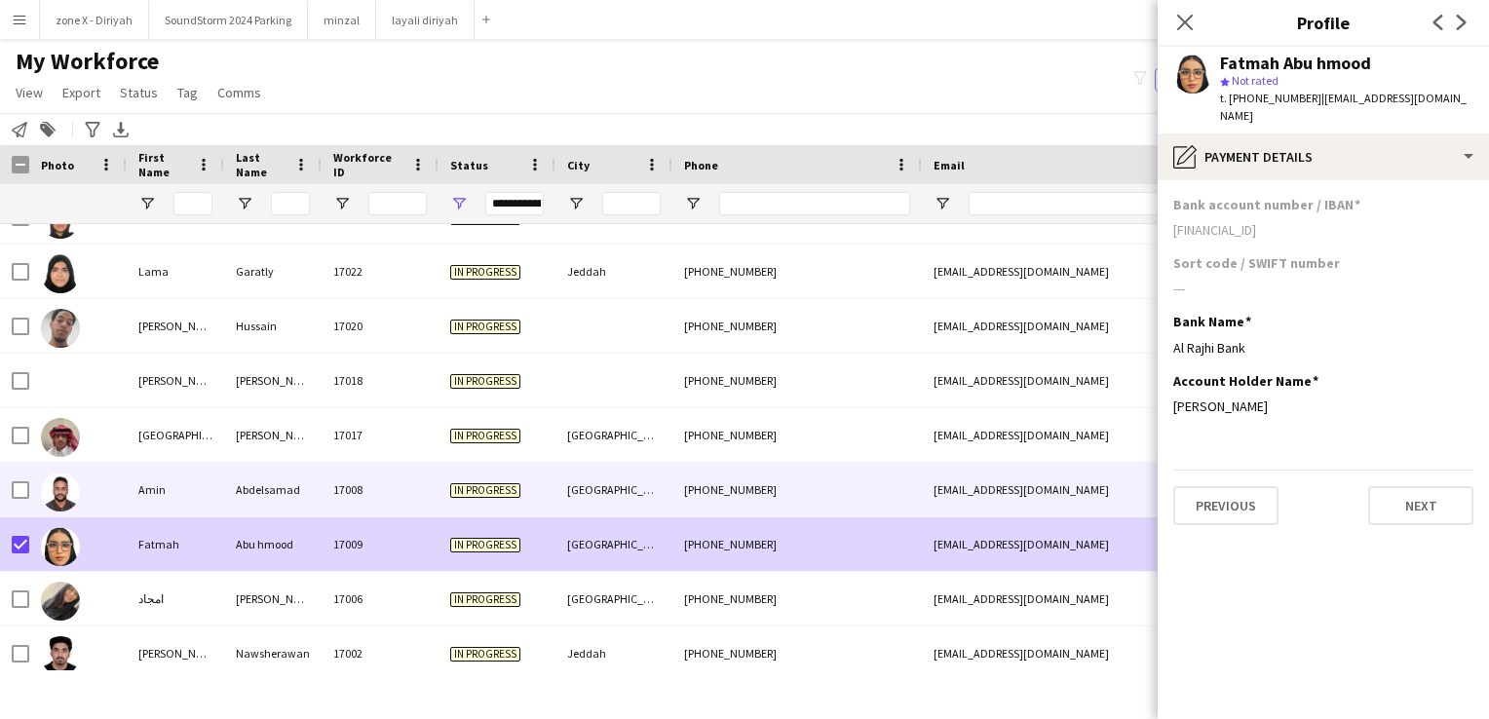
click at [824, 476] on div "+966505226176" at bounding box center [796, 490] width 249 height 54
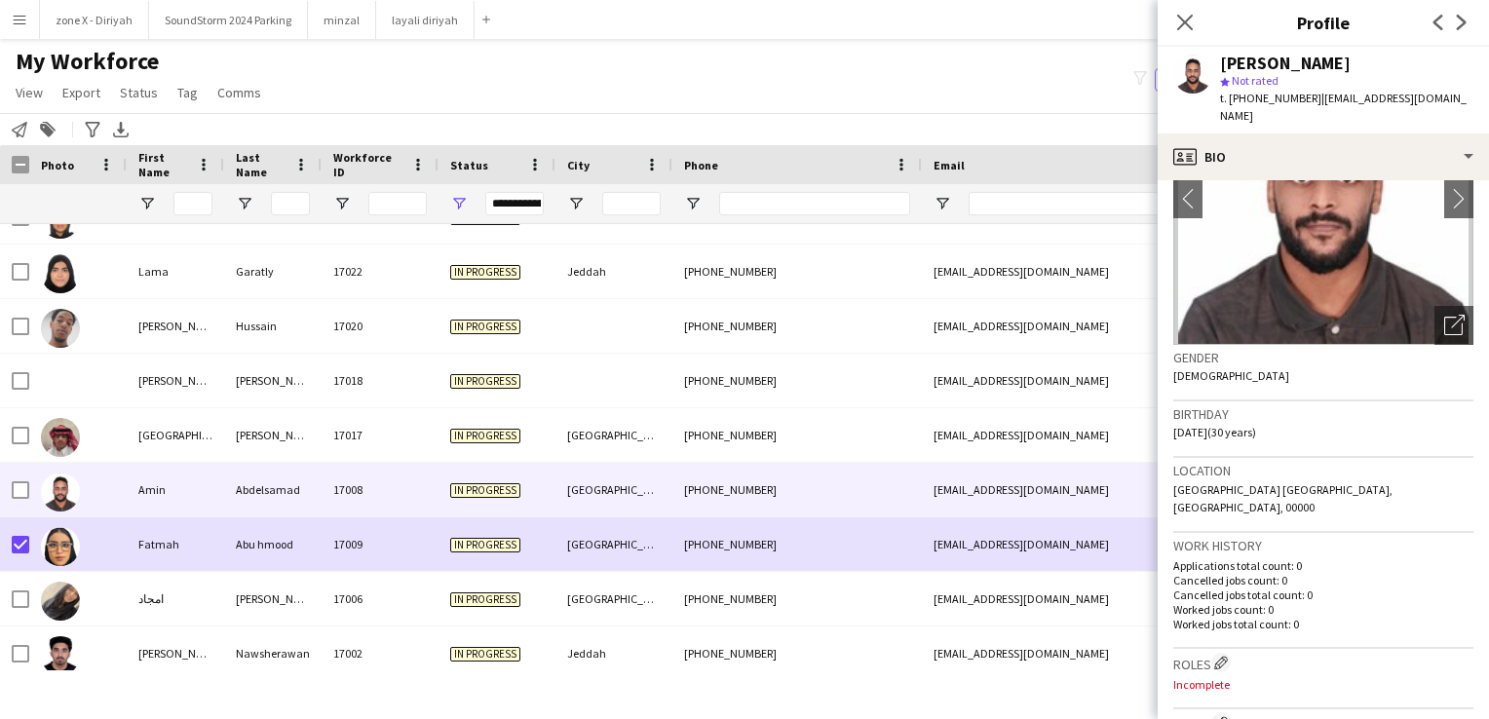
scroll to position [139, 0]
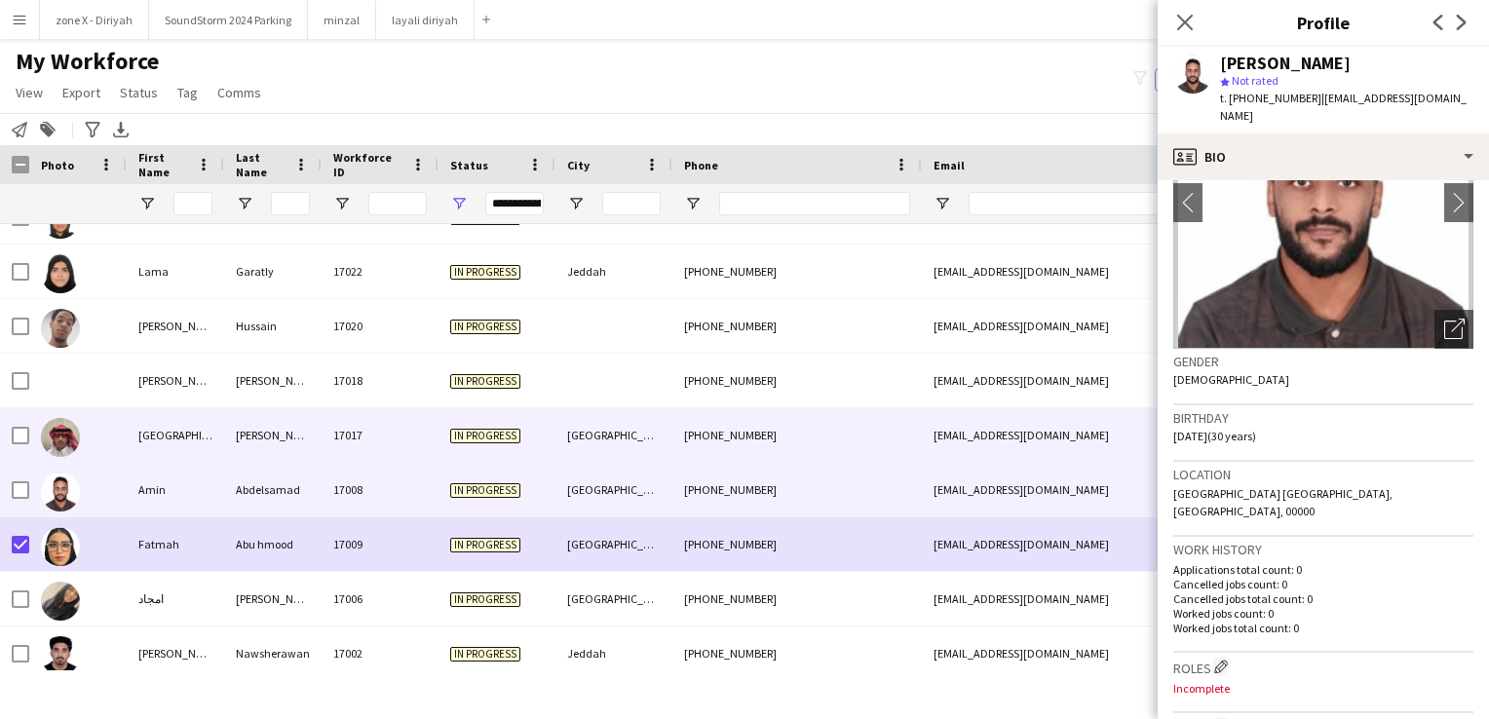
click at [1089, 442] on div "astsa2001@gmail.com" at bounding box center [1117, 435] width 390 height 54
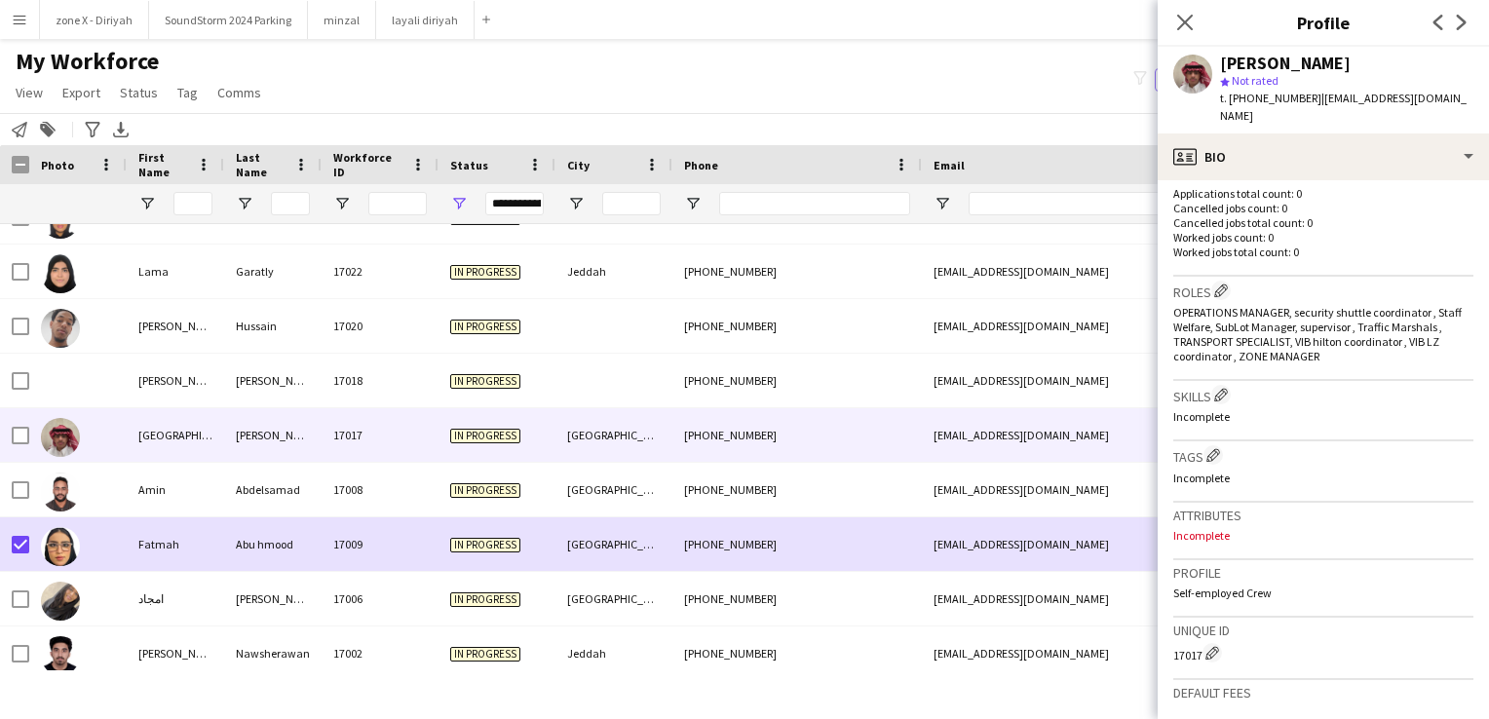
scroll to position [499, 0]
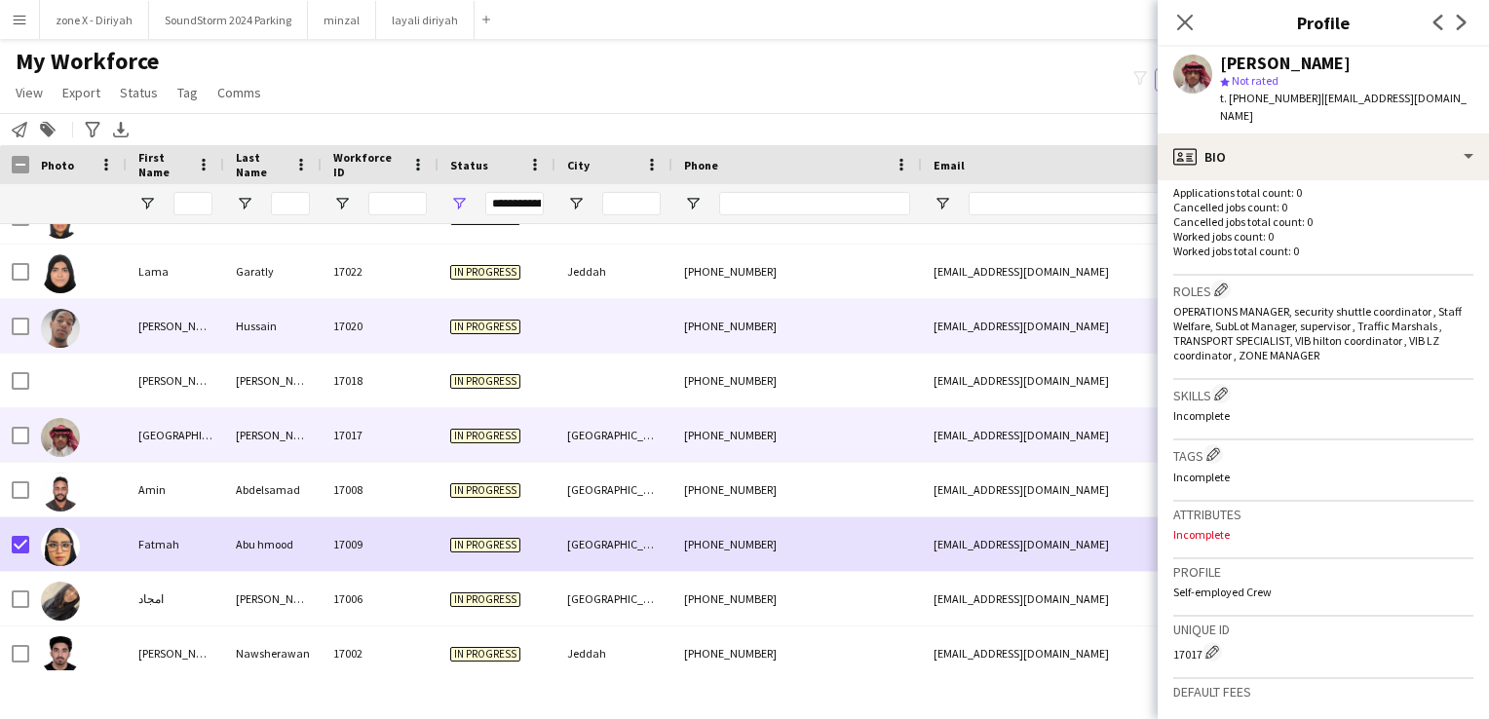
click at [1045, 338] on div "1qazxcvbnm1098@gmail.com" at bounding box center [1117, 326] width 390 height 54
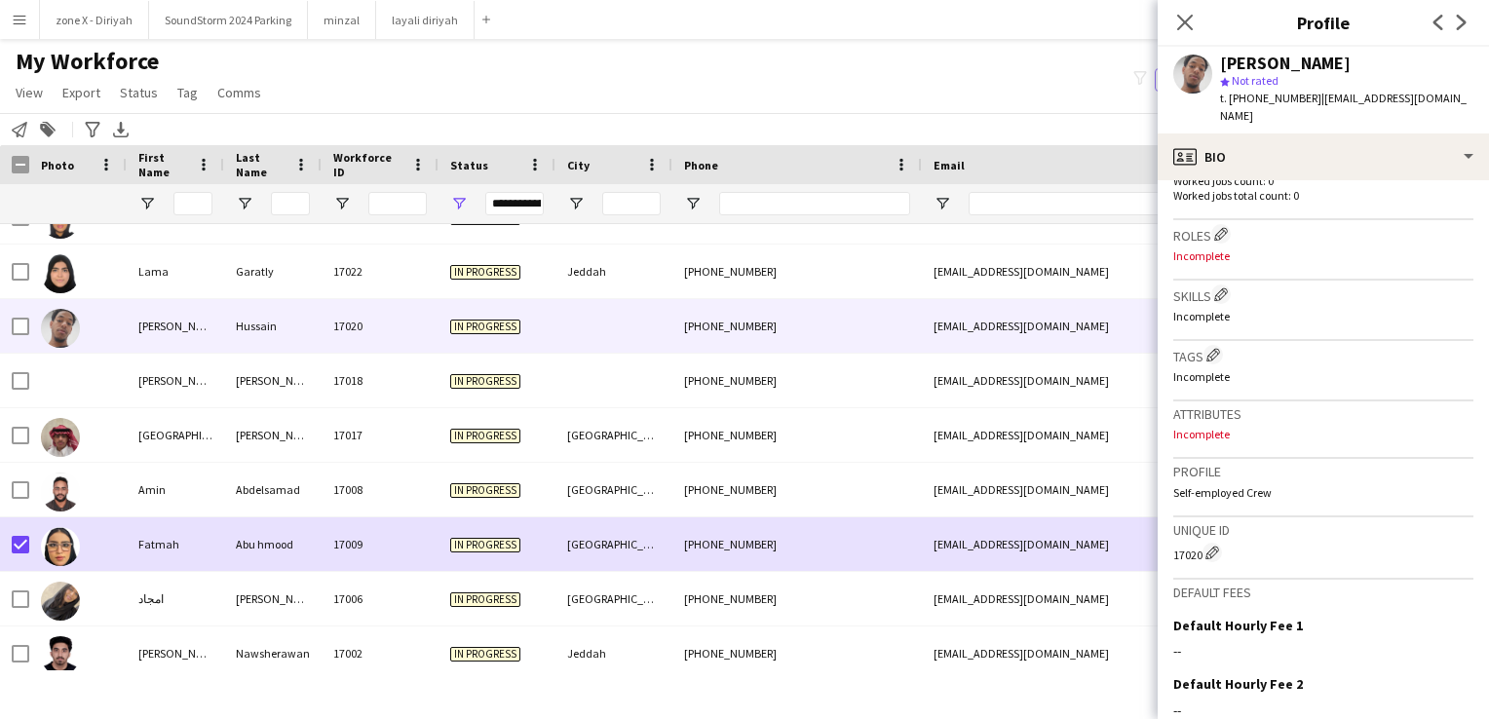
scroll to position [557, 0]
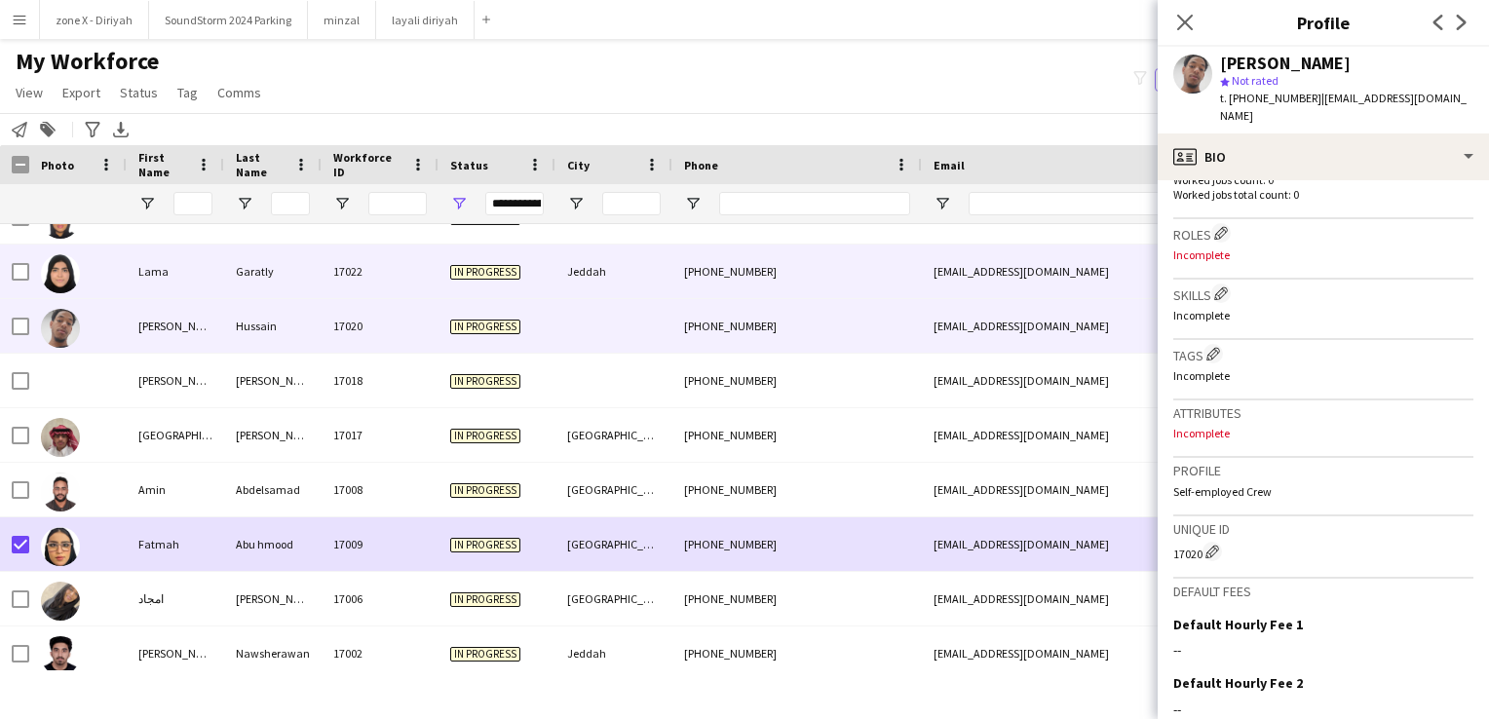
click at [1051, 283] on div "lama.garatly@gmail.com" at bounding box center [1117, 272] width 390 height 54
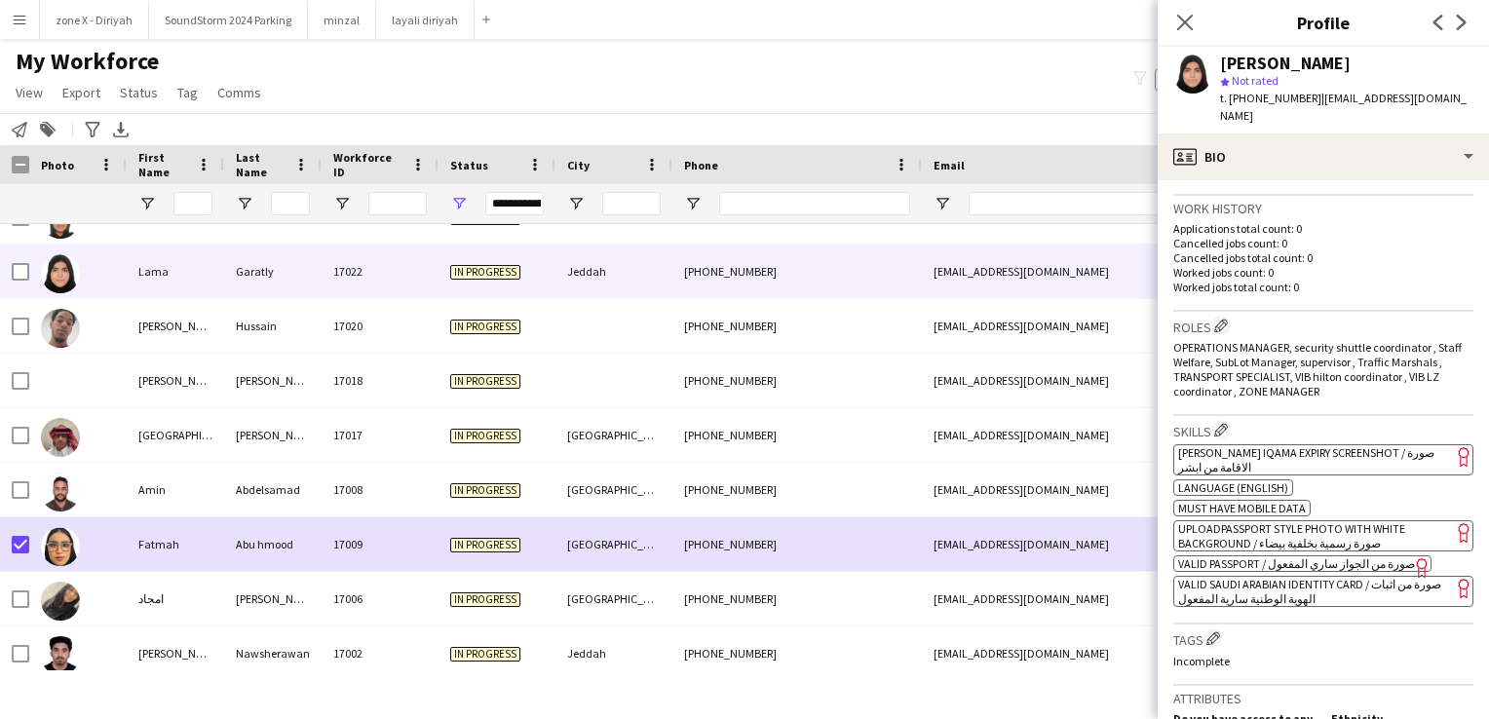
scroll to position [472, 0]
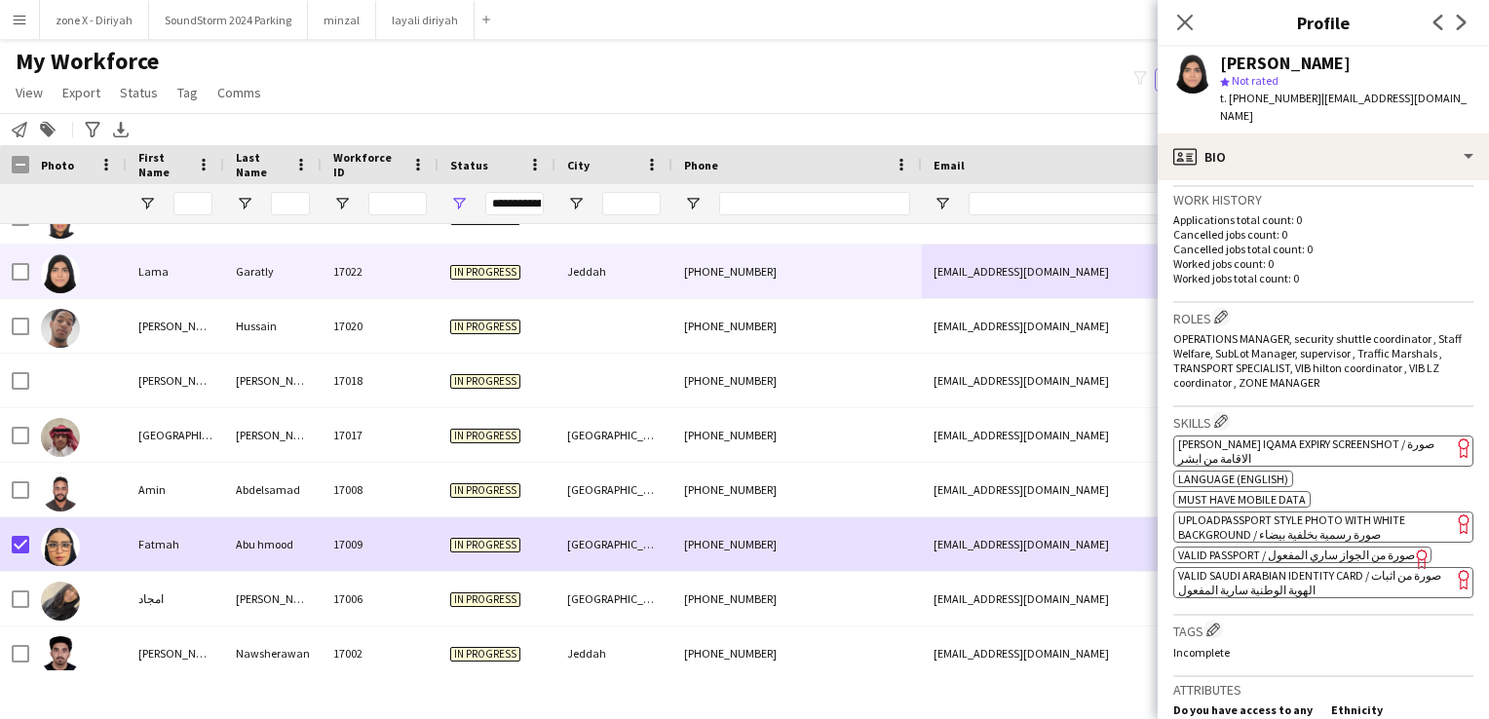
click at [1337, 440] on app-spec-pill "ok-circled2 background Layer 1 cross-circle-red background Layer 1 Absher Iqama…" at bounding box center [1323, 451] width 300 height 31
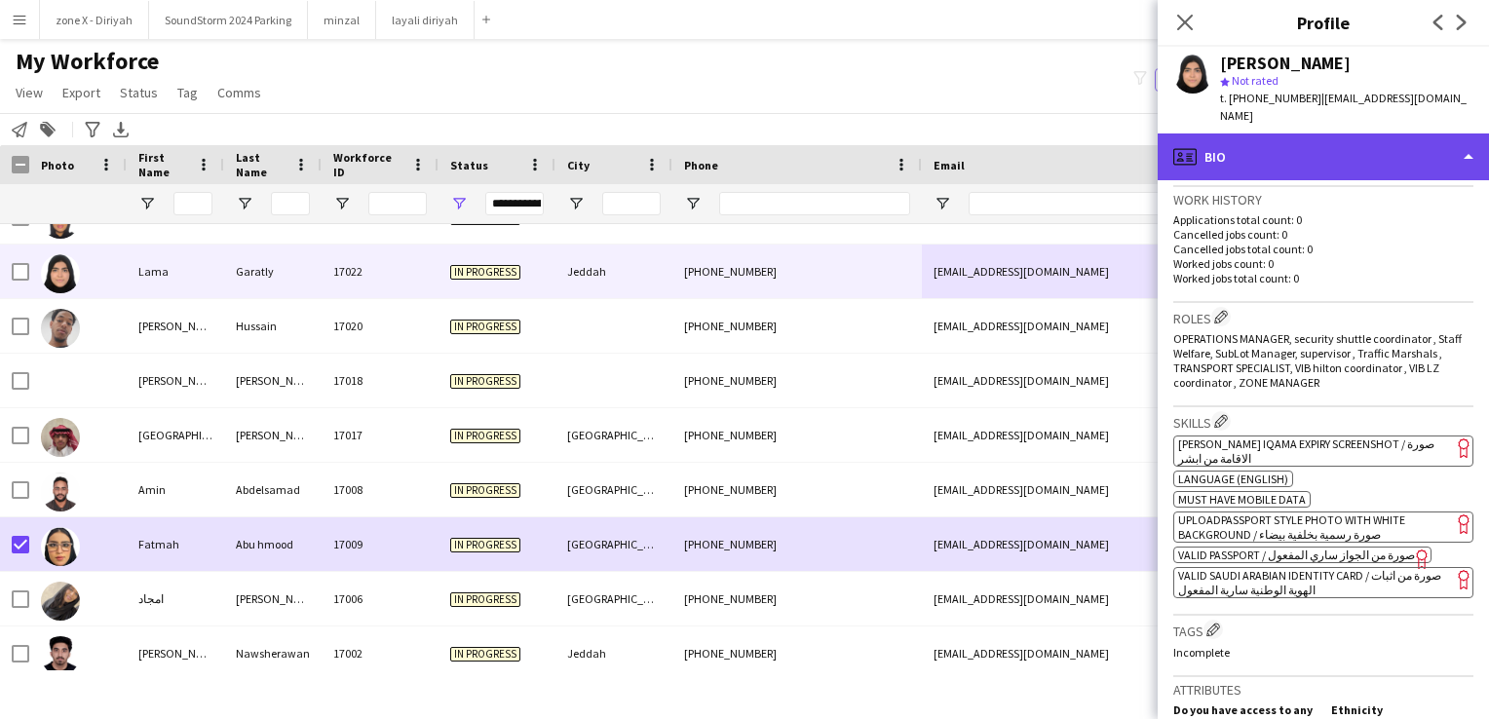
click at [1390, 138] on div "profile Bio" at bounding box center [1323, 156] width 331 height 47
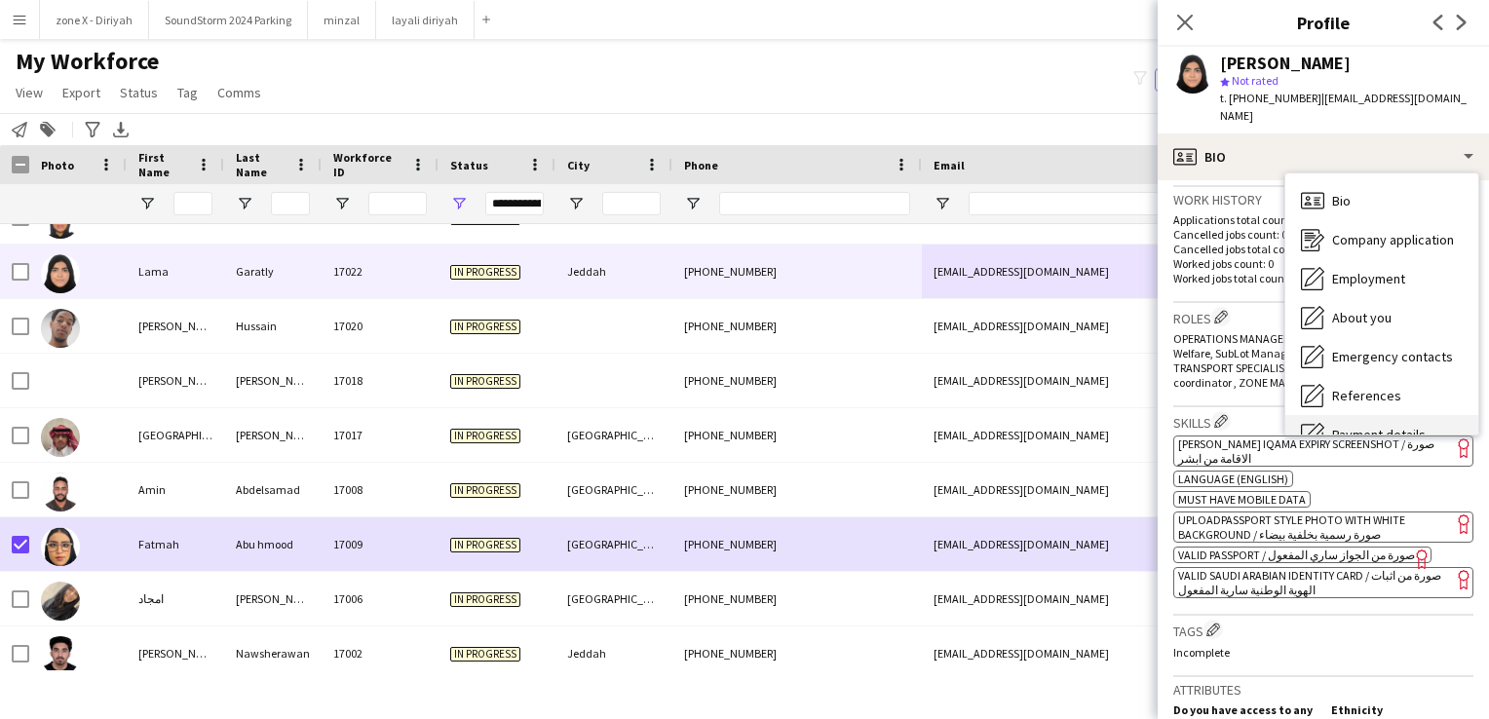
click at [1364, 426] on span "Payment details" at bounding box center [1379, 435] width 94 height 18
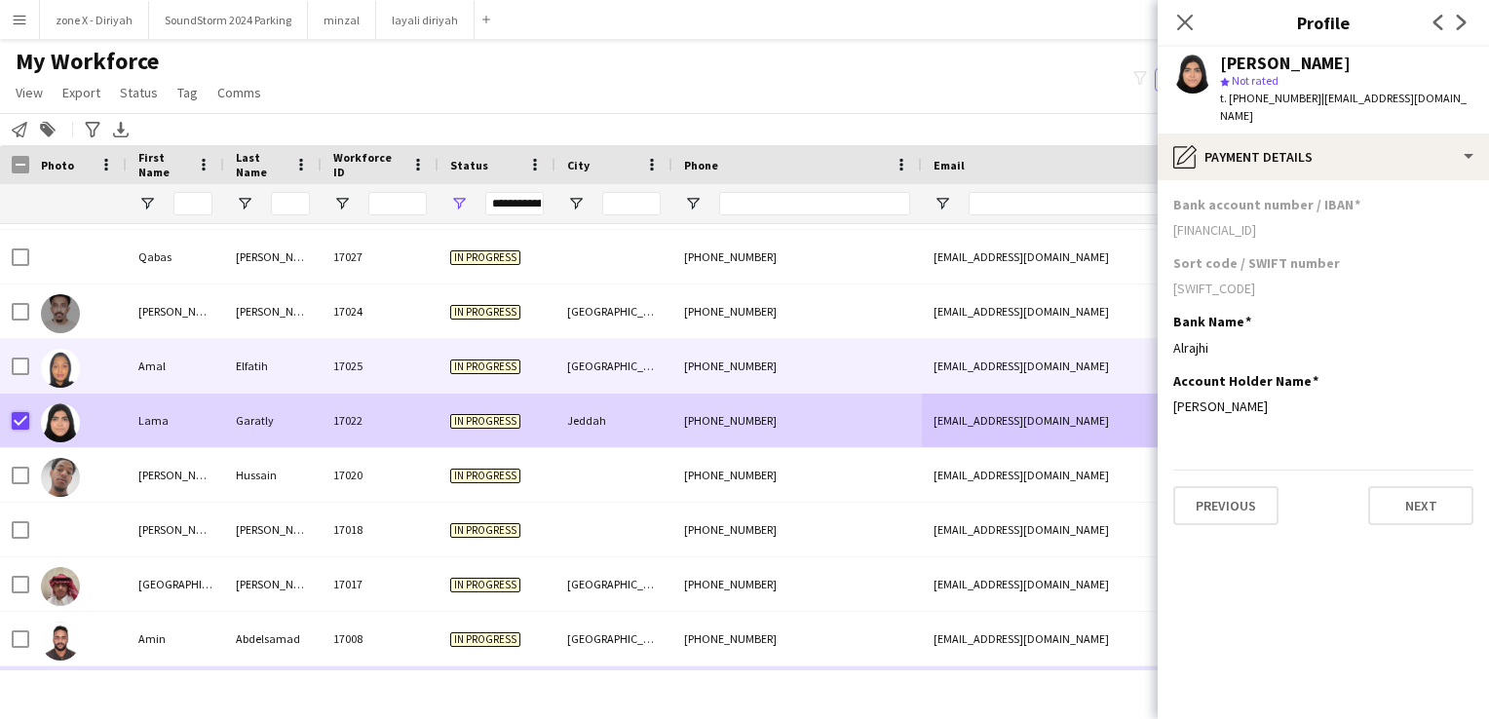
scroll to position [3155, 0]
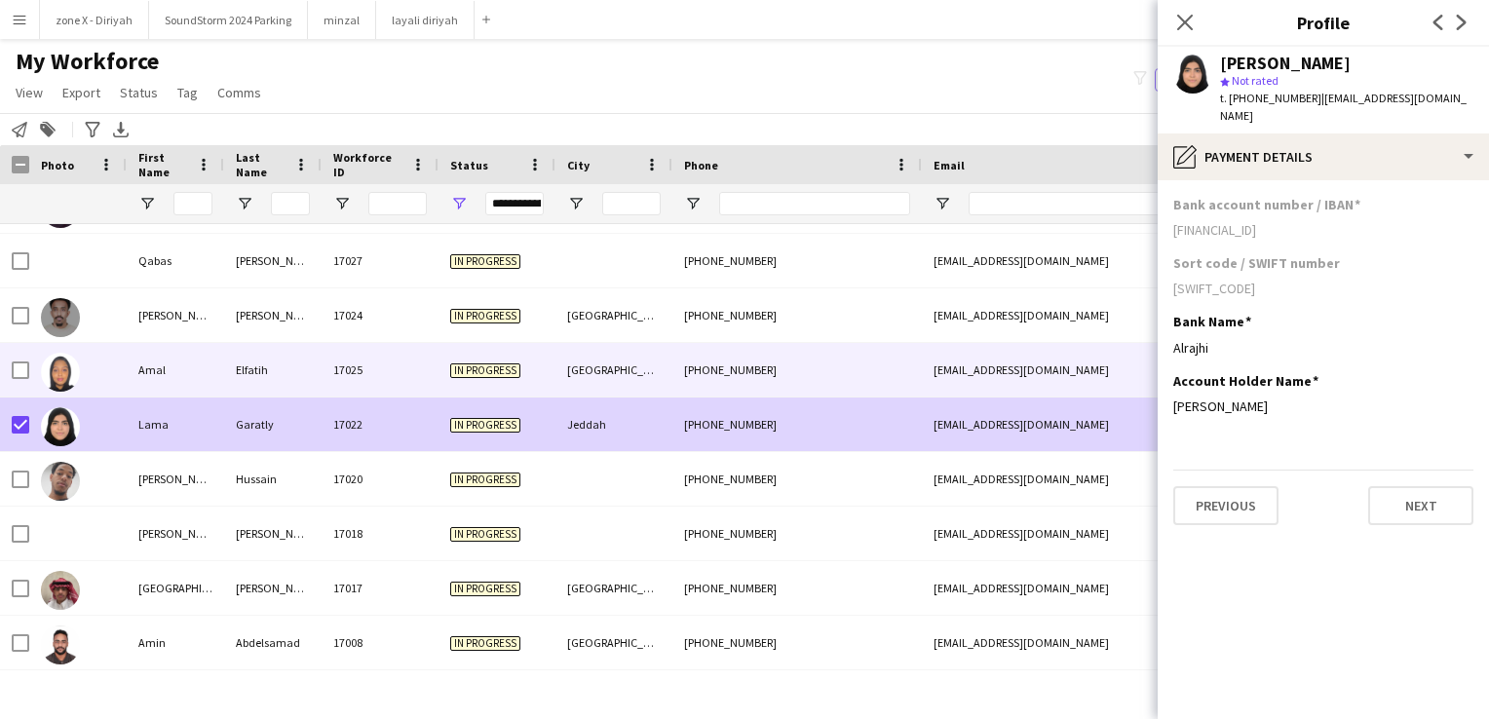
click at [382, 375] on div "17025" at bounding box center [380, 370] width 117 height 54
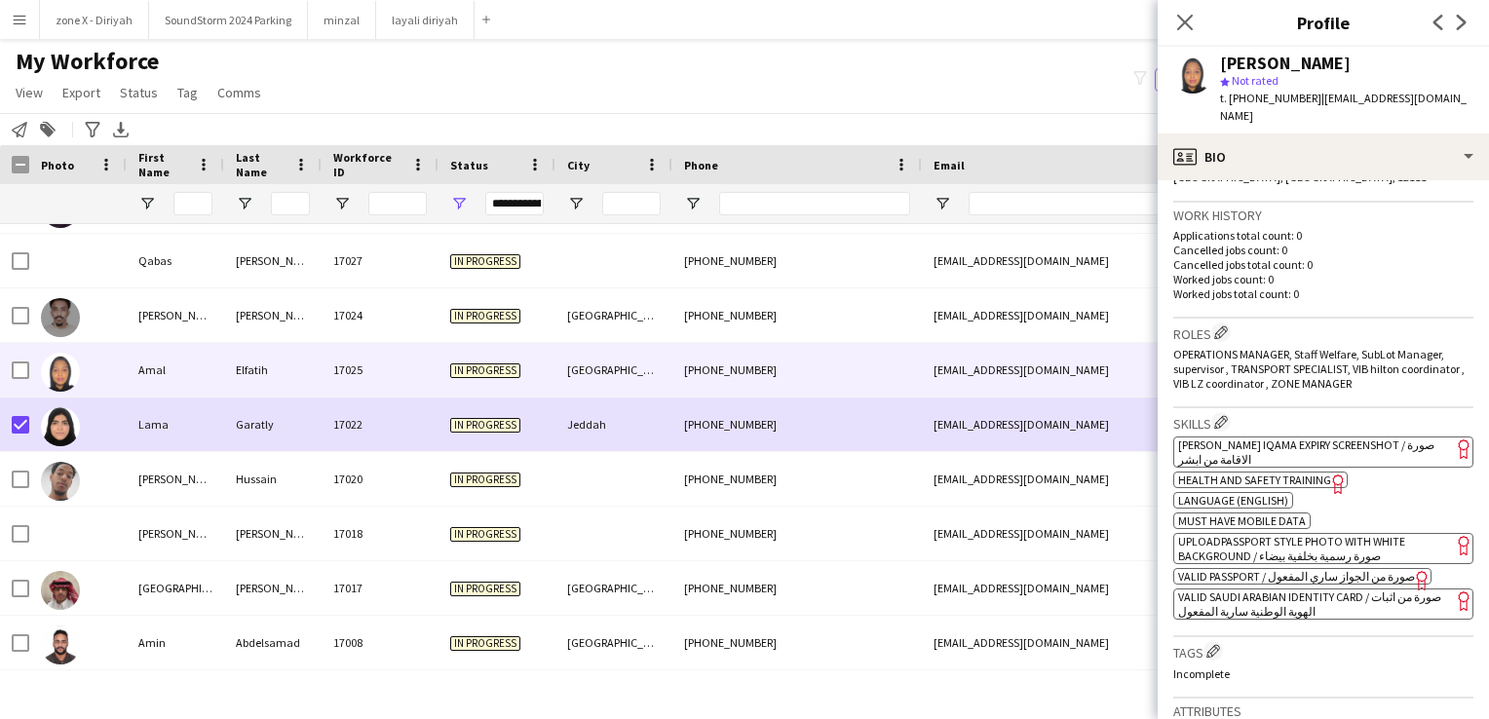
scroll to position [456, 0]
click at [1412, 439] on app-spec-pill "ok-circled2 background Layer 1 cross-circle-red background Layer 1 Absher Iqama…" at bounding box center [1323, 452] width 300 height 31
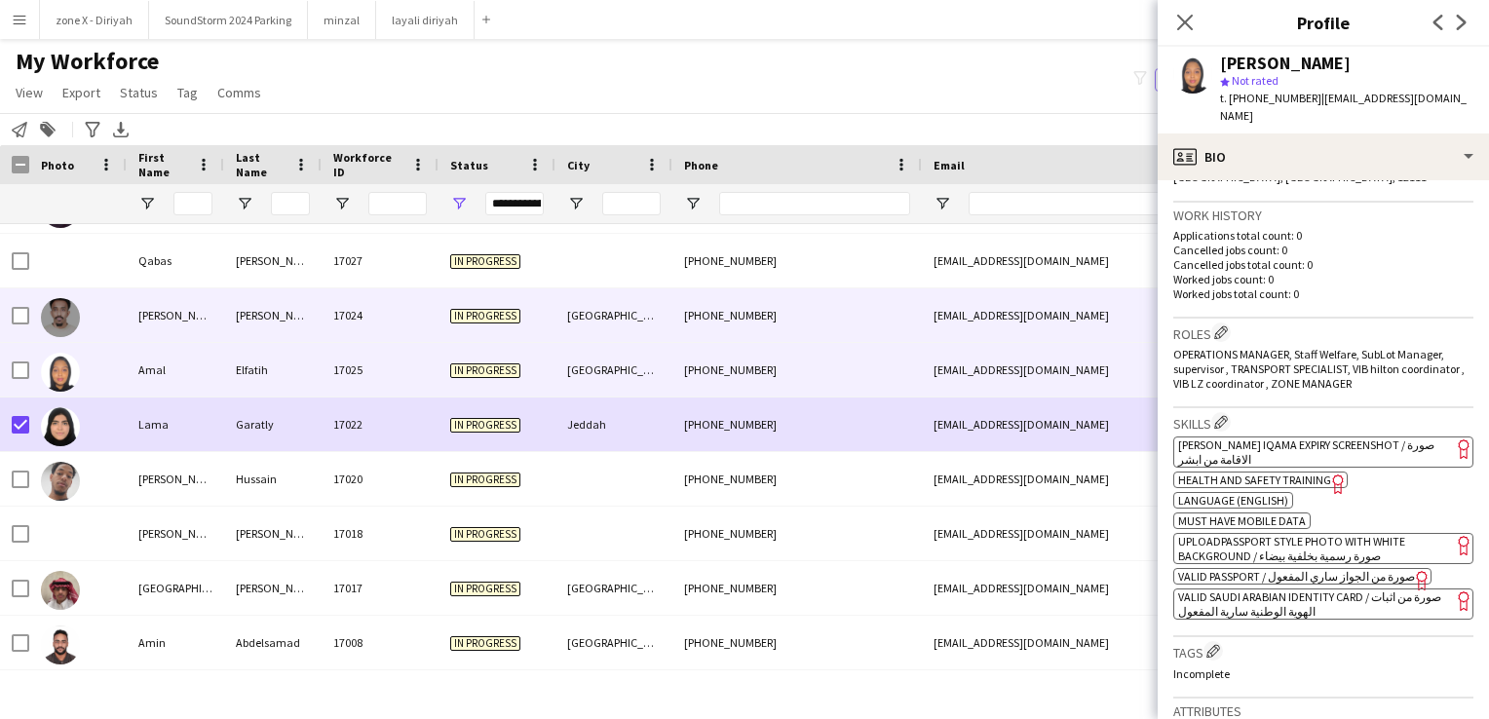
click at [610, 306] on div "[GEOGRAPHIC_DATA]" at bounding box center [613, 315] width 117 height 54
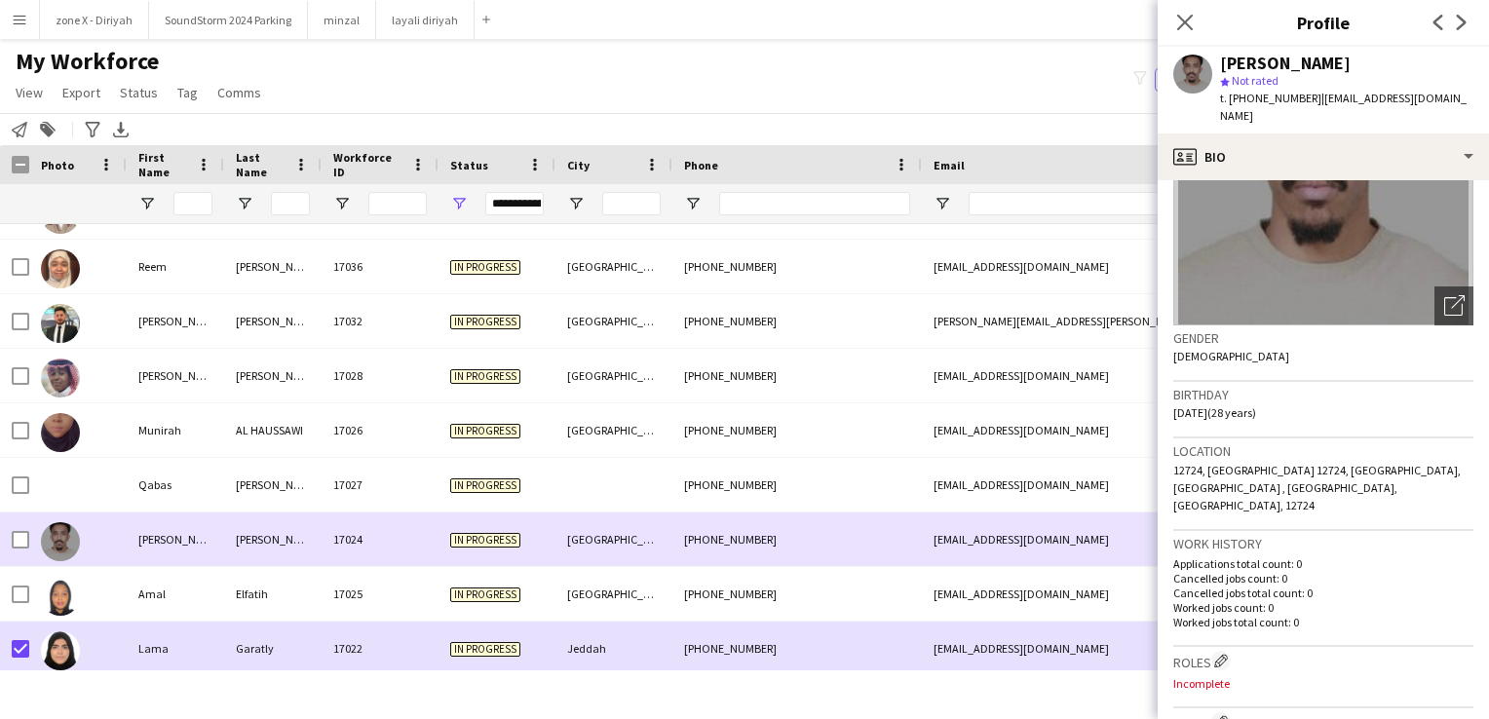
scroll to position [2925, 0]
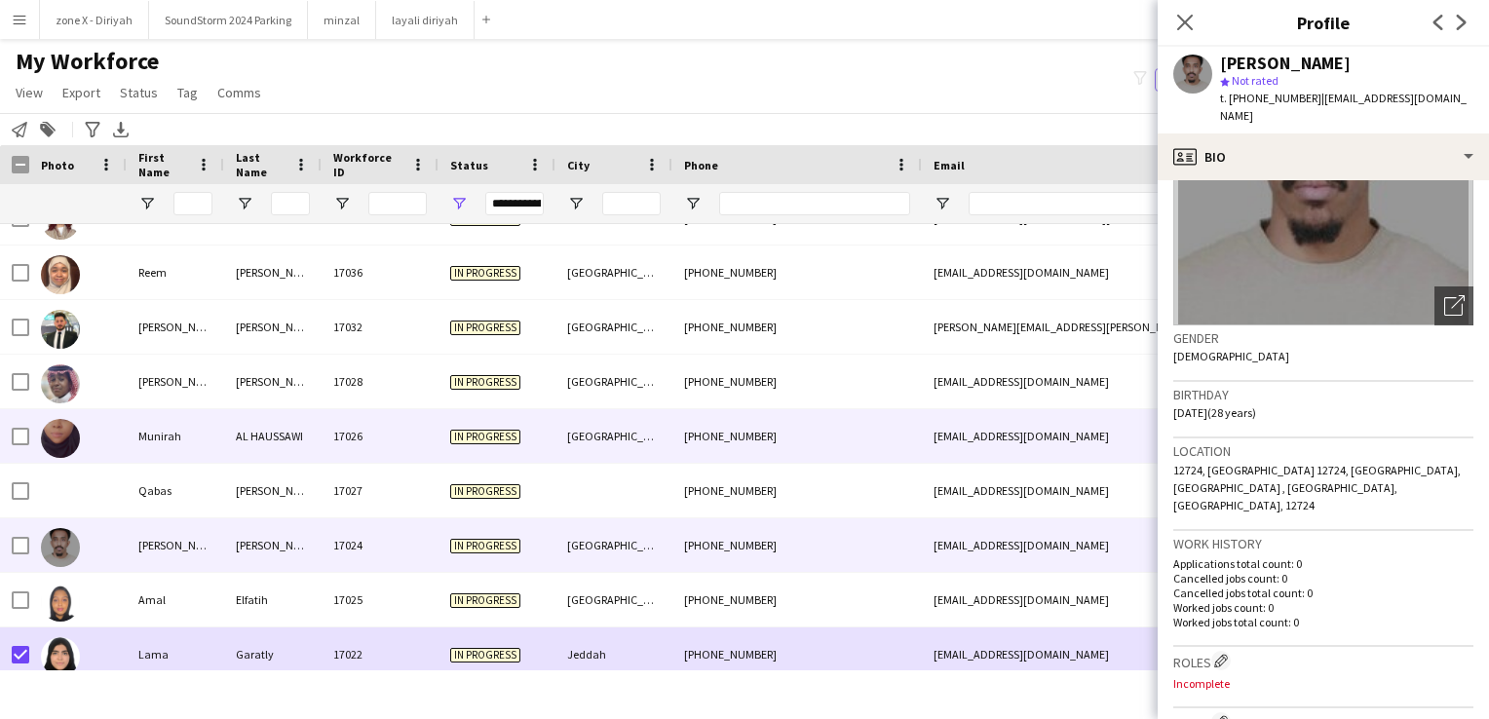
click at [961, 451] on div "mmaun9937@gmail.com" at bounding box center [1117, 436] width 390 height 54
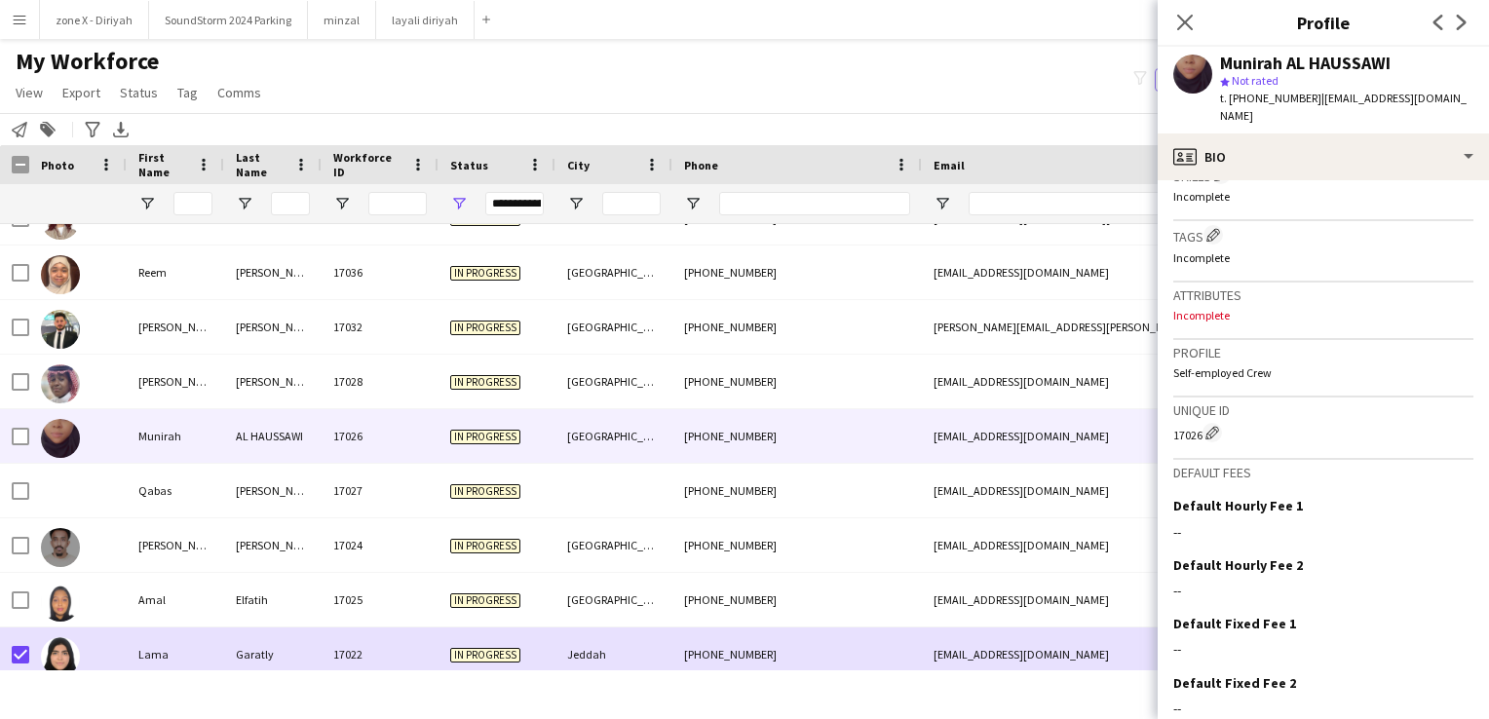
scroll to position [674, 0]
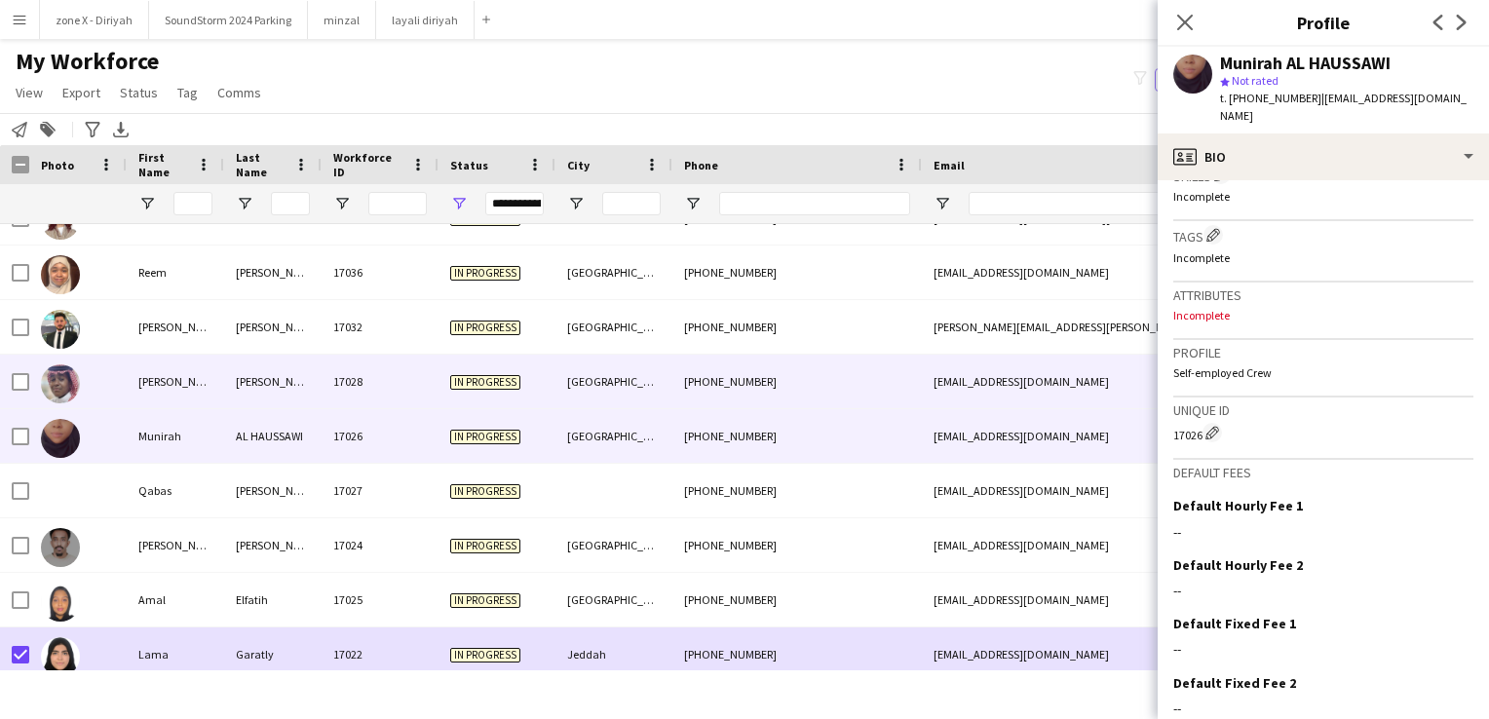
click at [1063, 392] on div "ygherw2@gmail.com" at bounding box center [1117, 382] width 390 height 54
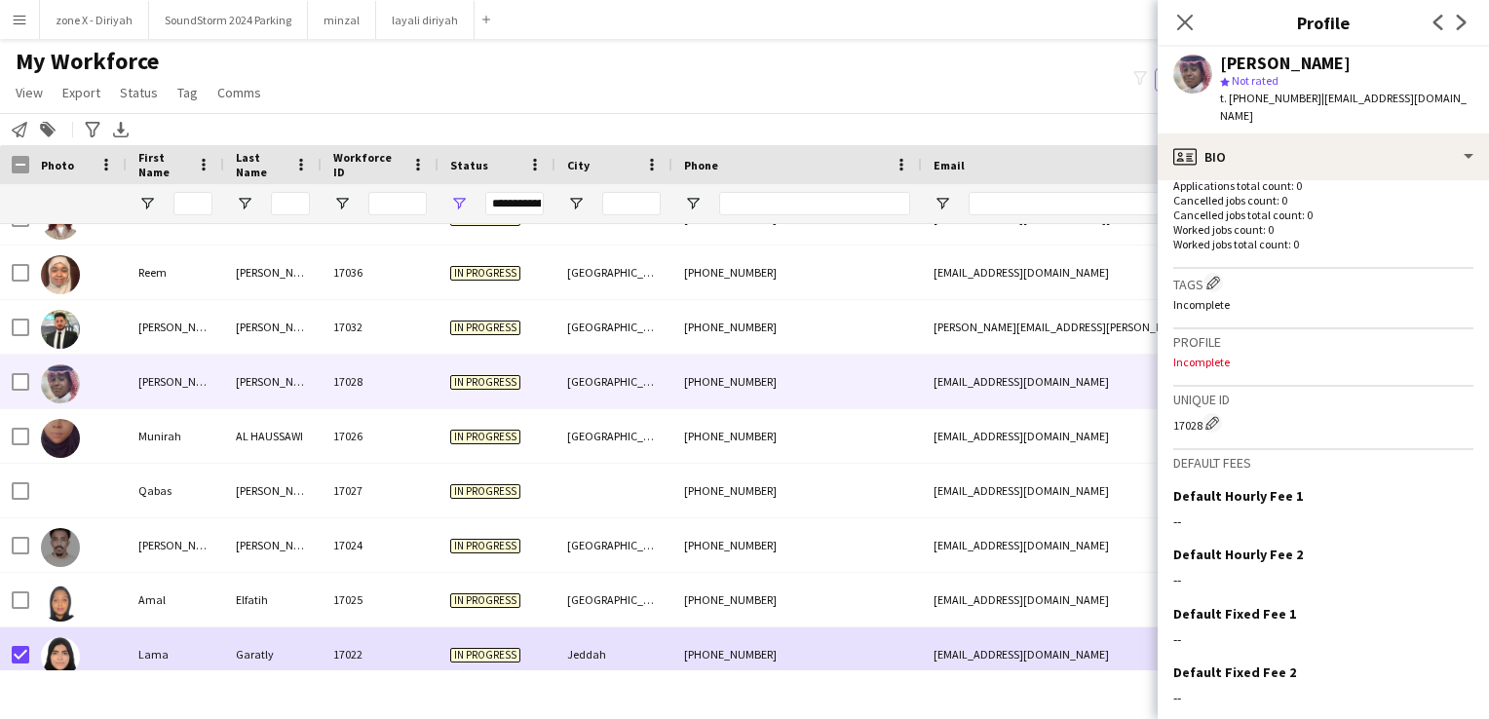
scroll to position [494, 0]
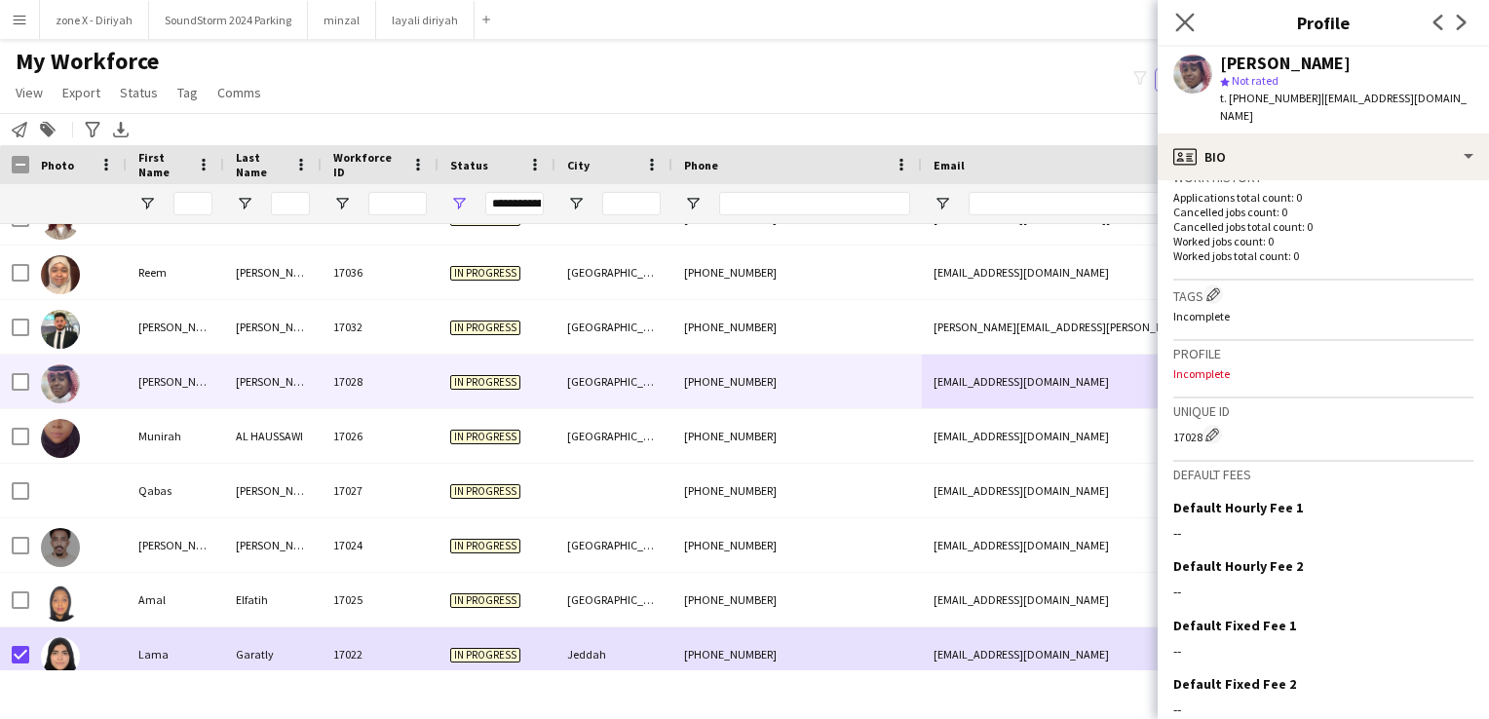
click at [1184, 32] on app-icon "Close pop-in" at bounding box center [1185, 23] width 28 height 28
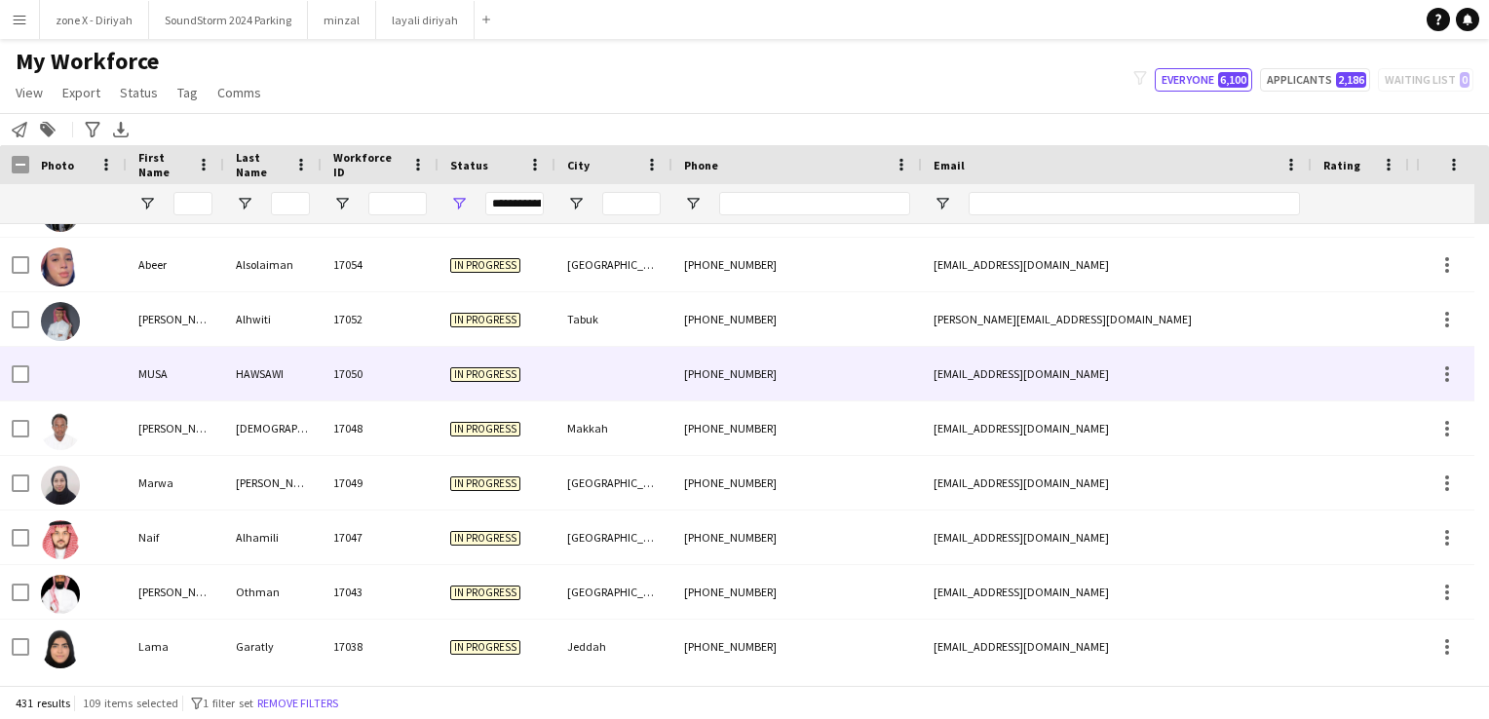
scroll to position [2422, 0]
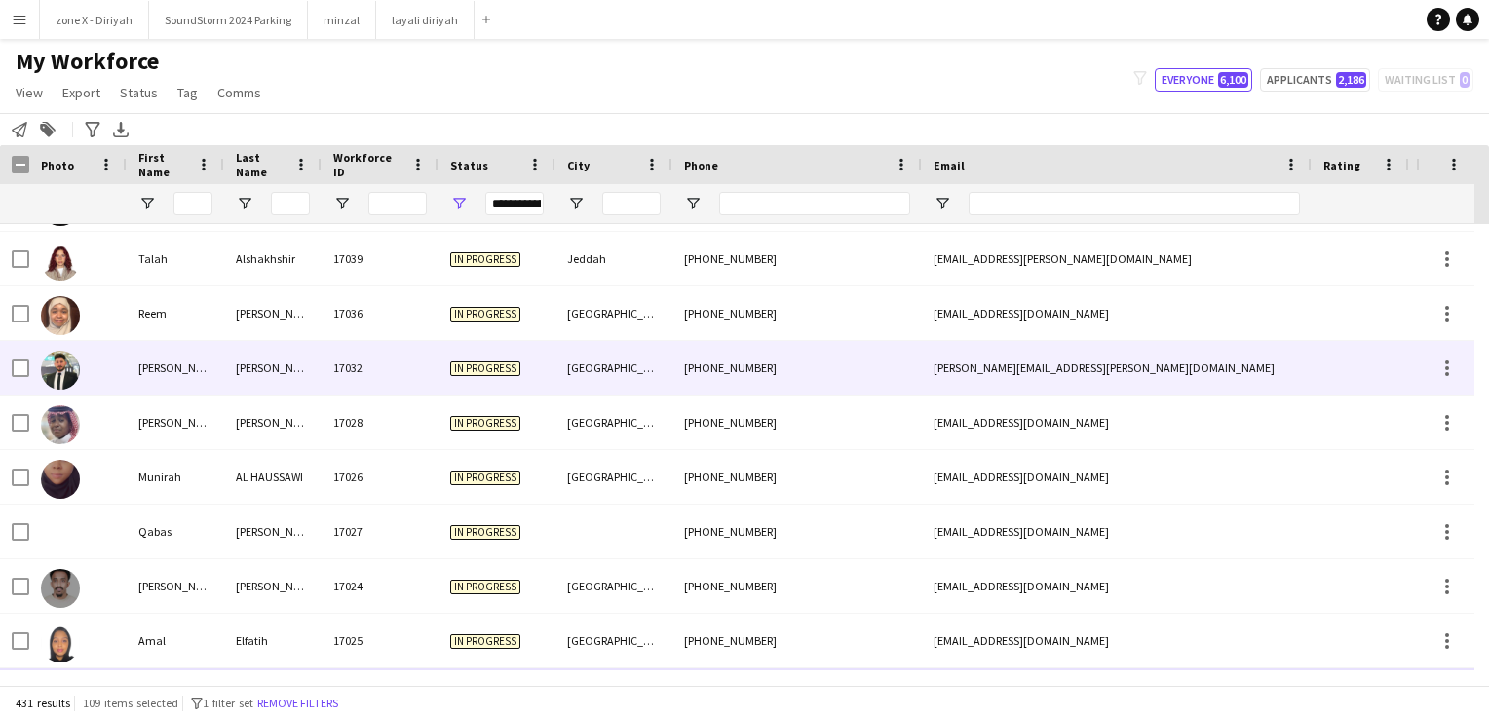
click at [1076, 361] on div "mohammed.batta@hotmail.com" at bounding box center [1117, 368] width 390 height 54
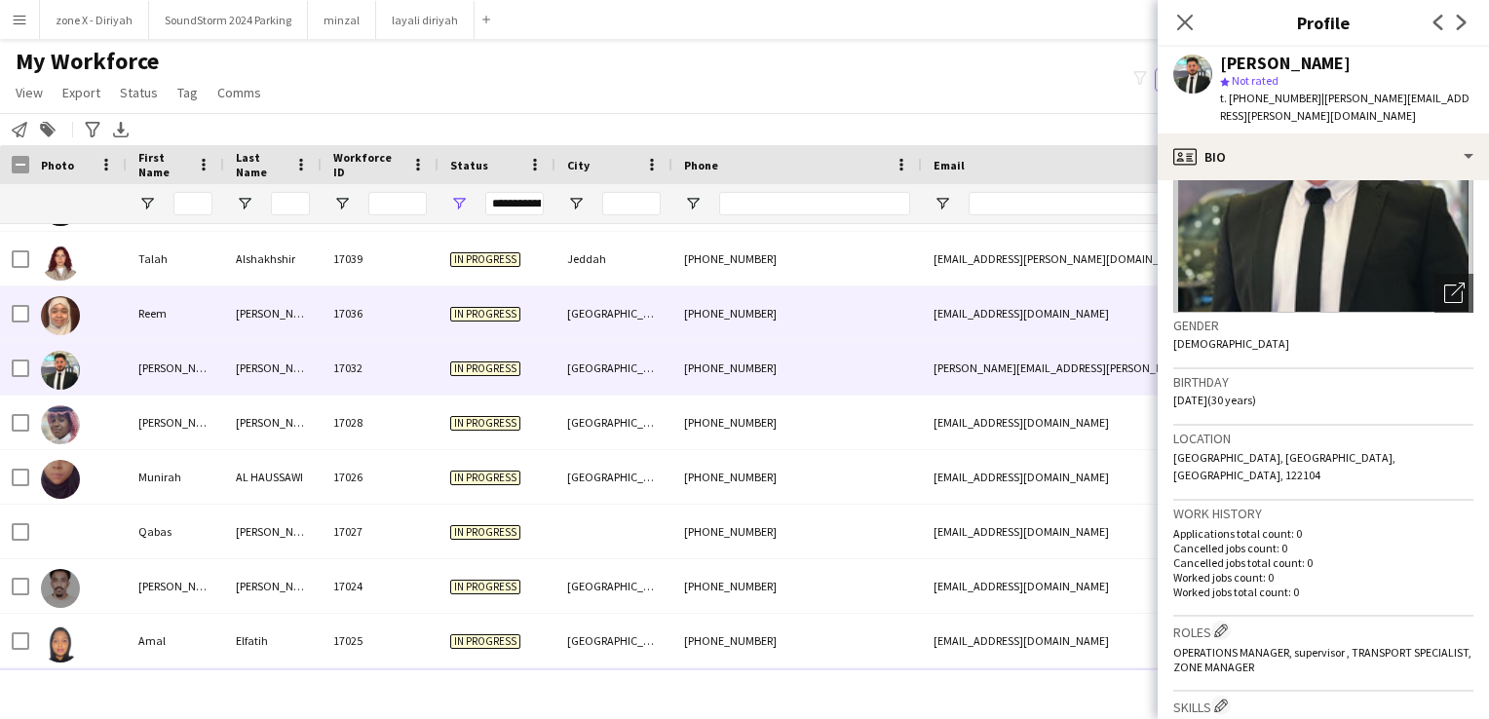
click at [1097, 324] on div "rymy4818@gmail.com" at bounding box center [1117, 313] width 390 height 54
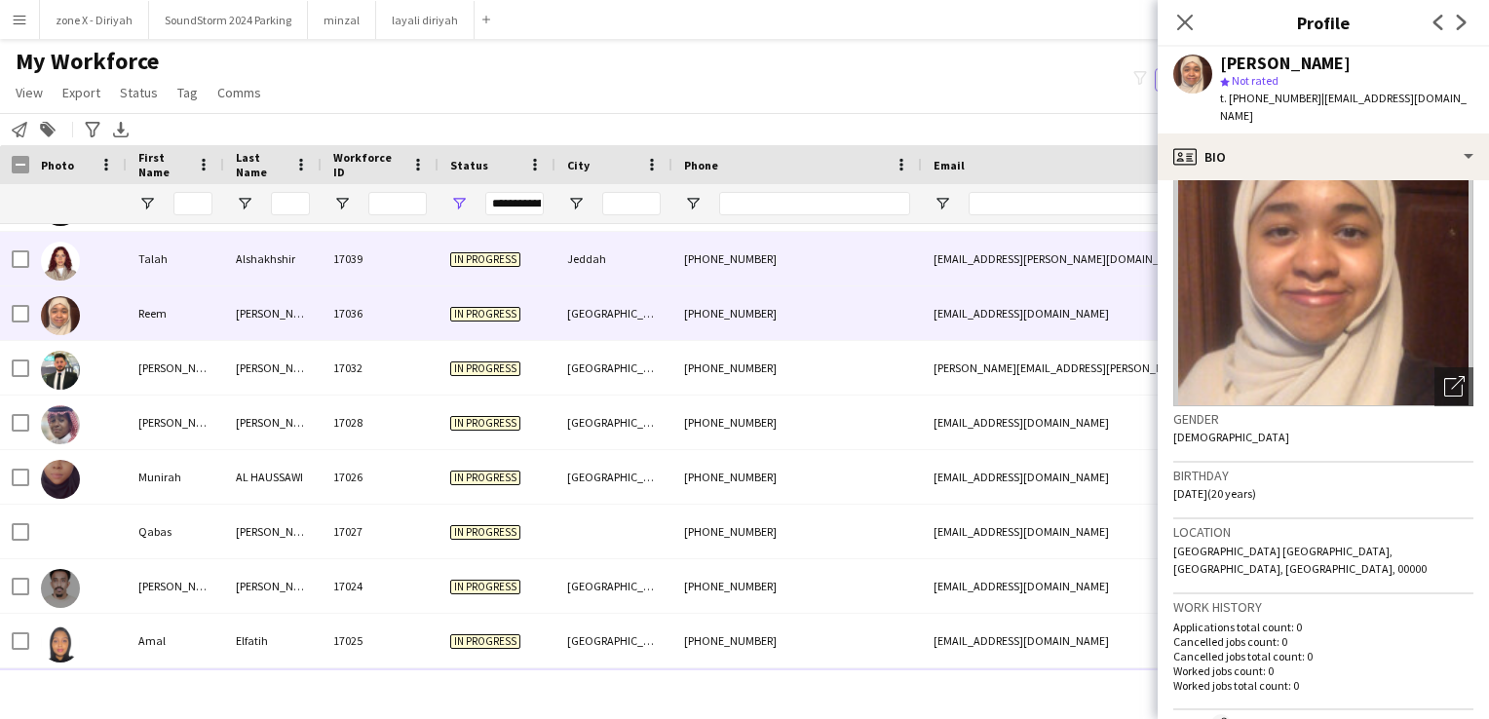
click at [1018, 264] on div "talah.shakhshir@gmail.com" at bounding box center [1117, 259] width 390 height 54
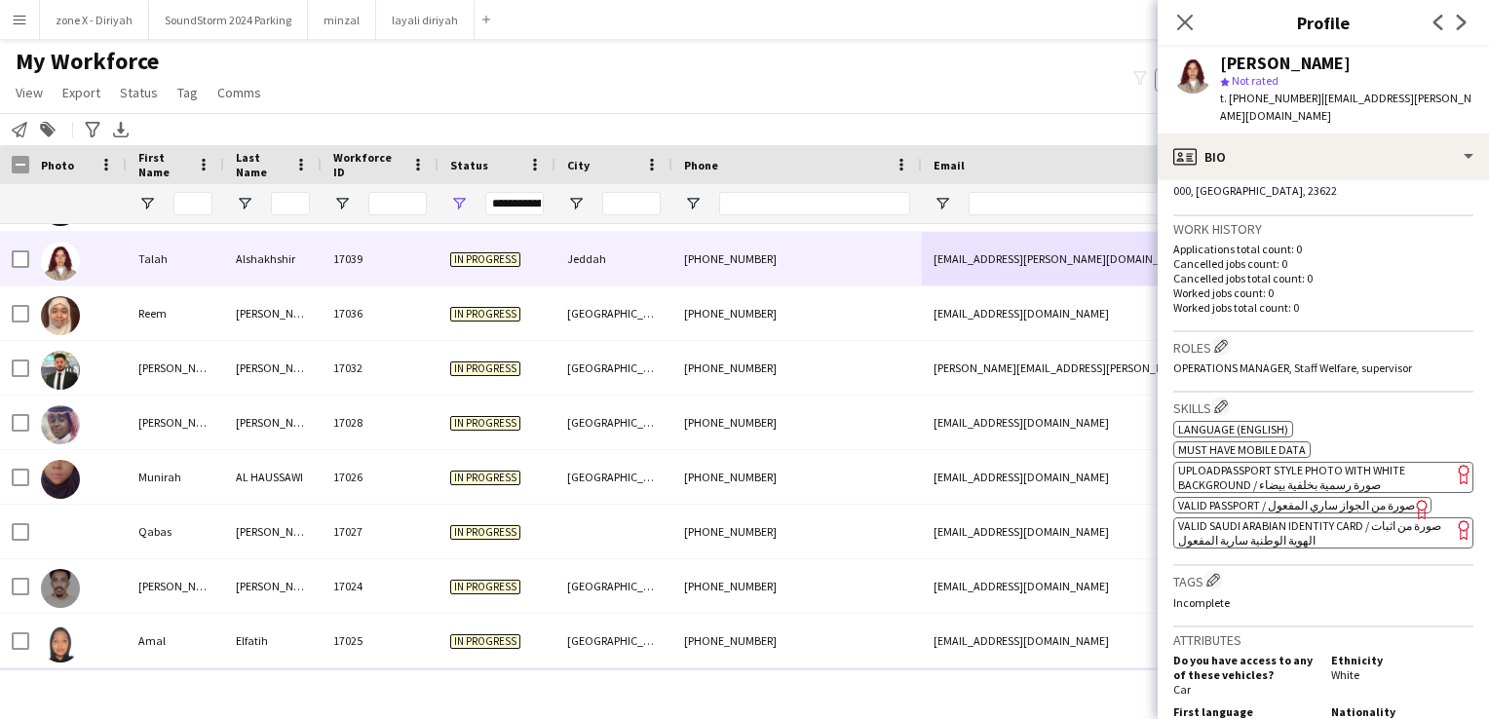
click at [1272, 528] on span "VALID SAUDI ARABIAN IDENTITY CARD / صورة من اثبات الهوية الوطنية سارية المفعول" at bounding box center [1309, 532] width 263 height 29
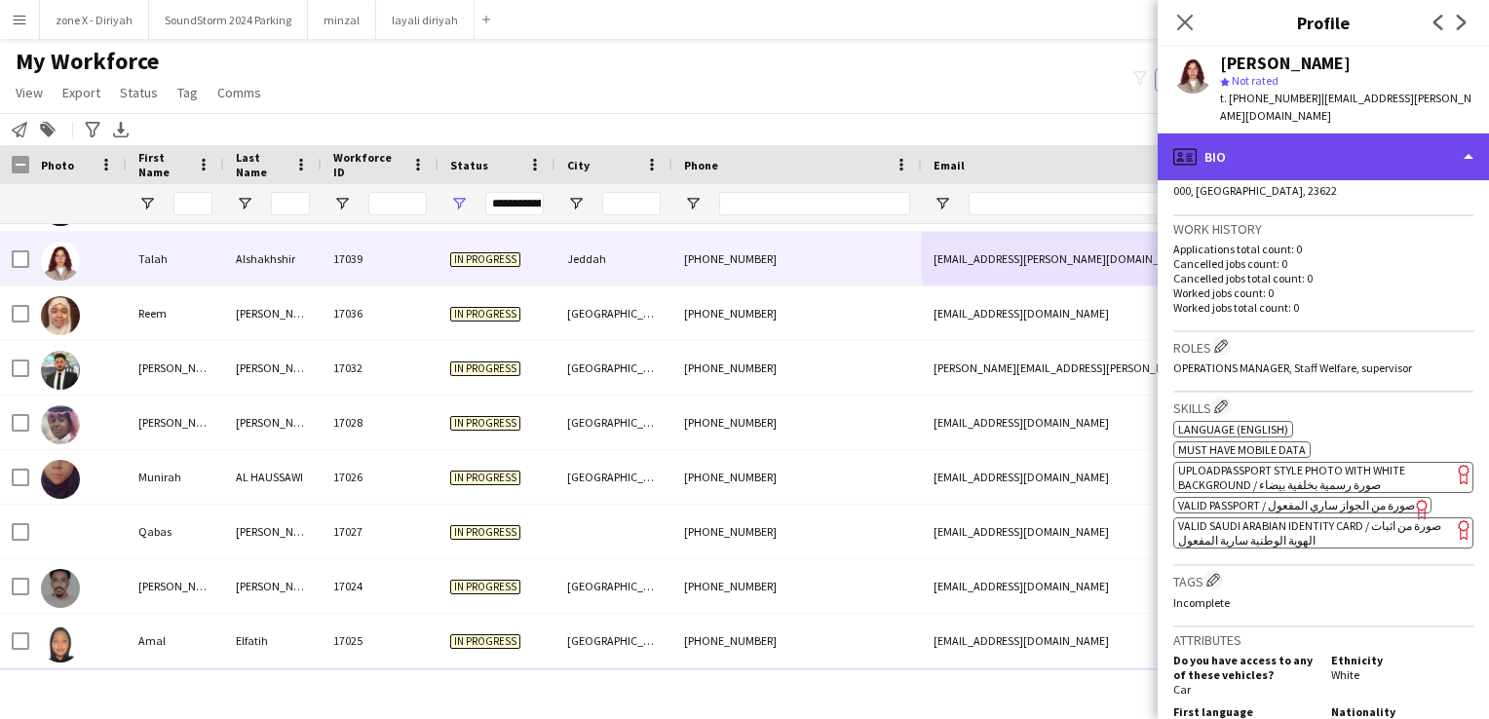
click at [1330, 140] on div "profile Bio" at bounding box center [1323, 156] width 331 height 47
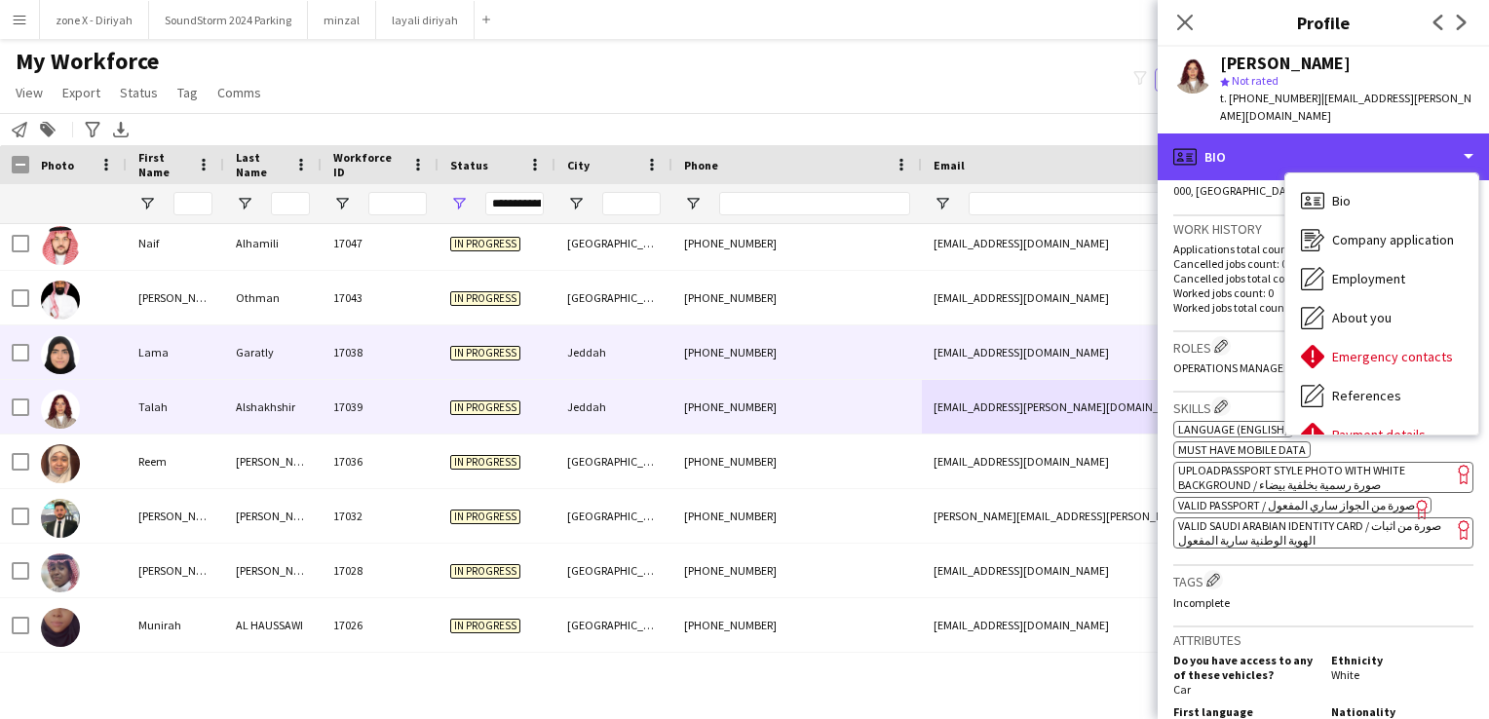
scroll to position [2720, 0]
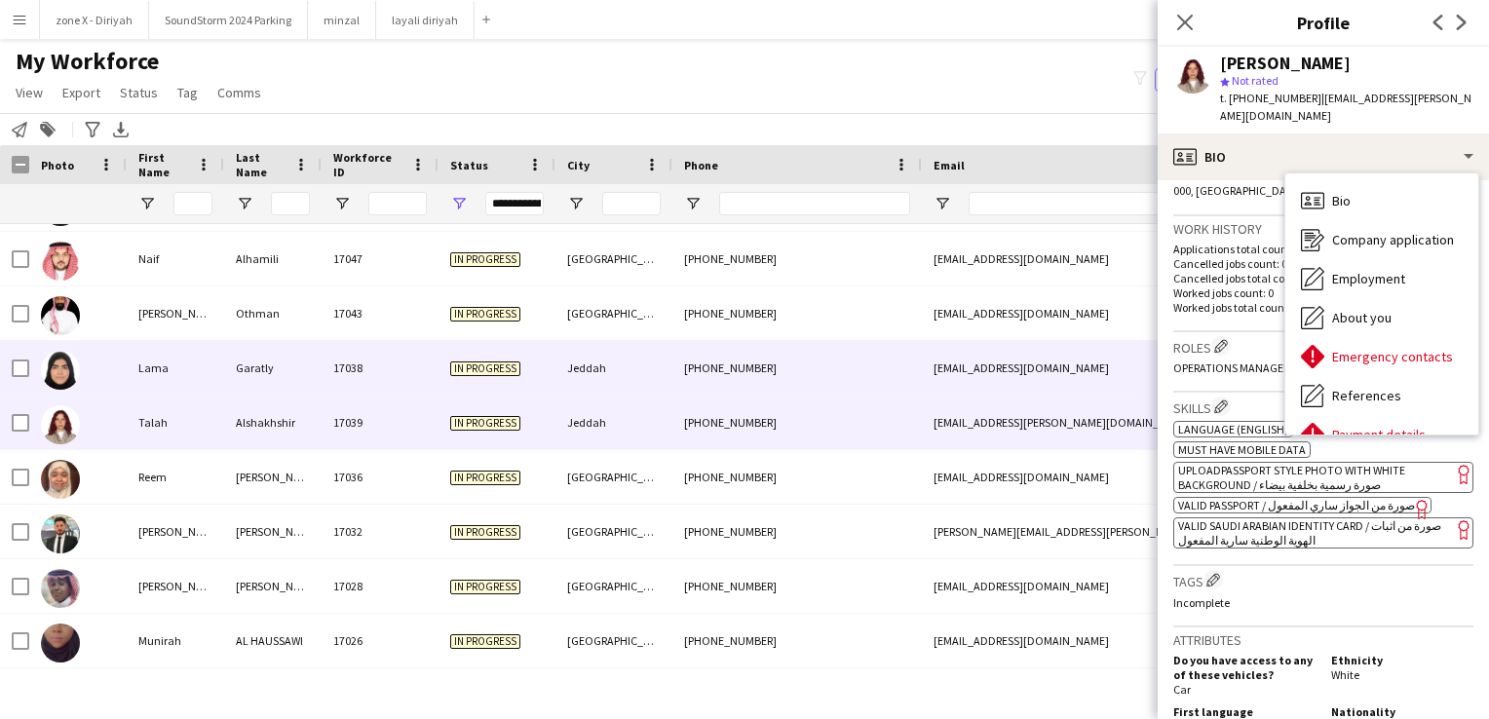
click at [1009, 377] on div "lulu.garatly@gmail.com" at bounding box center [1117, 368] width 390 height 54
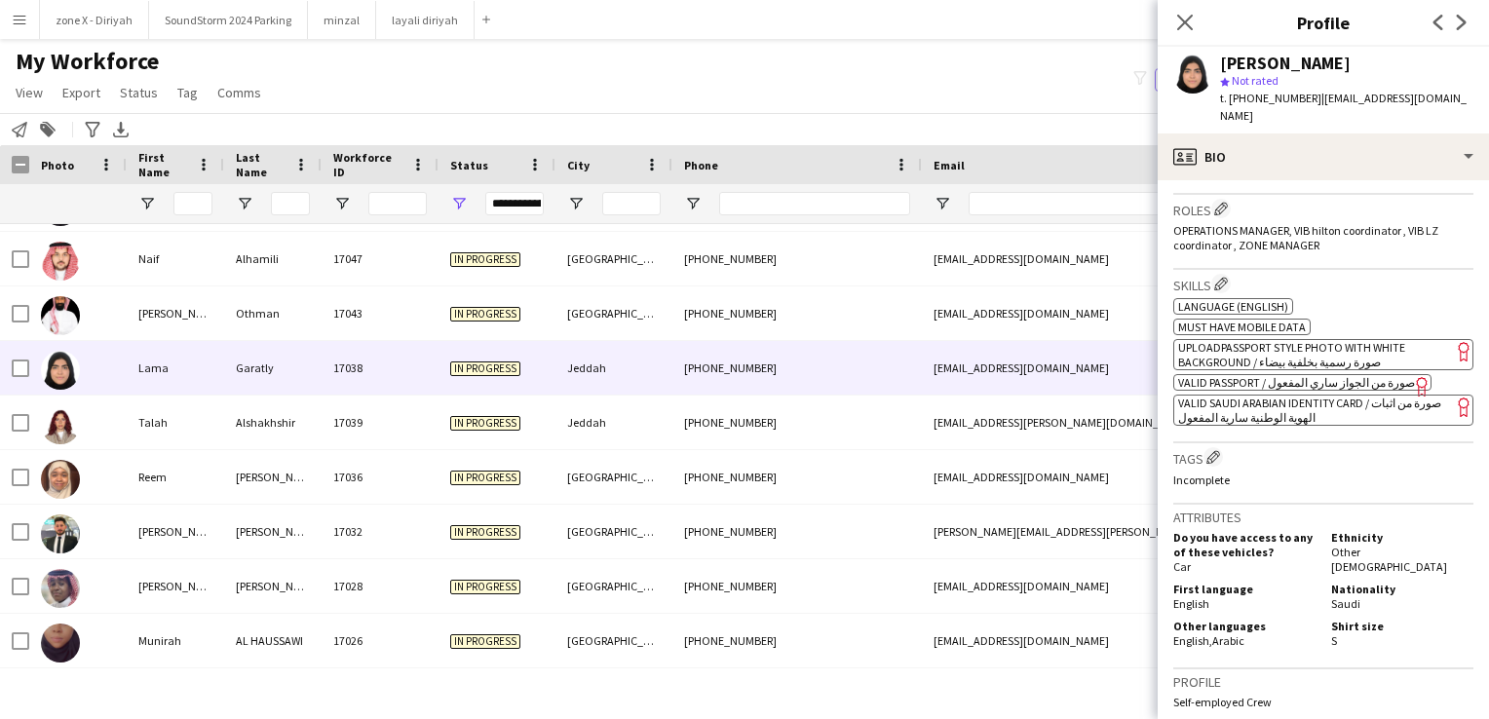
scroll to position [583, 0]
click at [1294, 399] on app-spec-pill "ok-circled2 background Layer 1 cross-circle-red background Layer 1 VALID SAUDI …" at bounding box center [1323, 407] width 300 height 31
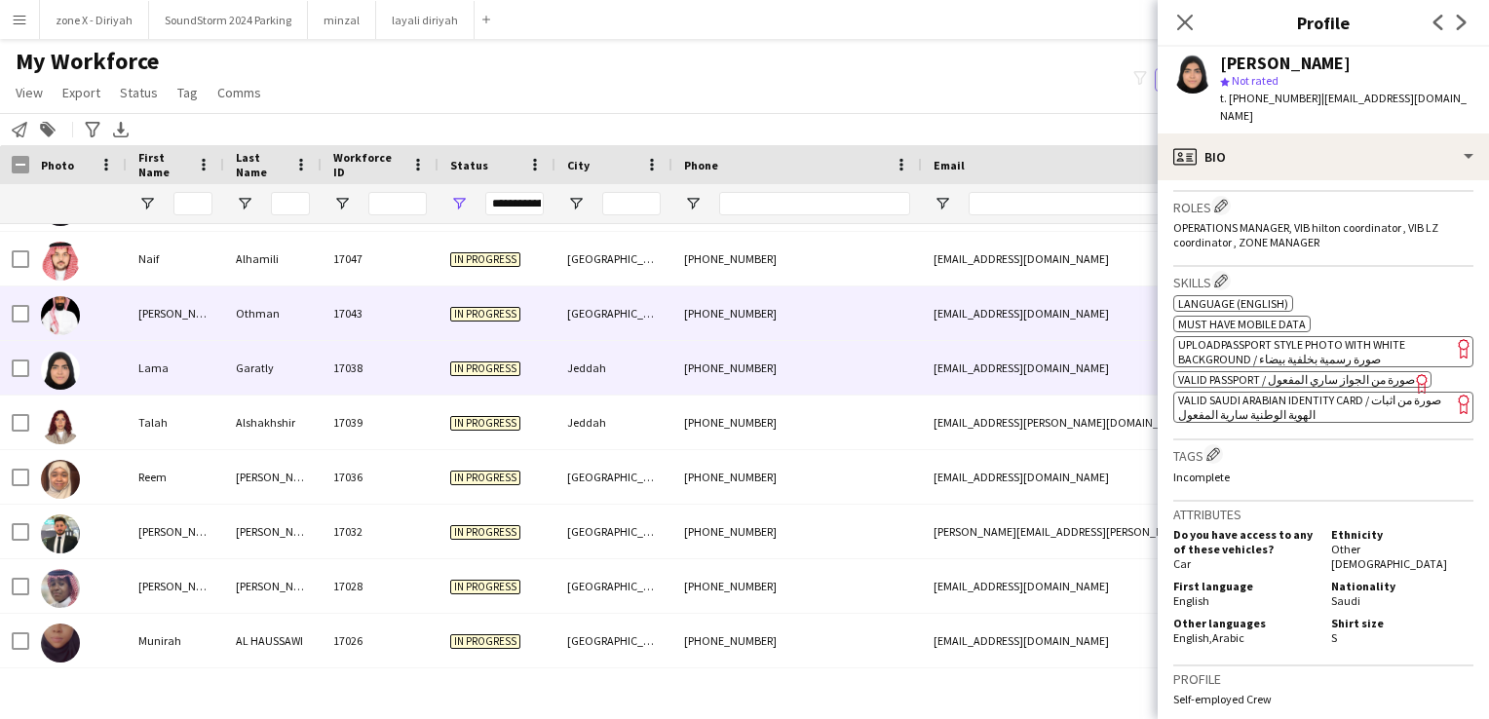
click at [719, 301] on div "+966507307466" at bounding box center [796, 313] width 249 height 54
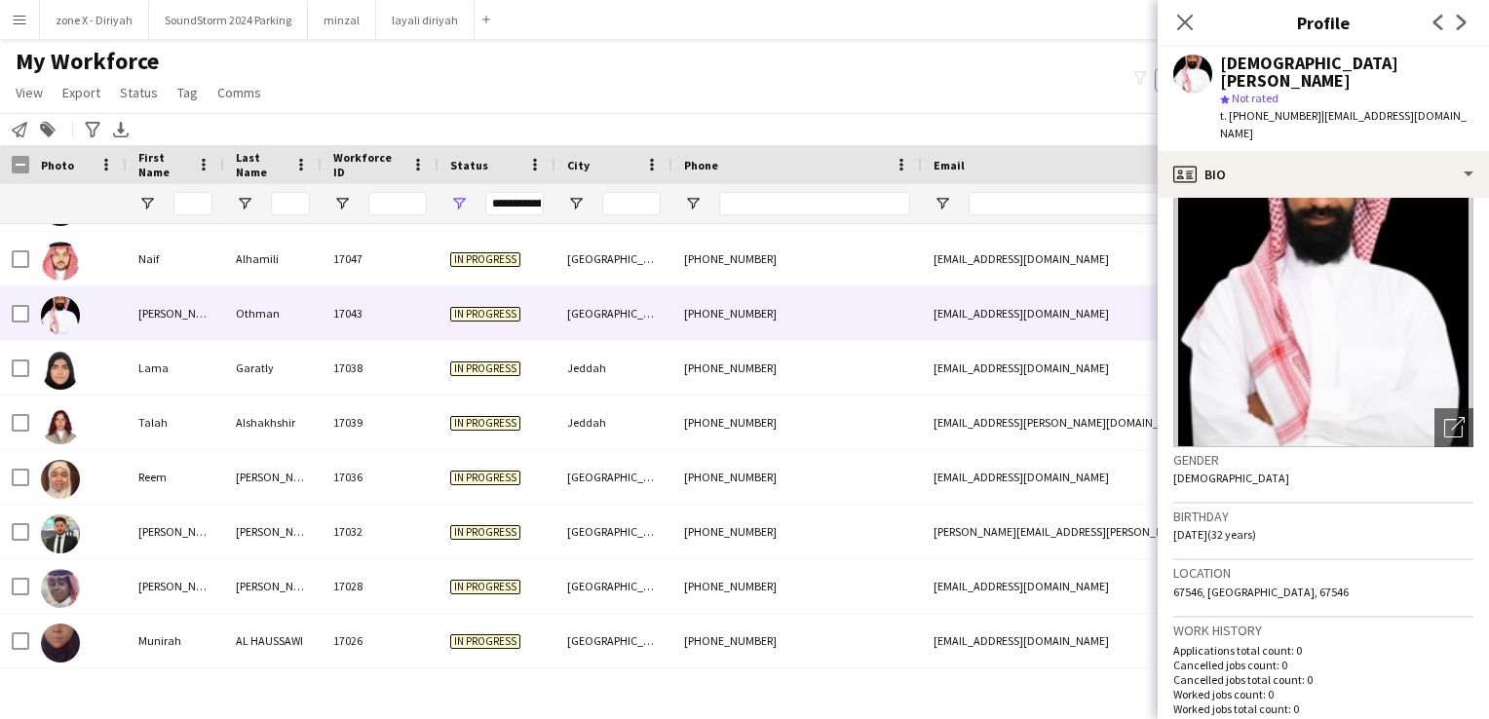
scroll to position [0, 0]
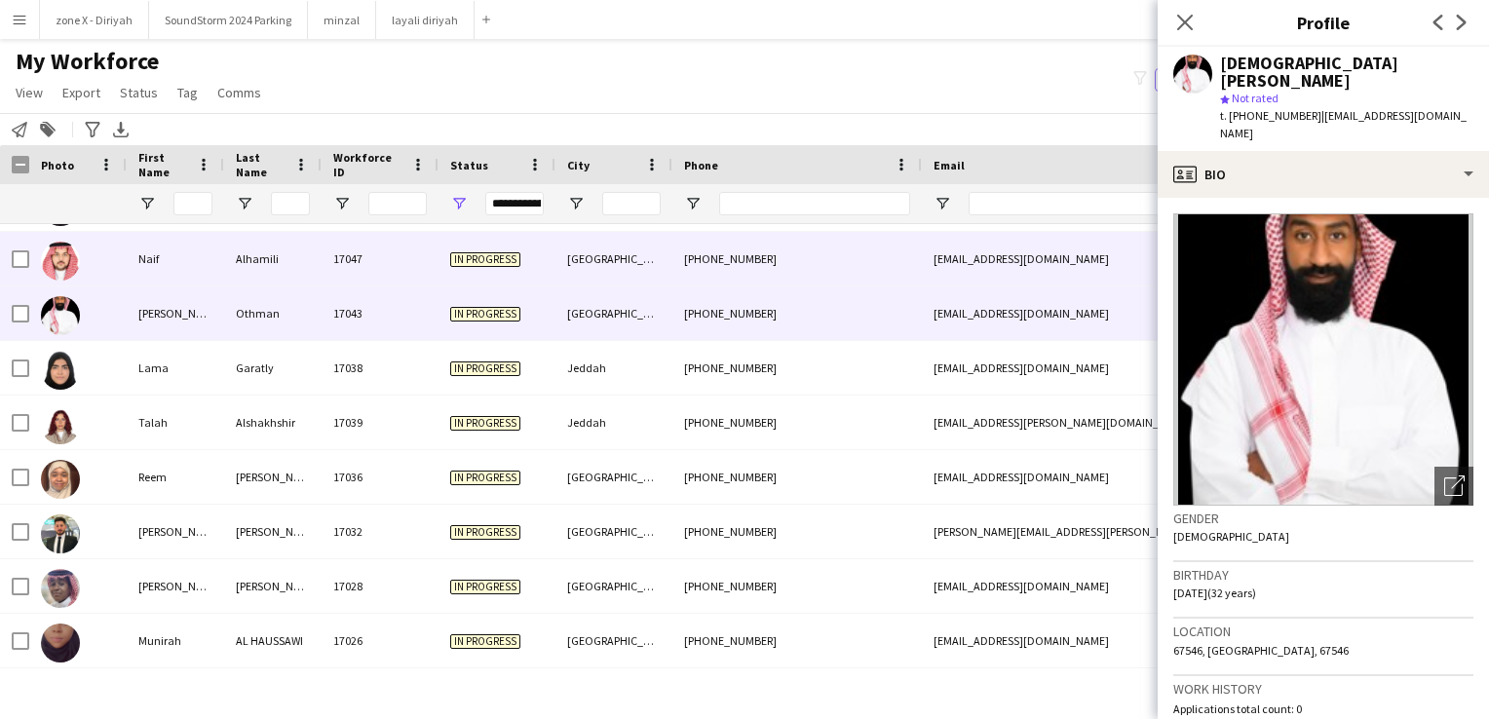
click at [1023, 267] on div "naifalhamili3@gmail.com" at bounding box center [1117, 259] width 390 height 54
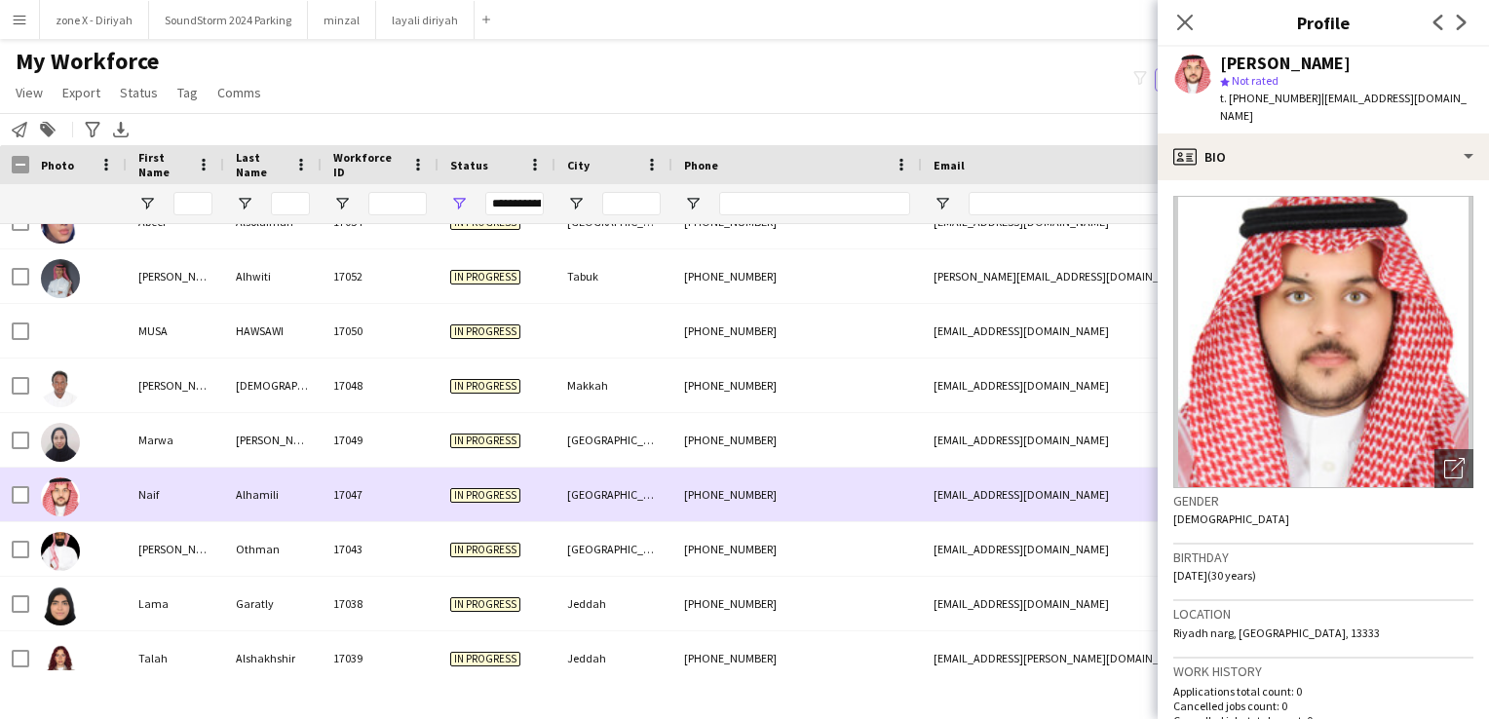
scroll to position [2461, 0]
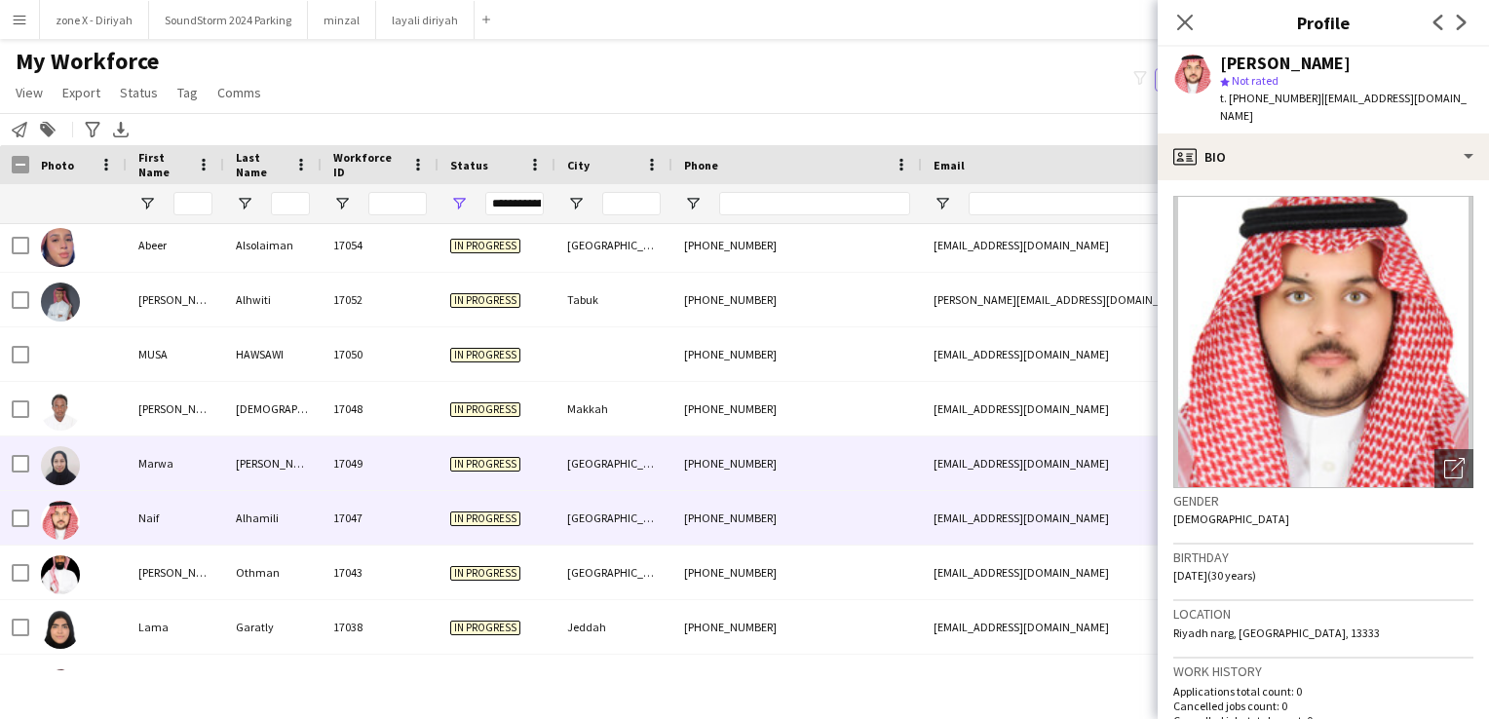
click at [820, 474] on div "+966500150456" at bounding box center [796, 464] width 249 height 54
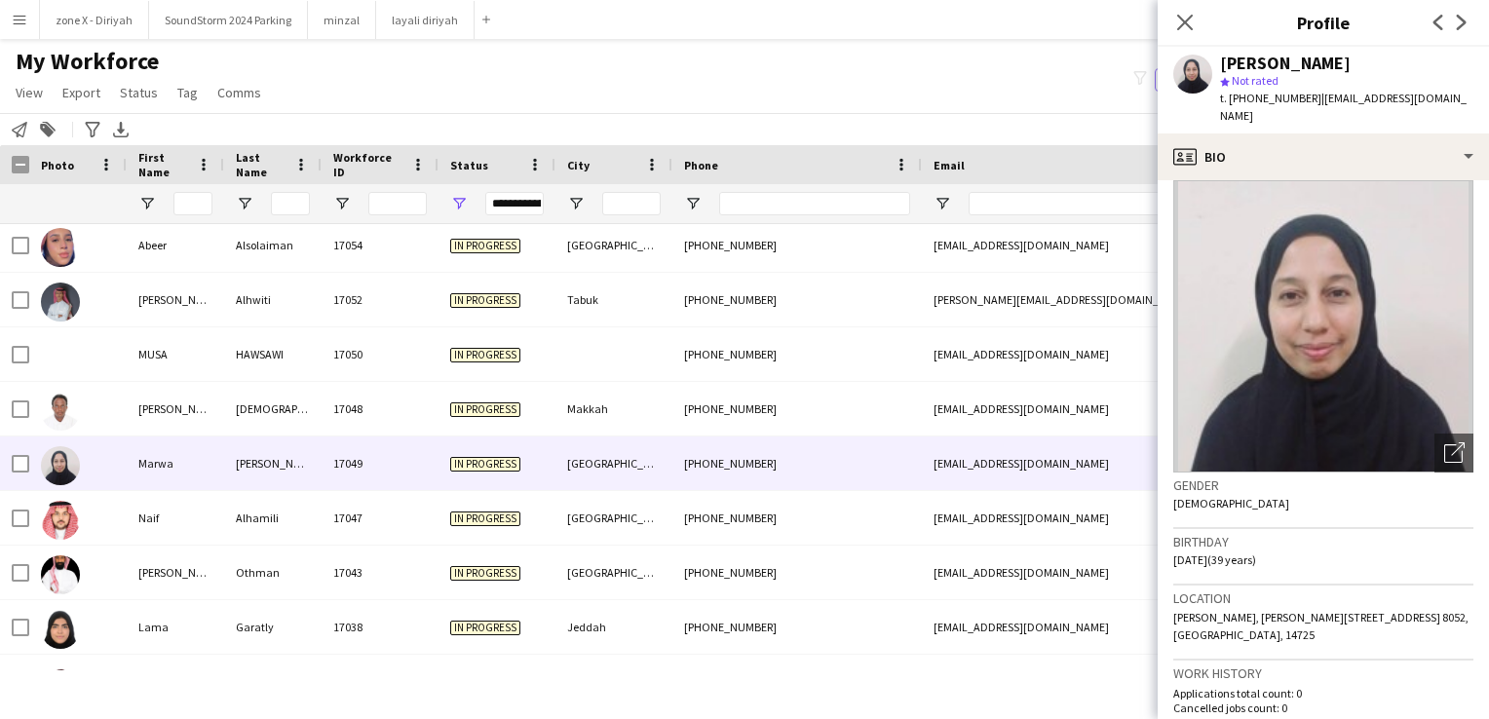
scroll to position [0, 0]
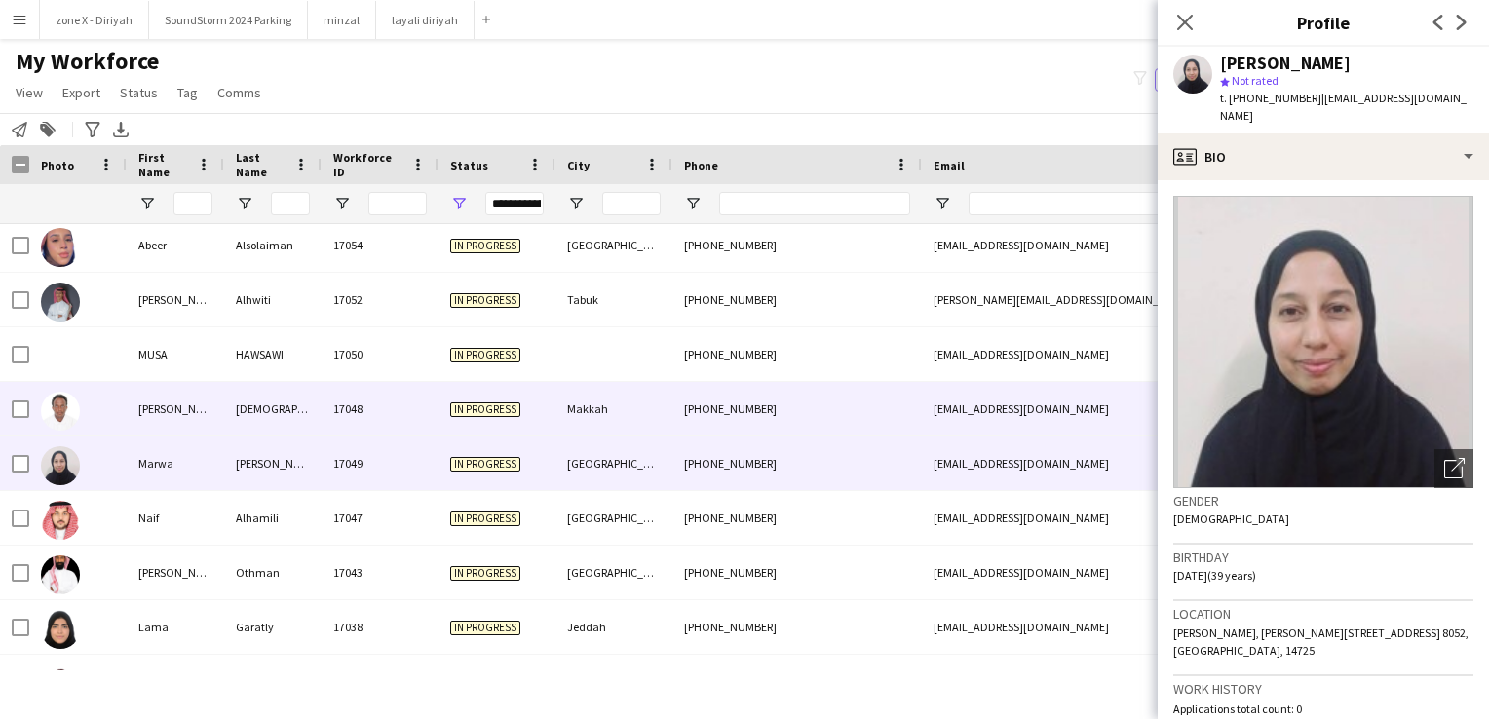
click at [1002, 412] on div "yhyah439@gmail.com" at bounding box center [1117, 409] width 390 height 54
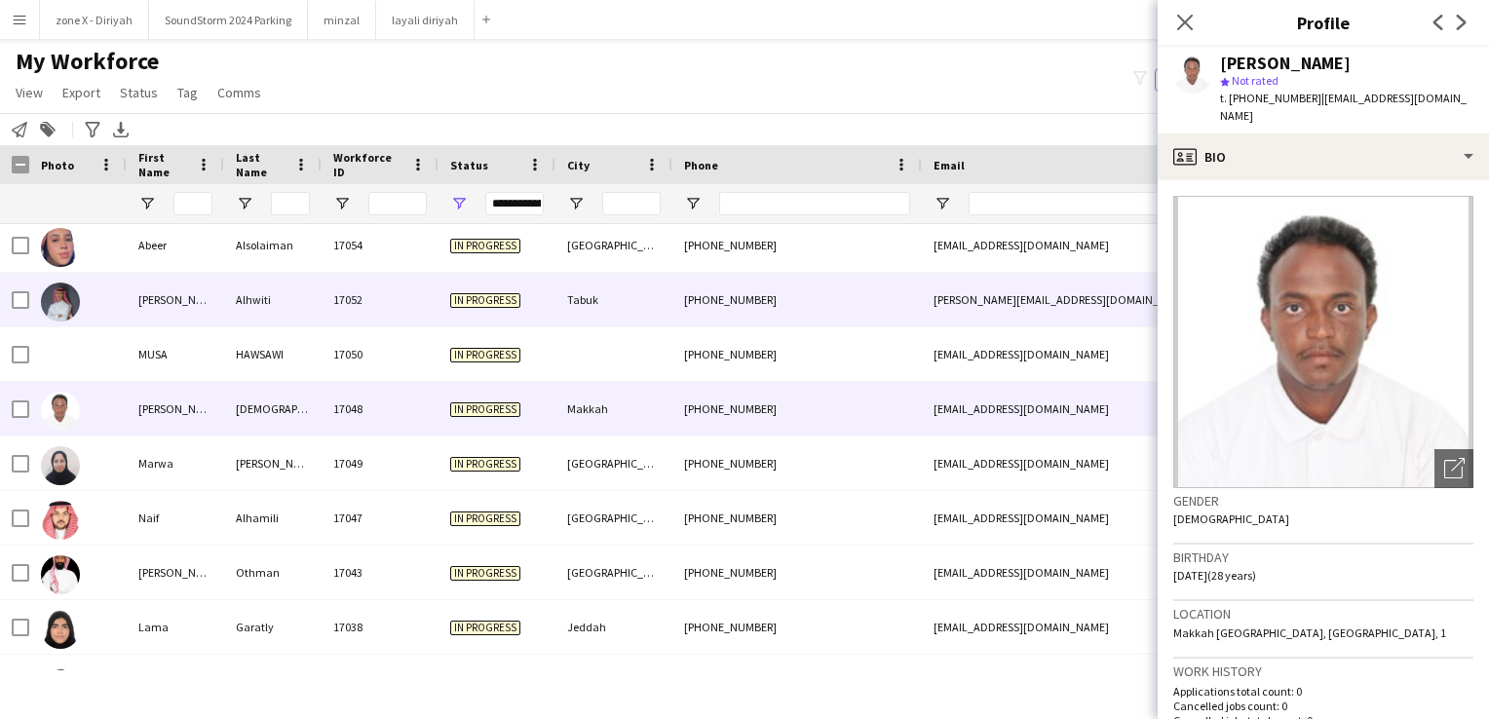
click at [577, 294] on div "Tabuk" at bounding box center [613, 300] width 117 height 54
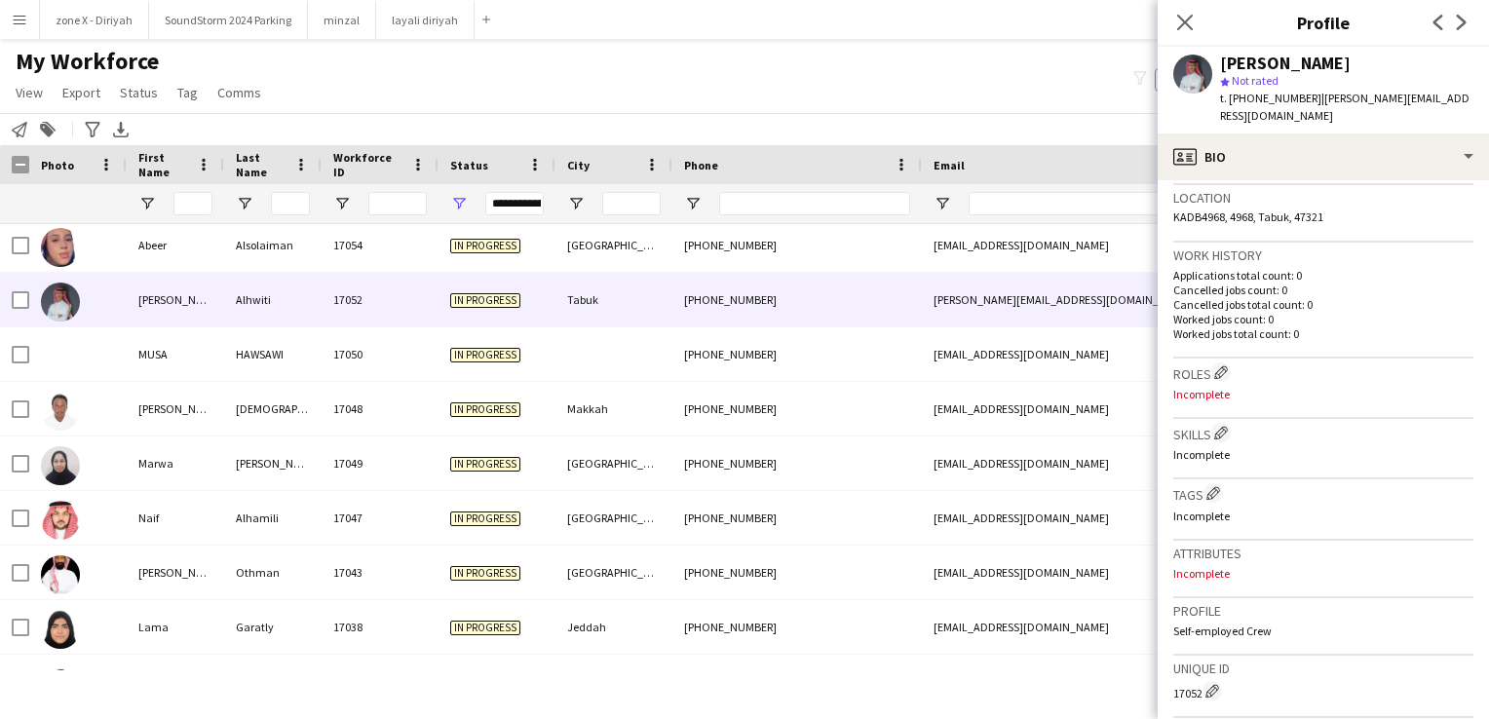
scroll to position [417, 0]
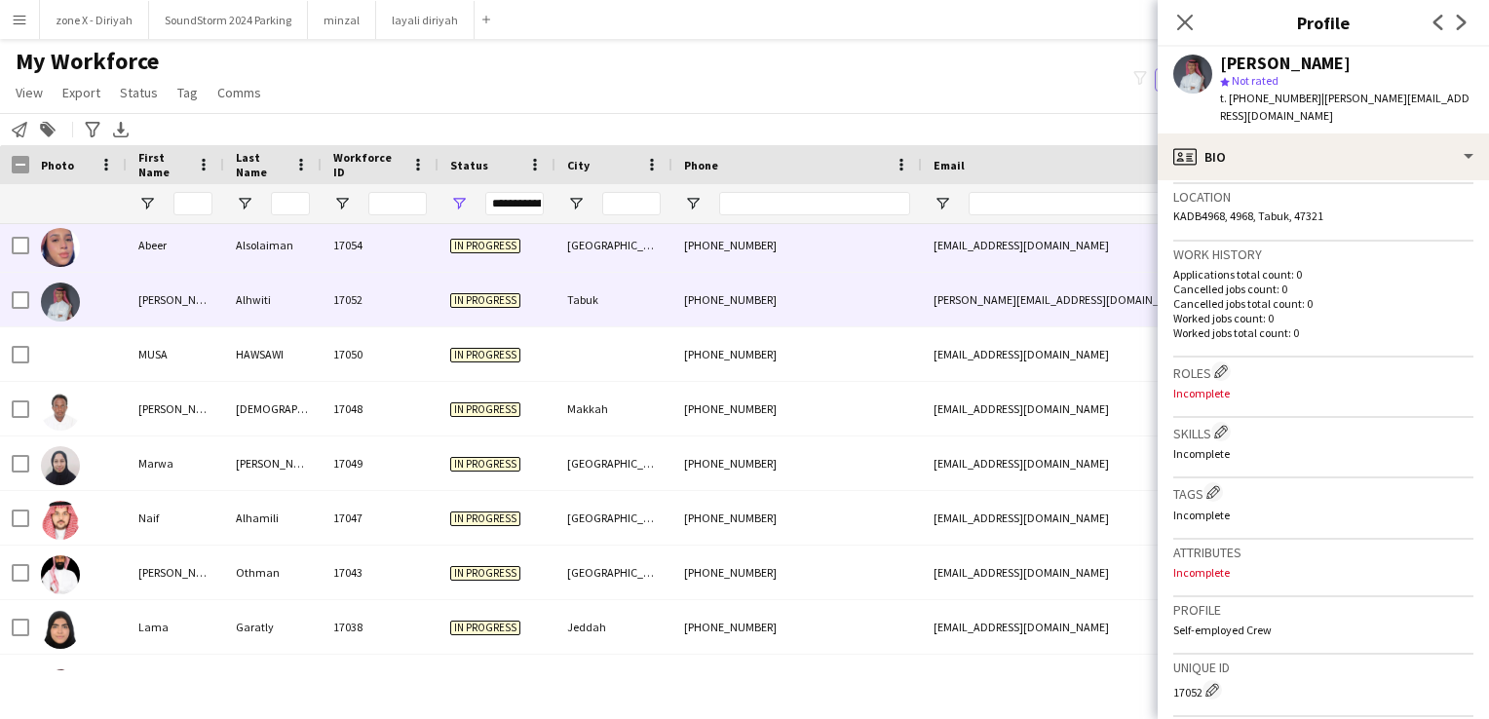
click at [1108, 266] on div "abeer.alsolaiman@gmail.com" at bounding box center [1117, 245] width 390 height 54
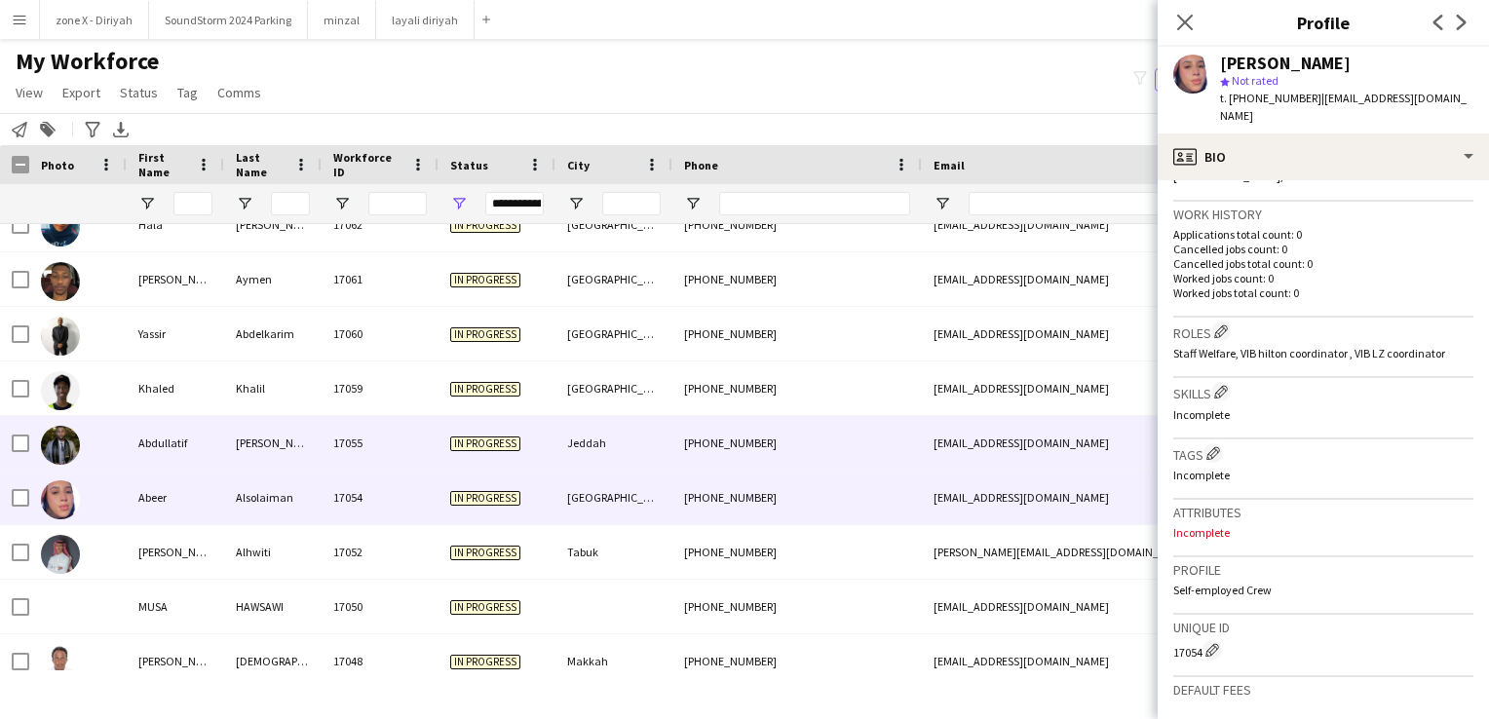
scroll to position [2171, 0]
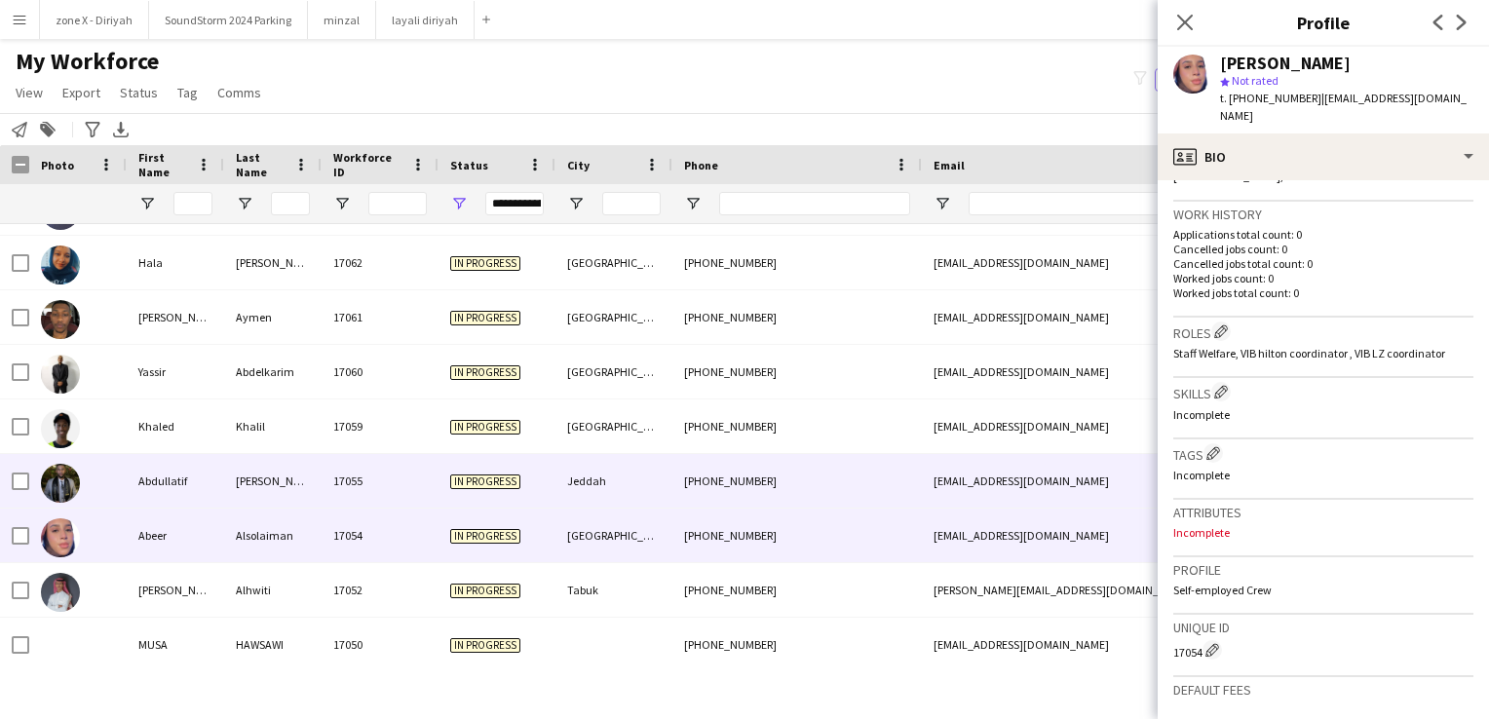
click at [968, 475] on div "3bdulla6if.25@gmail.com" at bounding box center [1117, 481] width 390 height 54
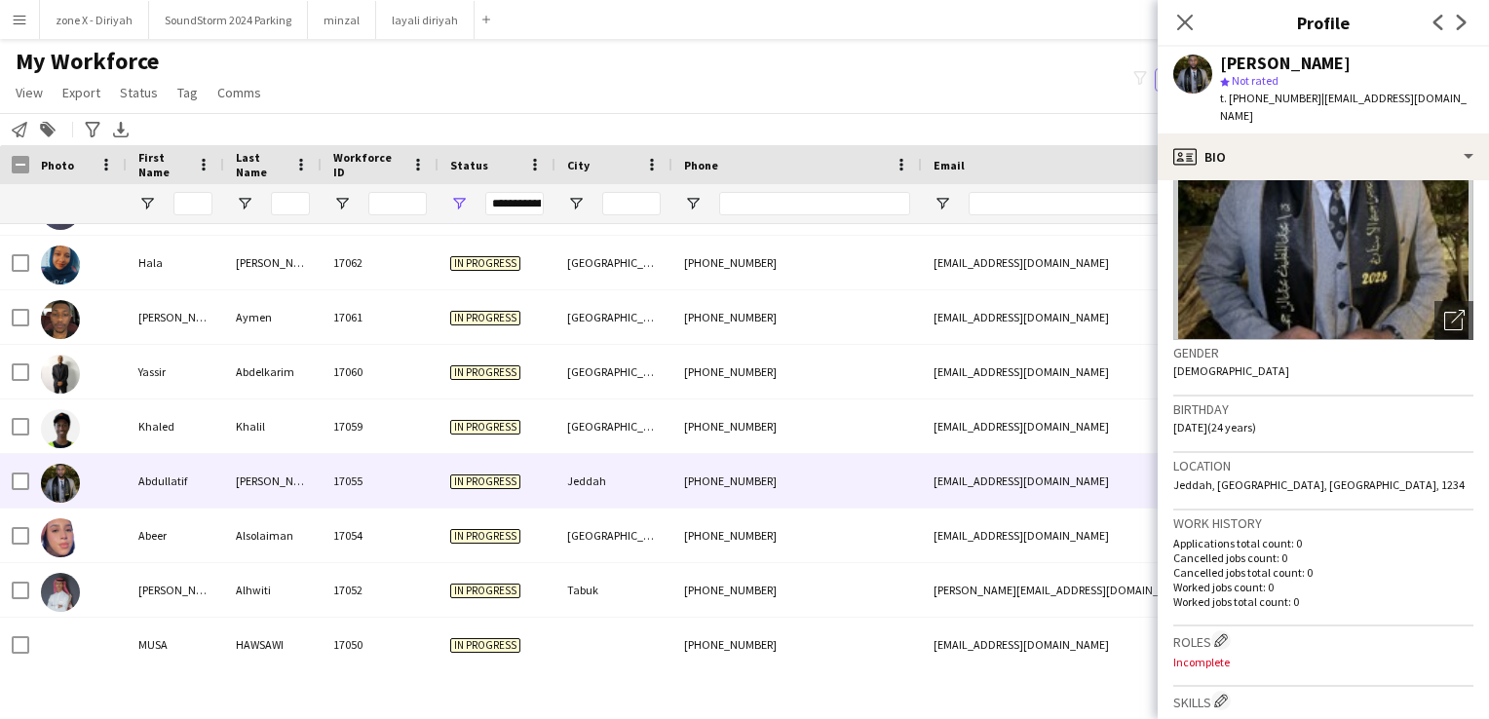
scroll to position [0, 0]
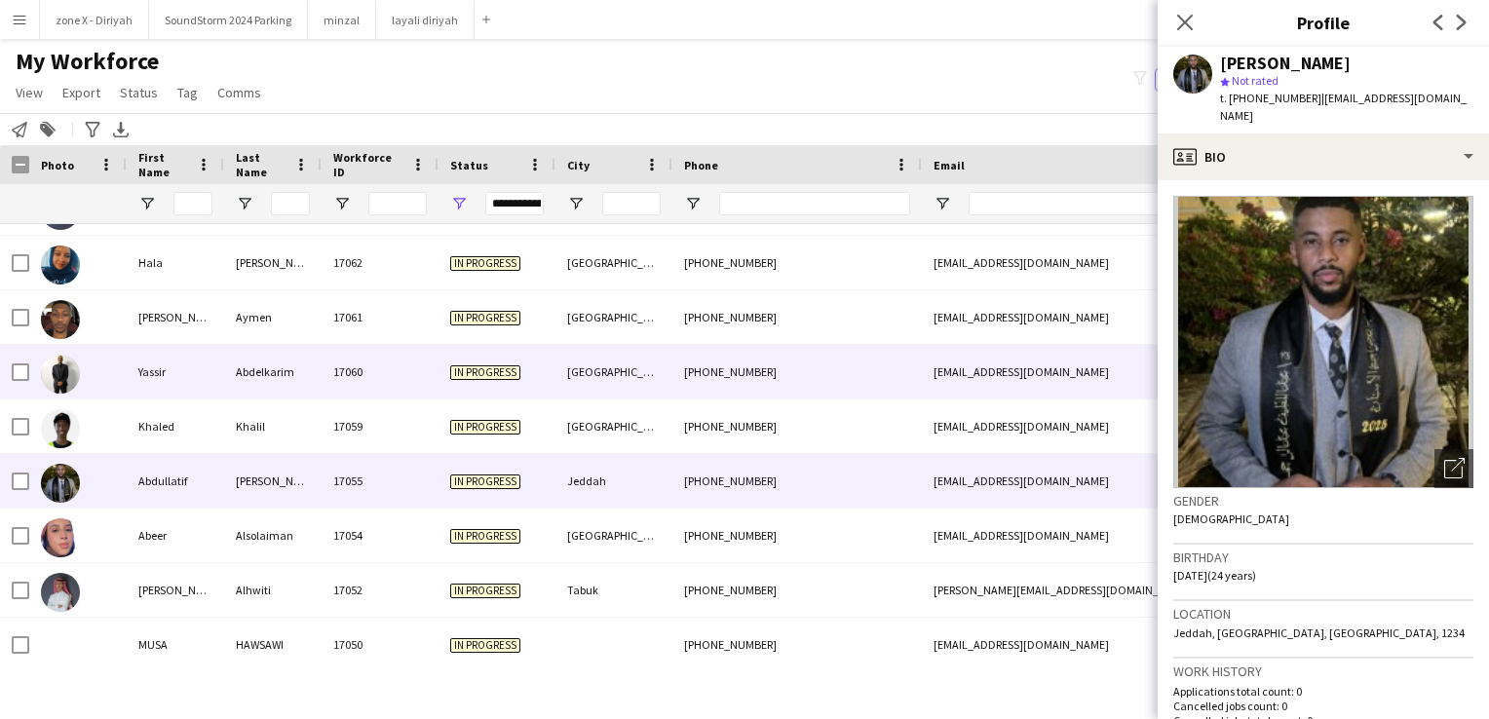
click at [710, 383] on div "+966563540265" at bounding box center [796, 372] width 249 height 54
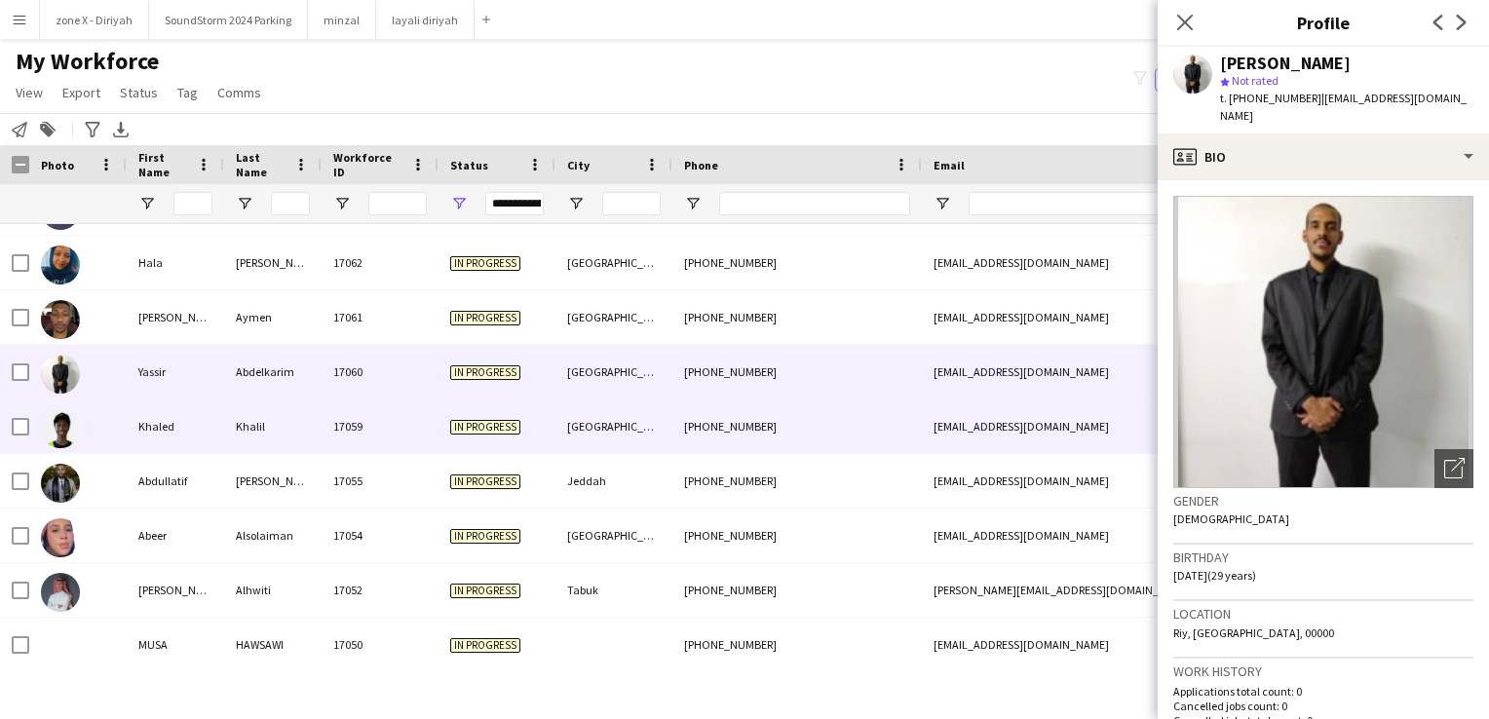
click at [784, 419] on div "+966551471164" at bounding box center [796, 426] width 249 height 54
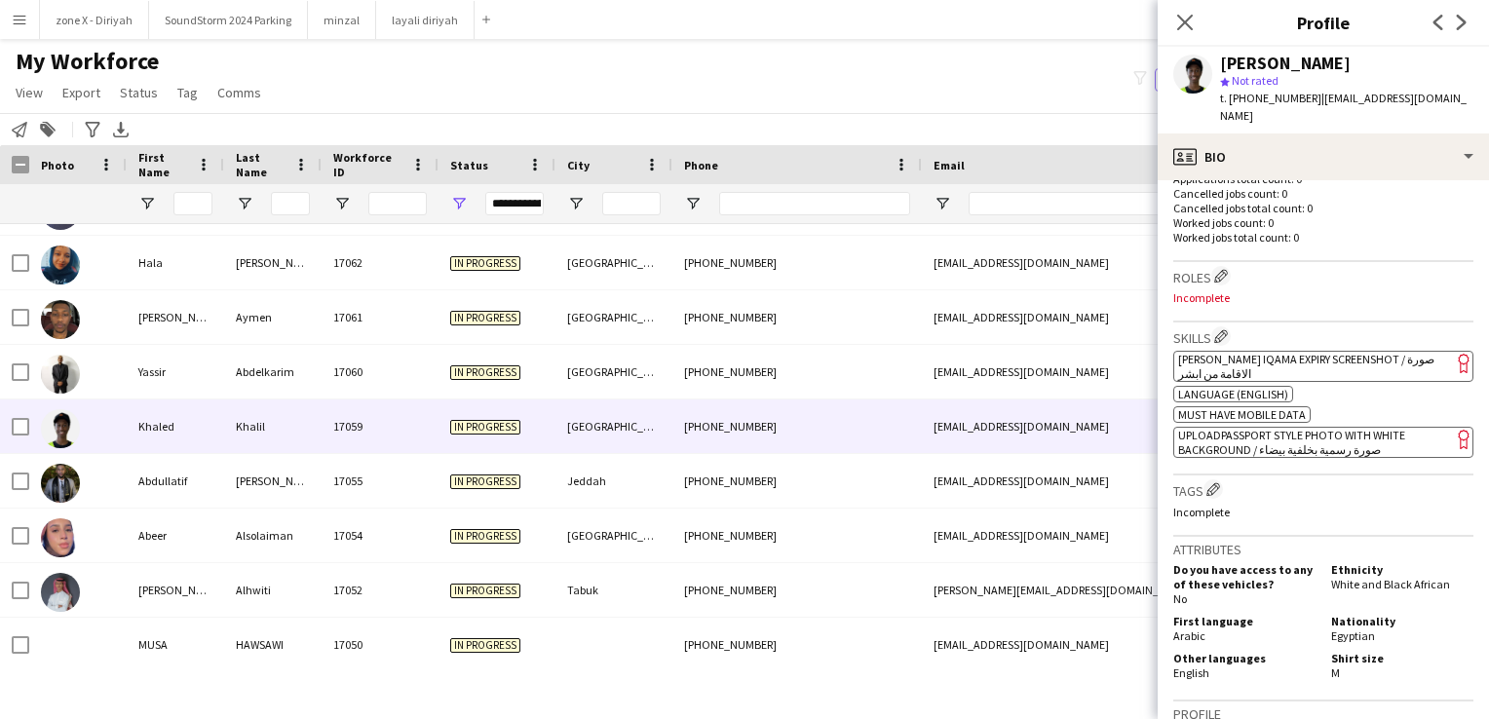
scroll to position [600, 0]
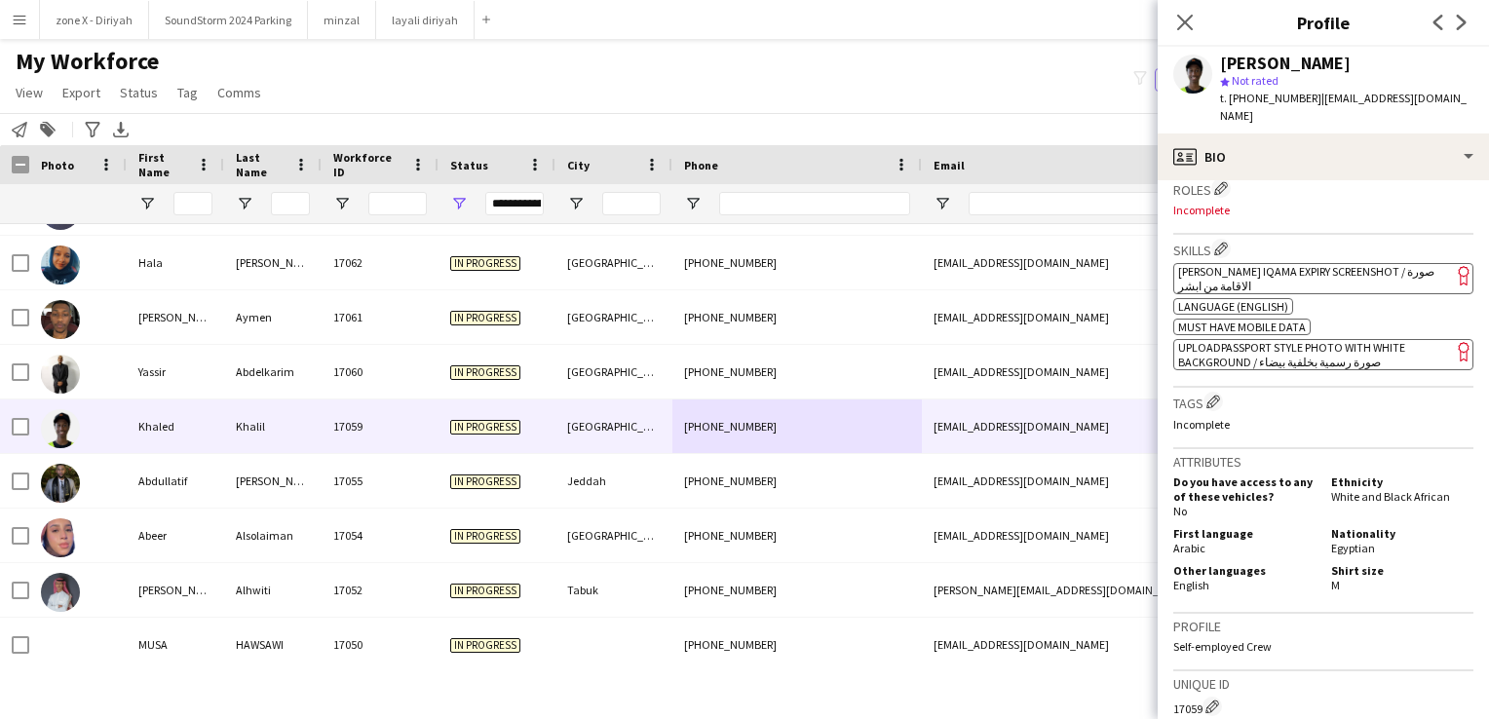
click at [1332, 264] on span "[PERSON_NAME] Iqama Expiry Screenshot / صورة الاقامة من ابشر" at bounding box center [1306, 278] width 256 height 29
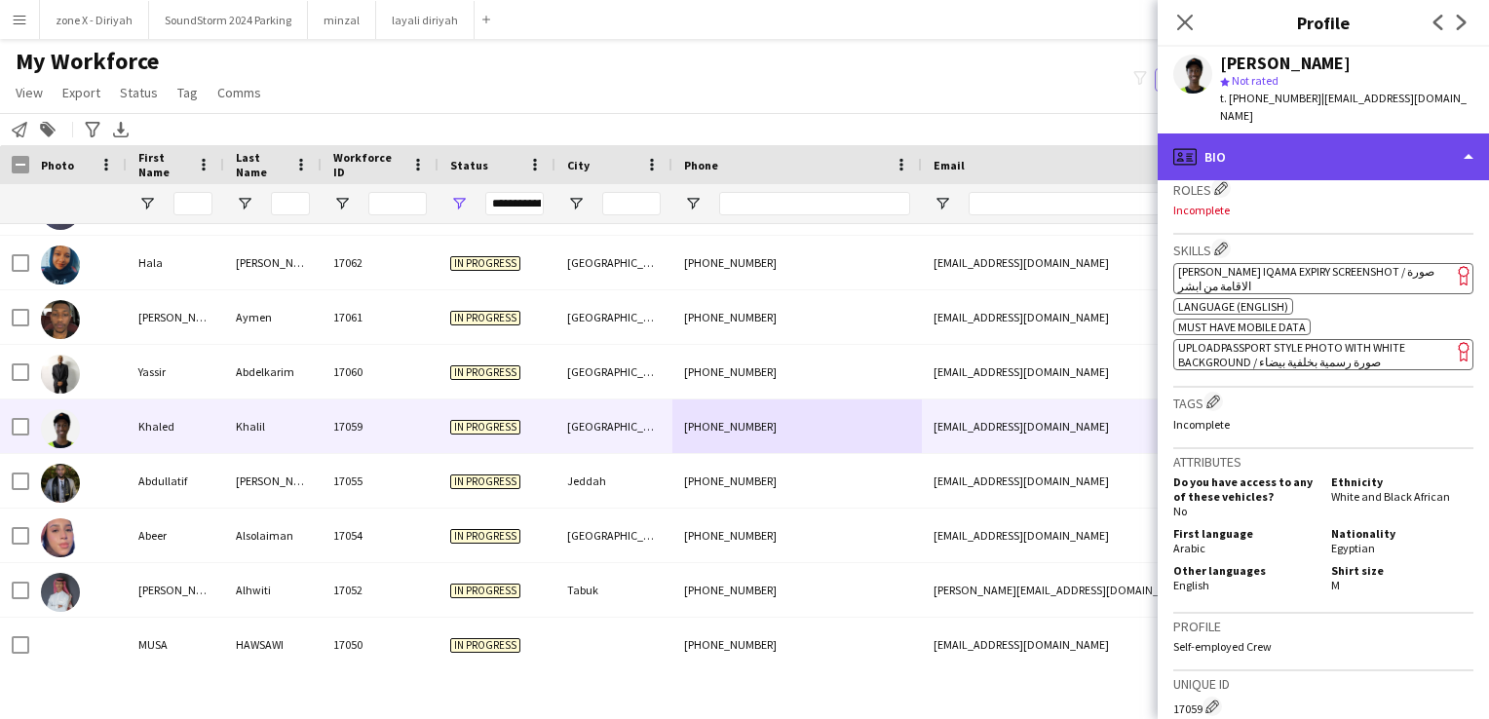
click at [1404, 133] on div "profile Bio" at bounding box center [1323, 156] width 331 height 47
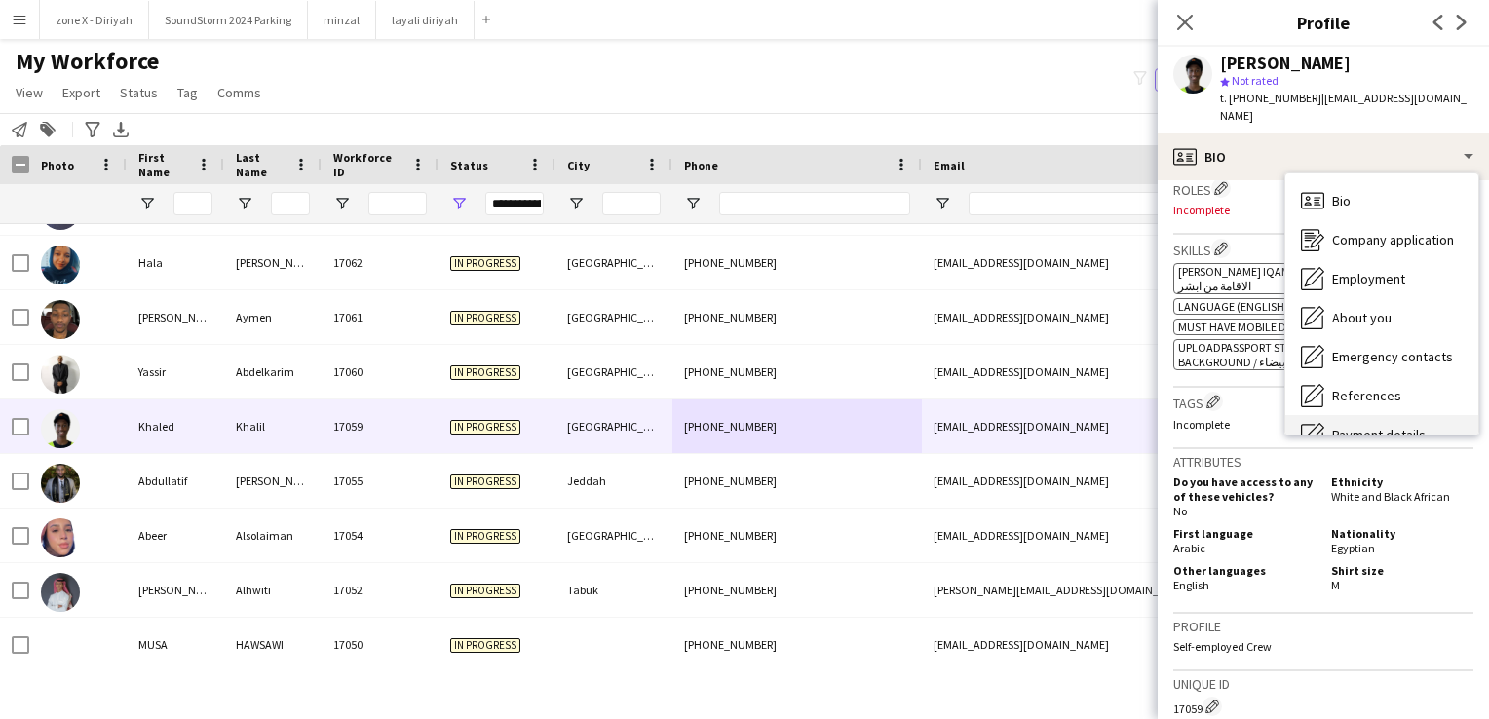
click at [1405, 415] on div "Payment details Payment details" at bounding box center [1381, 434] width 193 height 39
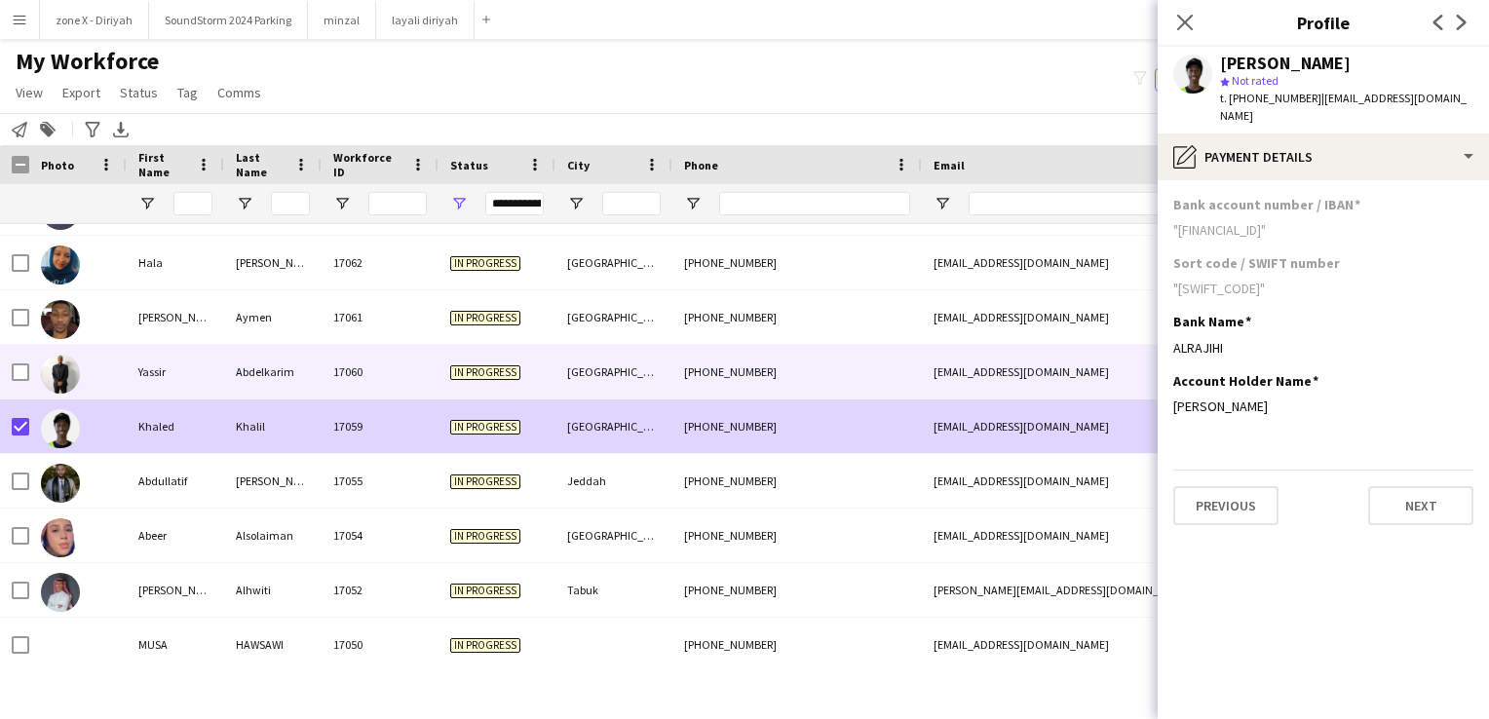
click at [461, 370] on span "In progress" at bounding box center [485, 372] width 70 height 15
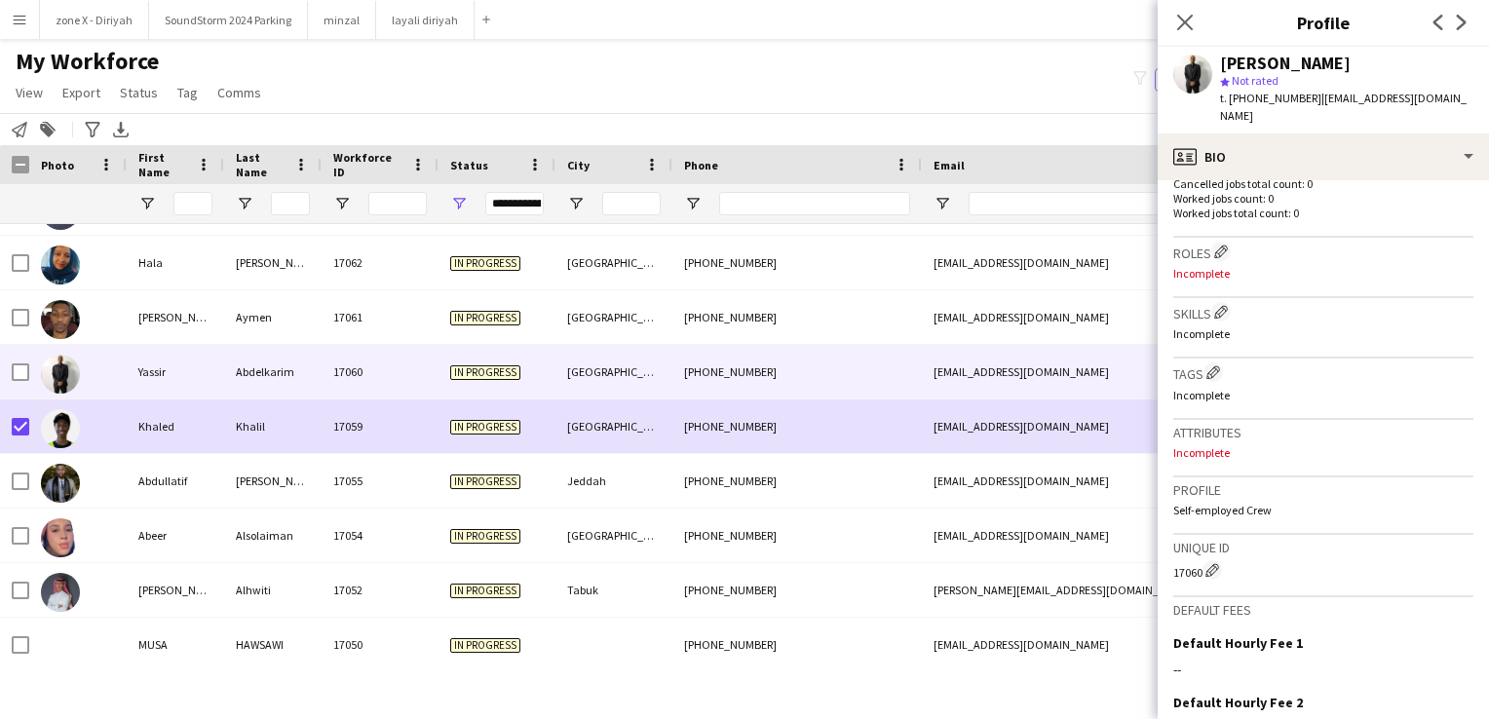
scroll to position [538, 0]
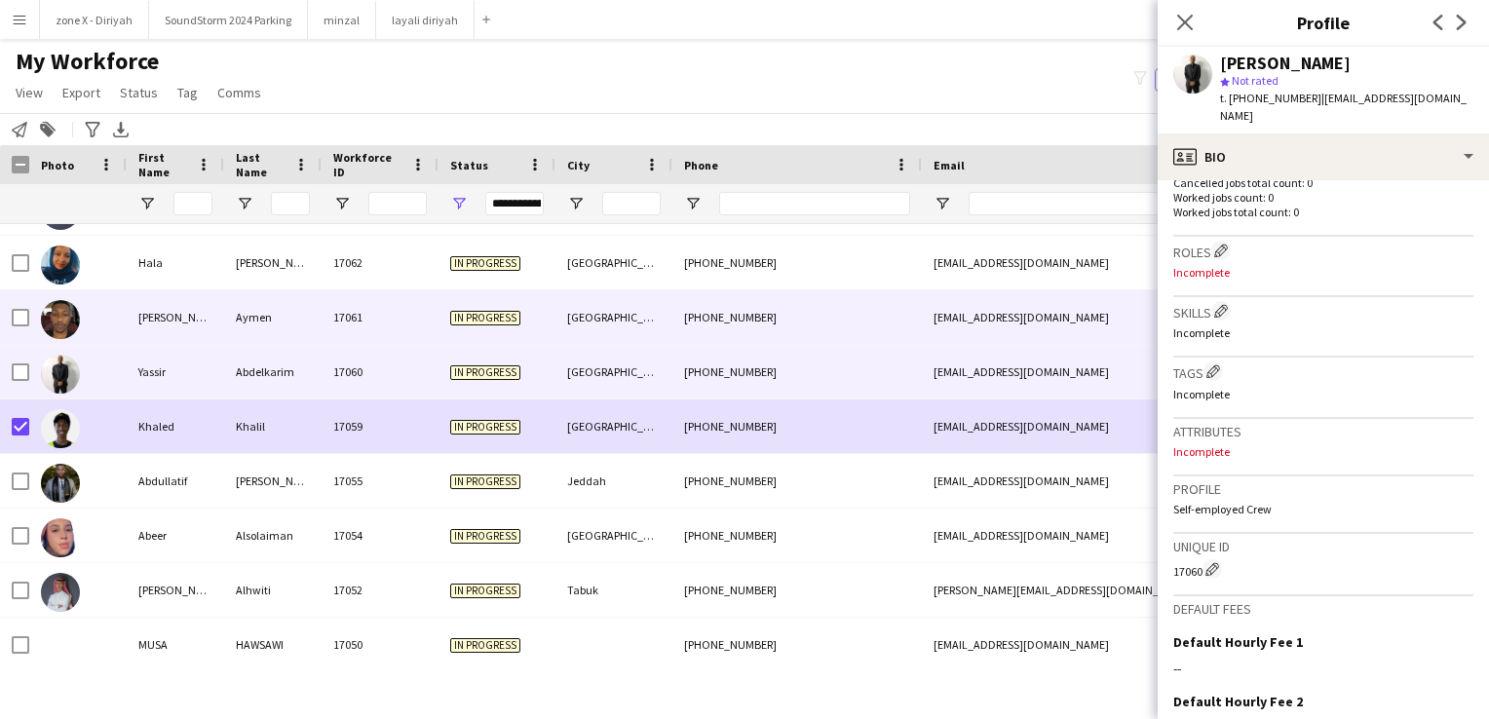
click at [990, 326] on div "mustafa.aymen1145@gmail.com" at bounding box center [1117, 317] width 390 height 54
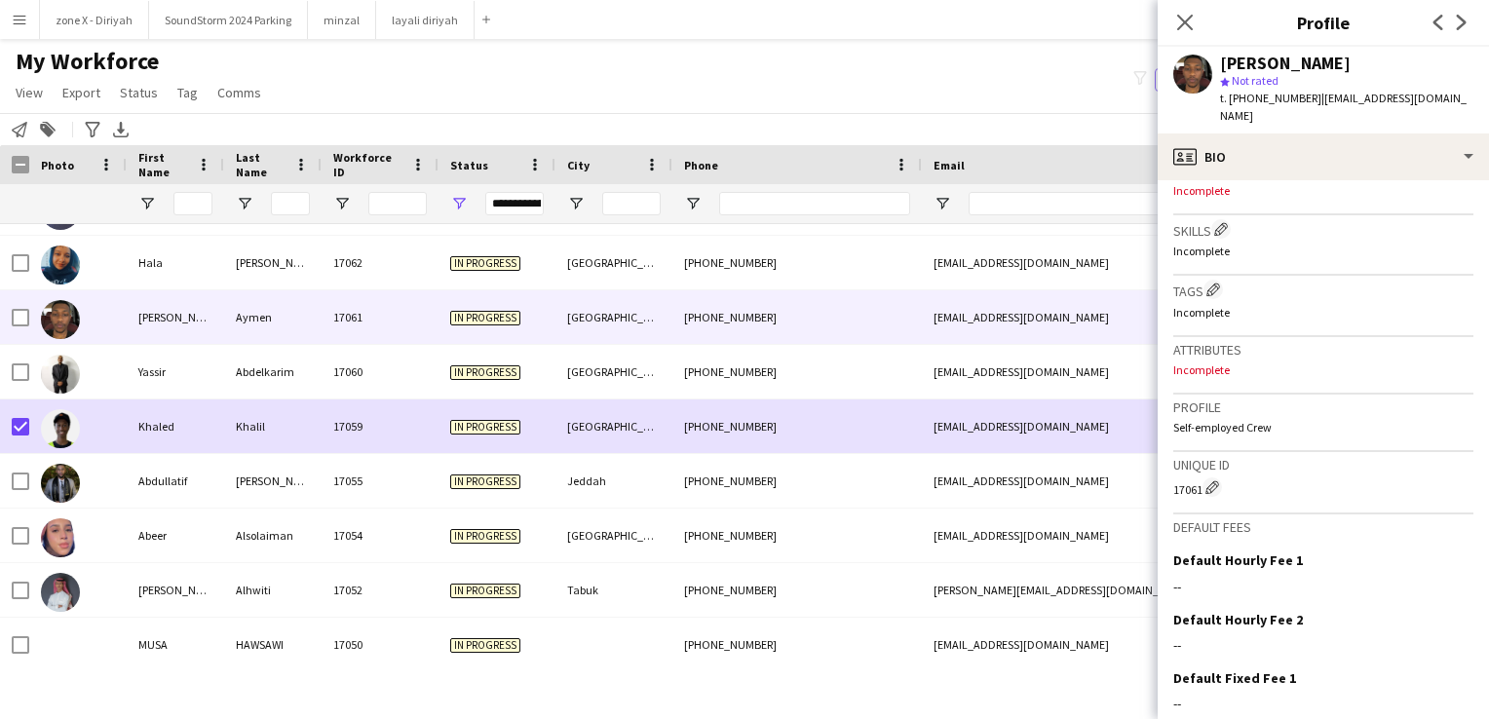
scroll to position [622, 0]
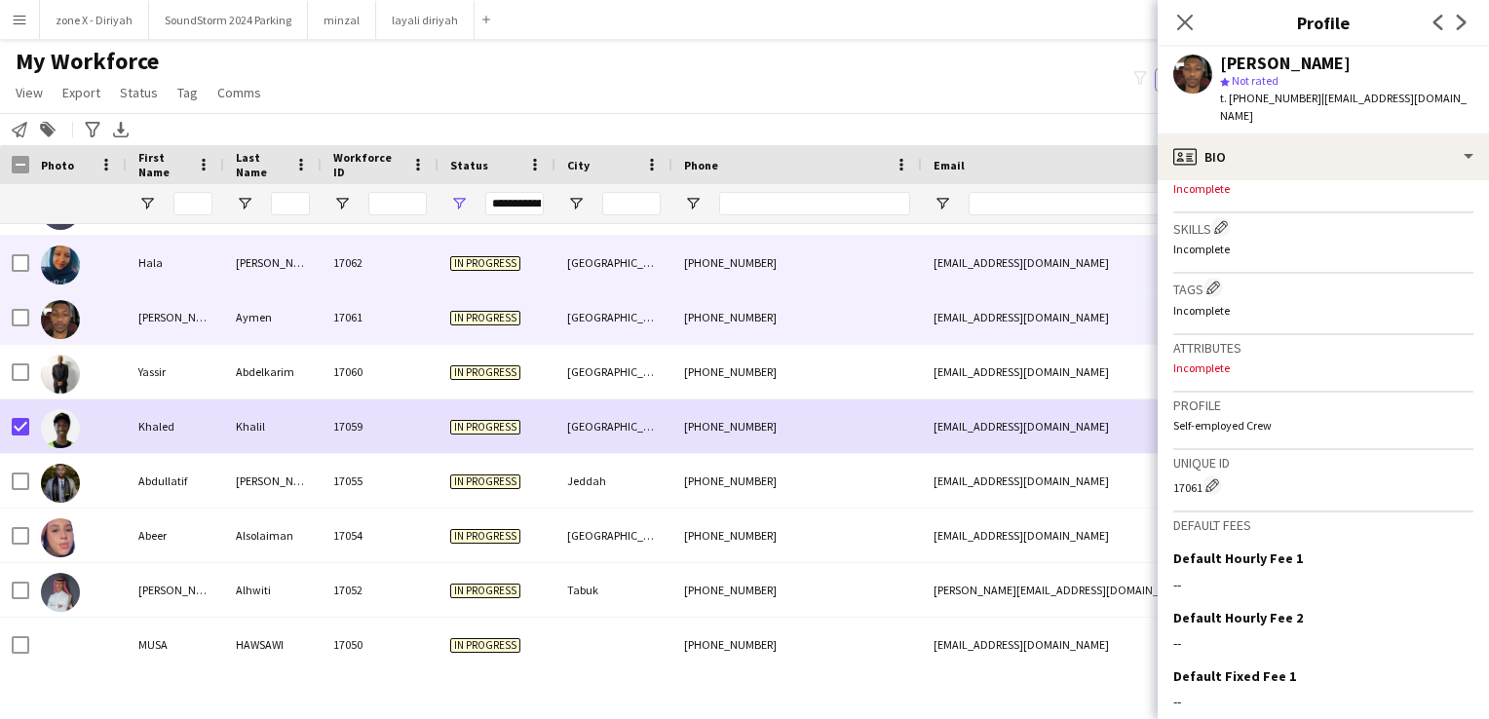
click at [1038, 259] on div "hala.kamal913@gmail.com" at bounding box center [1117, 263] width 390 height 54
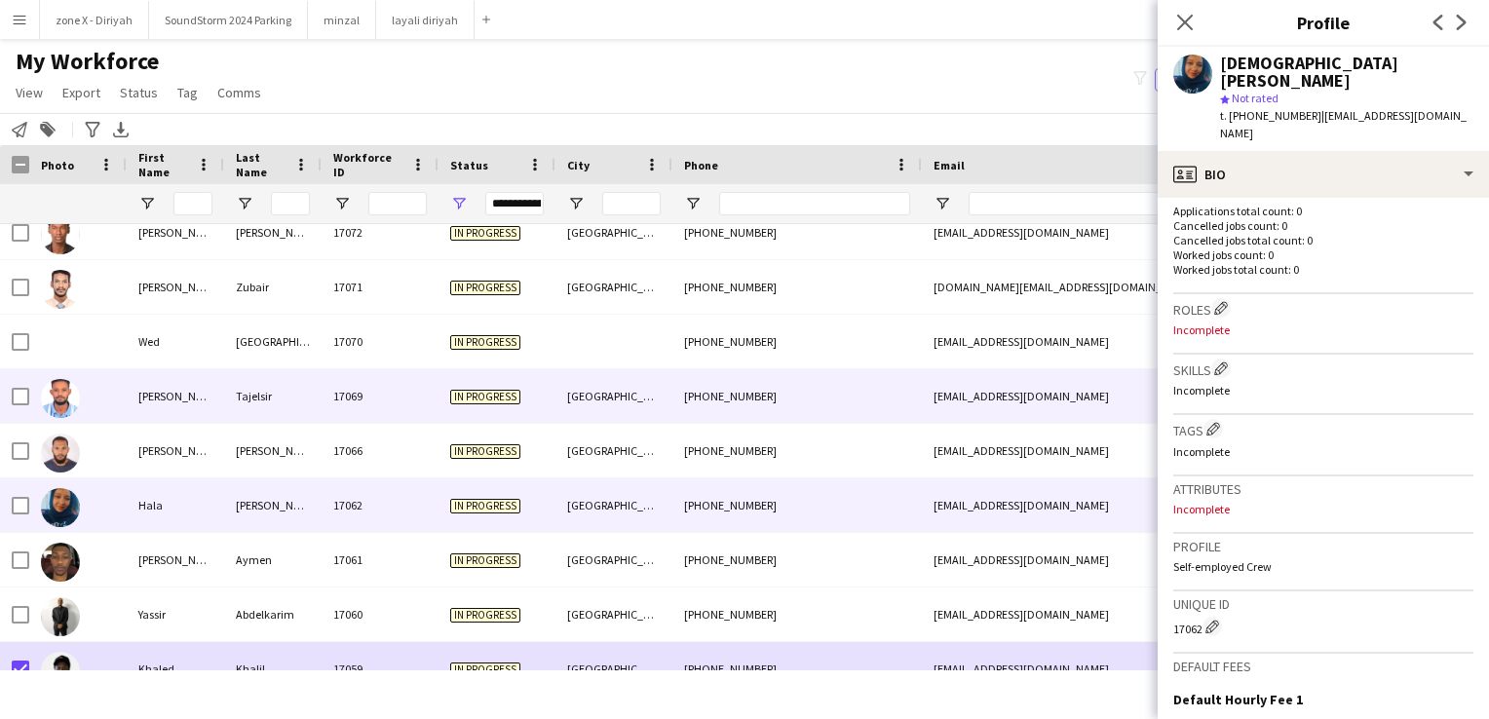
scroll to position [1916, 0]
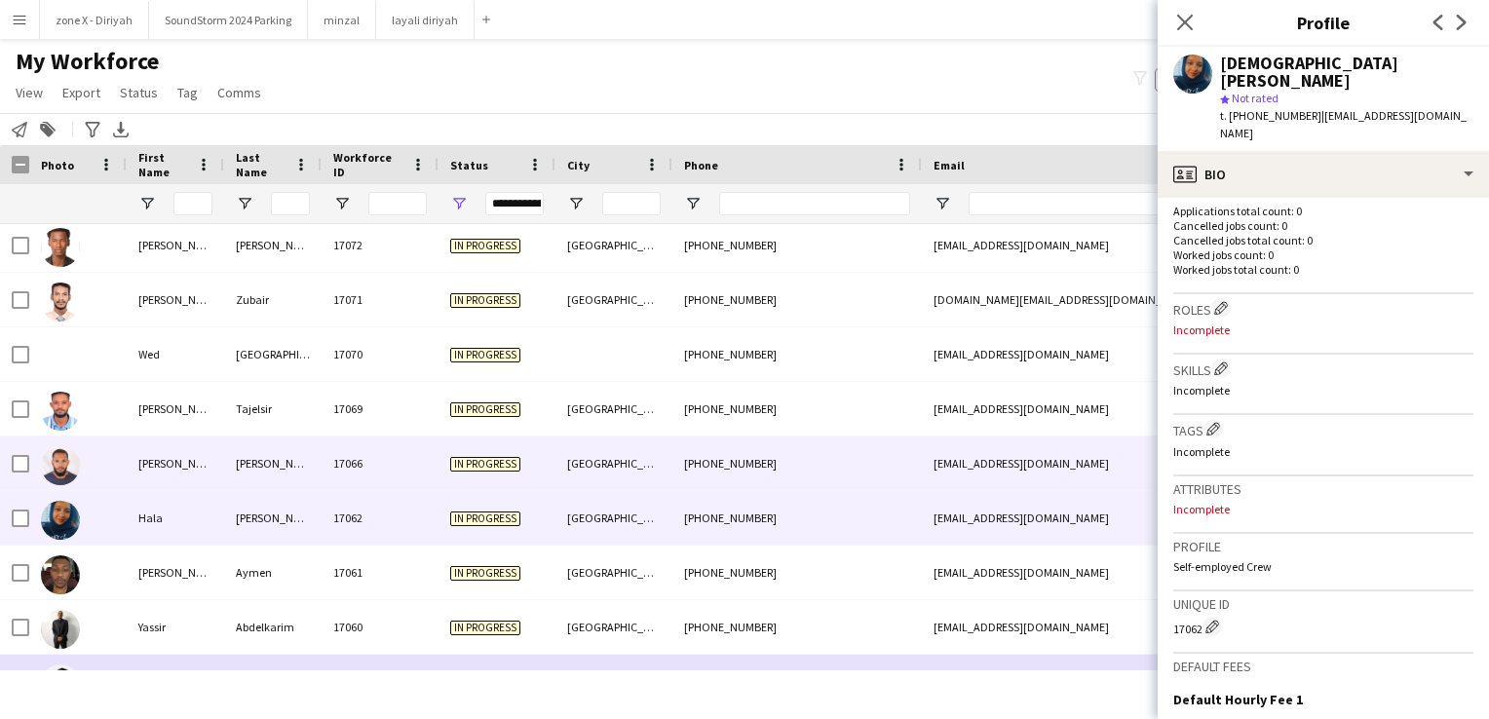
click at [1030, 467] on div "wargobusiness@gmail.com" at bounding box center [1117, 464] width 390 height 54
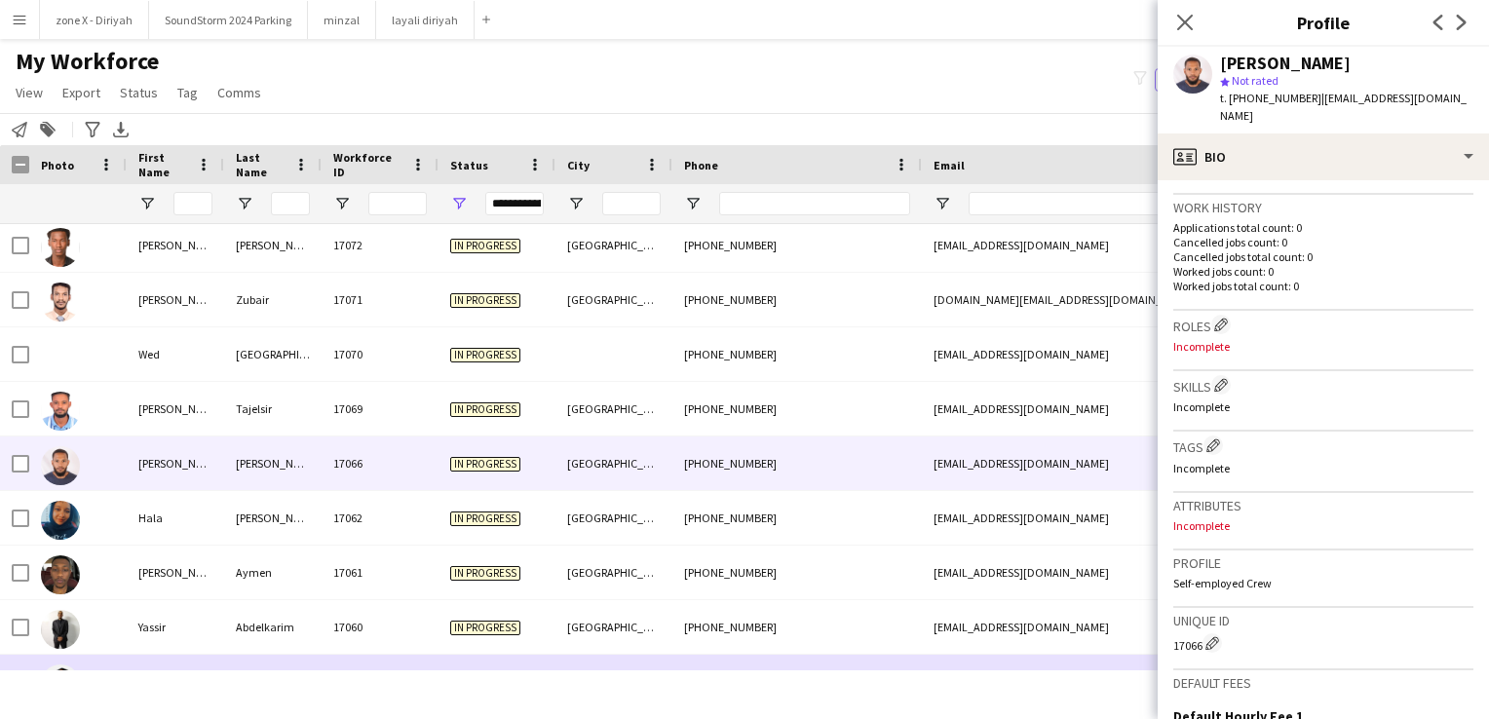
scroll to position [507, 0]
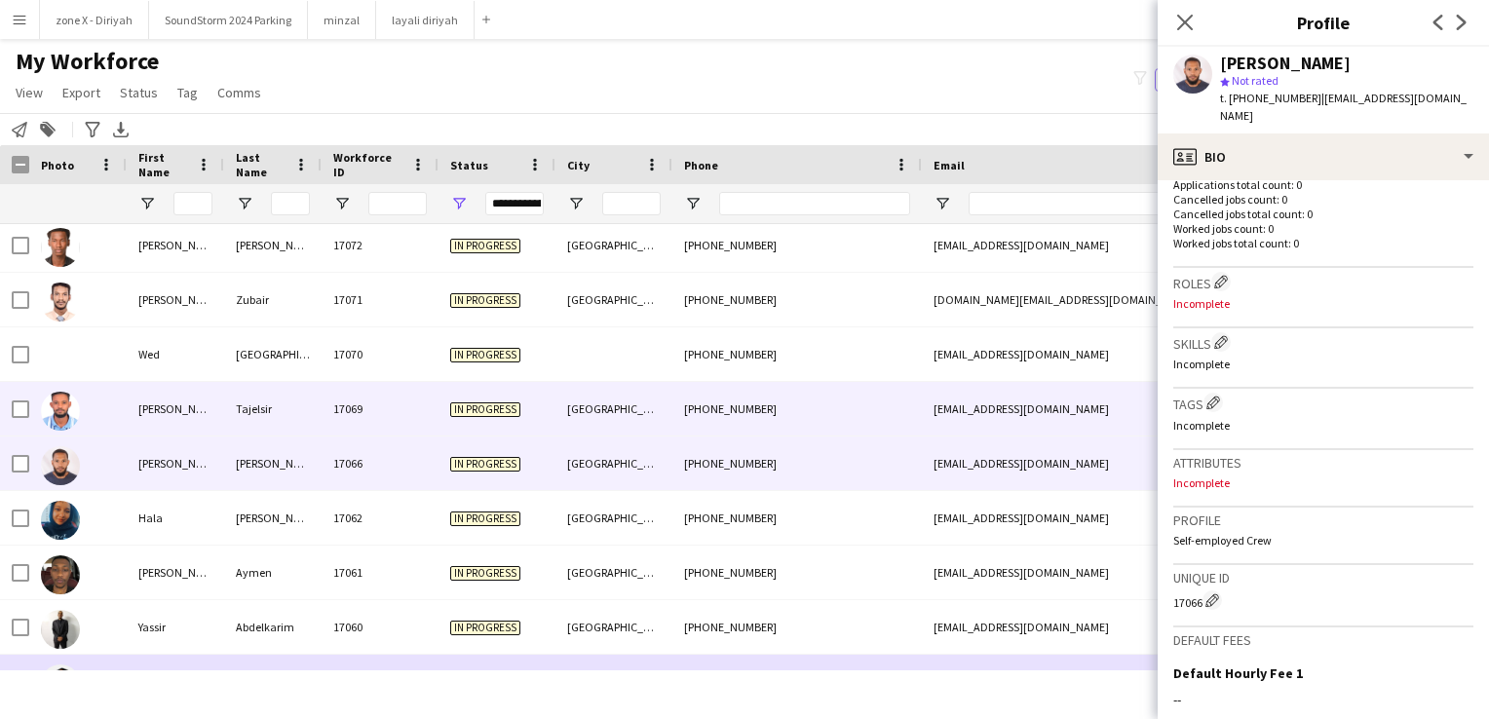
click at [1038, 403] on div "mojtabaaltajj@gmail.com" at bounding box center [1117, 409] width 390 height 54
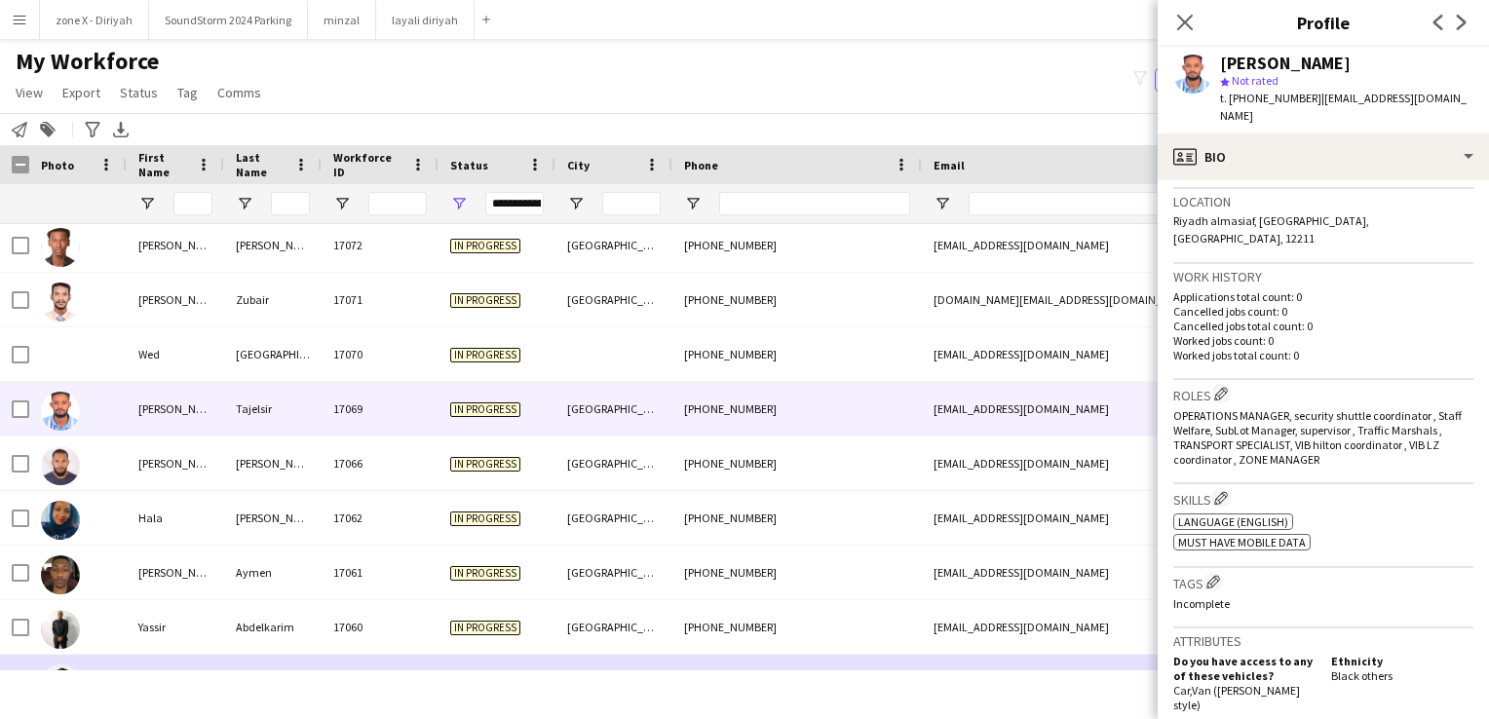
scroll to position [509, 0]
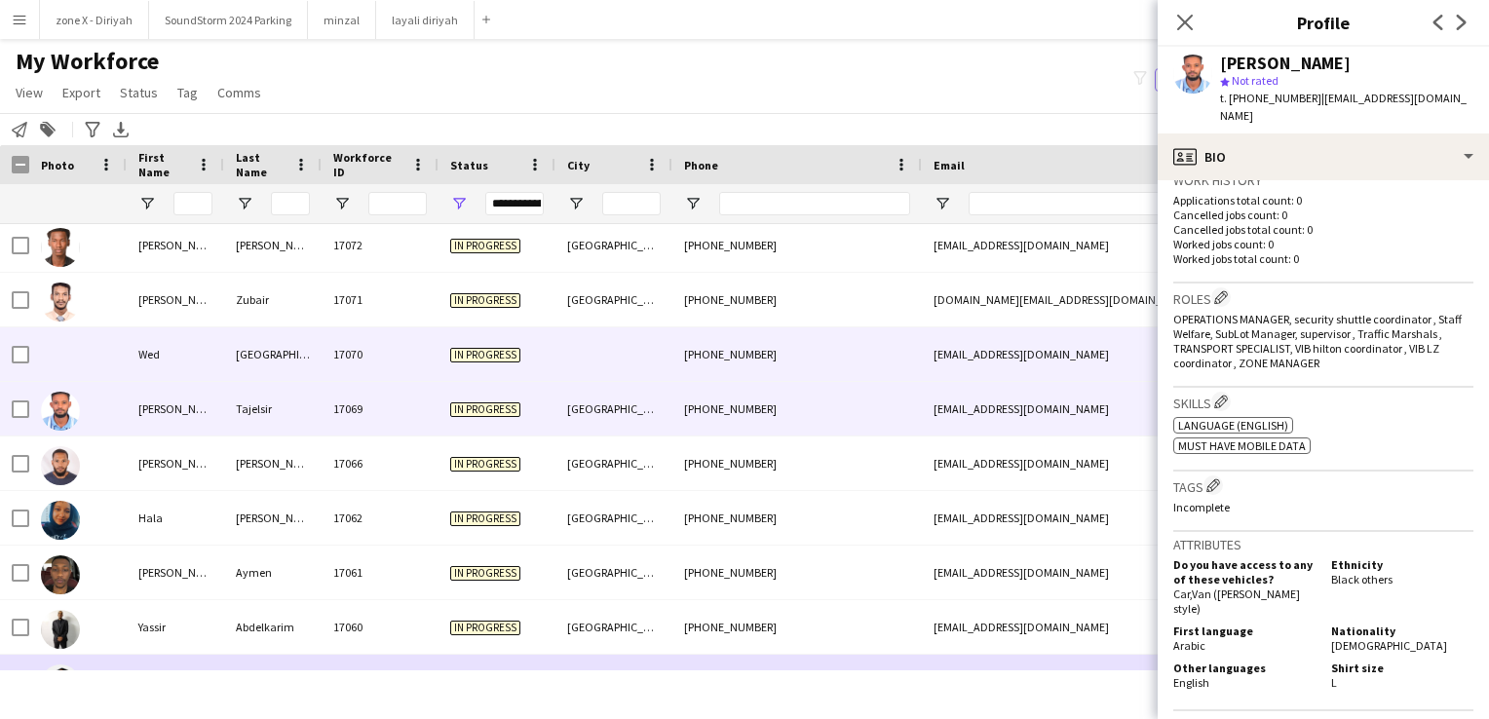
click at [1032, 365] on div "weddsallem@gmail.com" at bounding box center [1117, 354] width 390 height 54
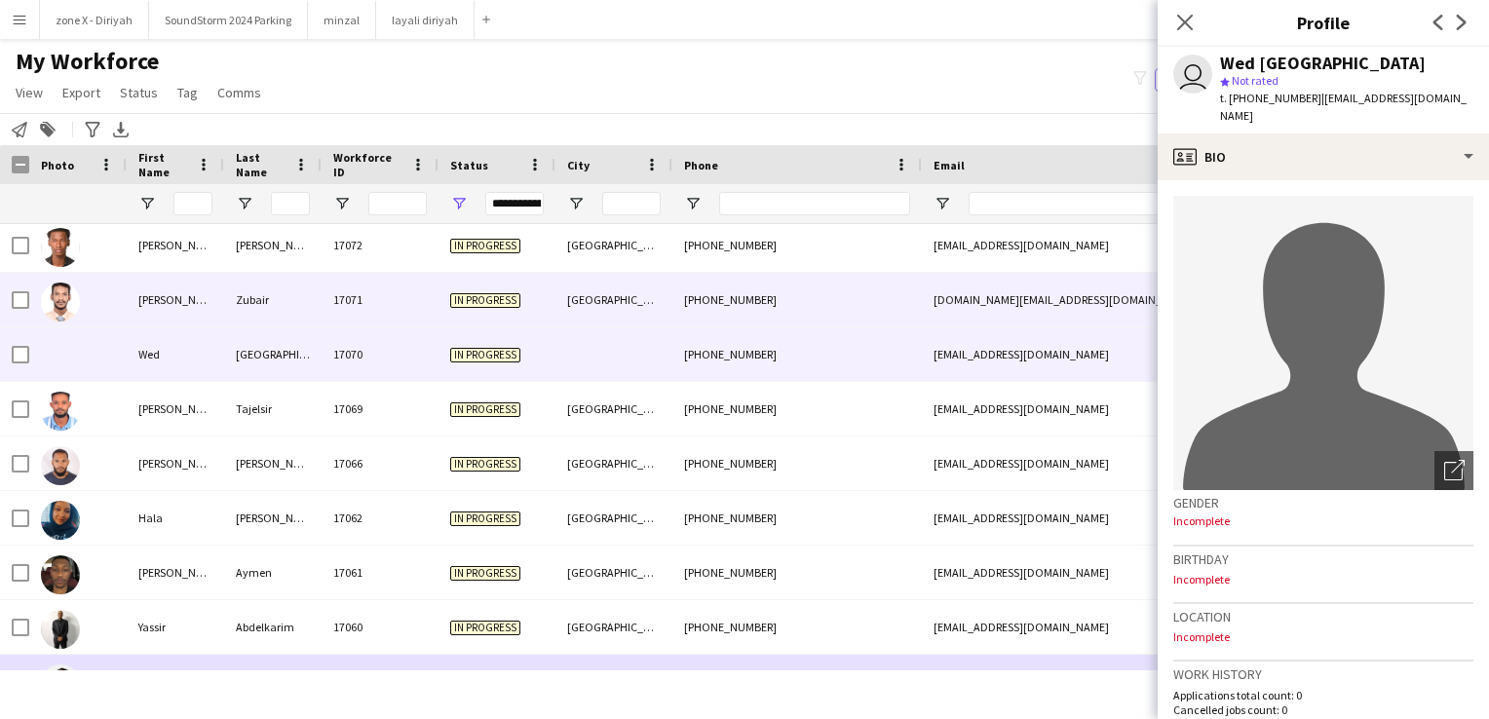
click at [1021, 306] on div "blackshine101.bs@gmail.com" at bounding box center [1117, 300] width 390 height 54
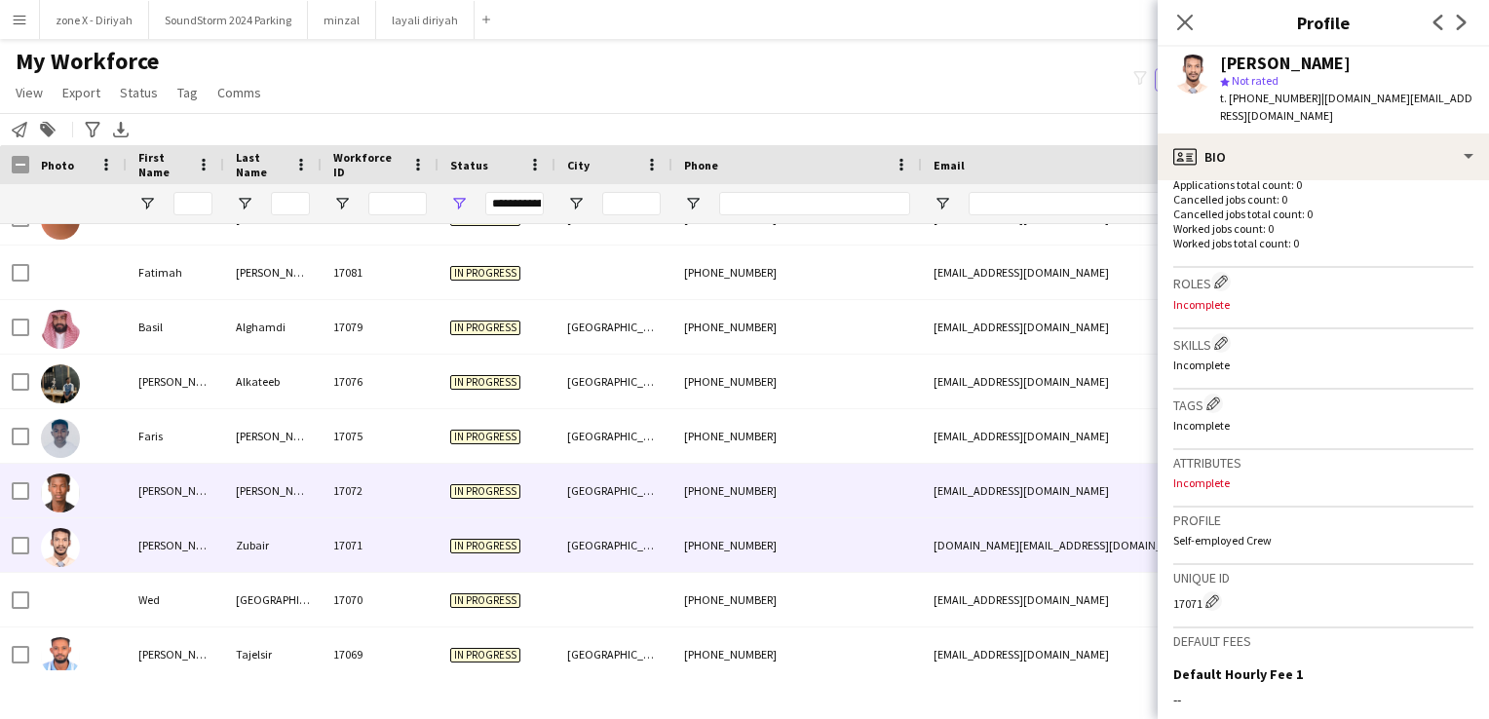
scroll to position [1670, 0]
click at [978, 501] on div "abdullrahmansalah205@gmail.com" at bounding box center [1117, 491] width 390 height 54
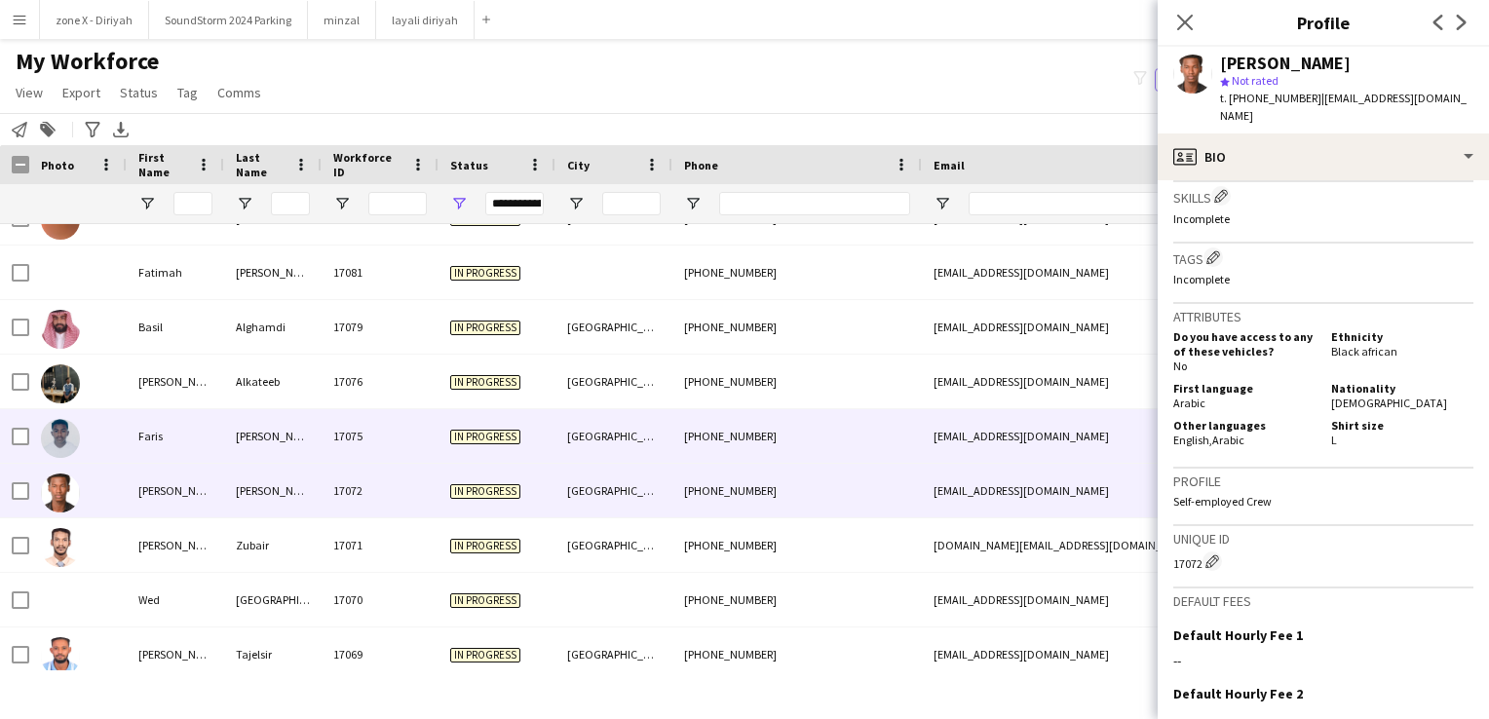
scroll to position [0, 101]
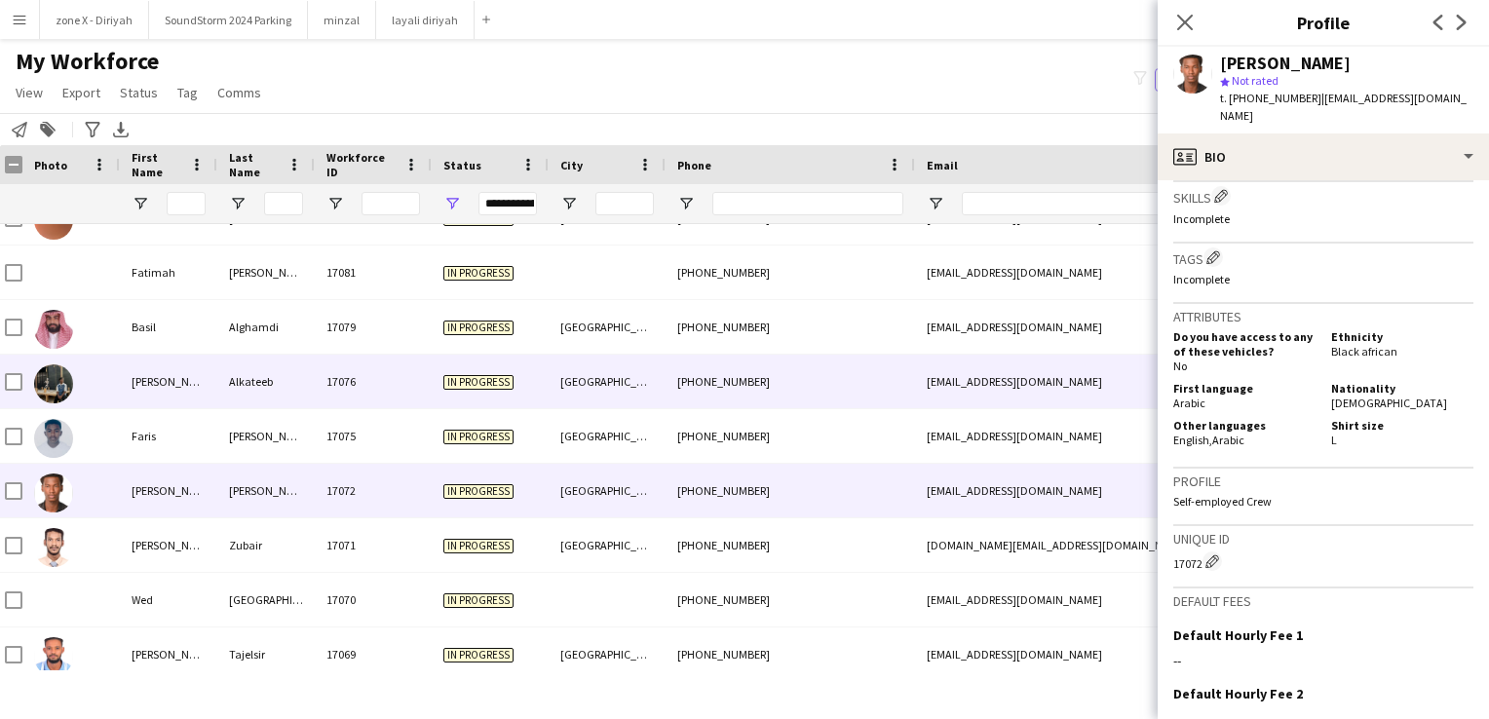
click at [909, 386] on div "+9660534993116" at bounding box center [789, 382] width 249 height 54
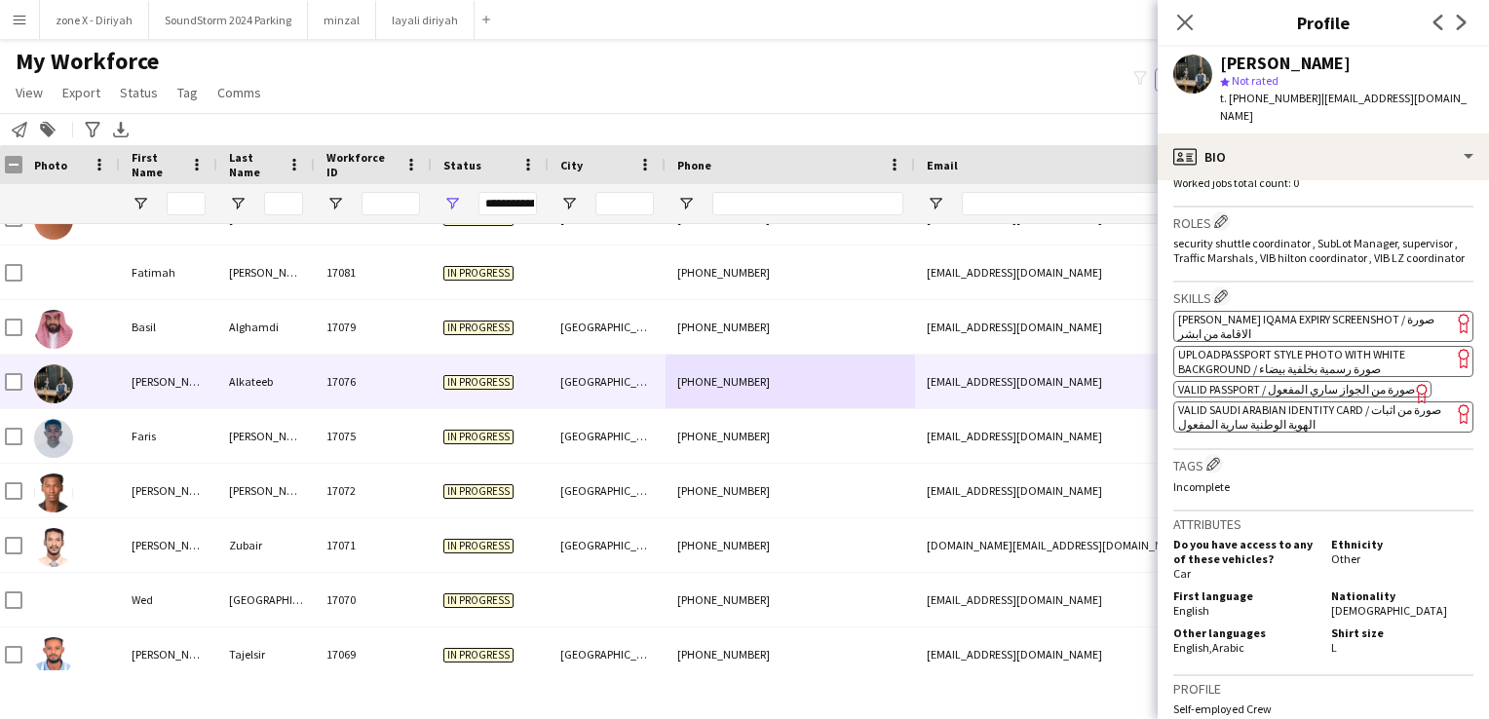
click at [1351, 319] on span "[PERSON_NAME] Iqama Expiry Screenshot / صورة الاقامة من ابشر" at bounding box center [1306, 326] width 256 height 29
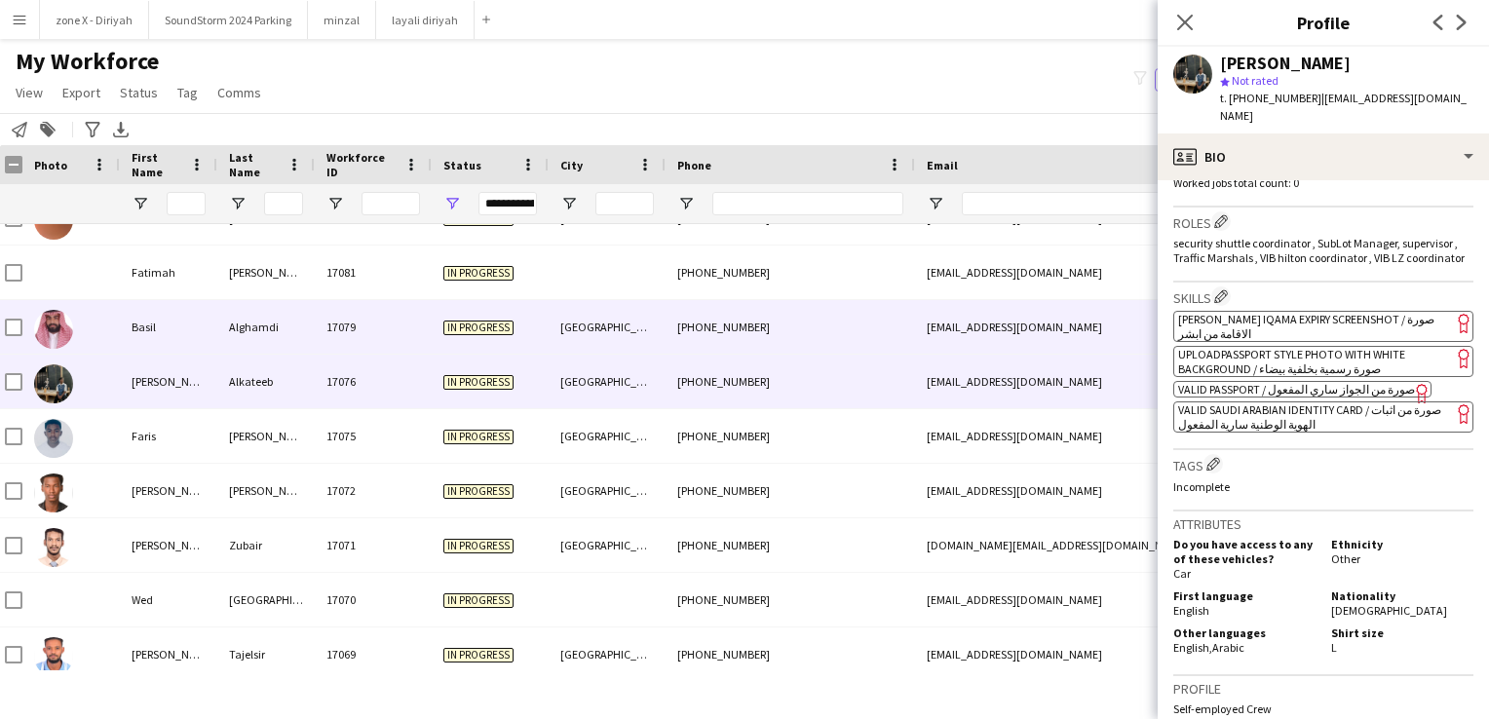
click at [1090, 329] on div "ibasil.ghamdi@gmail.com" at bounding box center [1110, 327] width 390 height 54
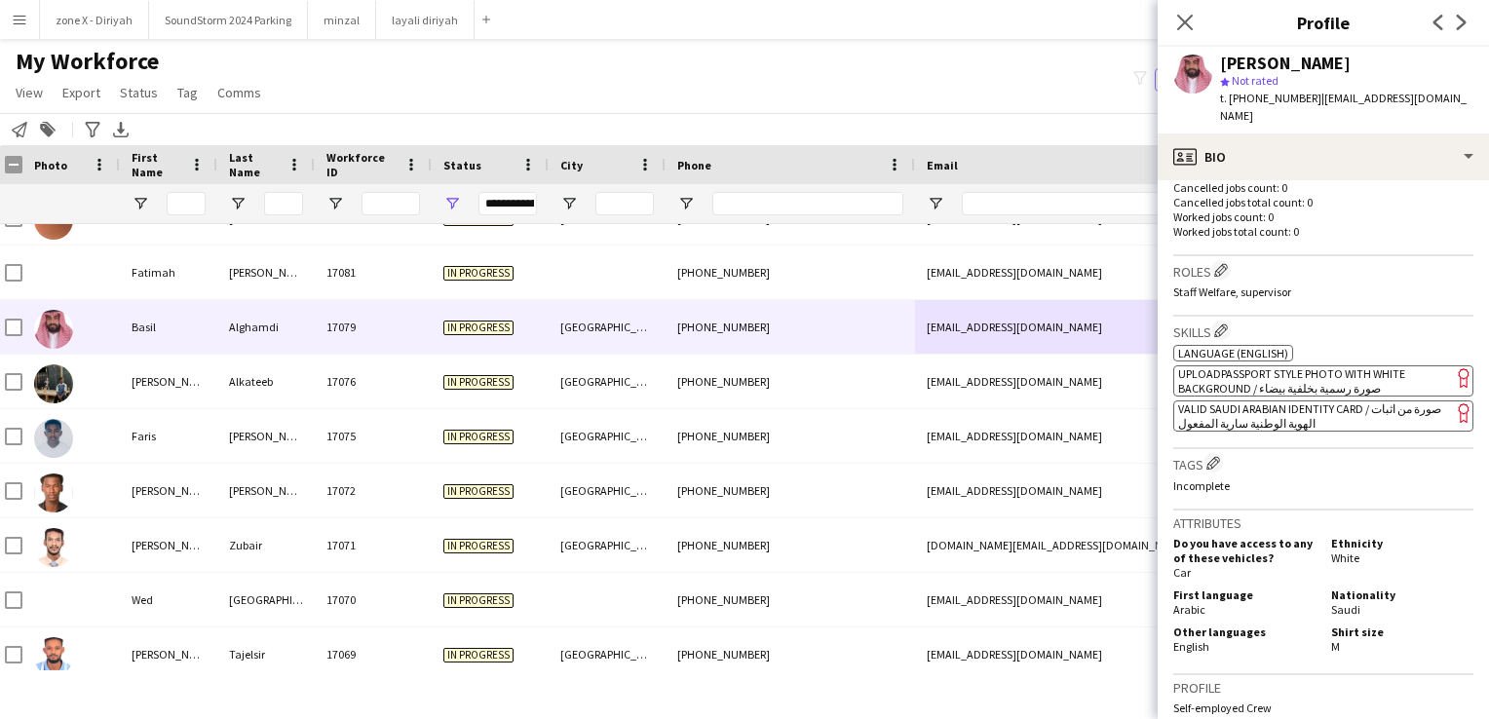
click at [1282, 405] on span "VALID SAUDI ARABIAN IDENTITY CARD / صورة من اثبات الهوية الوطنية سارية المفعول" at bounding box center [1309, 415] width 263 height 29
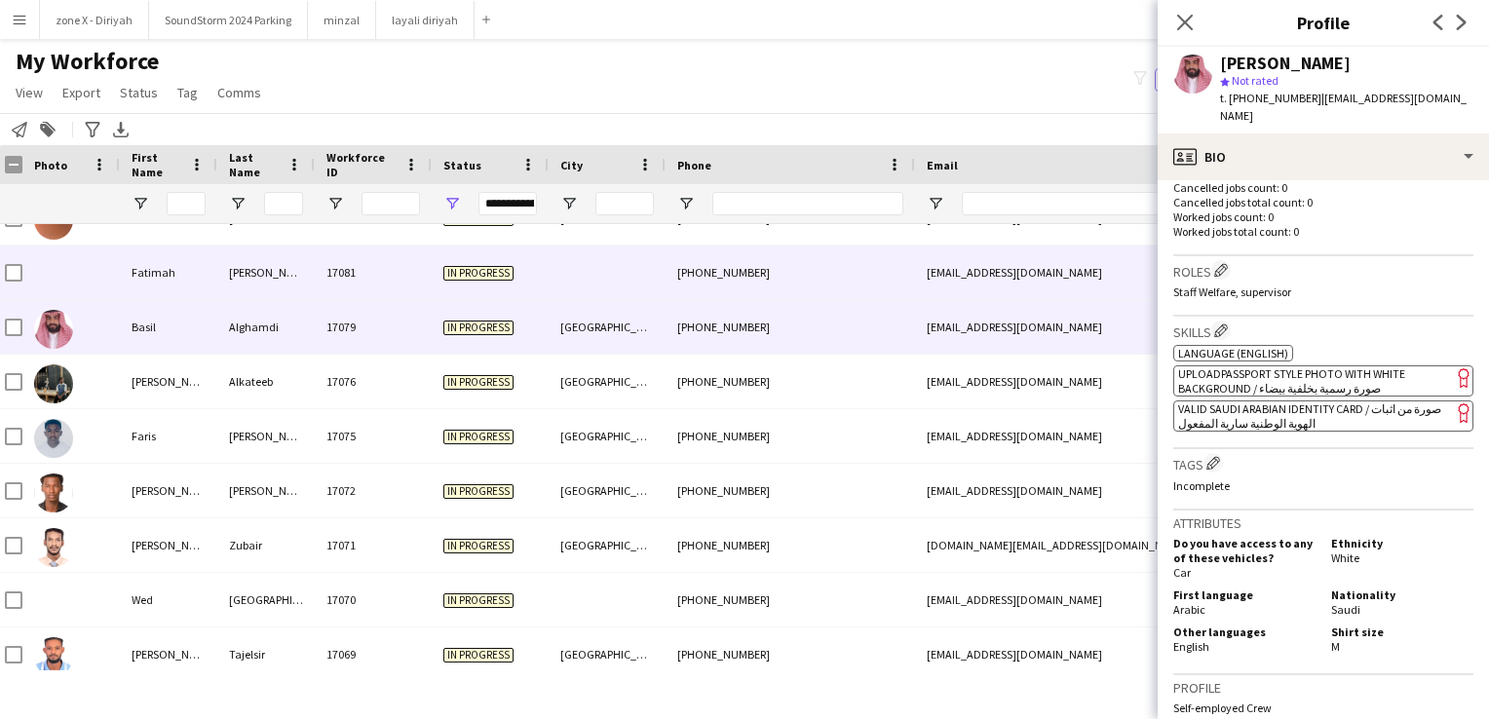
click at [896, 281] on div "+966582759833" at bounding box center [789, 273] width 249 height 54
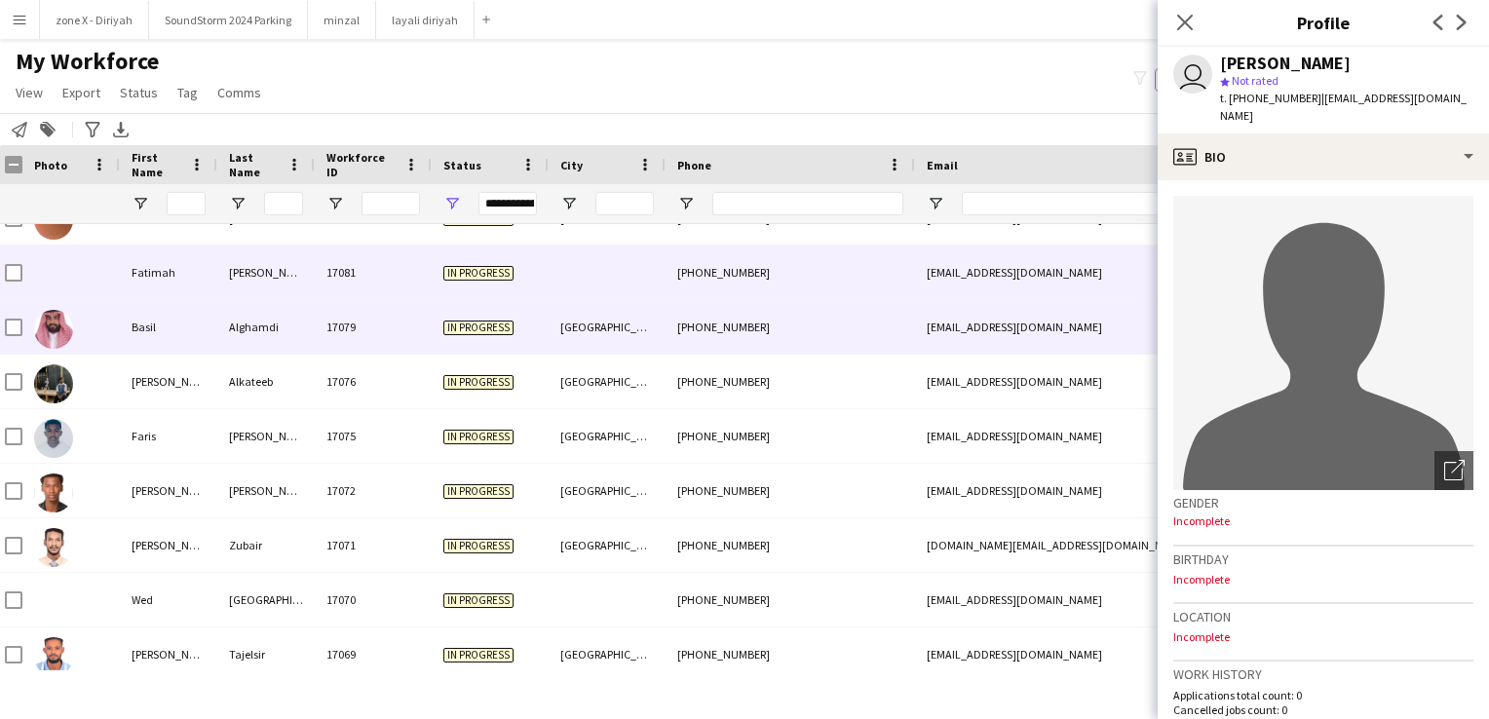
click at [899, 304] on div "+966532251519" at bounding box center [789, 327] width 249 height 54
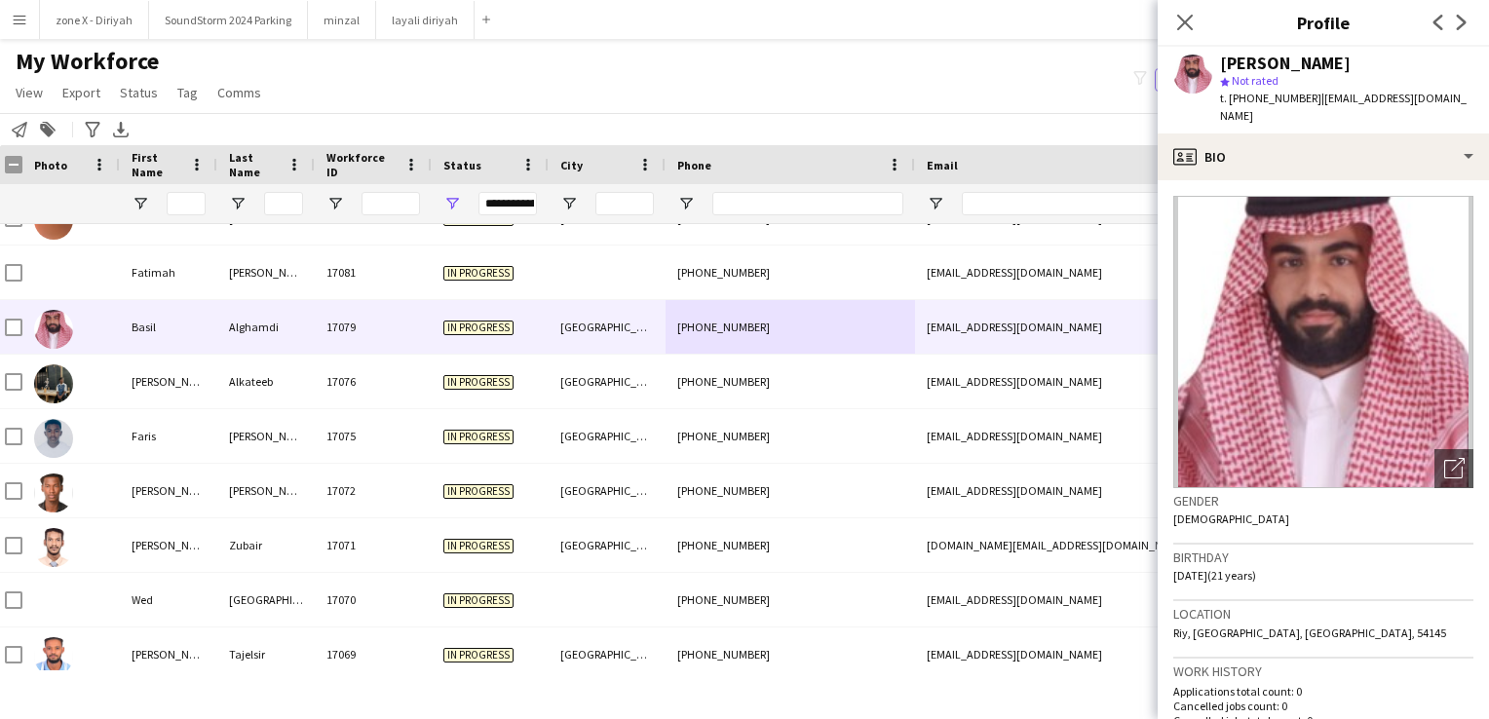
click at [1406, 107] on div "Basil Alghamdi star Not rated t. +966532251519 | ibasil.ghamdi@gmail.com" at bounding box center [1323, 90] width 331 height 87
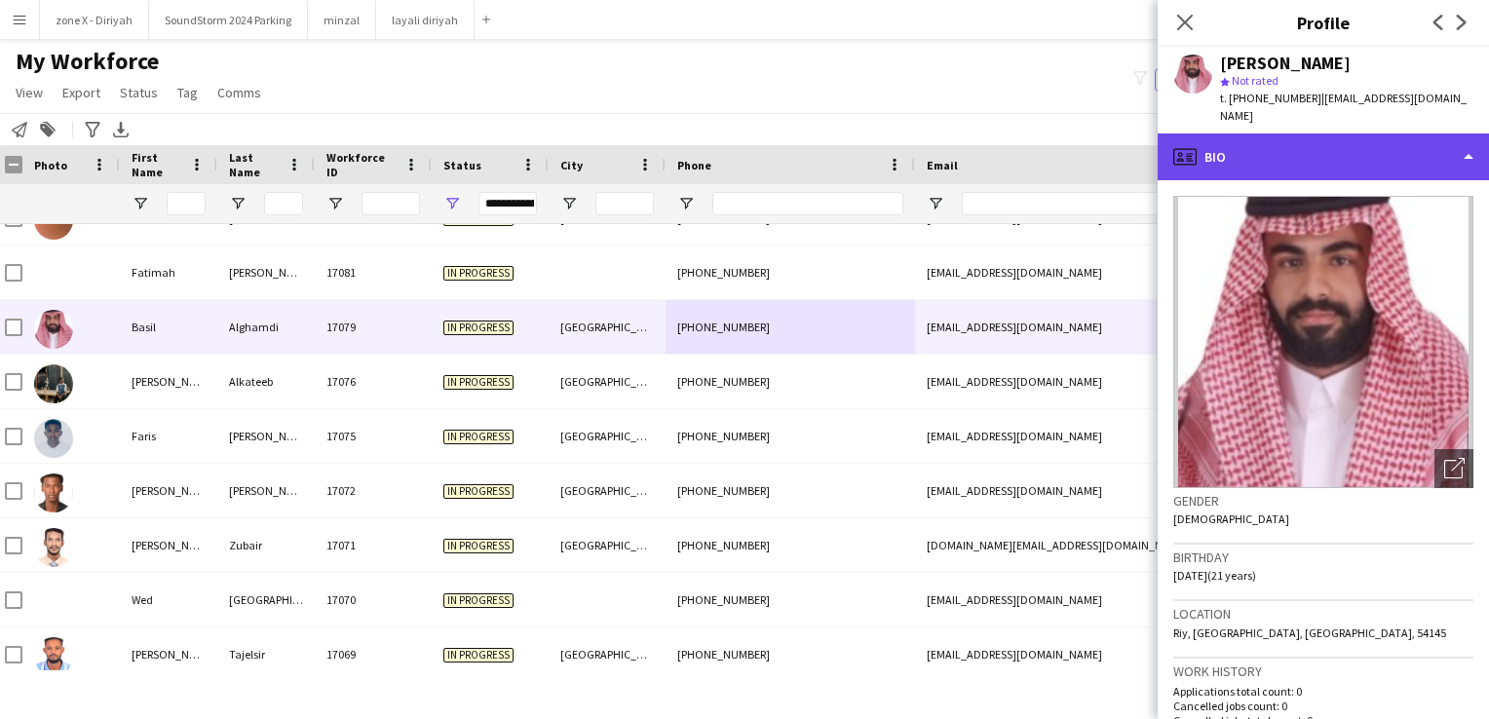
click at [1407, 133] on div "profile Bio" at bounding box center [1323, 156] width 331 height 47
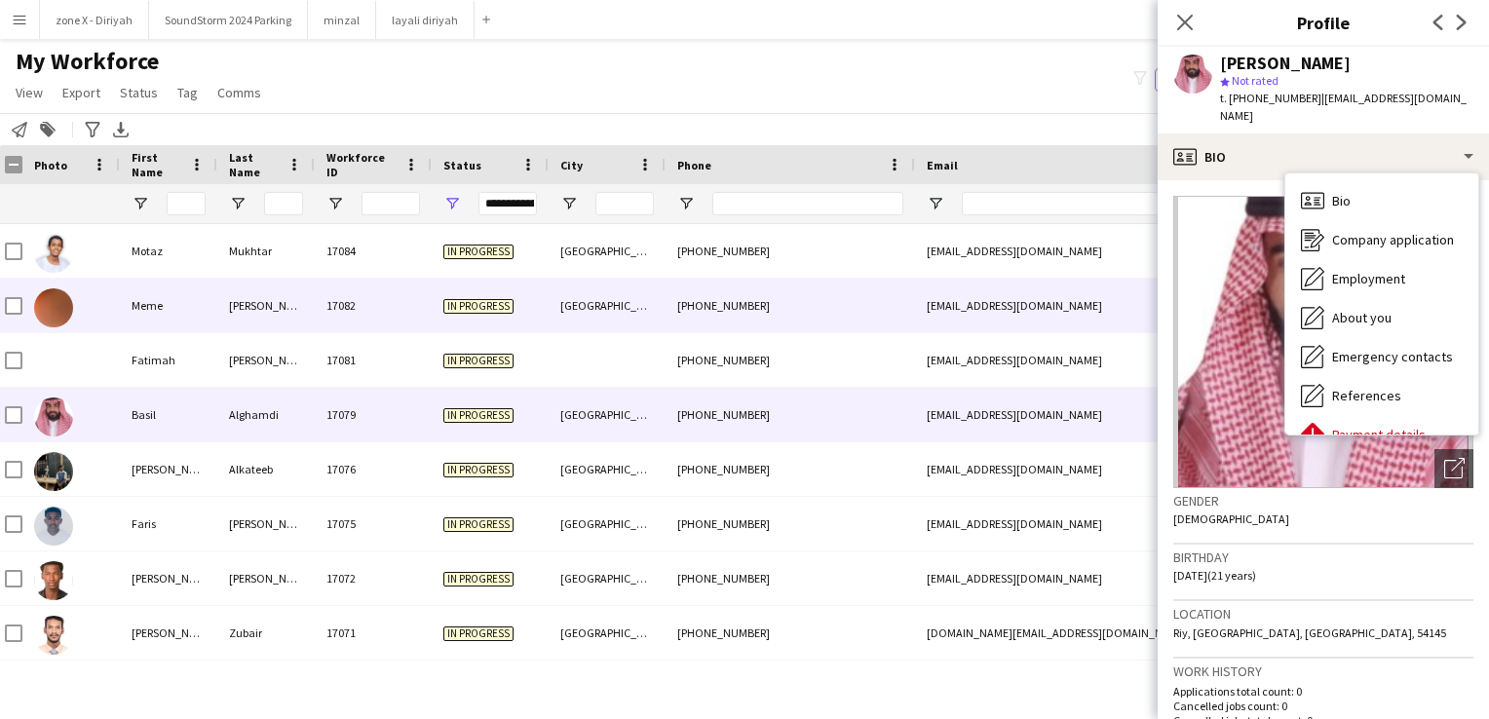
click at [975, 289] on div "memehoho340@gmail.com" at bounding box center [1110, 306] width 390 height 54
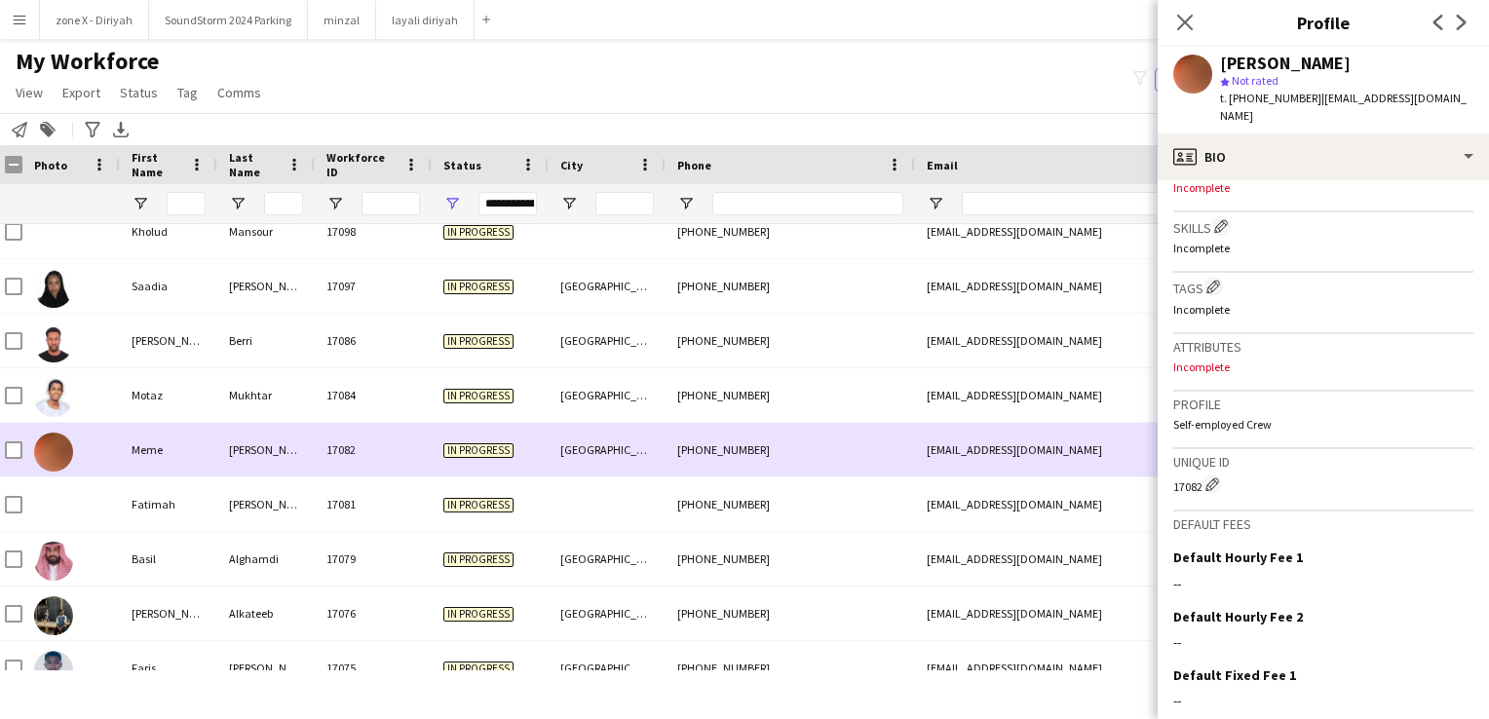
scroll to position [1425, 0]
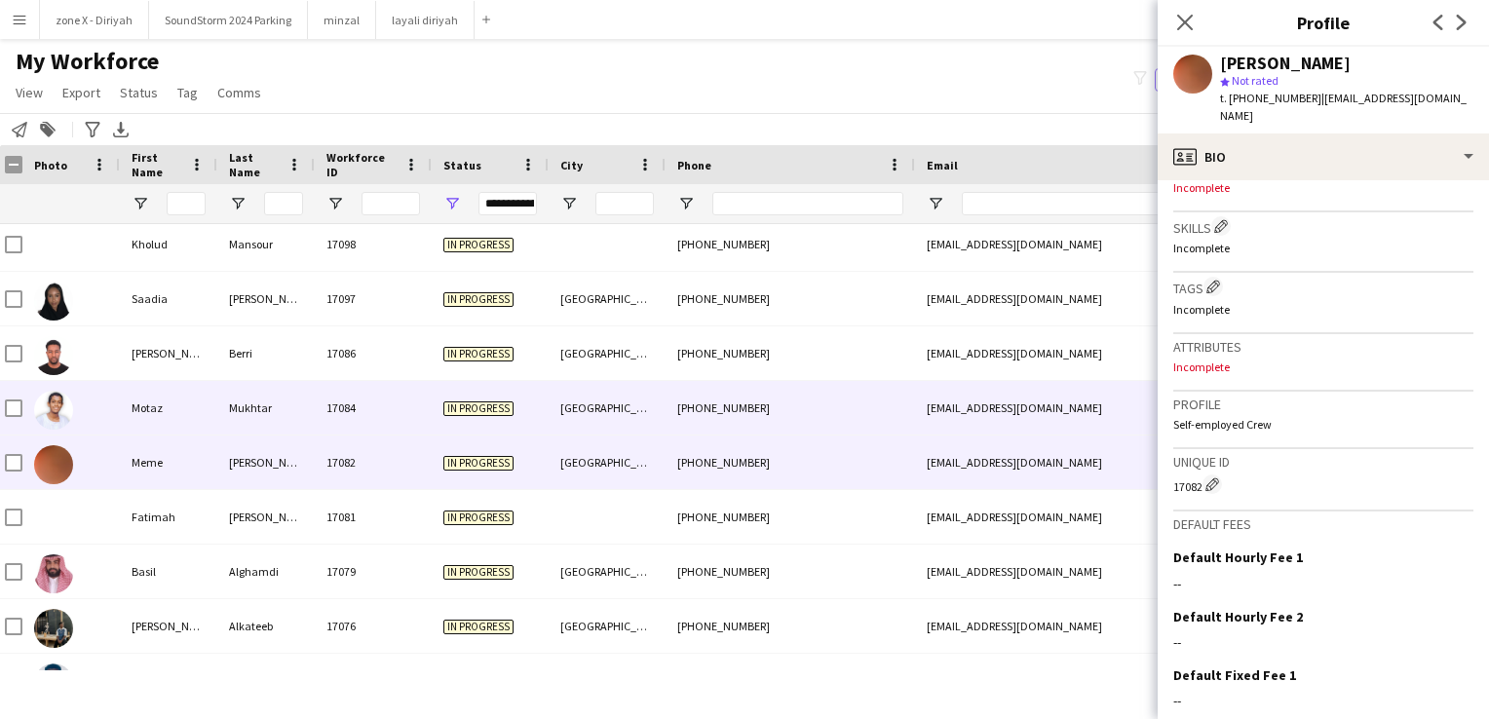
click at [975, 423] on div "motazmukhtar0@gmail.com" at bounding box center [1110, 408] width 390 height 54
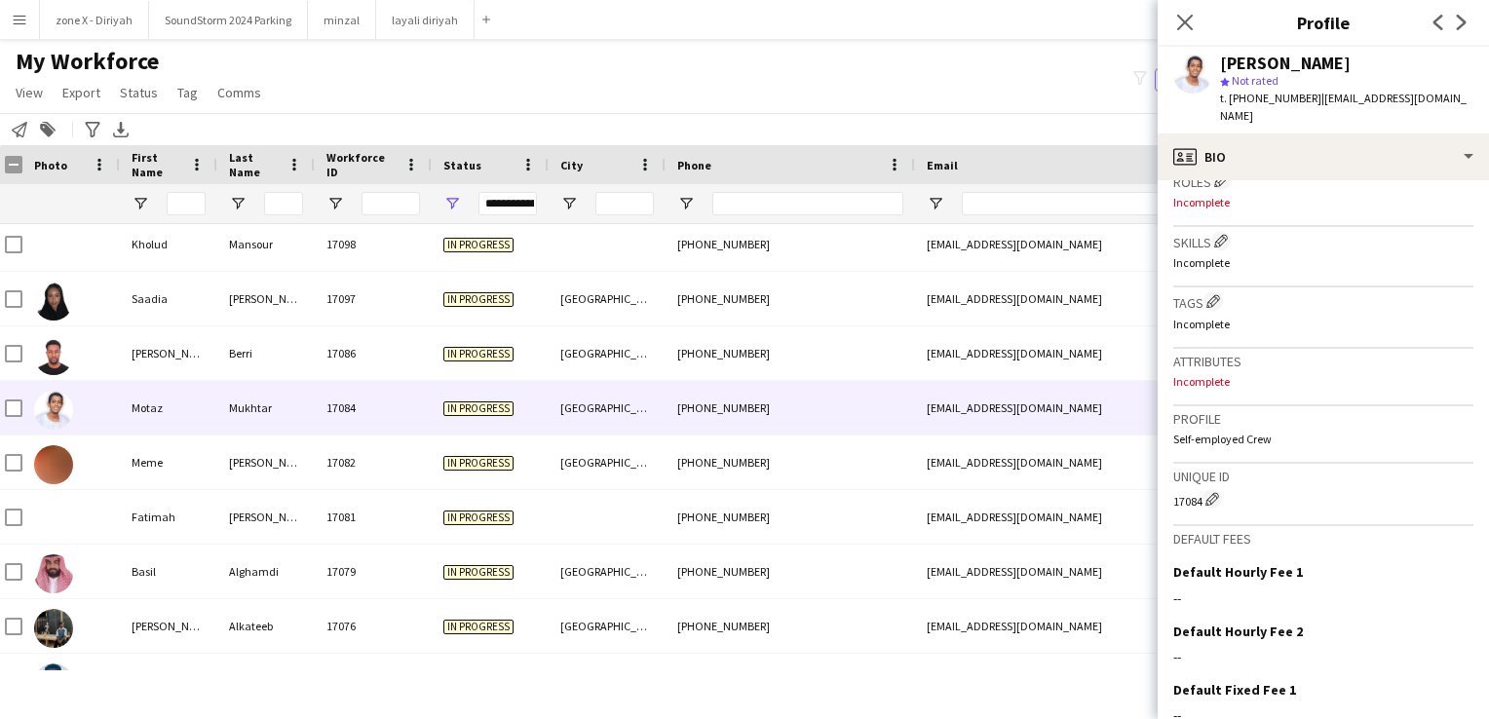
scroll to position [627, 0]
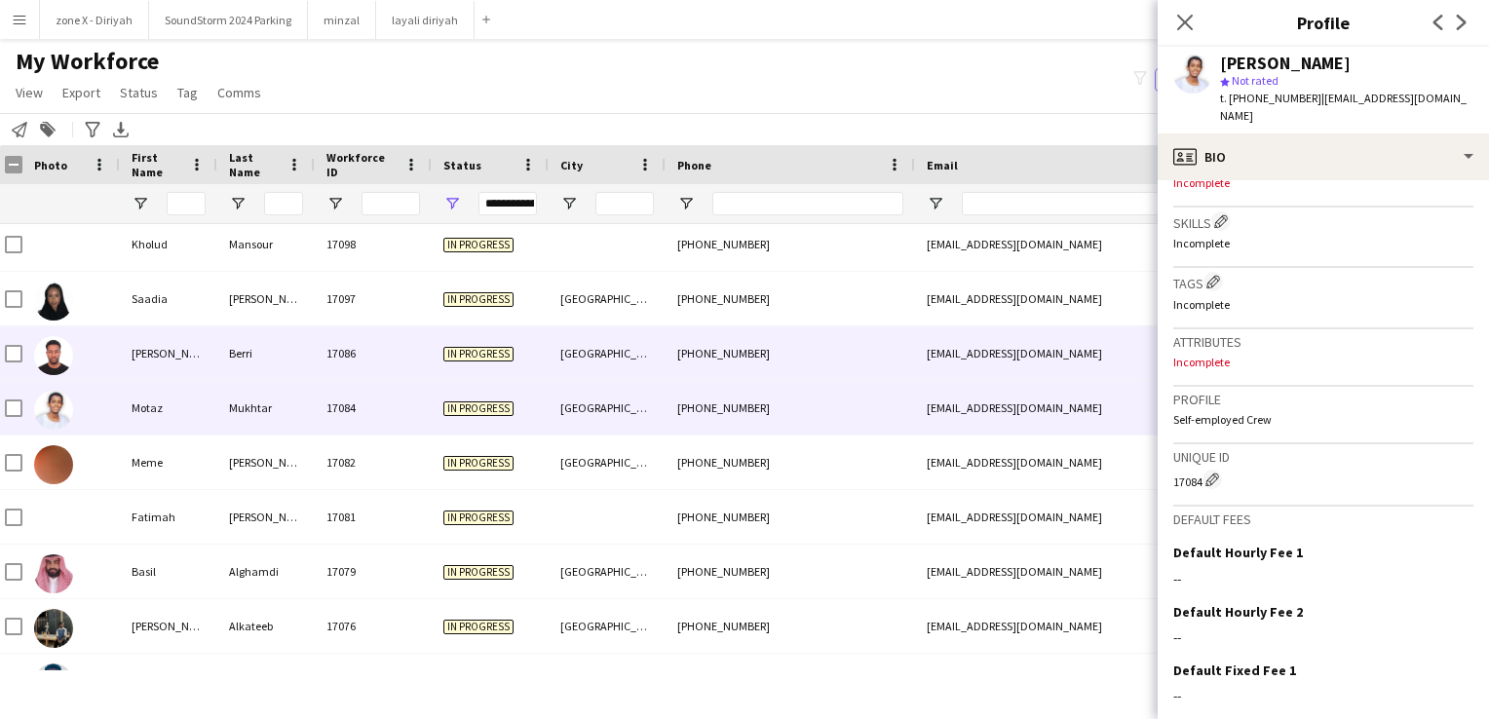
click at [1073, 353] on div "oberri@hotmail.com" at bounding box center [1110, 353] width 390 height 54
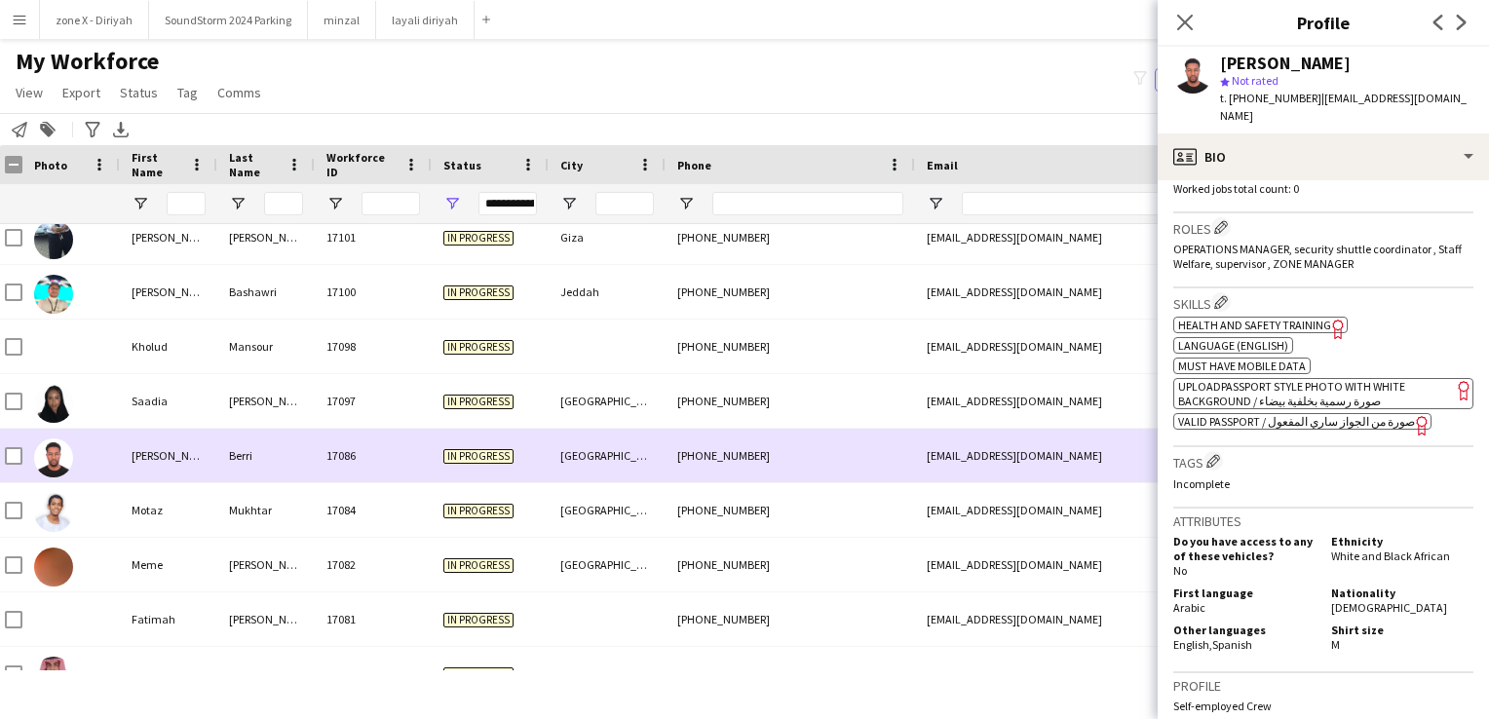
scroll to position [1294, 0]
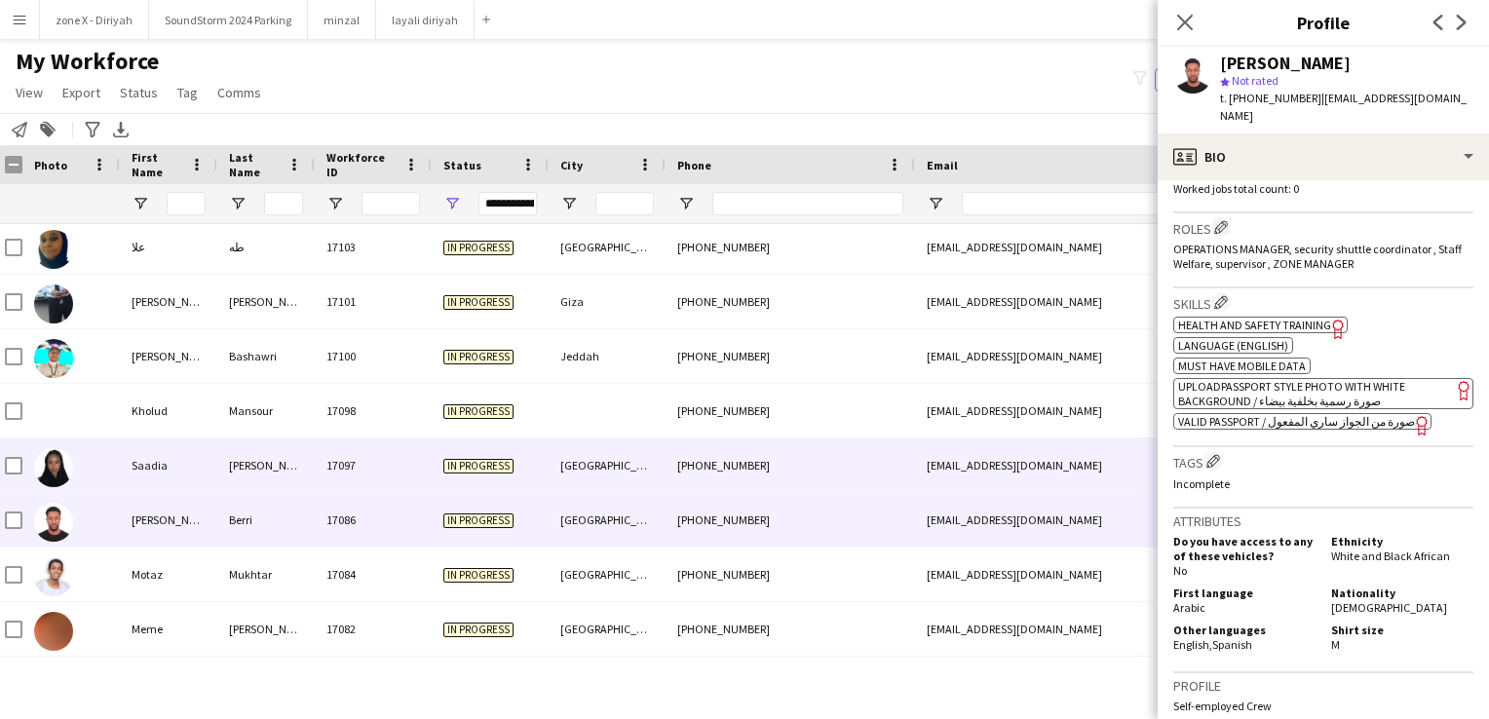
click at [1073, 462] on div "suiillx1@gmail.com" at bounding box center [1110, 465] width 390 height 54
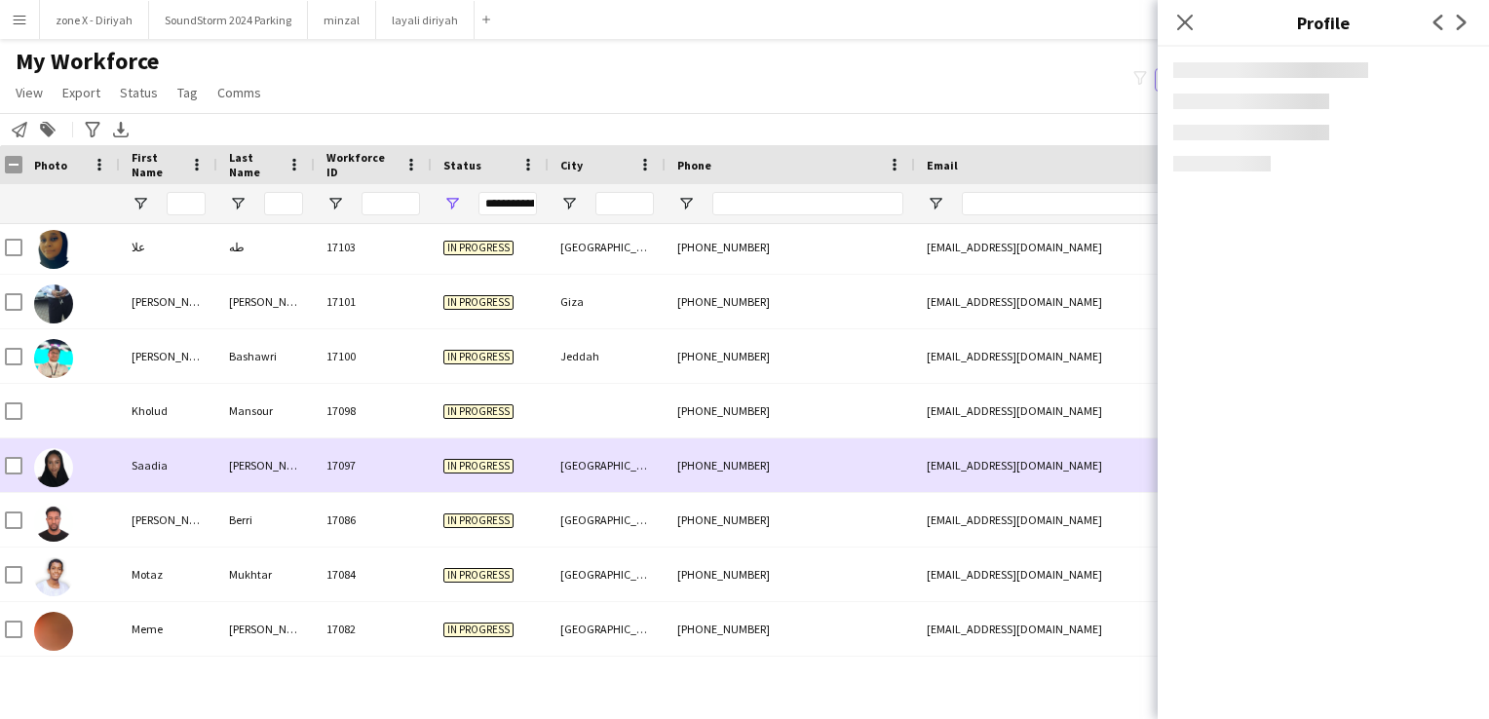
click at [1073, 462] on div "suiillx1@gmail.com" at bounding box center [1110, 465] width 390 height 54
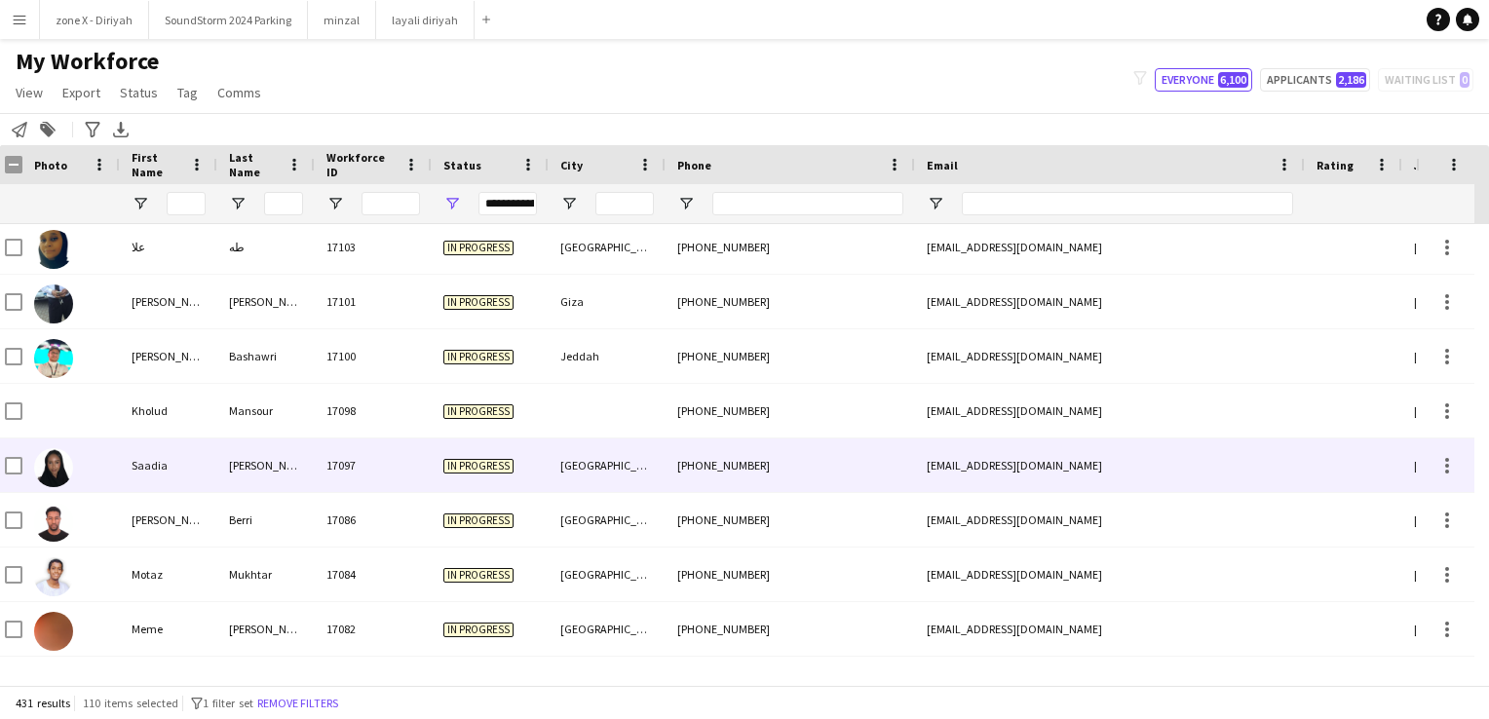
click at [1073, 462] on div "suiillx1@gmail.com" at bounding box center [1110, 465] width 390 height 54
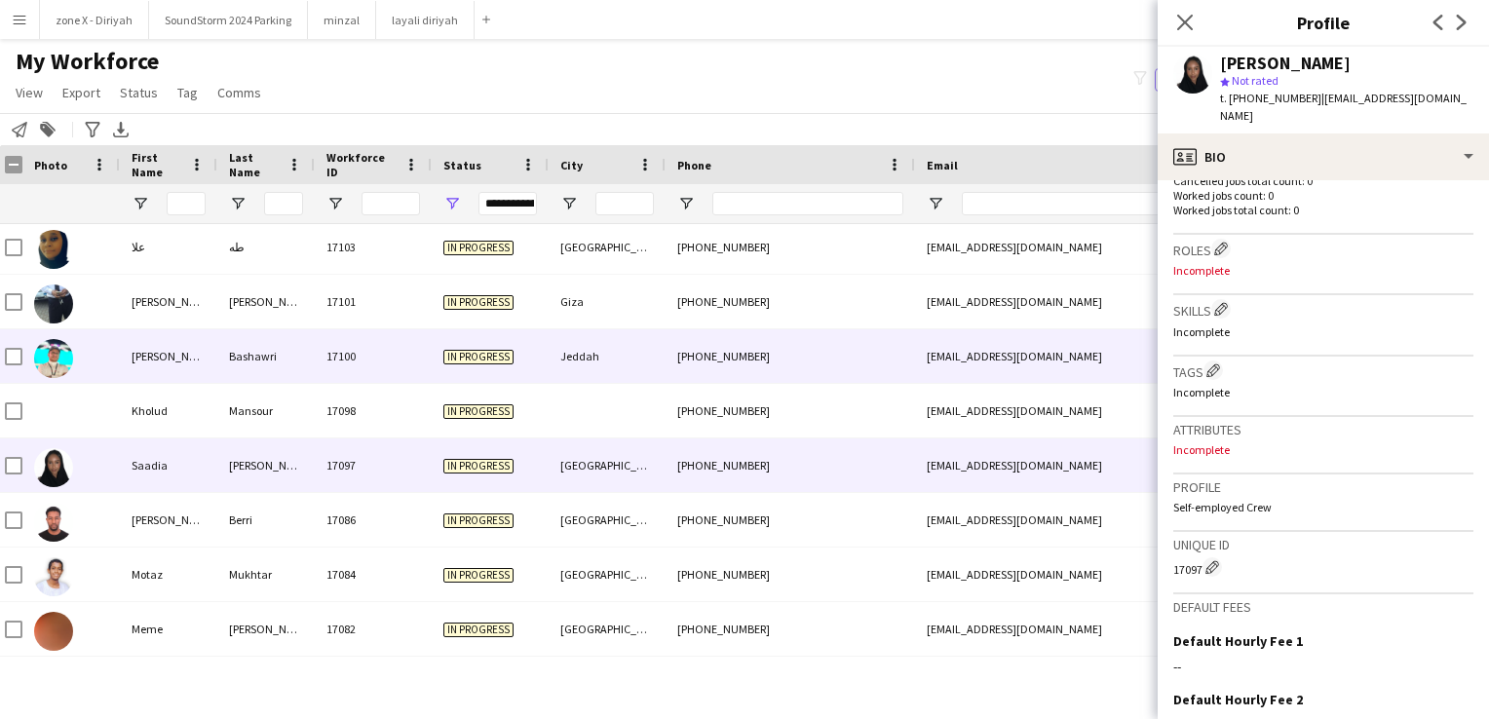
click at [960, 377] on div "abdulazizbashawri1@gmail.com" at bounding box center [1110, 356] width 390 height 54
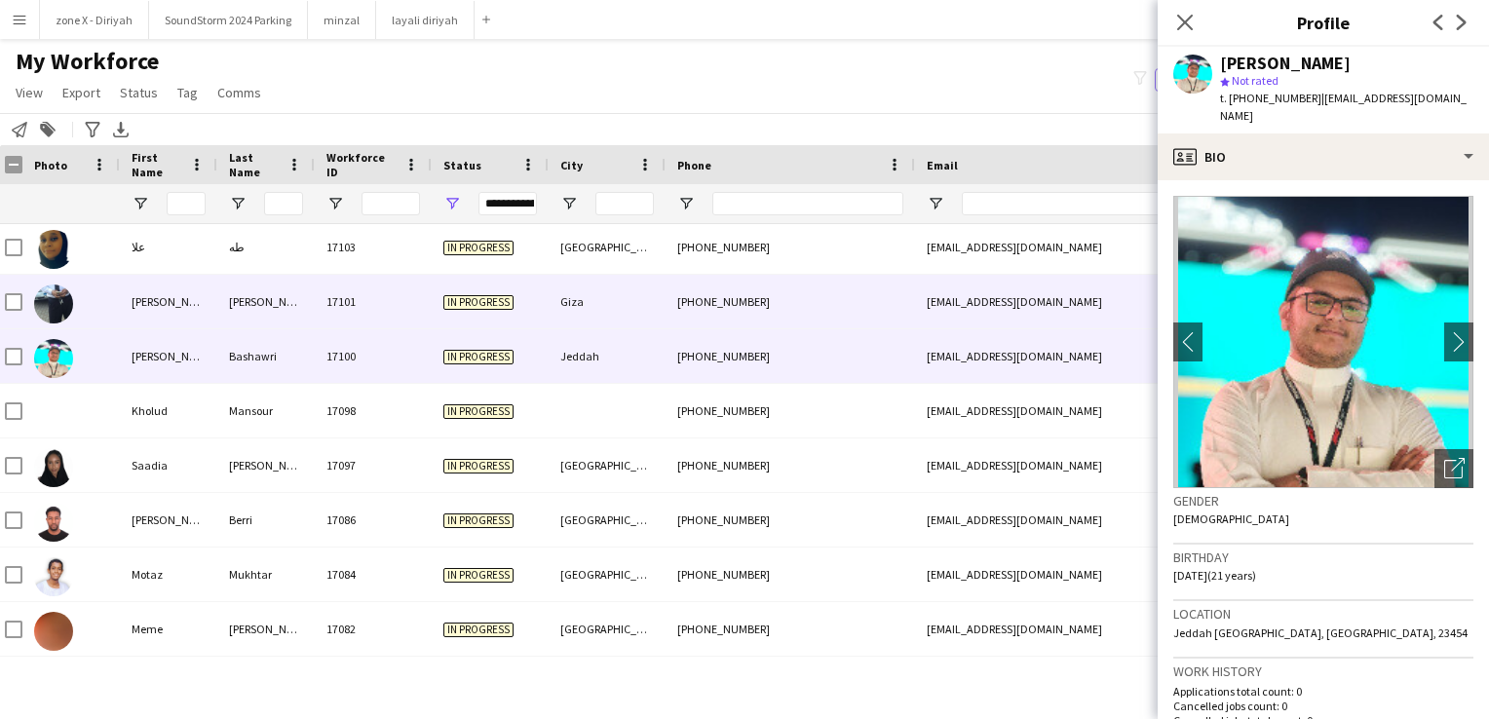
click at [1010, 309] on div "ma.truecolor@yahoo.com" at bounding box center [1110, 302] width 390 height 54
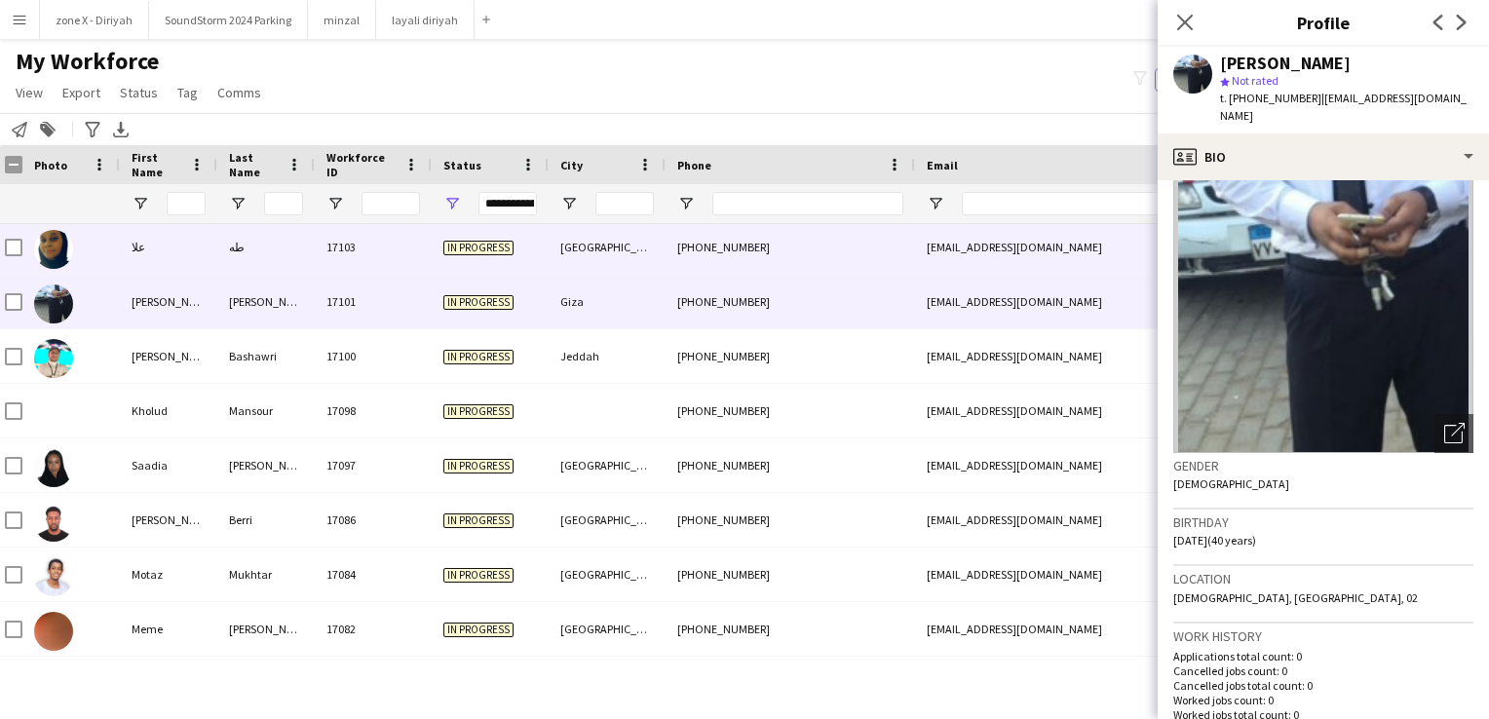
click at [992, 259] on div "olam65429@gmail.com" at bounding box center [1110, 247] width 390 height 54
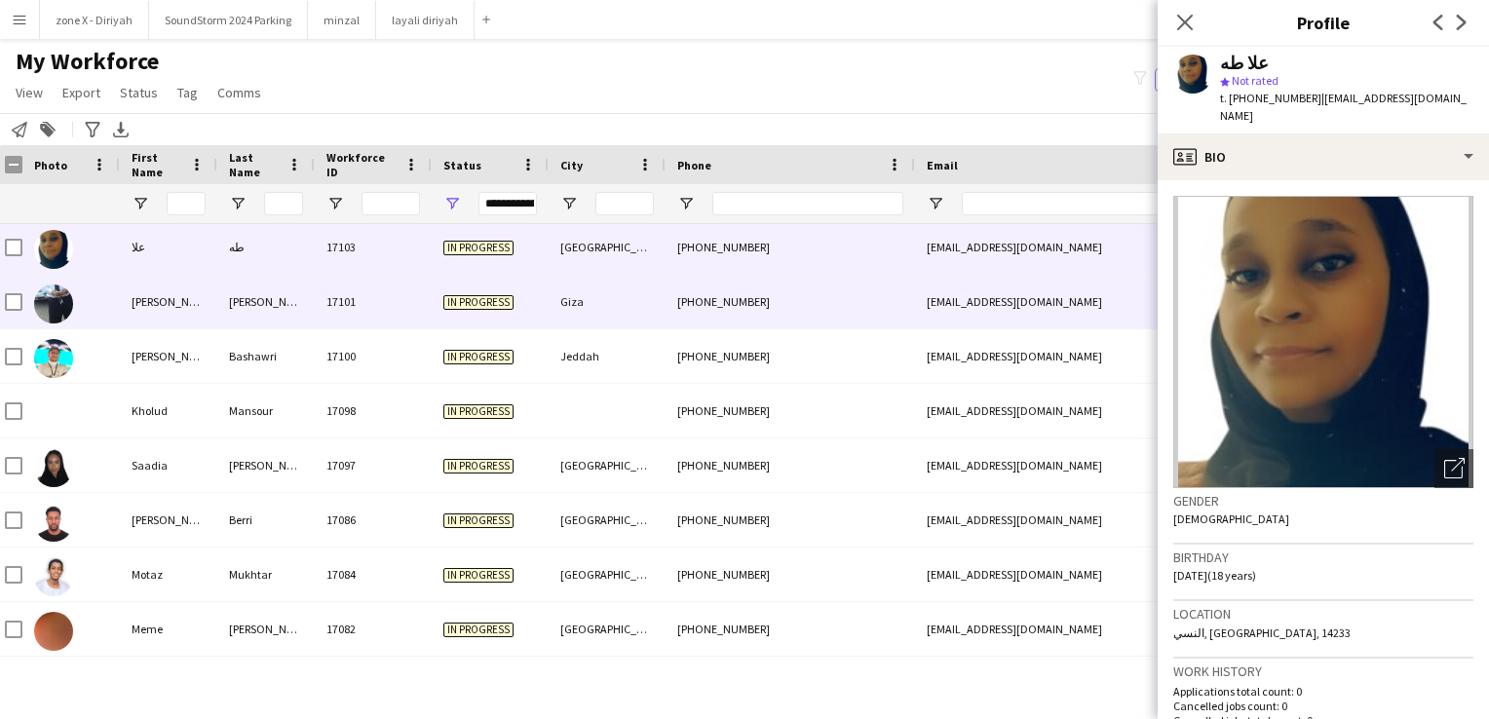
click at [994, 291] on div "ma.truecolor@yahoo.com" at bounding box center [1110, 302] width 390 height 54
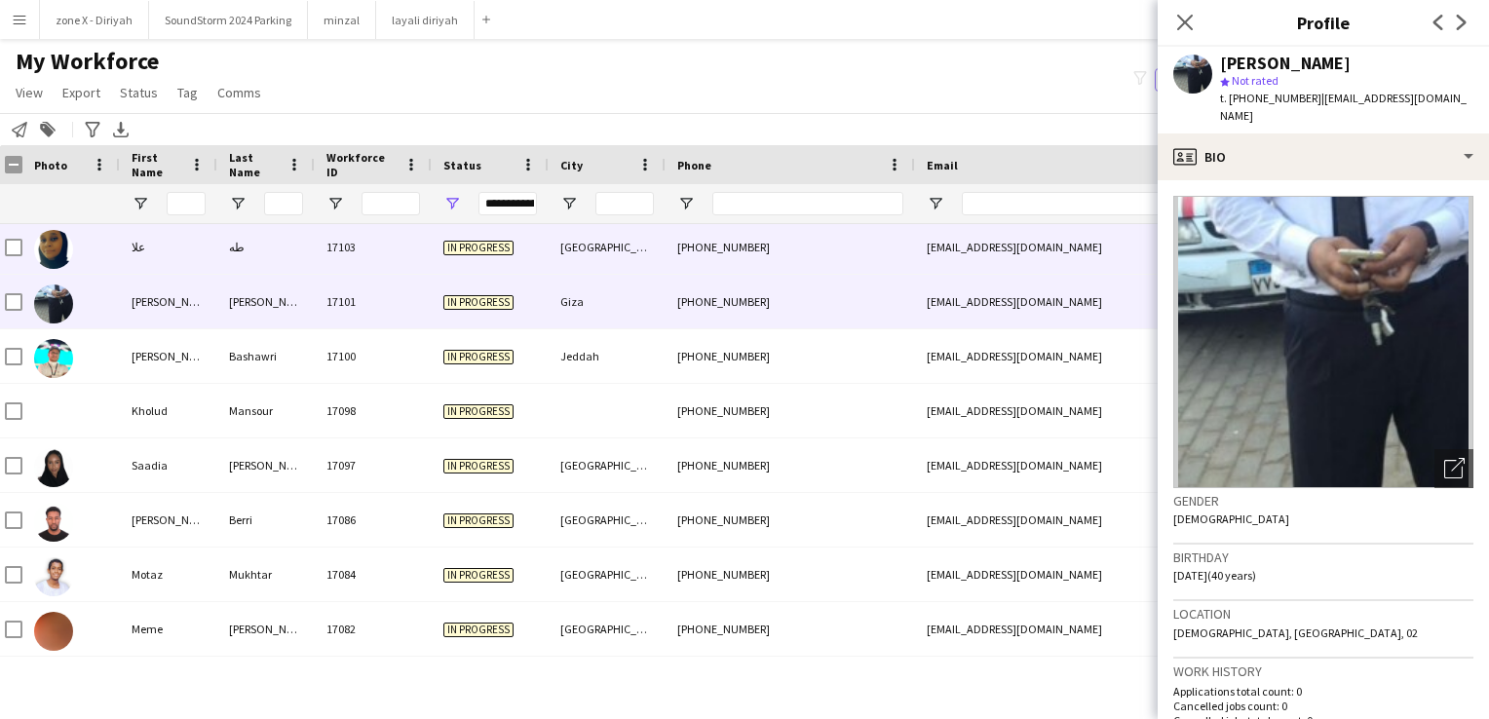
click at [978, 234] on div "olam65429@gmail.com" at bounding box center [1110, 247] width 390 height 54
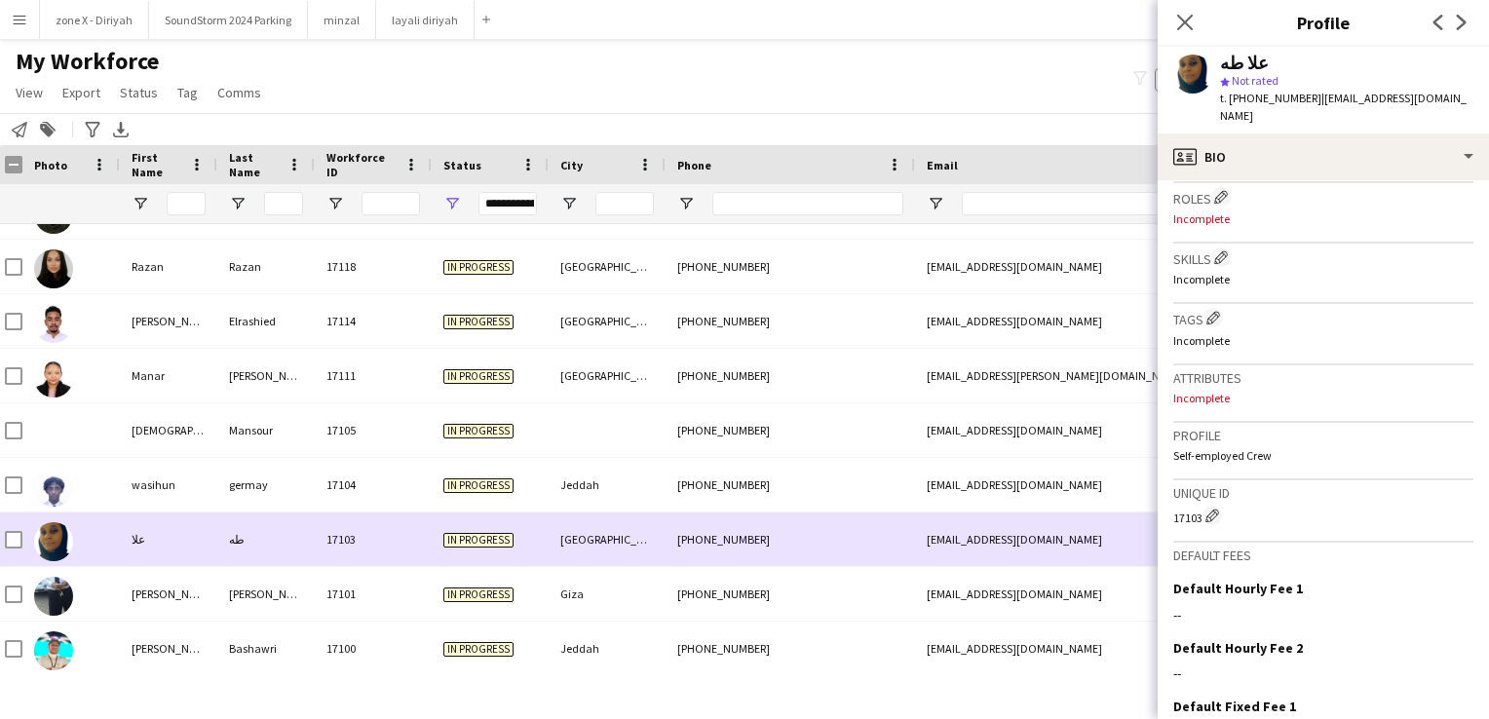
scroll to position [962, 0]
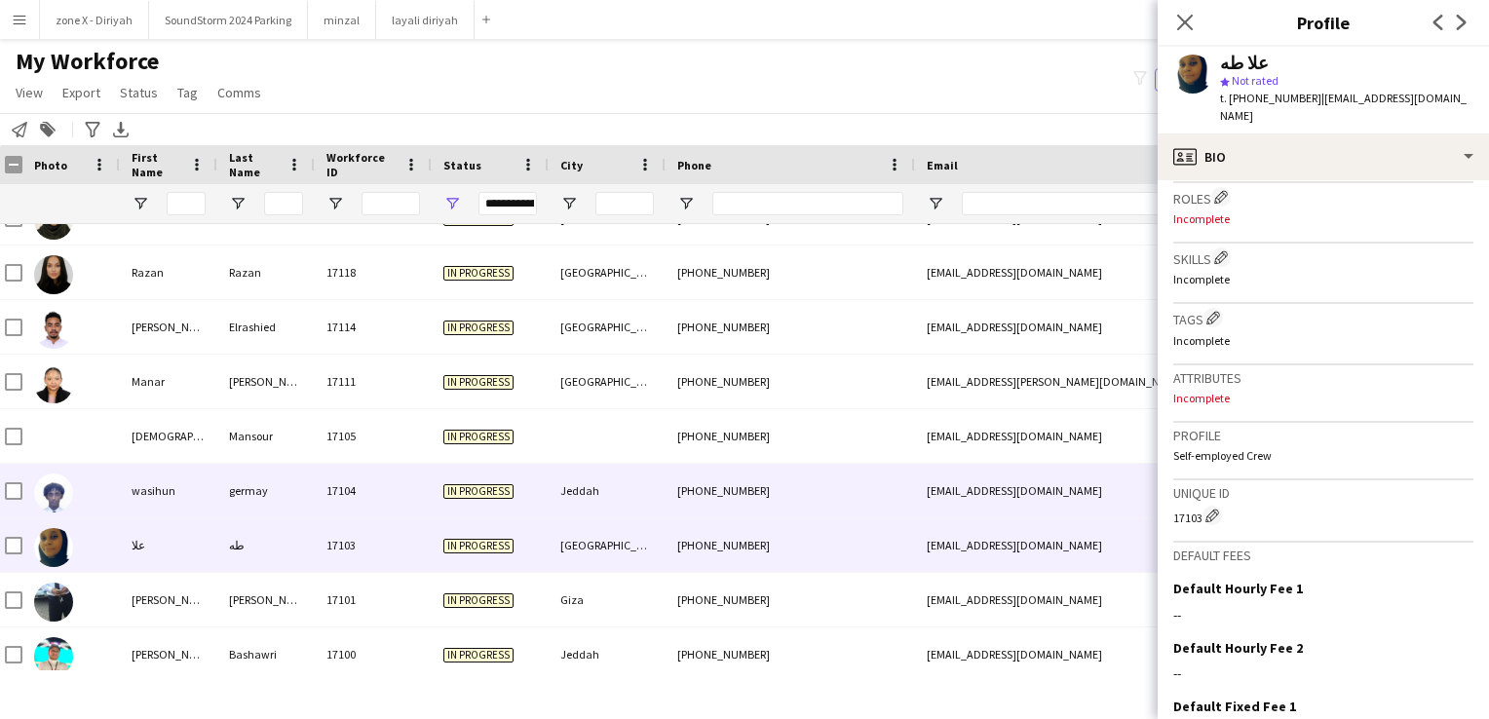
click at [947, 473] on div "wasihungermay@gmail.com" at bounding box center [1110, 491] width 390 height 54
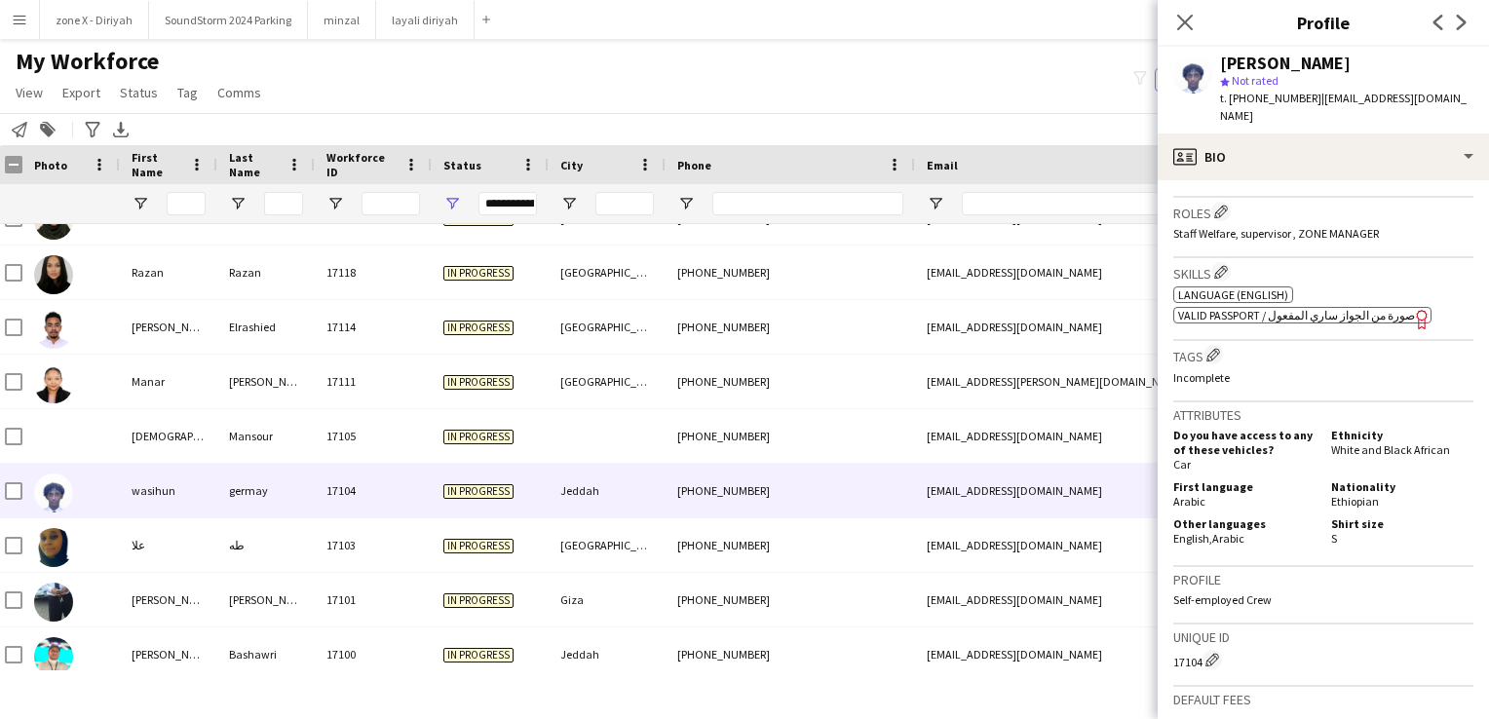
scroll to position [577, 0]
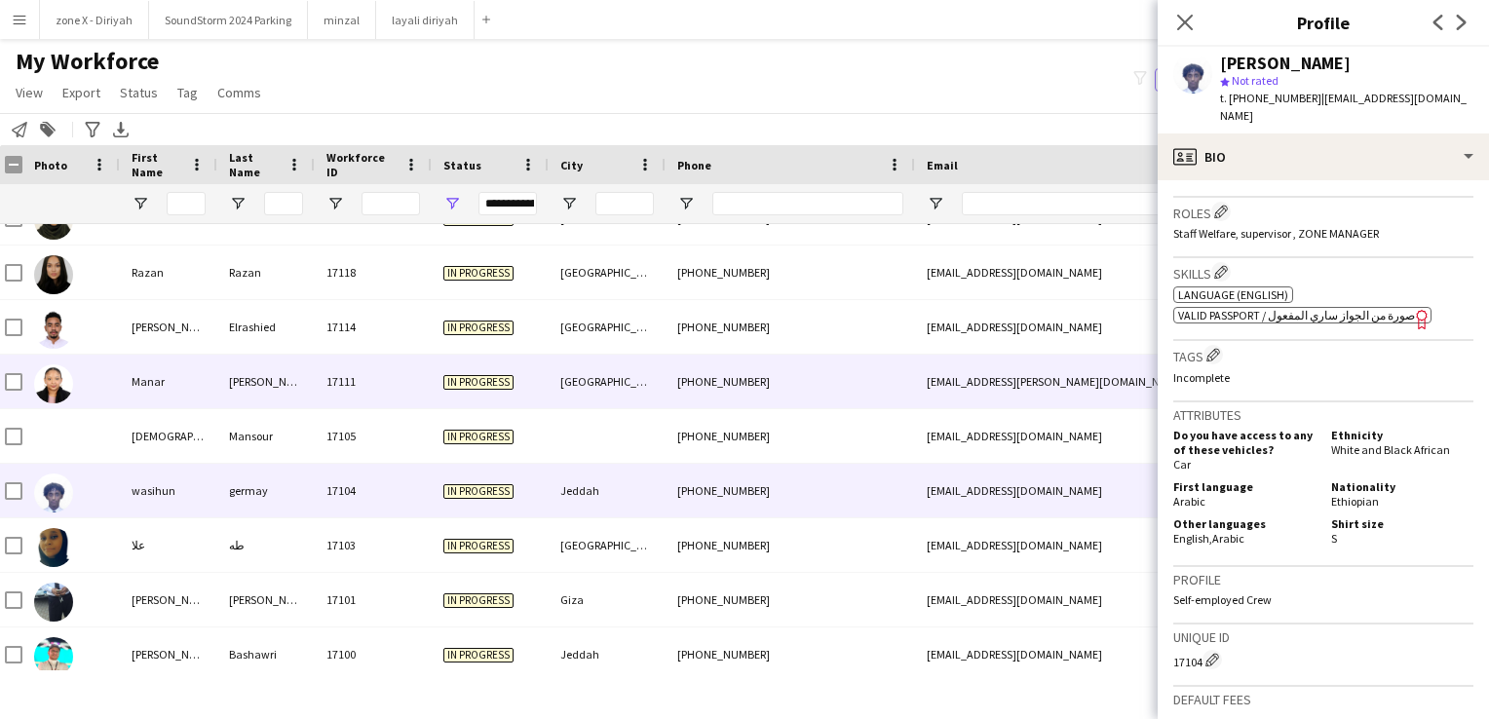
click at [903, 373] on div "+966564307644" at bounding box center [789, 382] width 249 height 54
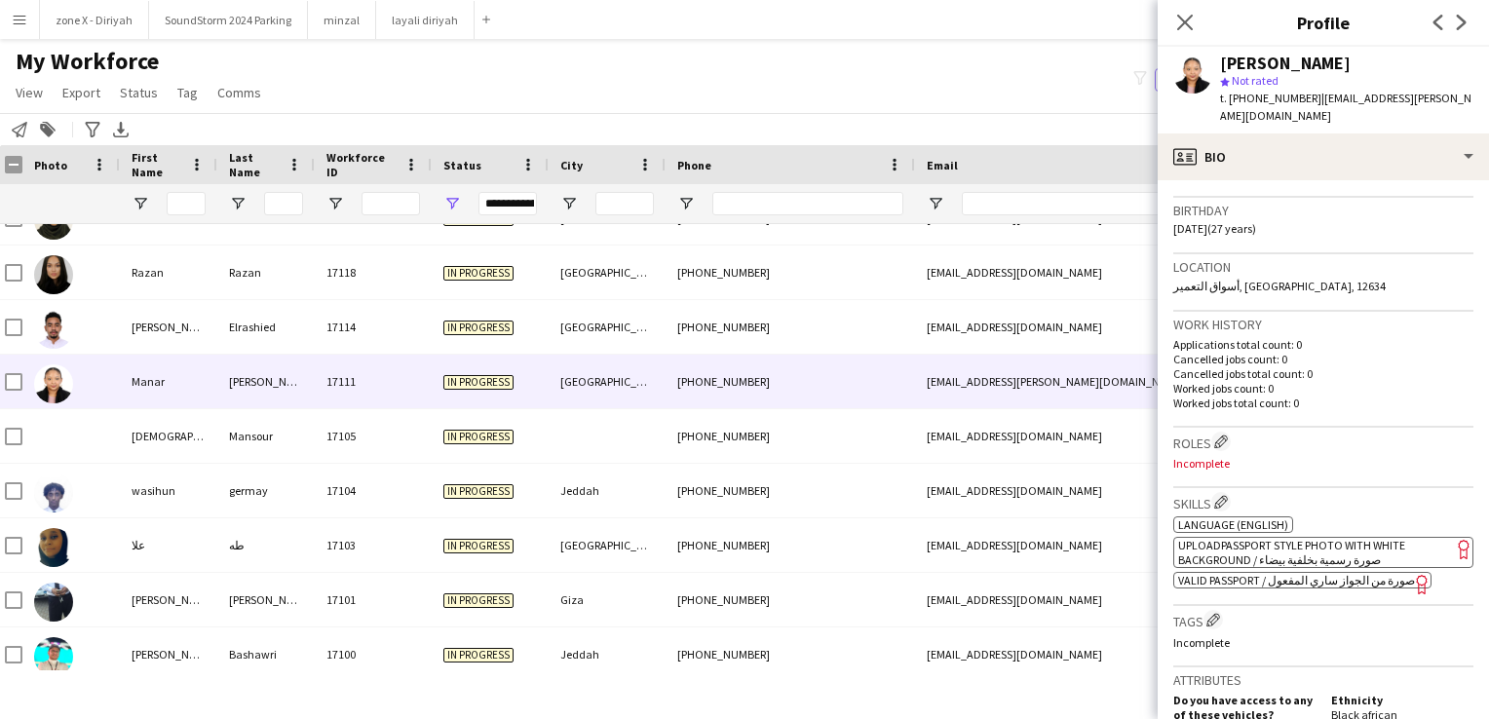
scroll to position [364, 0]
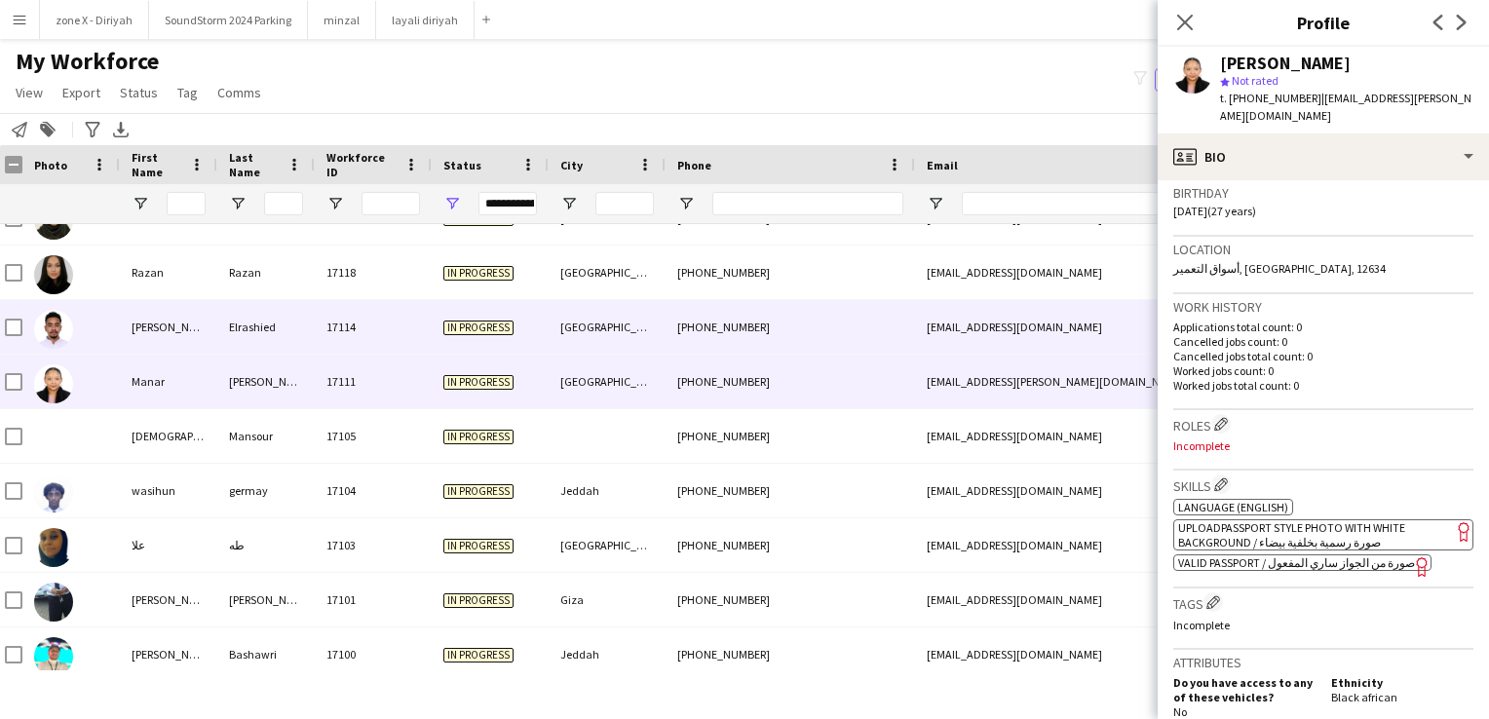
click at [1084, 336] on div "thegr8ayman@hotmail.com" at bounding box center [1110, 327] width 390 height 54
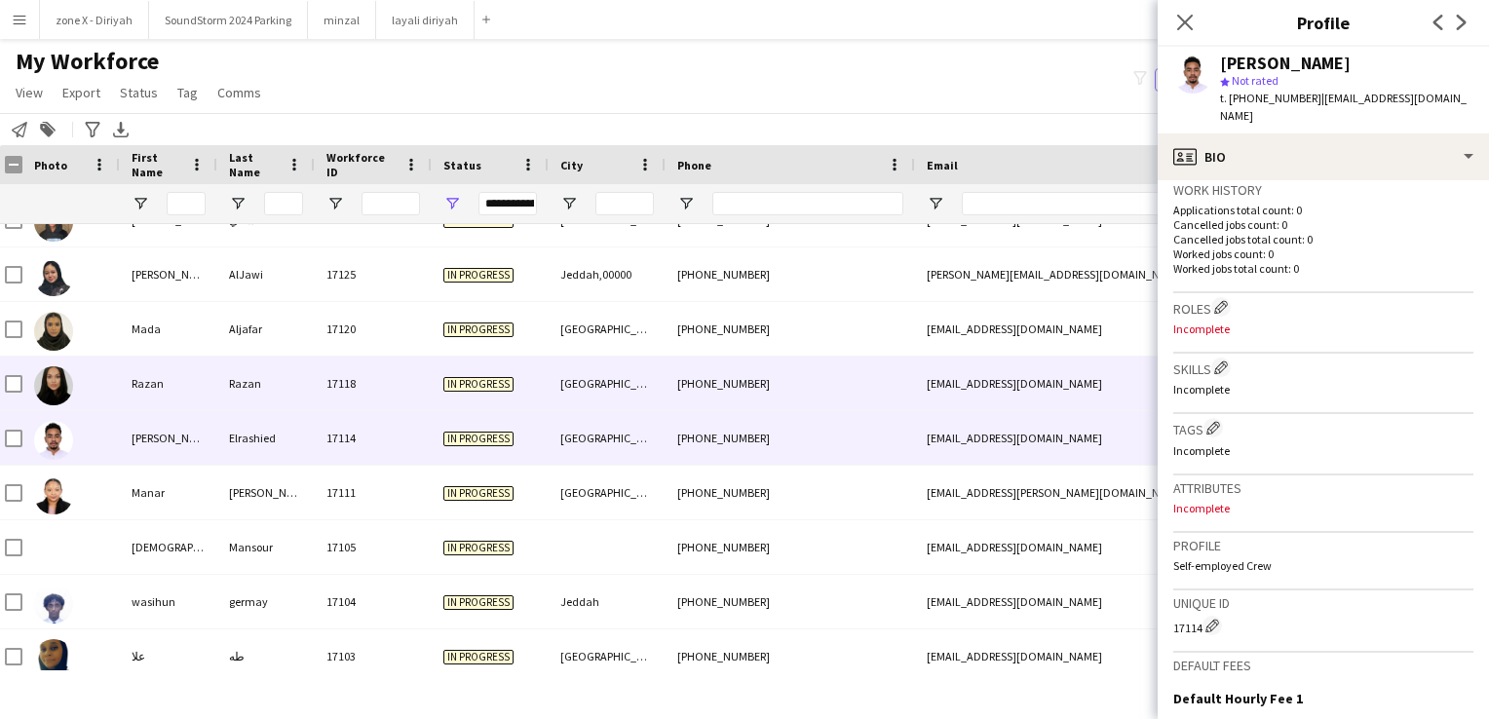
scroll to position [846, 0]
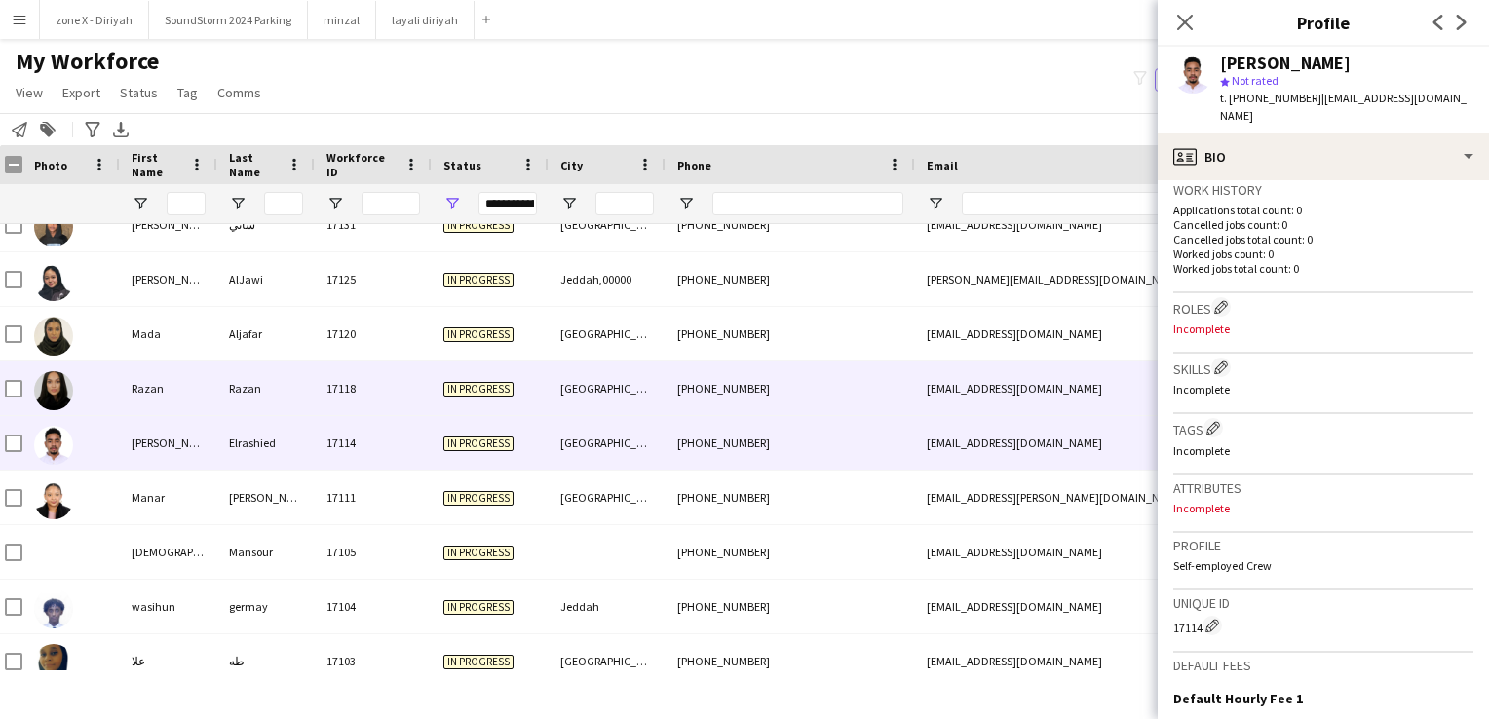
click at [1030, 393] on div "razankhalidosman@gmail.com" at bounding box center [1110, 388] width 390 height 54
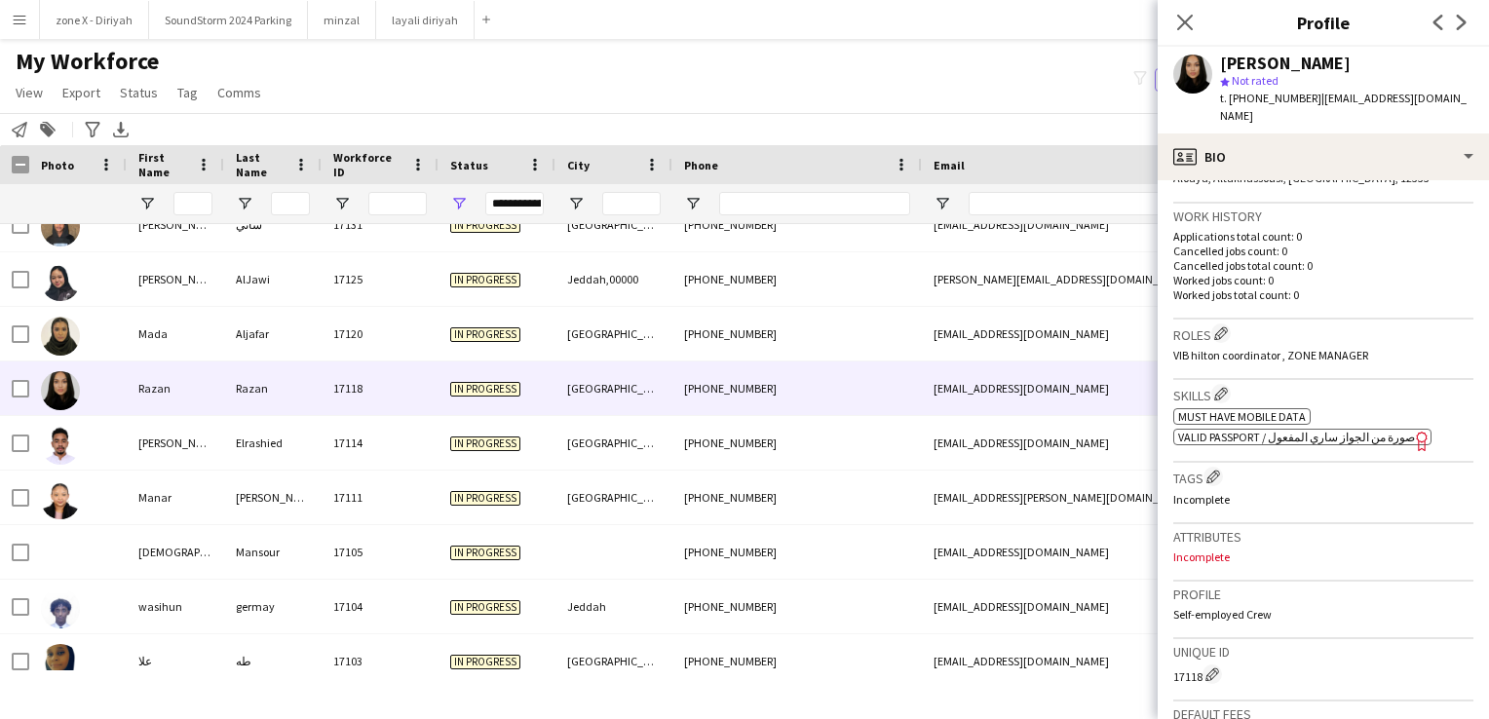
scroll to position [459, 0]
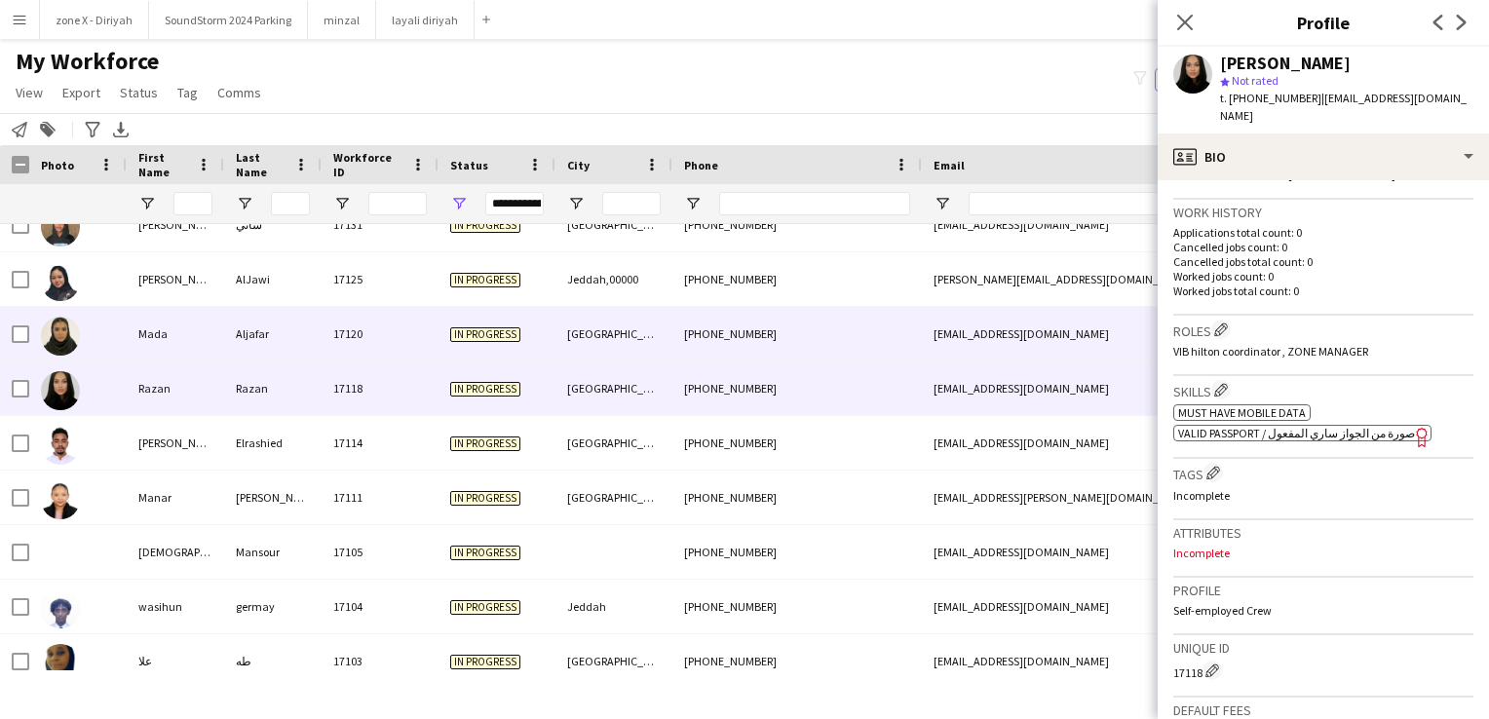
click at [1040, 344] on div "mj.mada@icloud.com" at bounding box center [1117, 334] width 390 height 54
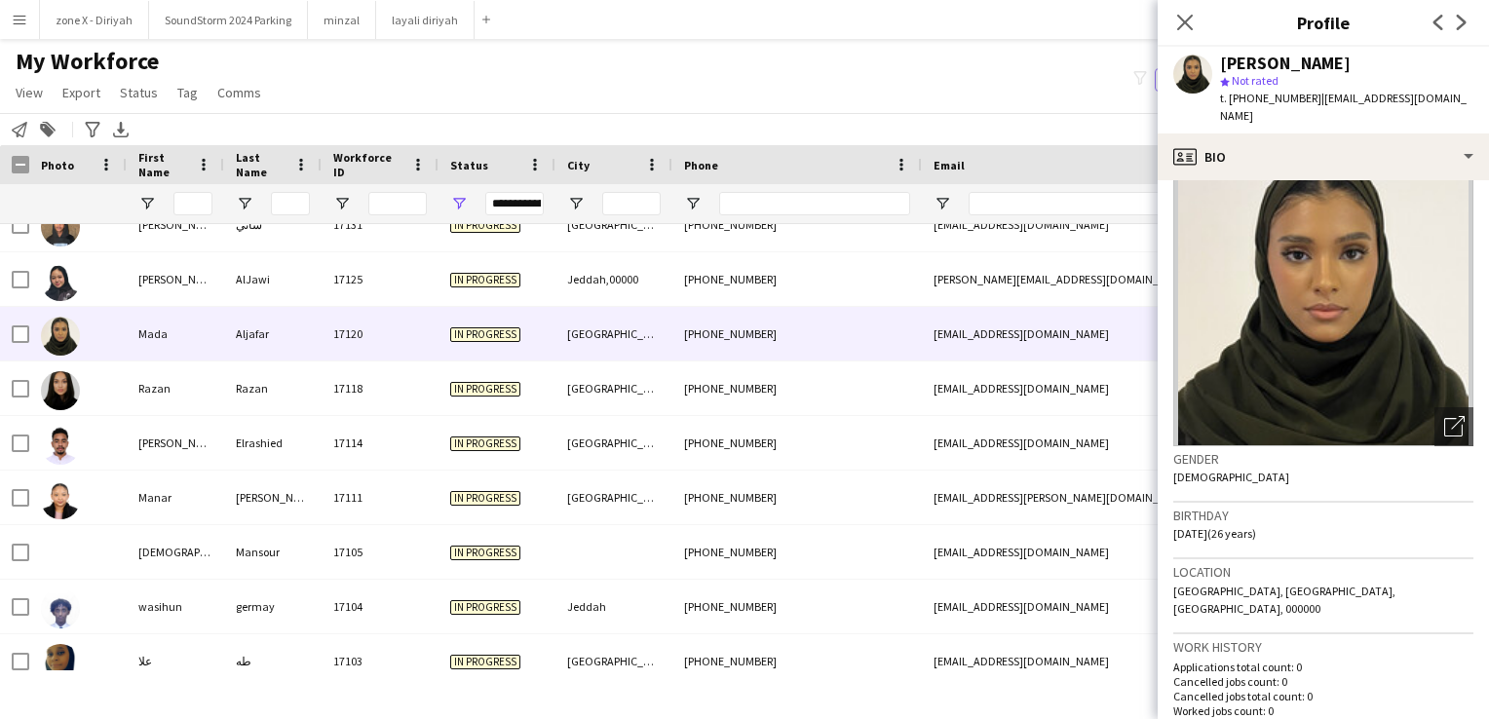
scroll to position [0, 0]
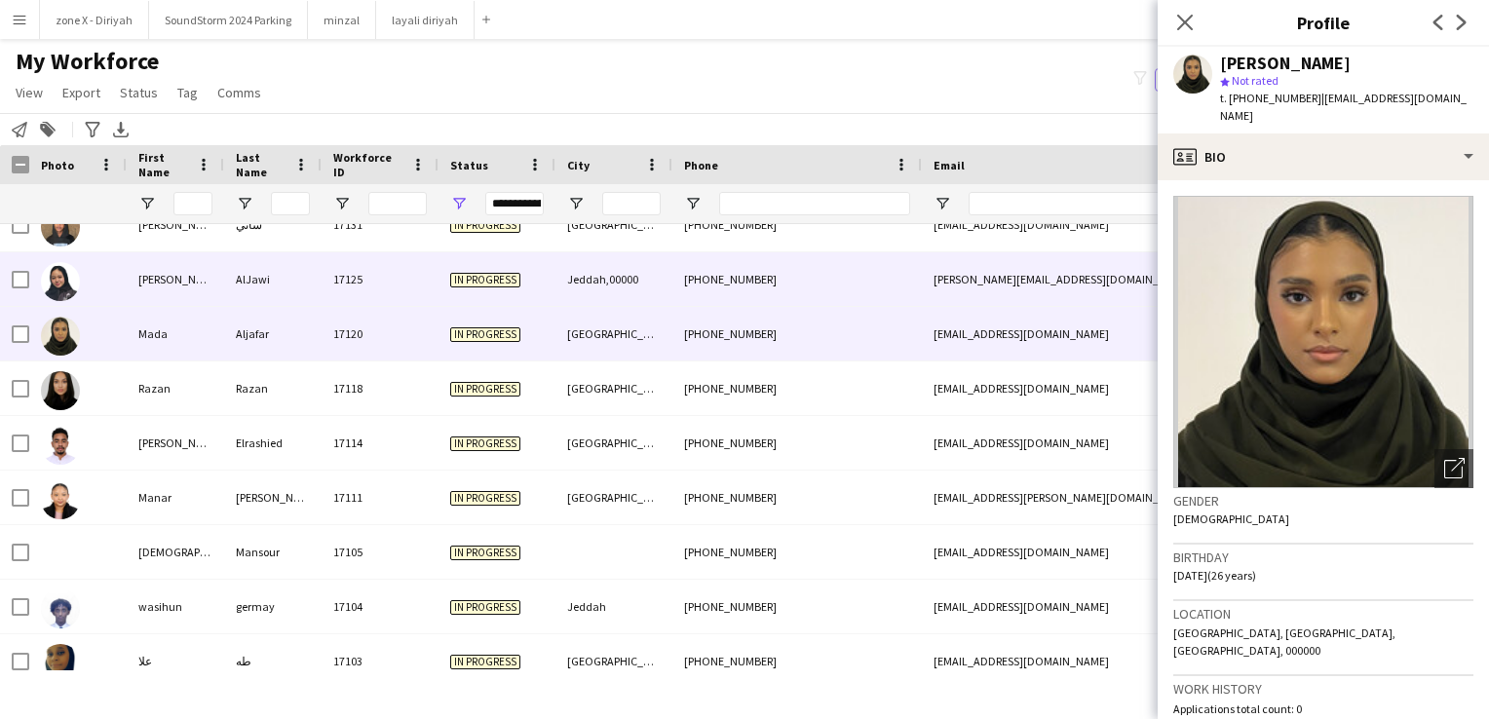
click at [1064, 284] on div "dina.aljawi1@gmail.com" at bounding box center [1117, 279] width 390 height 54
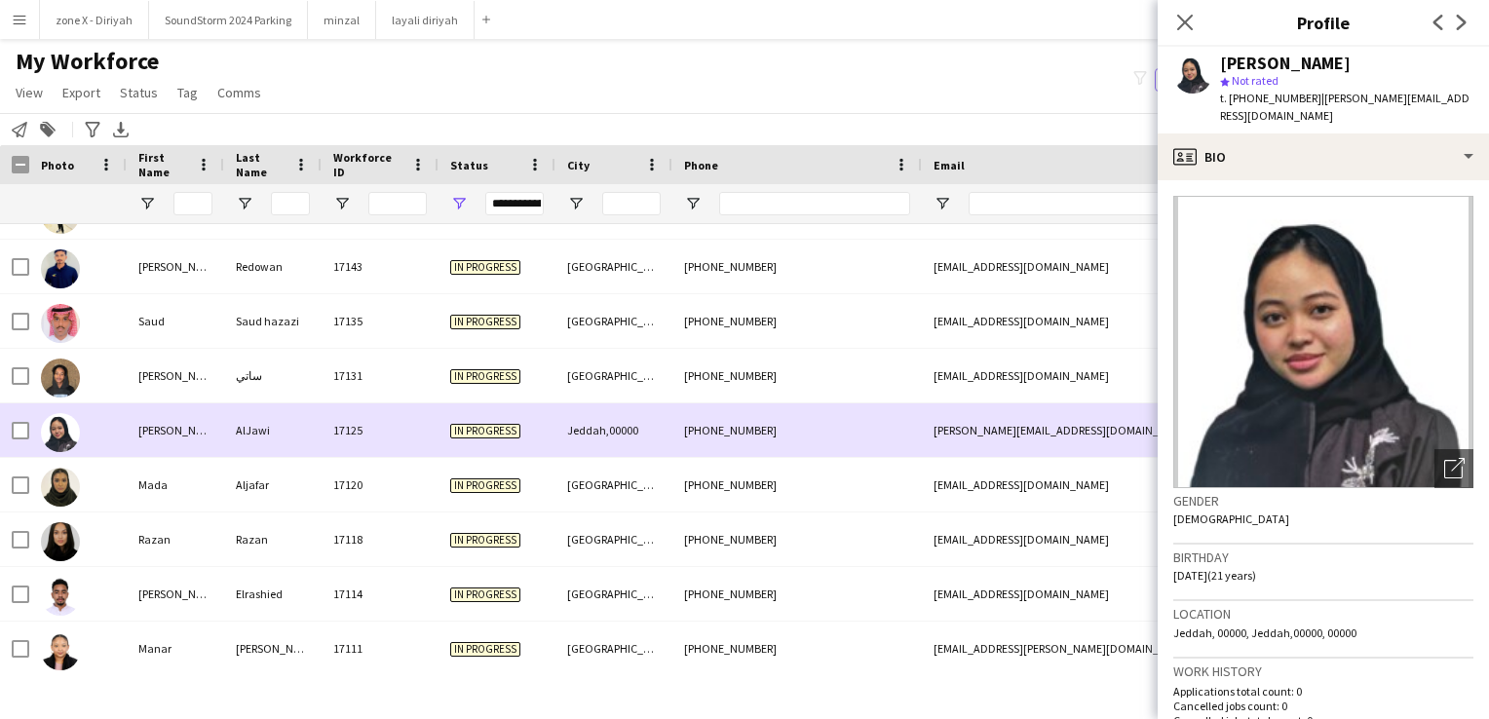
scroll to position [659, 0]
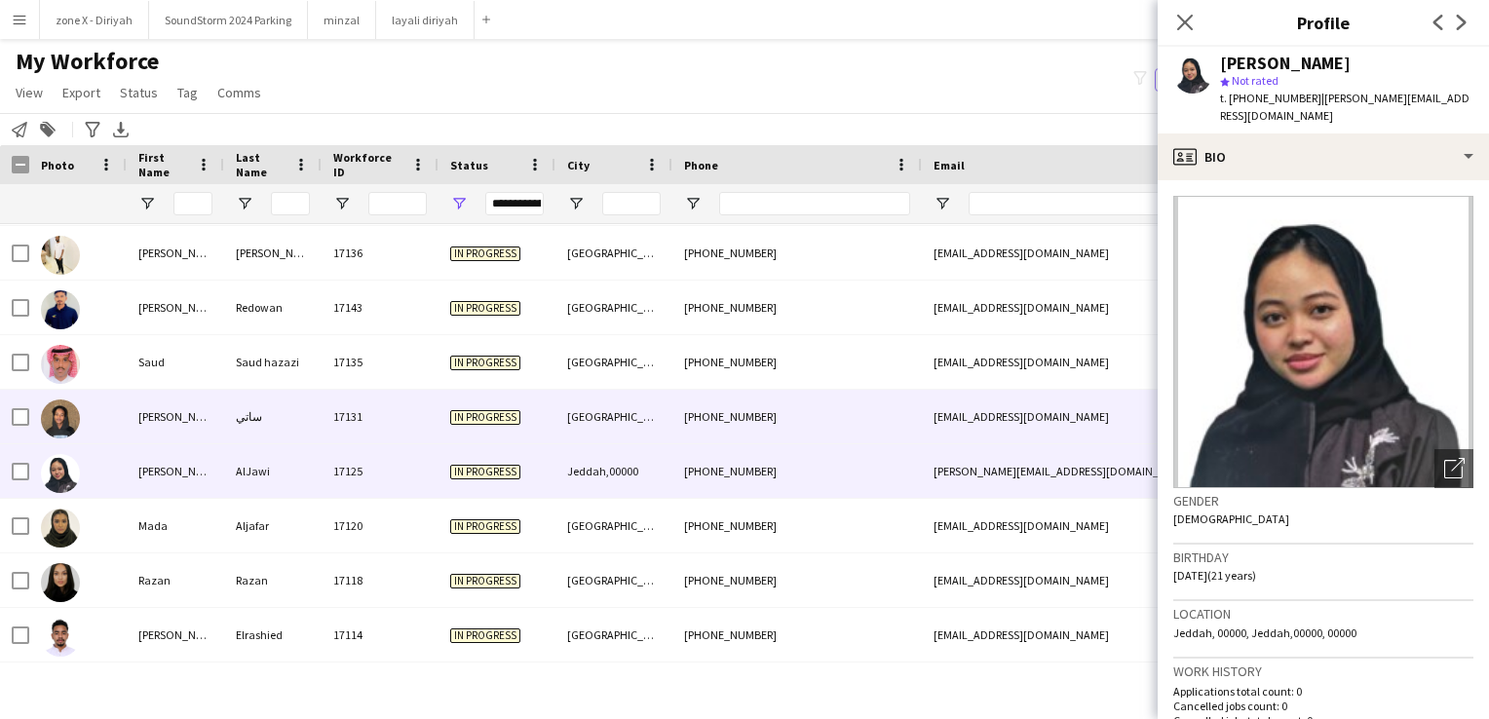
click at [978, 416] on div "satyabdallh67@icloud.com" at bounding box center [1117, 417] width 390 height 54
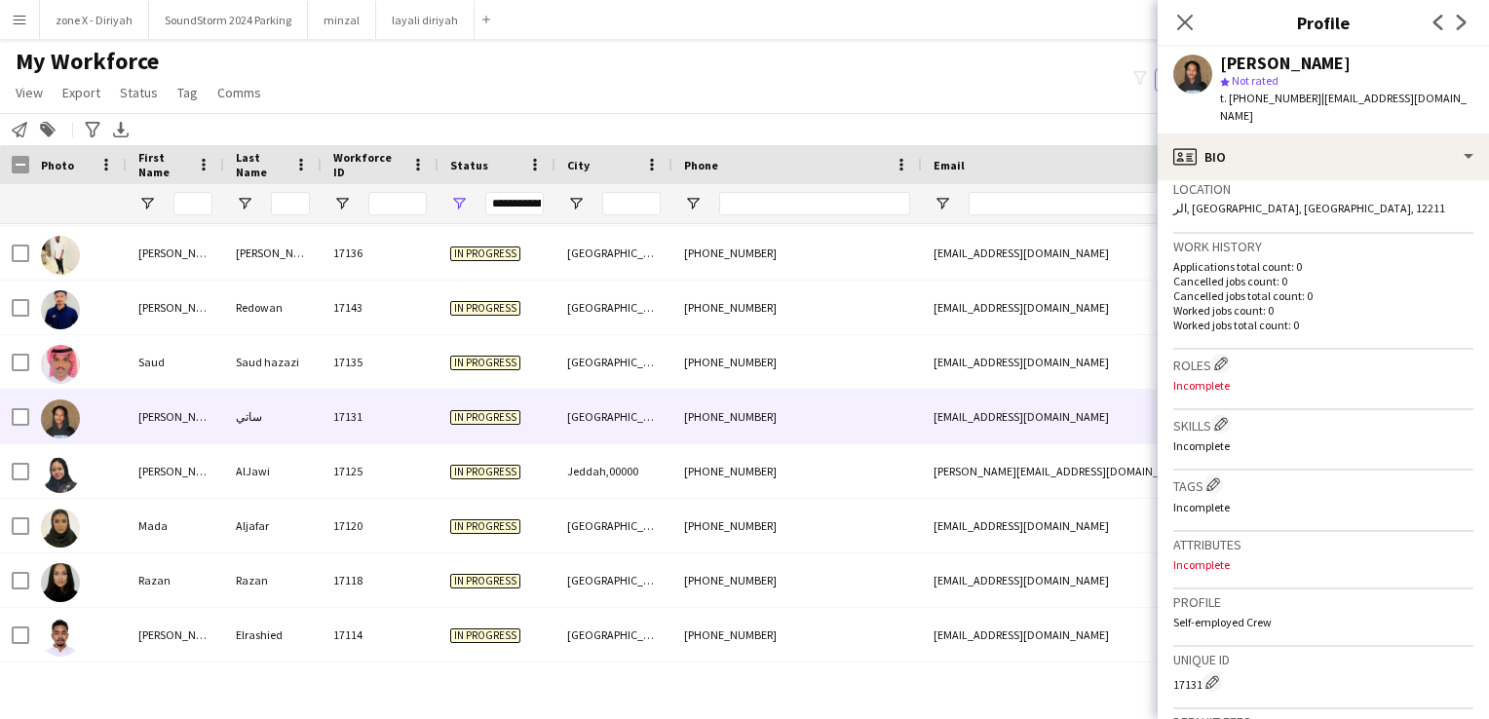
scroll to position [431, 0]
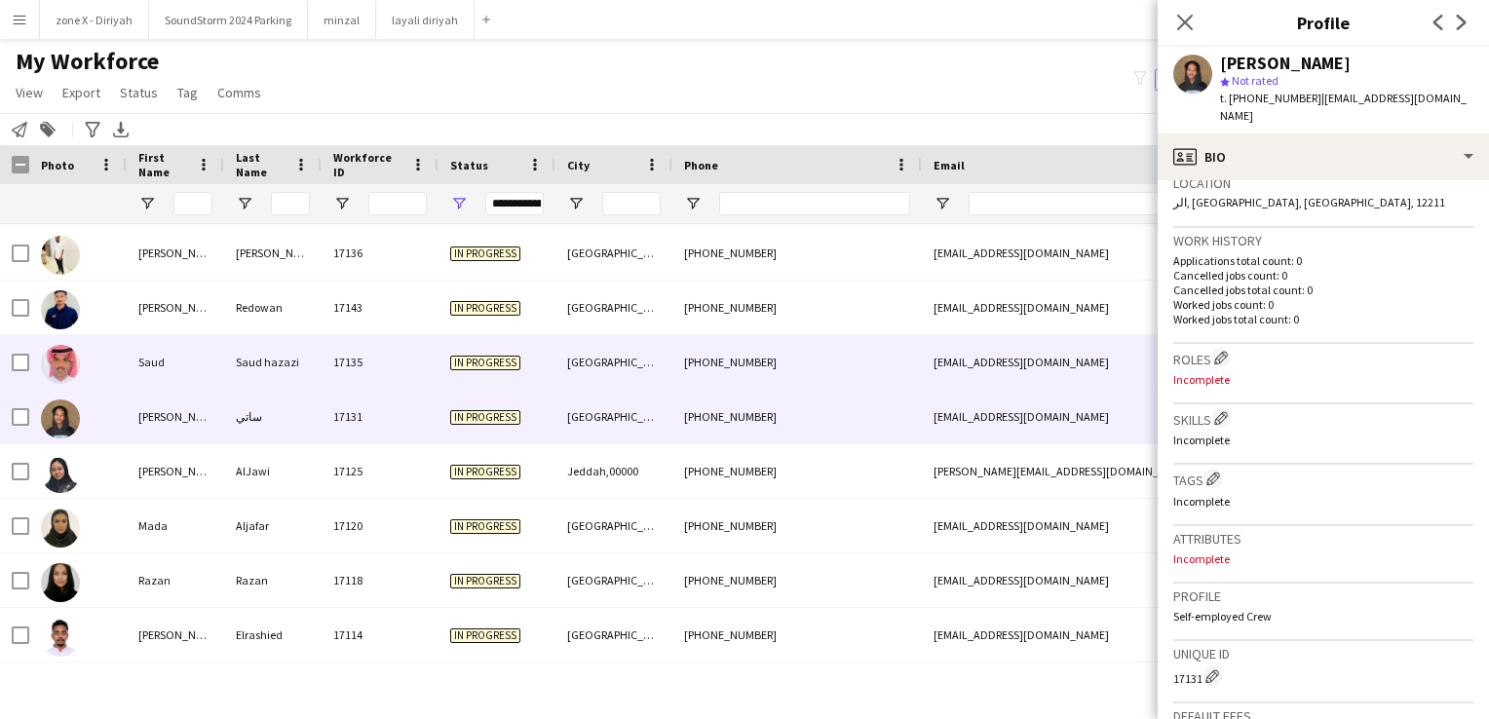
click at [1120, 366] on div "sauod1209@gmail.com" at bounding box center [1117, 362] width 390 height 54
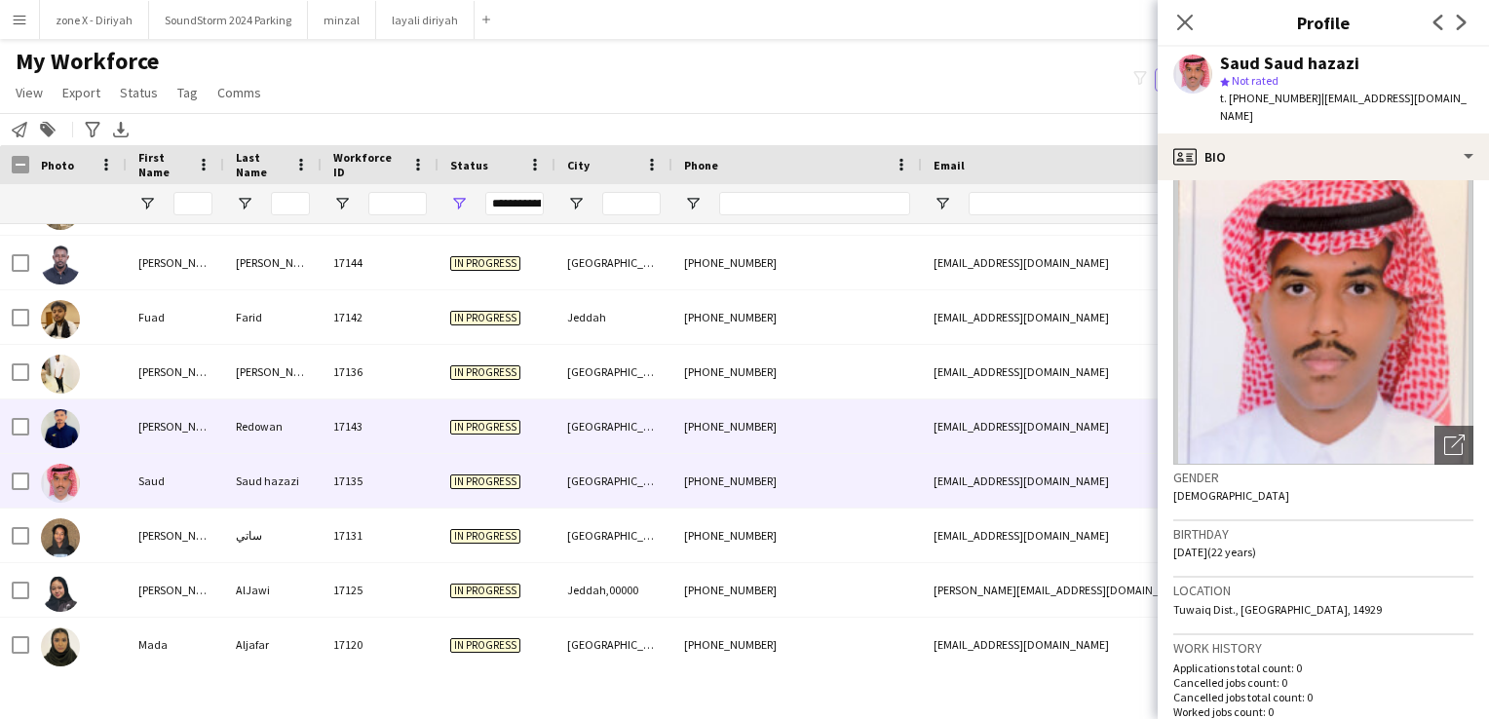
scroll to position [521, 0]
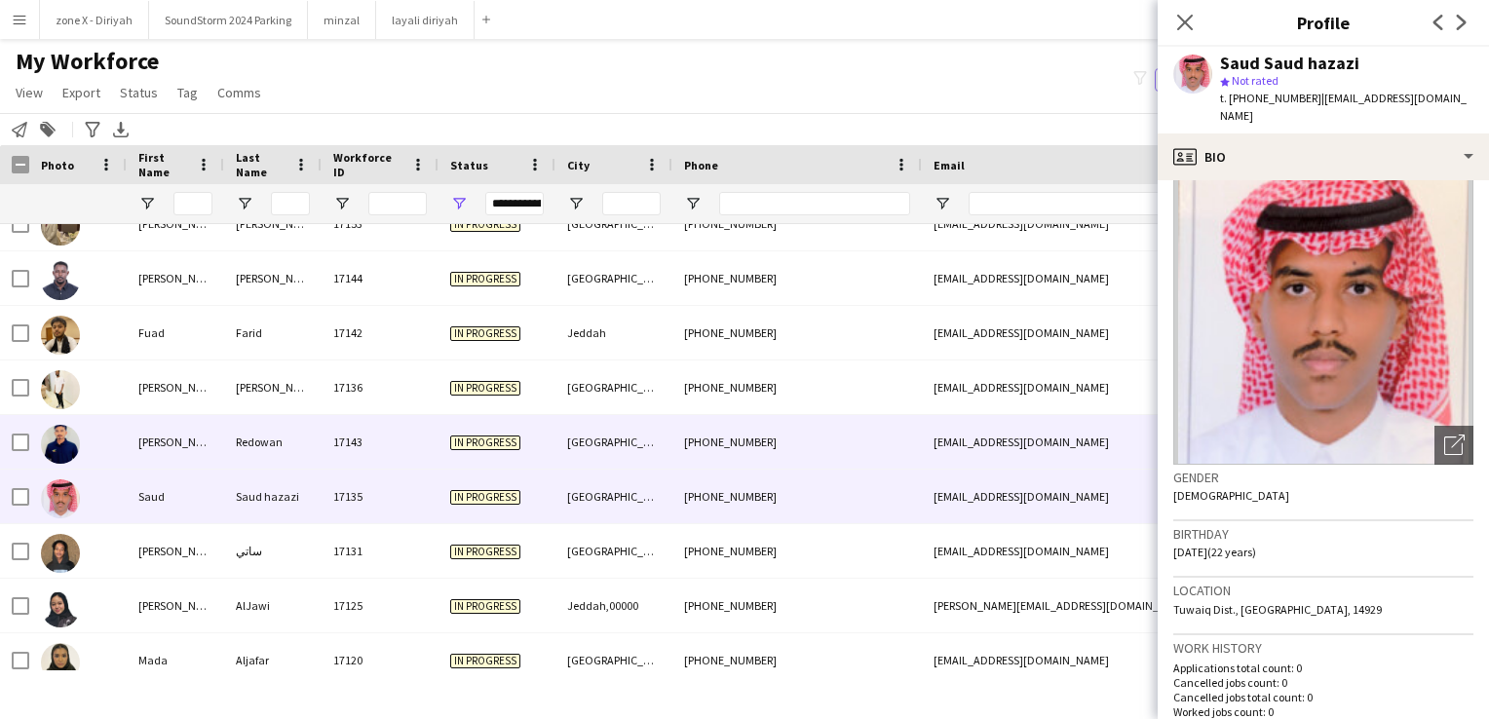
click at [936, 442] on div "muhammadredowan43@gmail.com" at bounding box center [1117, 442] width 390 height 54
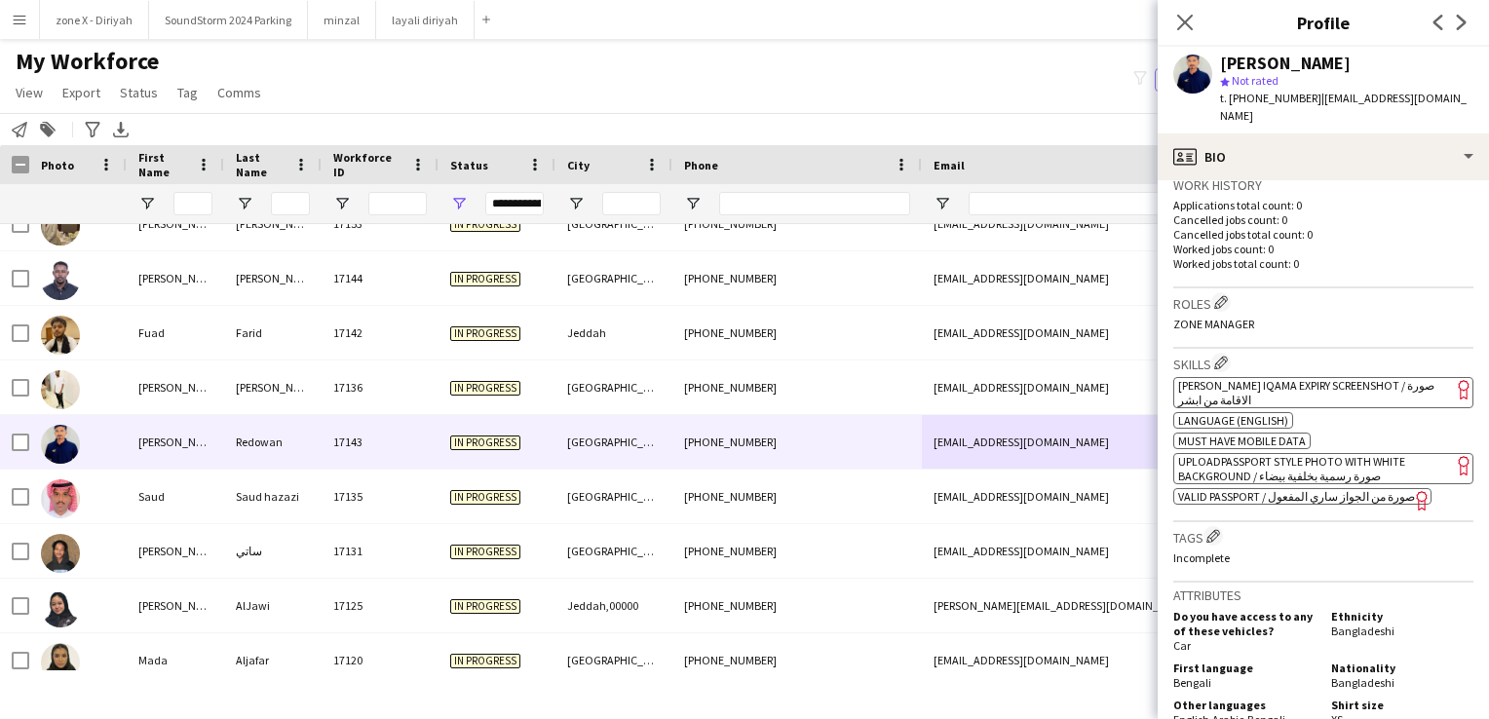
click at [1372, 377] on app-spec-pill "ok-circled2 background Layer 1 cross-circle-red background Layer 1 Absher Iqama…" at bounding box center [1323, 392] width 300 height 31
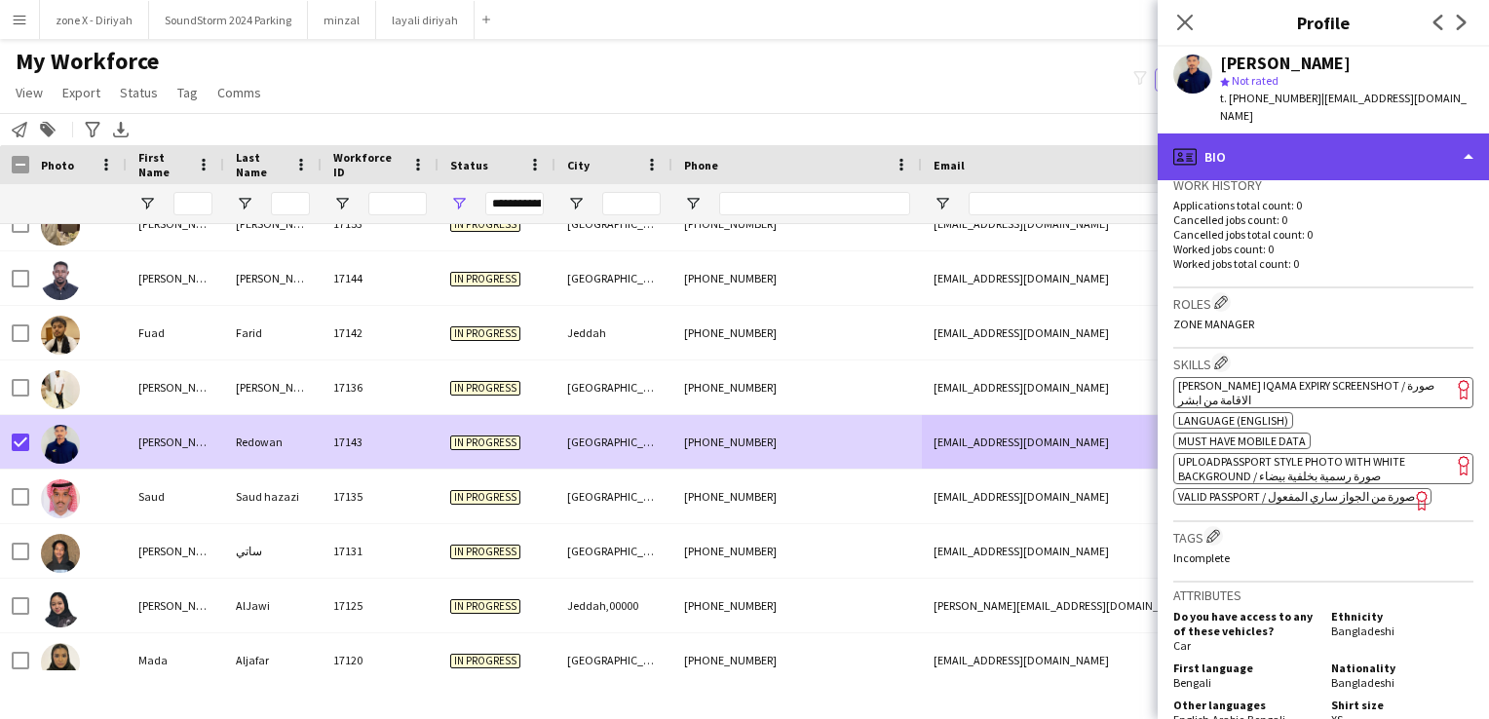
click at [1399, 146] on div "profile Bio" at bounding box center [1323, 156] width 331 height 47
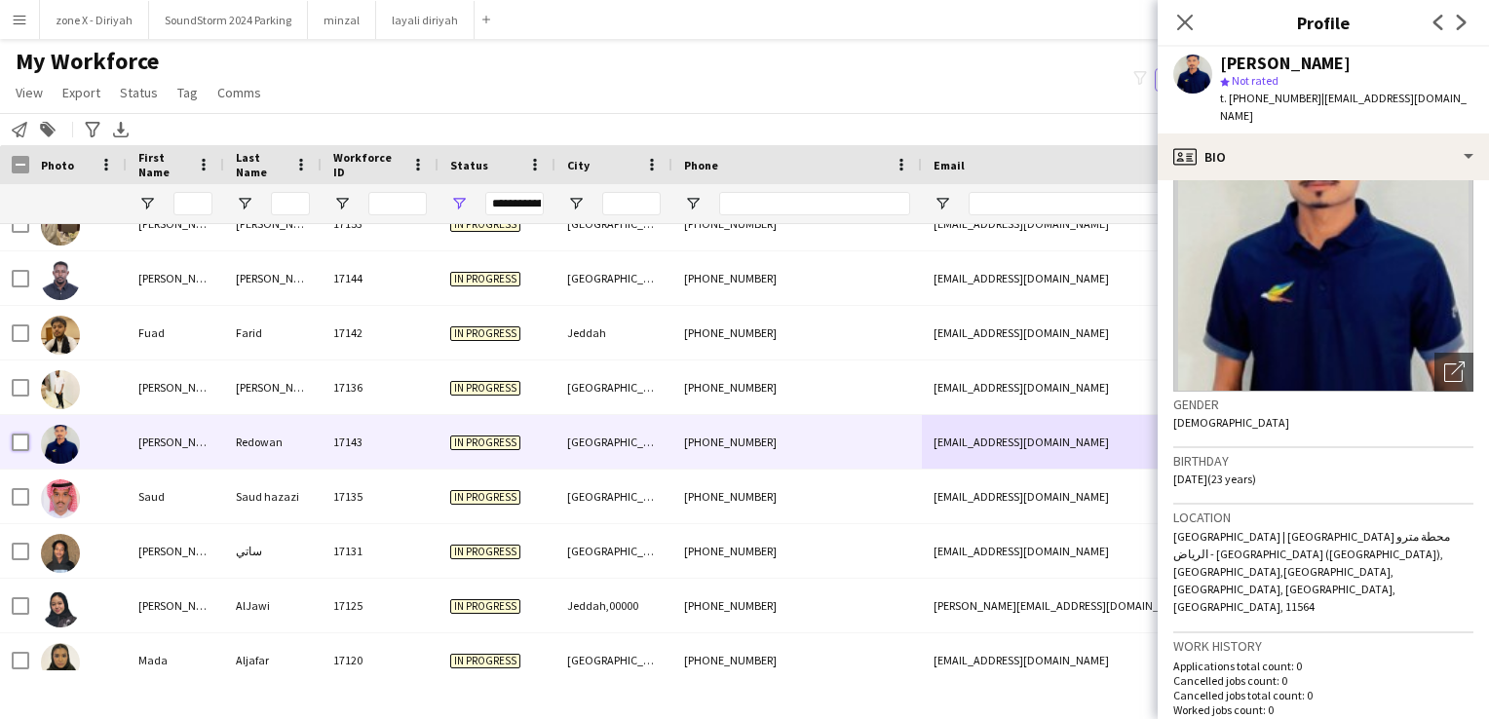
scroll to position [95, 0]
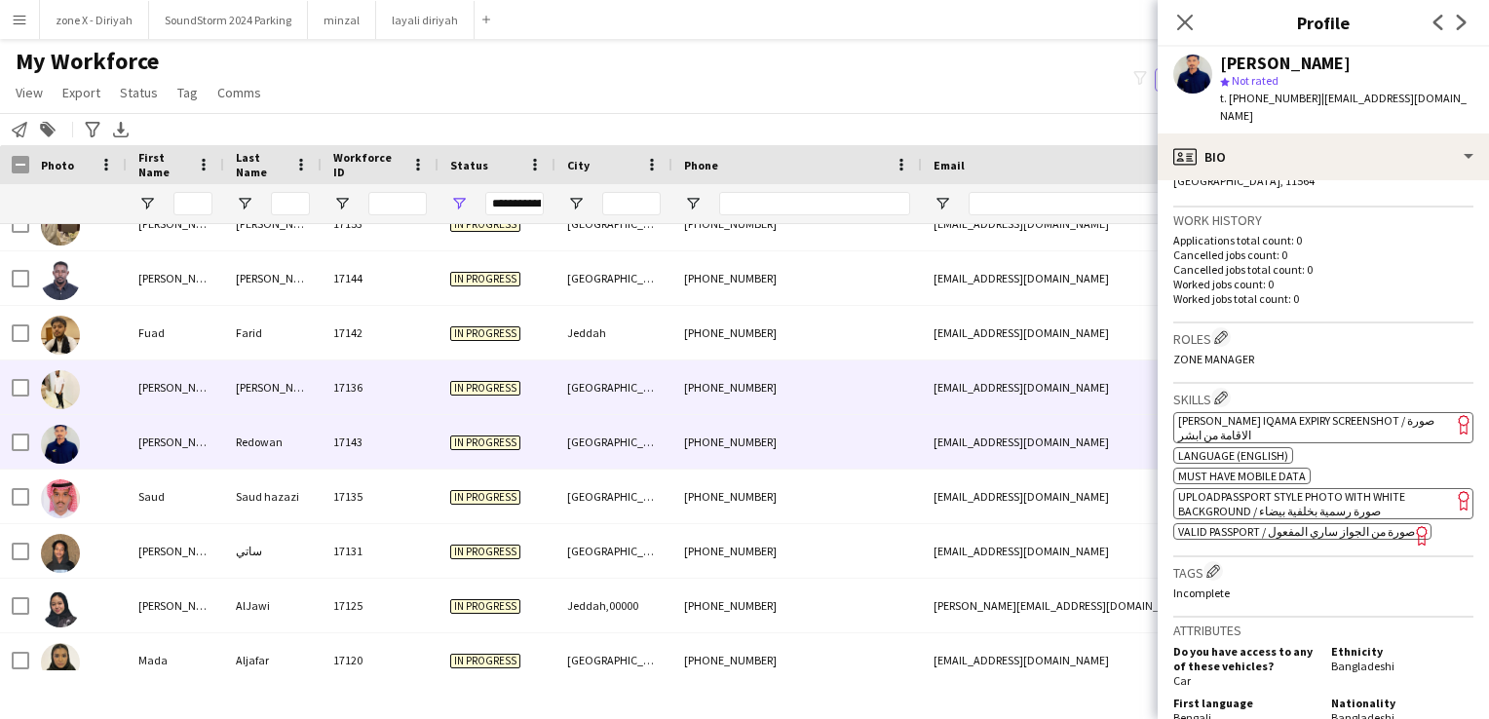
click at [923, 388] on div "algamkhalid72@gmail.com" at bounding box center [1117, 388] width 390 height 54
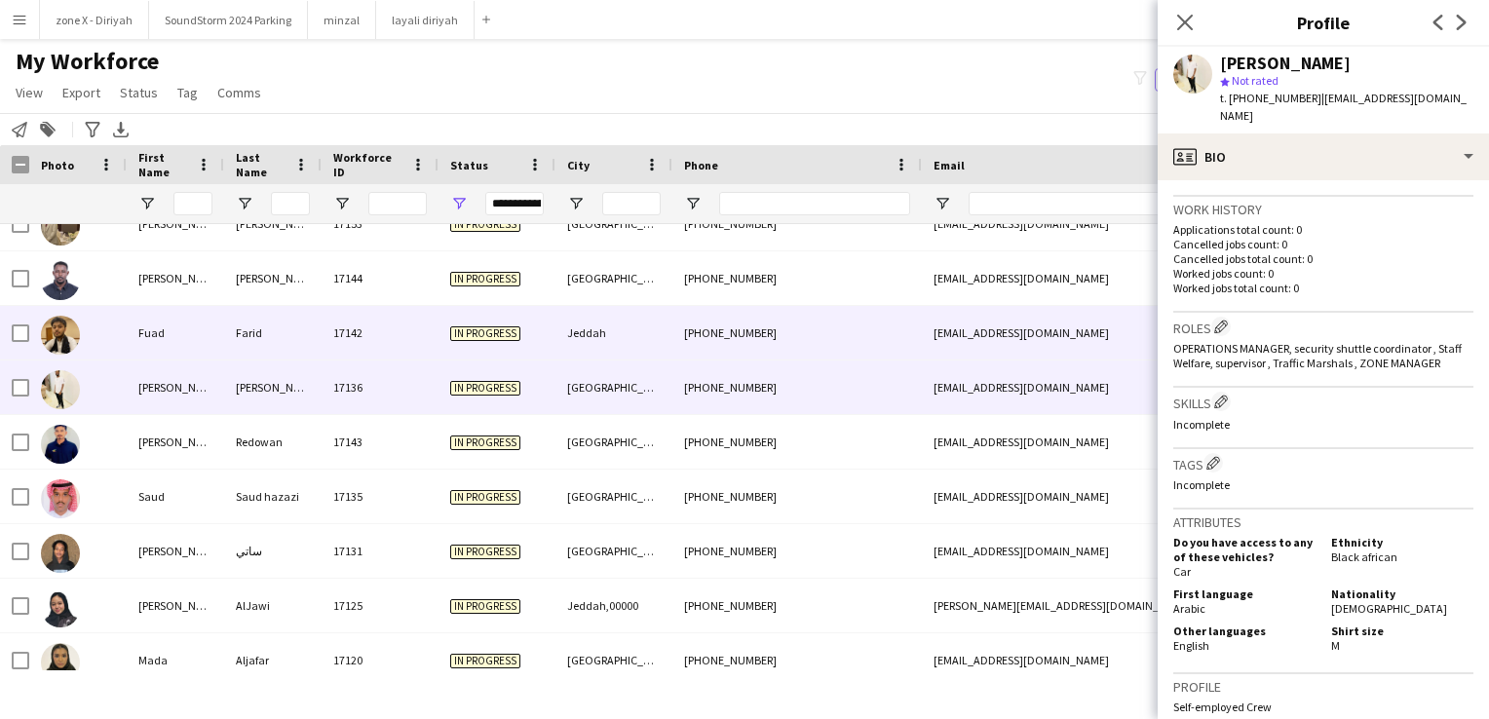
click at [993, 322] on div "fuadfarid2009@gmail.com" at bounding box center [1117, 333] width 390 height 54
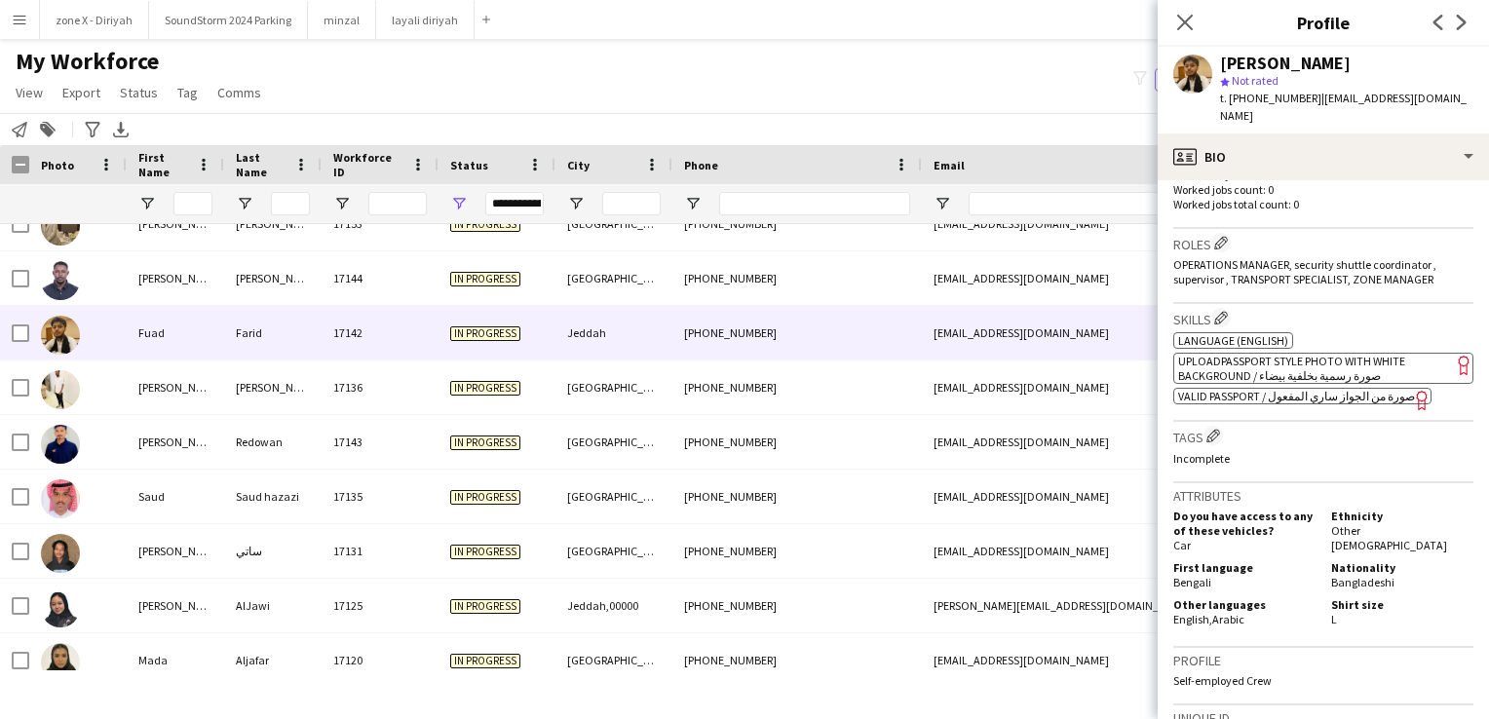
scroll to position [538, 0]
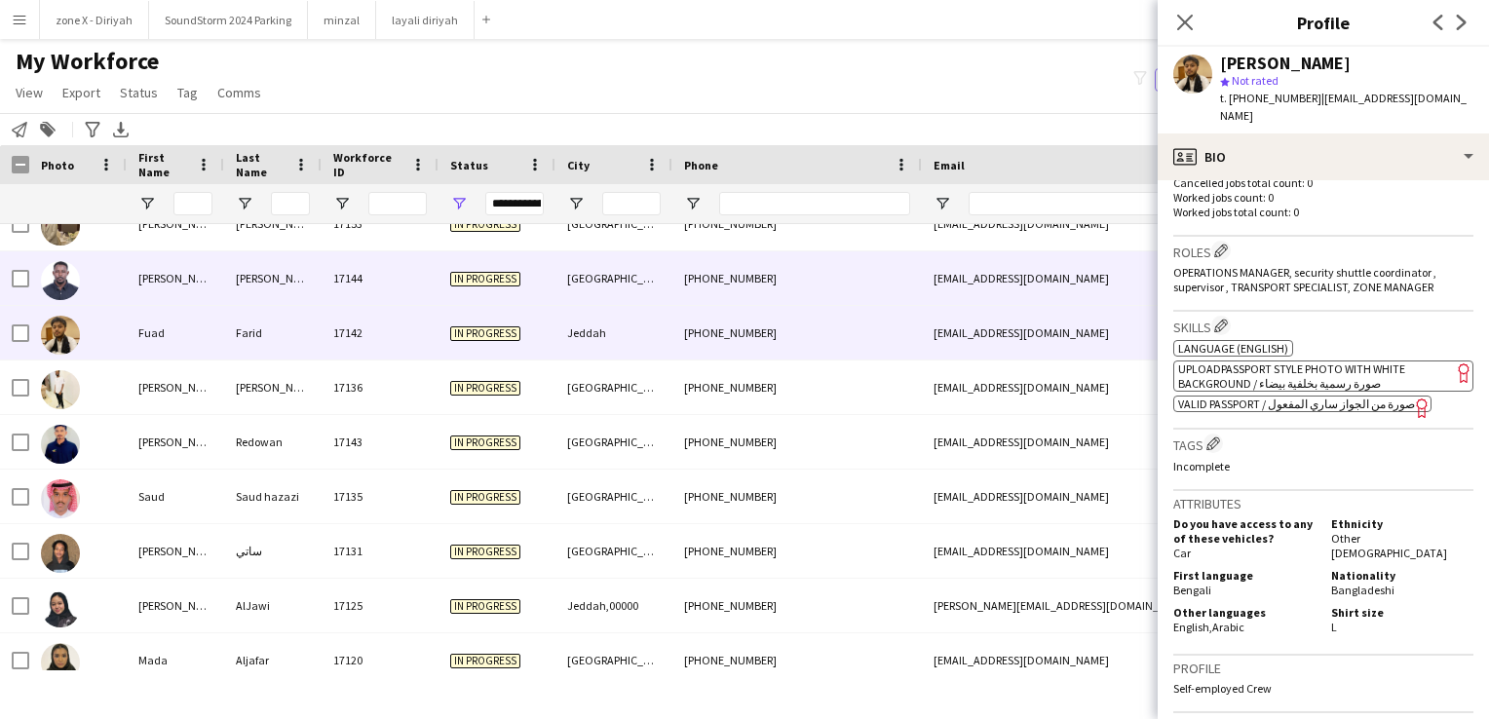
click at [1001, 271] on div "abdalrhman1996qw@gmail.com" at bounding box center [1117, 278] width 390 height 54
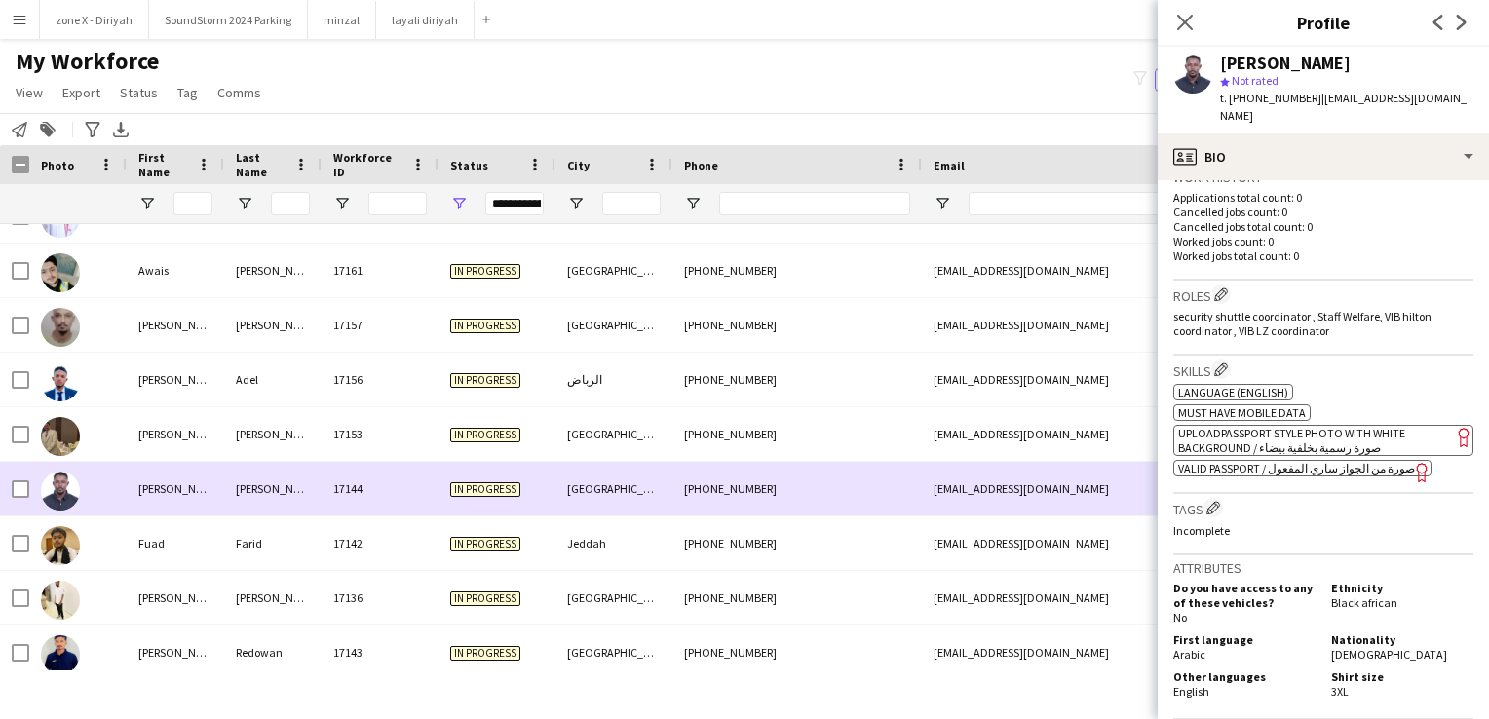
scroll to position [281, 0]
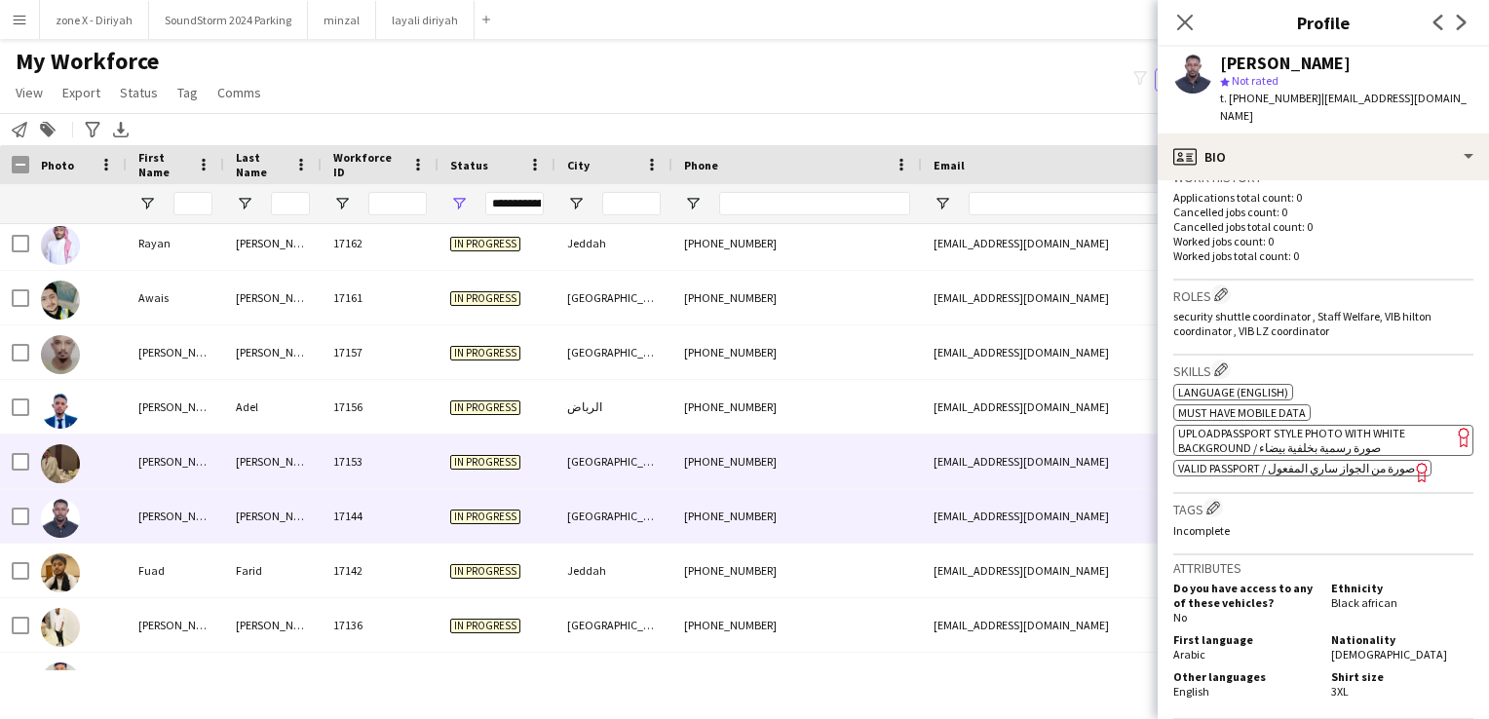
click at [1041, 473] on div "samiakasha24@gmail.com" at bounding box center [1117, 462] width 390 height 54
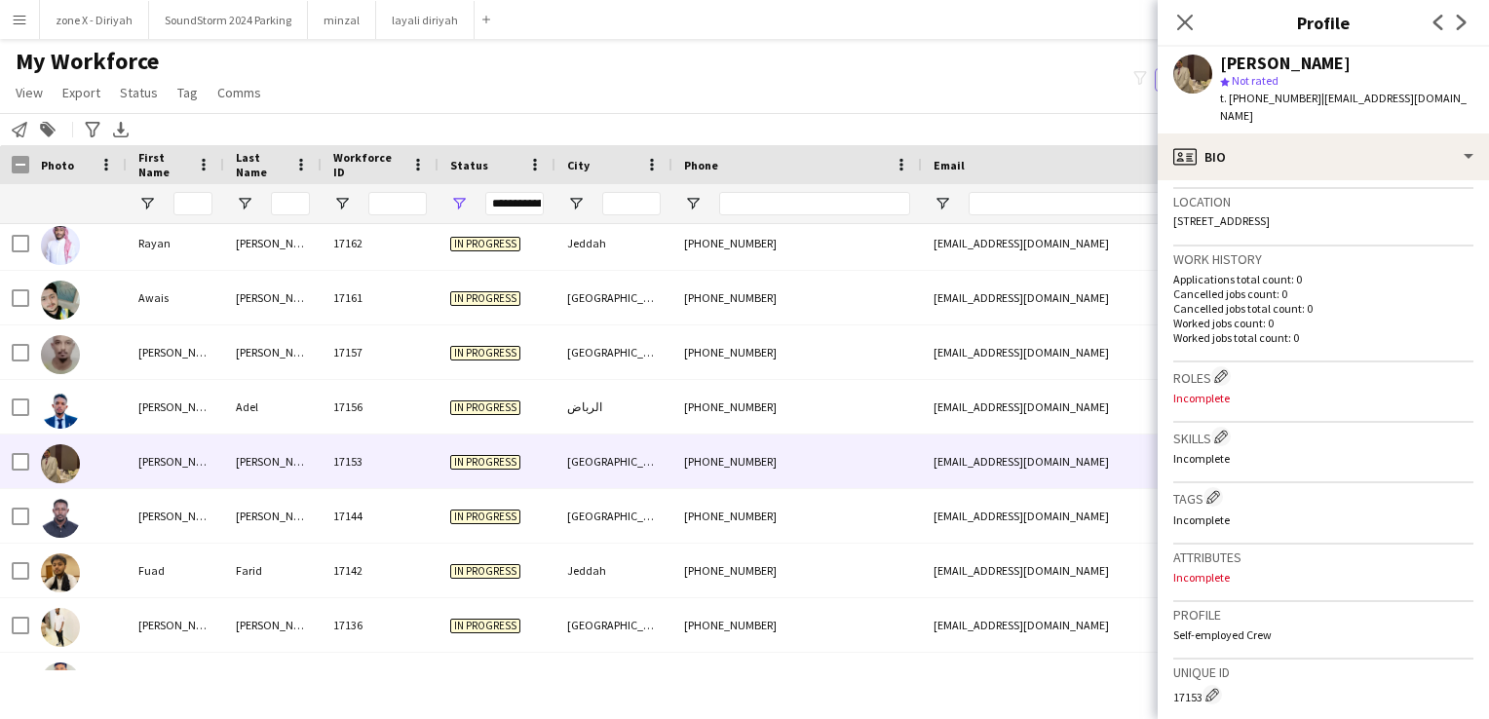
scroll to position [456, 0]
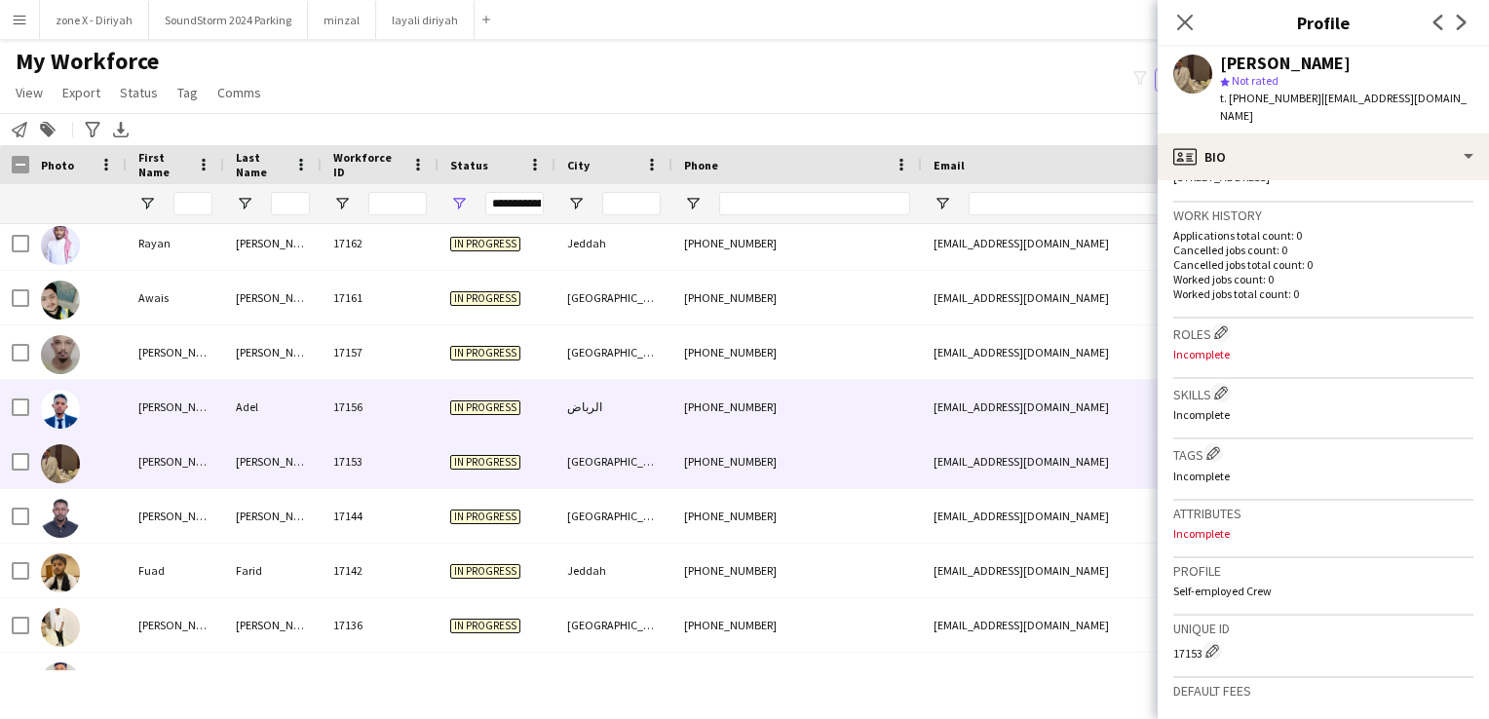
click at [974, 407] on div "ahmedaraki099@gmail.com" at bounding box center [1117, 407] width 390 height 54
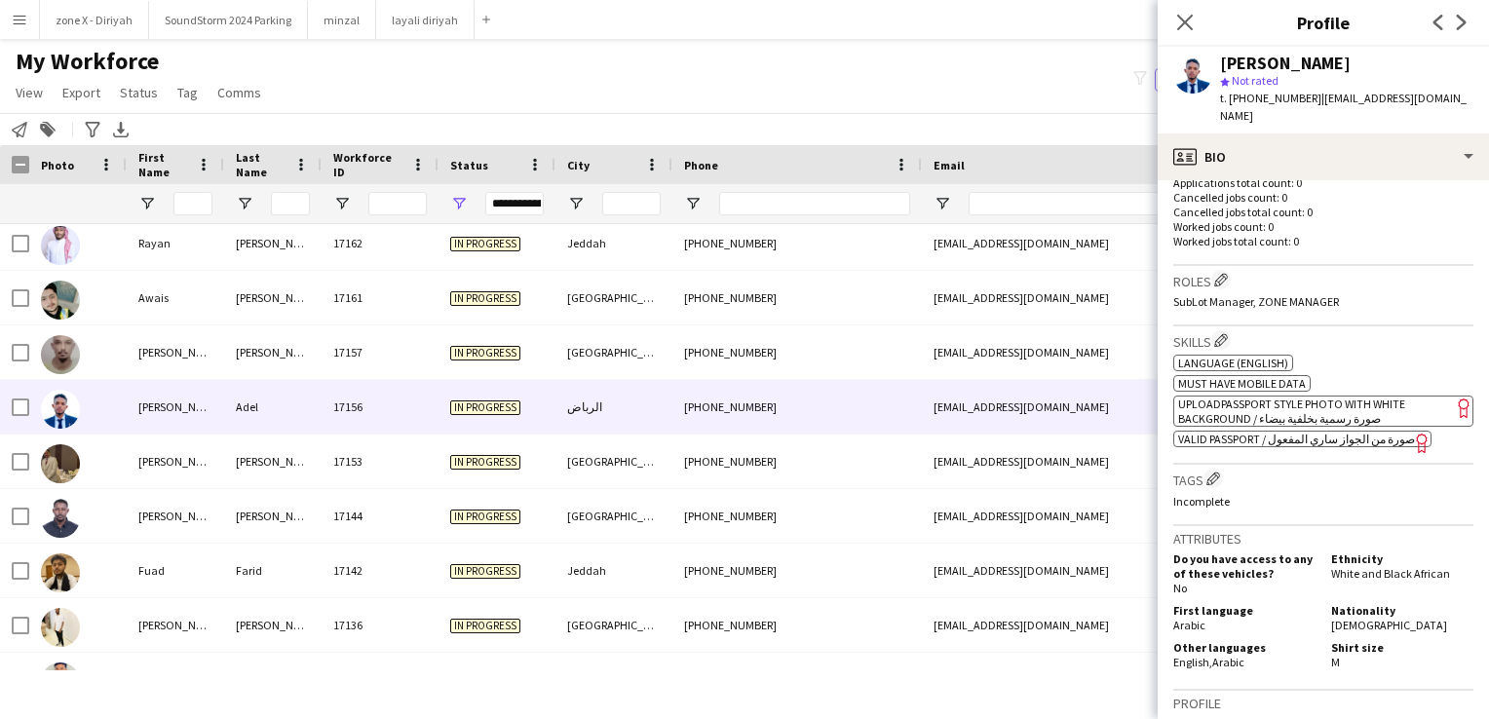
scroll to position [510, 0]
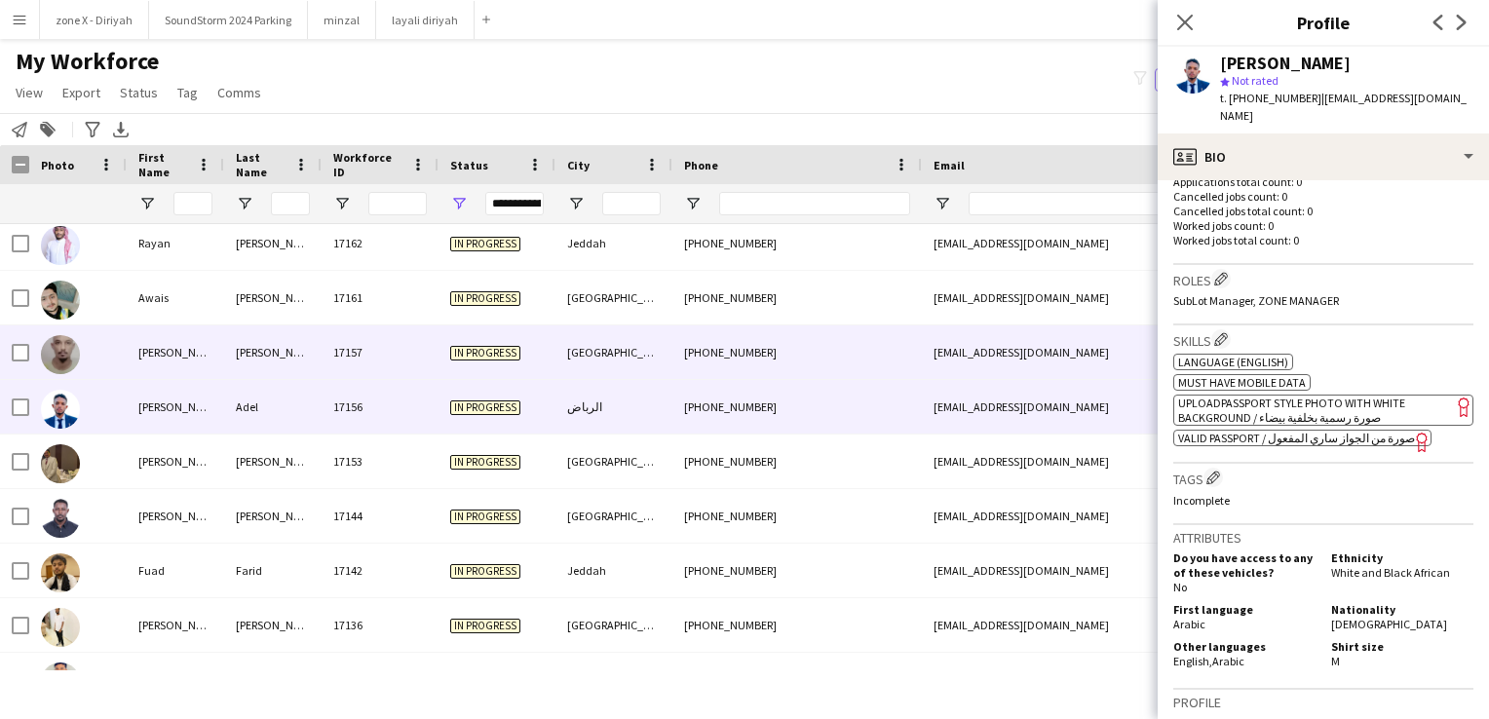
click at [974, 340] on div "za055907920@gmail.com" at bounding box center [1117, 352] width 390 height 54
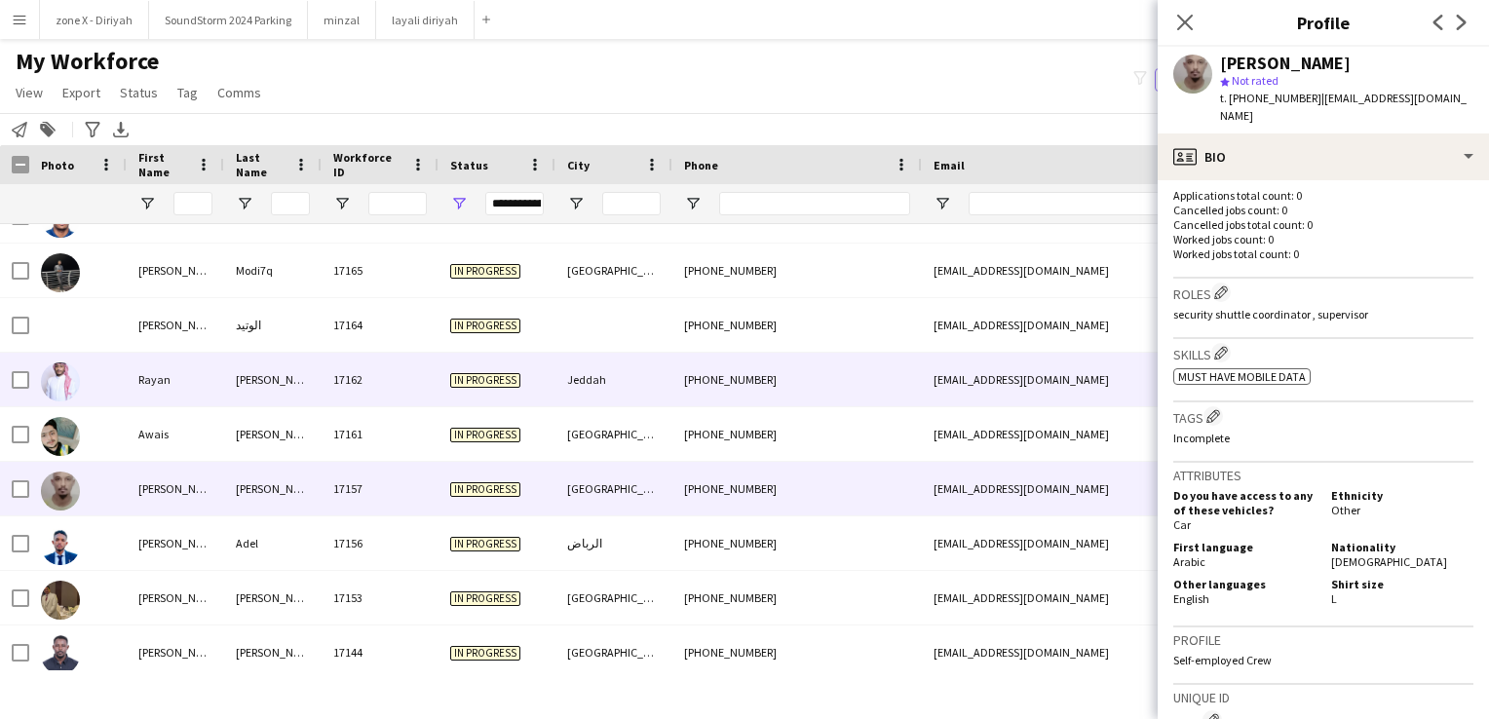
scroll to position [144, 0]
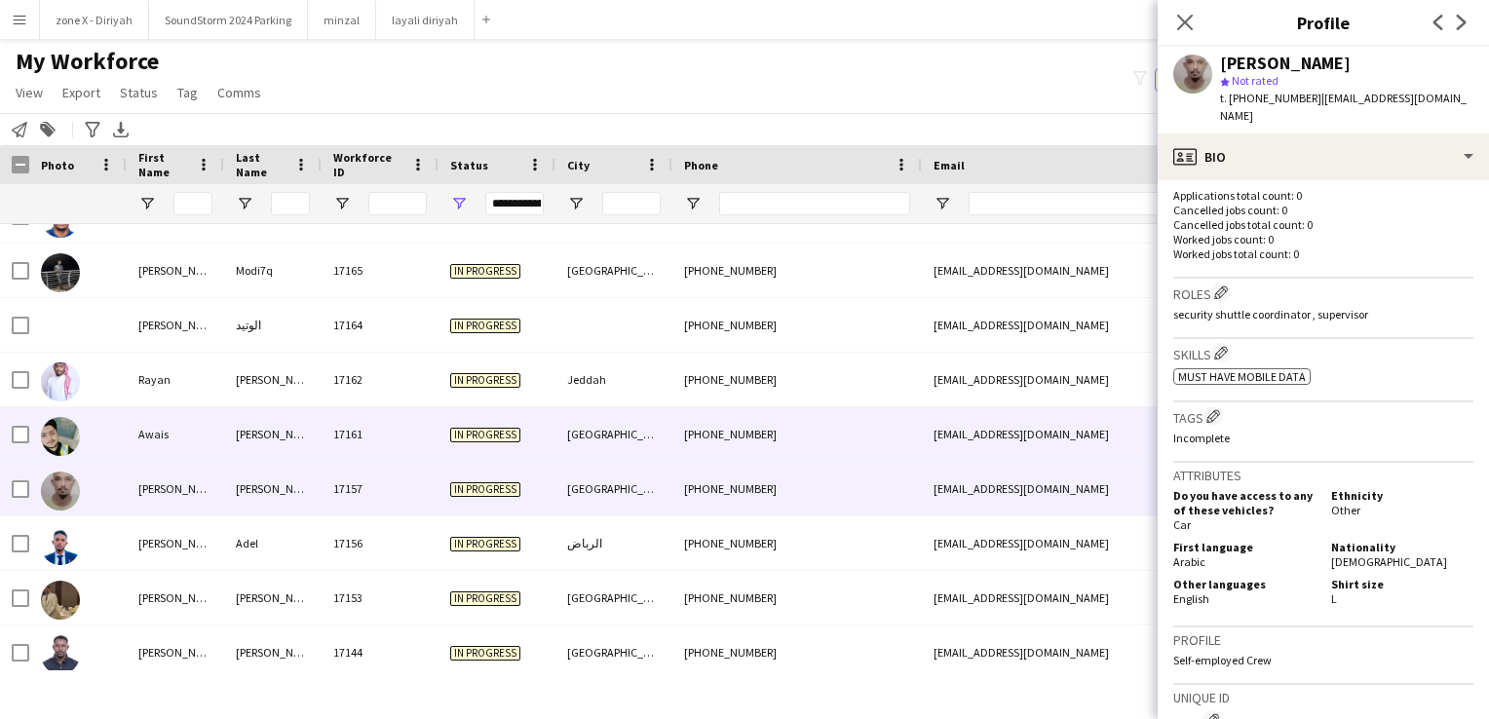
click at [902, 427] on div "+966575619484" at bounding box center [796, 434] width 249 height 54
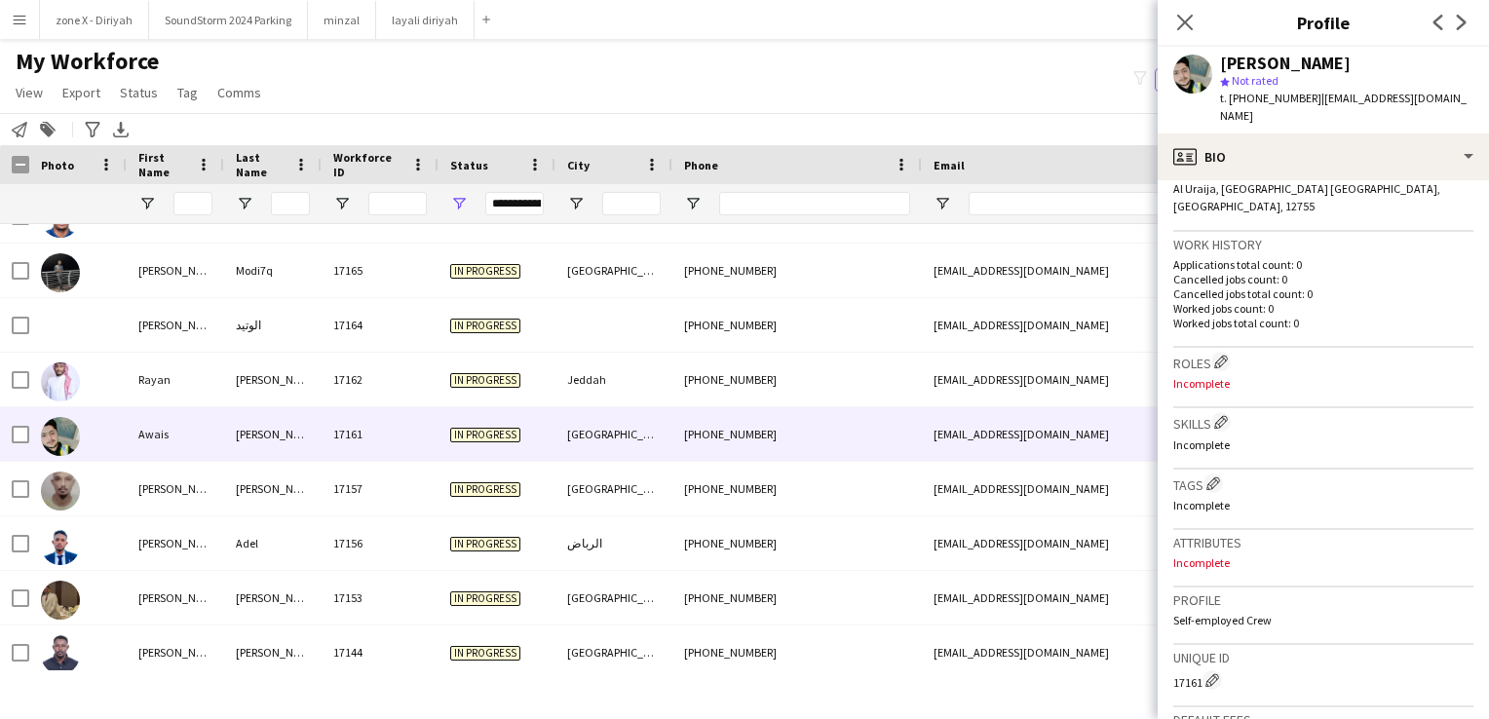
scroll to position [446, 0]
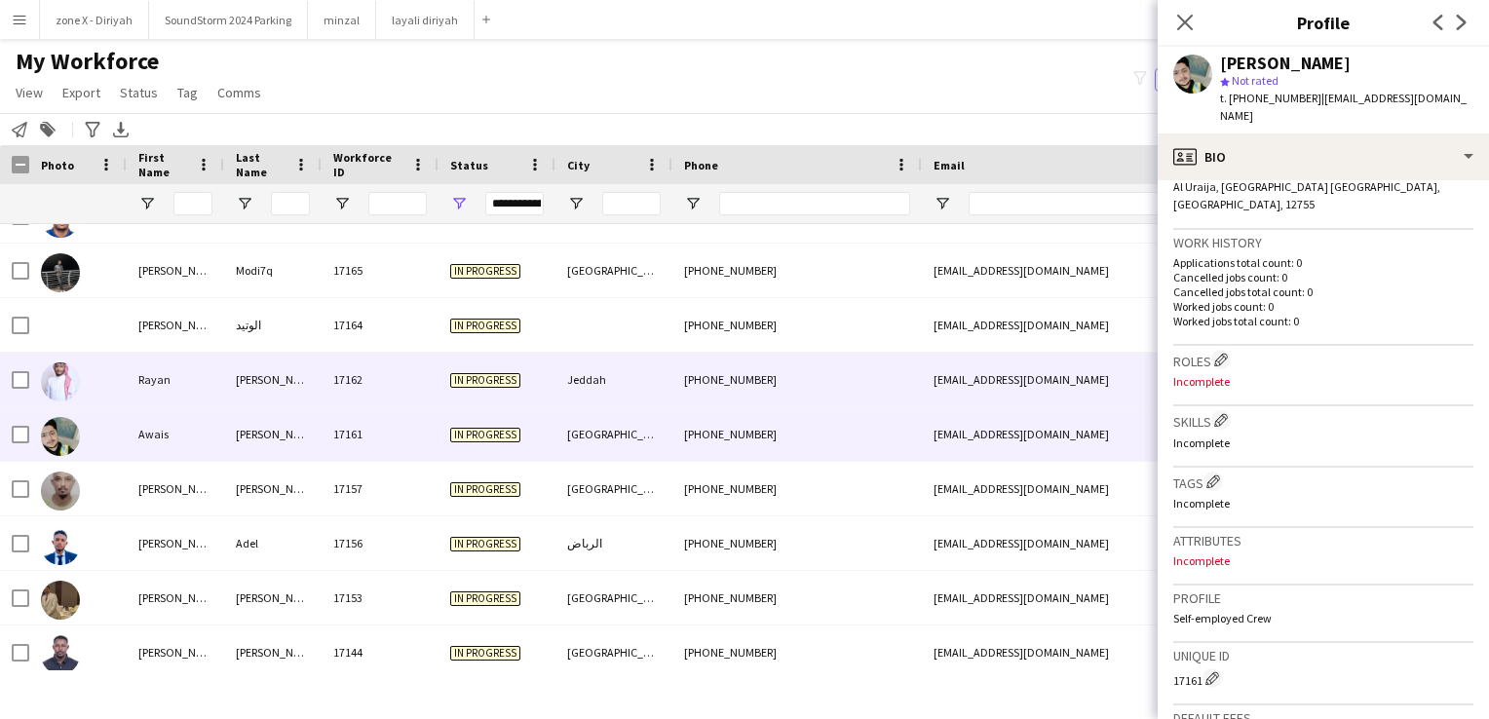
click at [973, 375] on div "rayanaldahrah3@gmail.com" at bounding box center [1117, 380] width 390 height 54
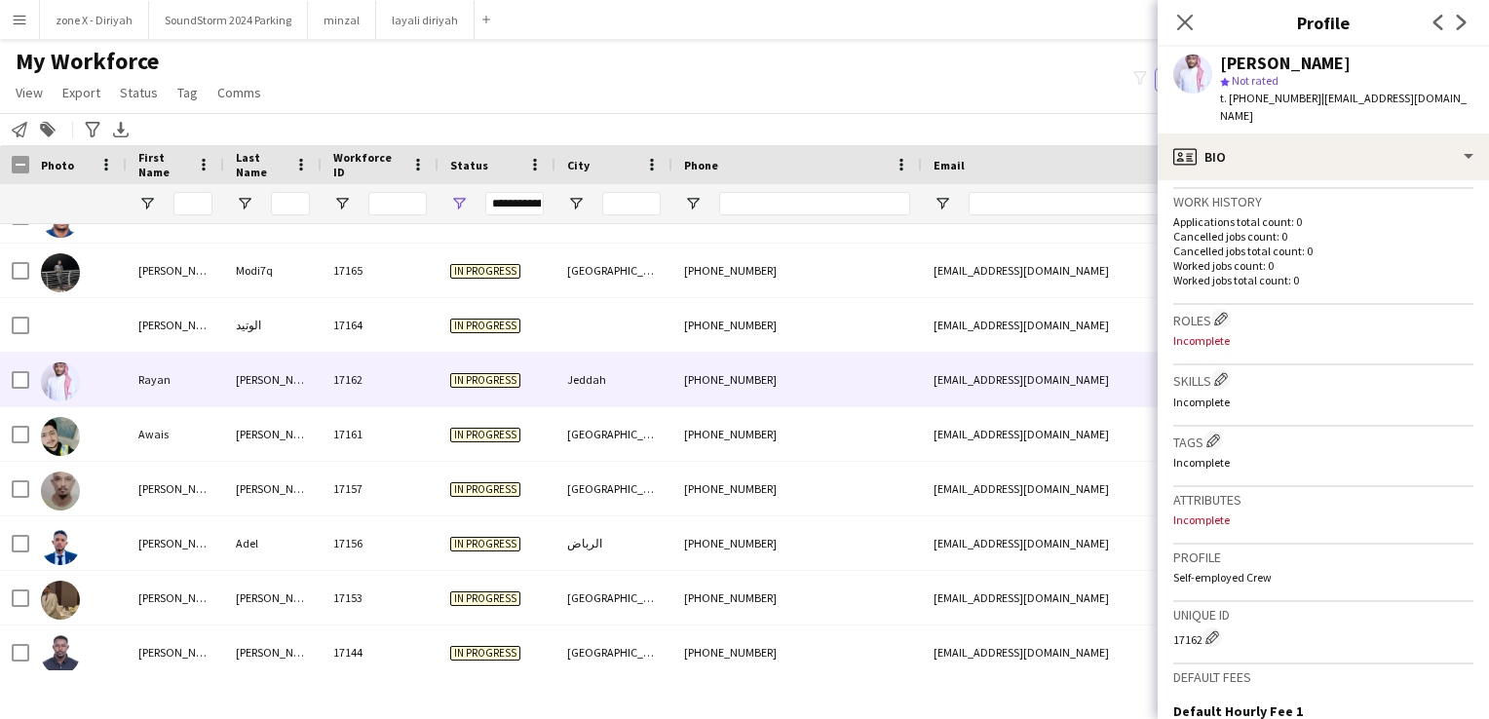
scroll to position [498, 0]
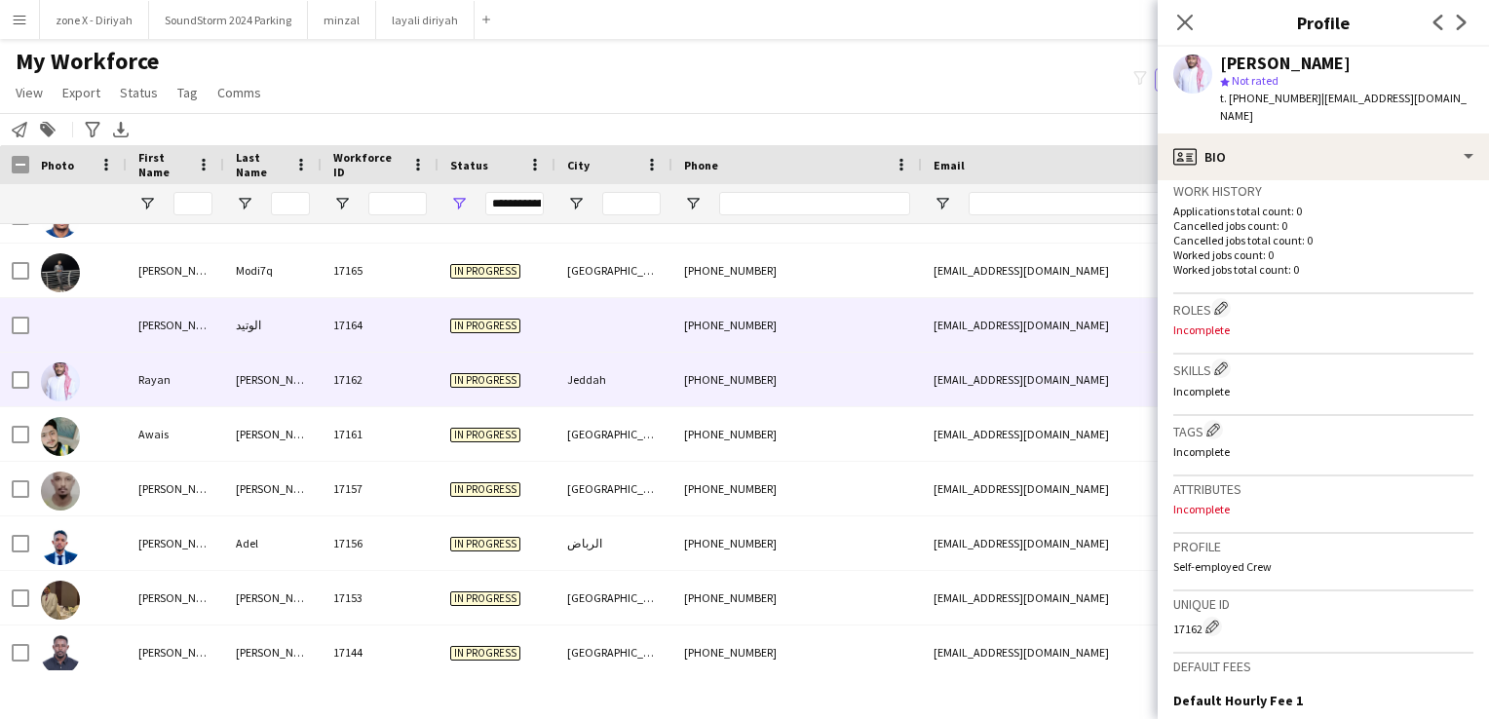
click at [994, 315] on div "gte1997b@gmail.com" at bounding box center [1117, 325] width 390 height 54
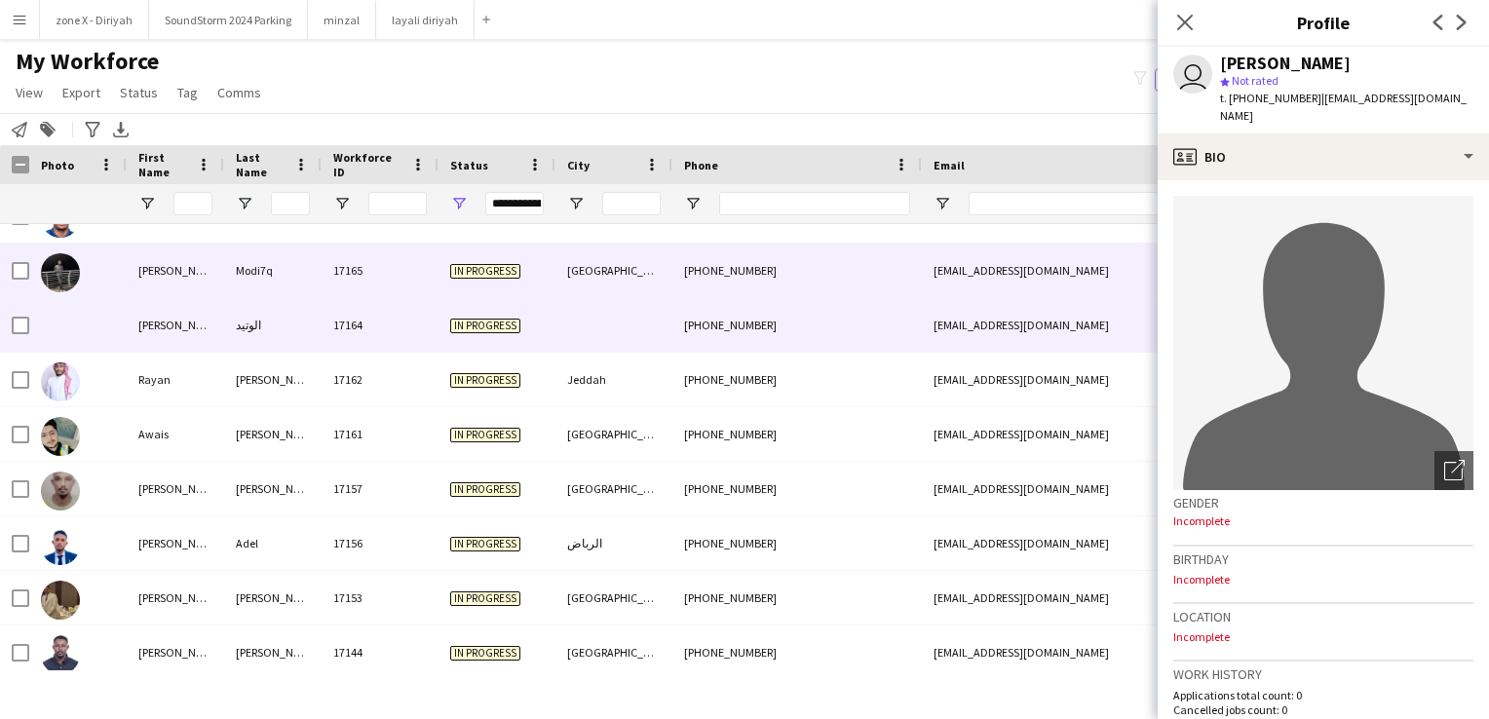
click at [969, 263] on div "modi7q@gmail.com" at bounding box center [1117, 271] width 390 height 54
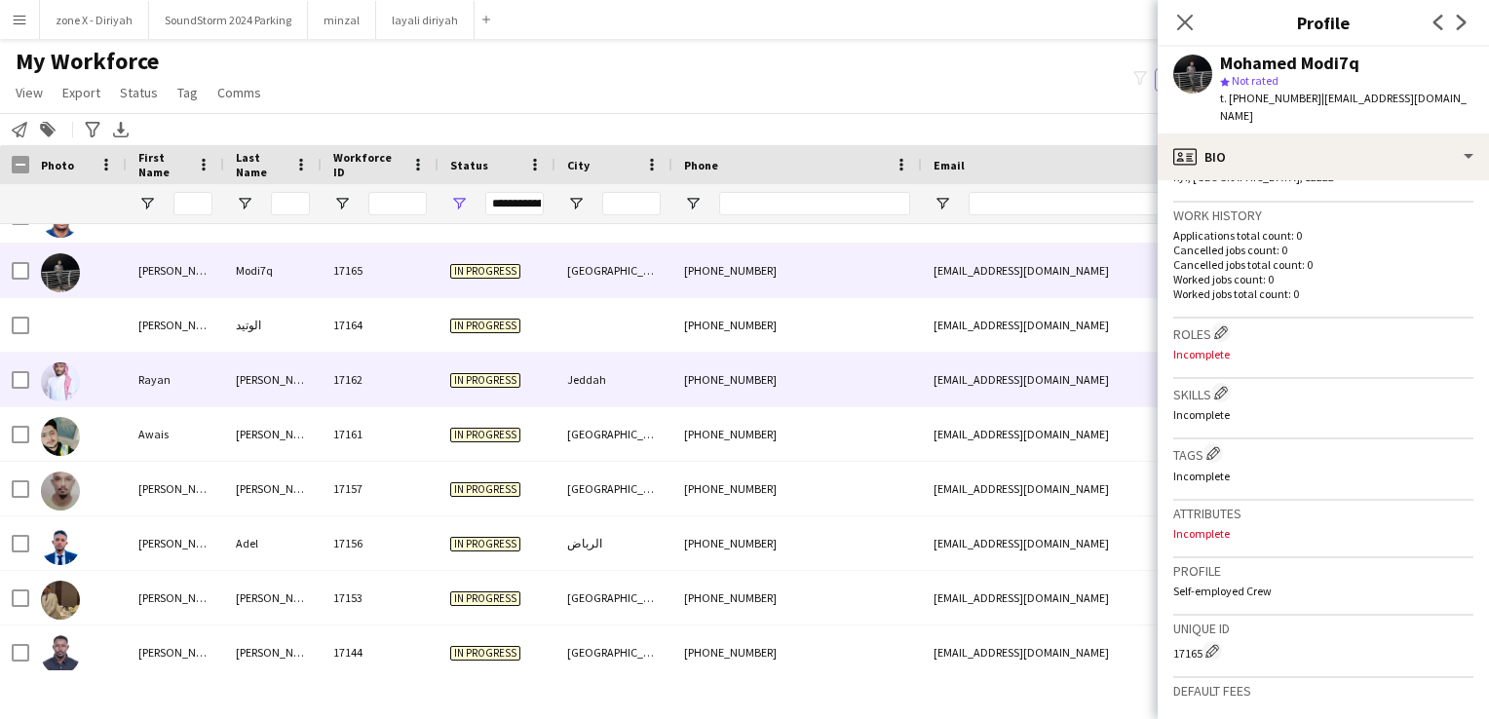
scroll to position [0, 0]
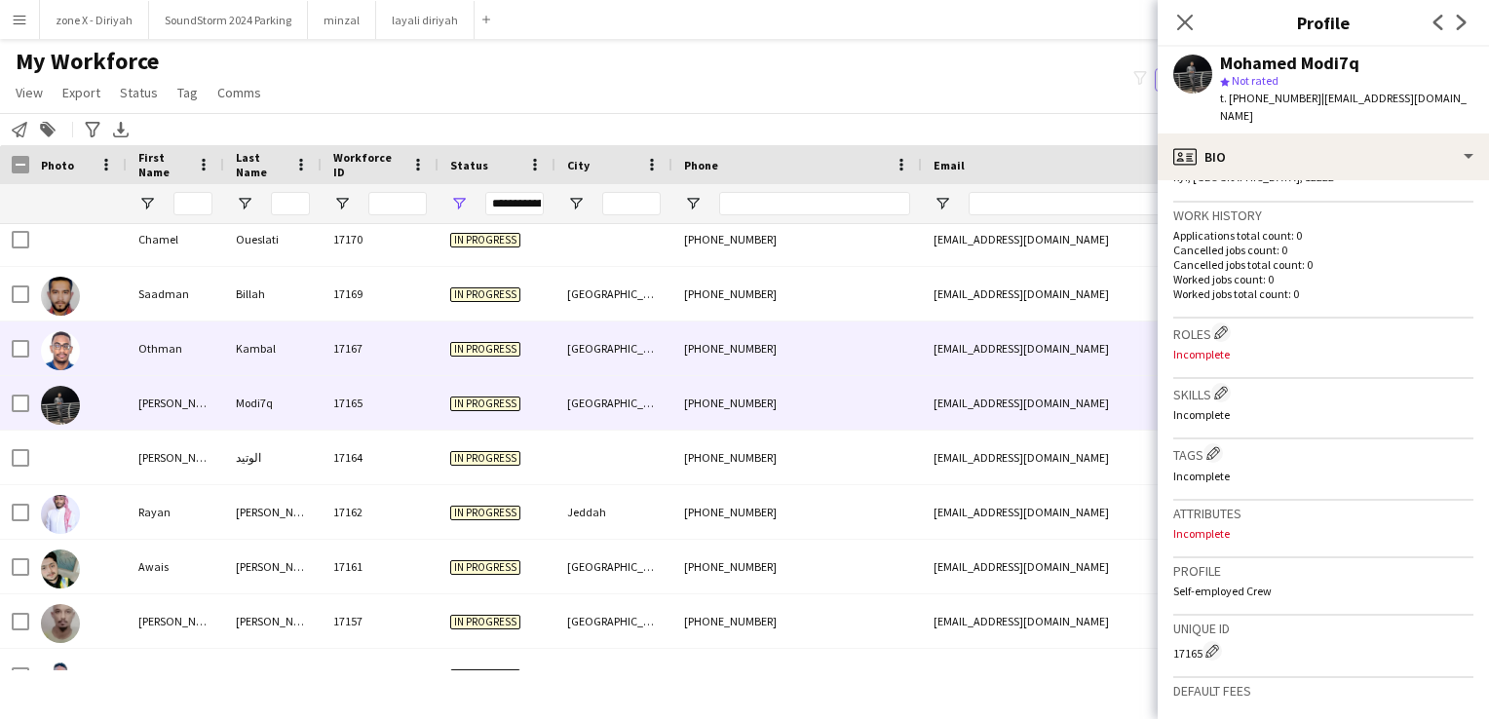
click at [870, 352] on div "+966505380670" at bounding box center [796, 349] width 249 height 54
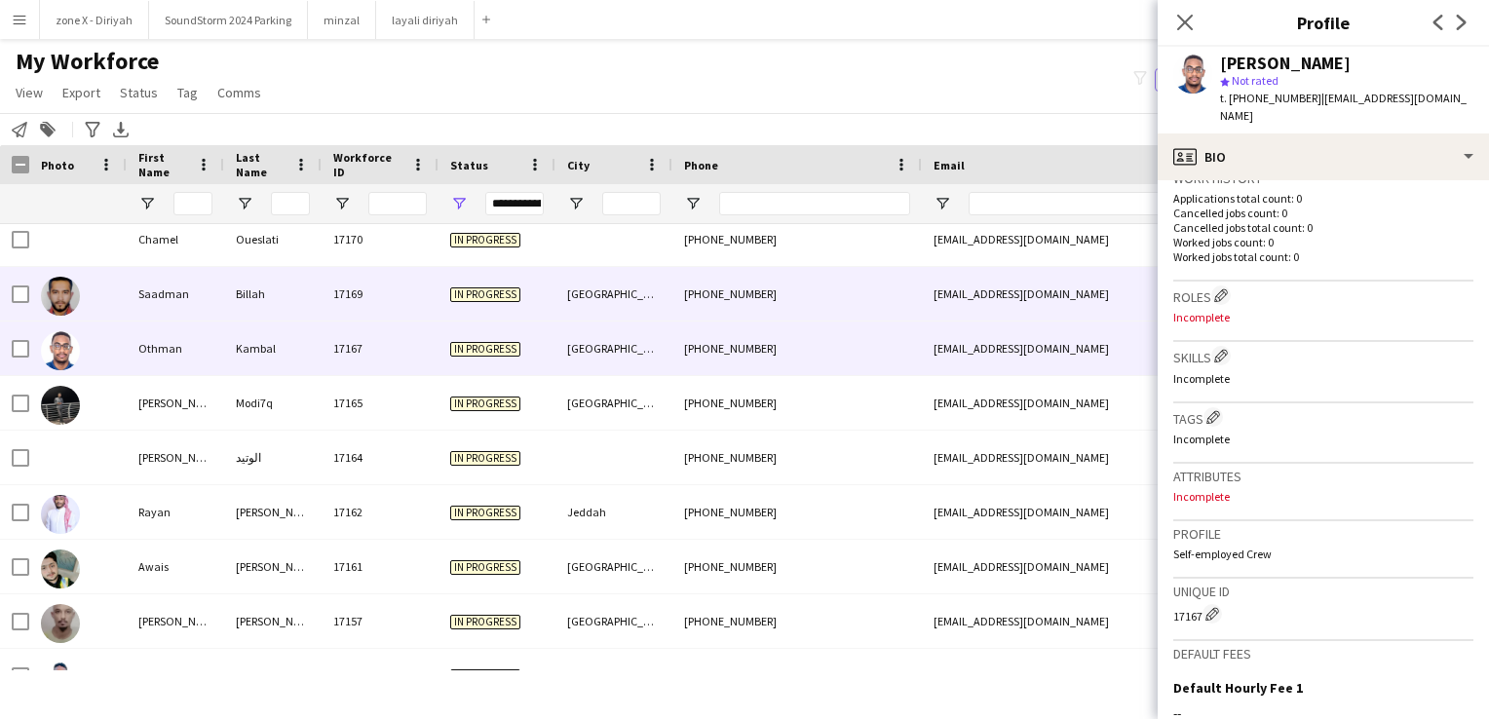
click at [1044, 280] on div "axmons007@gmail.com" at bounding box center [1117, 294] width 390 height 54
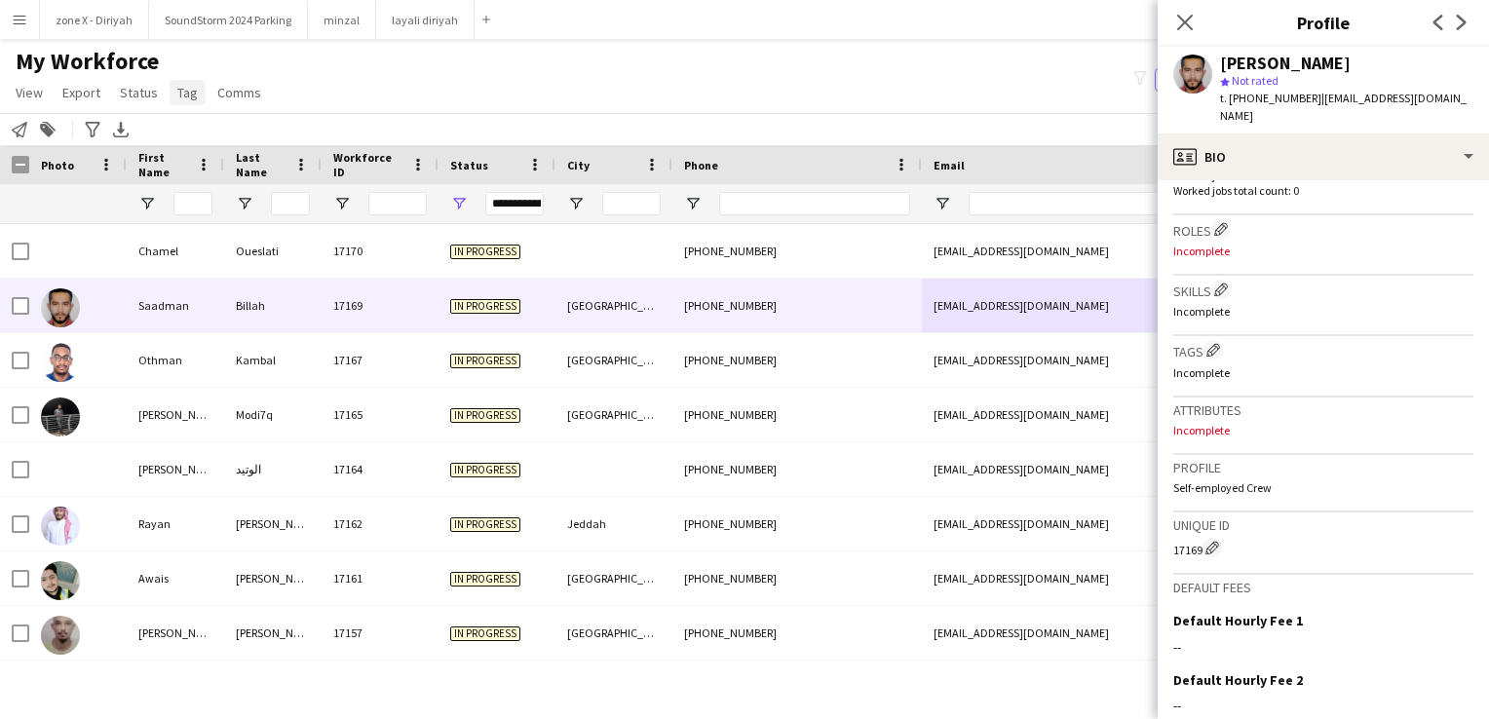
click at [183, 88] on span "Tag" at bounding box center [187, 93] width 20 height 18
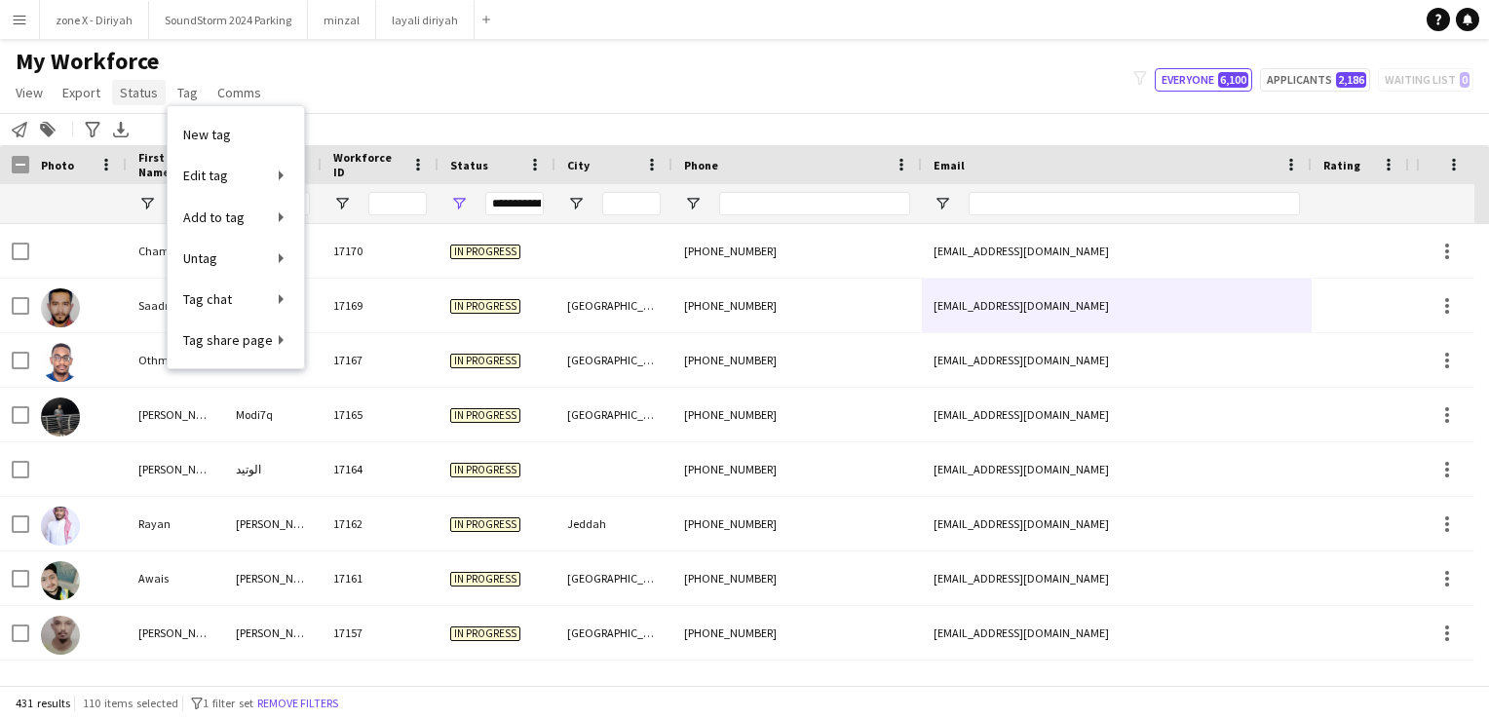
click at [120, 94] on span "Status" at bounding box center [139, 93] width 38 height 18
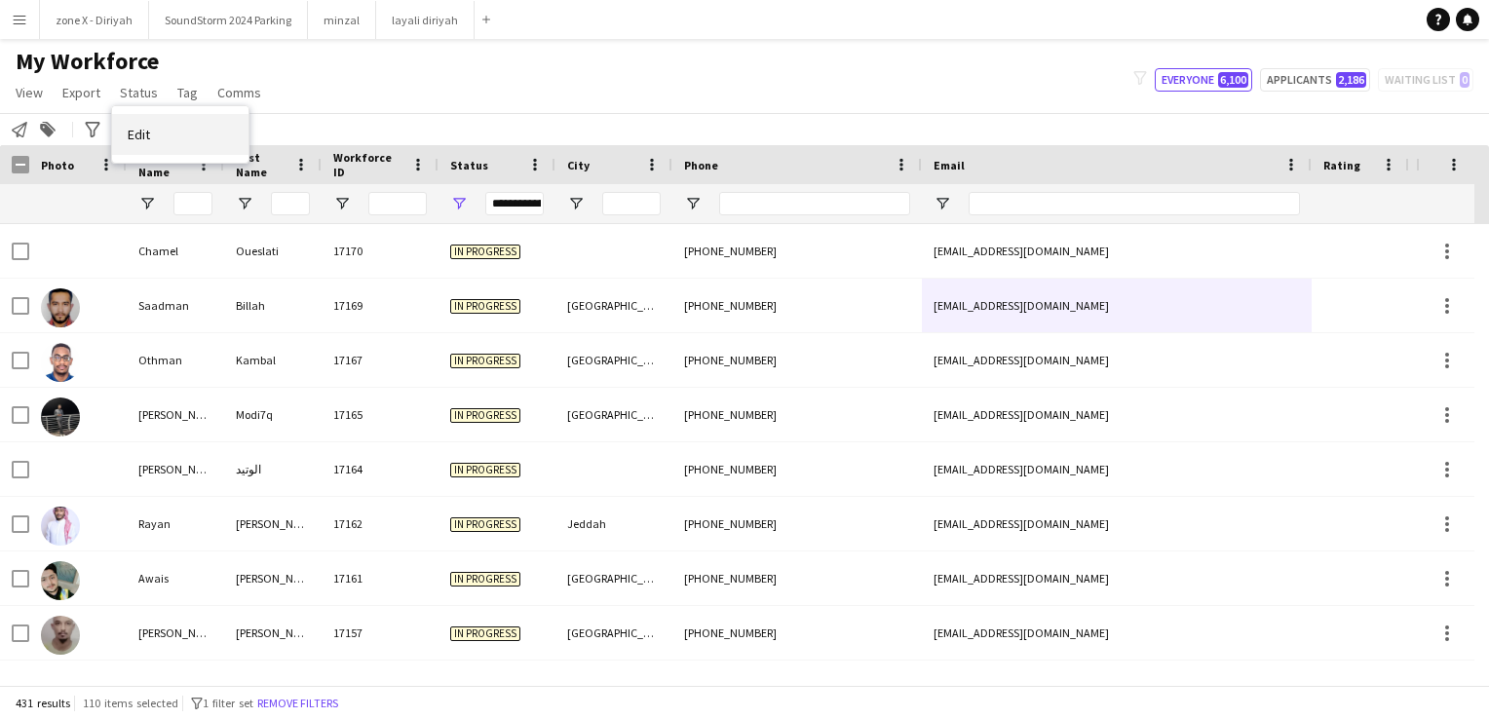
click at [146, 121] on link "Edit" at bounding box center [180, 134] width 136 height 41
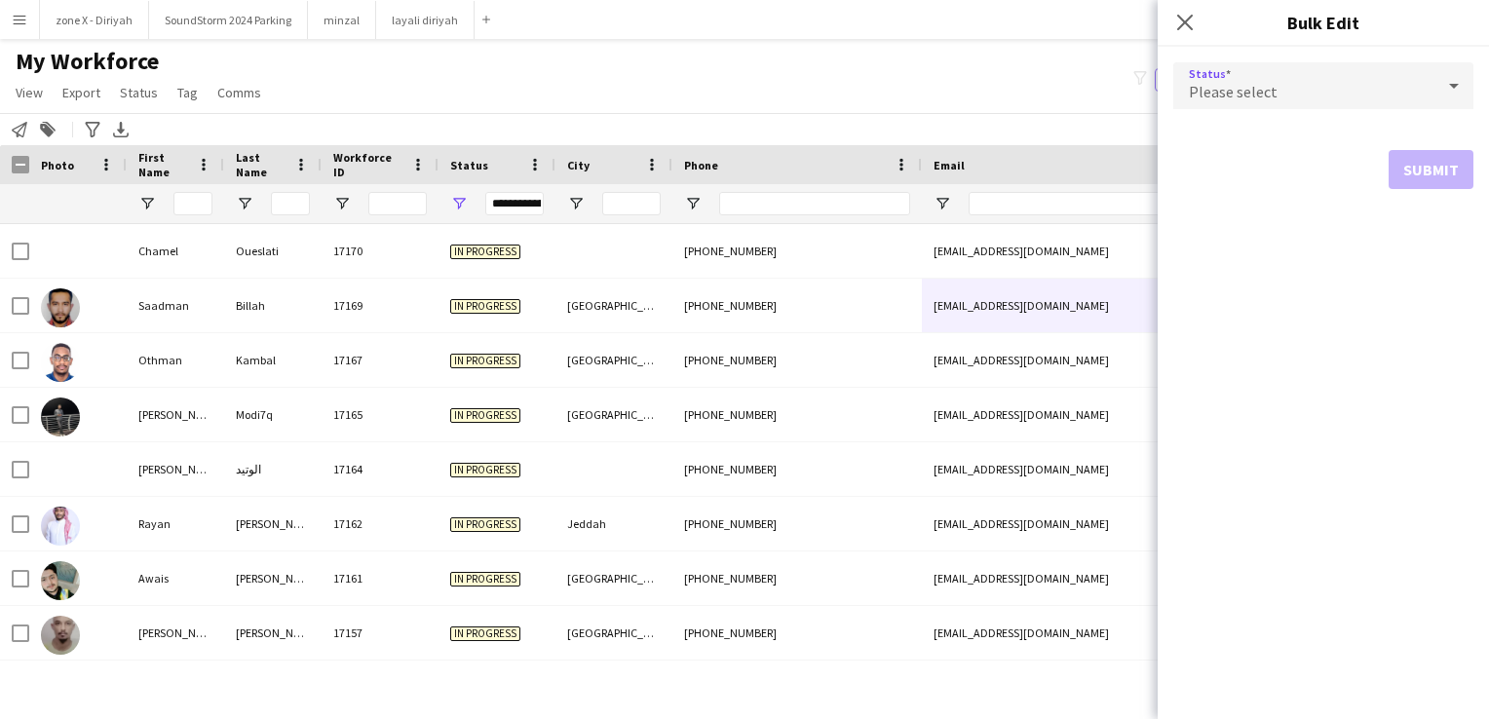
click at [1384, 72] on div "Please select" at bounding box center [1303, 85] width 261 height 47
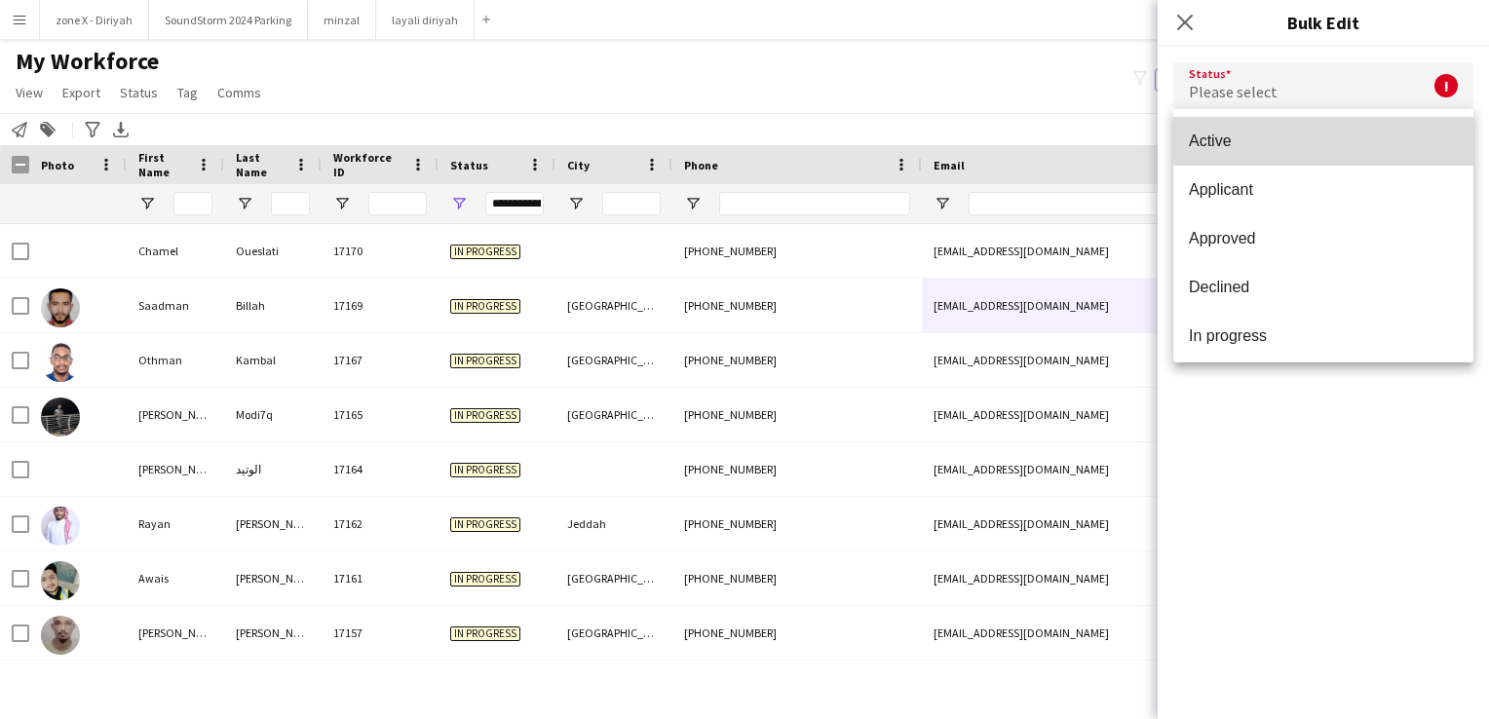
click at [1378, 133] on span "Active" at bounding box center [1323, 141] width 269 height 19
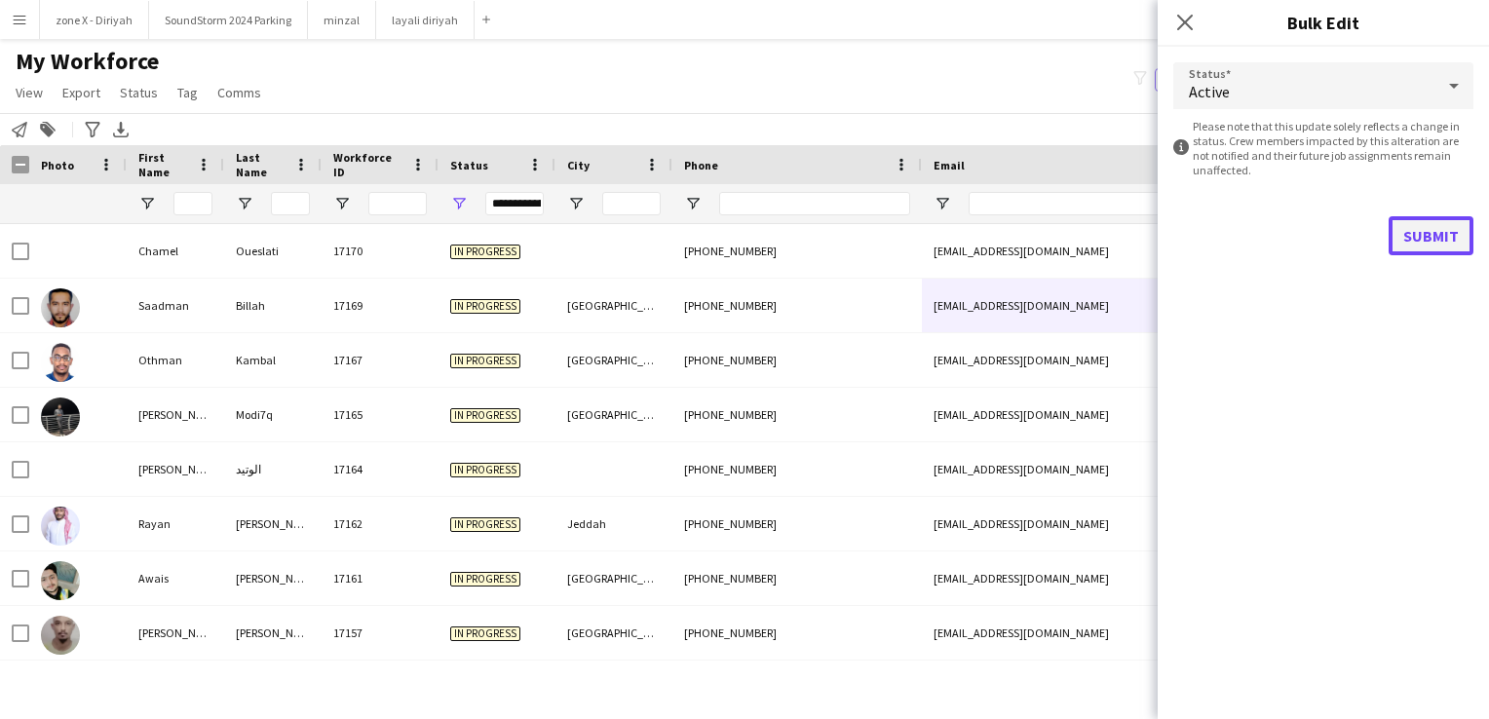
click at [1423, 231] on button "Submit" at bounding box center [1430, 235] width 85 height 39
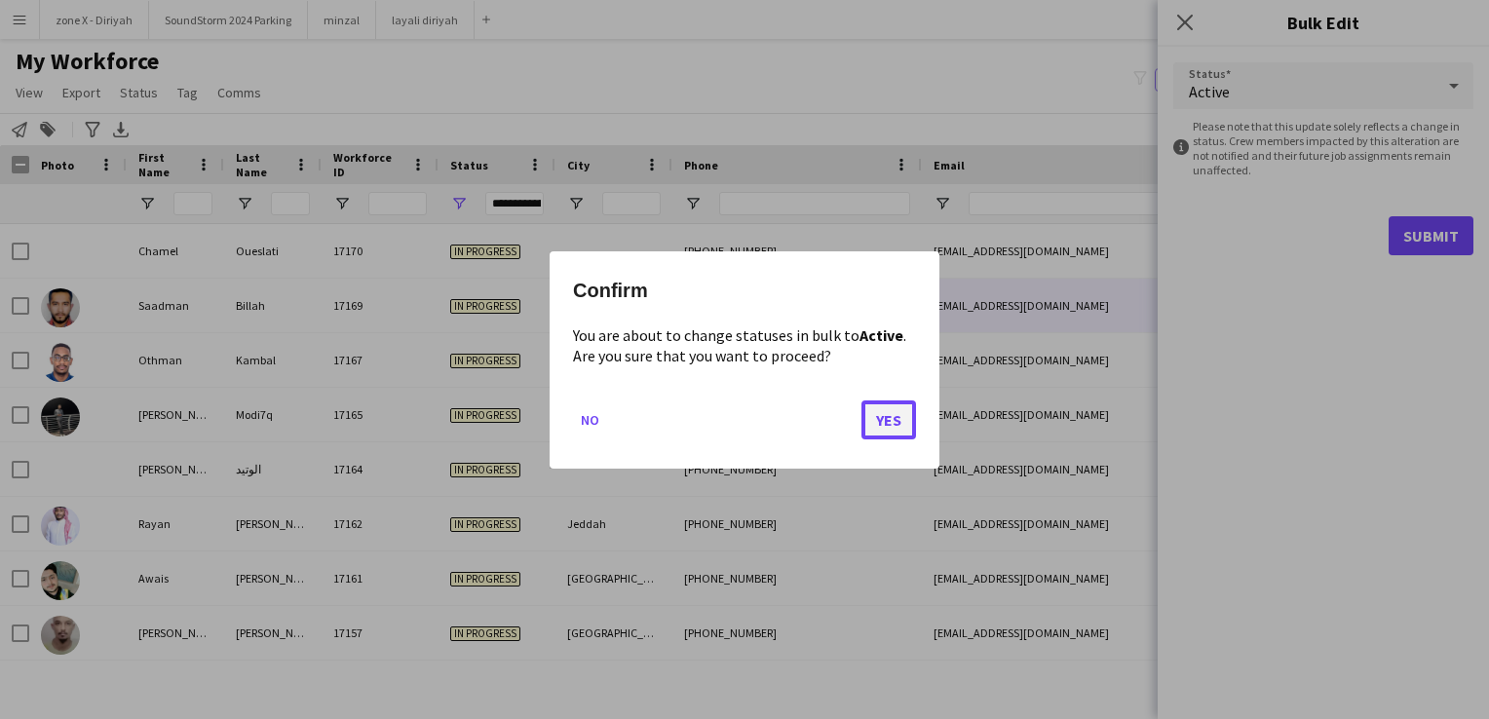
click at [887, 419] on button "Yes" at bounding box center [888, 418] width 55 height 39
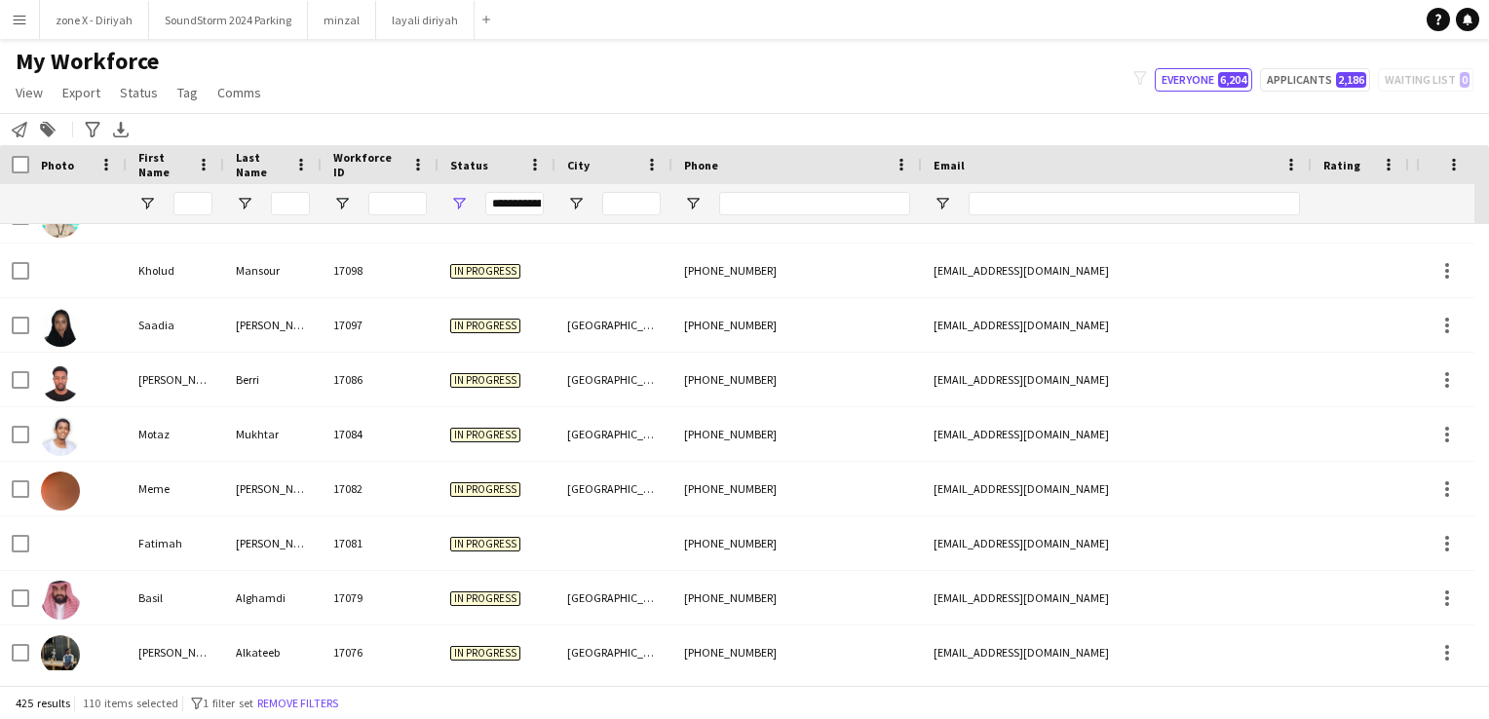
scroll to position [1437, 0]
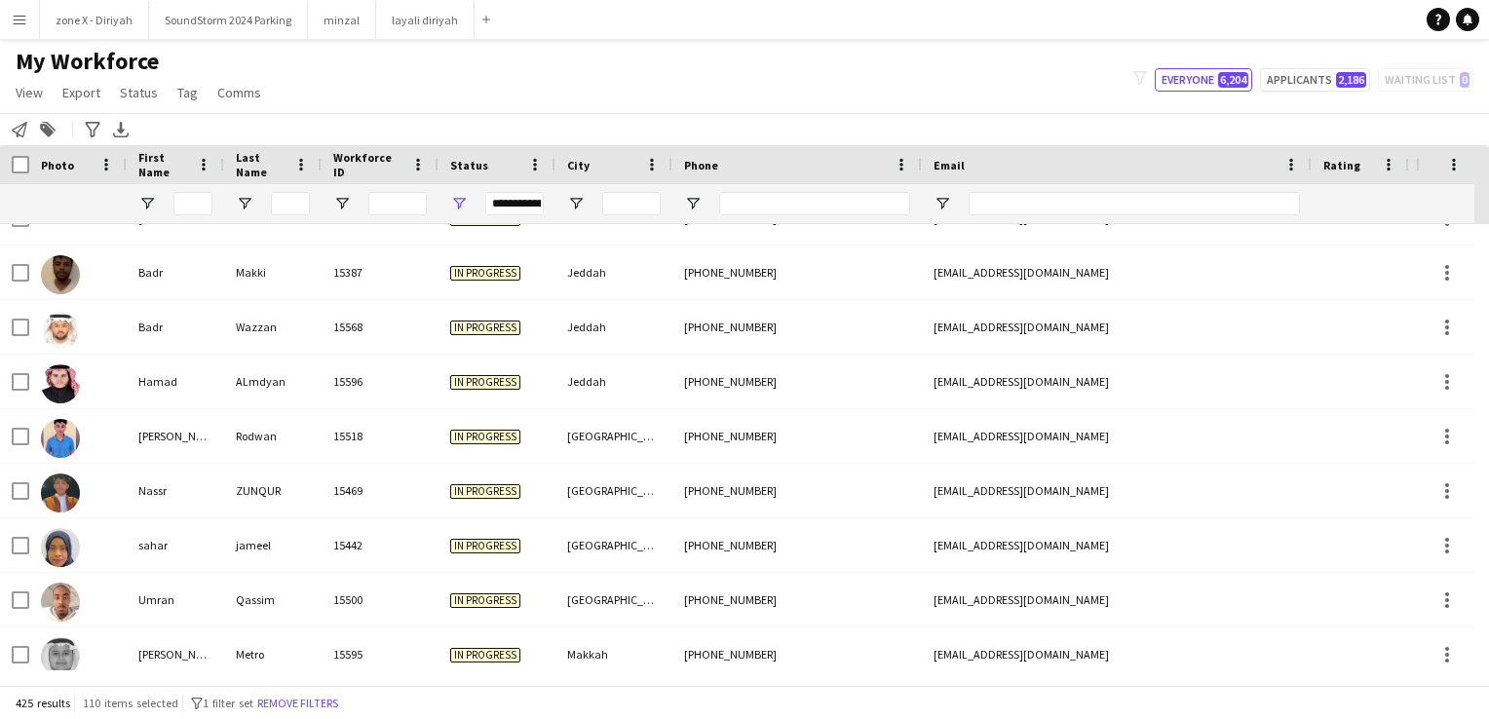
click at [148, 701] on span "110 items selected" at bounding box center [130, 703] width 95 height 15
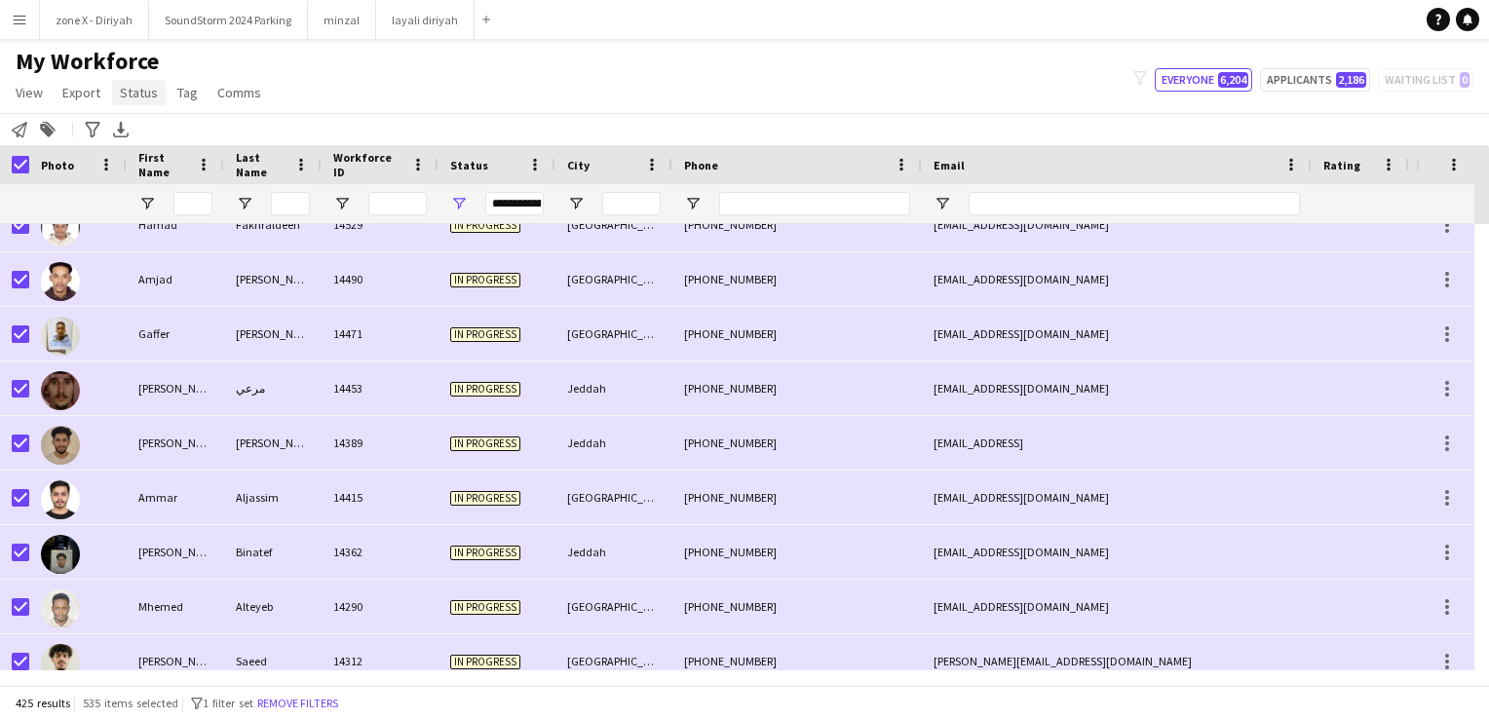
click at [148, 103] on link "Status" at bounding box center [139, 92] width 54 height 25
click at [156, 134] on link "Edit" at bounding box center [180, 134] width 136 height 41
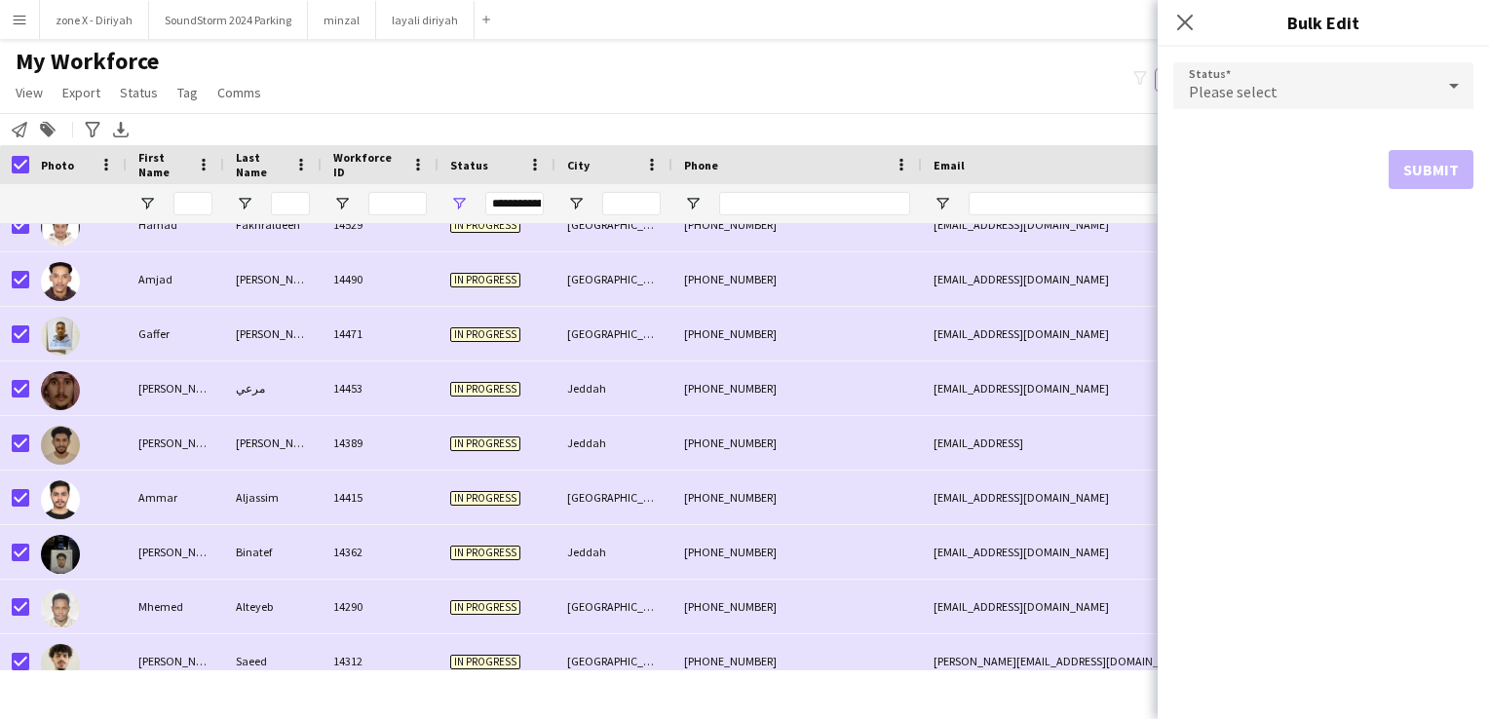
click at [1352, 63] on div "Please select" at bounding box center [1303, 85] width 261 height 47
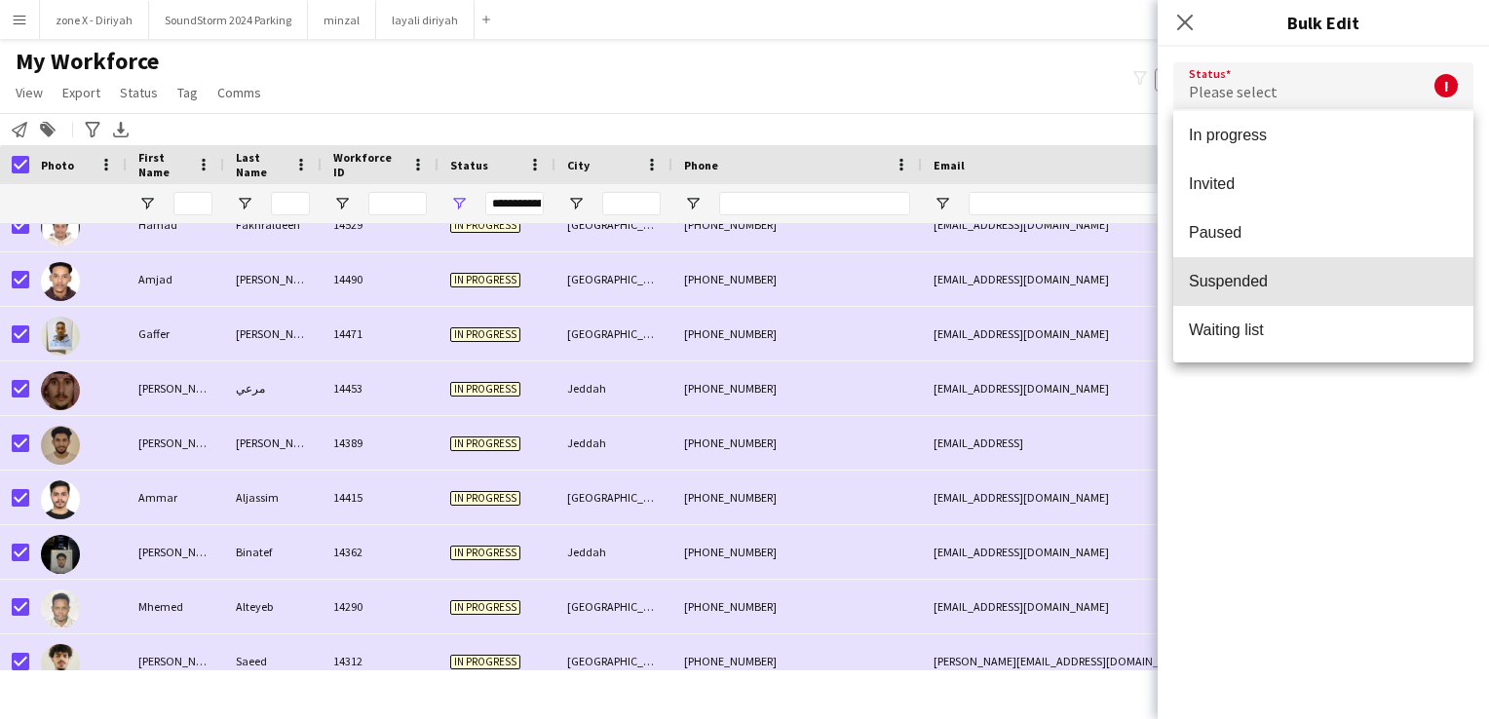
click at [1329, 292] on mat-option "Suspended" at bounding box center [1323, 281] width 300 height 49
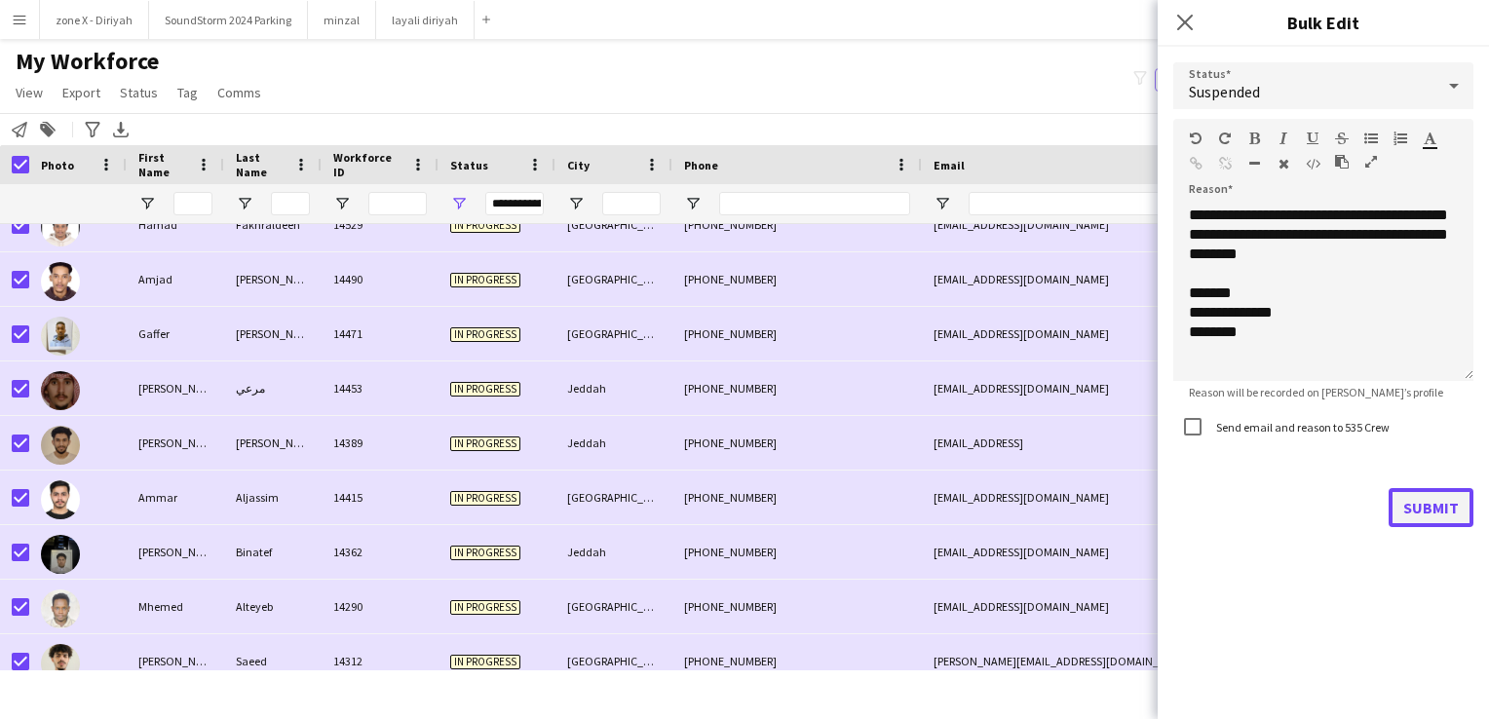
click at [1417, 501] on button "Submit" at bounding box center [1430, 507] width 85 height 39
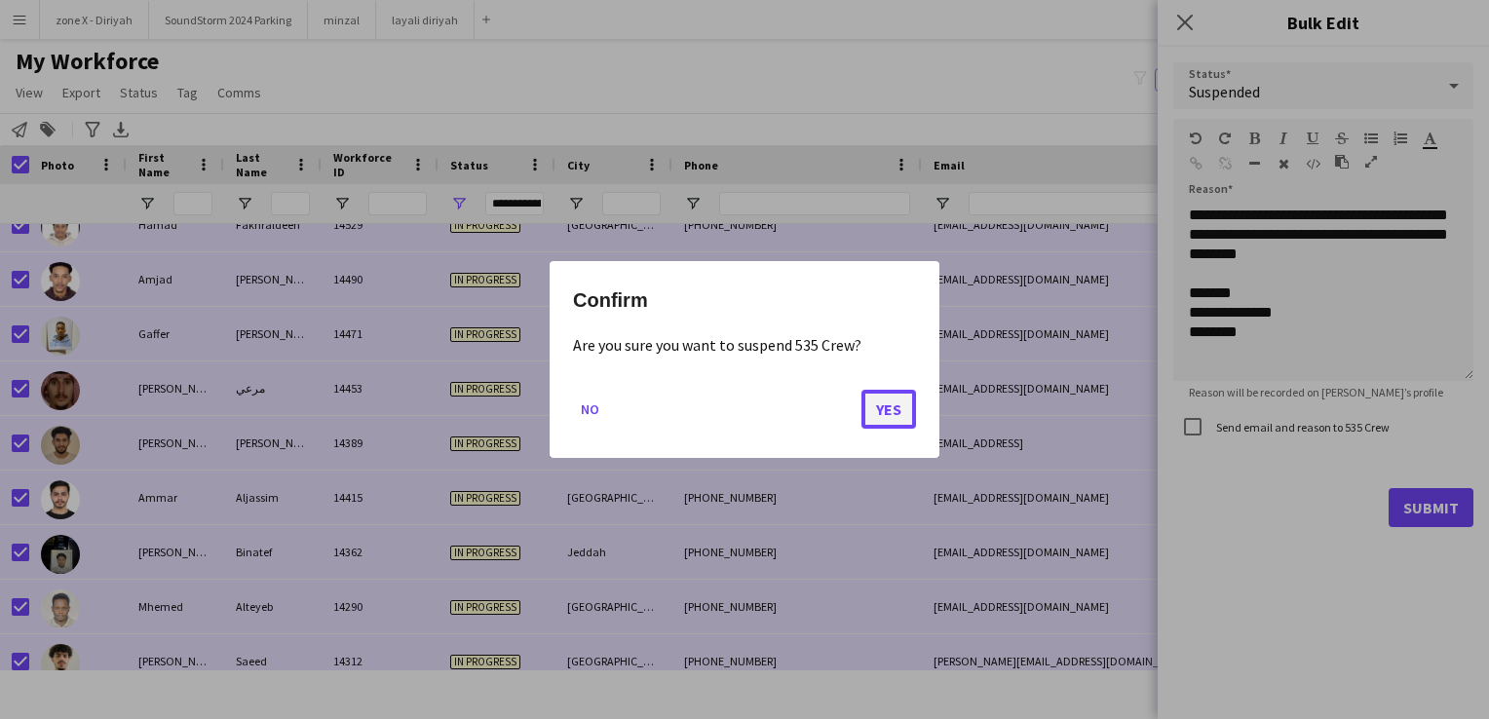
click at [902, 413] on button "Yes" at bounding box center [888, 409] width 55 height 39
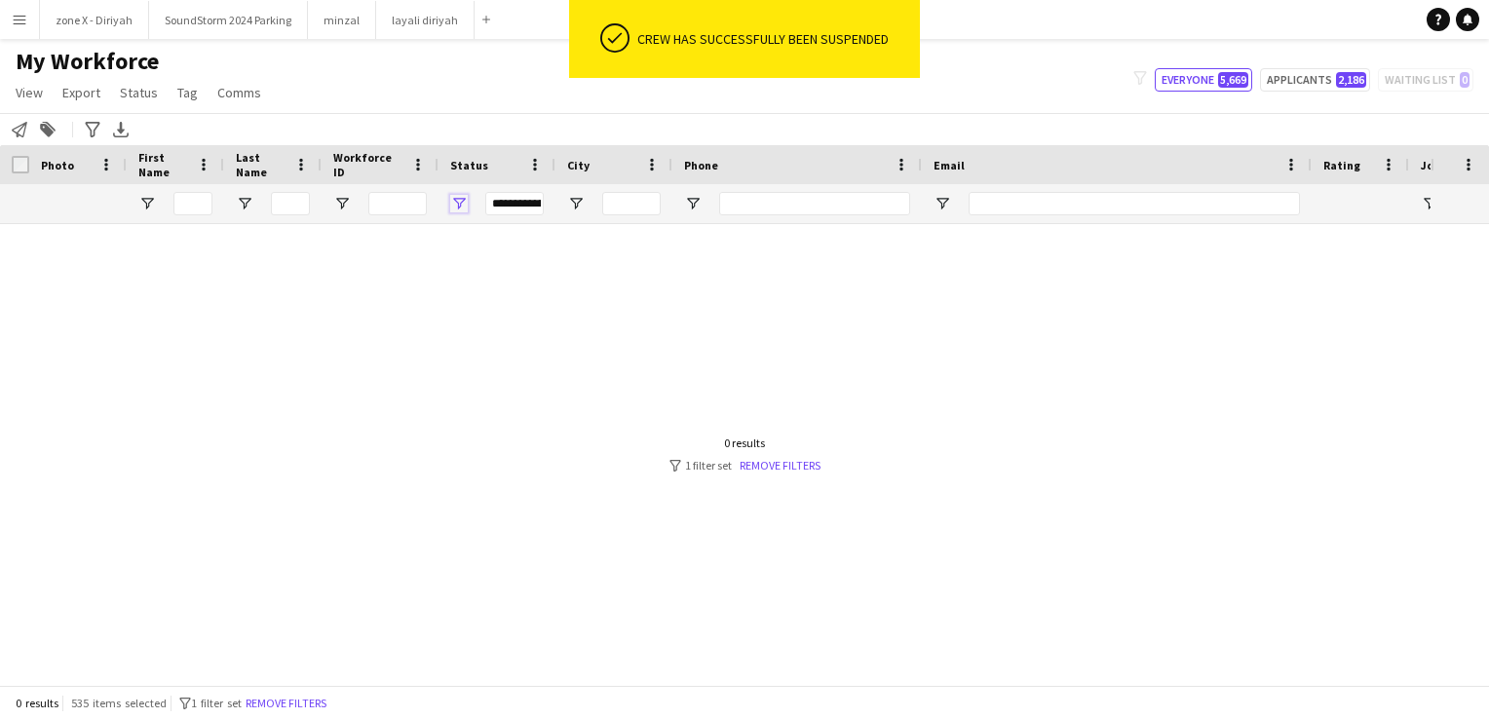
click at [464, 202] on span "Open Filter Menu" at bounding box center [459, 204] width 18 height 18
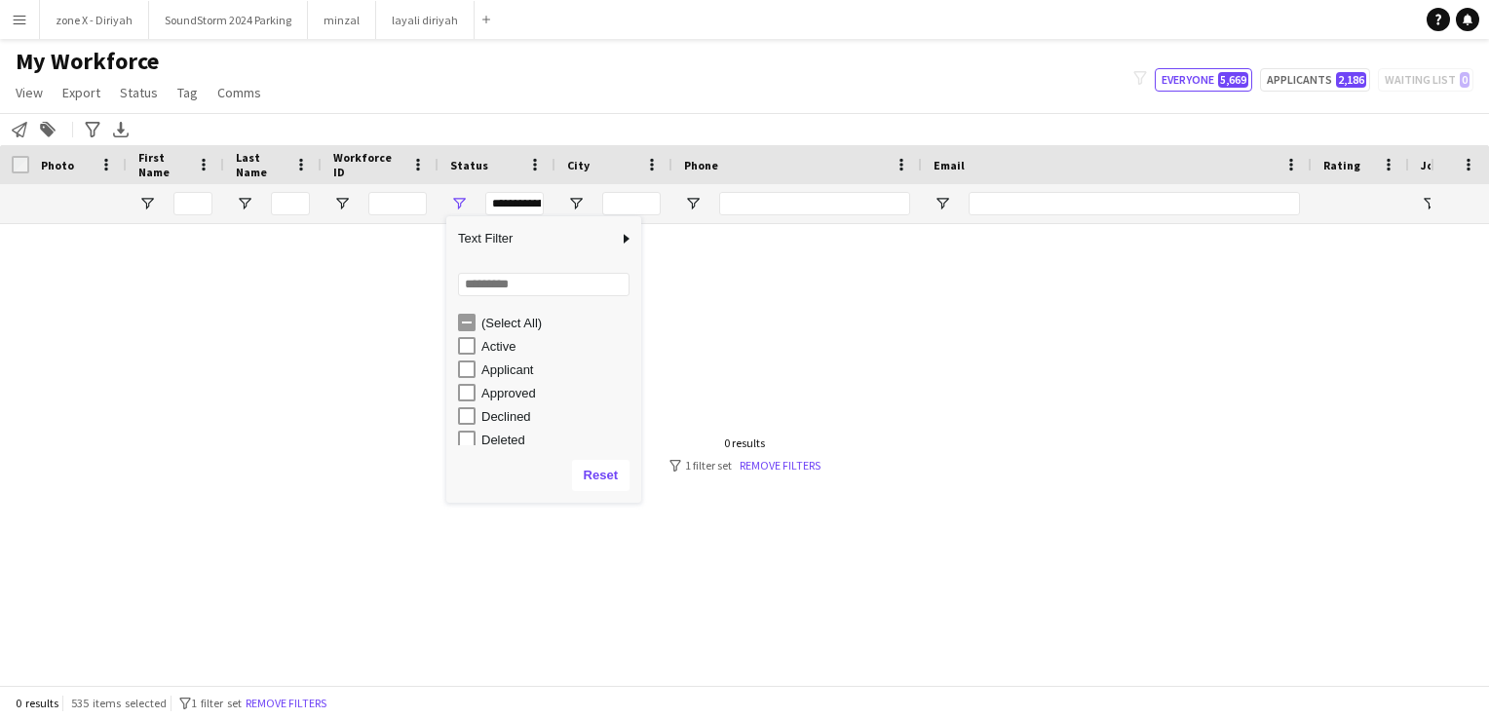
click at [473, 334] on div "Active" at bounding box center [549, 345] width 183 height 23
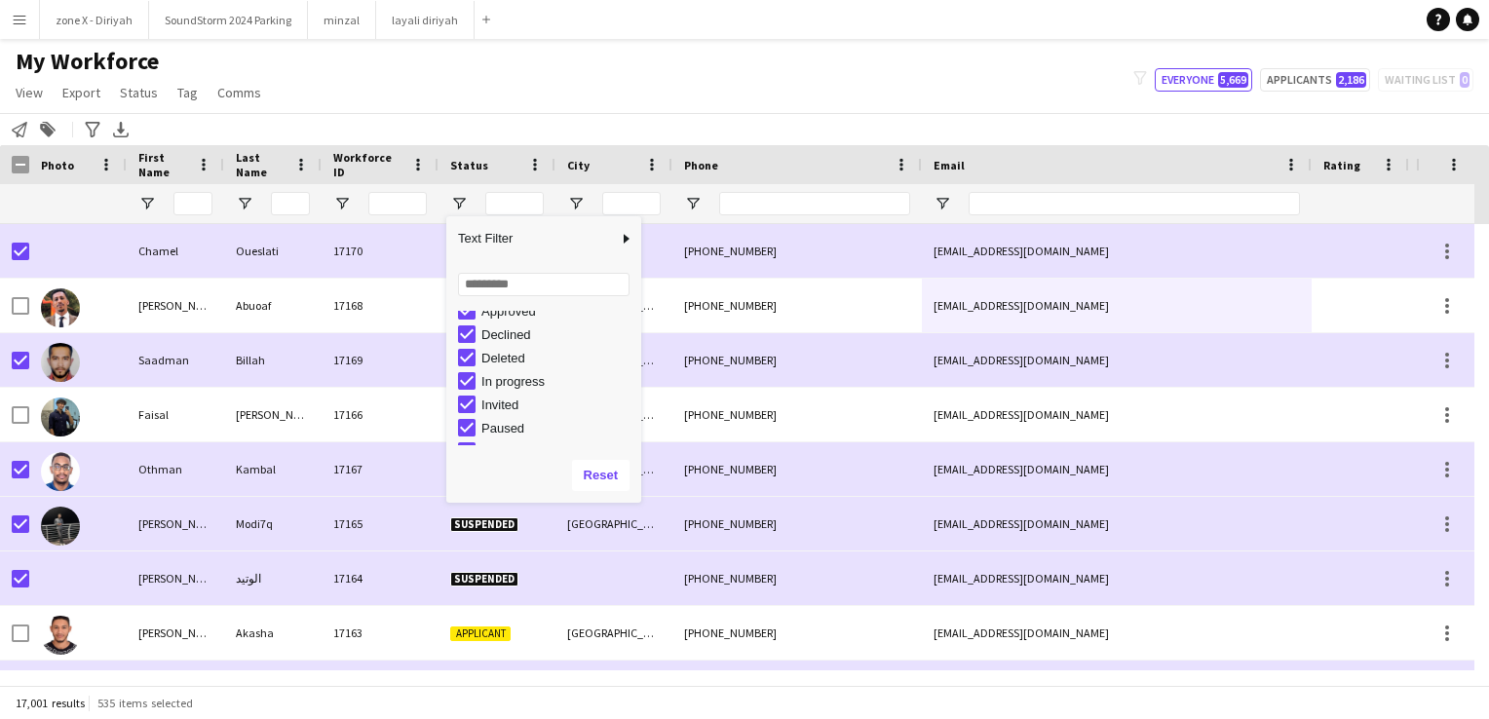
scroll to position [122, 0]
type input "**********"
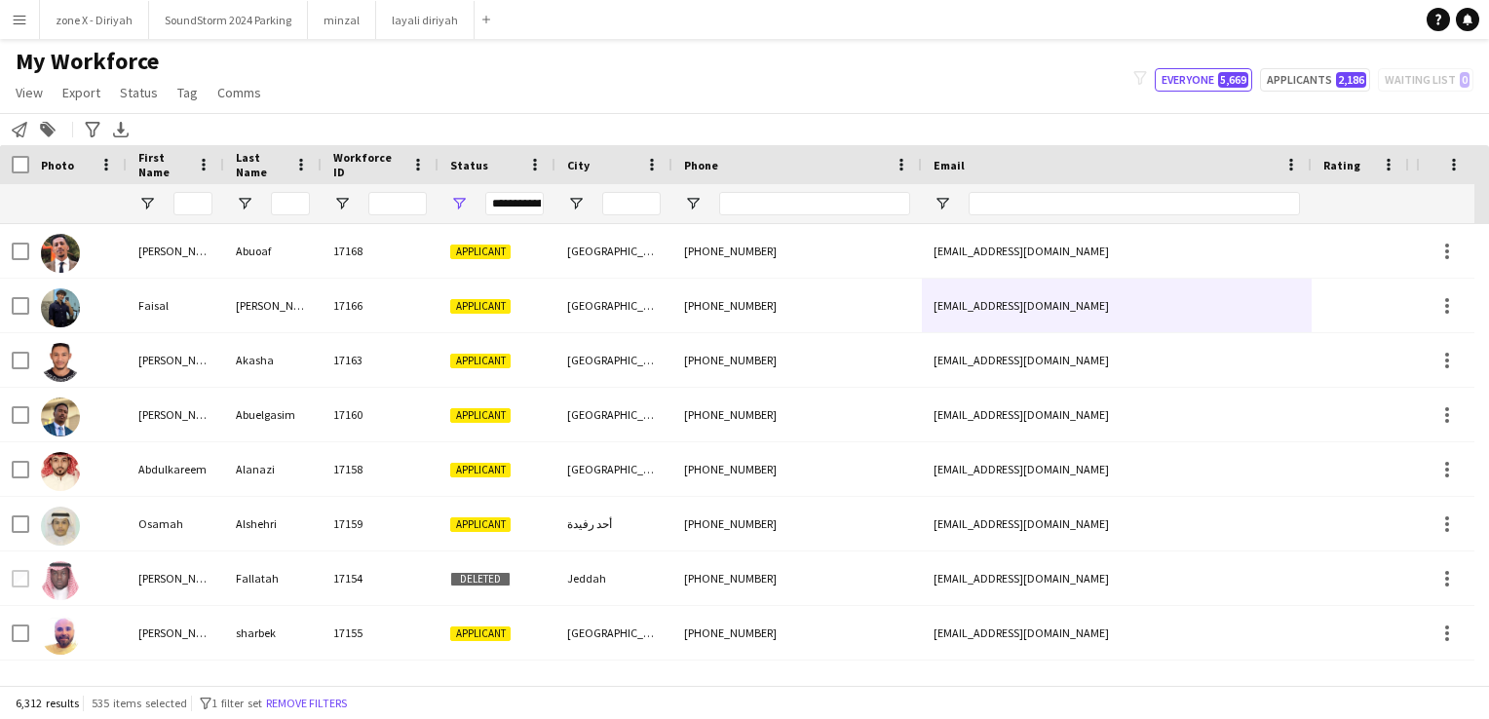
click at [534, 127] on div "Notify workforce Add to tag Search tags magnifier Add tag Advanced filters Adva…" at bounding box center [744, 129] width 1489 height 32
click at [463, 205] on span "Open Filter Menu" at bounding box center [459, 204] width 18 height 18
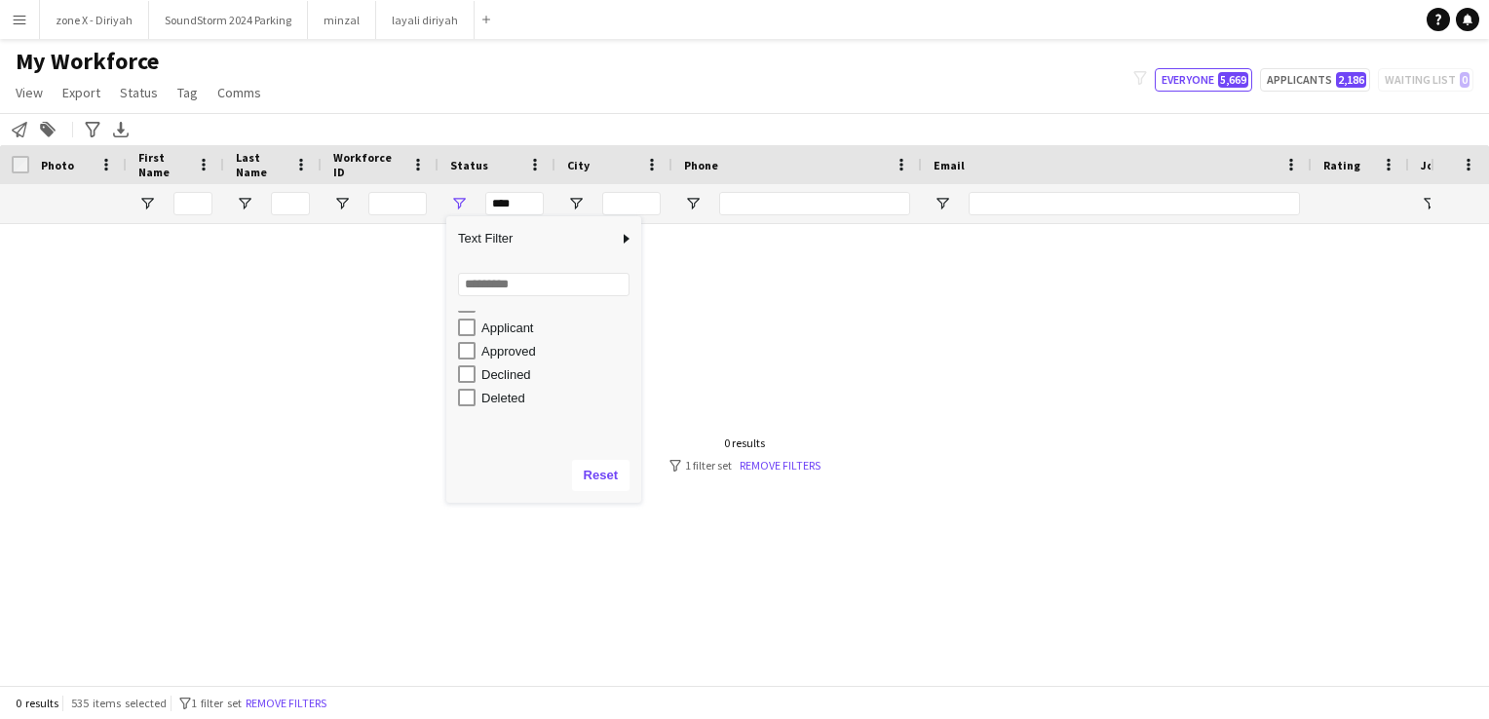
scroll to position [0, 0]
type input "**********"
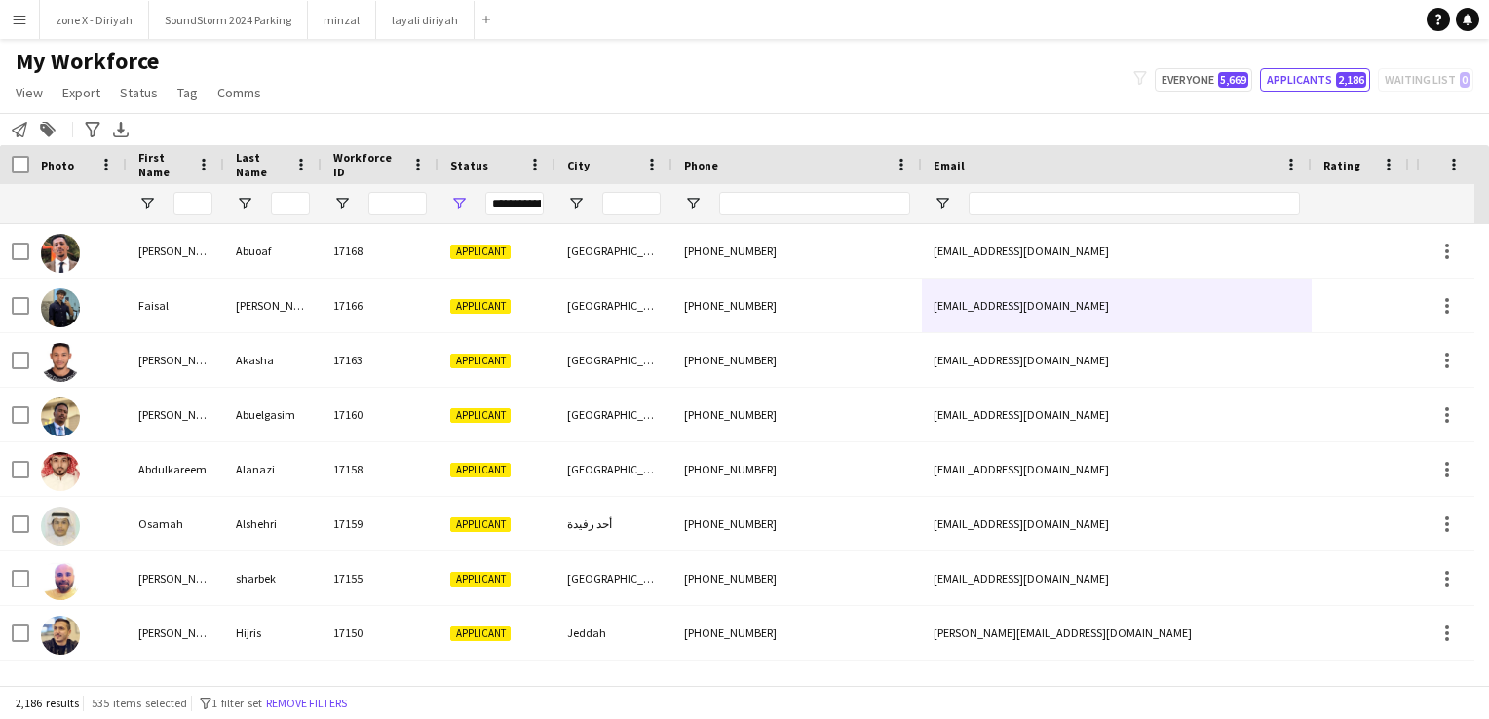
click at [566, 73] on div "My Workforce View Views Default view Bank Details IDs/Email New view Update vie…" at bounding box center [744, 80] width 1489 height 66
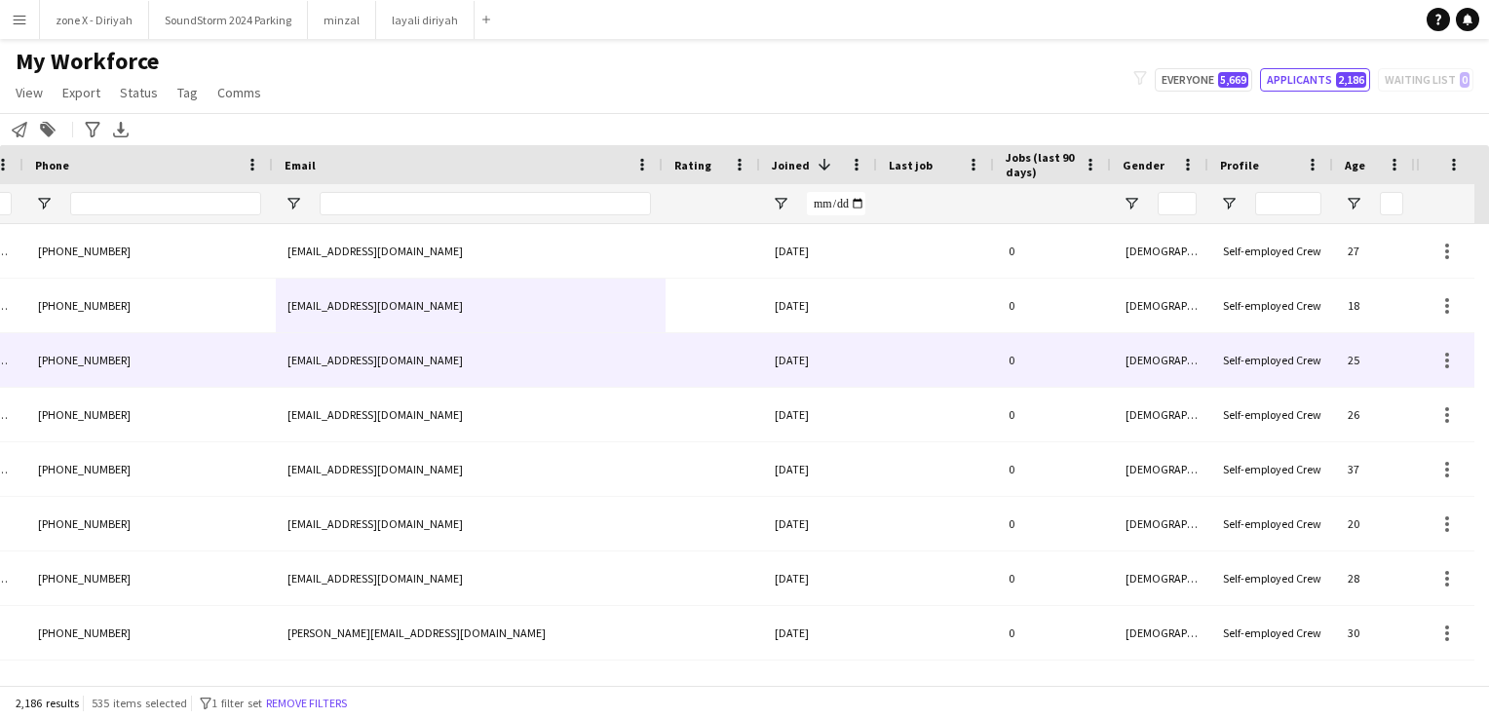
scroll to position [0, 645]
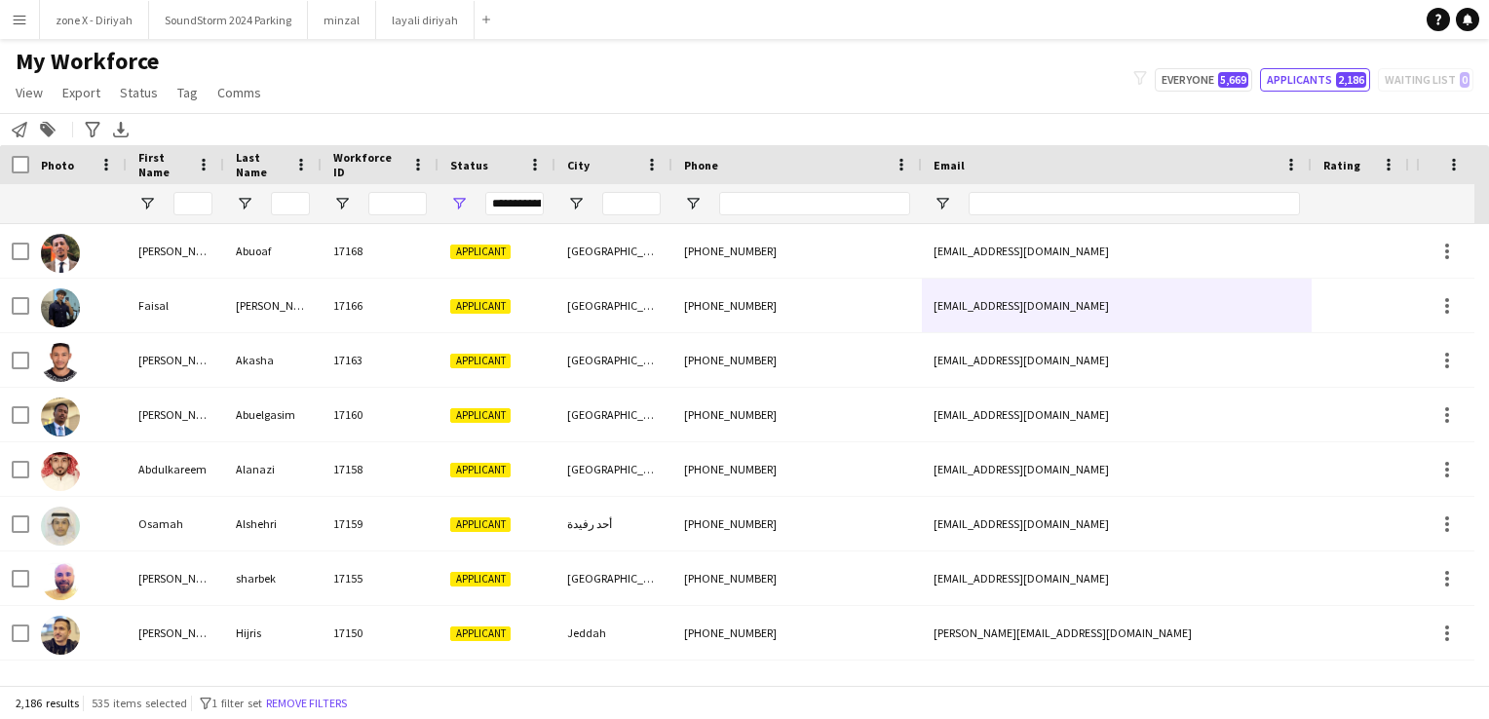
click at [12, 24] on app-icon "Menu" at bounding box center [20, 20] width 16 height 16
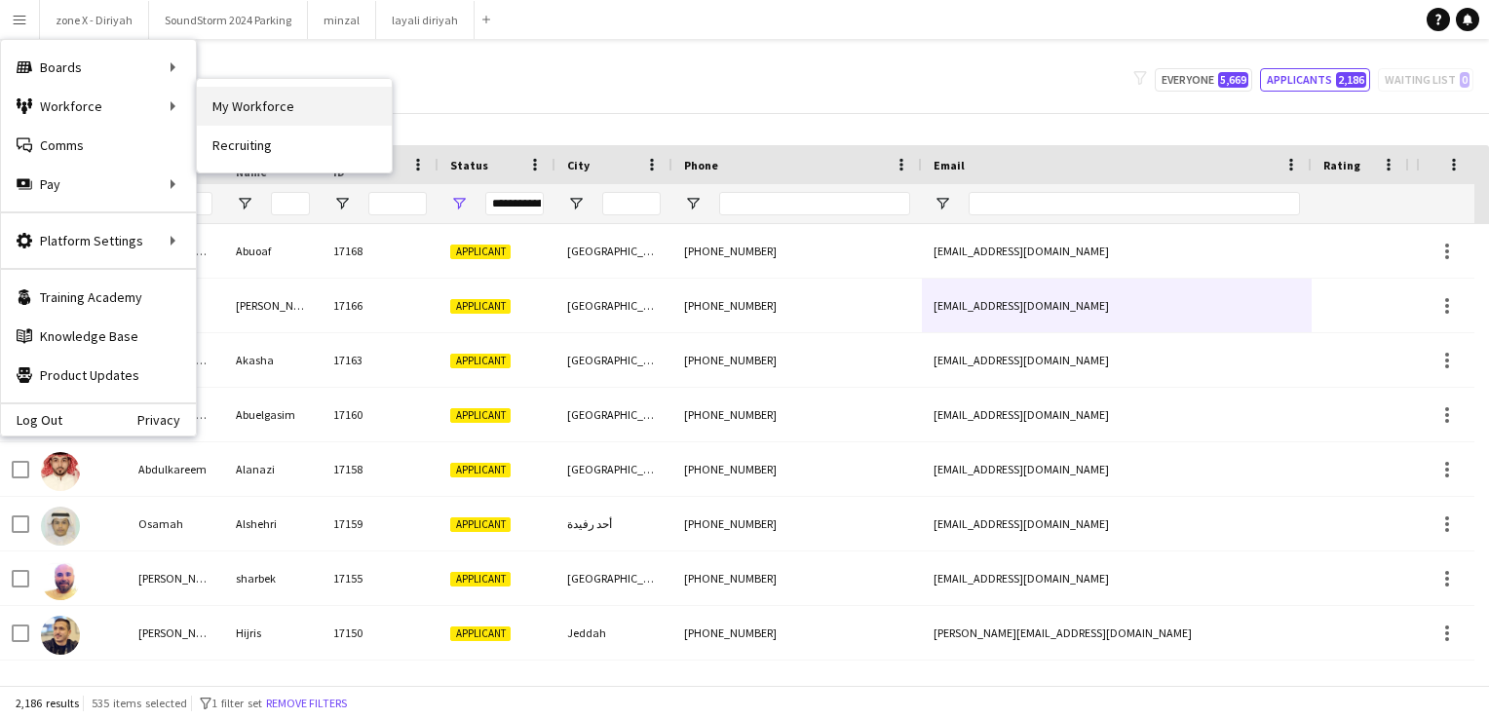
click at [238, 119] on link "My Workforce" at bounding box center [294, 106] width 195 height 39
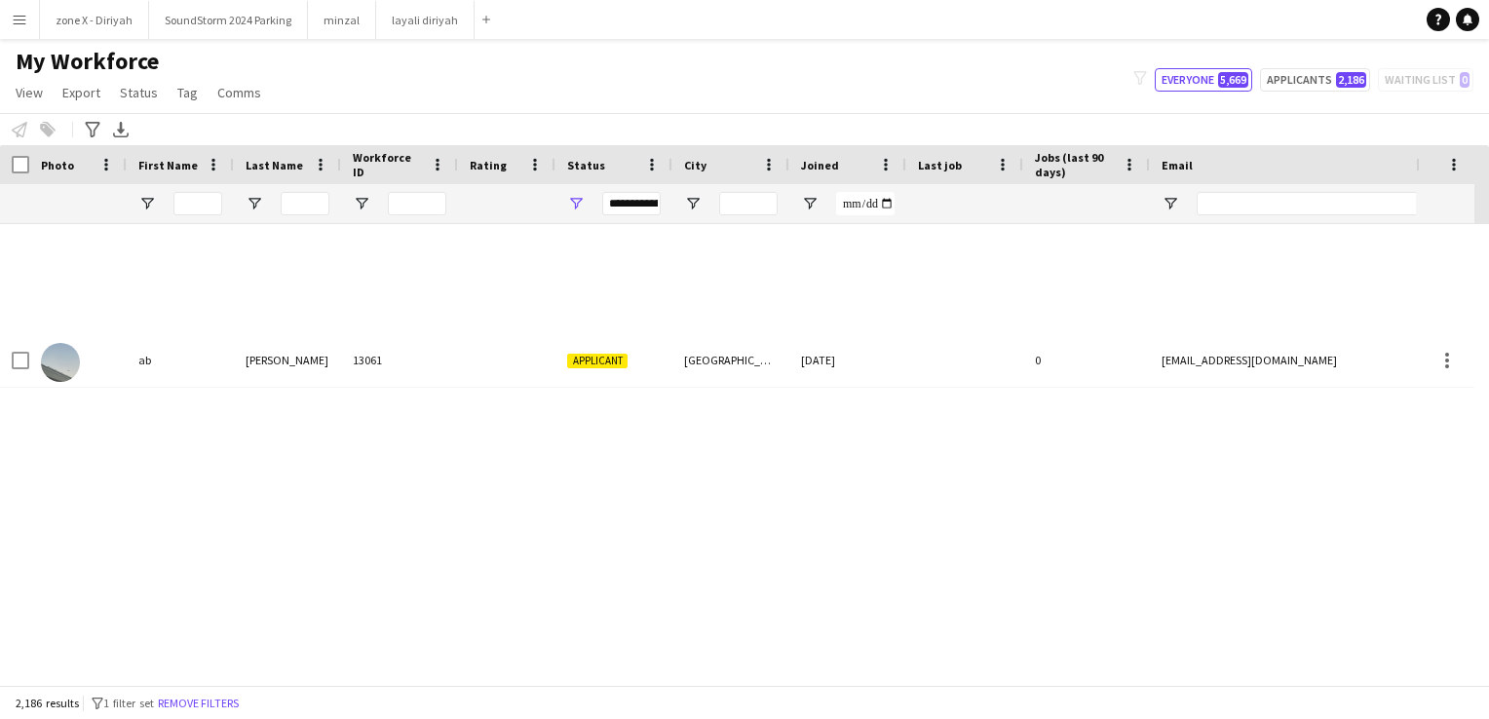
type input "**********"
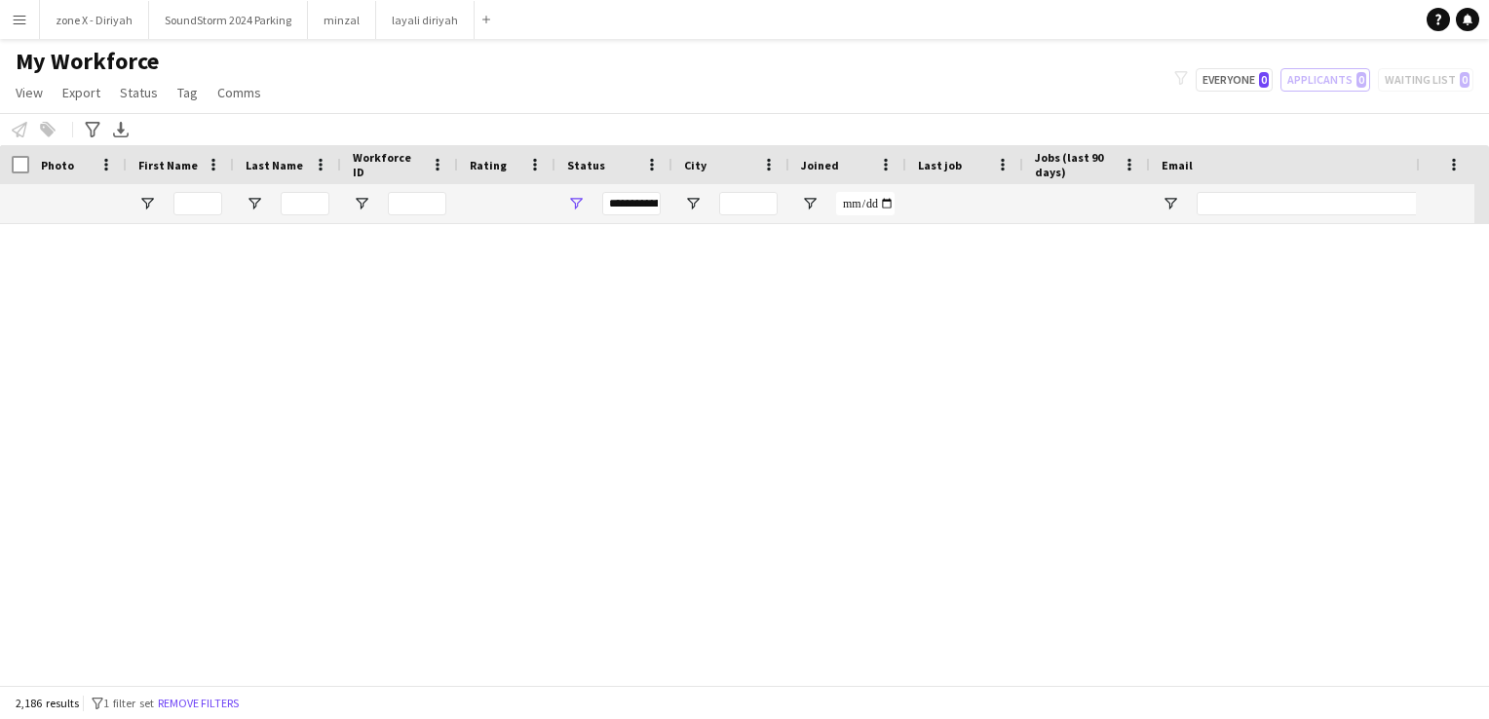
scroll to position [0, 0]
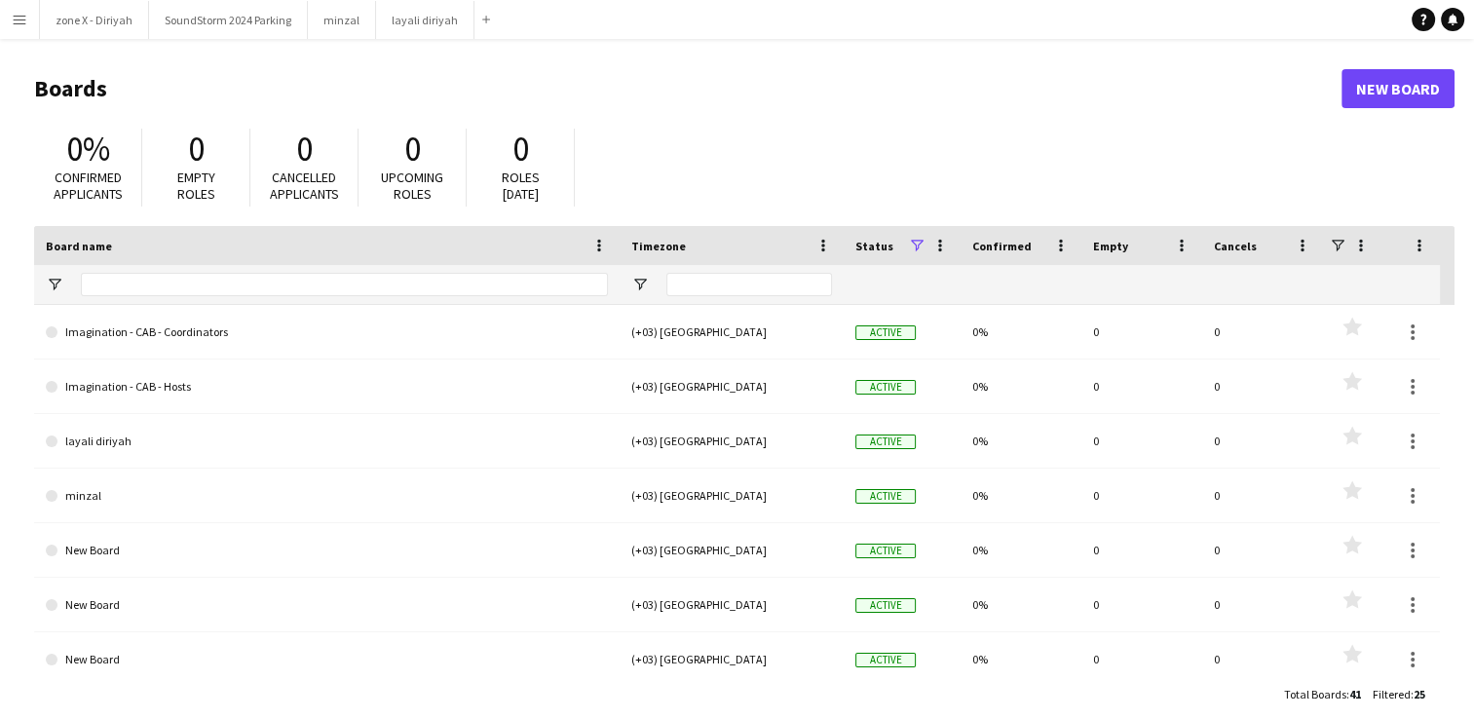
click at [19, 24] on app-icon "Menu" at bounding box center [20, 20] width 16 height 16
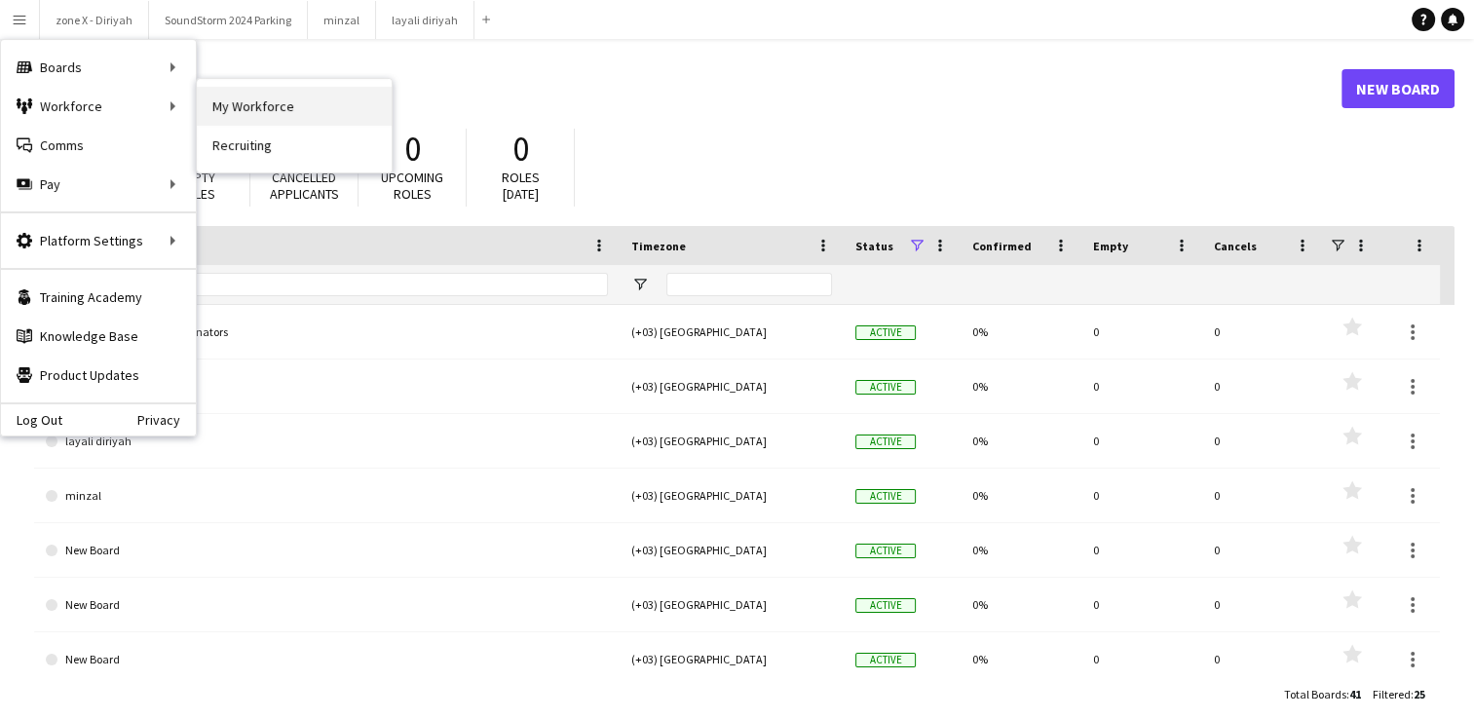
click at [269, 108] on link "My Workforce" at bounding box center [294, 106] width 195 height 39
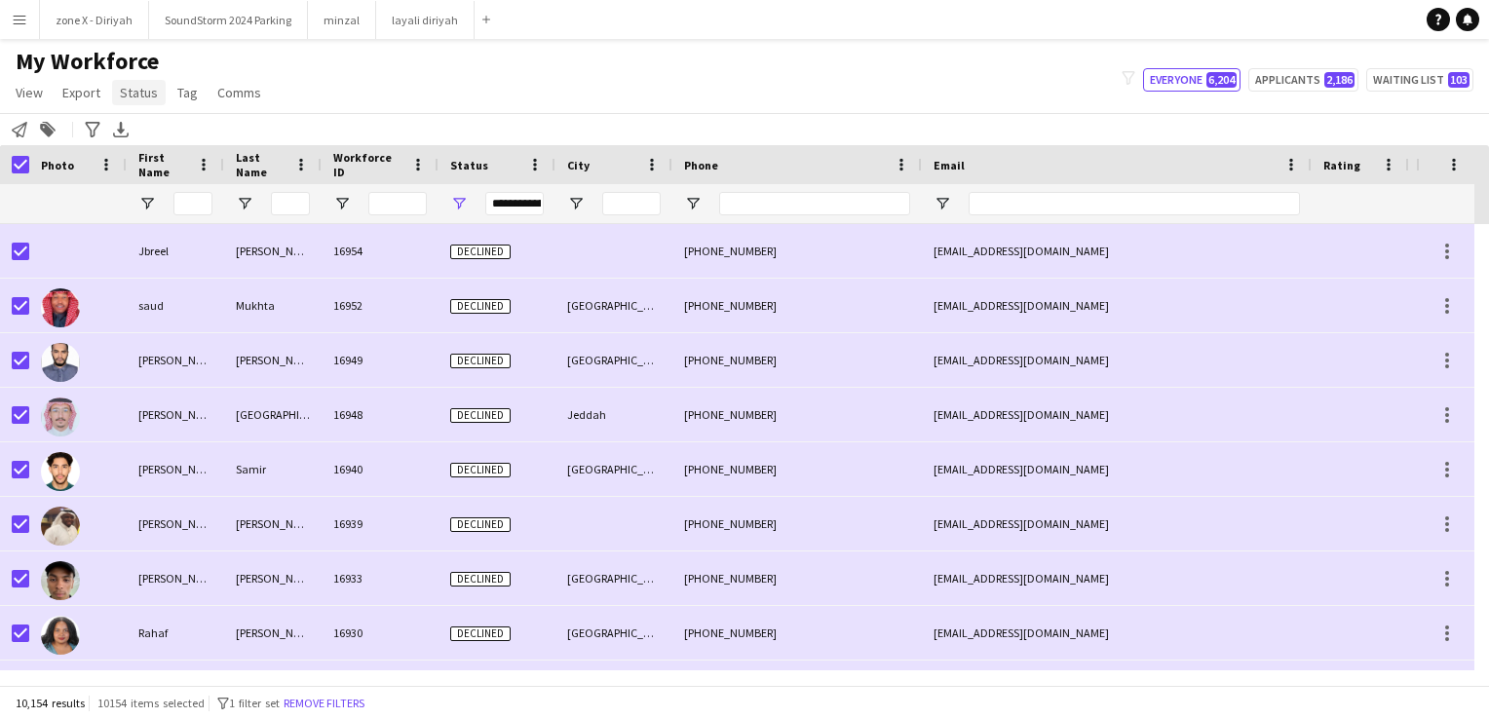
click at [138, 97] on span "Status" at bounding box center [139, 93] width 38 height 18
click at [148, 131] on span "Edit" at bounding box center [139, 135] width 22 height 18
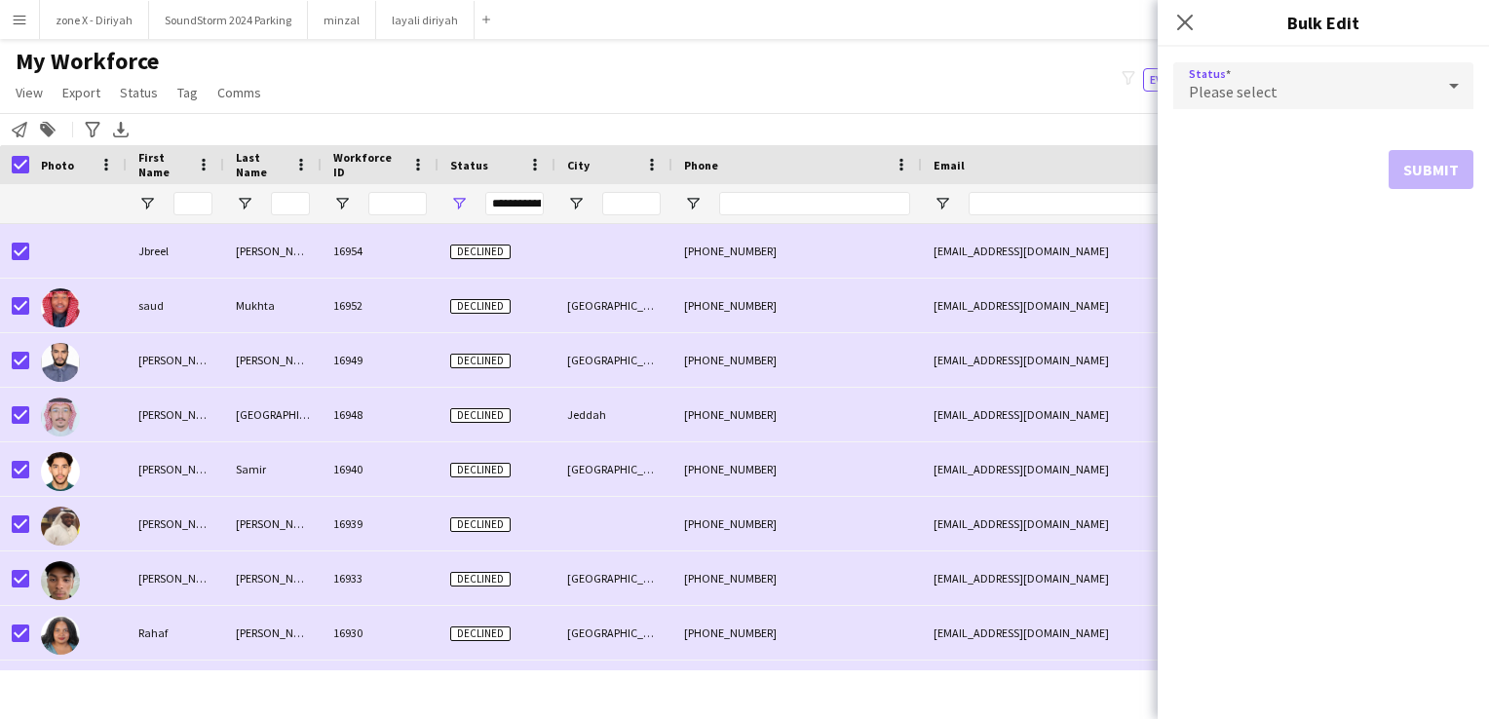
click at [1285, 84] on div "Please select" at bounding box center [1303, 85] width 261 height 47
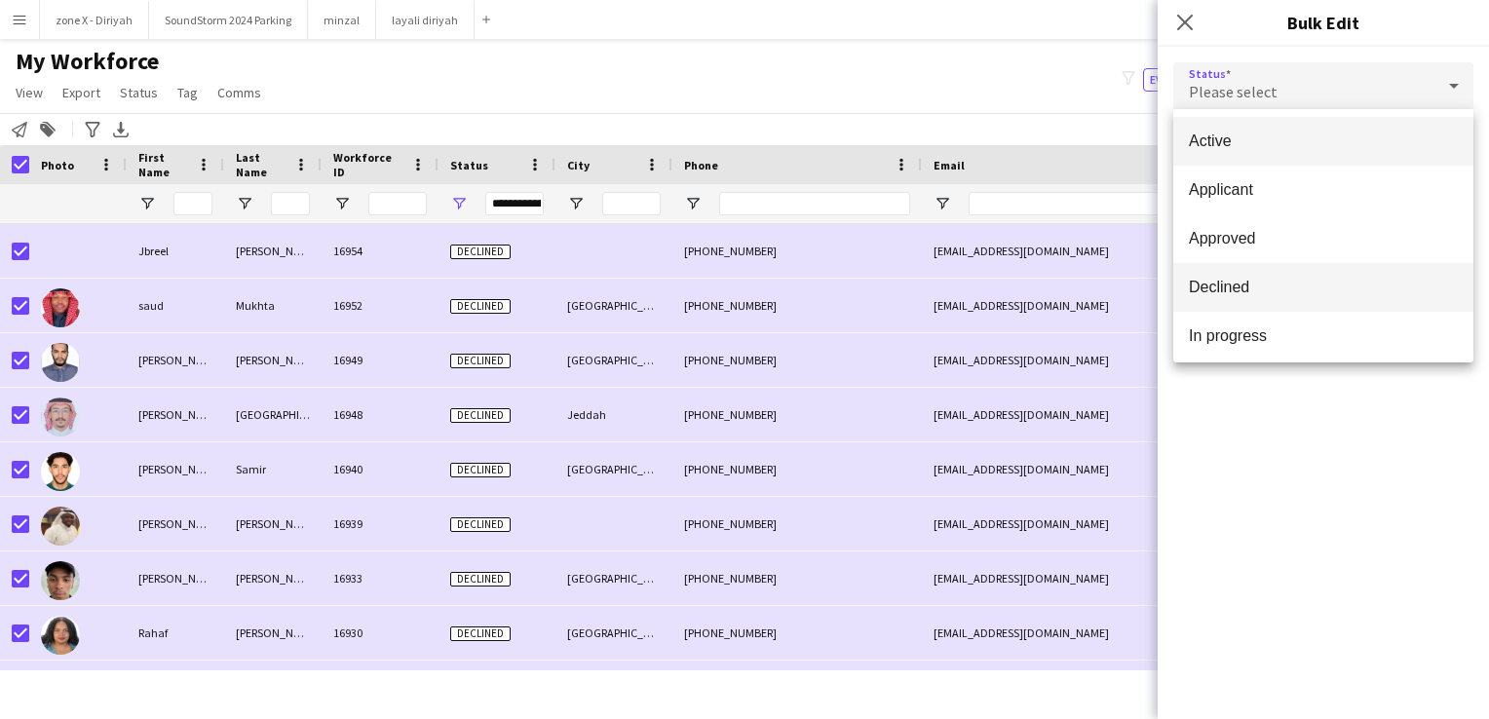
scroll to position [201, 0]
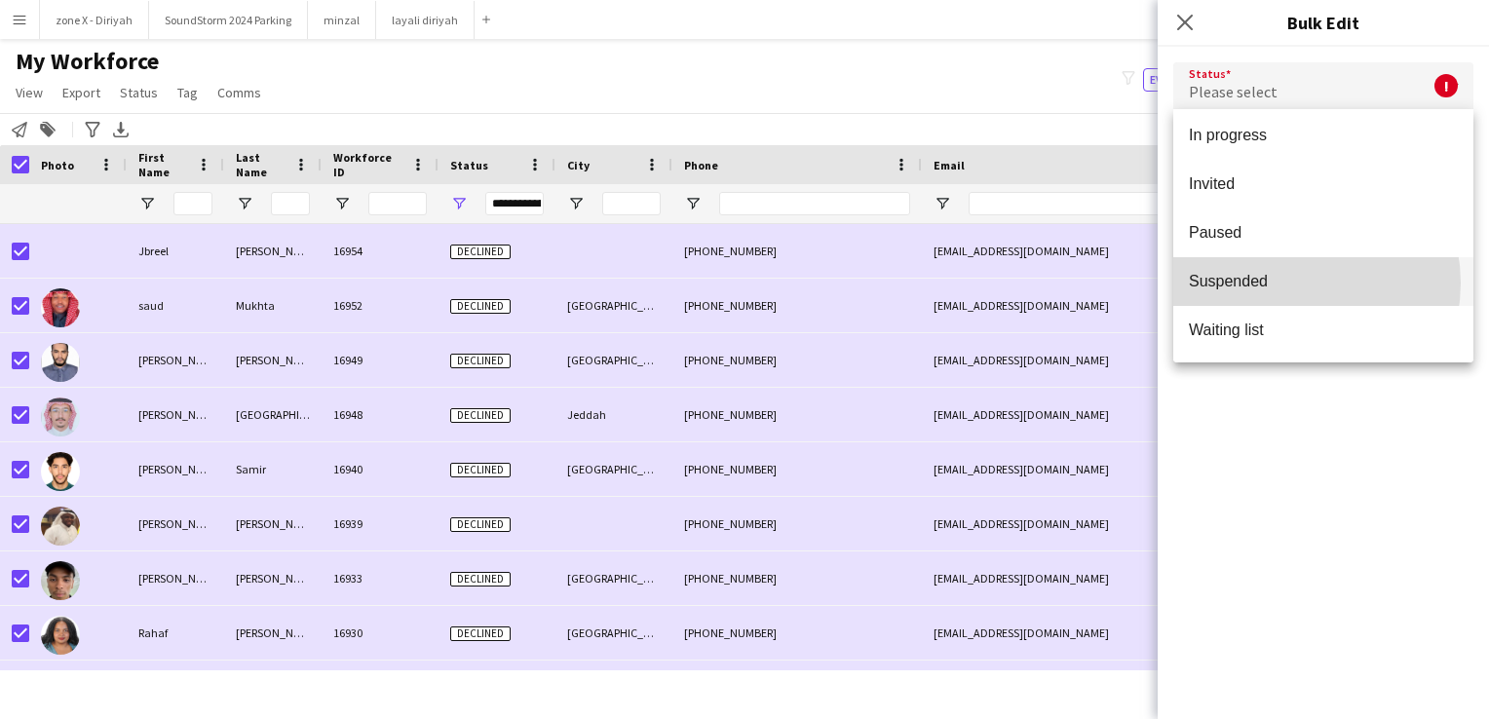
click at [1287, 283] on span "Suspended" at bounding box center [1323, 281] width 269 height 19
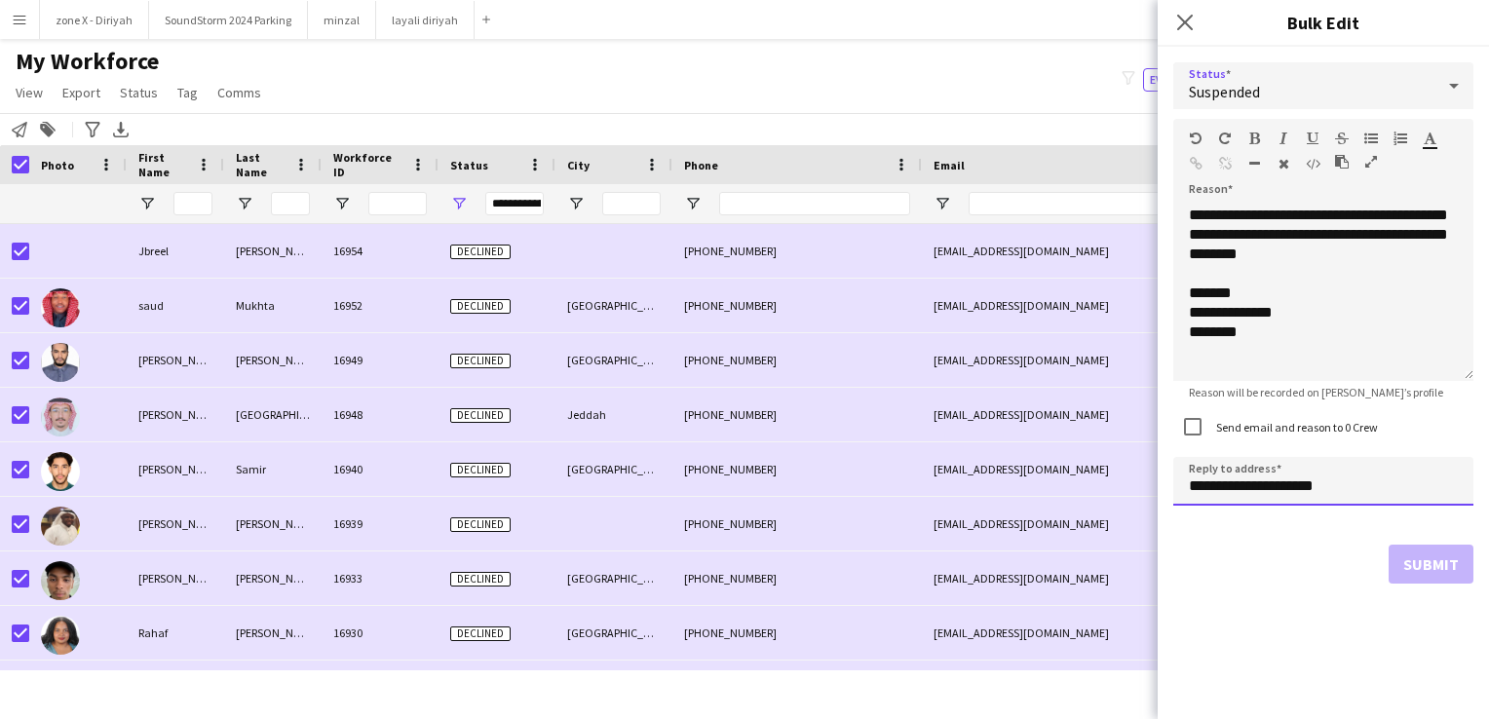
click at [1343, 477] on input "**********" at bounding box center [1323, 481] width 300 height 49
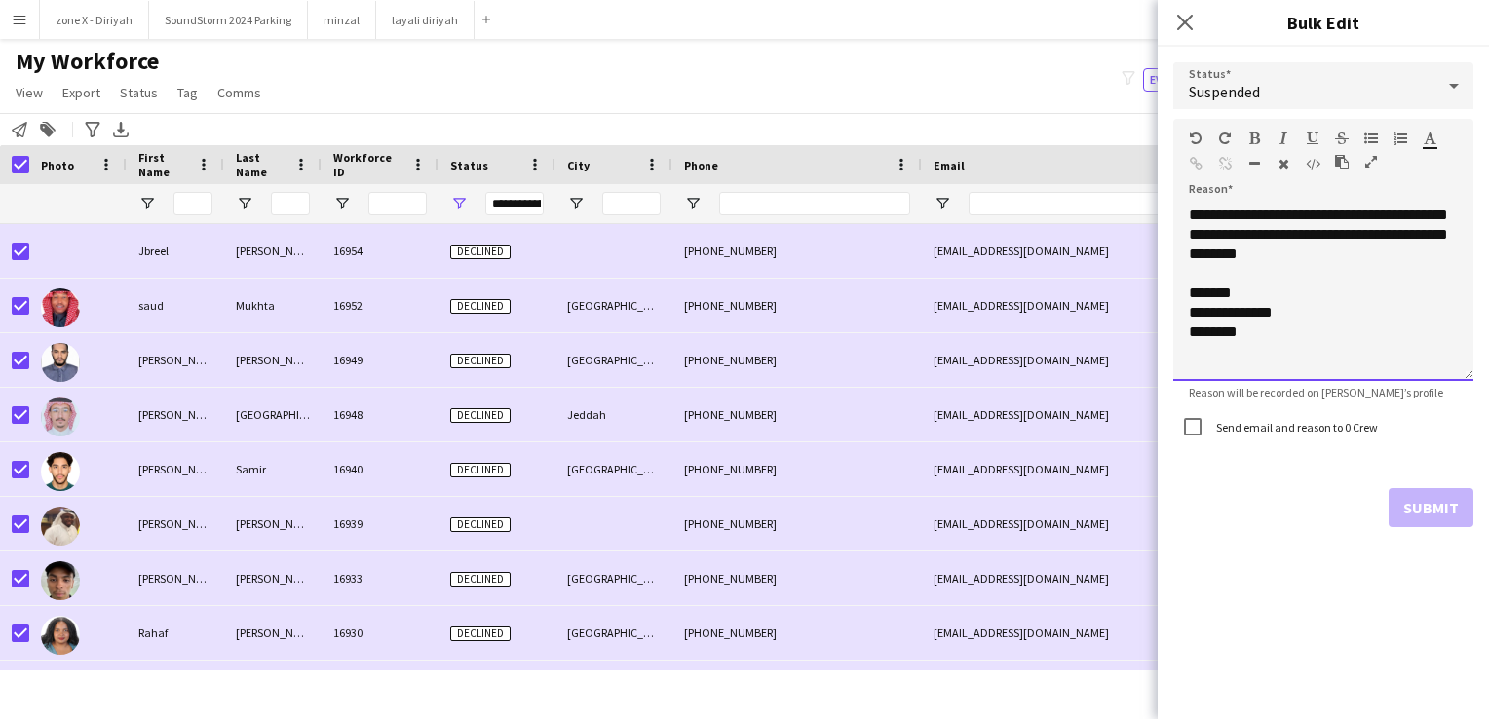
click at [1271, 361] on div "**********" at bounding box center [1323, 293] width 300 height 175
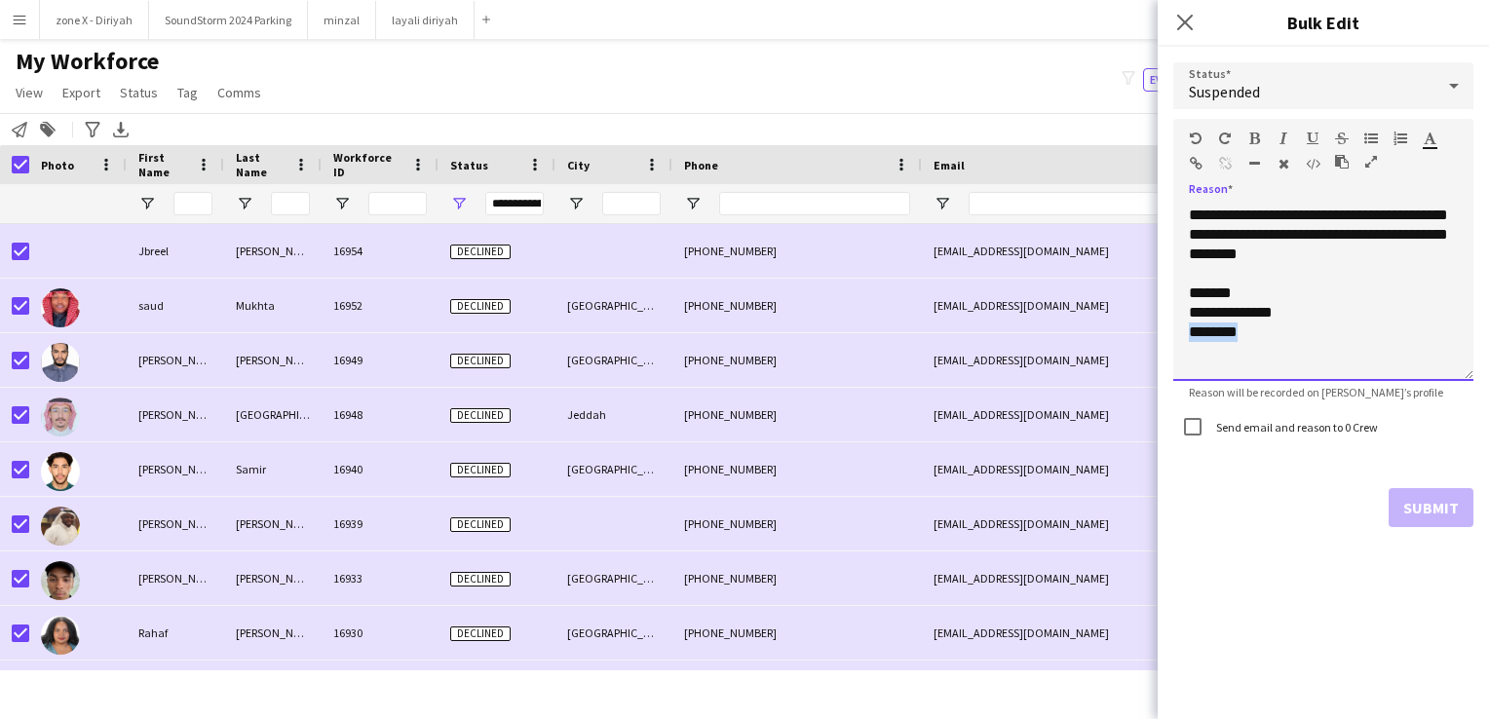
click at [1271, 361] on div "**********" at bounding box center [1323, 293] width 300 height 175
click at [1268, 348] on div "**********" at bounding box center [1323, 293] width 300 height 175
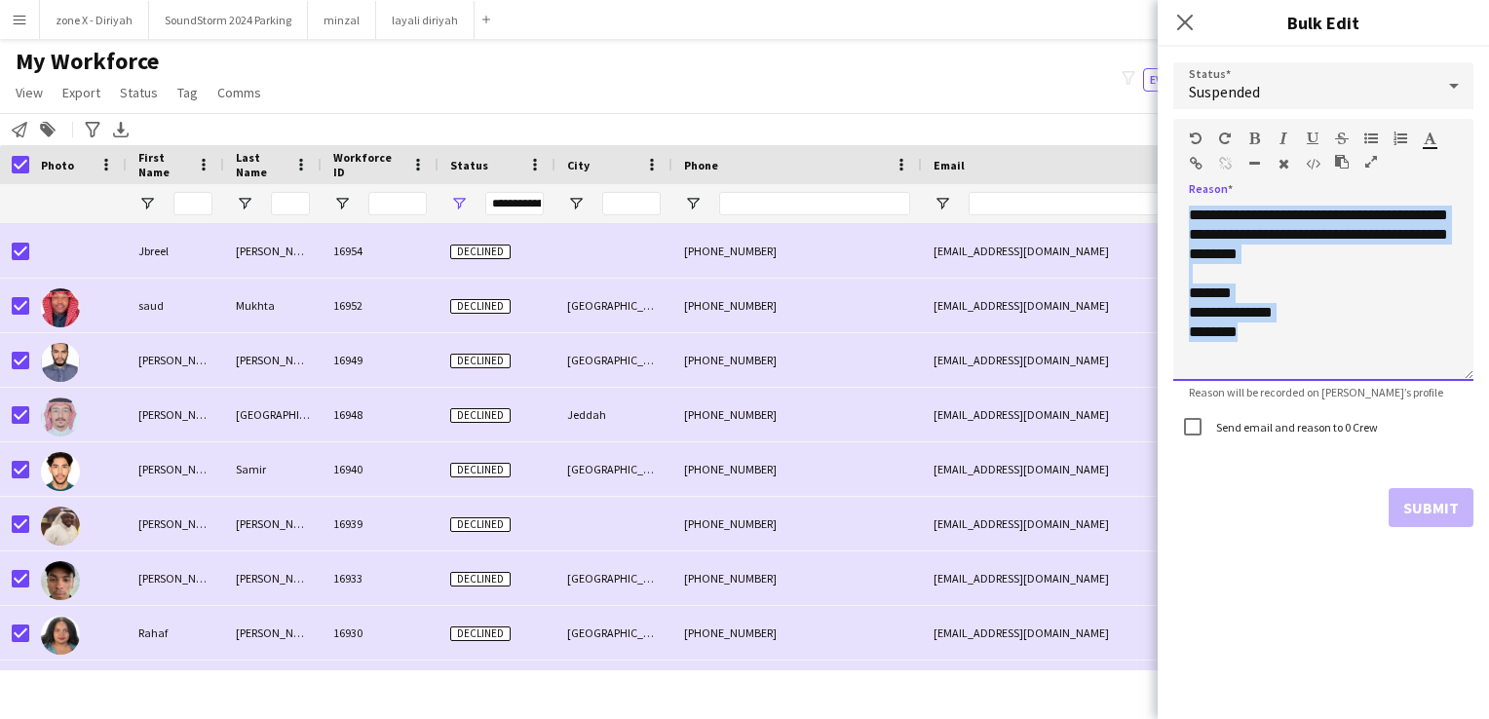
drag, startPoint x: 1268, startPoint y: 348, endPoint x: 1174, endPoint y: 210, distance: 166.2
click at [1174, 210] on div "**********" at bounding box center [1323, 293] width 300 height 175
copy div "**********"
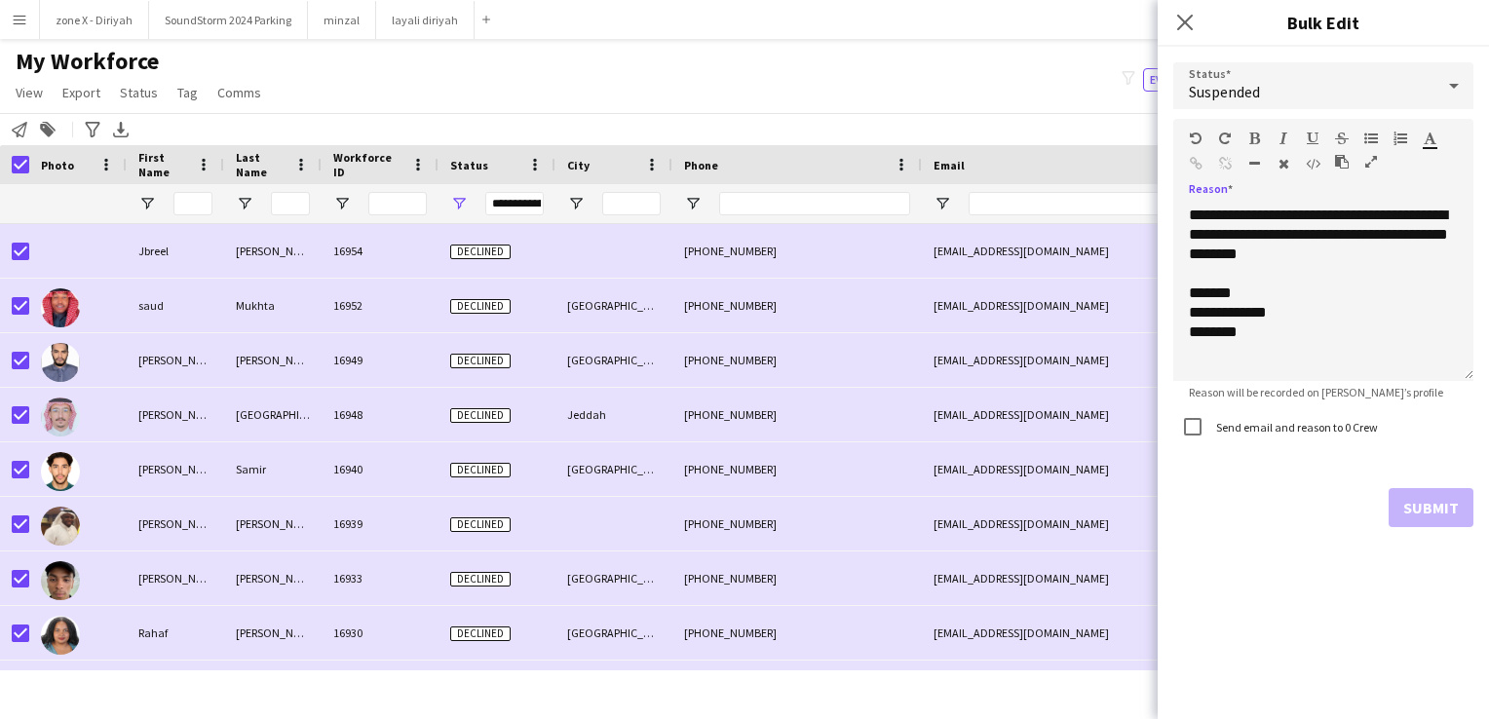
click at [1190, 138] on icon "button" at bounding box center [1196, 139] width 12 height 14
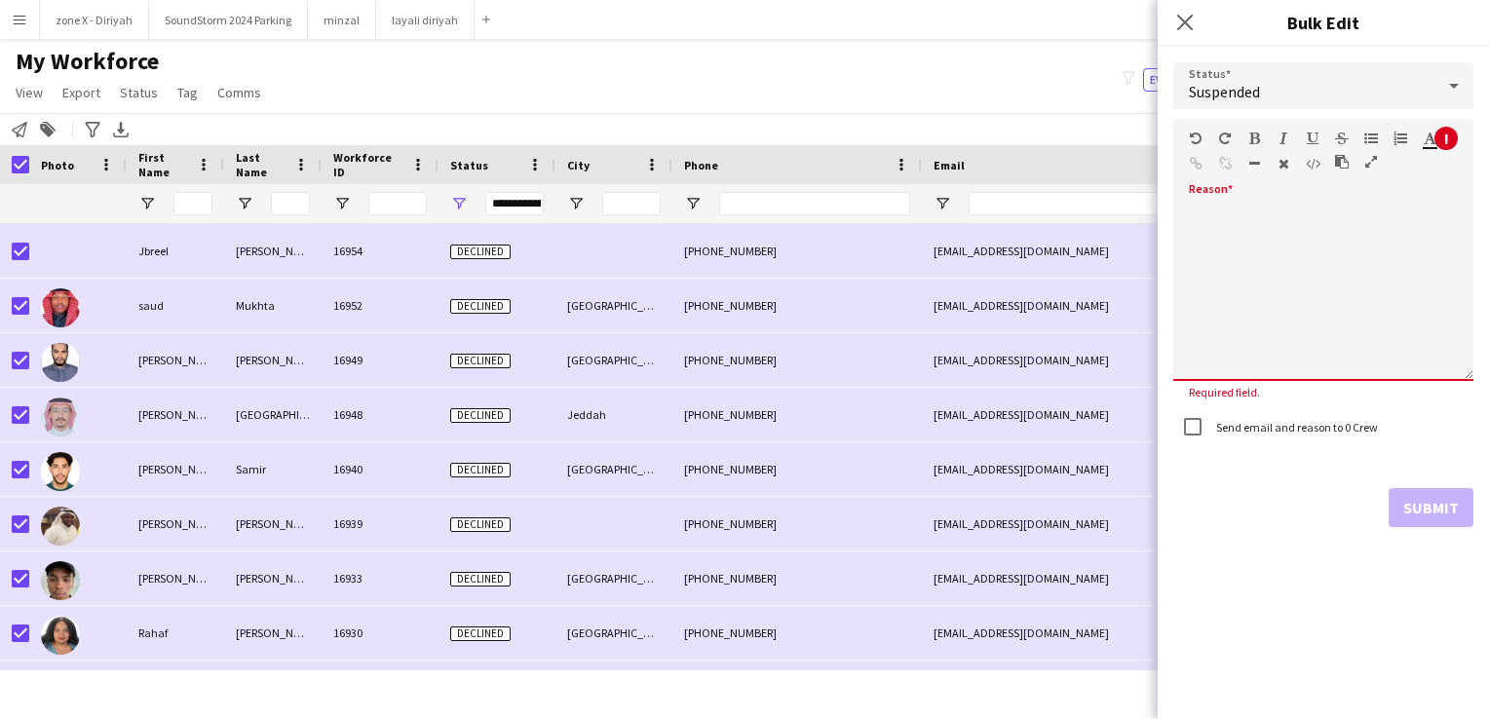
click at [1215, 138] on div at bounding box center [1218, 142] width 58 height 23
click at [1223, 133] on icon "button" at bounding box center [1225, 139] width 12 height 14
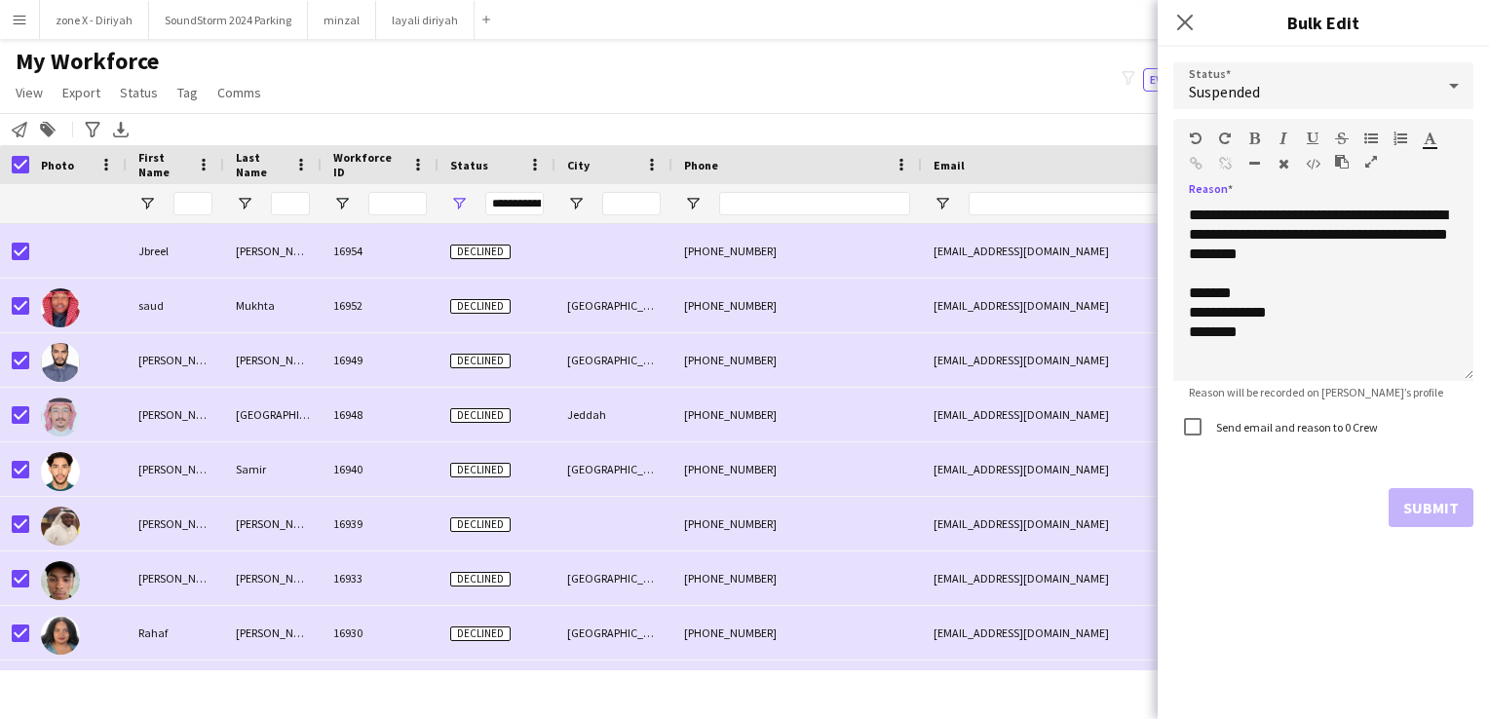
click at [1249, 134] on icon "button" at bounding box center [1254, 139] width 11 height 14
click at [1257, 132] on icon "button" at bounding box center [1254, 139] width 11 height 14
click at [1423, 497] on div "Submit" at bounding box center [1323, 507] width 300 height 39
click at [1185, 19] on icon "Close pop-in" at bounding box center [1184, 22] width 19 height 19
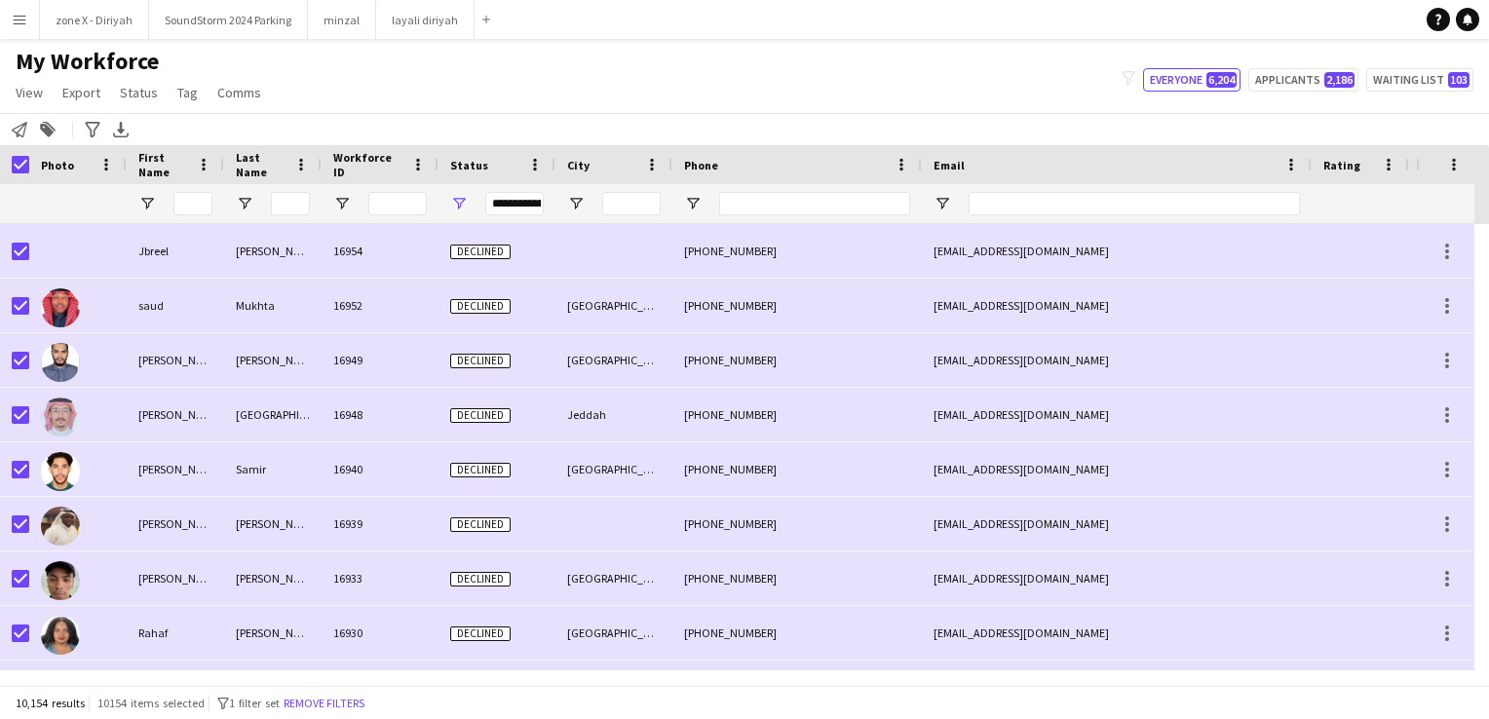
click at [23, 18] on app-icon "Menu" at bounding box center [20, 20] width 16 height 16
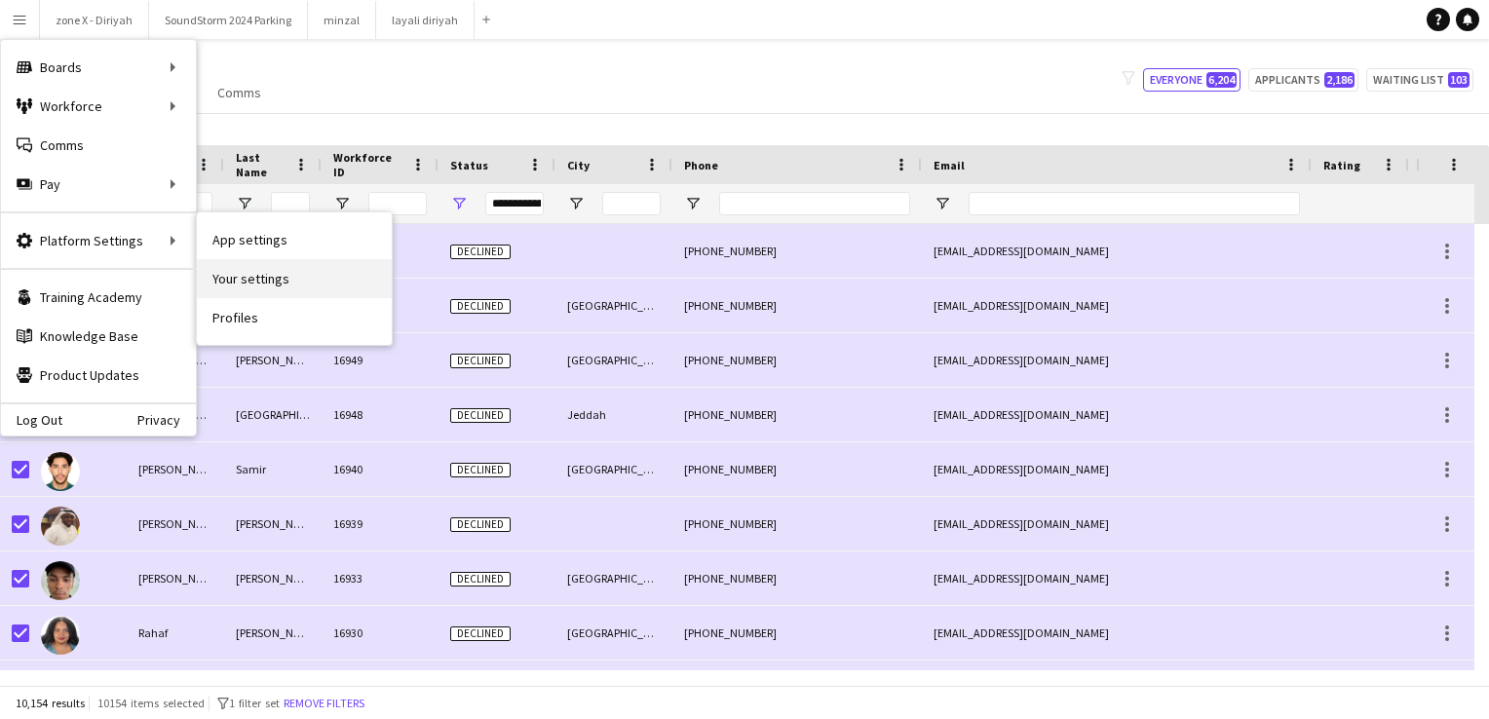
click at [275, 278] on link "Your settings" at bounding box center [294, 278] width 195 height 39
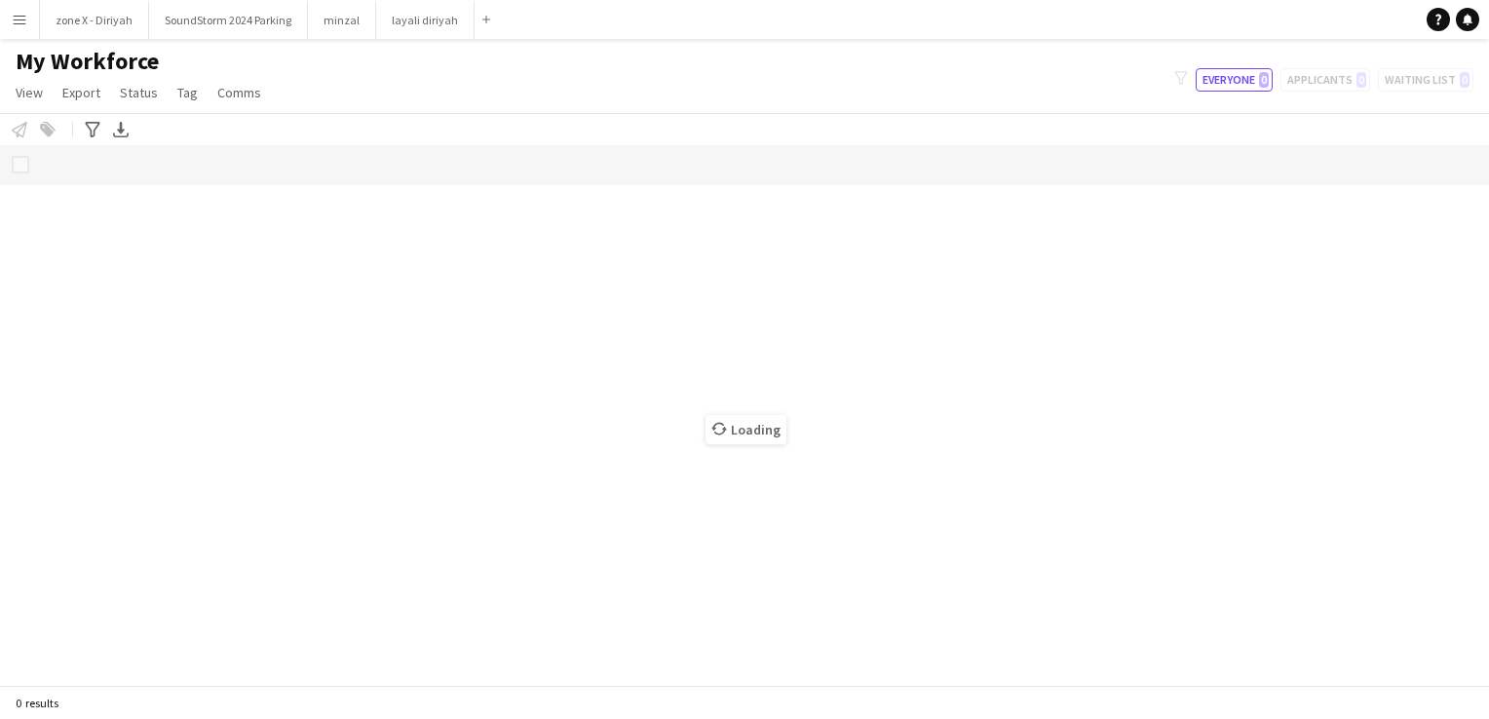
click at [19, 14] on app-icon "Menu" at bounding box center [20, 20] width 16 height 16
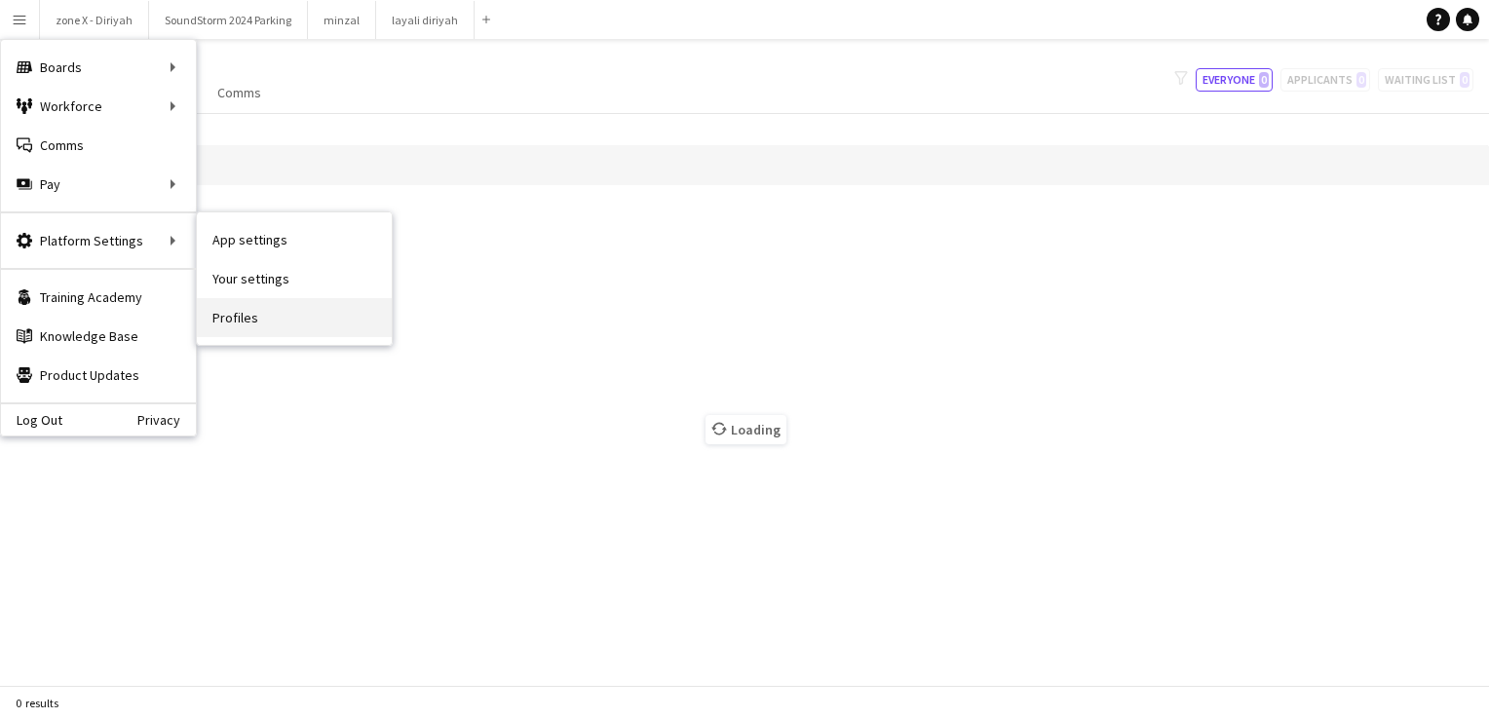
click at [323, 310] on link "Profiles" at bounding box center [294, 317] width 195 height 39
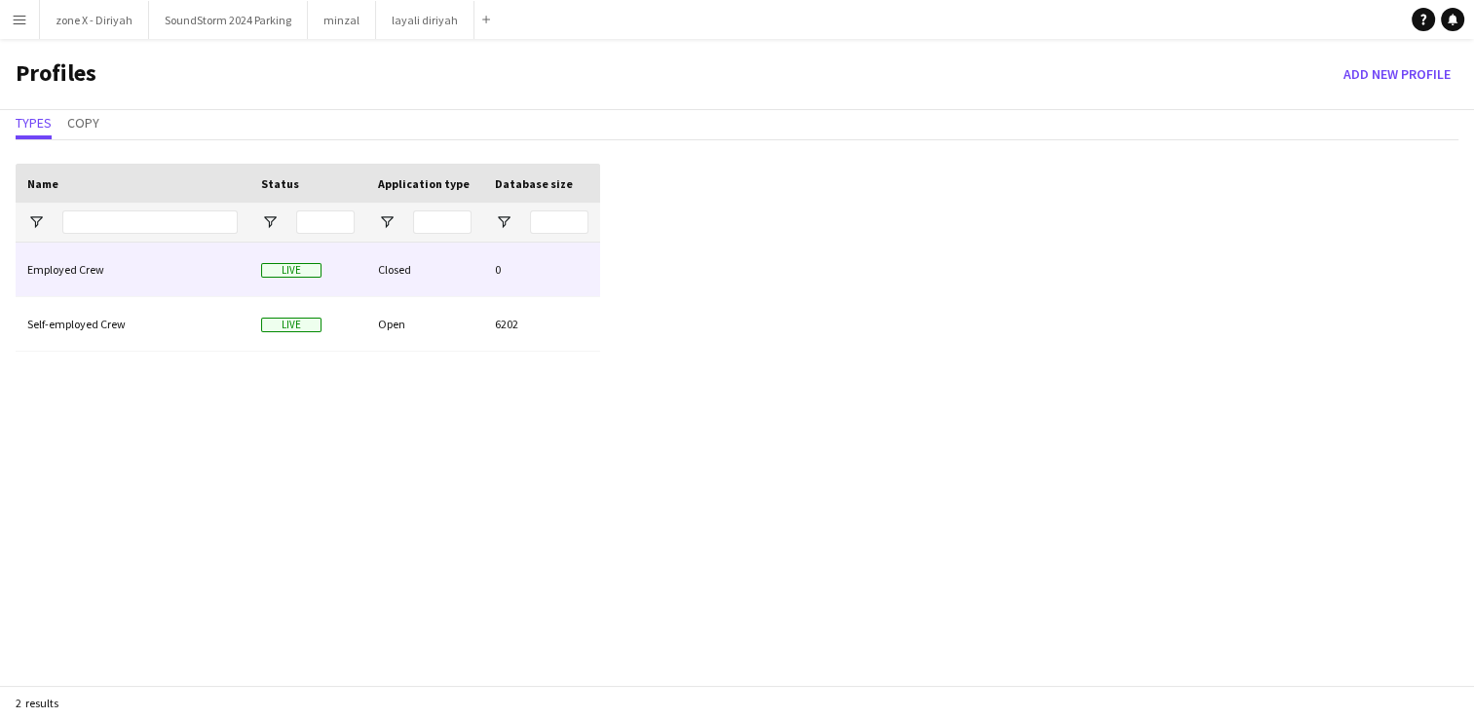
click at [98, 277] on div "Employed Crew" at bounding box center [133, 270] width 234 height 54
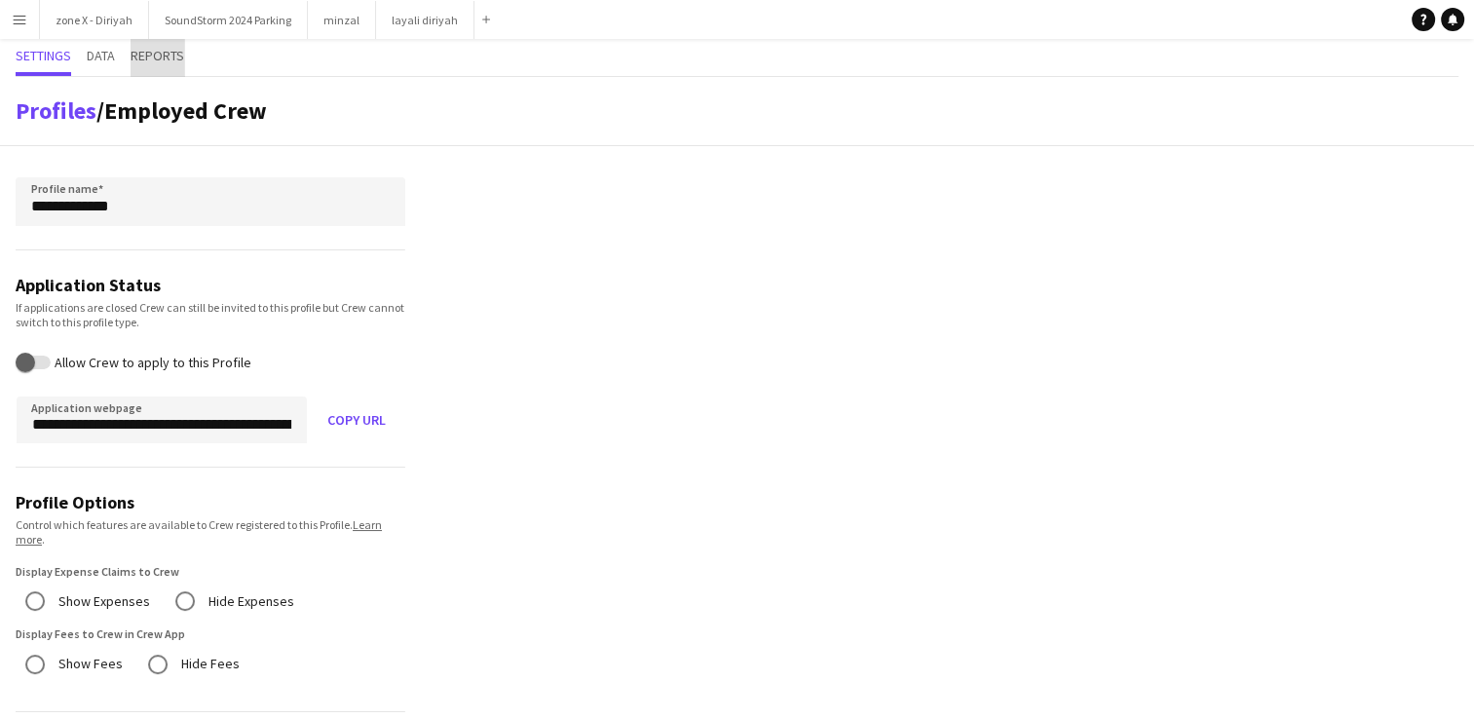
click at [164, 59] on span "Reports" at bounding box center [158, 56] width 54 height 14
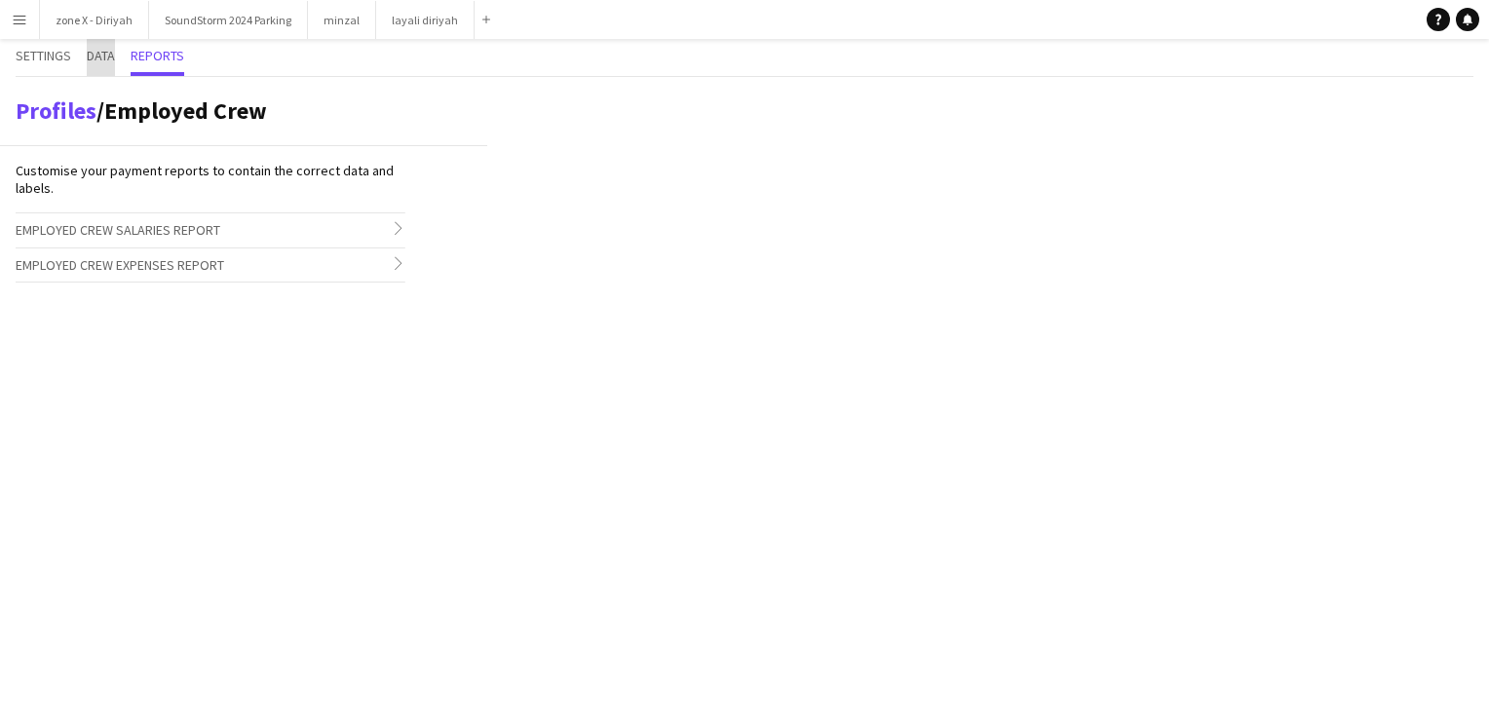
click at [101, 52] on span "Data" at bounding box center [101, 56] width 28 height 14
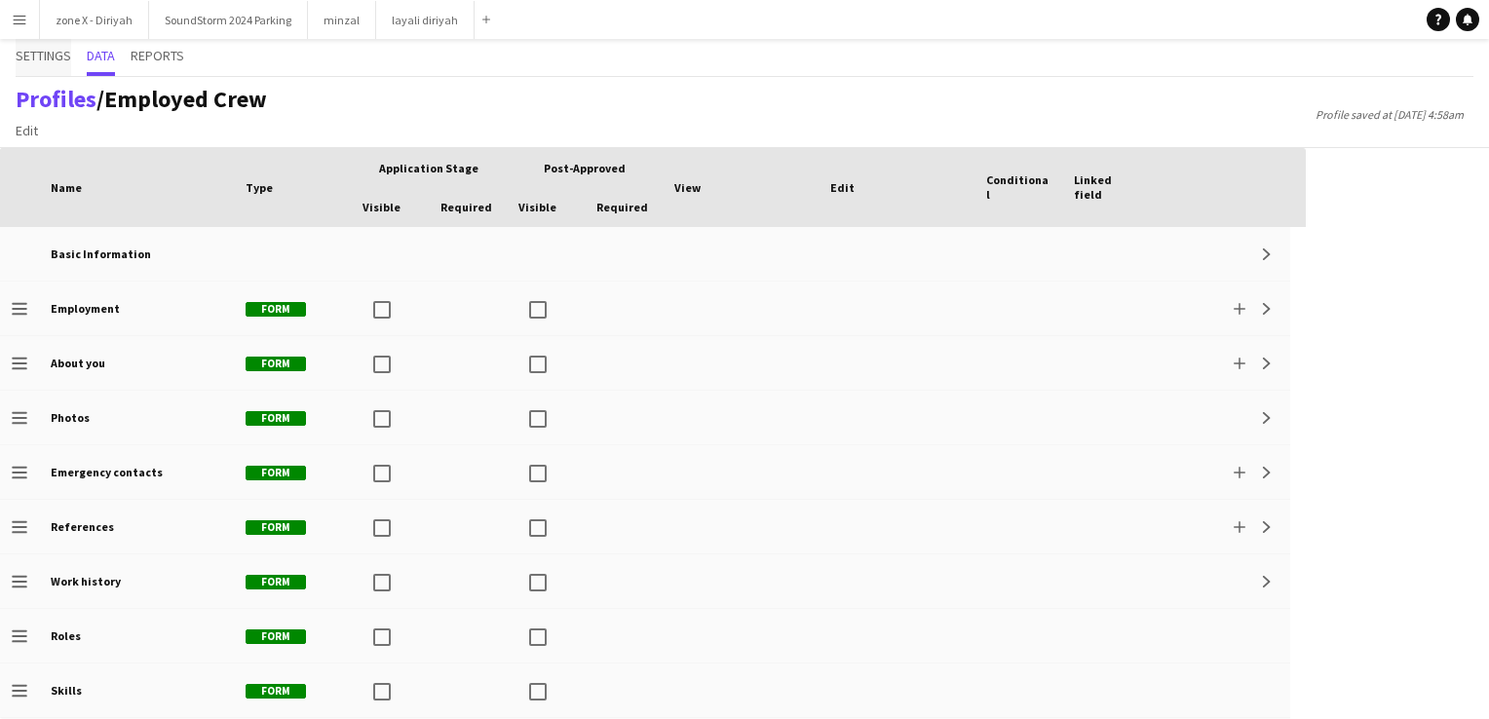
click at [23, 51] on span "Settings" at bounding box center [44, 56] width 56 height 14
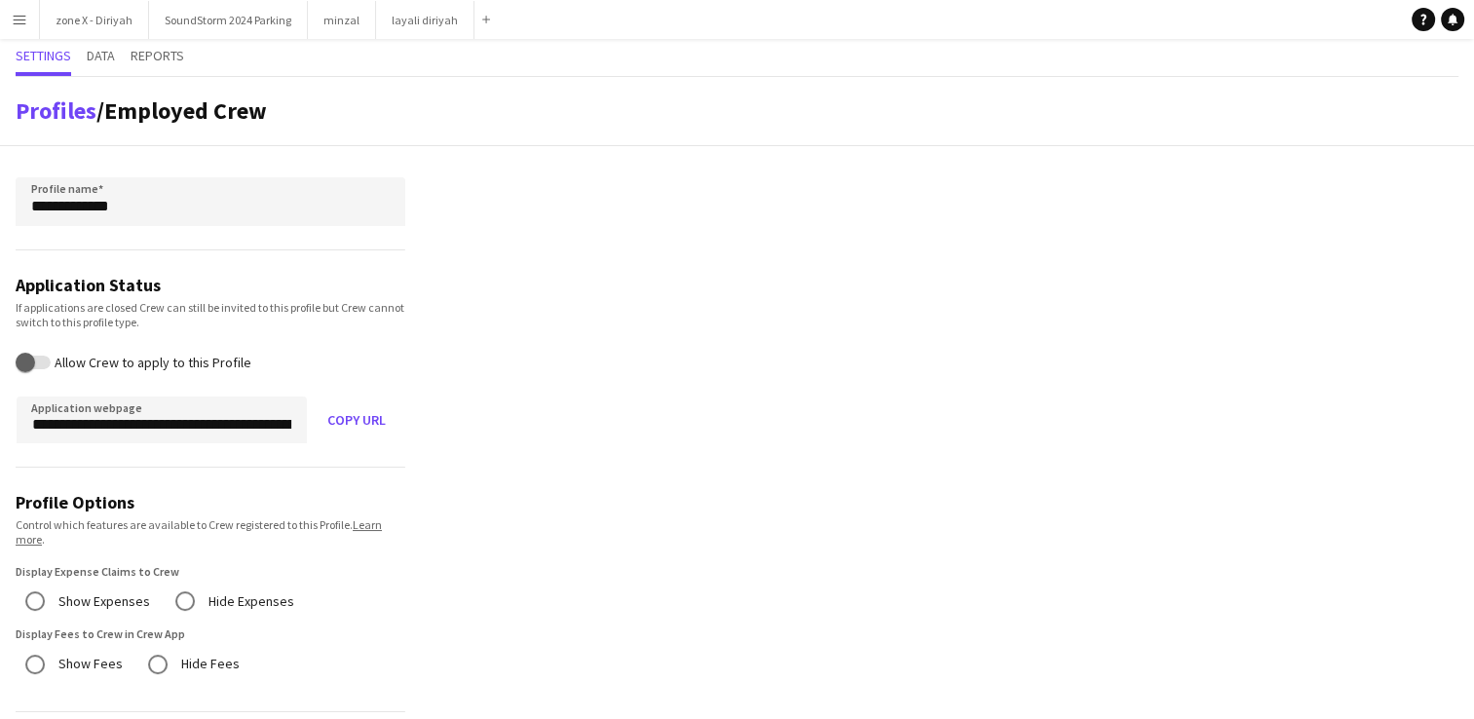
click at [27, 19] on button "Menu" at bounding box center [19, 19] width 39 height 39
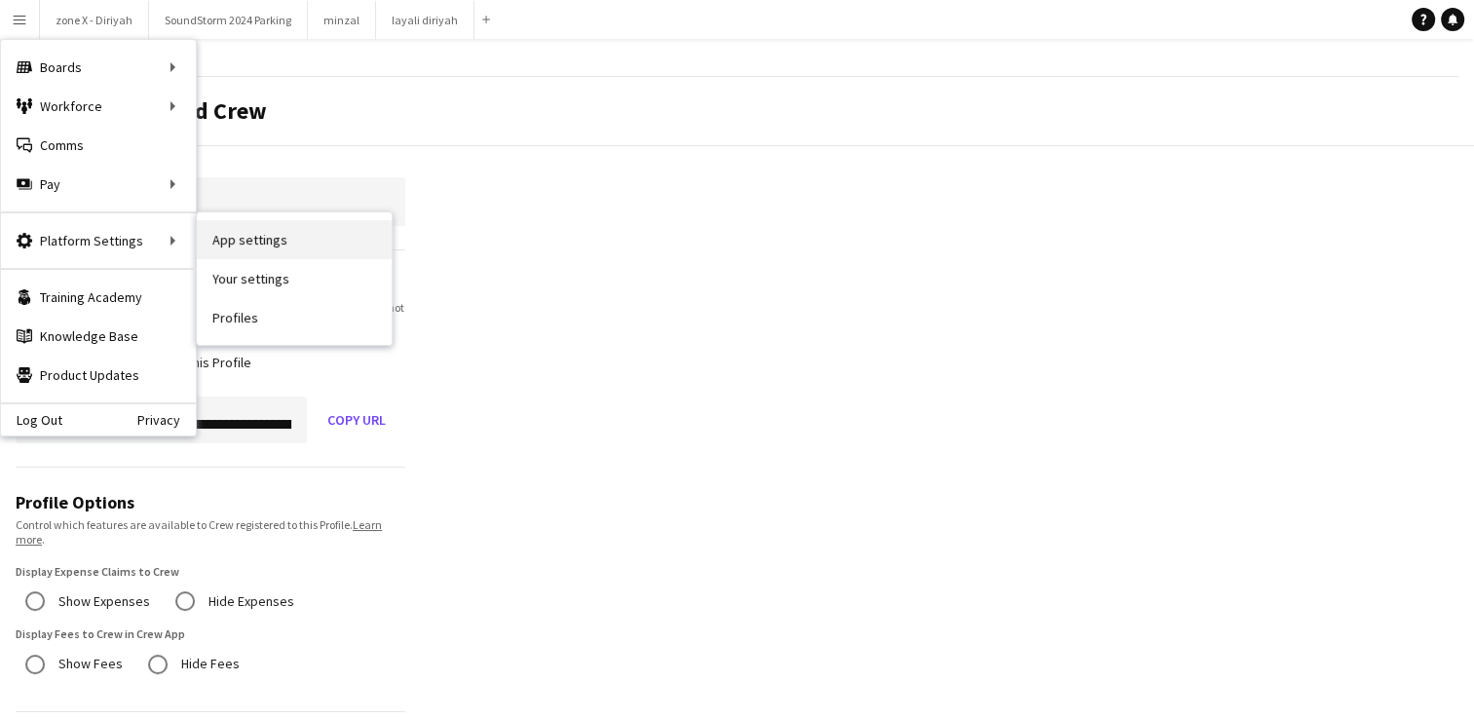
click at [276, 244] on link "App settings" at bounding box center [294, 239] width 195 height 39
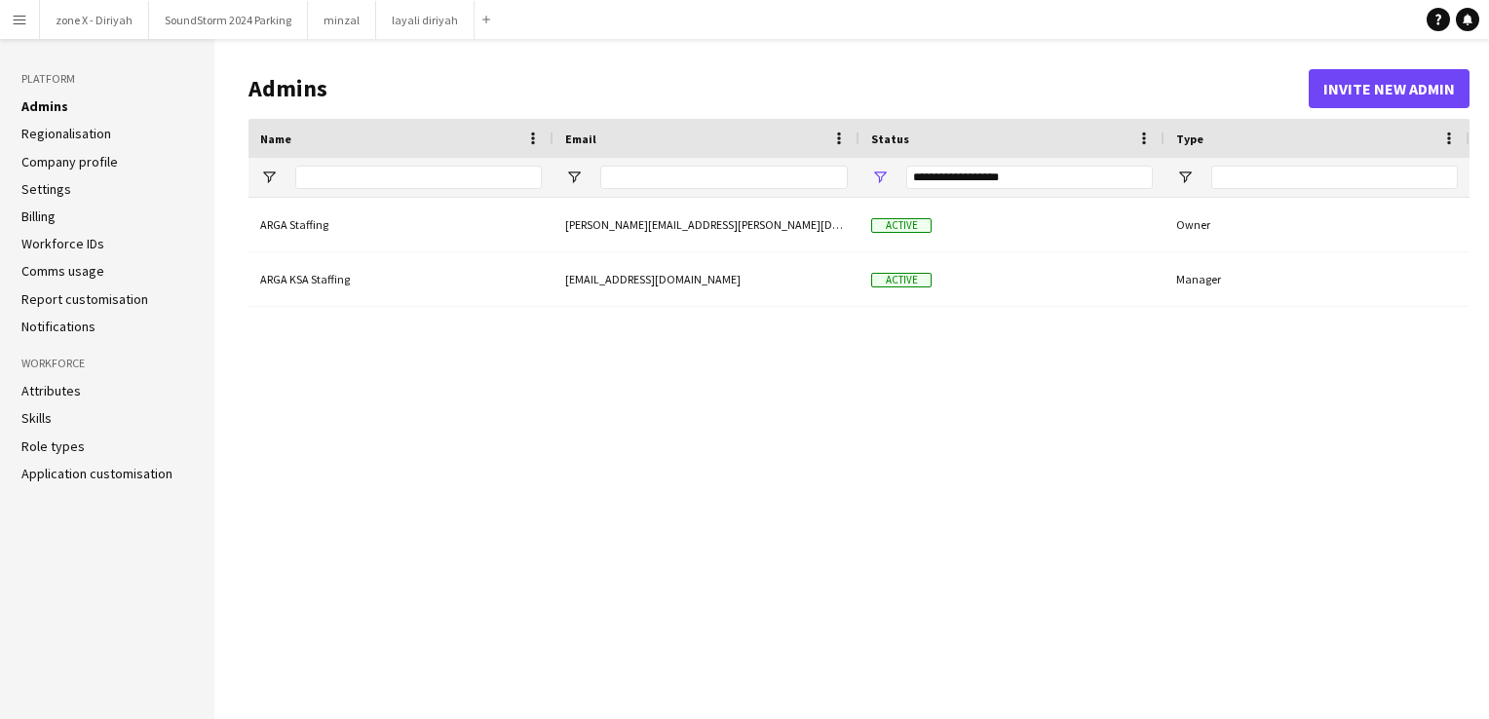
click at [48, 215] on link "Billing" at bounding box center [38, 217] width 34 height 18
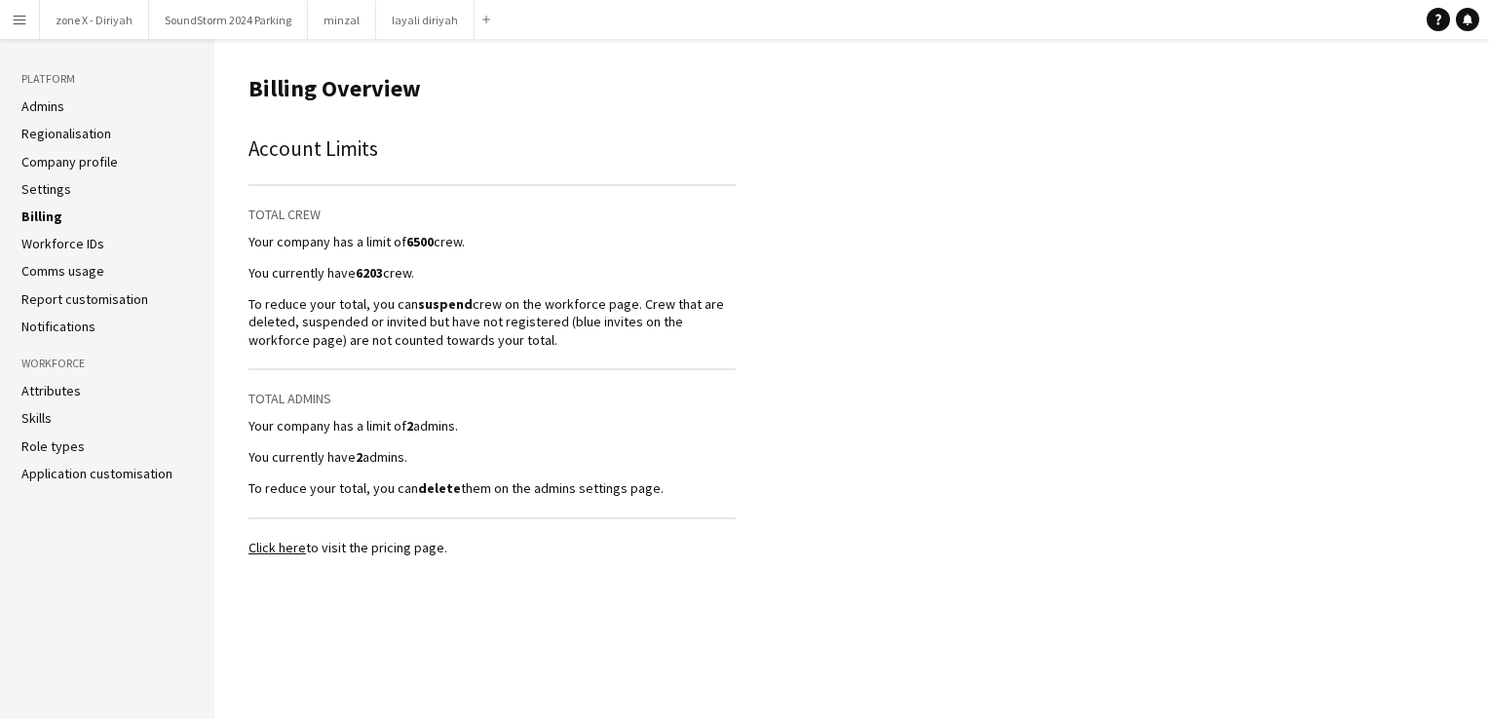
click at [489, 340] on p "To reduce your total, you can suspend crew on the workforce page. Crew that are…" at bounding box center [491, 322] width 487 height 54
click at [64, 243] on link "Workforce IDs" at bounding box center [62, 244] width 83 height 18
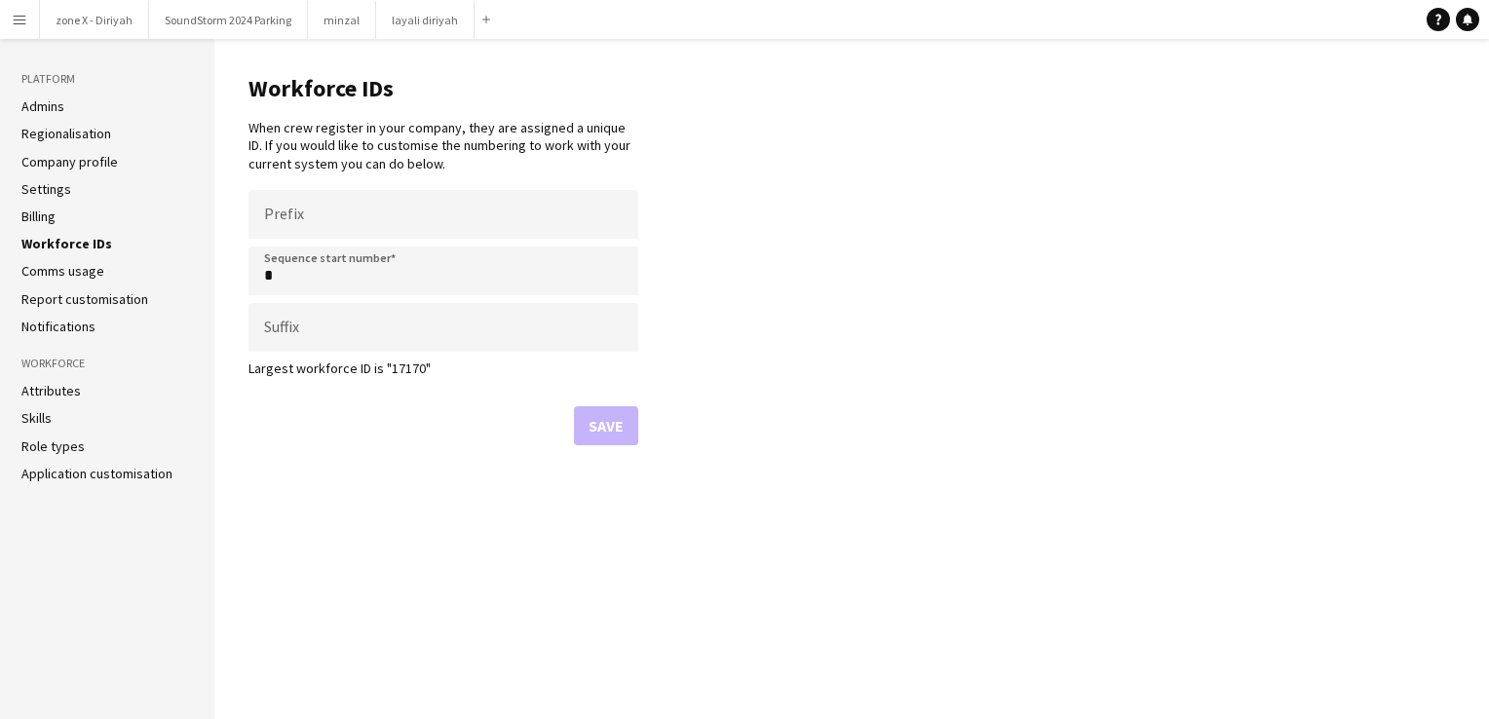
click at [65, 267] on link "Comms usage" at bounding box center [62, 271] width 83 height 18
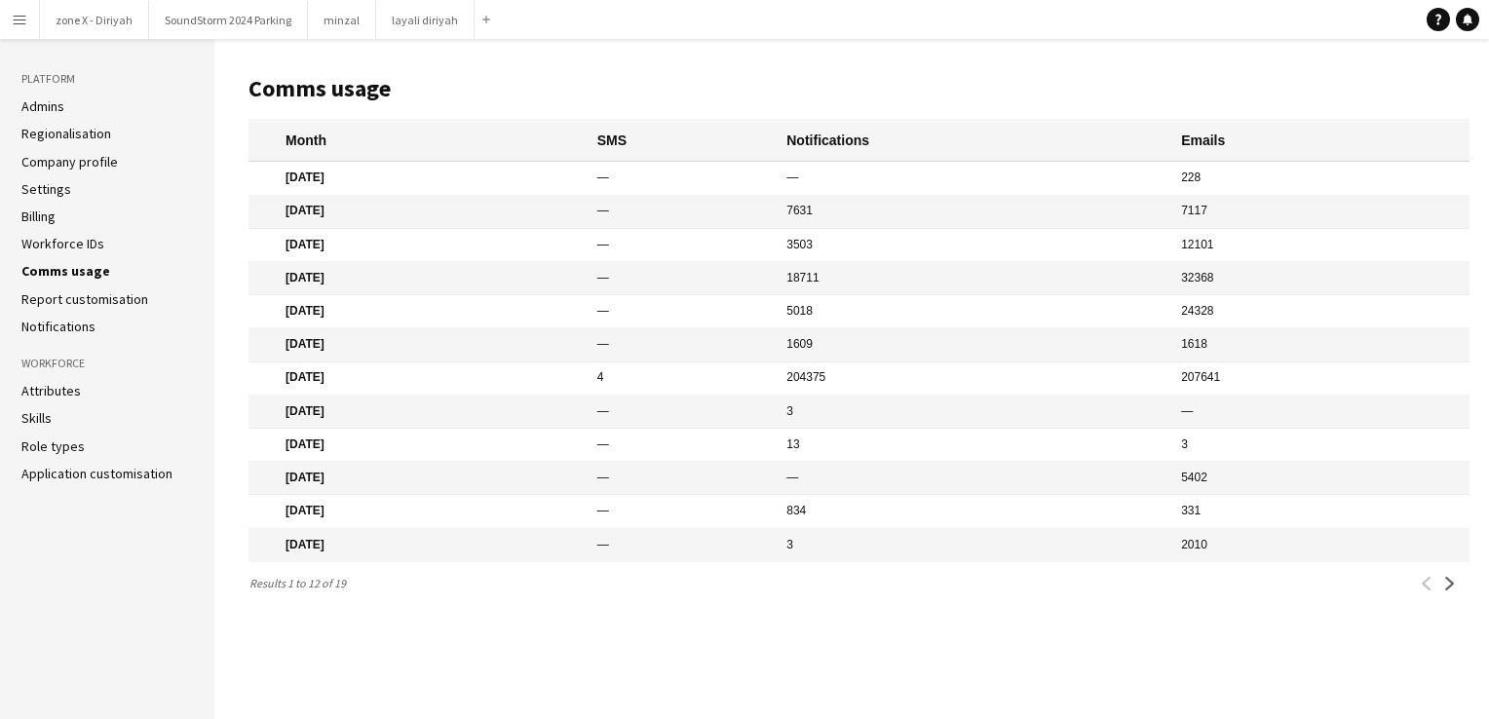
click at [96, 292] on link "Report customisation" at bounding box center [84, 299] width 127 height 18
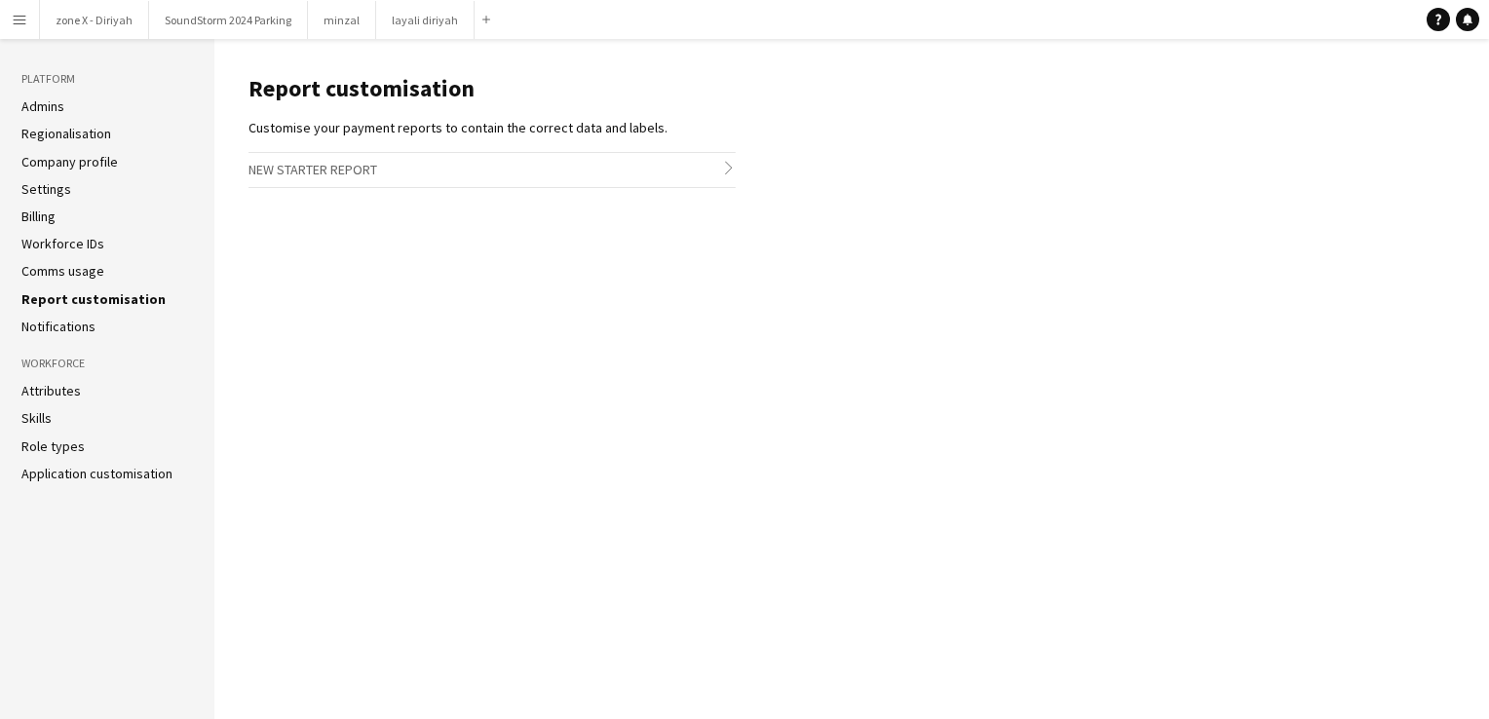
click at [71, 321] on link "Notifications" at bounding box center [58, 327] width 74 height 18
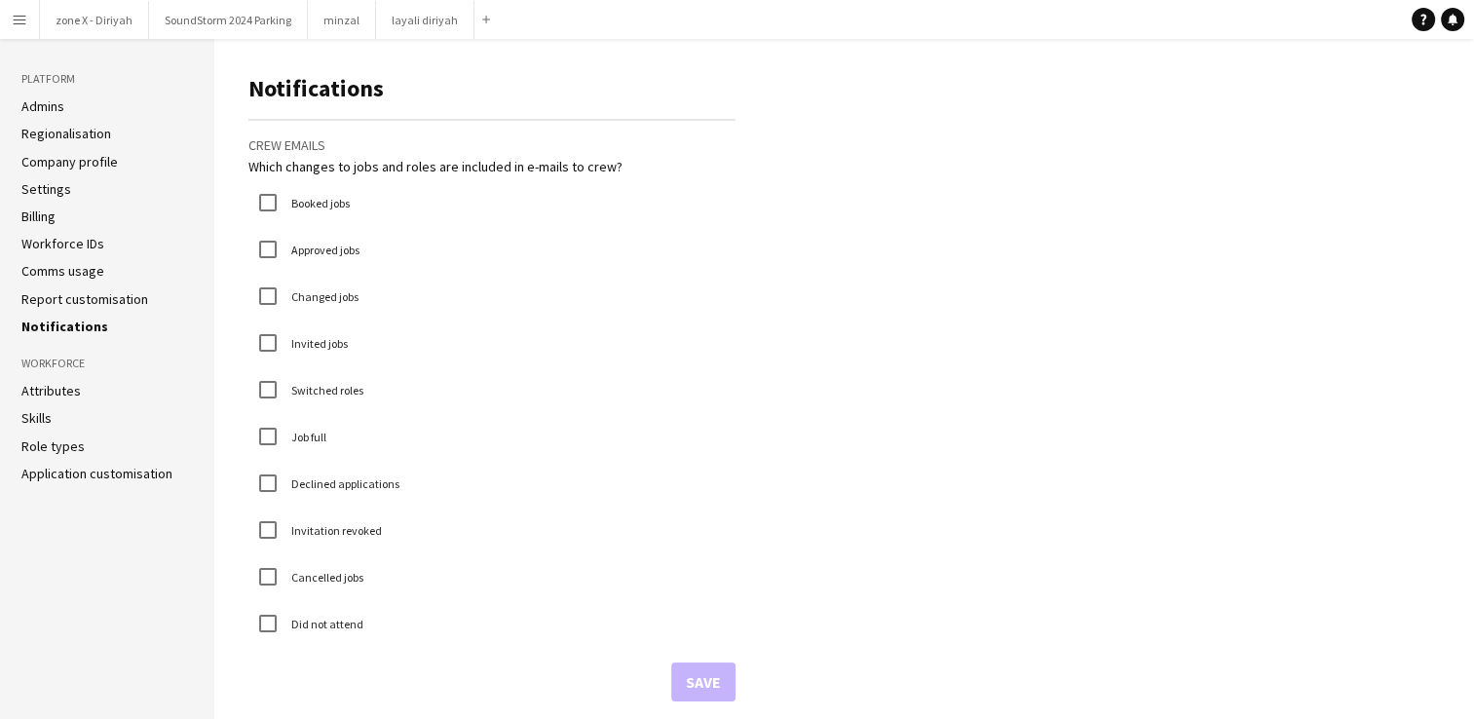
scroll to position [12, 0]
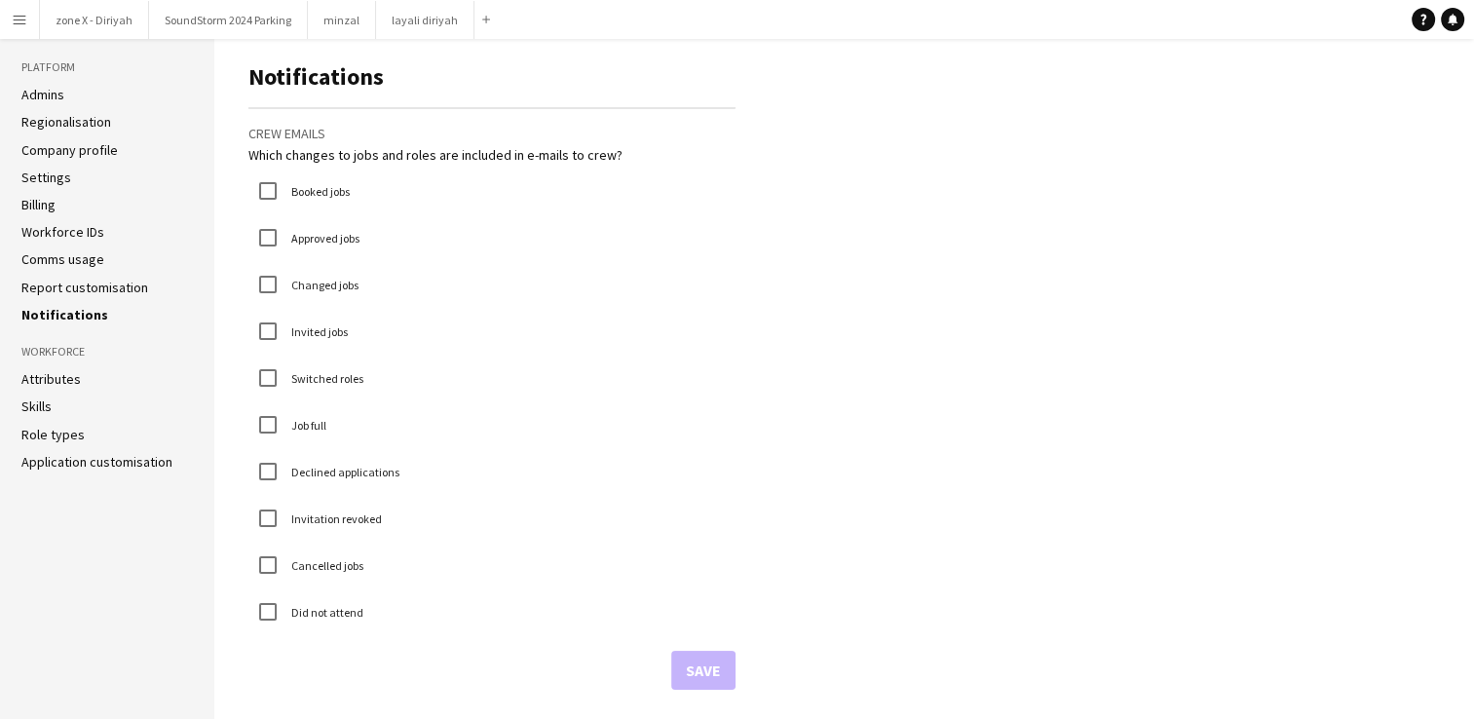
click at [64, 371] on link "Attributes" at bounding box center [50, 379] width 59 height 18
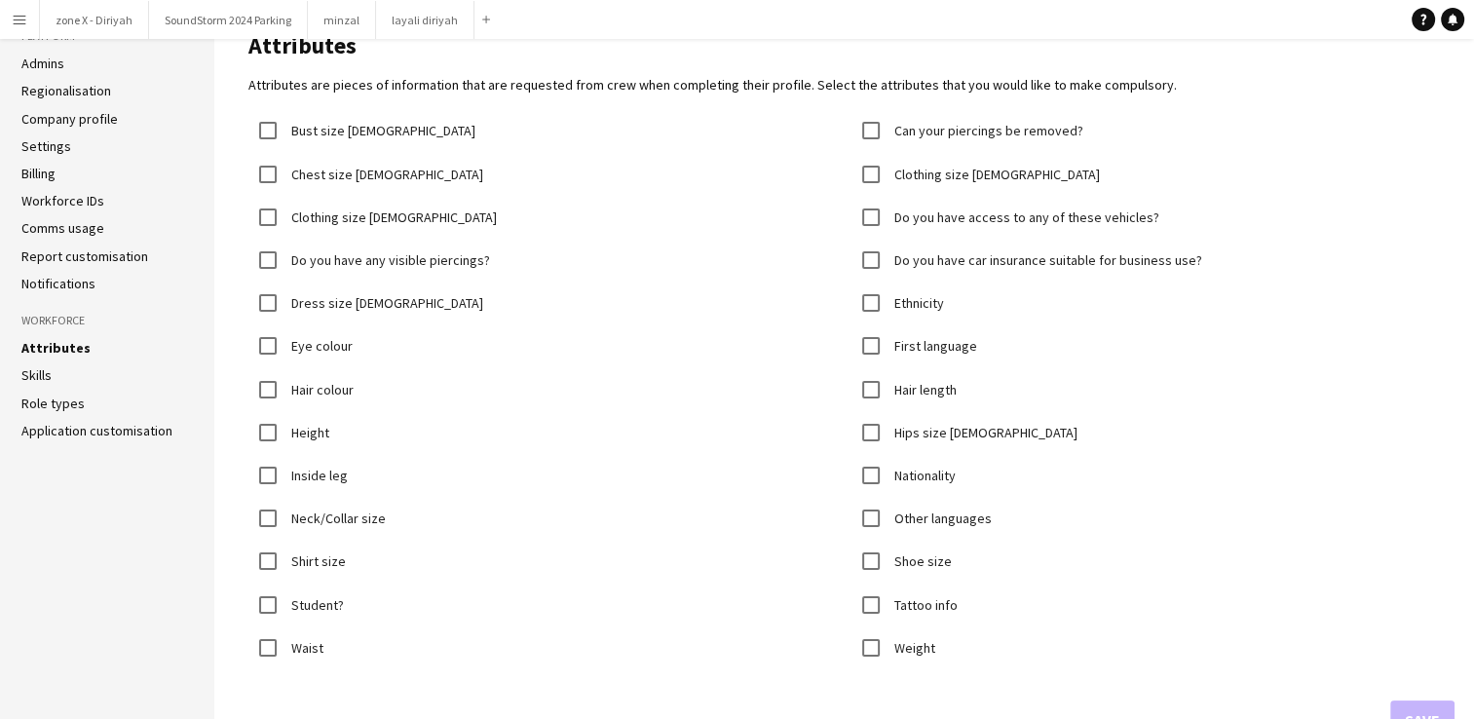
scroll to position [42, 0]
click at [30, 375] on link "Skills" at bounding box center [36, 376] width 30 height 18
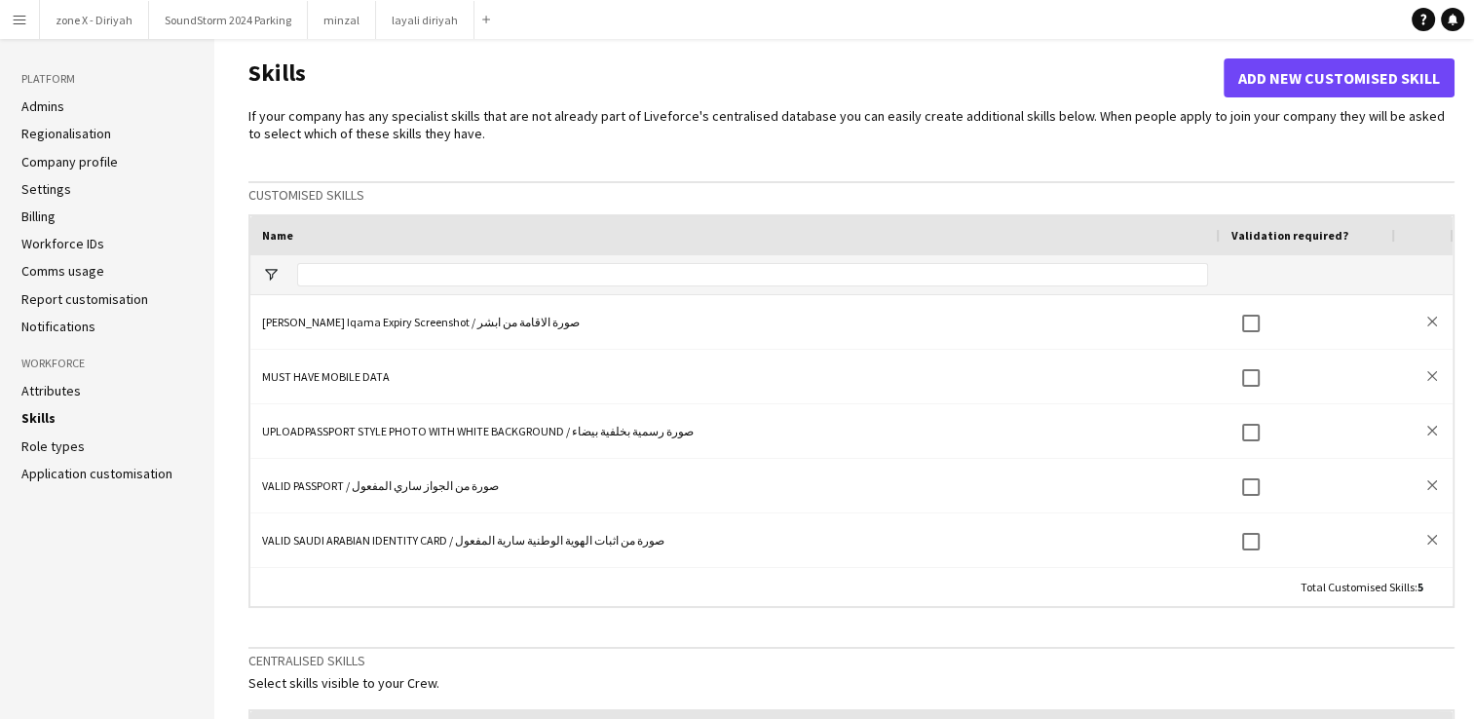
click at [20, 18] on app-icon "Menu" at bounding box center [20, 20] width 16 height 16
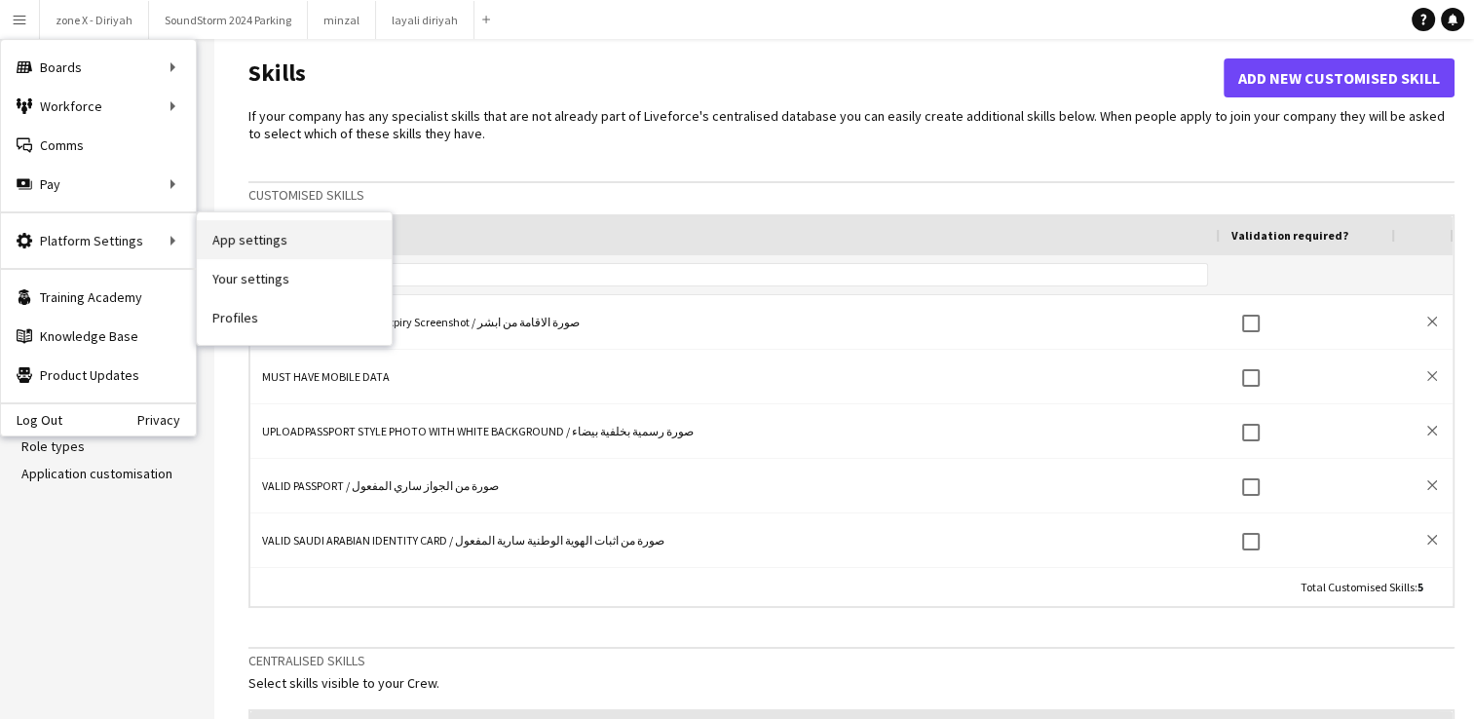
click at [299, 251] on link "App settings" at bounding box center [294, 239] width 195 height 39
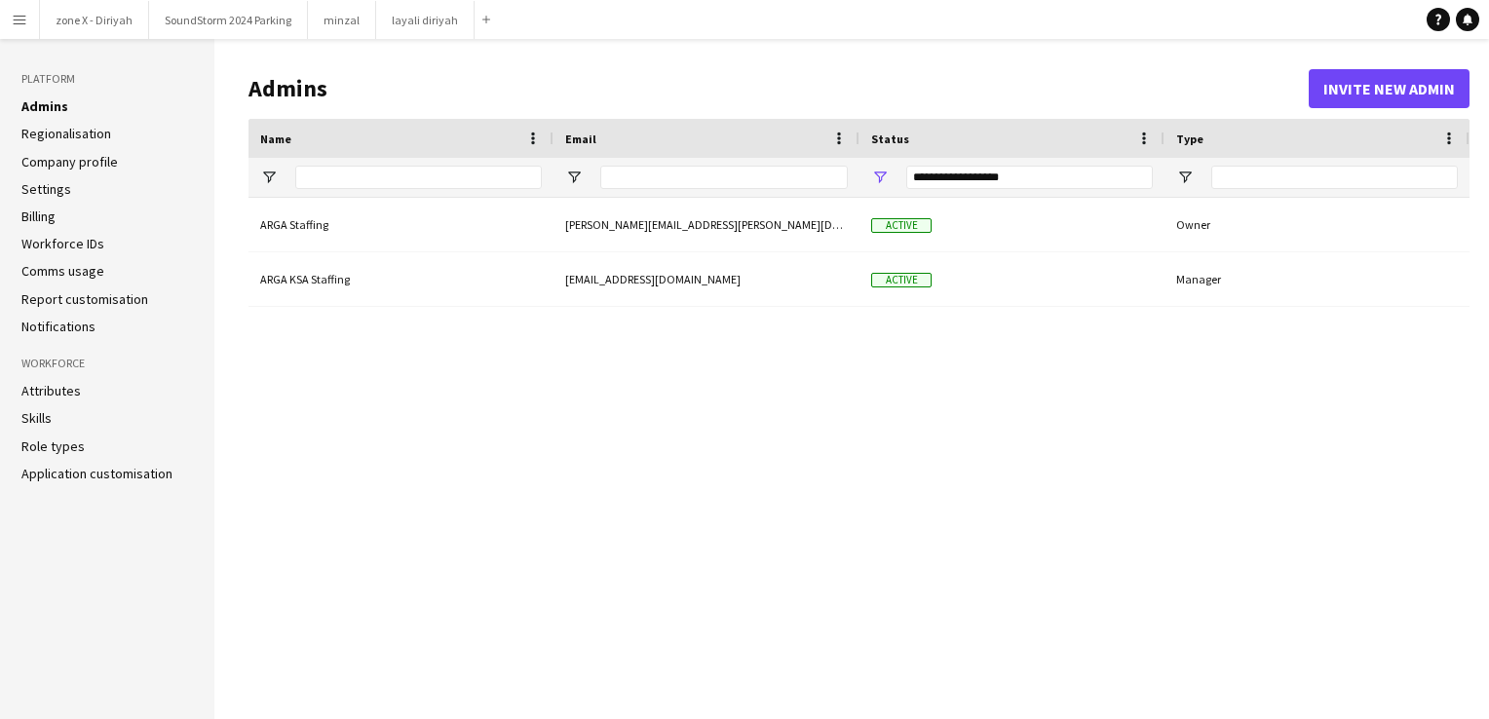
click at [111, 160] on link "Company profile" at bounding box center [69, 162] width 96 height 18
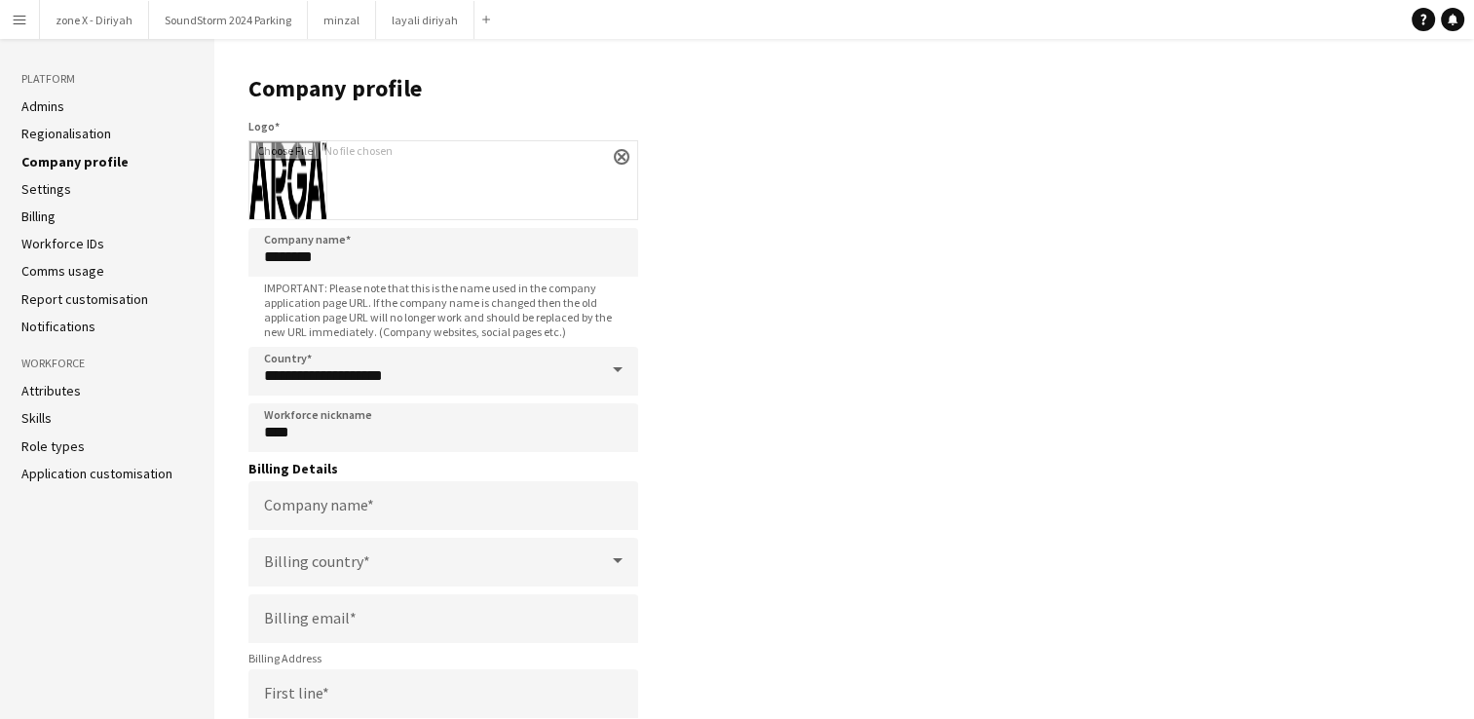
click at [55, 192] on link "Settings" at bounding box center [46, 189] width 50 height 18
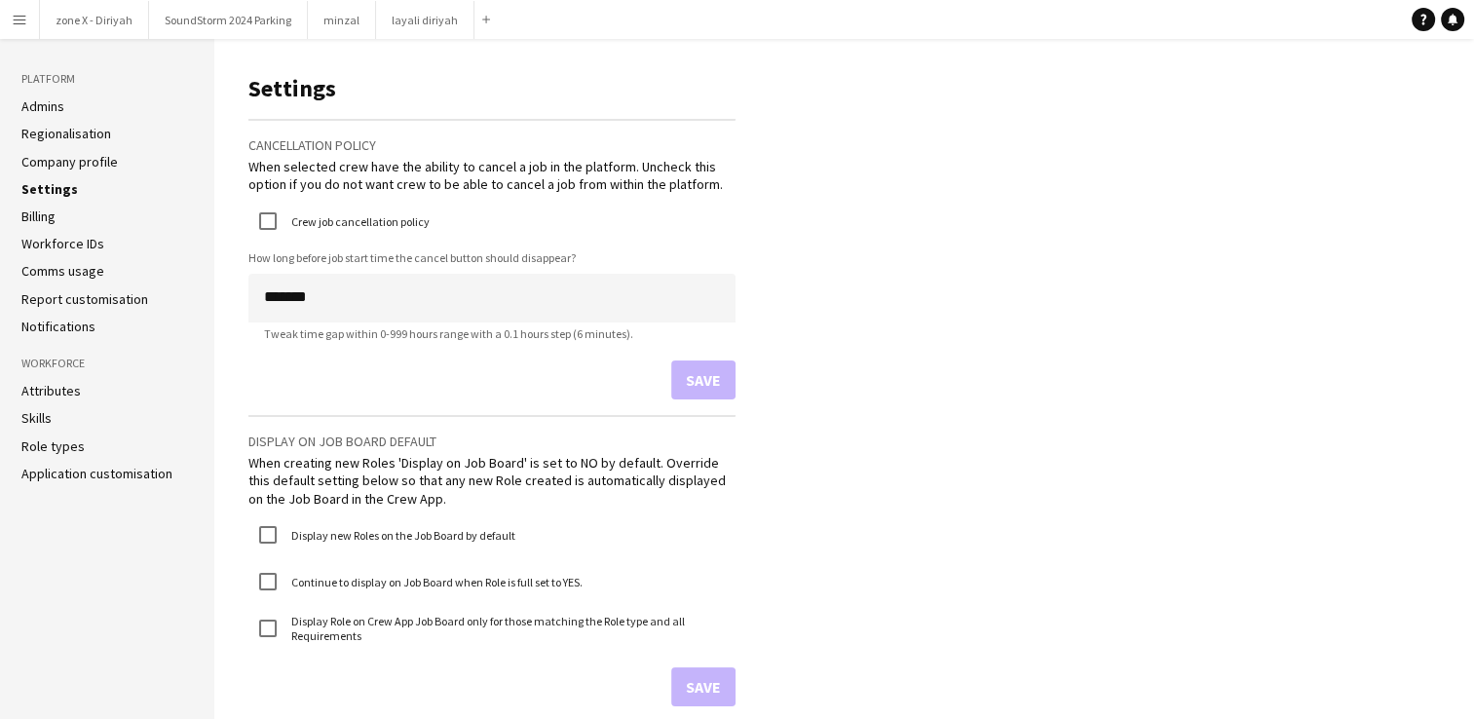
click at [16, 27] on button "Menu" at bounding box center [19, 19] width 39 height 39
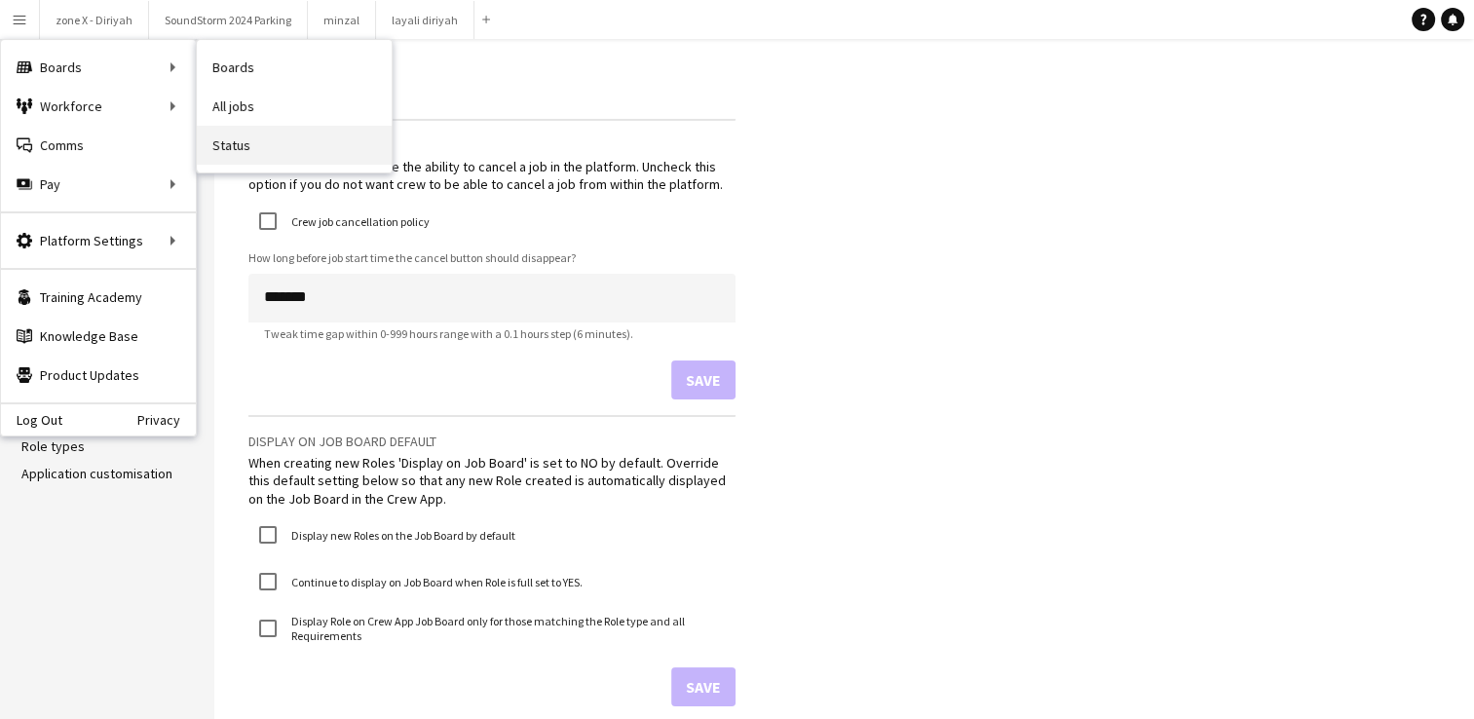
click at [277, 143] on link "Status" at bounding box center [294, 145] width 195 height 39
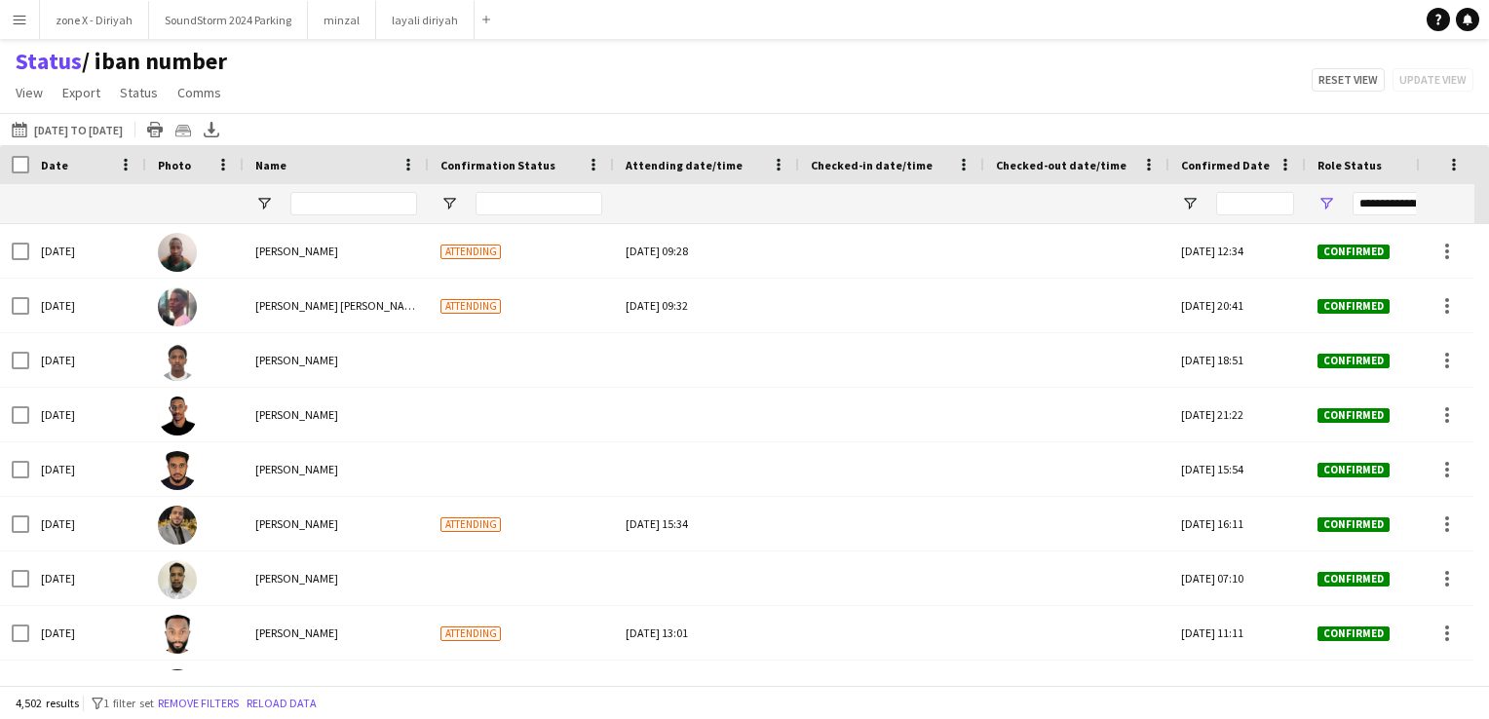
click at [22, 19] on app-icon "Menu" at bounding box center [20, 20] width 16 height 16
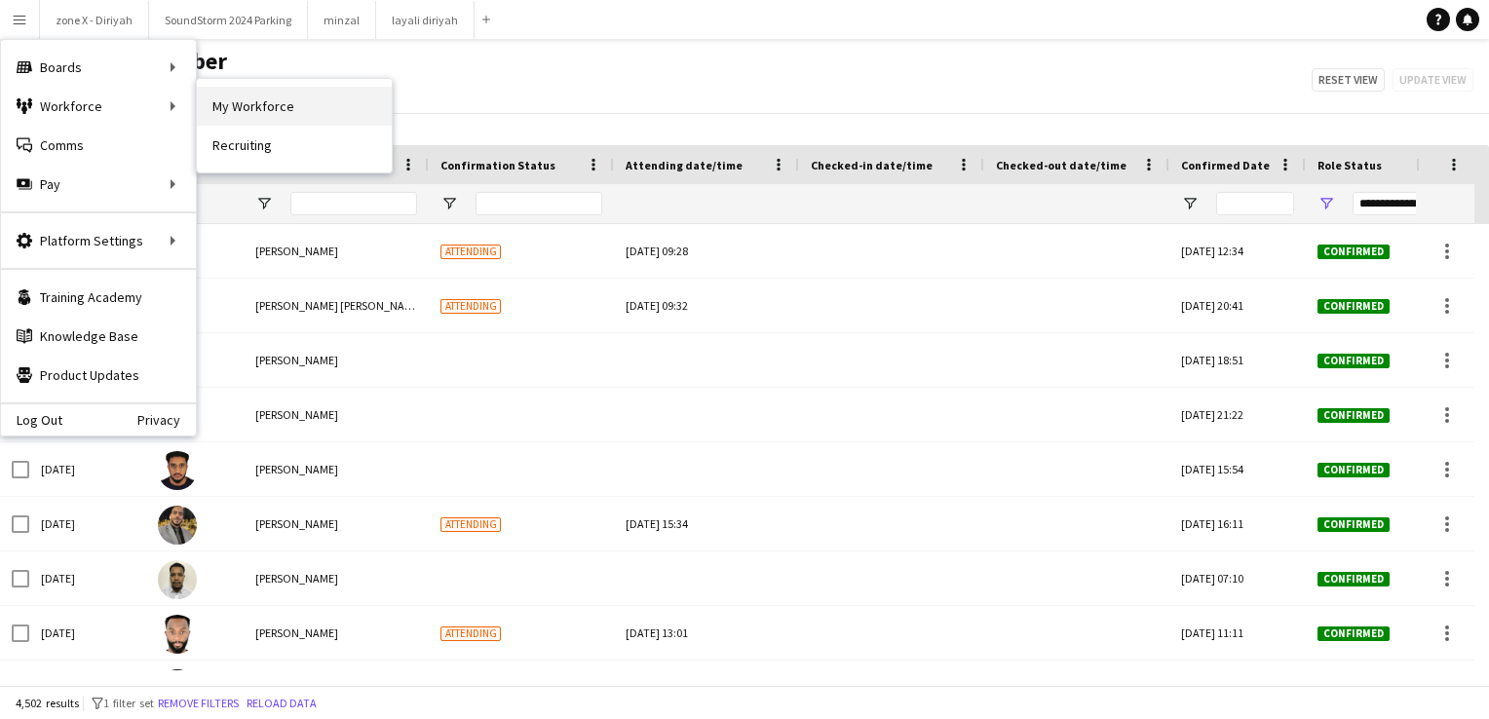
click at [255, 96] on link "My Workforce" at bounding box center [294, 106] width 195 height 39
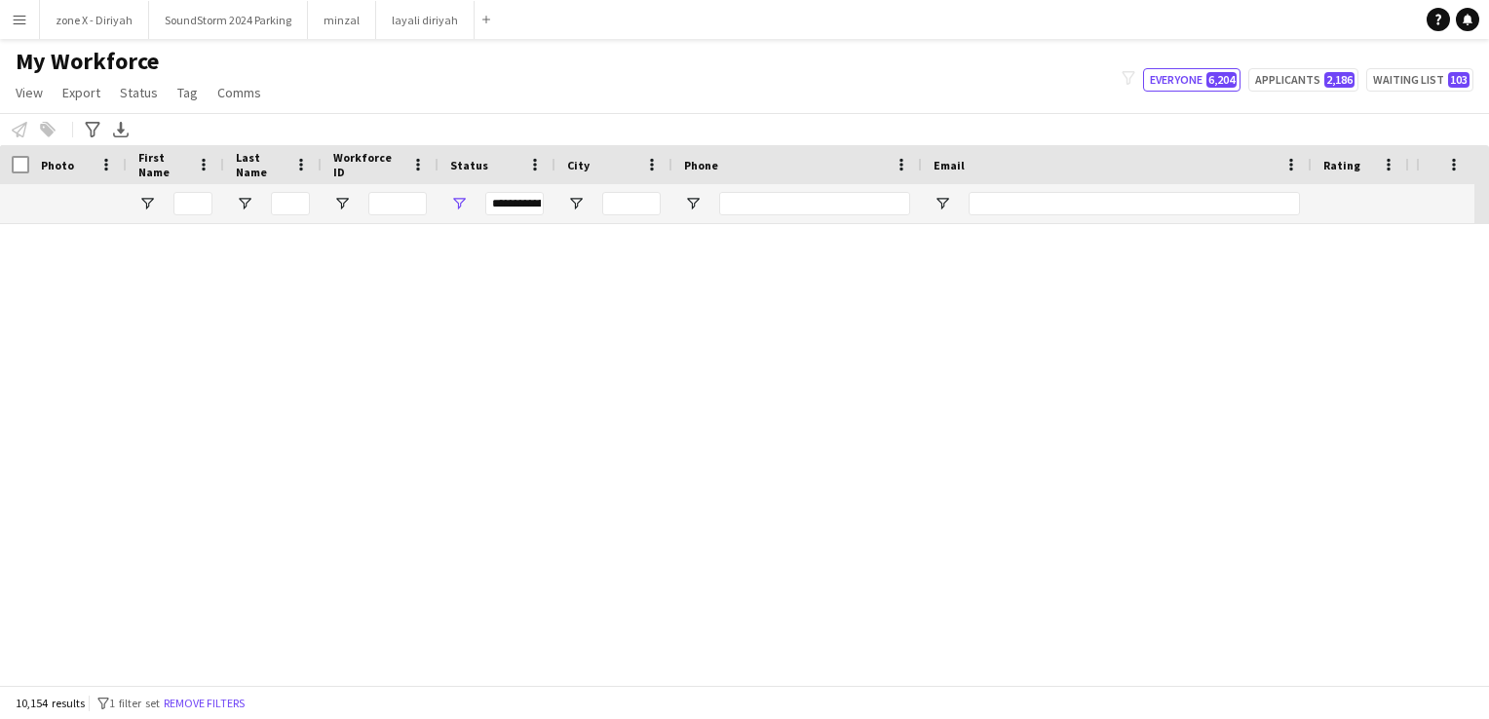
scroll to position [553591, 0]
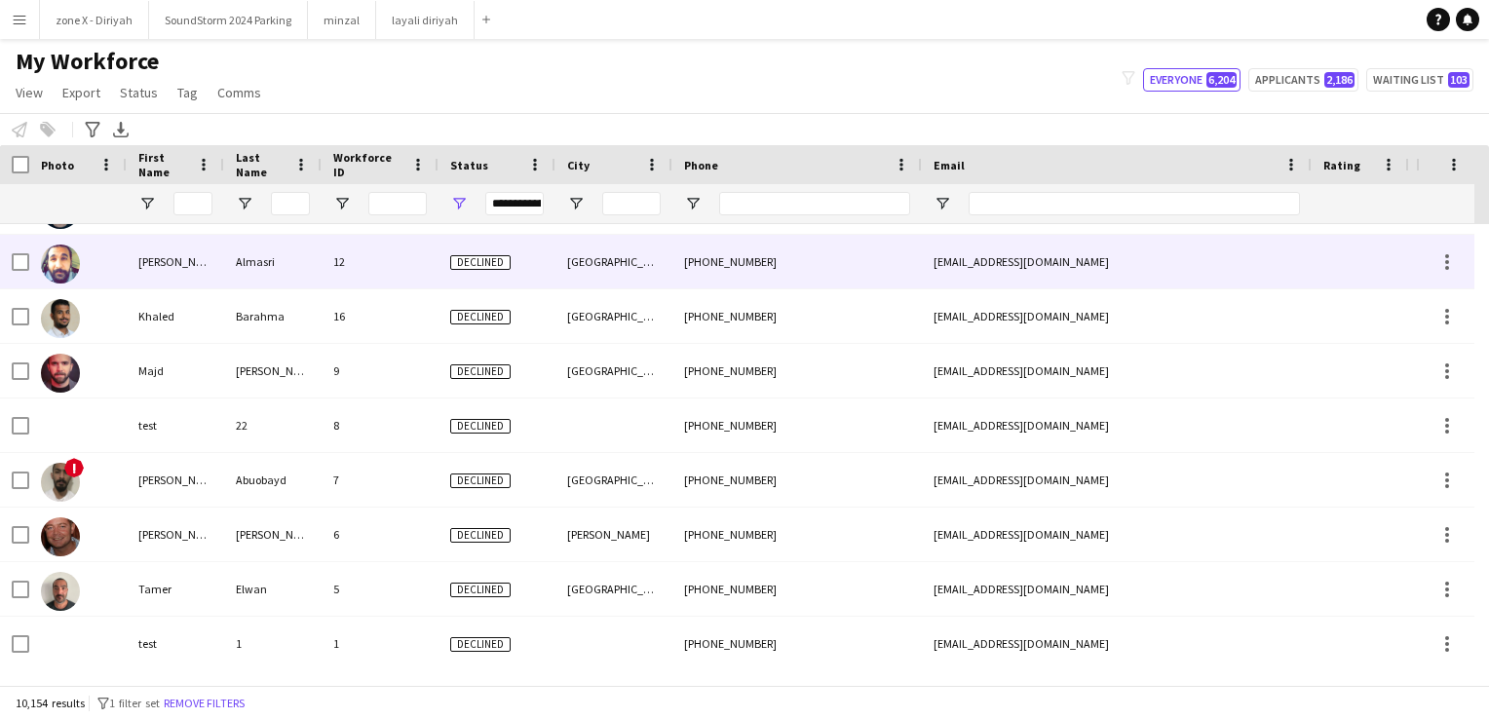
drag, startPoint x: 506, startPoint y: 256, endPoint x: 670, endPoint y: 75, distance: 244.9
click at [452, 264] on span "Declined" at bounding box center [480, 262] width 60 height 15
click at [505, 265] on span "Declined" at bounding box center [480, 262] width 60 height 15
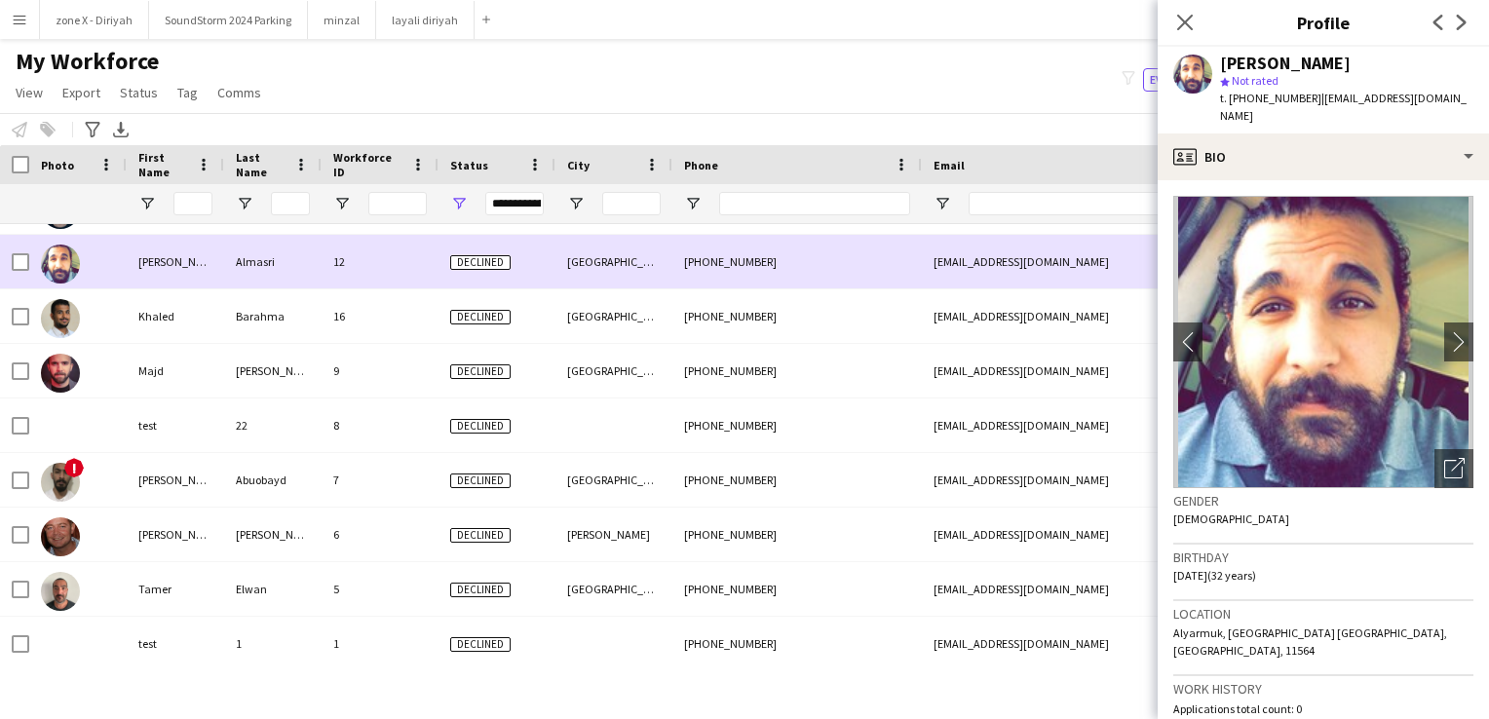
drag, startPoint x: 458, startPoint y: 259, endPoint x: 441, endPoint y: 260, distance: 16.6
click at [441, 260] on div "Declined" at bounding box center [496, 262] width 117 height 54
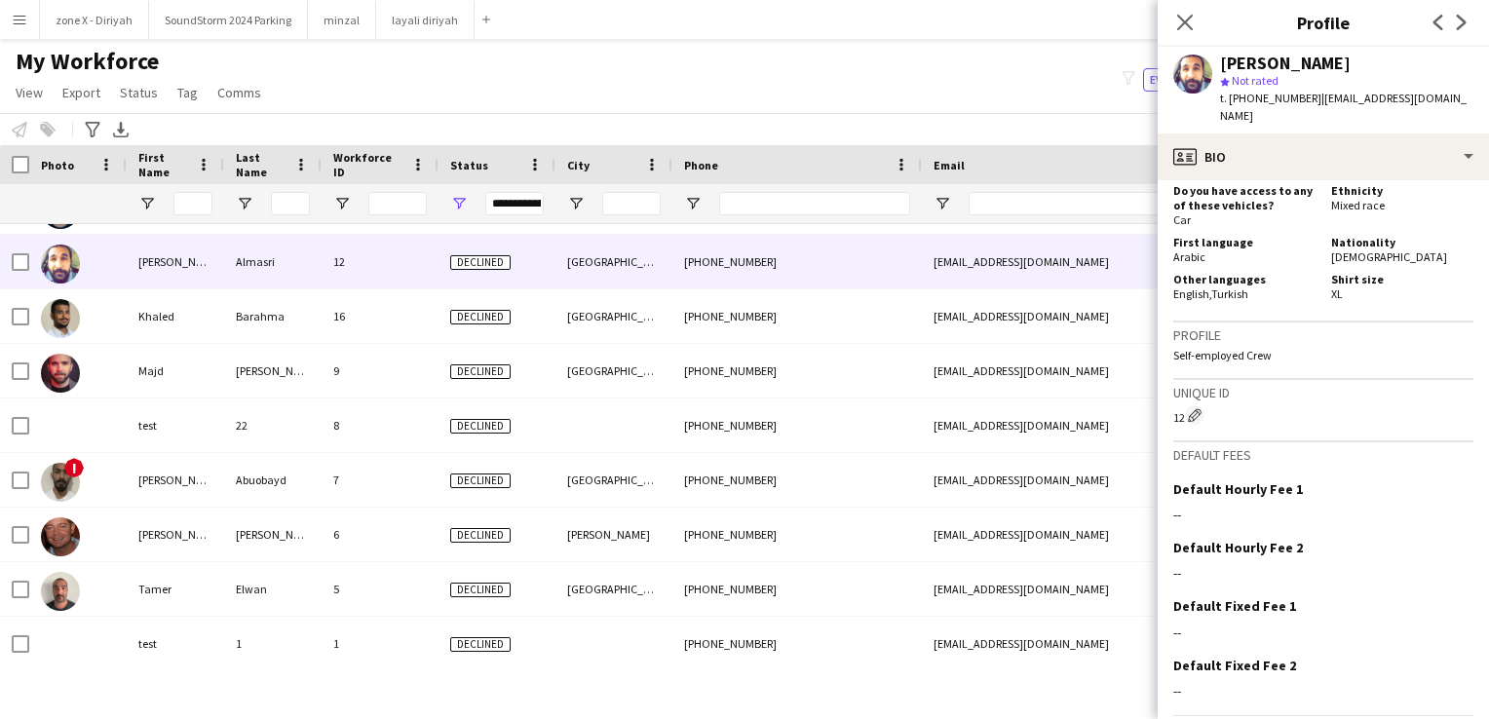
scroll to position [799, 0]
